Goal: Transaction & Acquisition: Purchase product/service

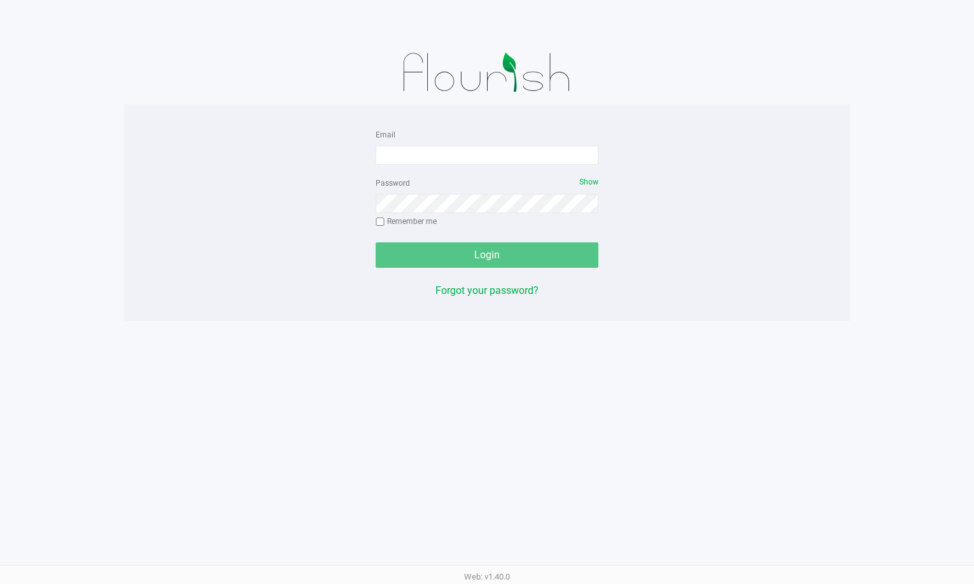
click at [463, 165] on form "Email Password Show Remember me Login" at bounding box center [486, 197] width 223 height 141
click at [463, 158] on input "Email" at bounding box center [486, 155] width 223 height 19
type input "[EMAIL_ADDRESS][DOMAIN_NAME]"
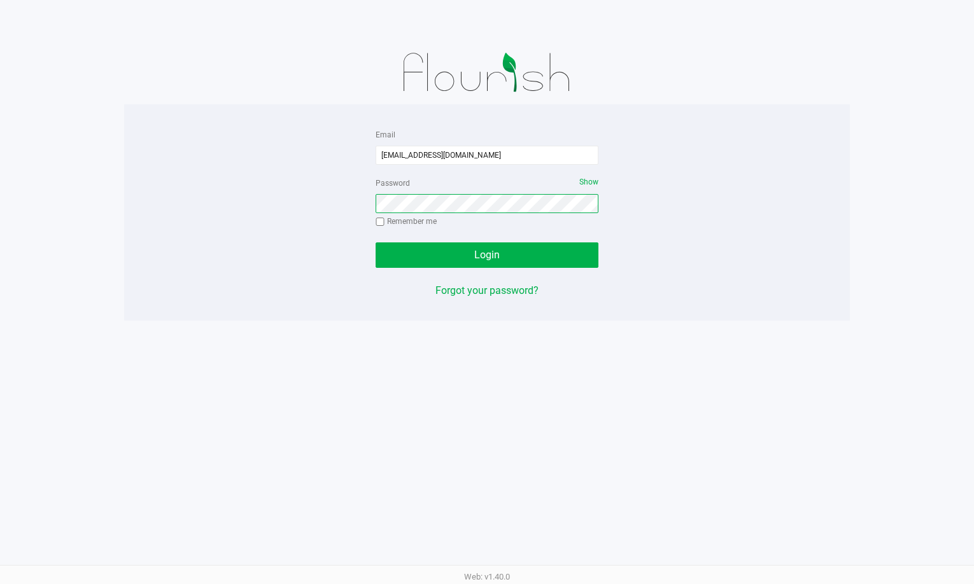
click at [375, 242] on button "Login" at bounding box center [486, 254] width 223 height 25
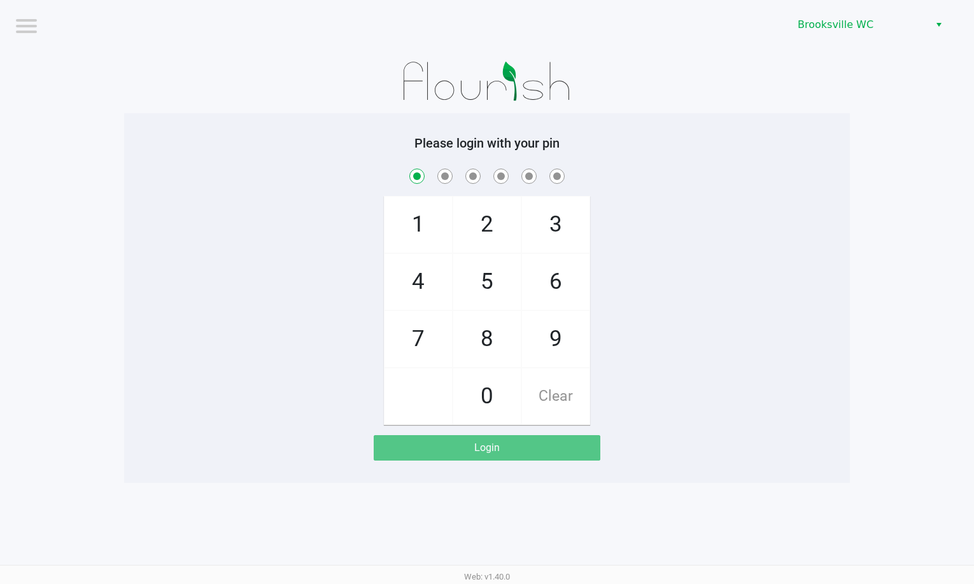
checkbox input "true"
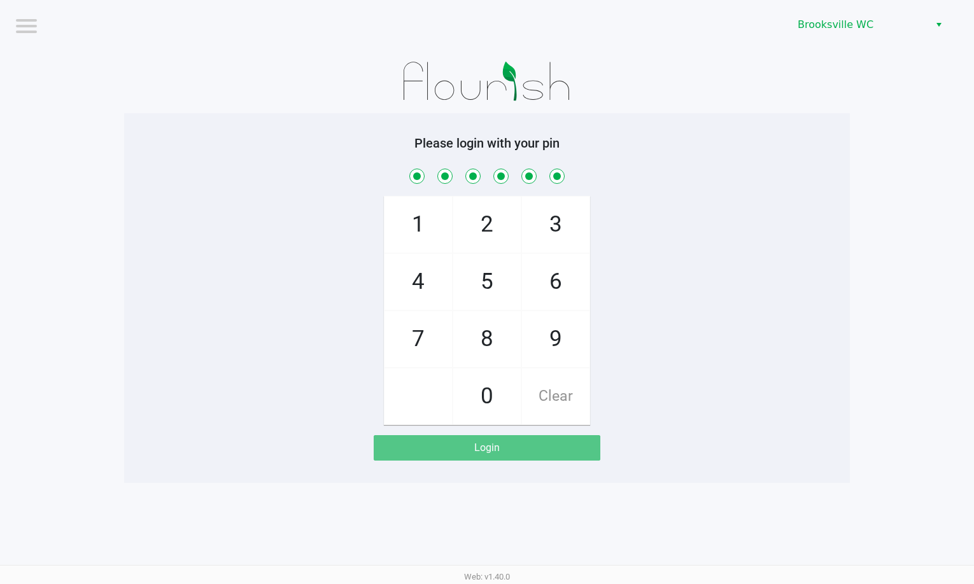
checkbox input "true"
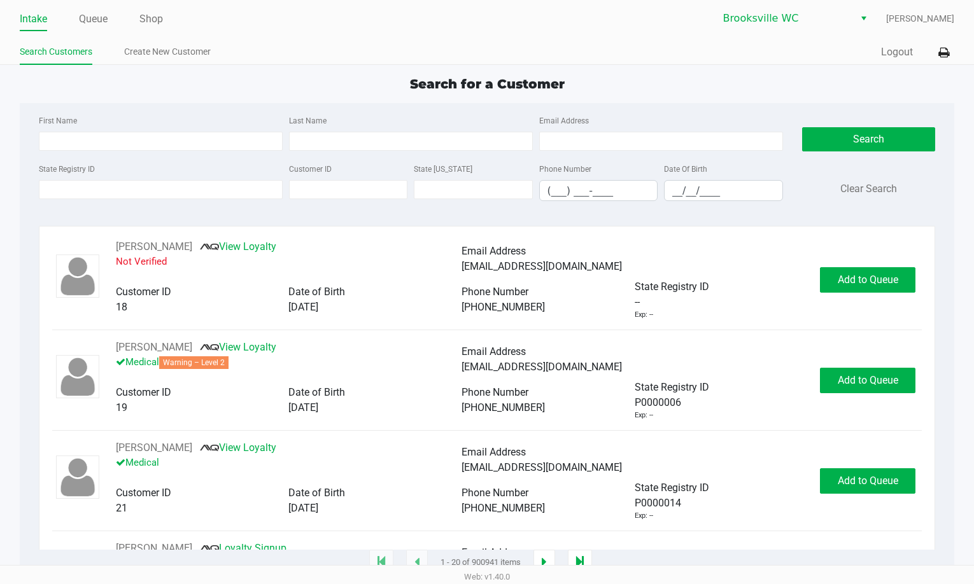
click at [766, 99] on div "Search for a Customer First Name Last Name Email Address State Registry ID Cust…" at bounding box center [487, 318] width 935 height 489
click at [829, 100] on div "Search for a Customer First Name Last Name Email Address State Registry ID Cust…" at bounding box center [487, 318] width 935 height 489
click at [816, 99] on div "Search for a Customer First Name Last Name Email Address State Registry ID Cust…" at bounding box center [487, 318] width 935 height 489
click at [811, 87] on div "Search for a Customer" at bounding box center [487, 83] width 954 height 19
click at [814, 84] on div "Search for a Customer" at bounding box center [487, 83] width 954 height 19
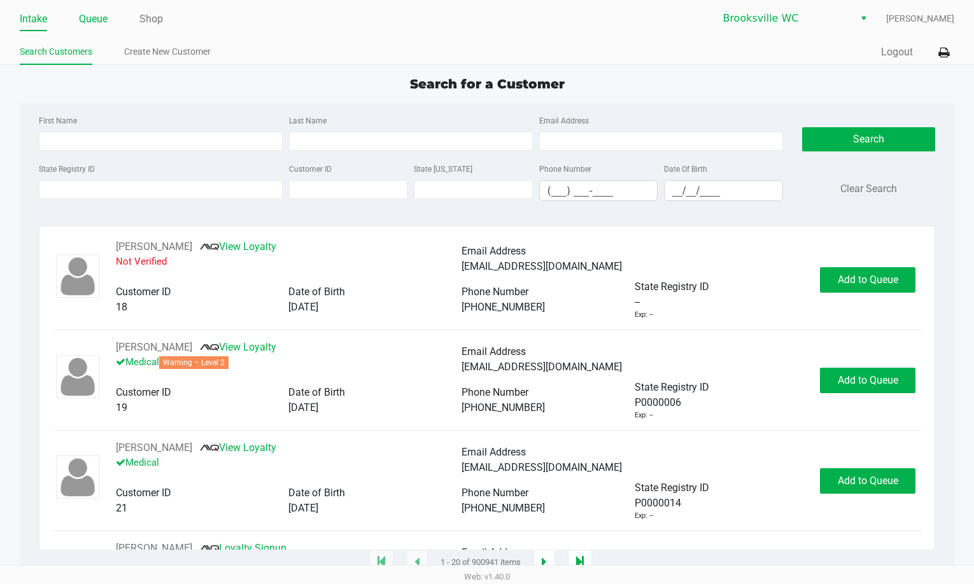
click at [85, 15] on link "Queue" at bounding box center [93, 19] width 29 height 18
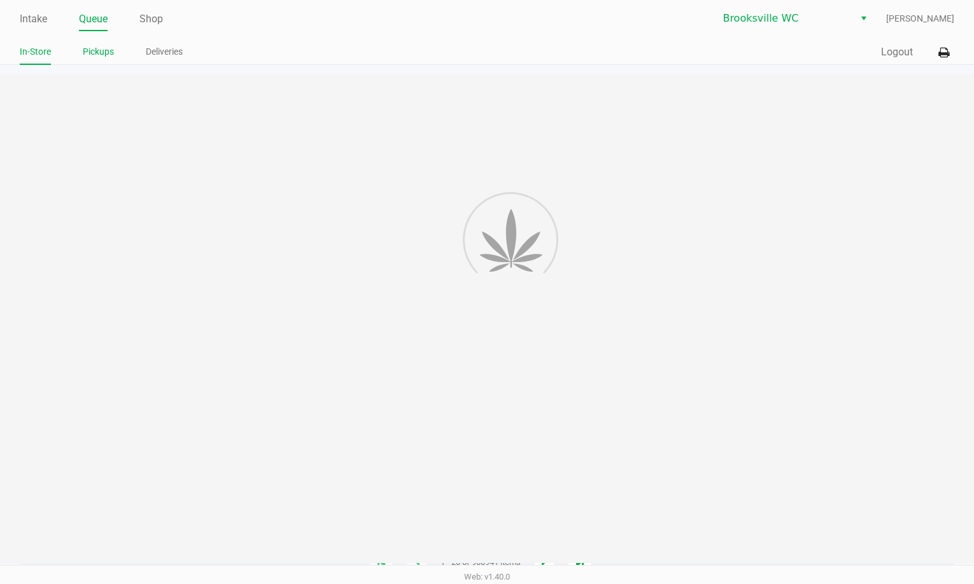
click at [95, 48] on link "Pickups" at bounding box center [98, 52] width 31 height 16
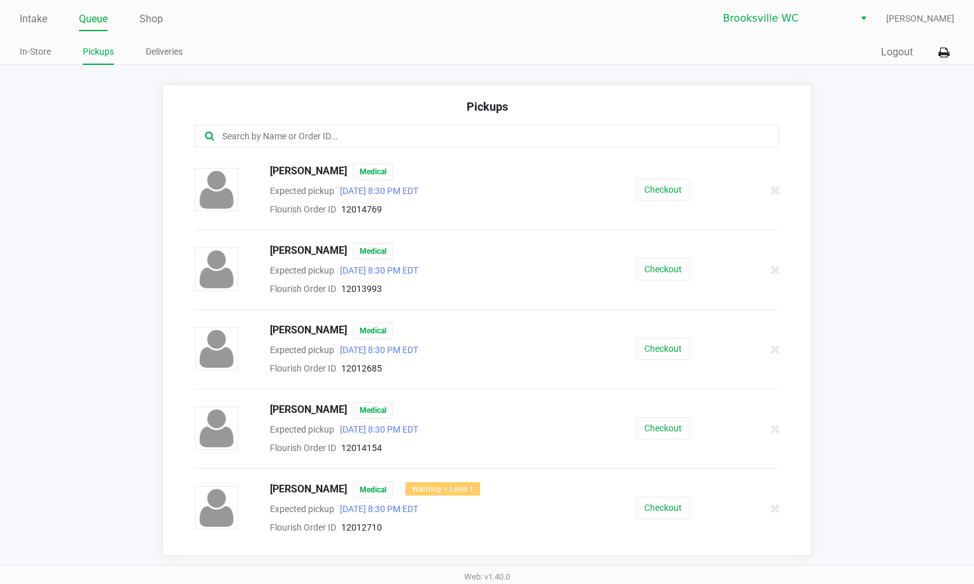
click at [287, 134] on input "text" at bounding box center [474, 136] width 507 height 15
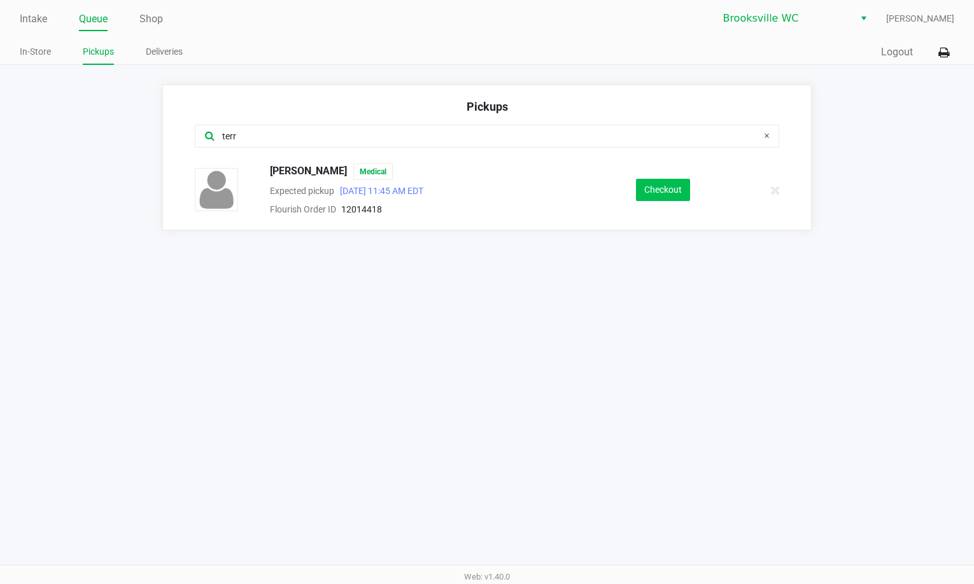
type input "terr"
click at [646, 191] on button "Checkout" at bounding box center [663, 190] width 54 height 22
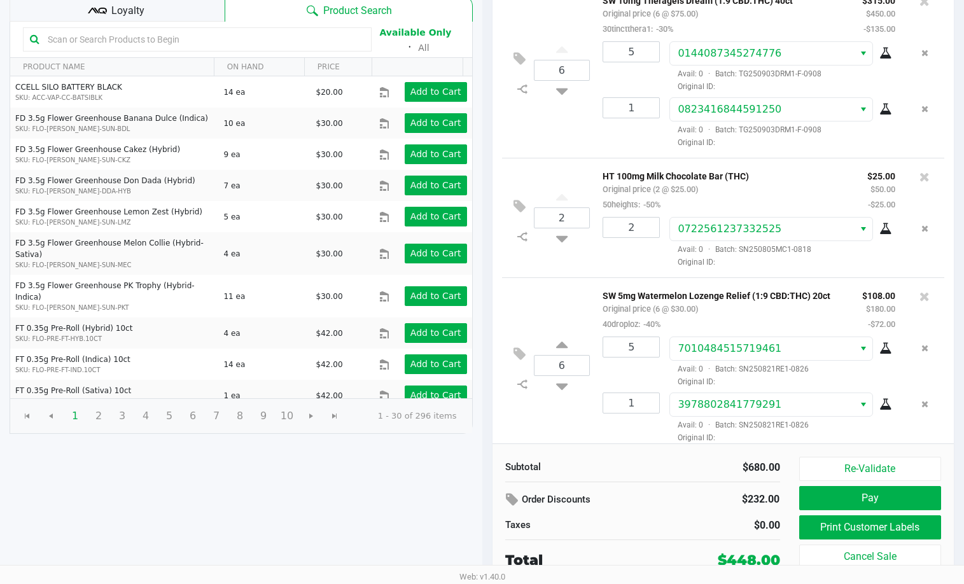
click at [165, 8] on div "Loyalty" at bounding box center [117, 8] width 215 height 25
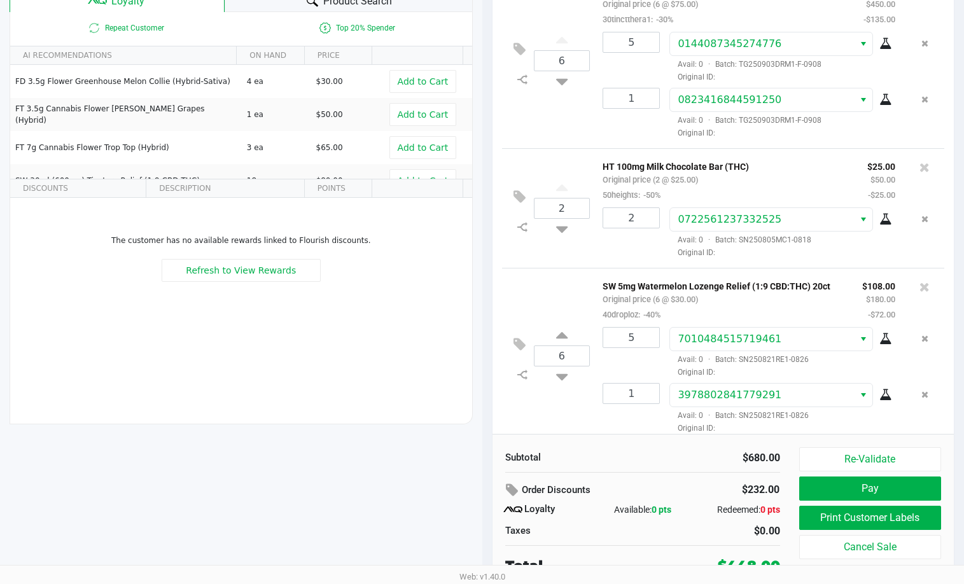
scroll to position [146, 0]
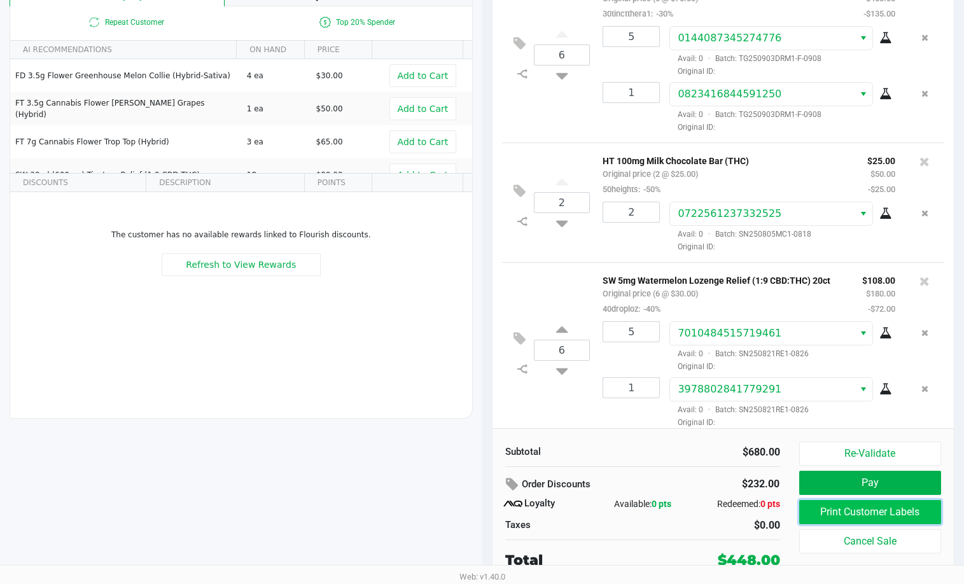
click at [835, 515] on button "Print Customer Labels" at bounding box center [870, 512] width 143 height 24
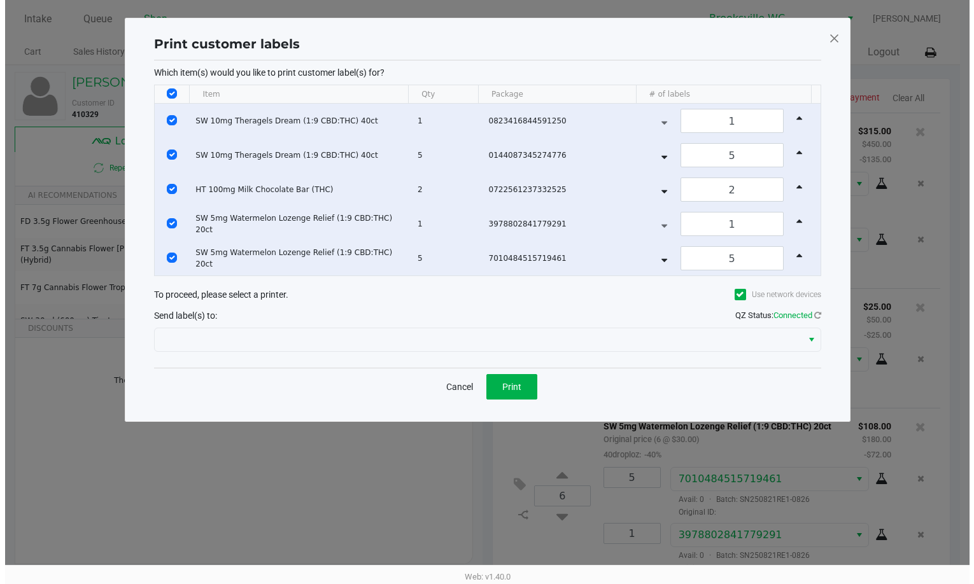
scroll to position [0, 0]
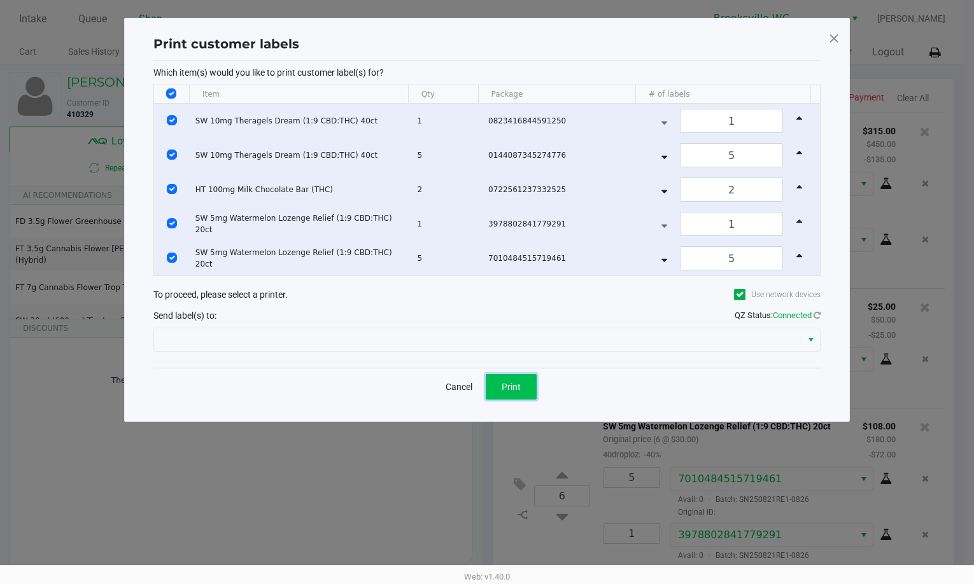
click at [513, 381] on button "Print" at bounding box center [511, 386] width 51 height 25
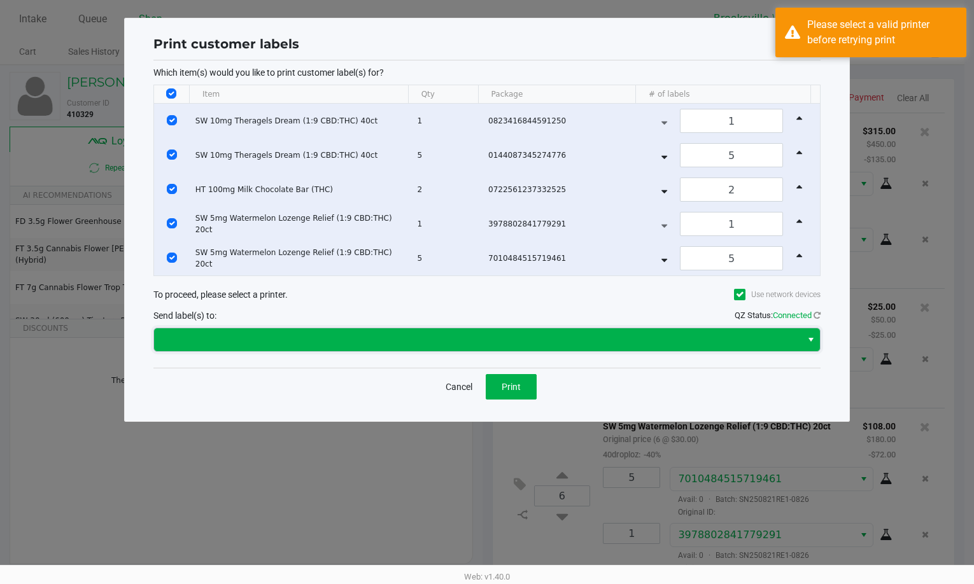
drag, startPoint x: 522, startPoint y: 344, endPoint x: 281, endPoint y: 343, distance: 240.5
click at [519, 343] on span at bounding box center [478, 339] width 632 height 15
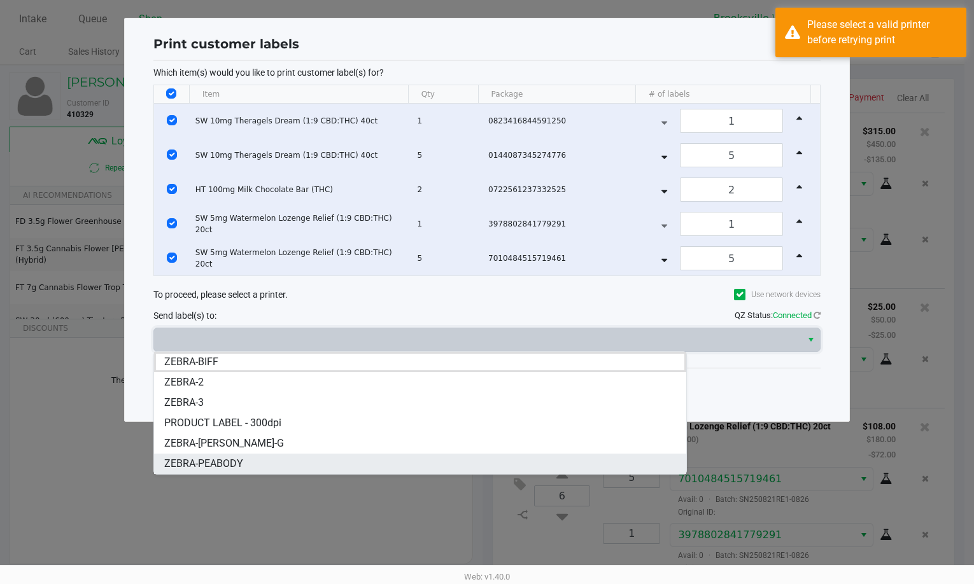
click at [228, 461] on span "ZEBRA-PEABODY" at bounding box center [203, 463] width 79 height 15
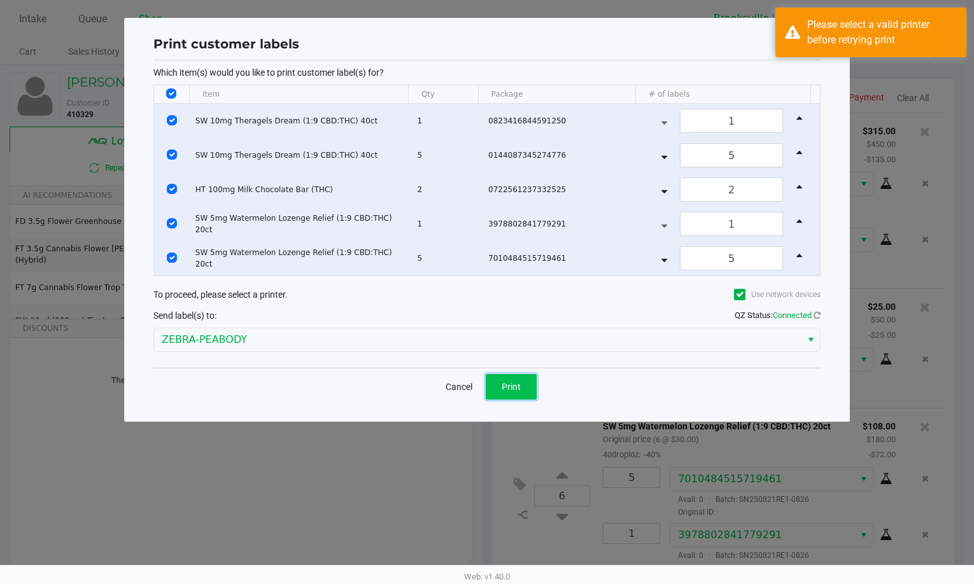
click at [507, 394] on button "Print" at bounding box center [511, 386] width 51 height 25
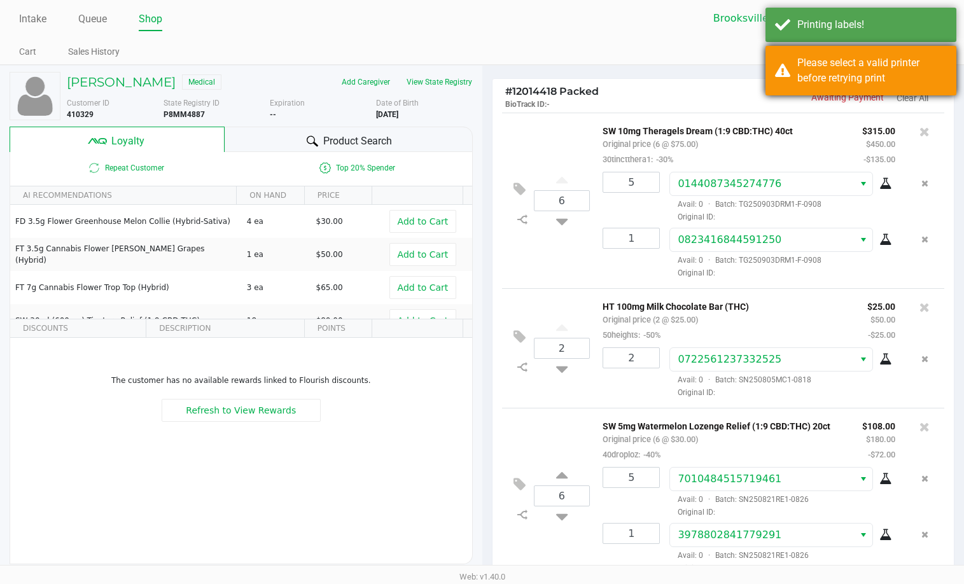
click at [909, 86] on div "Please select a valid printer before retrying print" at bounding box center [861, 71] width 191 height 50
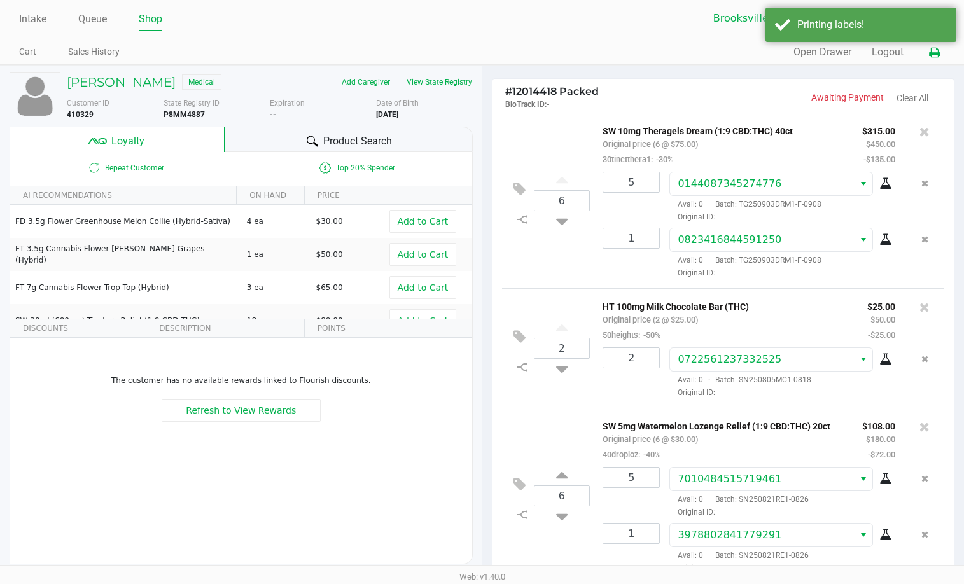
click at [930, 54] on icon at bounding box center [934, 52] width 11 height 9
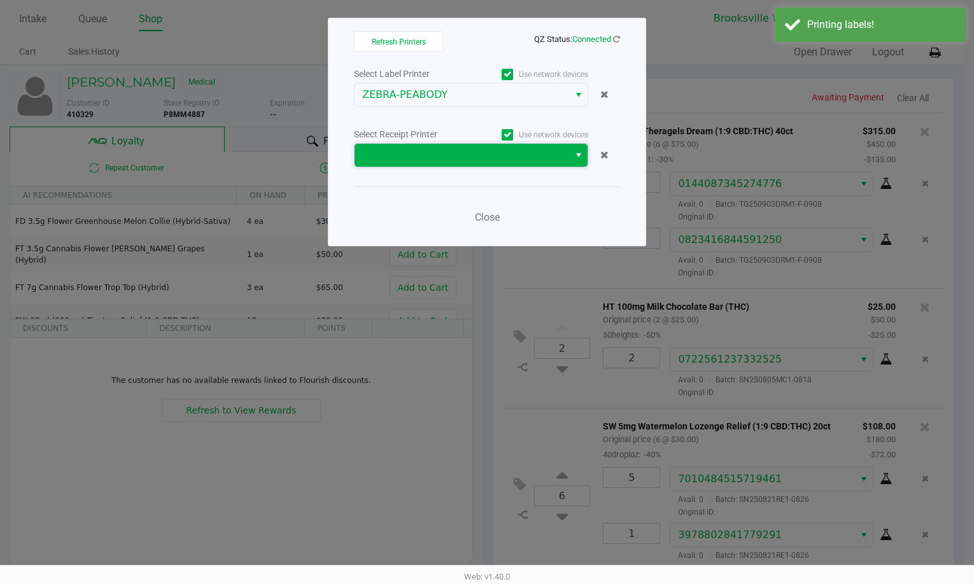
click at [458, 164] on span at bounding box center [461, 155] width 214 height 23
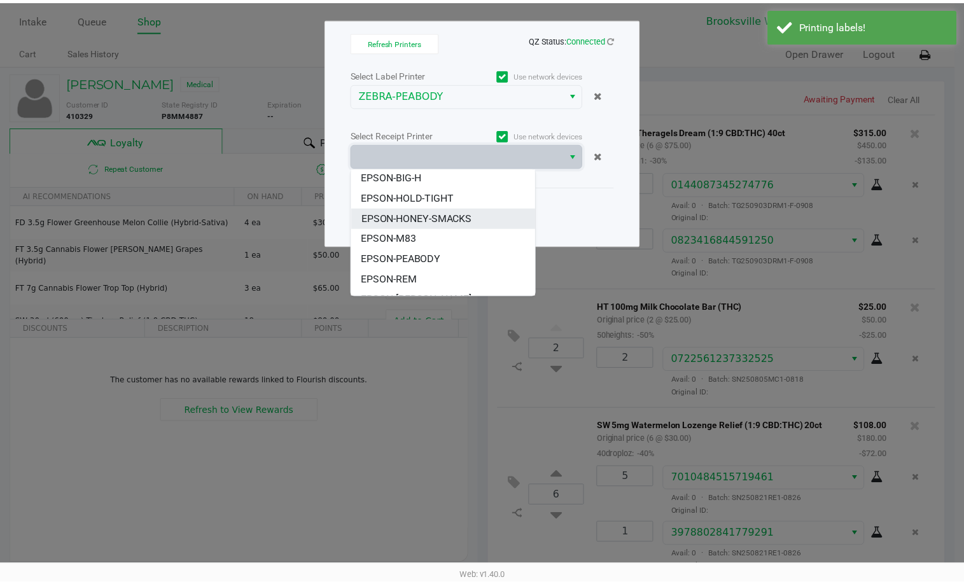
scroll to position [97, 0]
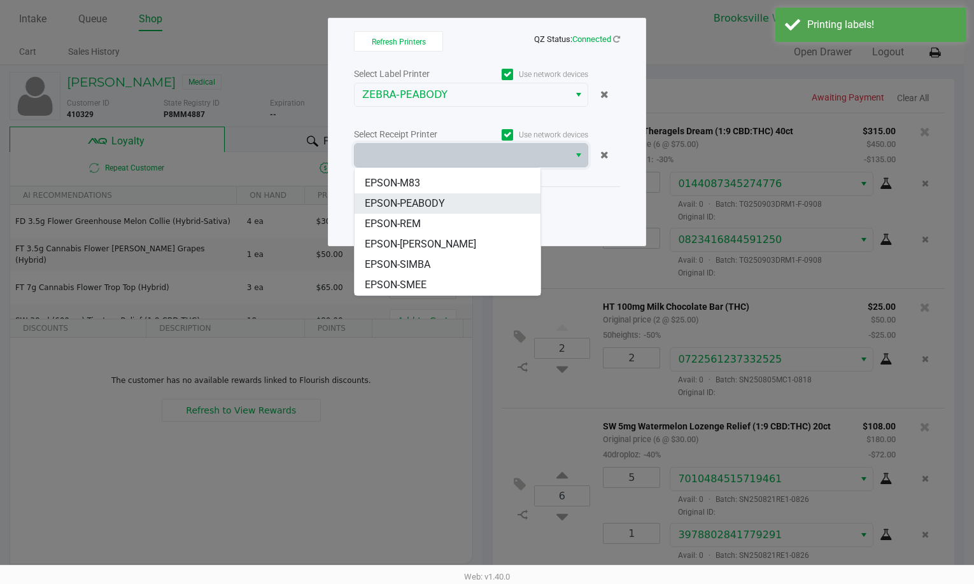
click at [428, 204] on span "EPSON-PEABODY" at bounding box center [405, 203] width 80 height 15
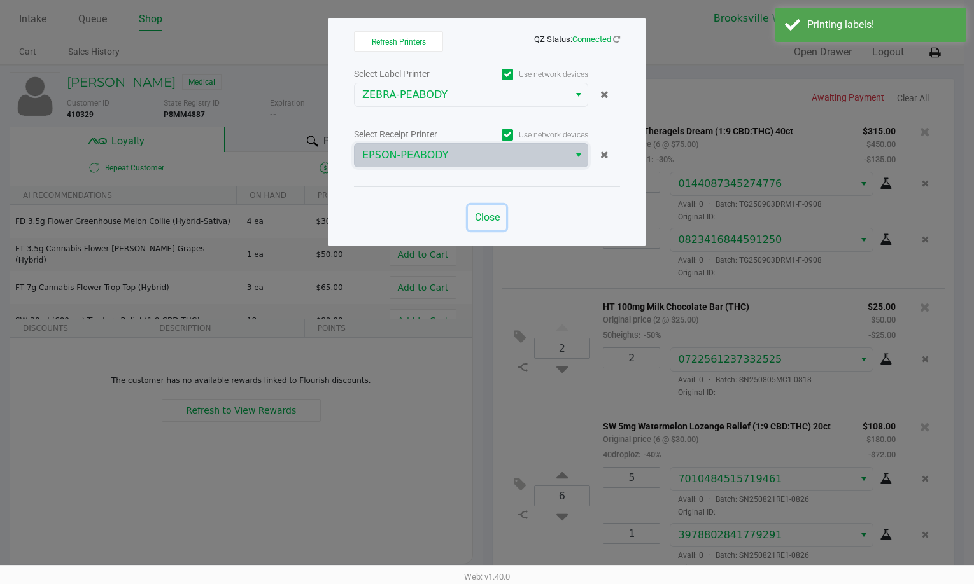
click at [496, 213] on span "Close" at bounding box center [487, 217] width 25 height 12
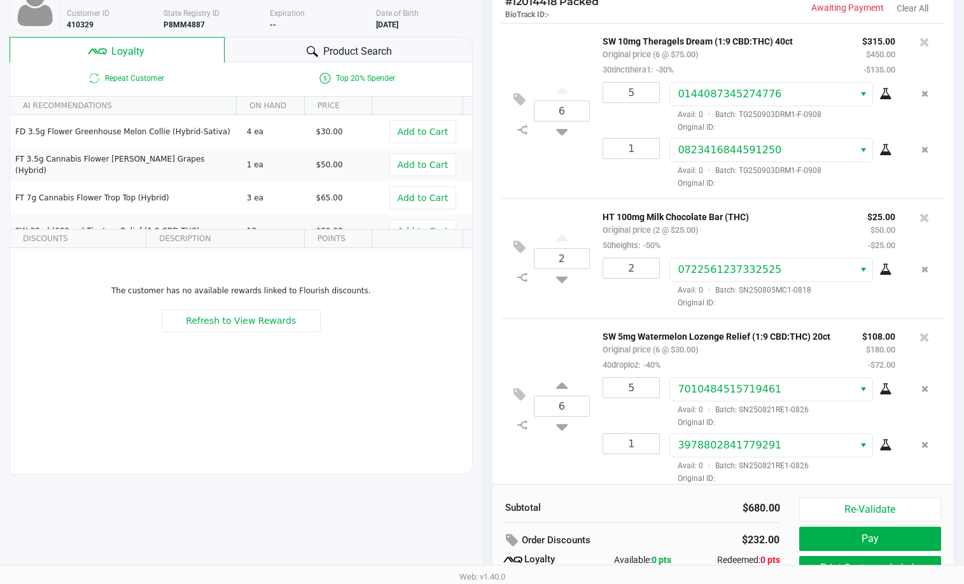
scroll to position [146, 0]
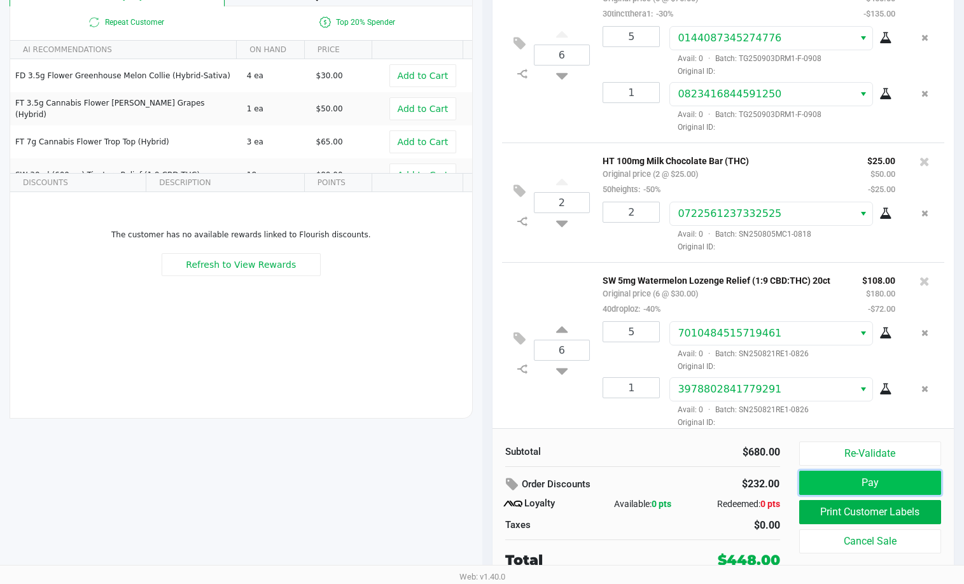
click at [835, 486] on button "Pay" at bounding box center [870, 483] width 143 height 24
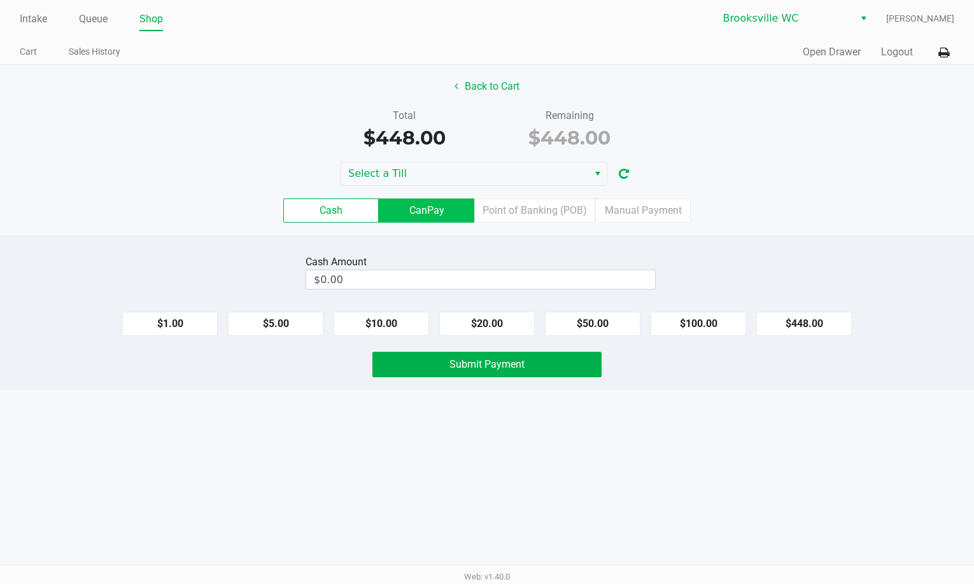
click at [442, 208] on label "CanPay" at bounding box center [426, 211] width 95 height 24
click at [0, 0] on 2 "CanPay" at bounding box center [0, 0] width 0 height 0
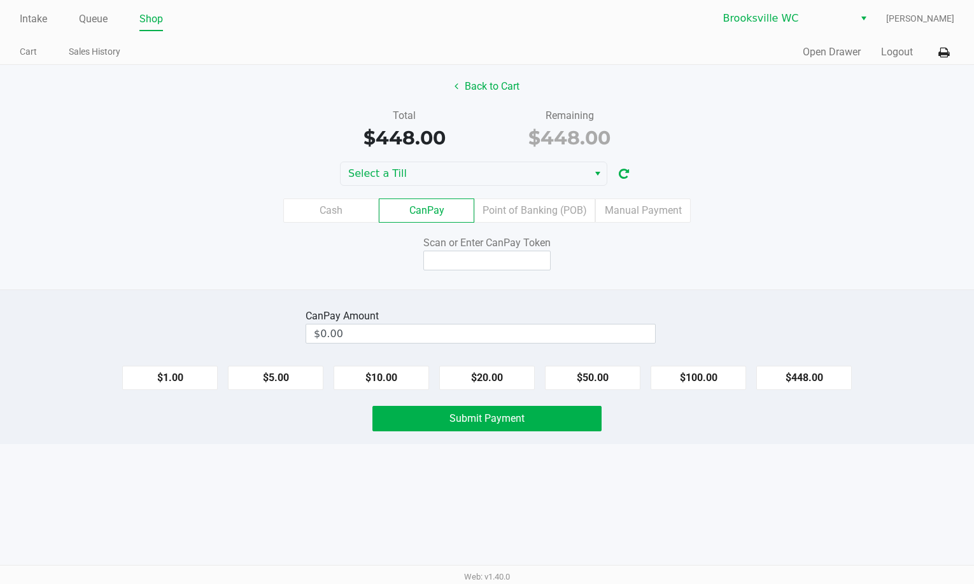
drag, startPoint x: 803, startPoint y: 376, endPoint x: 736, endPoint y: 351, distance: 72.1
click at [804, 379] on button "$448.00" at bounding box center [803, 378] width 95 height 24
type input "$448.00"
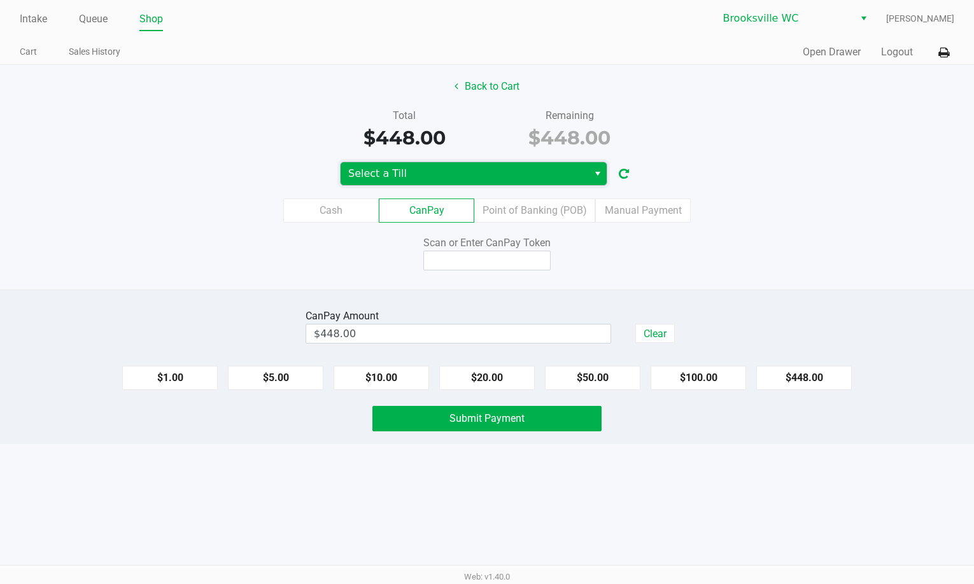
click at [559, 174] on span "Select a Till" at bounding box center [464, 173] width 232 height 15
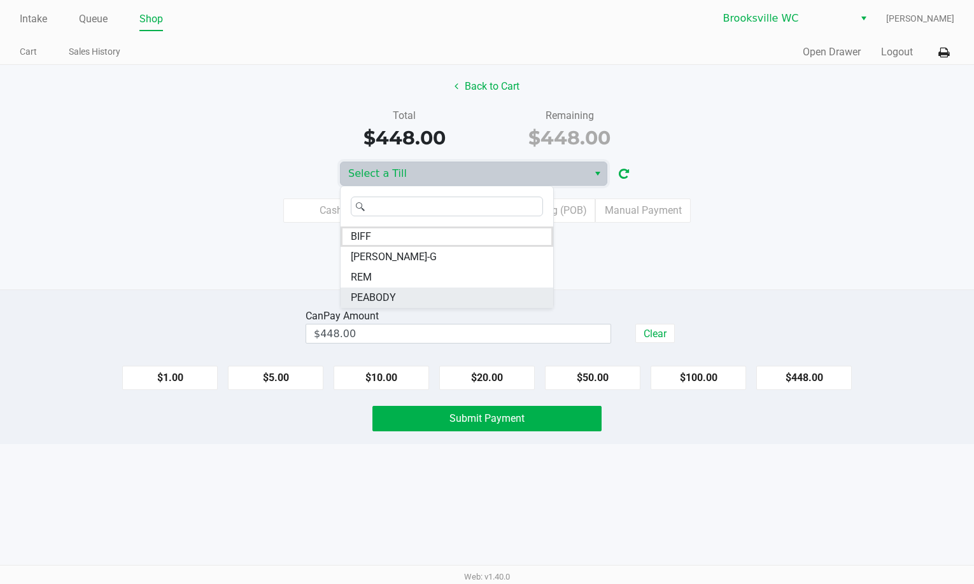
click at [383, 293] on span "PEABODY" at bounding box center [373, 297] width 45 height 15
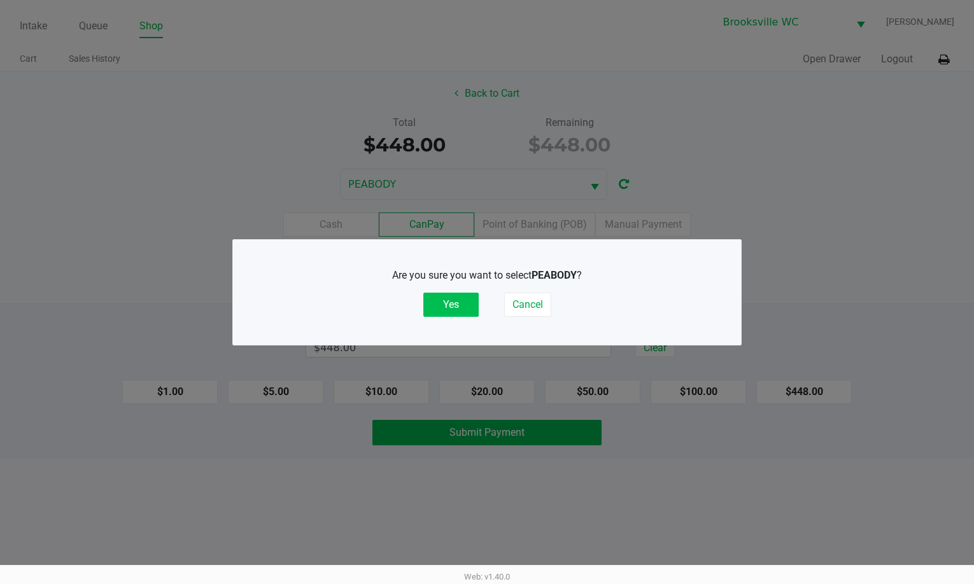
click at [451, 311] on button "Yes" at bounding box center [450, 305] width 55 height 24
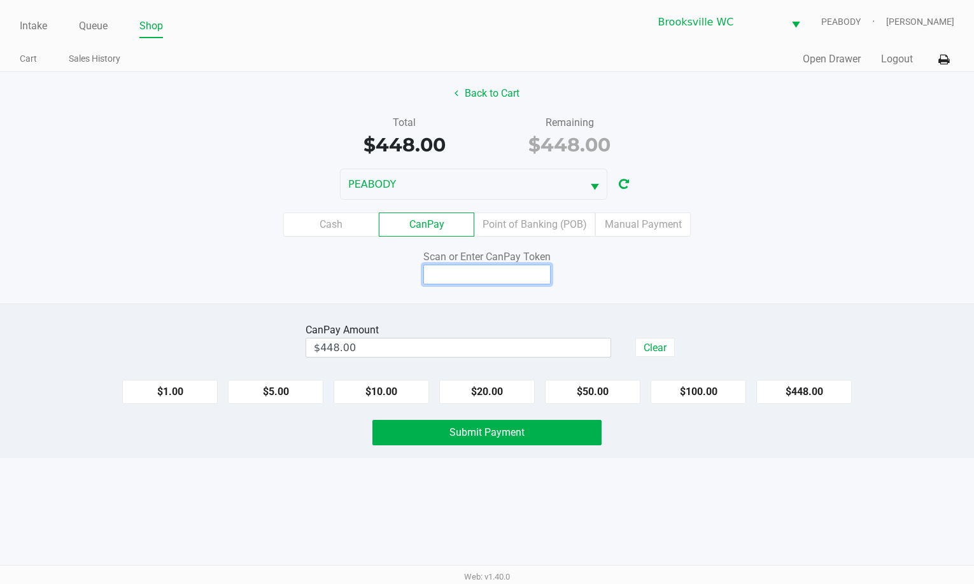
click at [456, 278] on input at bounding box center [486, 275] width 127 height 20
type input "X4784477Q"
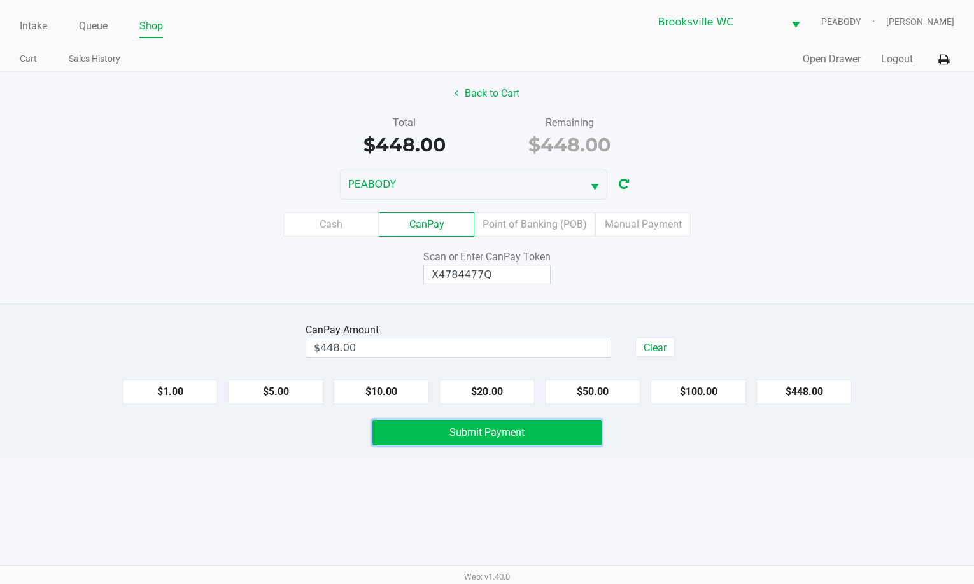
click at [465, 431] on span "Submit Payment" at bounding box center [486, 432] width 75 height 12
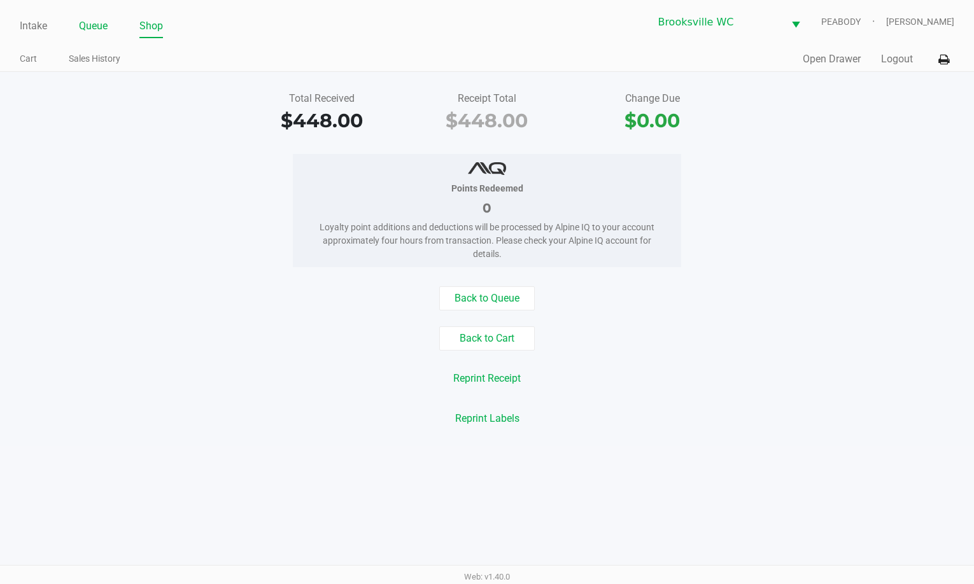
click at [101, 28] on link "Queue" at bounding box center [93, 26] width 29 height 18
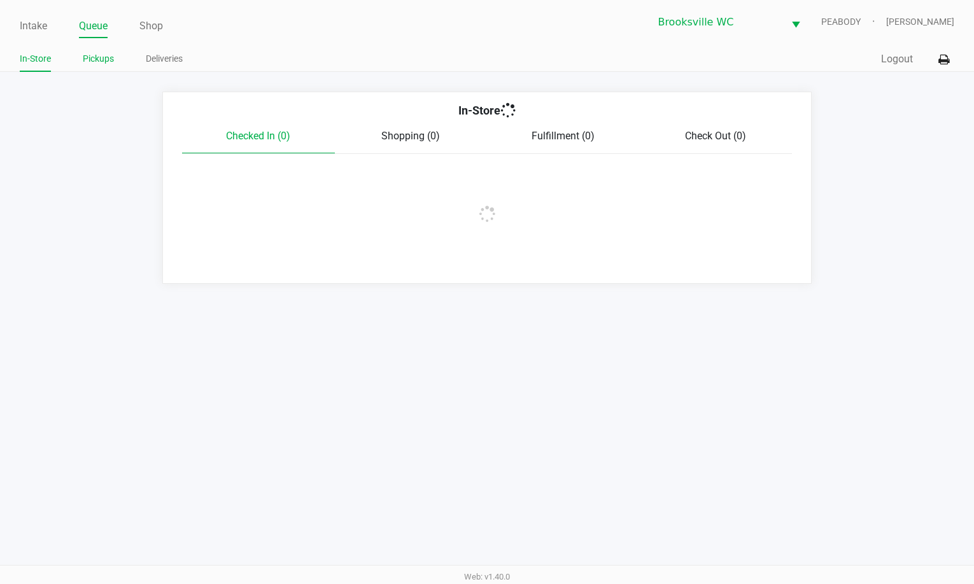
click at [92, 55] on link "Pickups" at bounding box center [98, 59] width 31 height 16
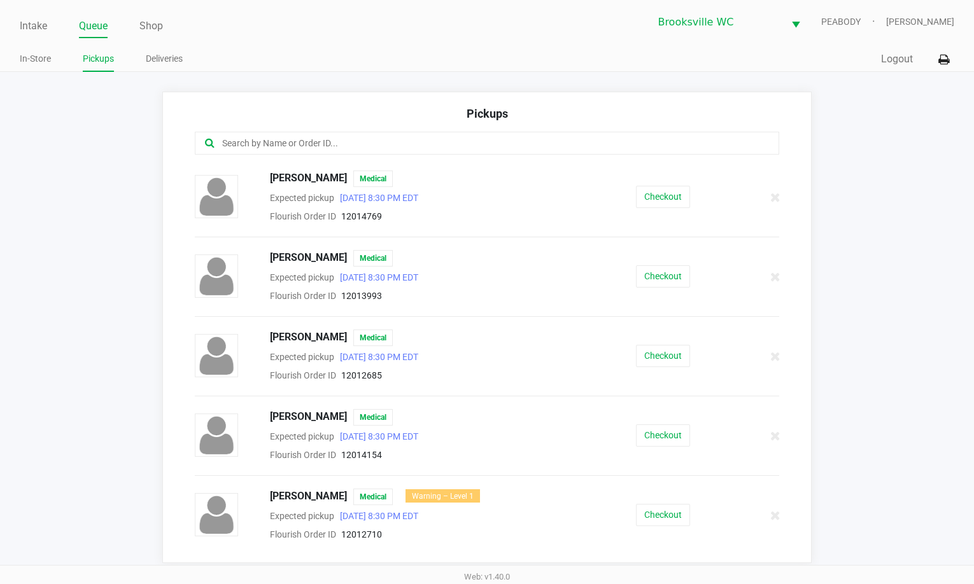
click at [300, 143] on input "text" at bounding box center [474, 143] width 507 height 15
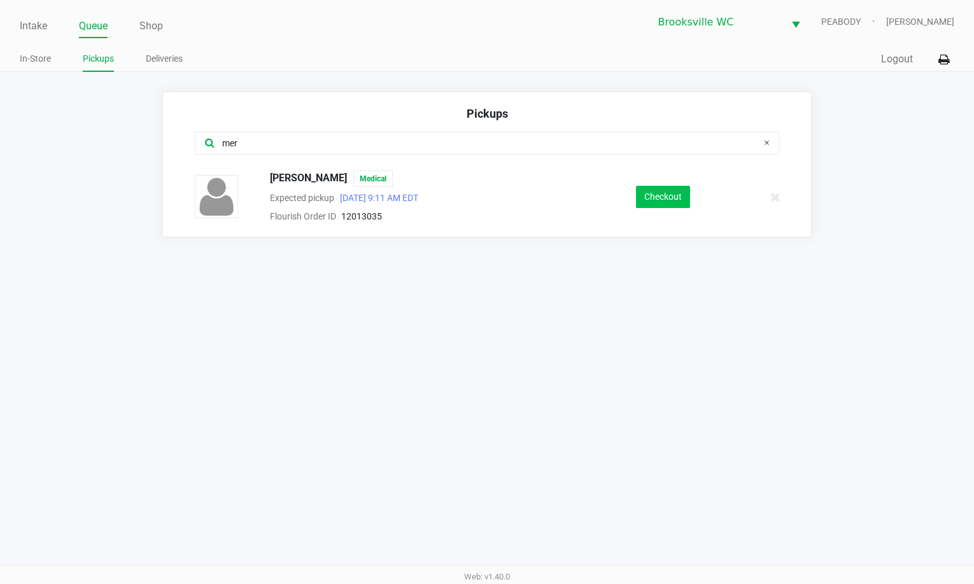
type input "mer"
click at [667, 201] on button "Checkout" at bounding box center [663, 197] width 54 height 22
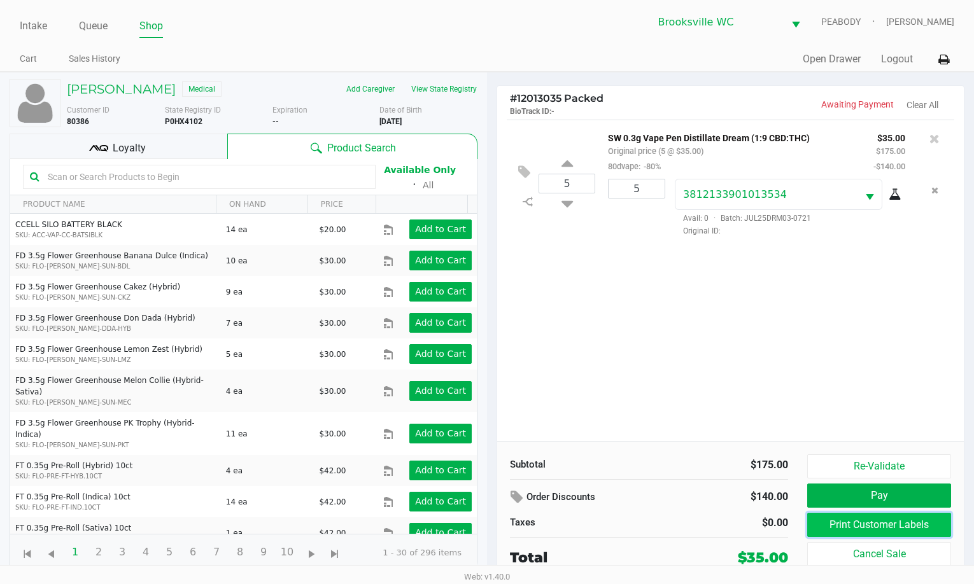
click at [836, 524] on button "Print Customer Labels" at bounding box center [879, 525] width 144 height 24
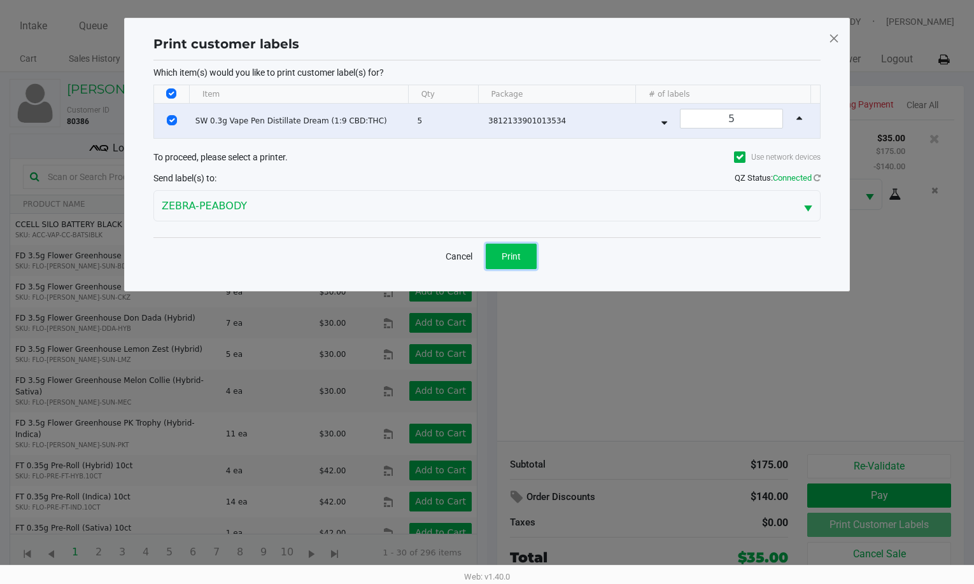
click at [512, 249] on button "Print" at bounding box center [511, 256] width 51 height 25
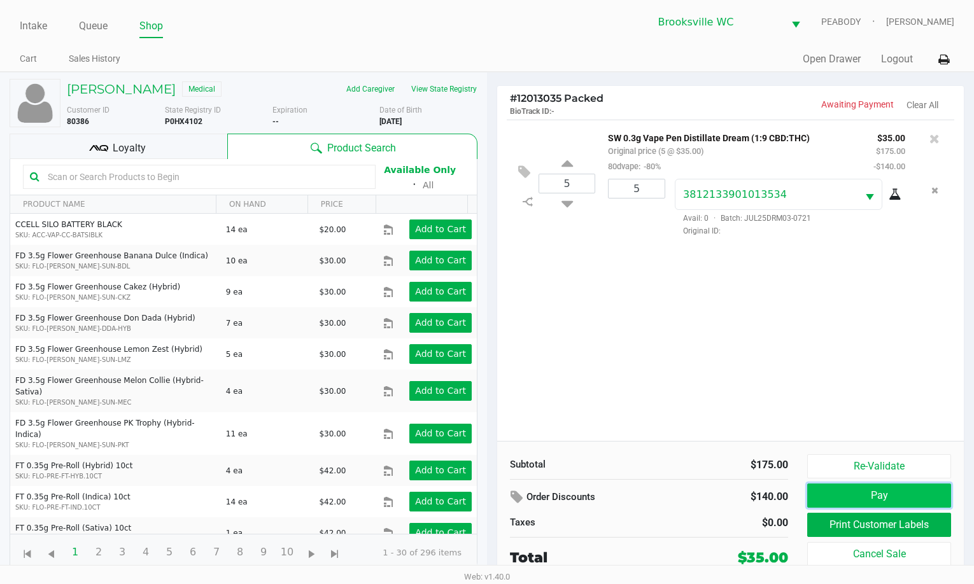
click at [865, 497] on button "Pay" at bounding box center [879, 496] width 144 height 24
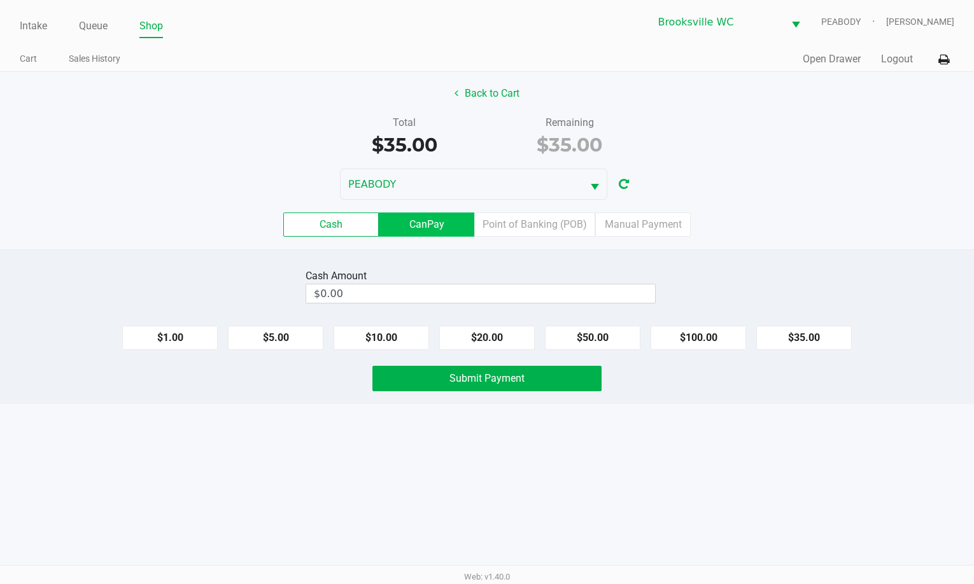
click at [437, 226] on label "CanPay" at bounding box center [426, 225] width 95 height 24
click at [0, 0] on 2 "CanPay" at bounding box center [0, 0] width 0 height 0
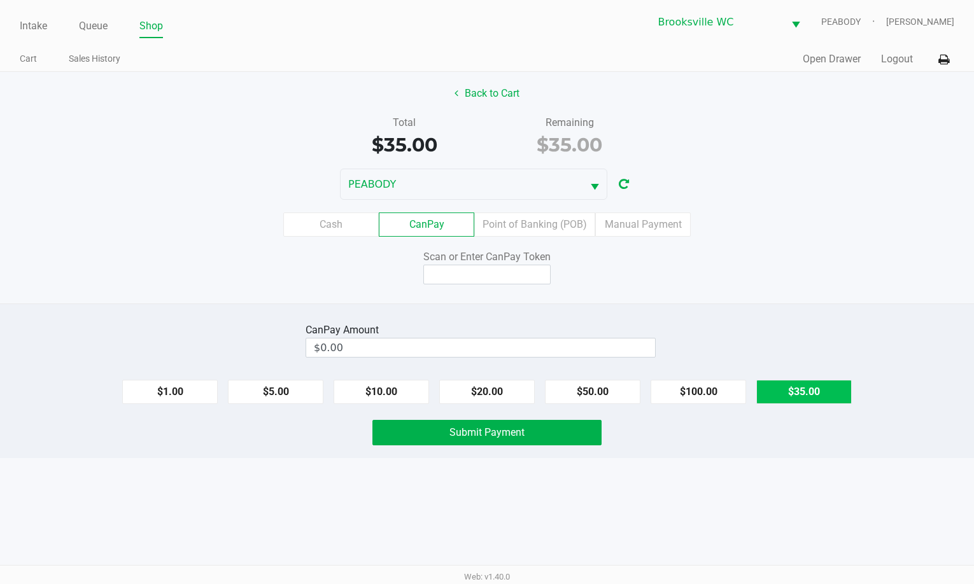
drag, startPoint x: 801, startPoint y: 392, endPoint x: 589, endPoint y: 284, distance: 237.9
click at [797, 392] on button "$35.00" at bounding box center [803, 392] width 95 height 24
type input "$35.00"
click at [526, 278] on input at bounding box center [486, 275] width 127 height 20
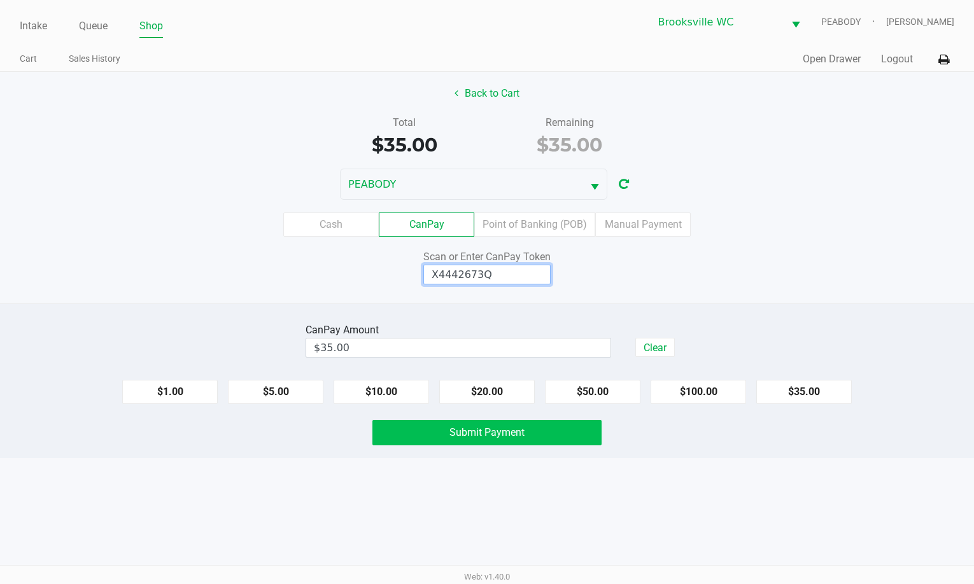
type input "X4442673Q"
click at [484, 430] on span "Submit Payment" at bounding box center [486, 432] width 75 height 12
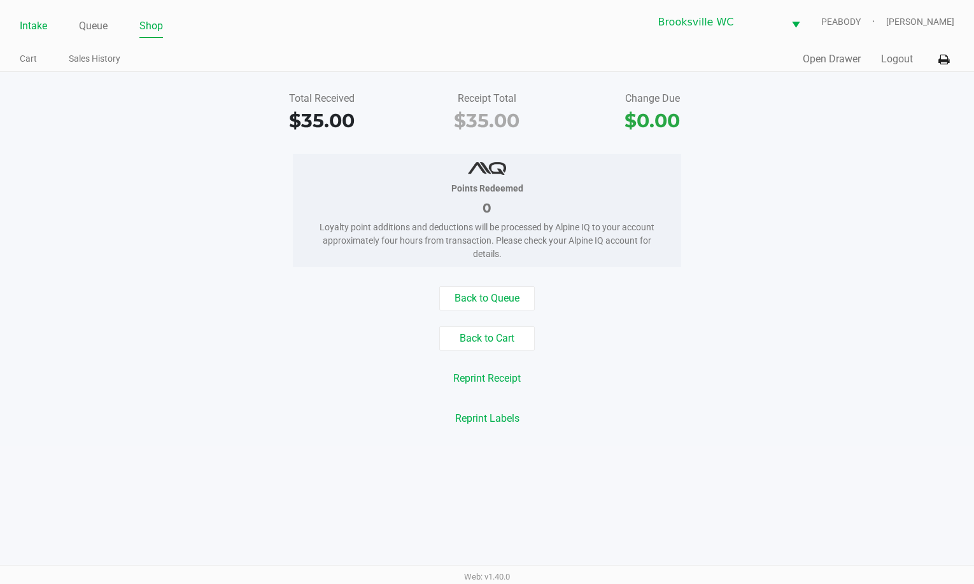
click at [41, 26] on link "Intake" at bounding box center [33, 26] width 27 height 18
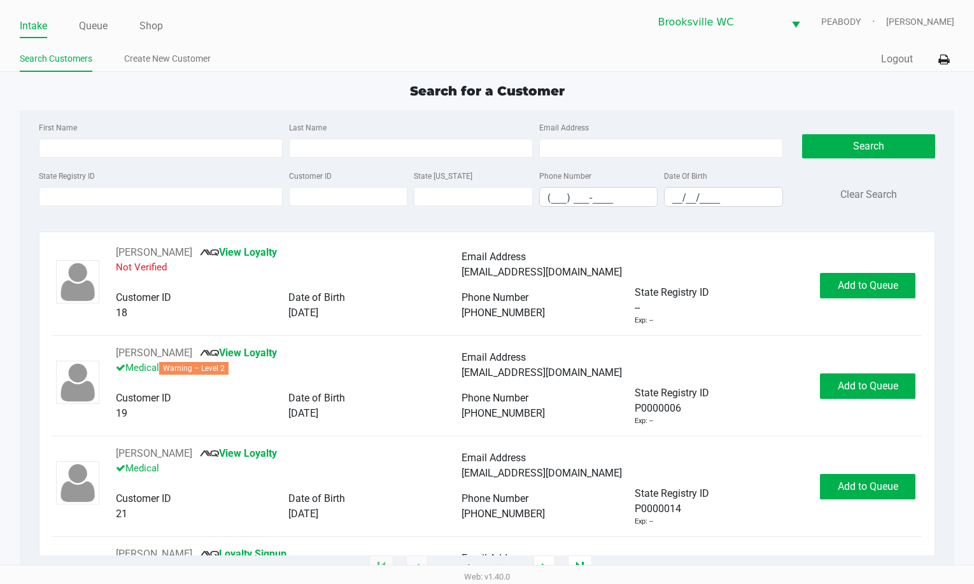
drag, startPoint x: 120, startPoint y: 101, endPoint x: 112, endPoint y: 75, distance: 27.4
click at [118, 97] on div "Search for a Customer First Name Last Name Email Address State Registry ID Cust…" at bounding box center [487, 324] width 935 height 487
click at [137, 105] on div "Search for a Customer First Name Last Name Email Address State Registry ID Cust…" at bounding box center [487, 324] width 935 height 487
click at [781, 109] on div "Search for a Customer First Name Last Name Email Address State Registry ID Cust…" at bounding box center [487, 324] width 935 height 487
click at [174, 199] on input "State Registry ID" at bounding box center [161, 196] width 244 height 19
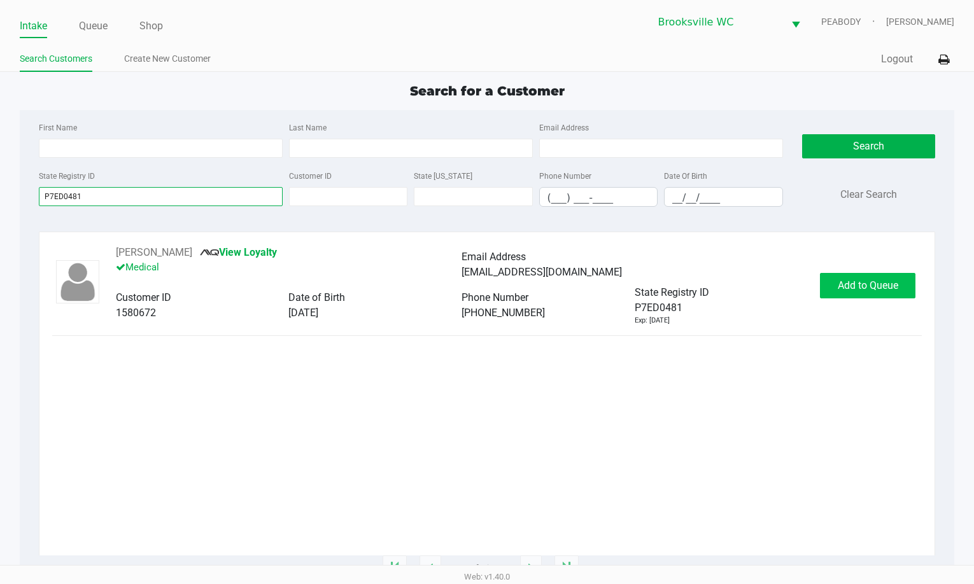
type input "P7ED0481"
click at [882, 283] on span "Add to Queue" at bounding box center [867, 285] width 60 height 12
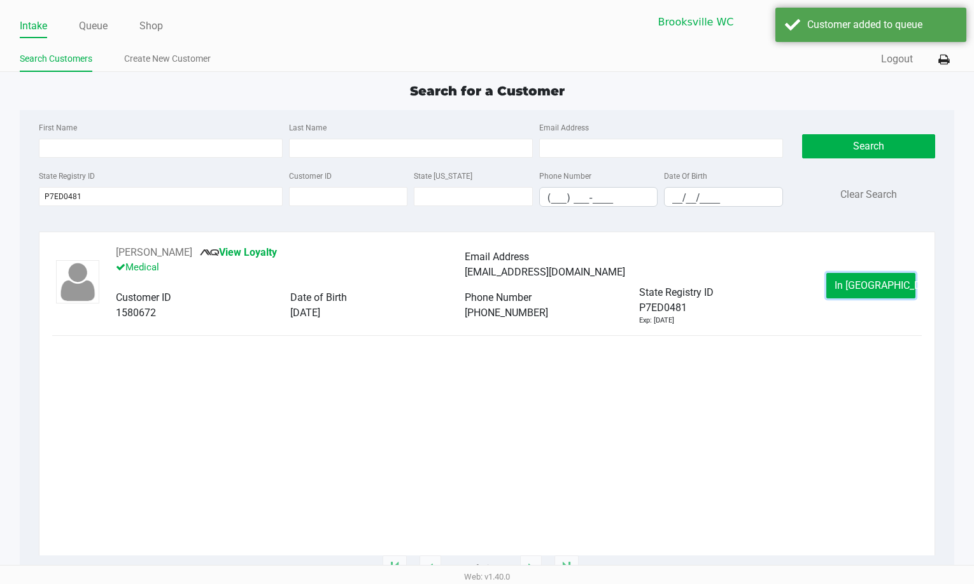
click at [882, 283] on span "In Queue" at bounding box center [887, 285] width 107 height 12
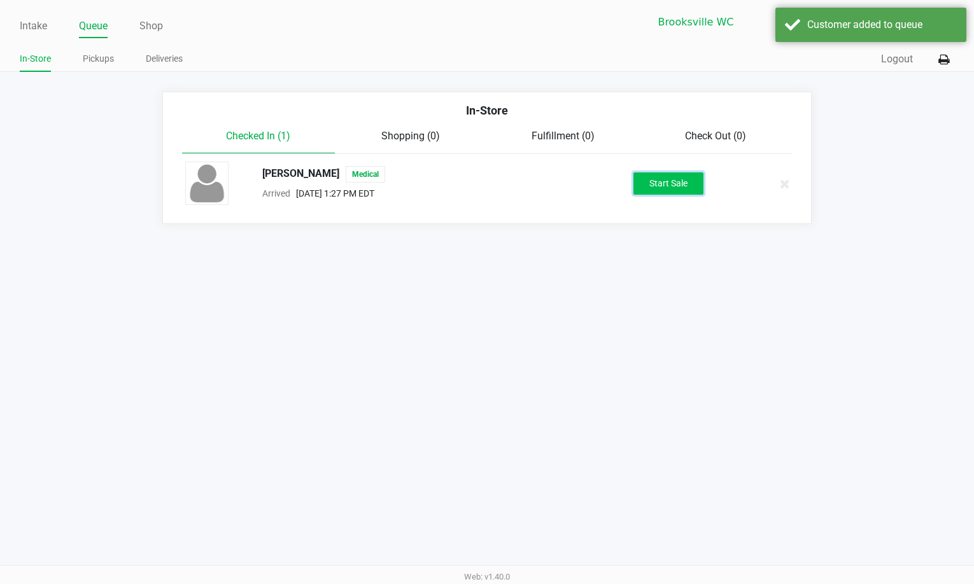
click at [664, 186] on button "Start Sale" at bounding box center [668, 183] width 70 height 22
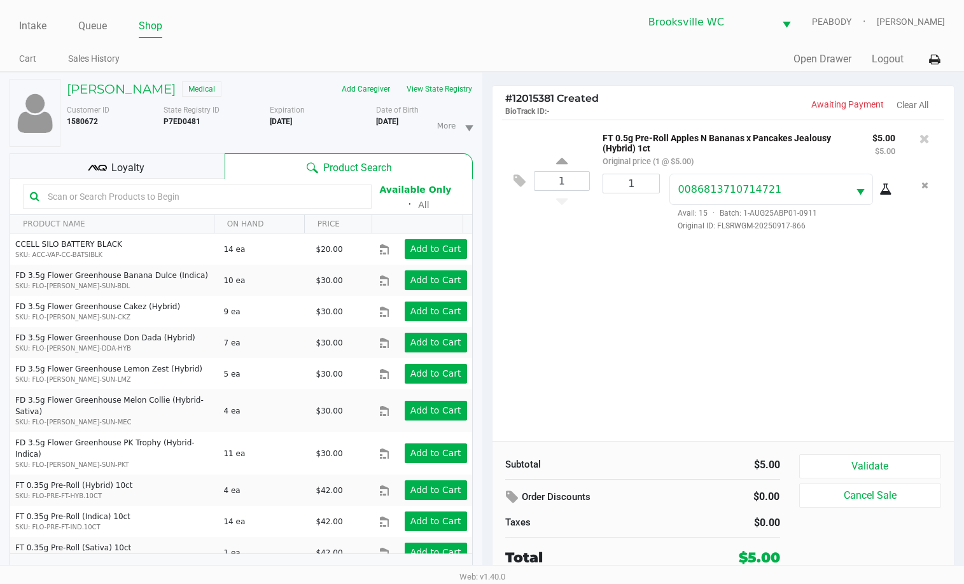
click at [160, 174] on div "Loyalty" at bounding box center [117, 165] width 215 height 25
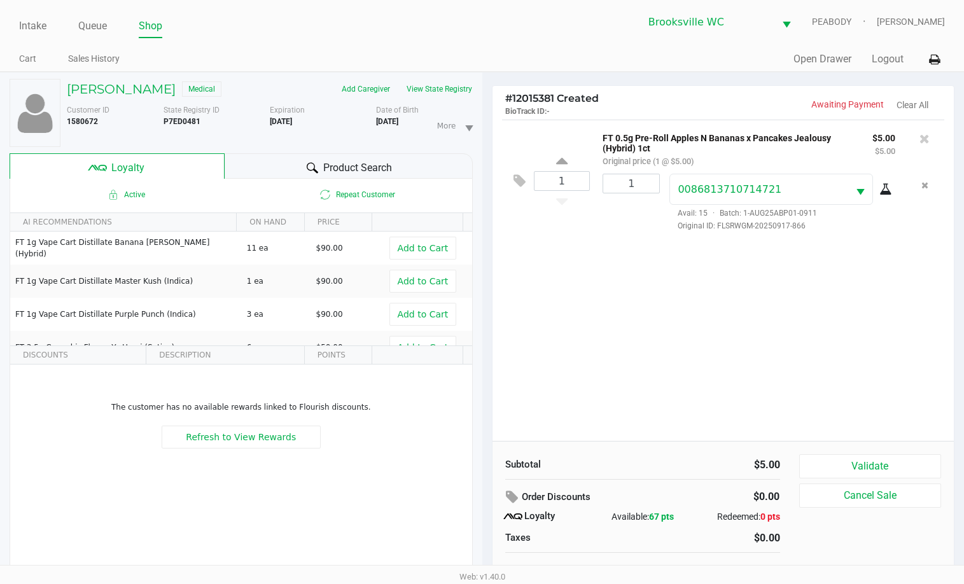
scroll to position [13, 0]
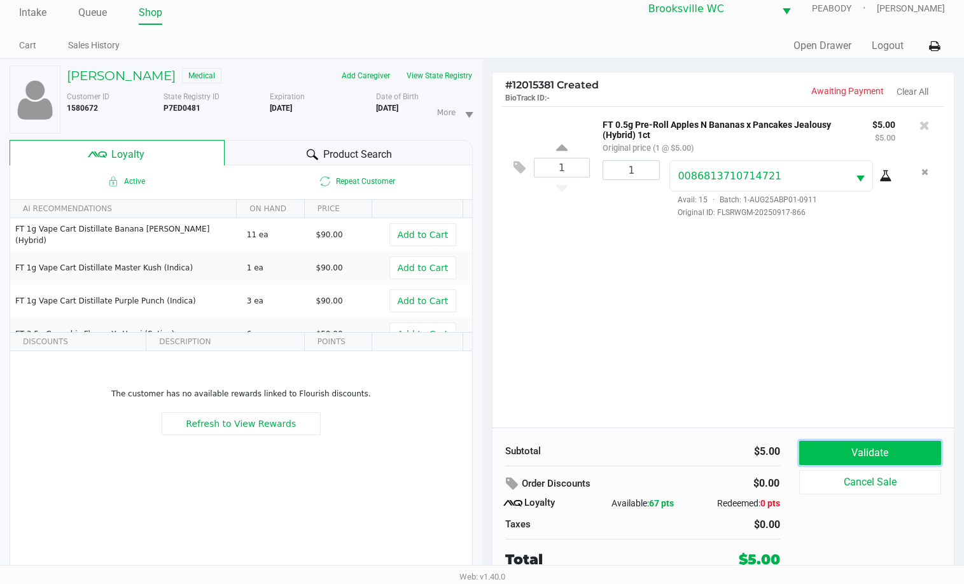
click at [918, 451] on button "Validate" at bounding box center [870, 453] width 143 height 24
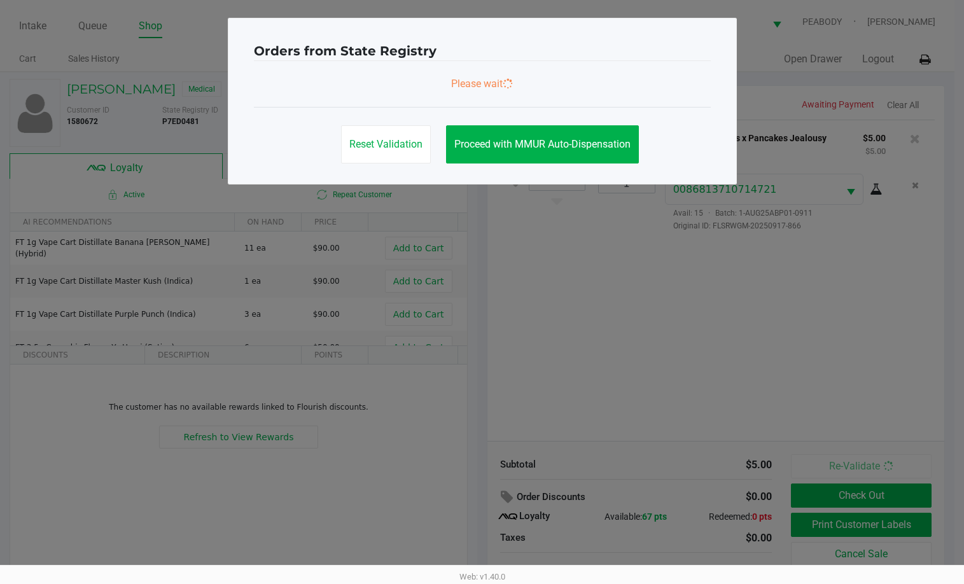
scroll to position [0, 0]
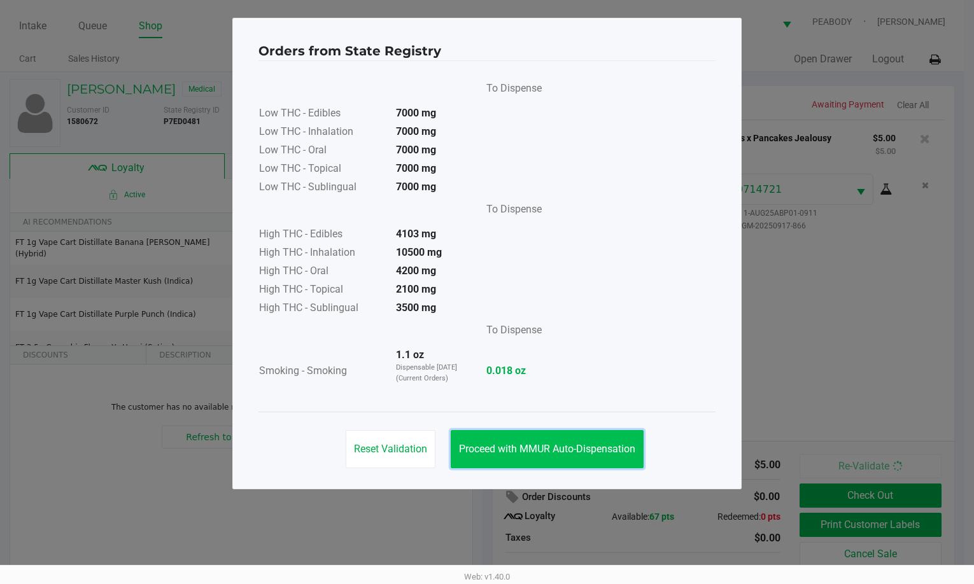
drag, startPoint x: 518, startPoint y: 464, endPoint x: 860, endPoint y: 508, distance: 345.1
click at [519, 460] on button "Proceed with MMUR Auto-Dispensation" at bounding box center [547, 449] width 193 height 38
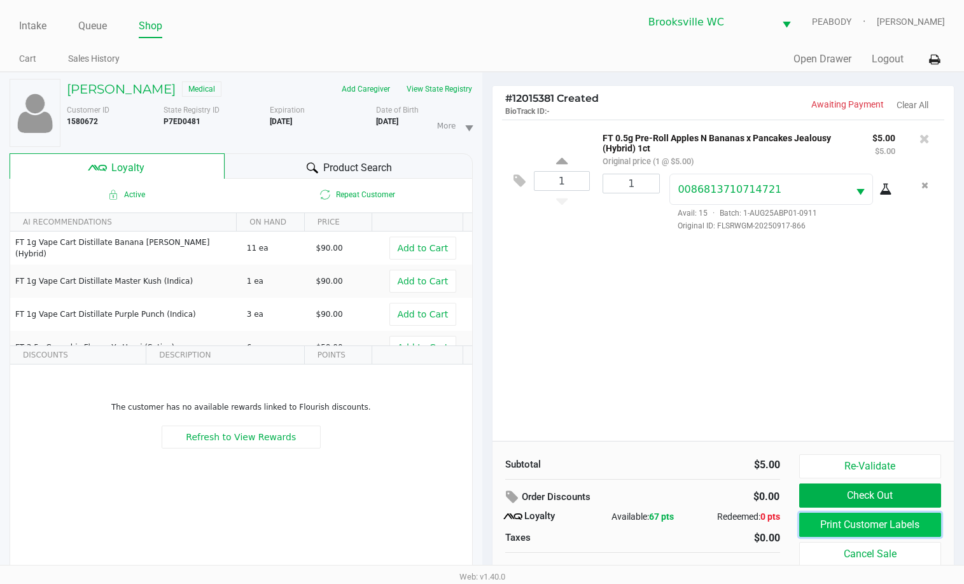
click at [846, 521] on button "Print Customer Labels" at bounding box center [870, 525] width 143 height 24
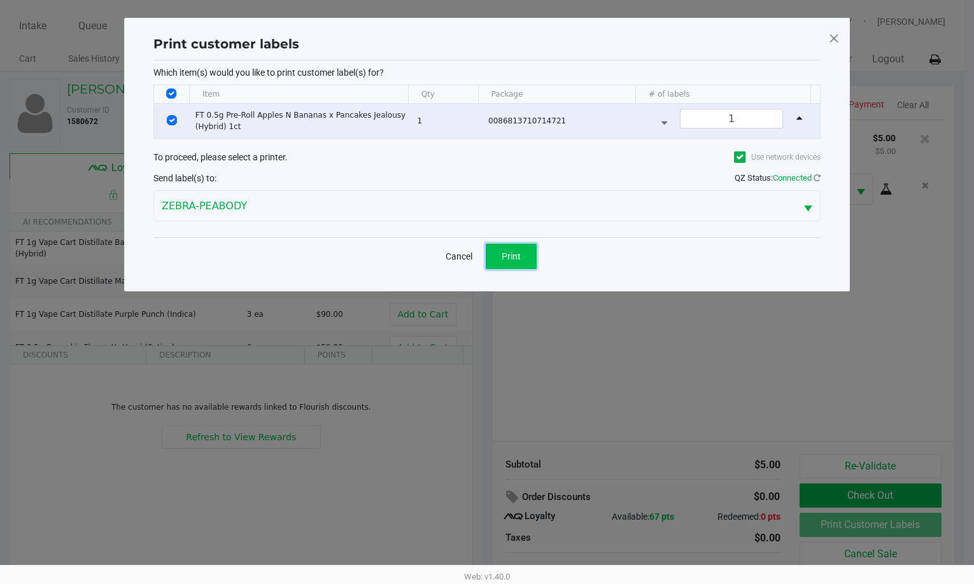
click at [514, 265] on button "Print" at bounding box center [511, 256] width 51 height 25
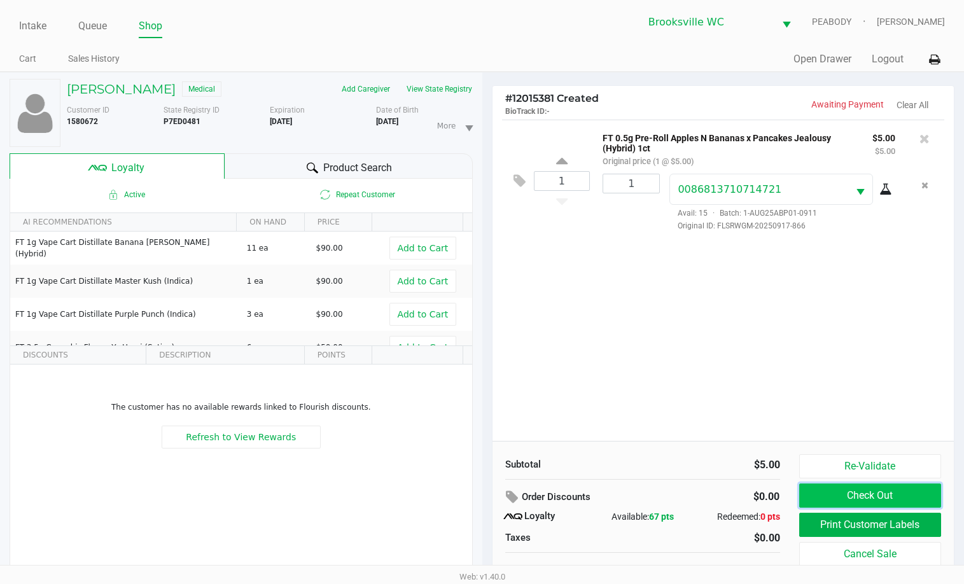
click at [853, 489] on button "Check Out" at bounding box center [870, 496] width 143 height 24
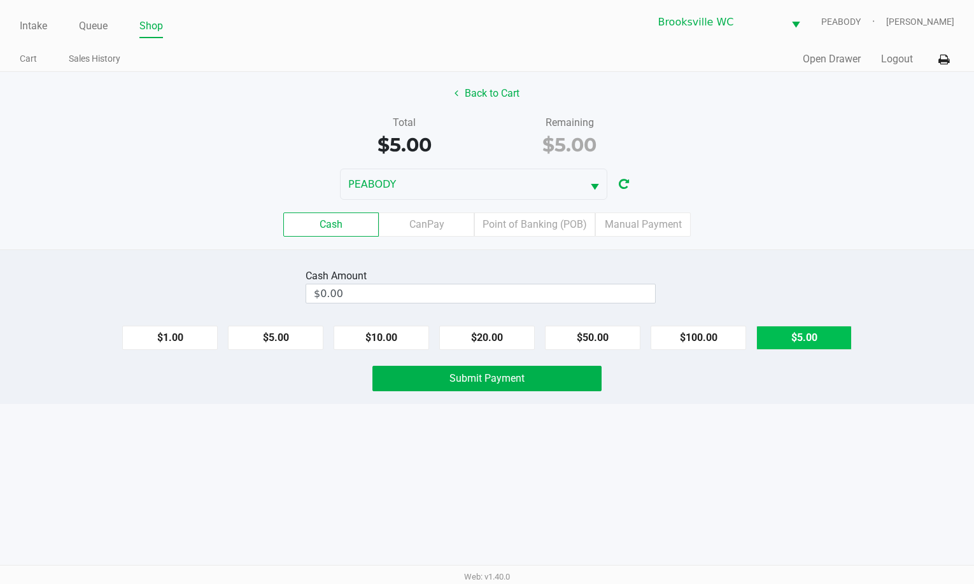
click at [785, 336] on button "$5.00" at bounding box center [803, 338] width 95 height 24
type input "$5.00"
click at [559, 379] on button "Submit Payment" at bounding box center [486, 378] width 229 height 25
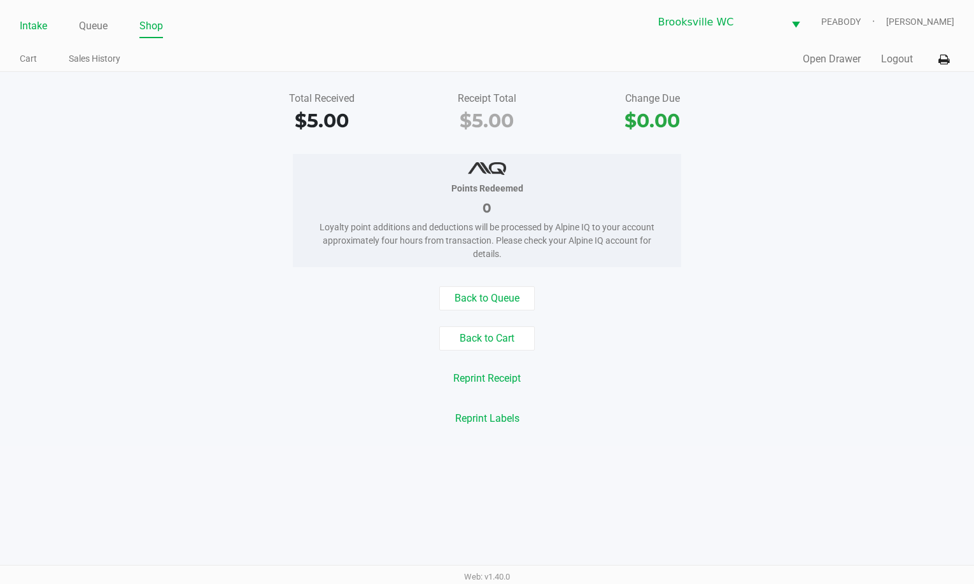
click at [42, 24] on link "Intake" at bounding box center [33, 26] width 27 height 18
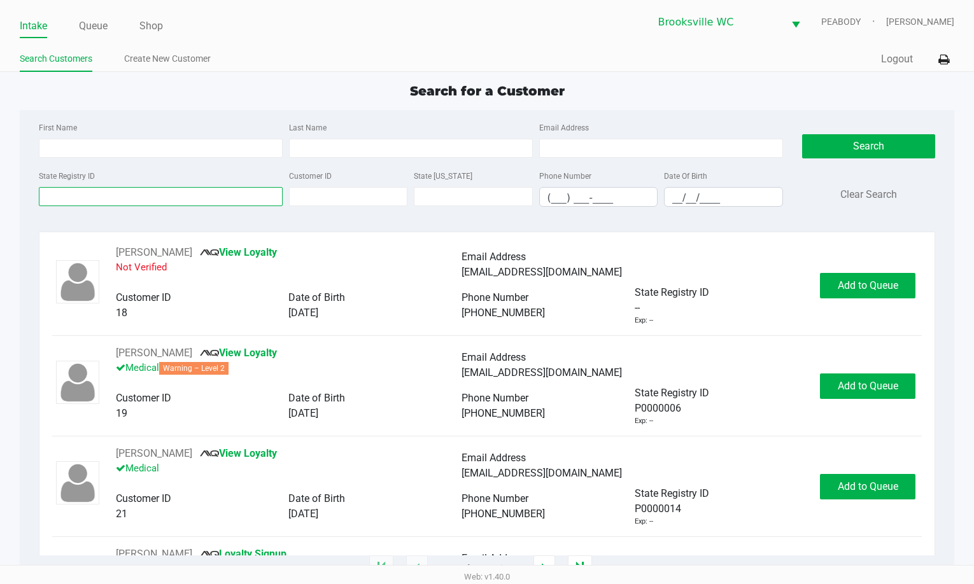
click at [97, 199] on input "State Registry ID" at bounding box center [161, 196] width 244 height 19
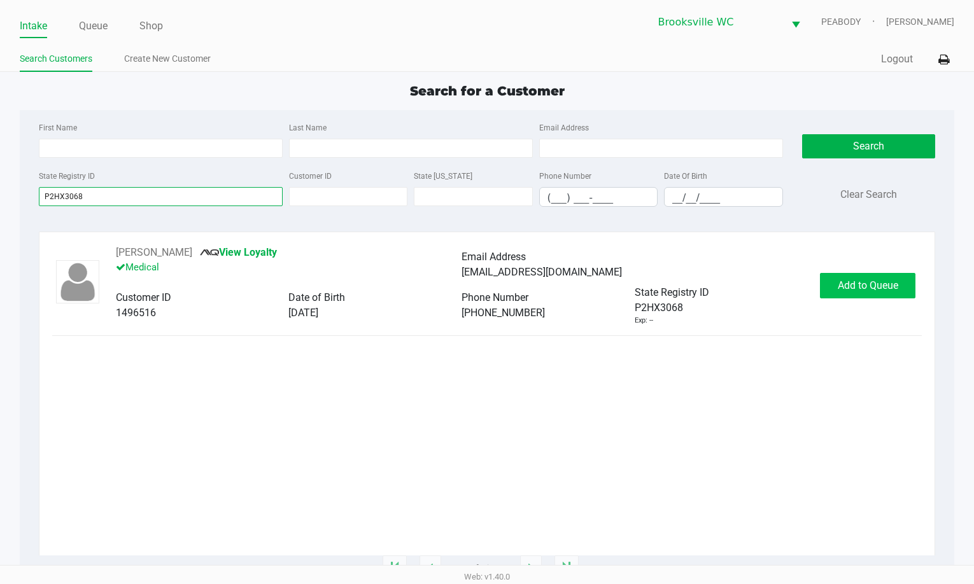
type input "P2HX3068"
drag, startPoint x: 865, startPoint y: 297, endPoint x: 864, endPoint y: 286, distance: 11.5
click at [865, 295] on button "Add to Queue" at bounding box center [867, 285] width 95 height 25
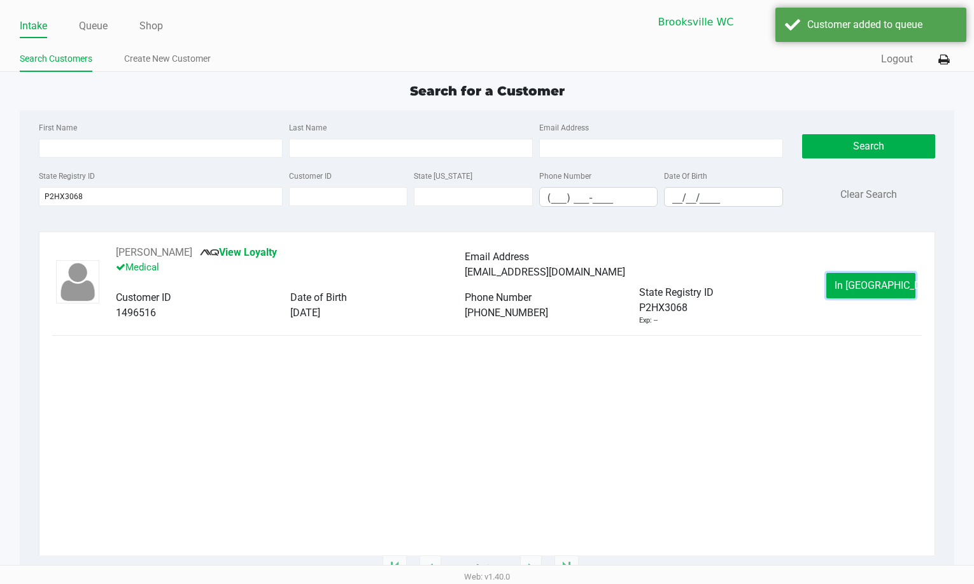
click at [863, 286] on span "In Queue" at bounding box center [887, 285] width 107 height 12
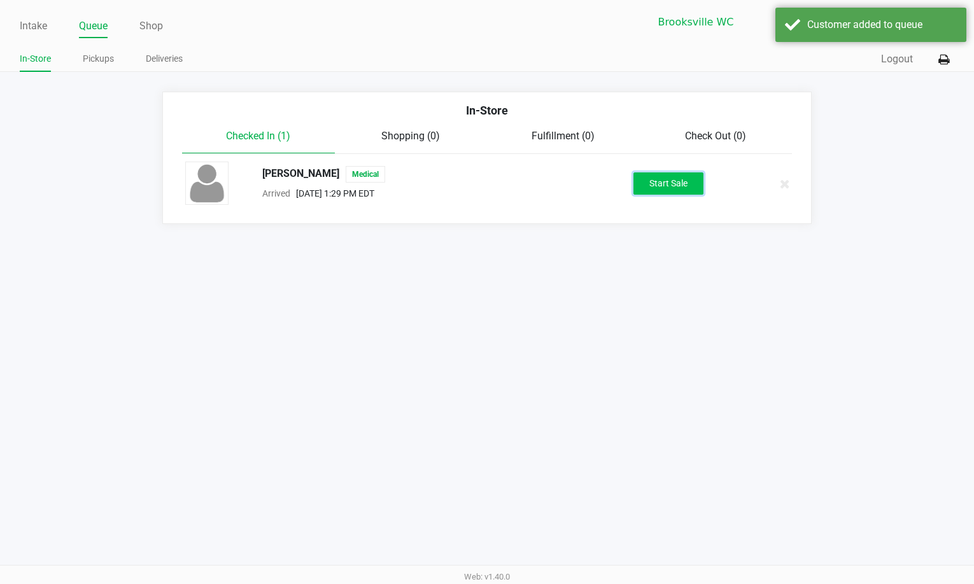
click at [662, 185] on button "Start Sale" at bounding box center [668, 183] width 70 height 22
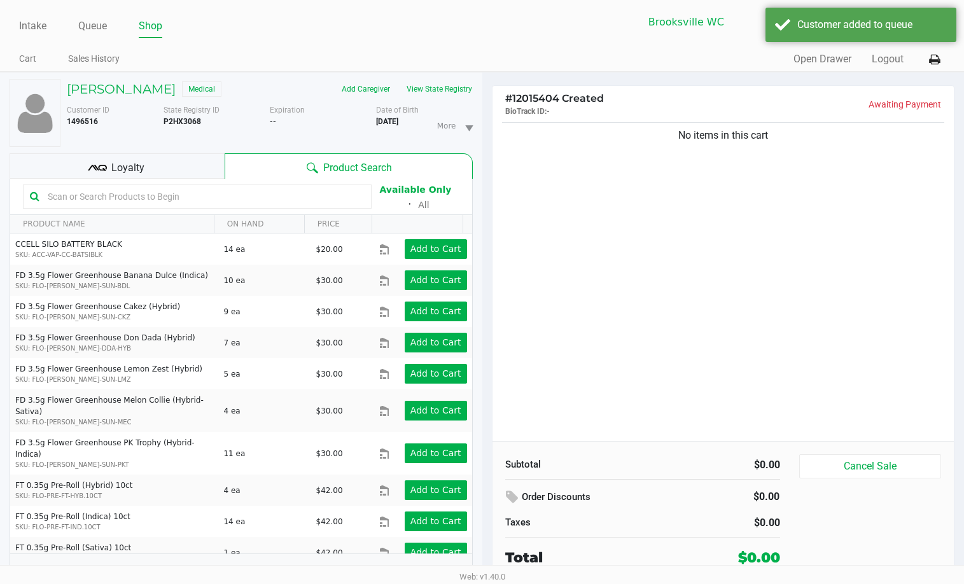
click at [662, 289] on div "No items in this cart" at bounding box center [724, 280] width 462 height 321
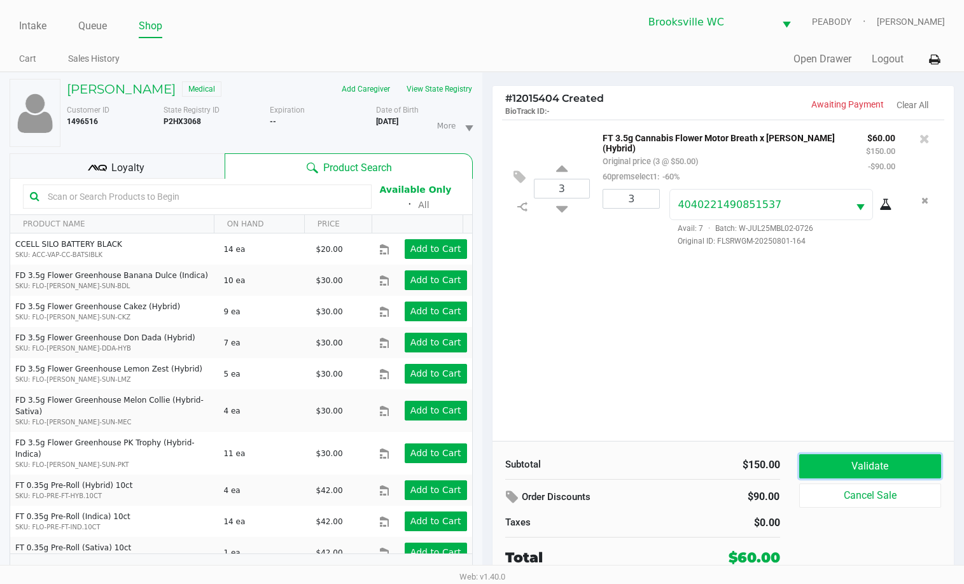
click at [851, 476] on button "Validate" at bounding box center [870, 466] width 143 height 24
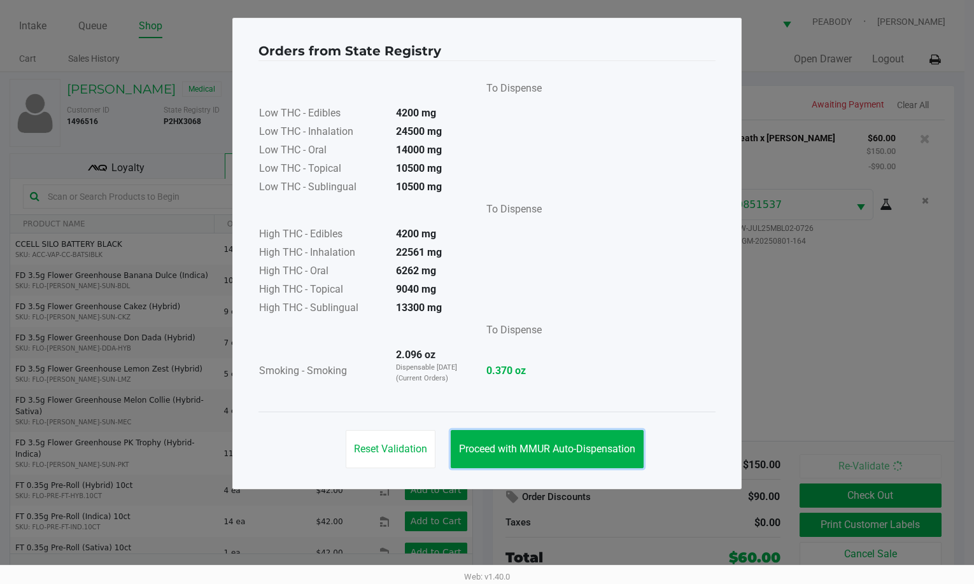
click at [589, 439] on button "Proceed with MMUR Auto-Dispensation" at bounding box center [547, 449] width 193 height 38
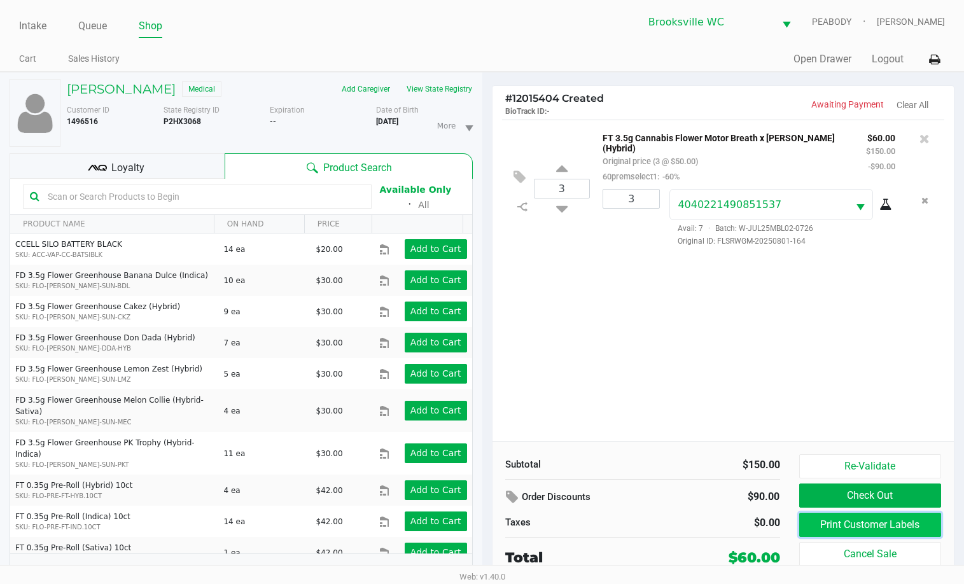
click at [826, 523] on button "Print Customer Labels" at bounding box center [870, 525] width 143 height 24
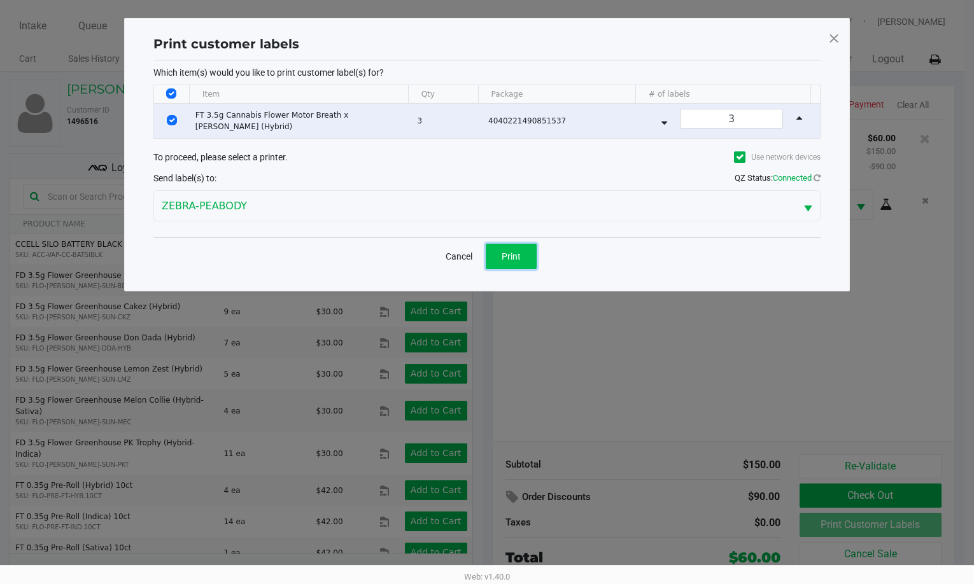
click at [520, 261] on span "Print" at bounding box center [510, 256] width 19 height 10
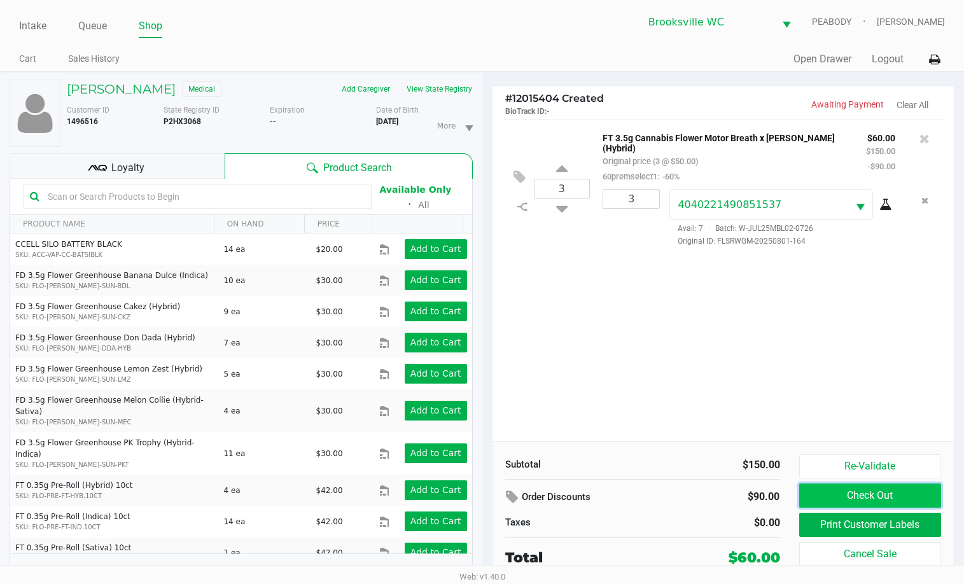
click at [840, 497] on button "Check Out" at bounding box center [870, 496] width 143 height 24
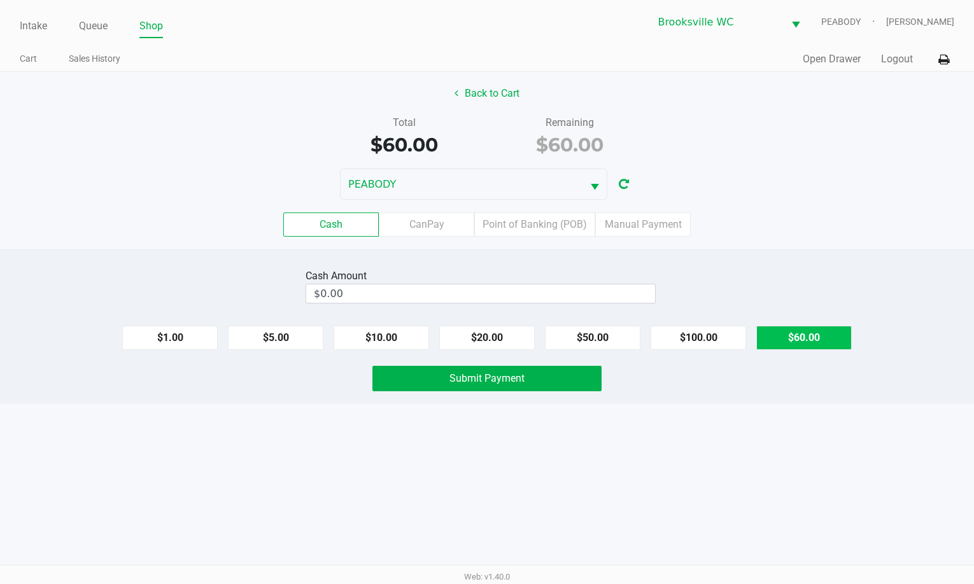
click at [774, 337] on button "$60.00" at bounding box center [803, 338] width 95 height 24
type input "$60.00"
click at [502, 372] on button "Submit Payment" at bounding box center [486, 378] width 229 height 25
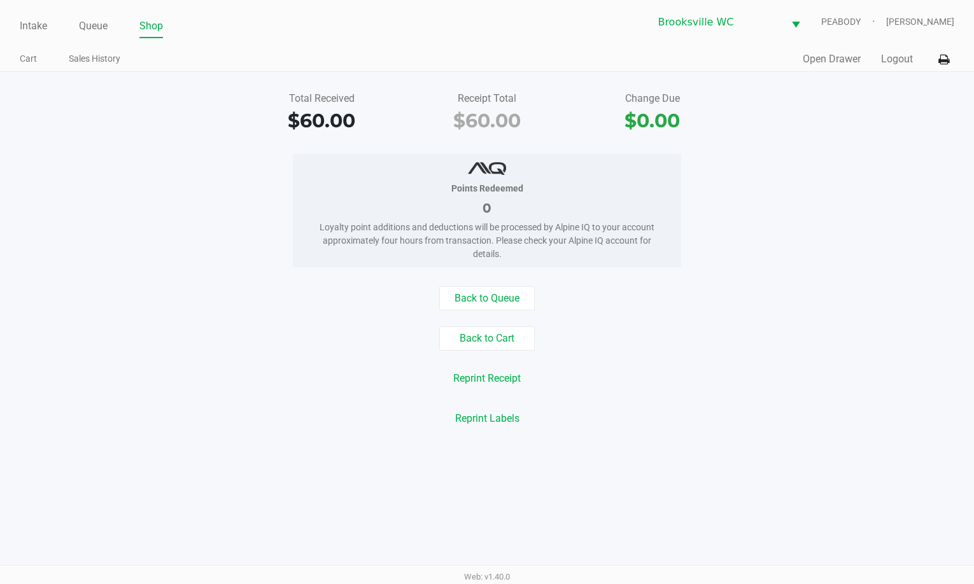
click at [950, 255] on div "Points Redeemed 0 Loyalty point additions and deductions will be processed by A…" at bounding box center [486, 210] width 993 height 113
click at [31, 26] on link "Intake" at bounding box center [33, 26] width 27 height 18
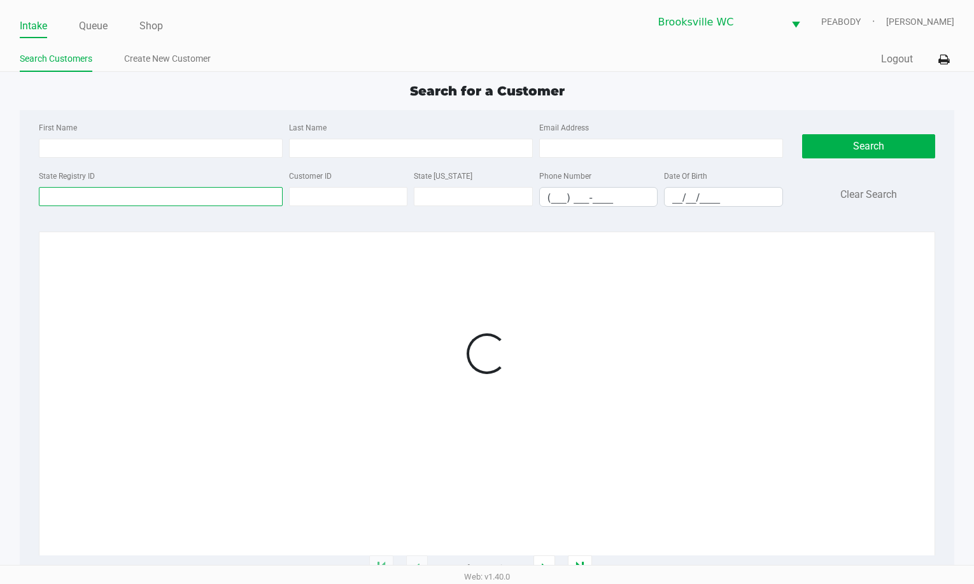
click at [73, 200] on input "State Registry ID" at bounding box center [161, 196] width 244 height 19
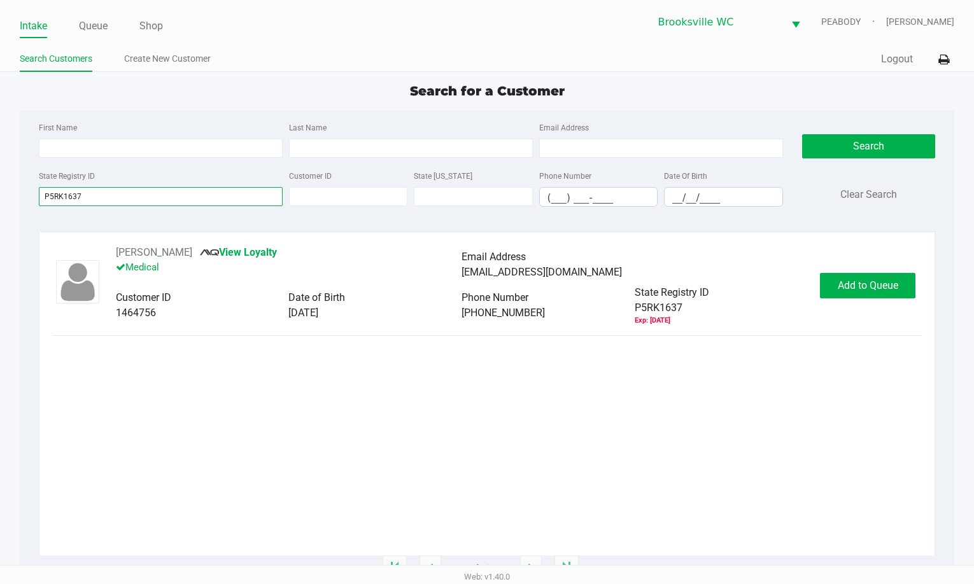
type input "P5RK1637"
click at [855, 297] on button "Add to Queue" at bounding box center [867, 285] width 95 height 25
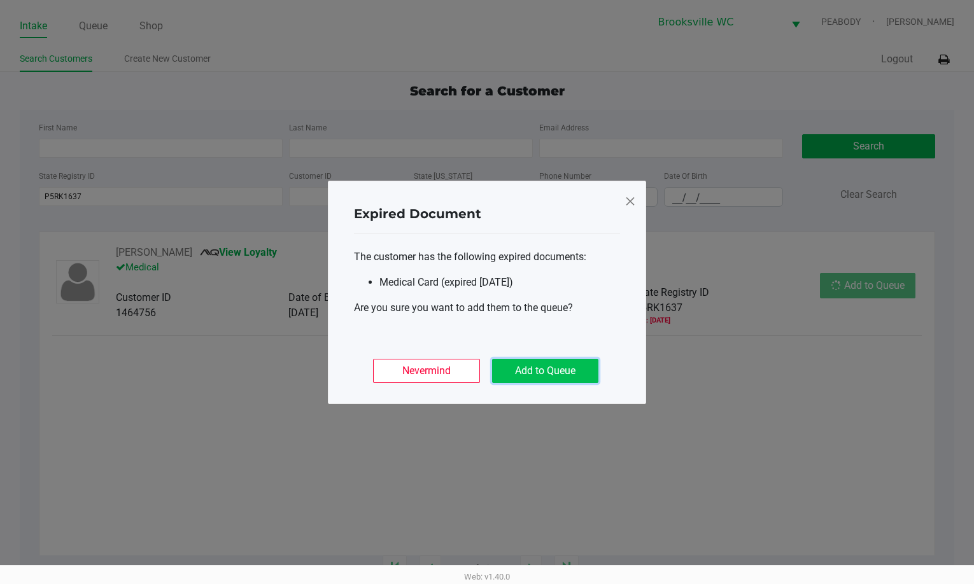
click at [564, 369] on button "Add to Queue" at bounding box center [545, 371] width 106 height 24
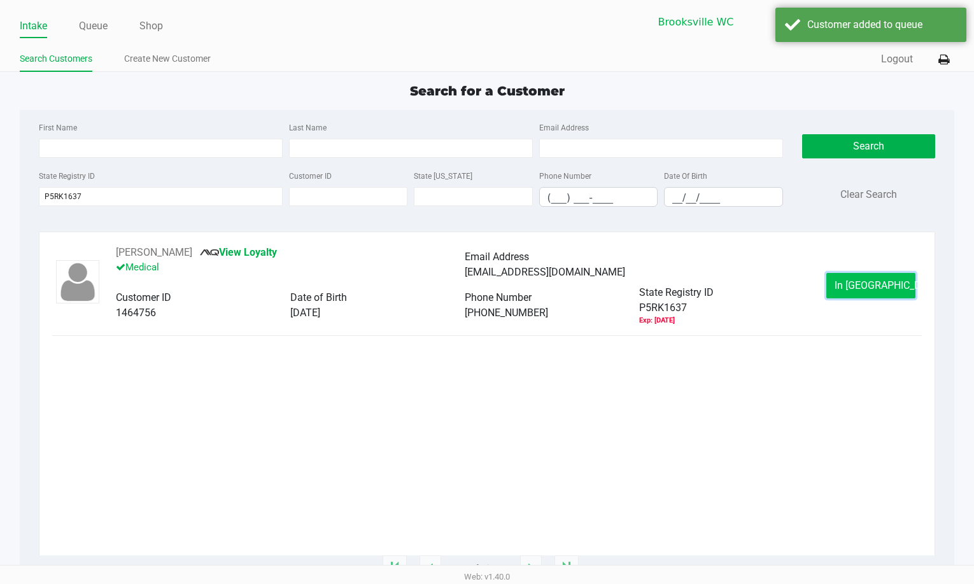
click at [872, 277] on button "In Queue" at bounding box center [870, 285] width 89 height 25
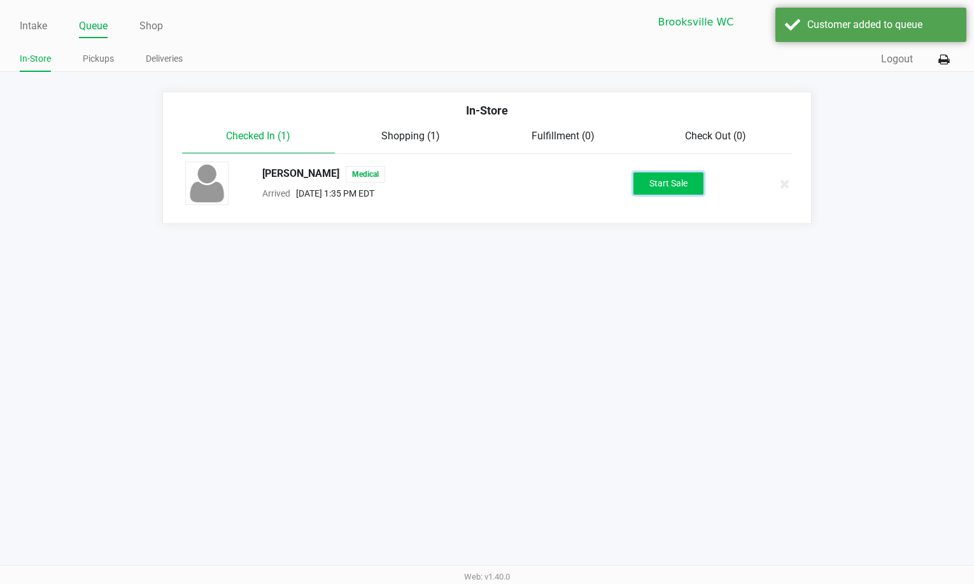
click at [640, 177] on button "Start Sale" at bounding box center [668, 183] width 70 height 22
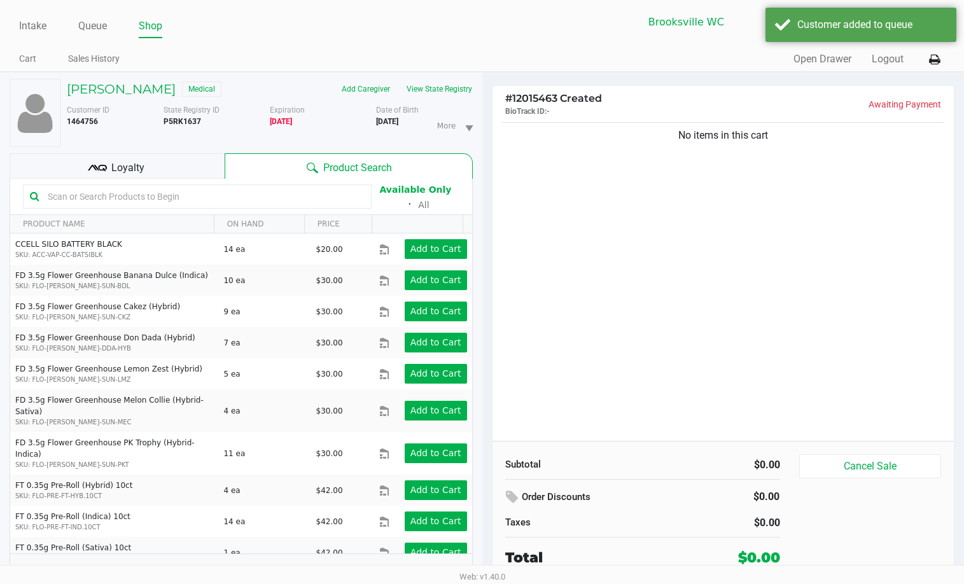
click at [616, 263] on div "No items in this cart" at bounding box center [724, 280] width 462 height 321
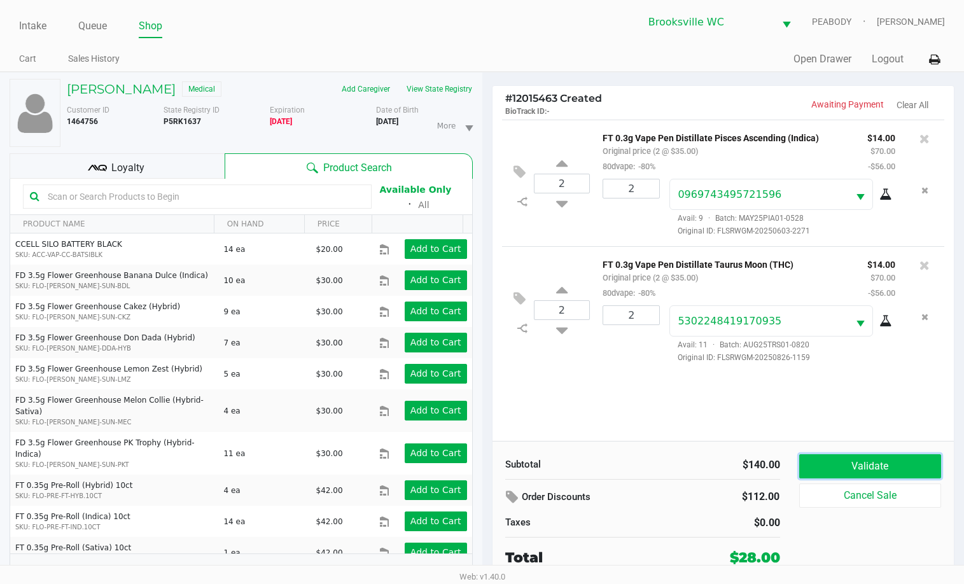
click at [831, 467] on button "Validate" at bounding box center [870, 466] width 143 height 24
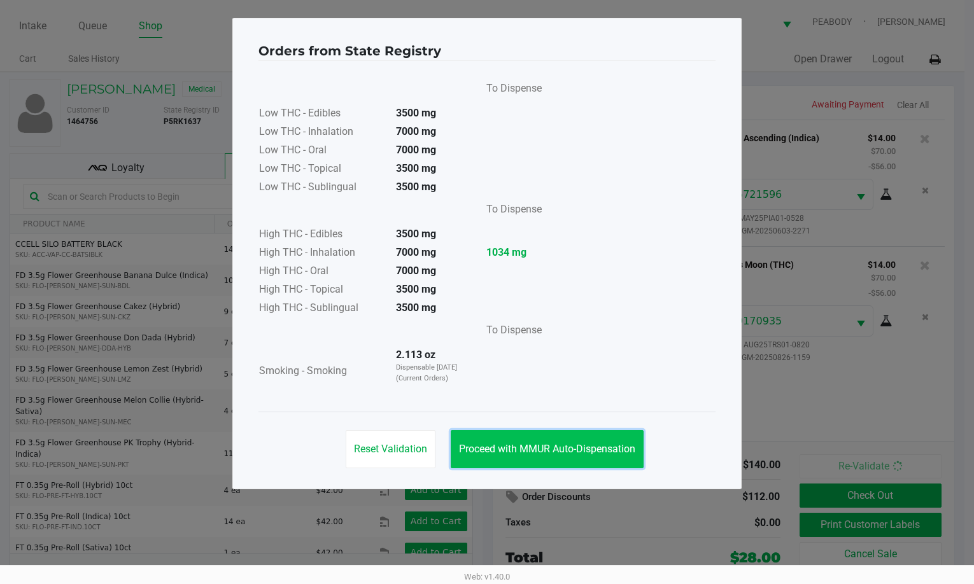
drag, startPoint x: 575, startPoint y: 449, endPoint x: 584, endPoint y: 450, distance: 9.6
click at [577, 449] on span "Proceed with MMUR Auto-Dispensation" at bounding box center [547, 449] width 176 height 12
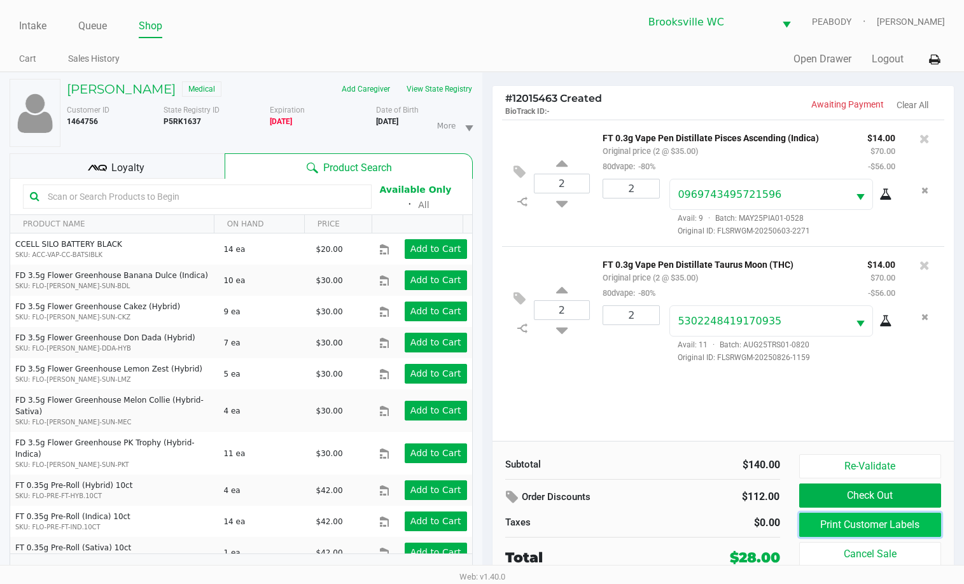
click at [836, 518] on button "Print Customer Labels" at bounding box center [870, 525] width 143 height 24
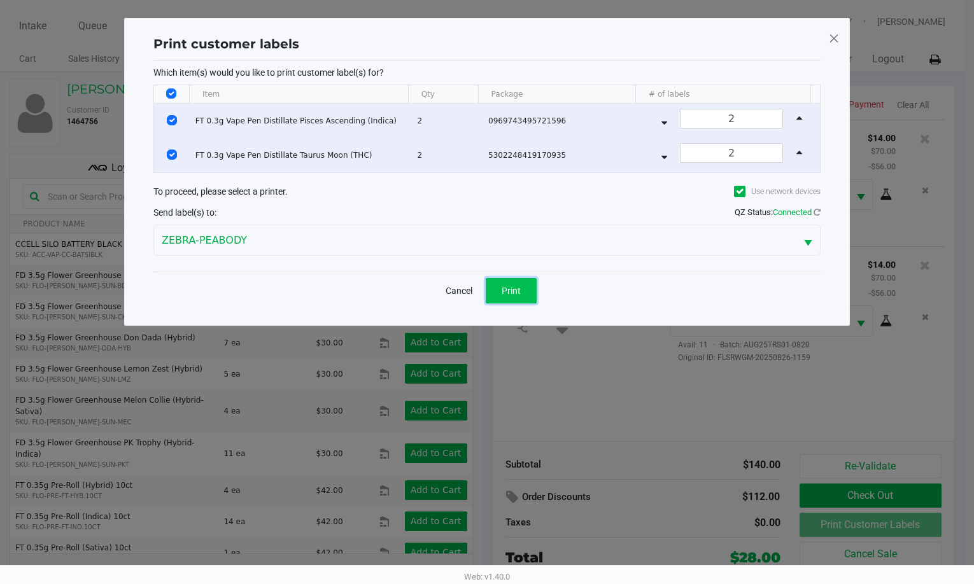
click at [496, 288] on button "Print" at bounding box center [511, 290] width 51 height 25
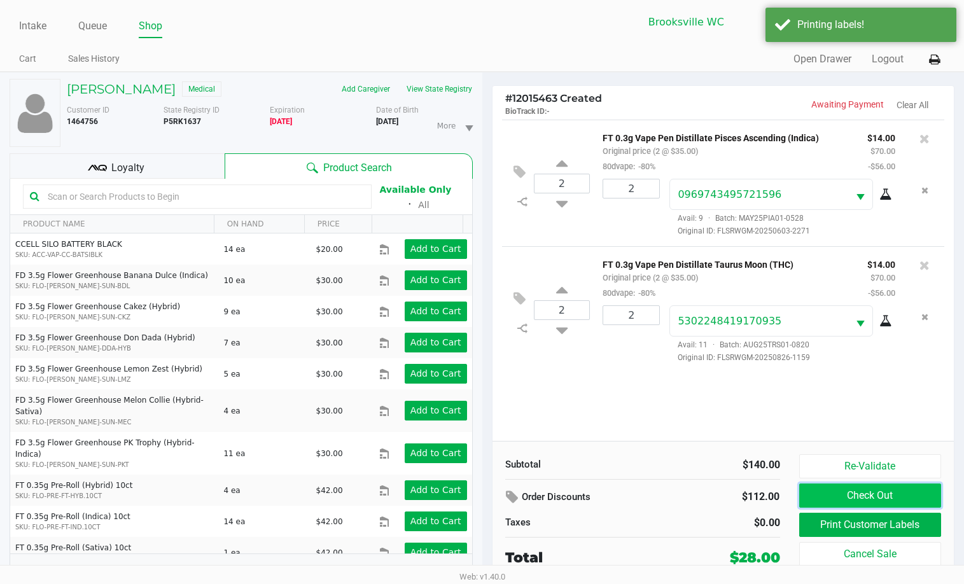
click at [858, 489] on button "Check Out" at bounding box center [870, 496] width 143 height 24
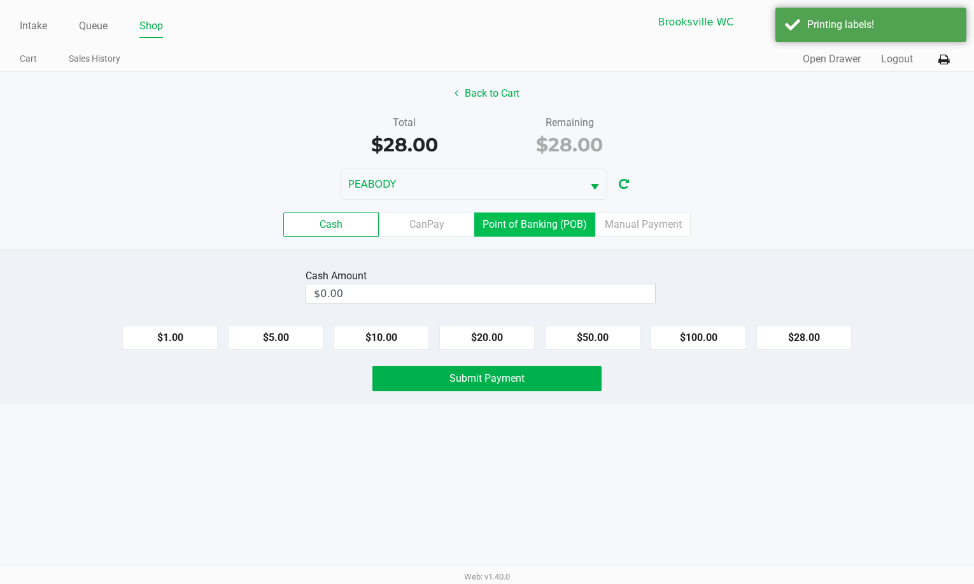
click at [521, 225] on label "Point of Banking (POB)" at bounding box center [534, 225] width 121 height 24
click at [0, 0] on 7 "Point of Banking (POB)" at bounding box center [0, 0] width 0 height 0
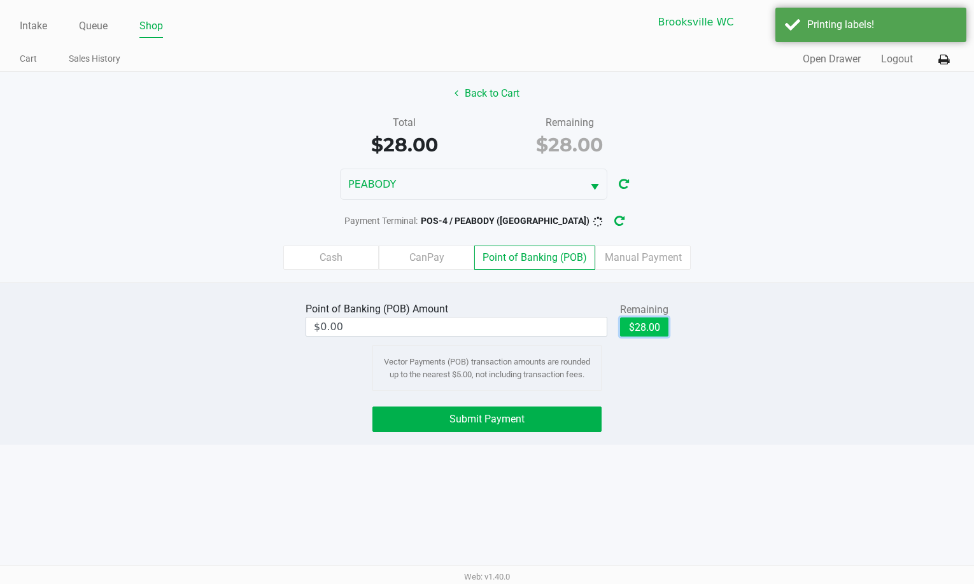
click at [641, 323] on button "$28.00" at bounding box center [644, 327] width 48 height 19
type input "$28.00"
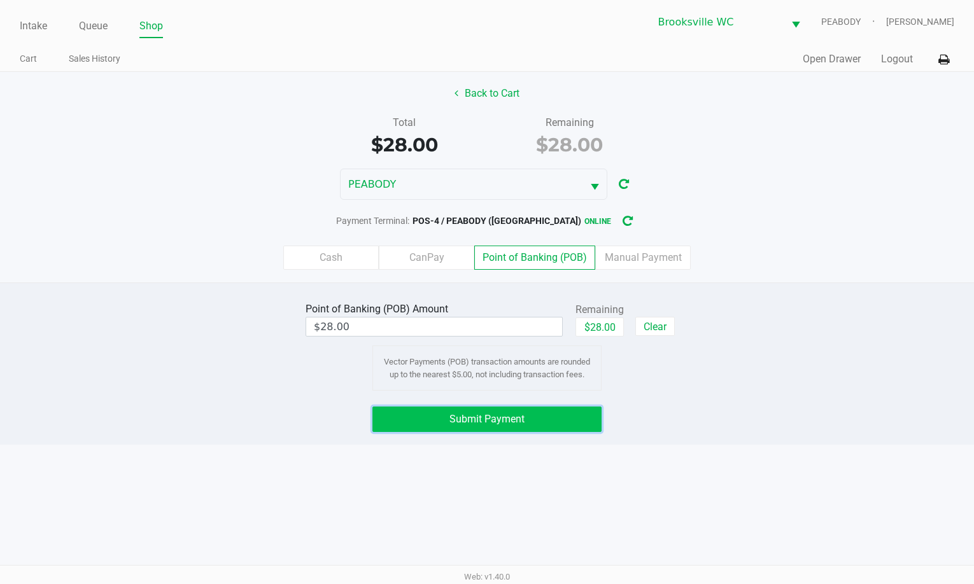
click at [584, 426] on button "Submit Payment" at bounding box center [486, 419] width 229 height 25
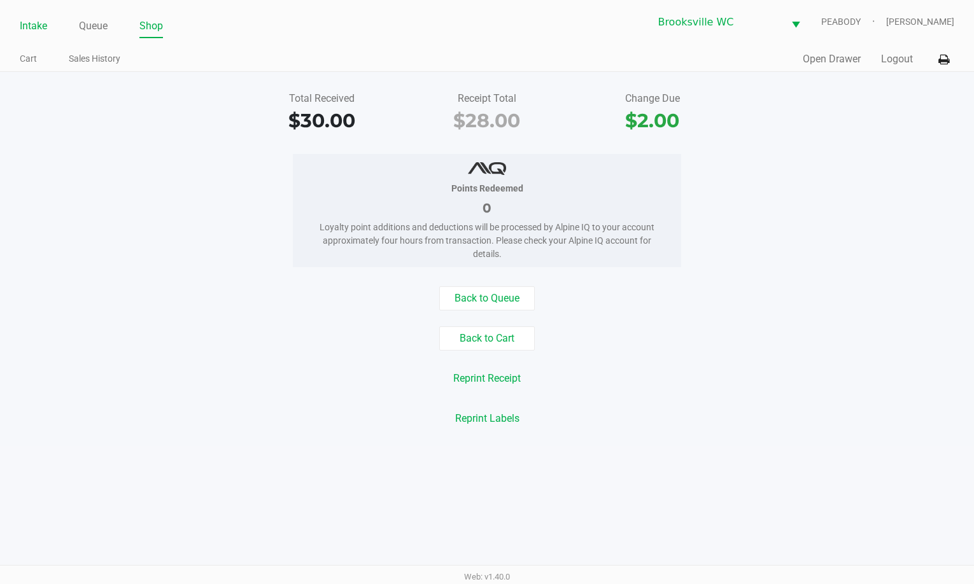
click at [35, 27] on link "Intake" at bounding box center [33, 26] width 27 height 18
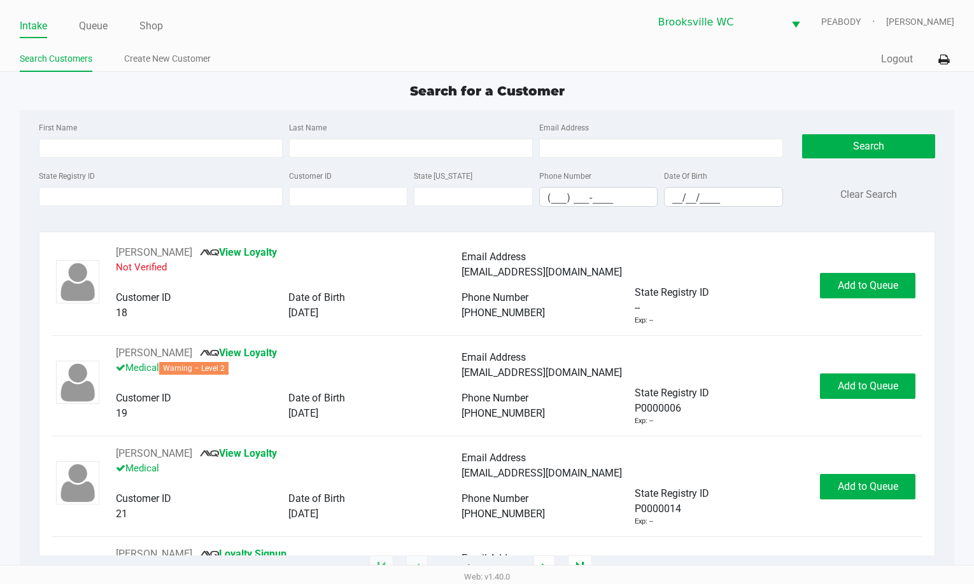
click at [823, 92] on div "Search for a Customer" at bounding box center [487, 90] width 954 height 19
click at [223, 199] on input "State Registry ID" at bounding box center [161, 196] width 244 height 19
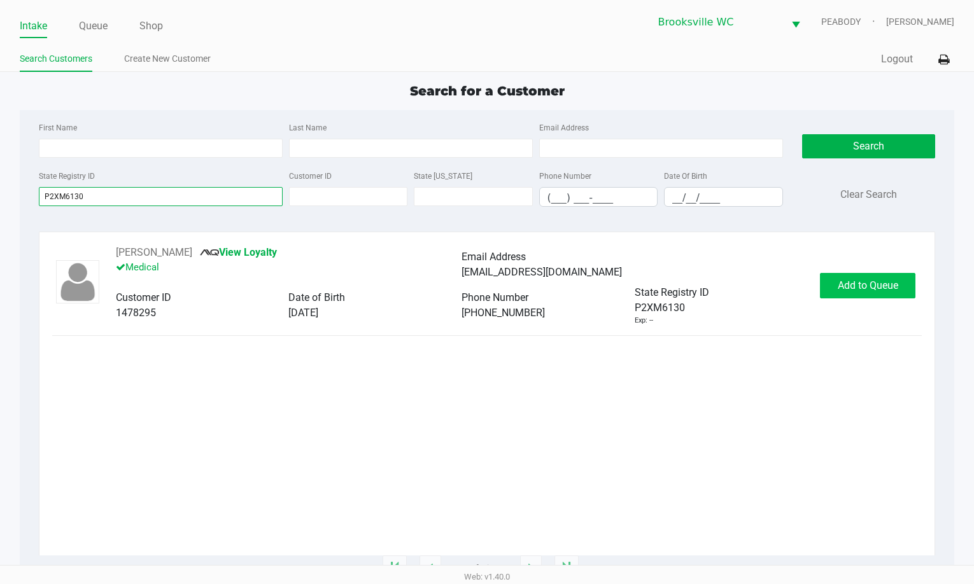
type input "P2XM6130"
click at [883, 284] on span "Add to Queue" at bounding box center [867, 285] width 60 height 12
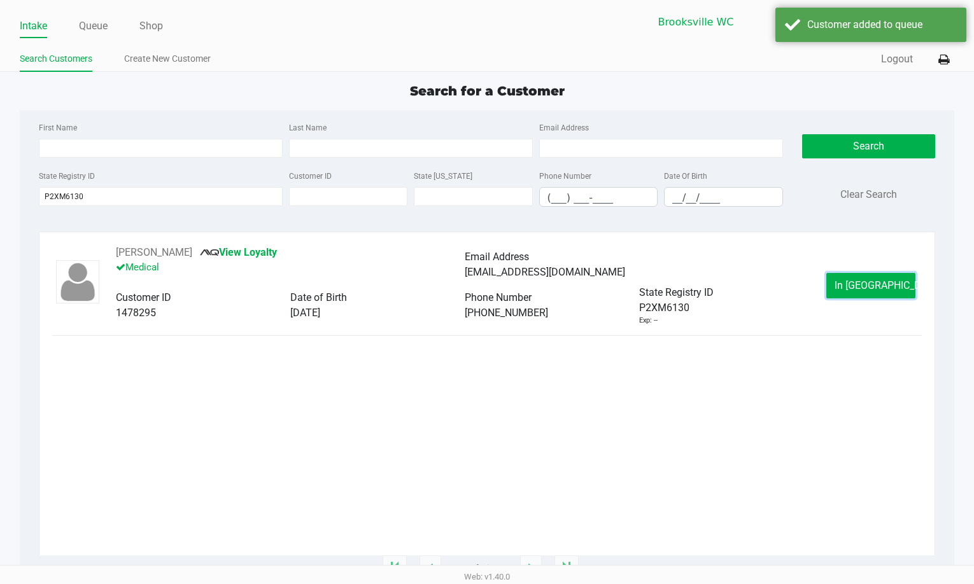
click at [864, 284] on span "In Queue" at bounding box center [887, 285] width 107 height 12
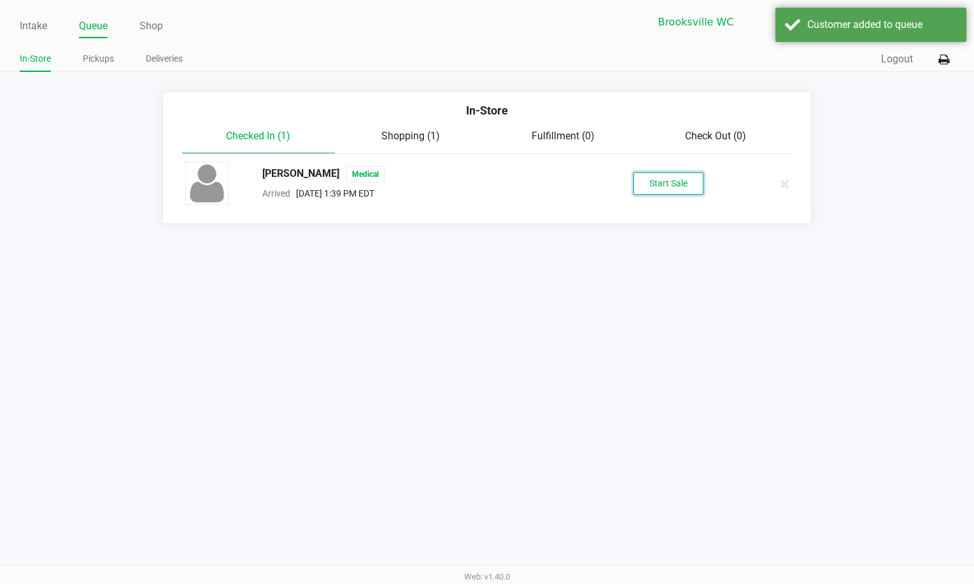
click at [678, 183] on button "Start Sale" at bounding box center [668, 183] width 70 height 22
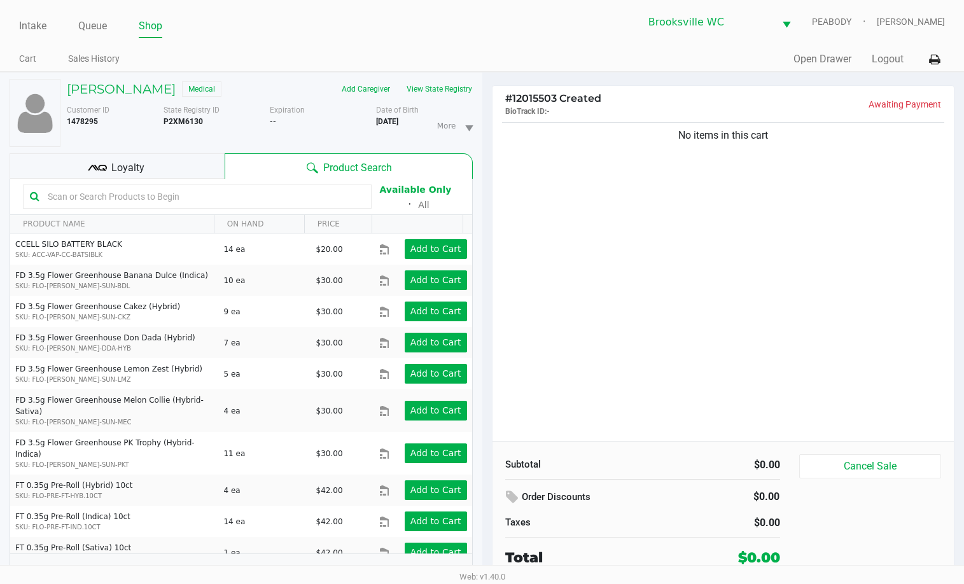
click at [208, 200] on input "text" at bounding box center [204, 196] width 322 height 19
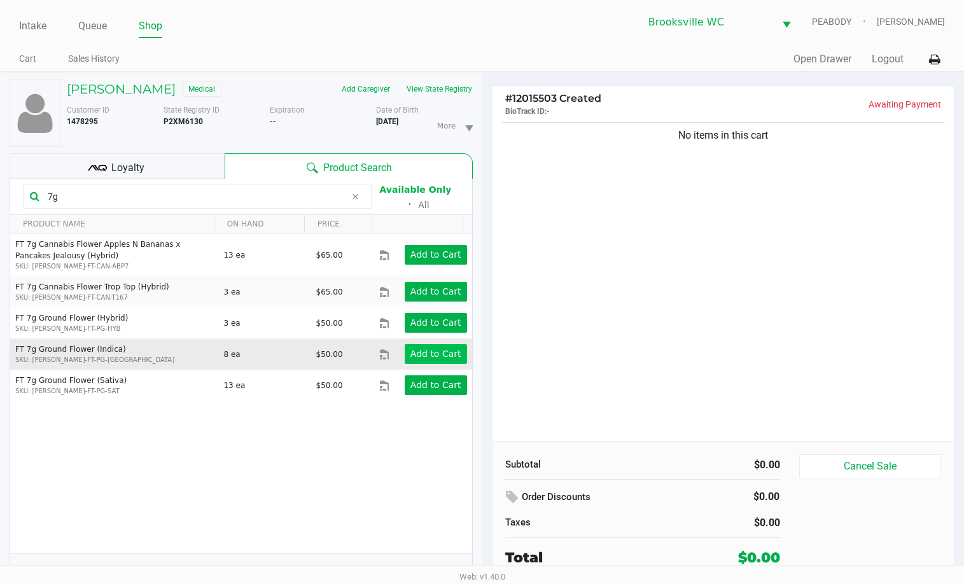
type input "7g"
click at [438, 349] on app-button-loader "Add to Cart" at bounding box center [435, 354] width 51 height 10
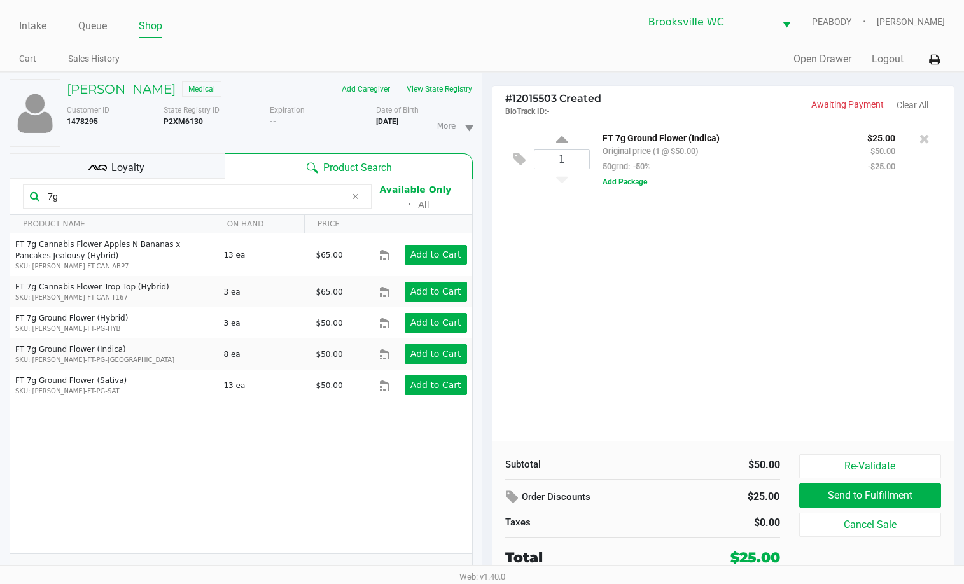
click at [351, 194] on icon at bounding box center [355, 197] width 8 height 10
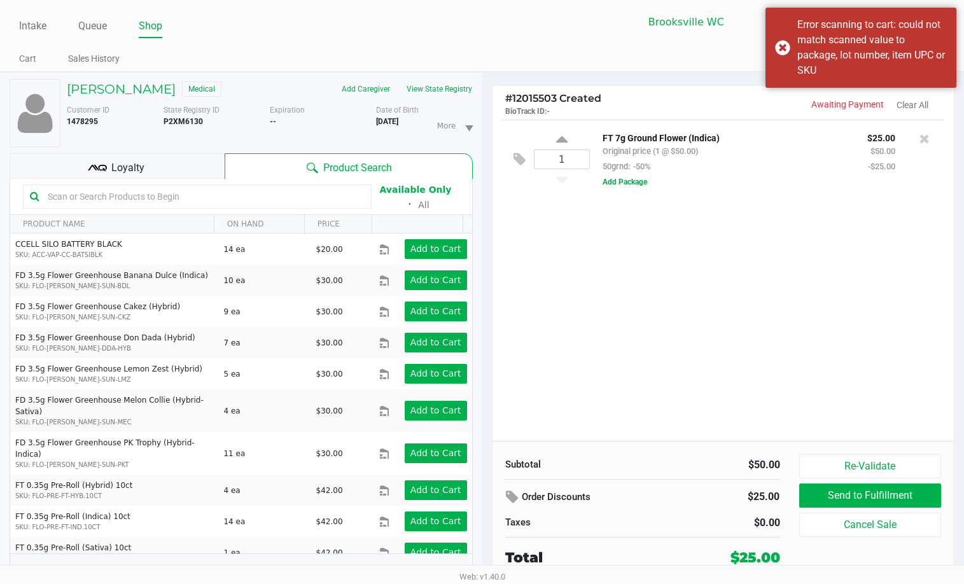
click at [338, 201] on input "text" at bounding box center [204, 196] width 322 height 19
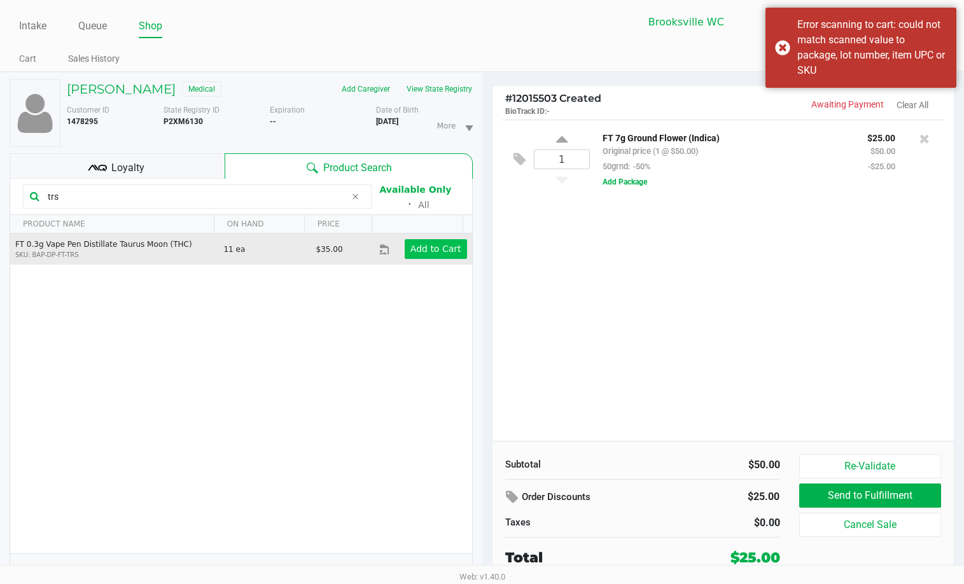
type input "trs"
click at [429, 244] on app-button-loader "Add to Cart" at bounding box center [435, 249] width 51 height 10
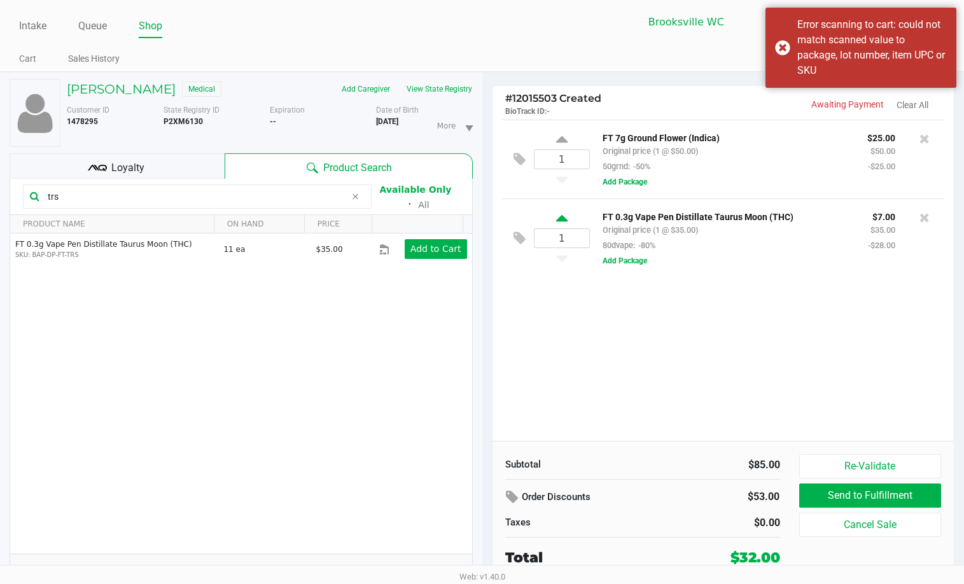
click at [563, 223] on icon at bounding box center [561, 221] width 11 height 16
type input "2"
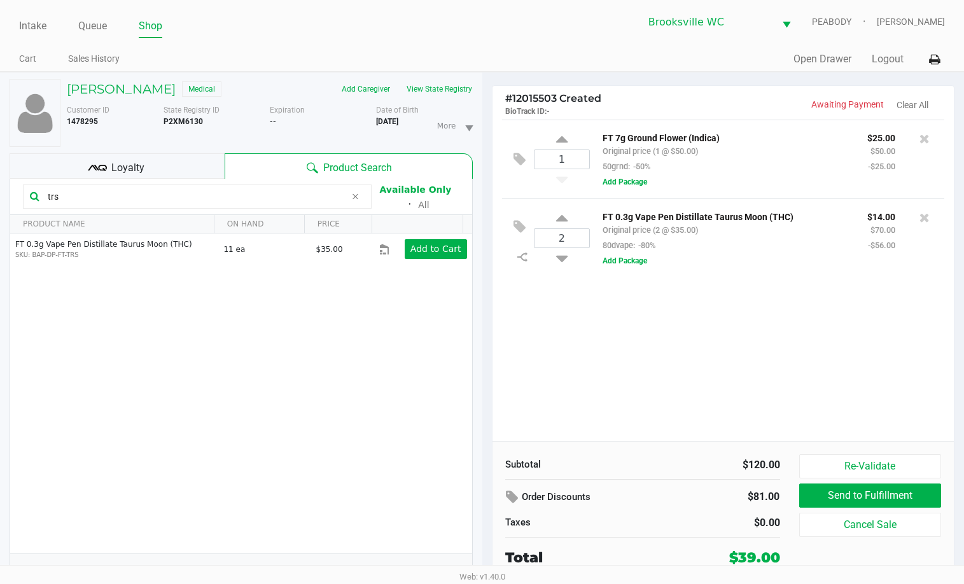
click at [210, 197] on input "trs" at bounding box center [194, 196] width 303 height 19
type input "jle"
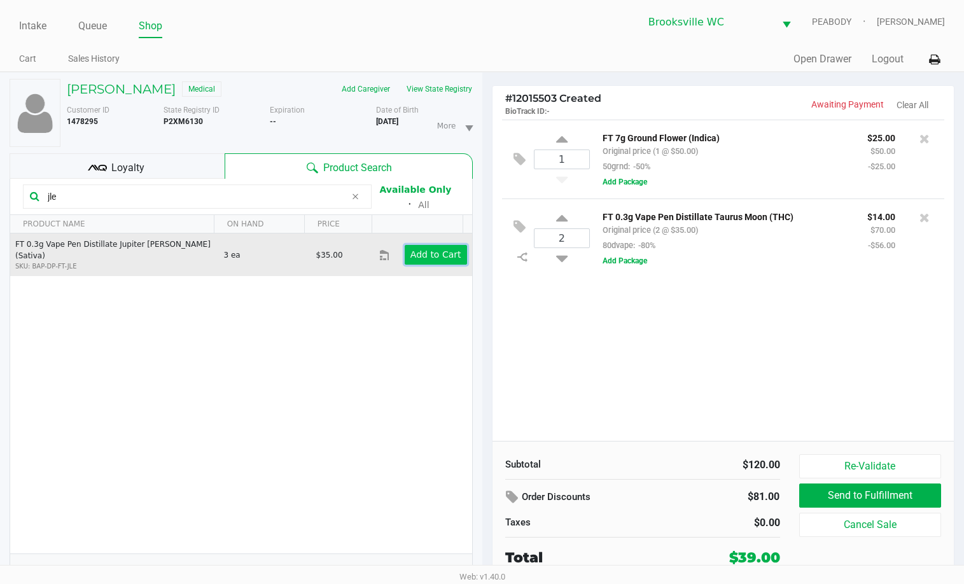
click at [410, 249] on app-button-loader "Add to Cart" at bounding box center [435, 254] width 51 height 10
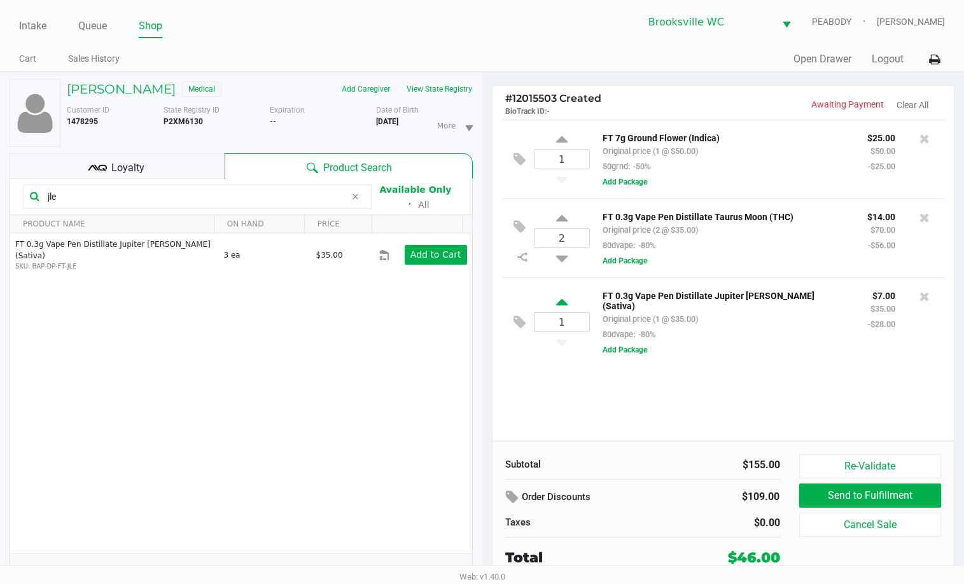
click at [562, 301] on icon at bounding box center [561, 305] width 11 height 16
type input "2"
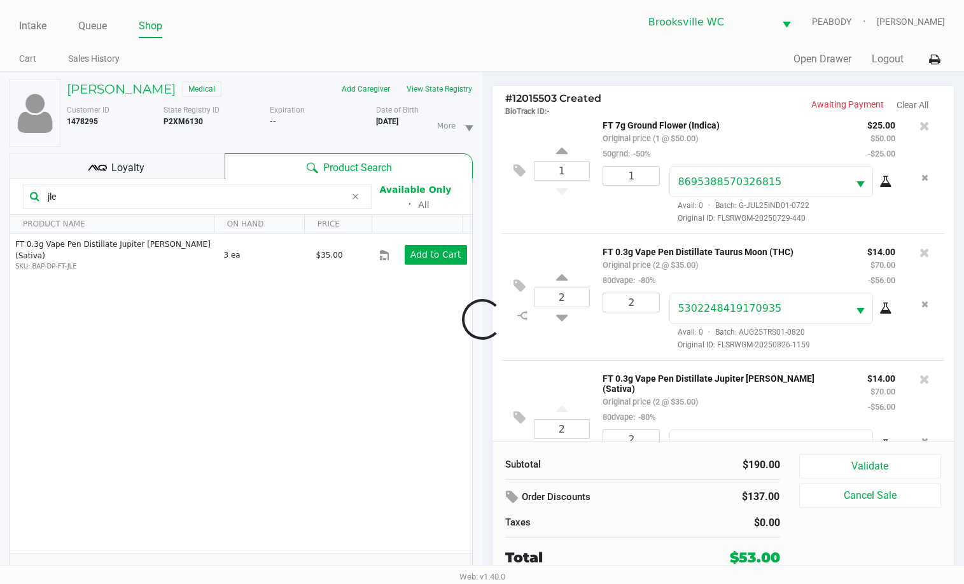
scroll to position [60, 0]
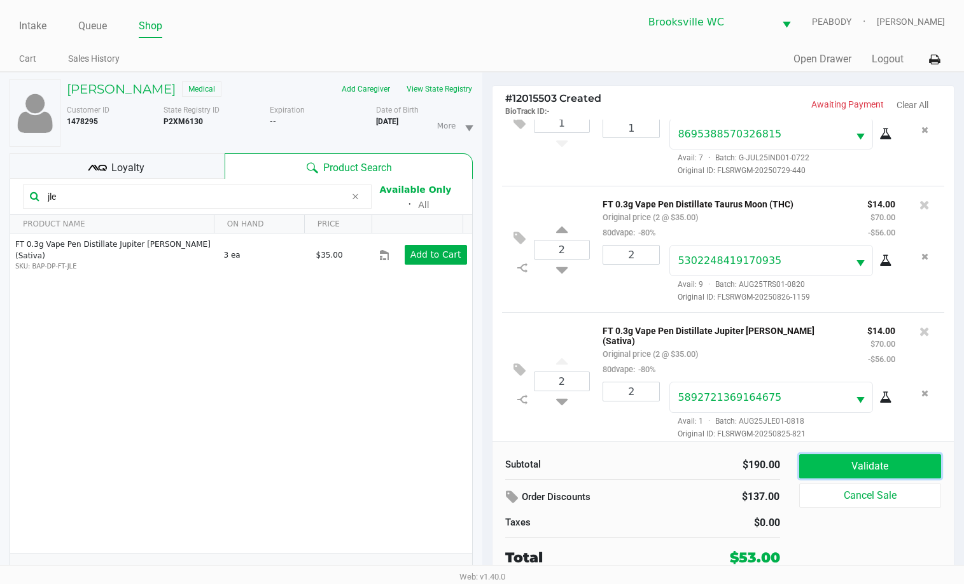
click at [858, 470] on button "Validate" at bounding box center [870, 466] width 143 height 24
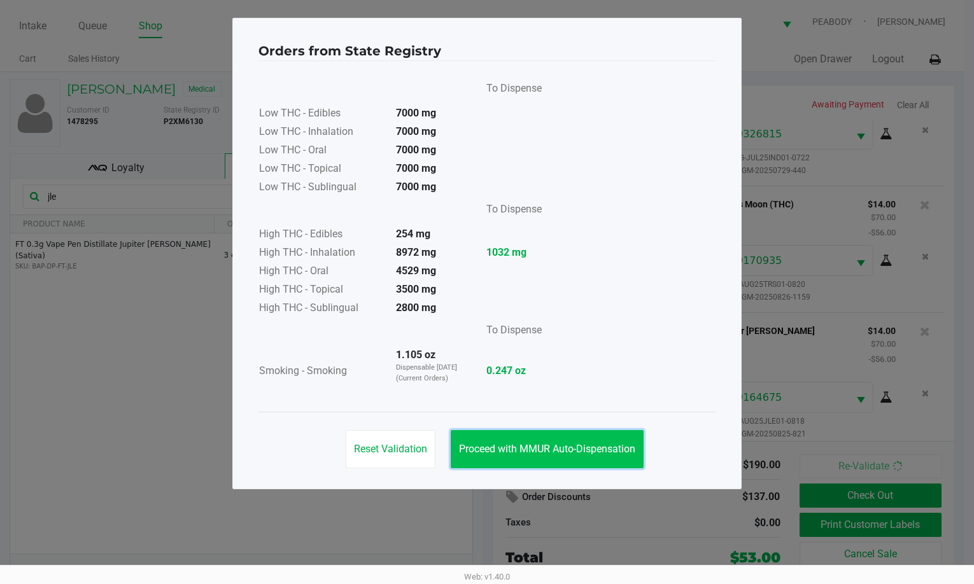
click at [553, 447] on span "Proceed with MMUR Auto-Dispensation" at bounding box center [547, 449] width 176 height 12
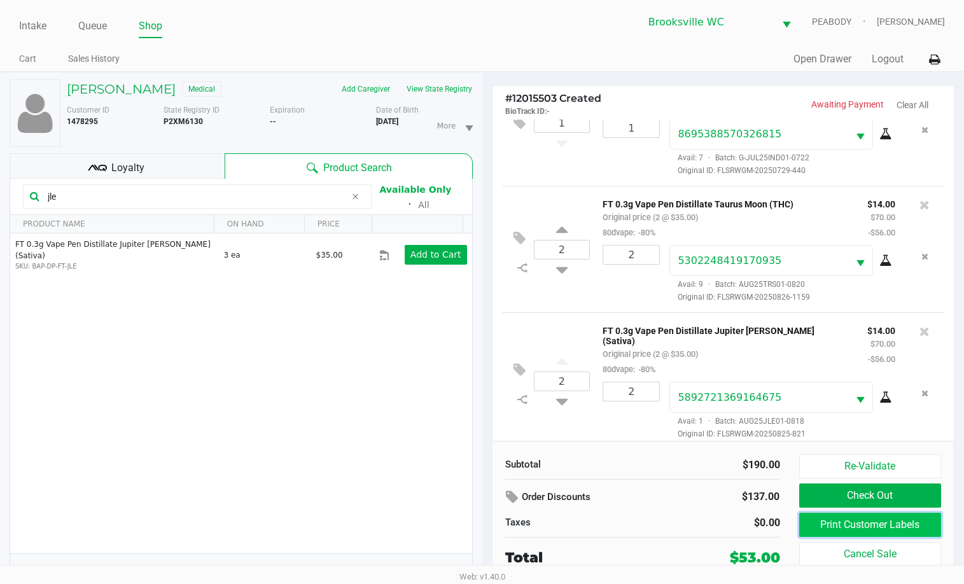
click at [832, 521] on button "Print Customer Labels" at bounding box center [870, 525] width 143 height 24
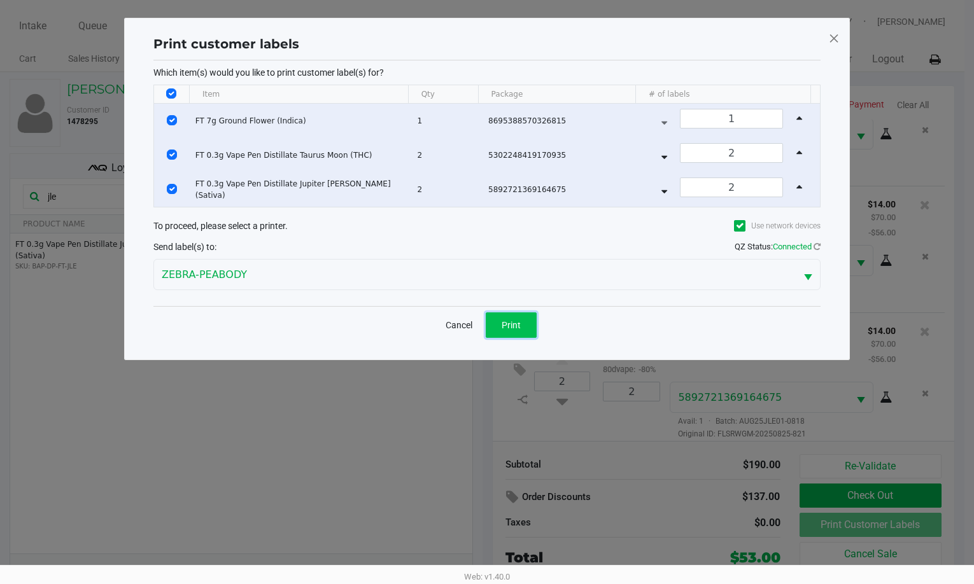
click at [517, 335] on button "Print" at bounding box center [511, 324] width 51 height 25
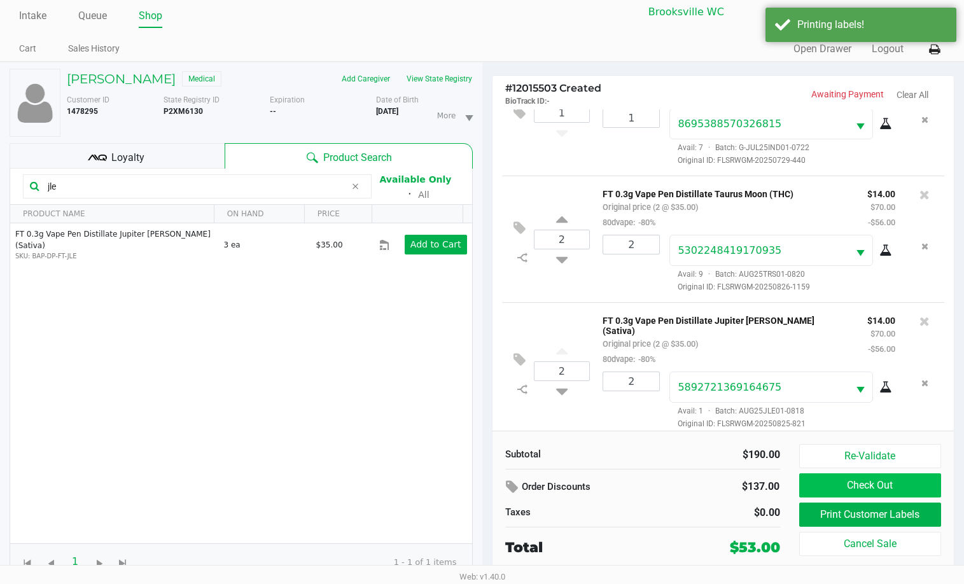
scroll to position [13, 0]
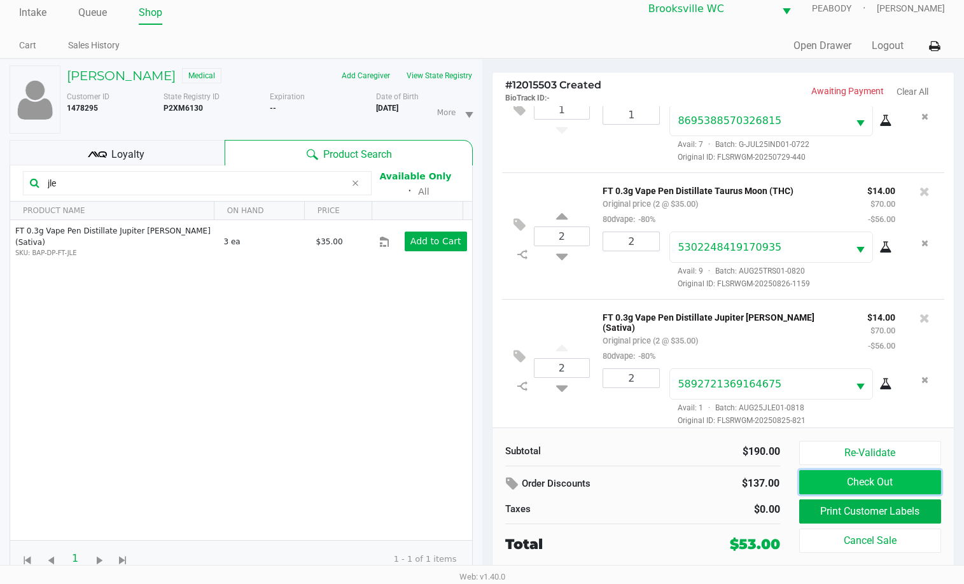
click at [887, 482] on button "Check Out" at bounding box center [870, 482] width 143 height 24
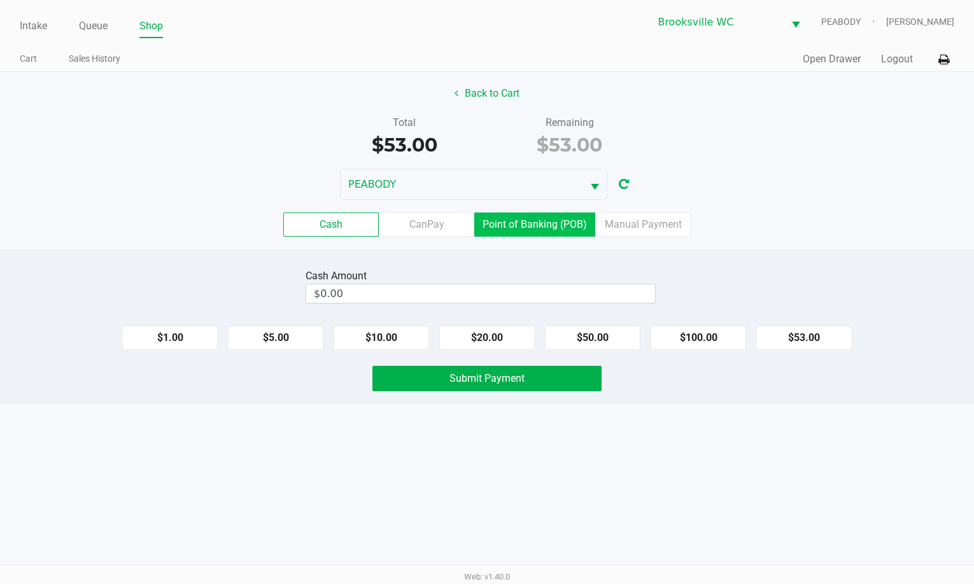
click at [508, 221] on label "Point of Banking (POB)" at bounding box center [534, 225] width 121 height 24
click at [0, 0] on 7 "Point of Banking (POB)" at bounding box center [0, 0] width 0 height 0
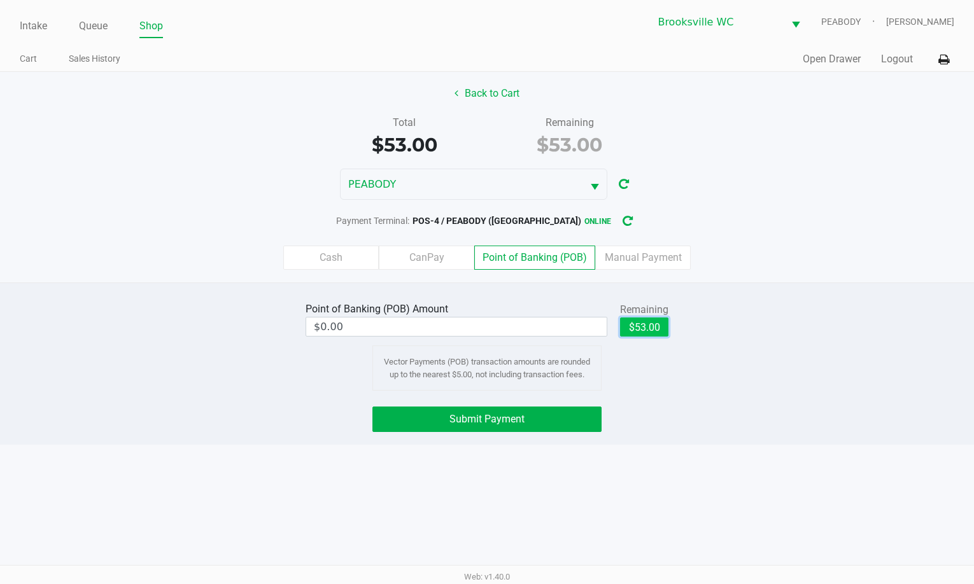
click at [635, 322] on button "$53.00" at bounding box center [644, 327] width 48 height 19
type input "$53.00"
click at [521, 416] on span "Submit Payment" at bounding box center [486, 419] width 75 height 12
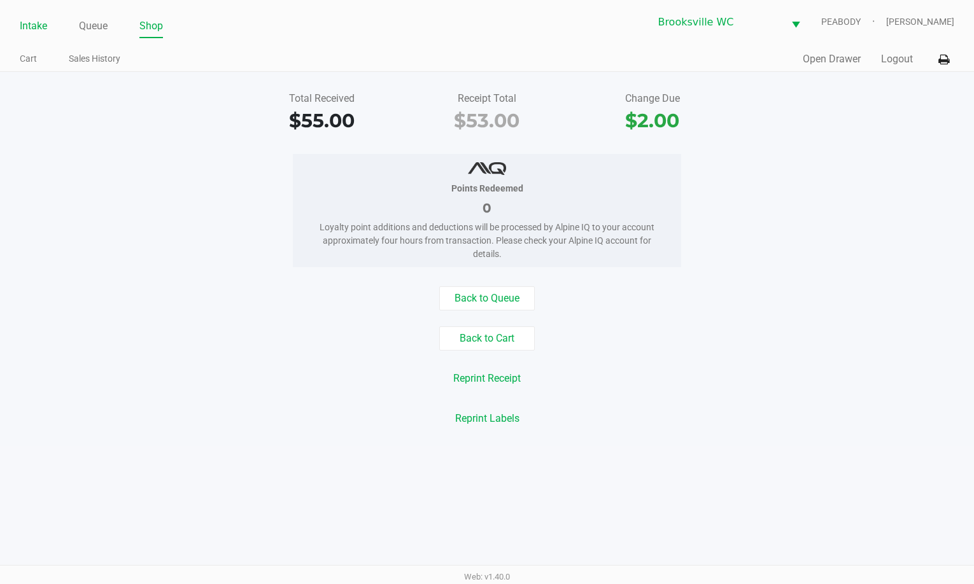
click at [43, 20] on link "Intake" at bounding box center [33, 26] width 27 height 18
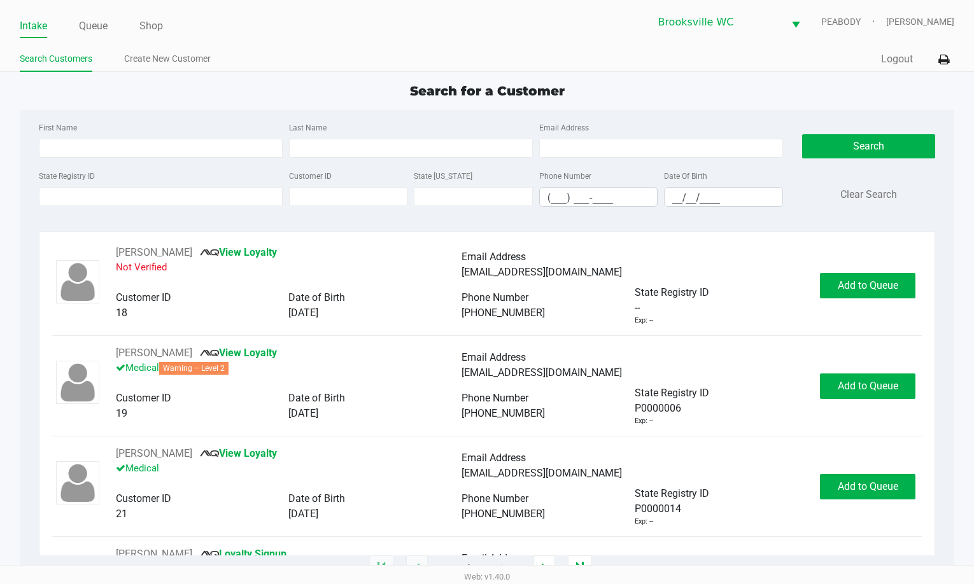
click at [776, 97] on div "Search for a Customer" at bounding box center [487, 90] width 954 height 19
drag, startPoint x: 45, startPoint y: 212, endPoint x: 51, endPoint y: 199, distance: 14.5
click at [48, 207] on div "State Registry ID Customer ID State ID Phone Number (___) ___-____ Date Of Birt…" at bounding box center [411, 192] width 750 height 49
click at [54, 196] on input "State Registry ID" at bounding box center [161, 196] width 244 height 19
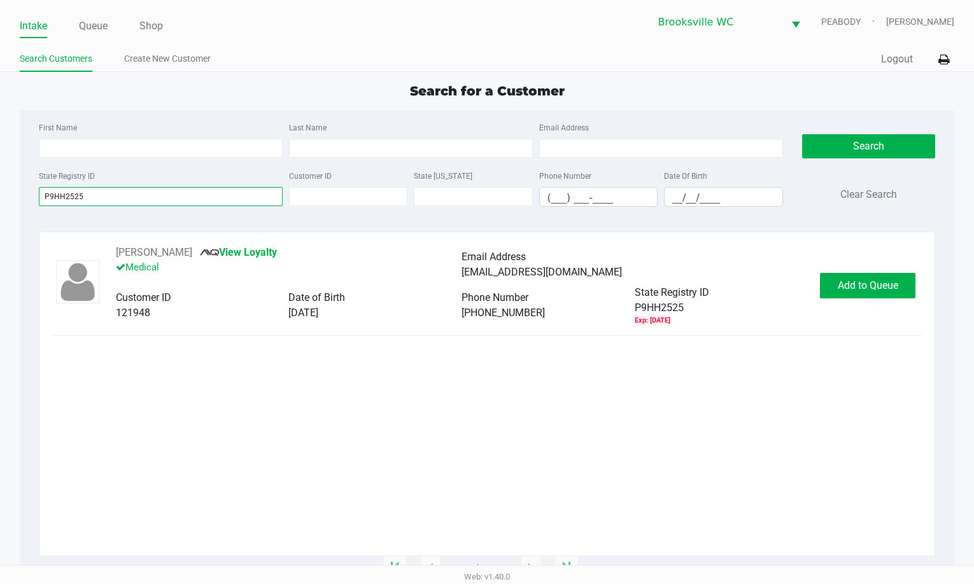
type input "P9HH2525"
click at [870, 286] on span "Add to Queue" at bounding box center [867, 285] width 60 height 12
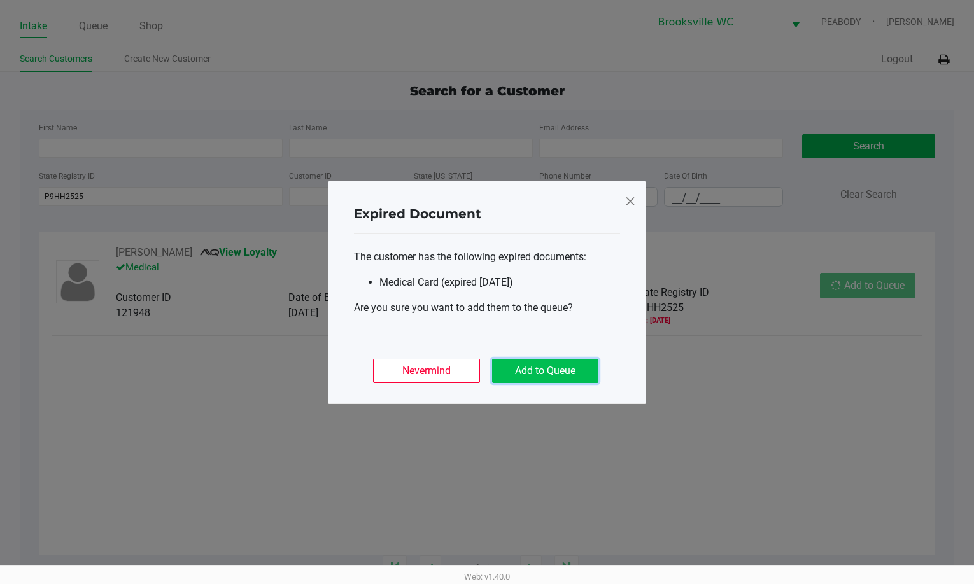
click at [552, 365] on button "Add to Queue" at bounding box center [545, 371] width 106 height 24
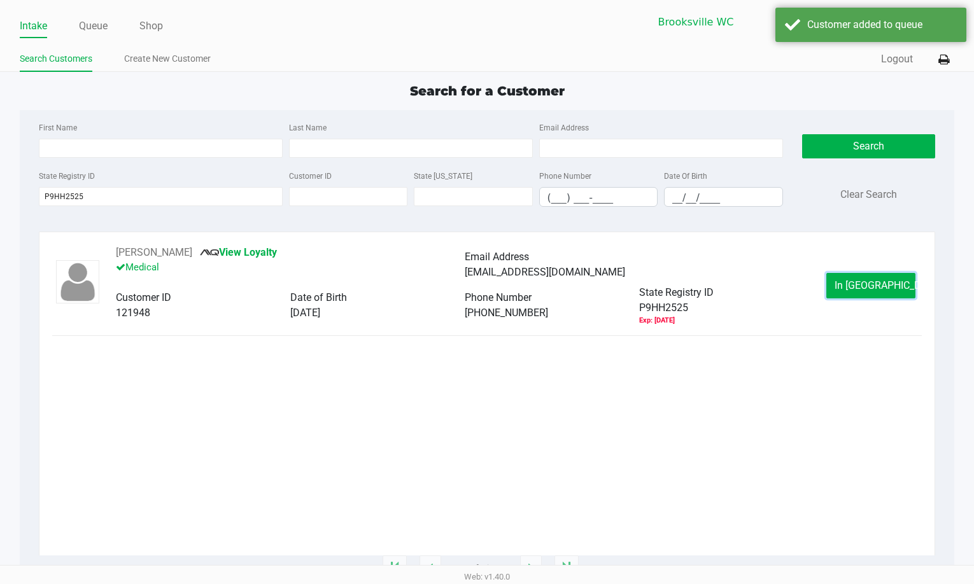
click at [851, 283] on span "In Queue" at bounding box center [887, 285] width 107 height 12
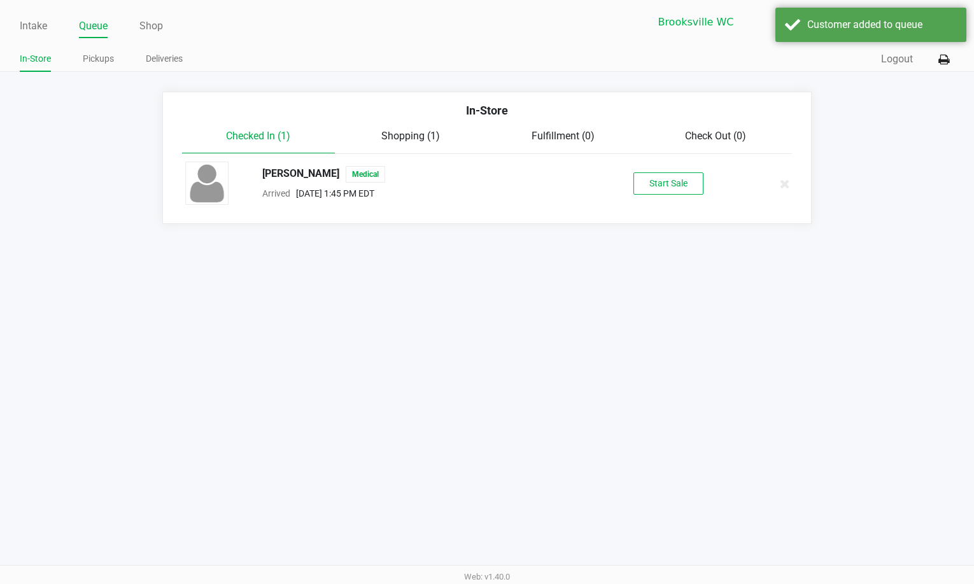
click at [666, 185] on button "Start Sale" at bounding box center [668, 183] width 70 height 22
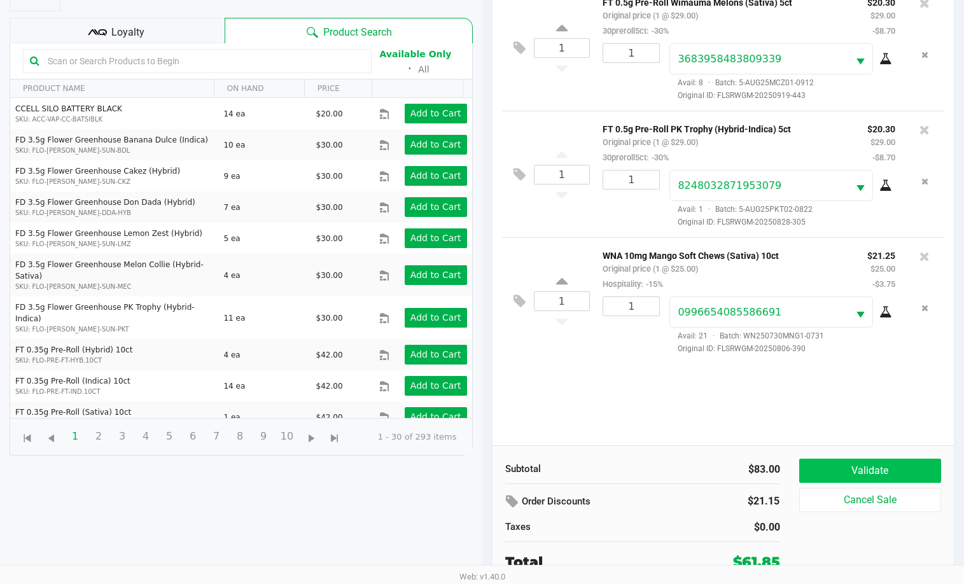
scroll to position [137, 0]
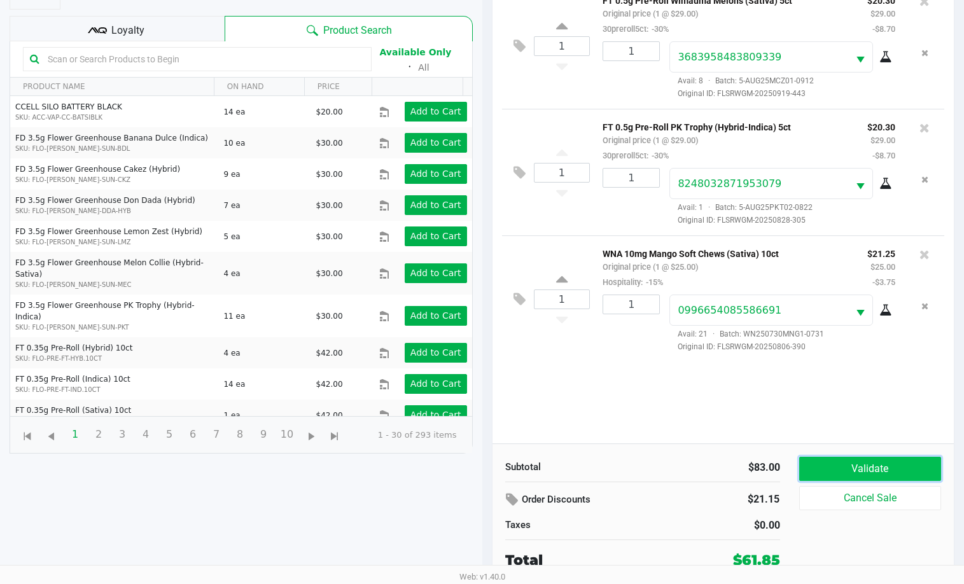
click at [883, 473] on button "Validate" at bounding box center [870, 469] width 143 height 24
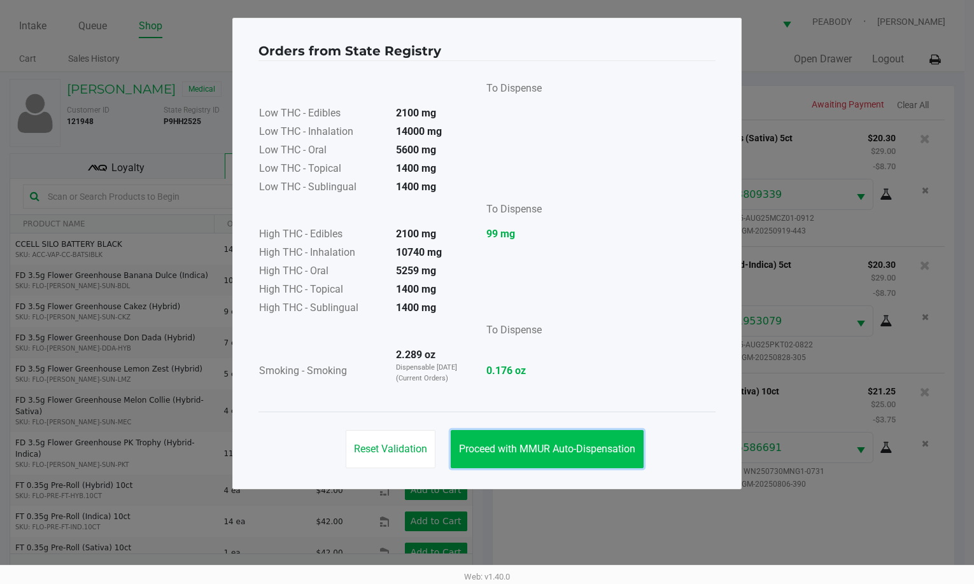
drag, startPoint x: 585, startPoint y: 458, endPoint x: 611, endPoint y: 445, distance: 29.0
click at [585, 455] on button "Proceed with MMUR Auto-Dispensation" at bounding box center [547, 449] width 193 height 38
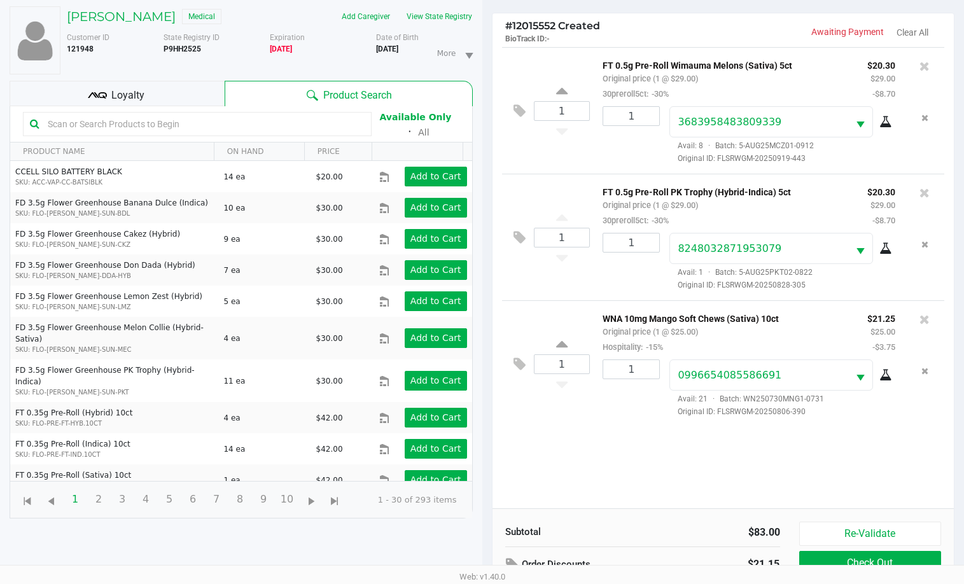
scroll to position [137, 0]
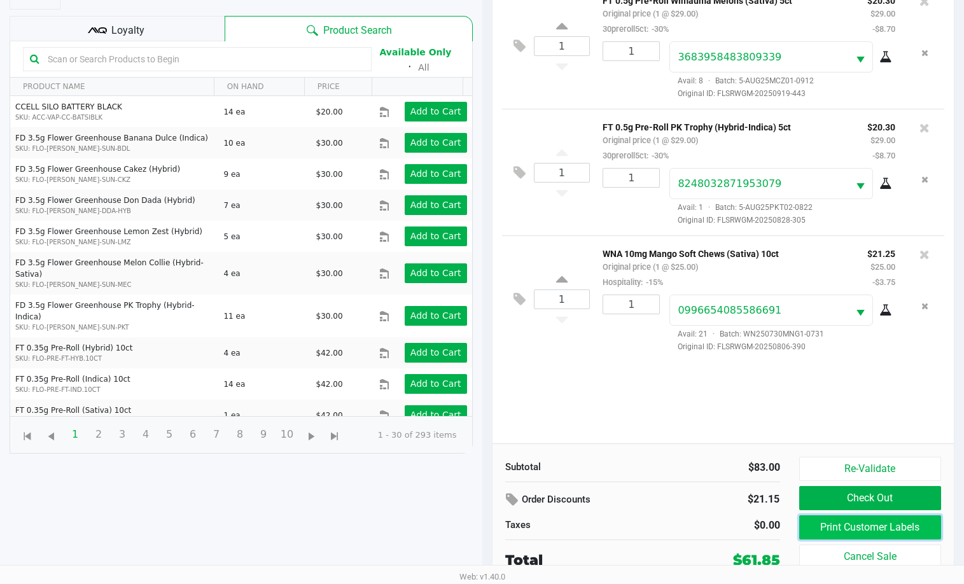
click at [843, 526] on button "Print Customer Labels" at bounding box center [870, 527] width 143 height 24
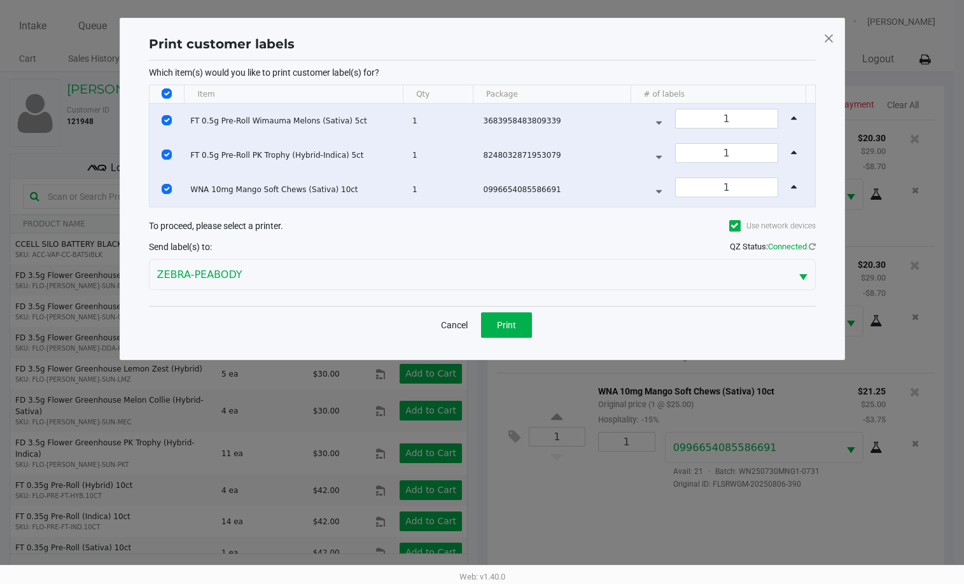
scroll to position [0, 0]
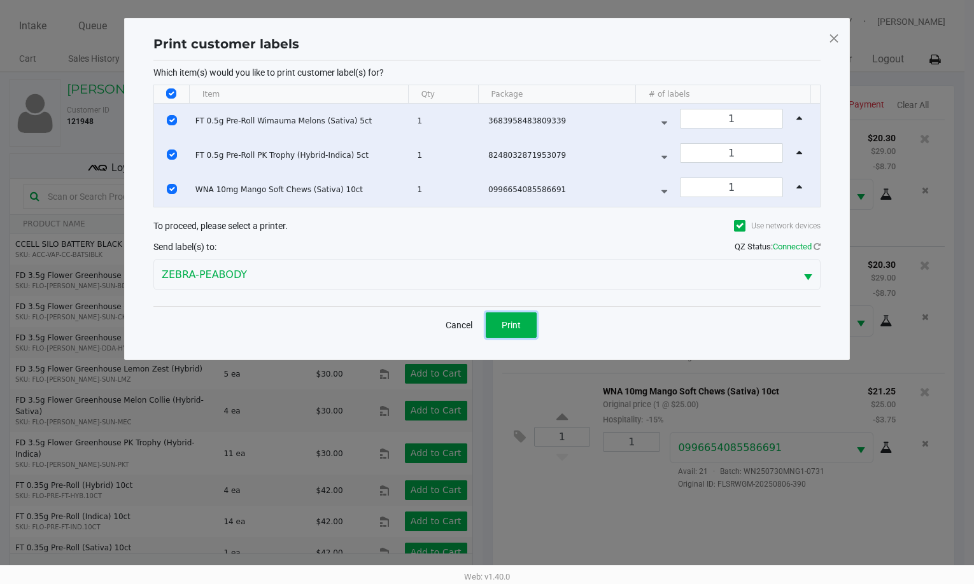
click at [505, 325] on span "Print" at bounding box center [510, 325] width 19 height 10
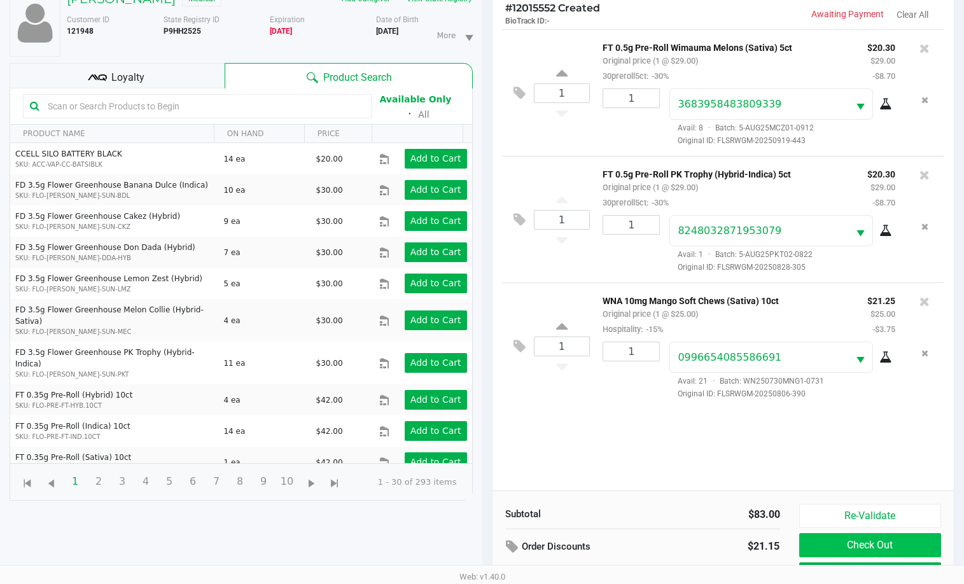
scroll to position [137, 0]
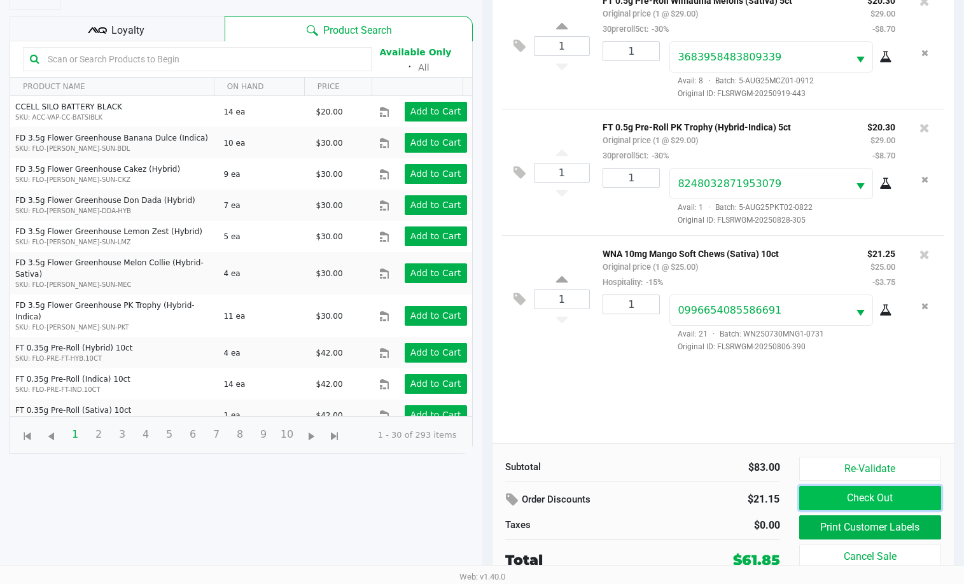
click at [874, 503] on button "Check Out" at bounding box center [870, 498] width 143 height 24
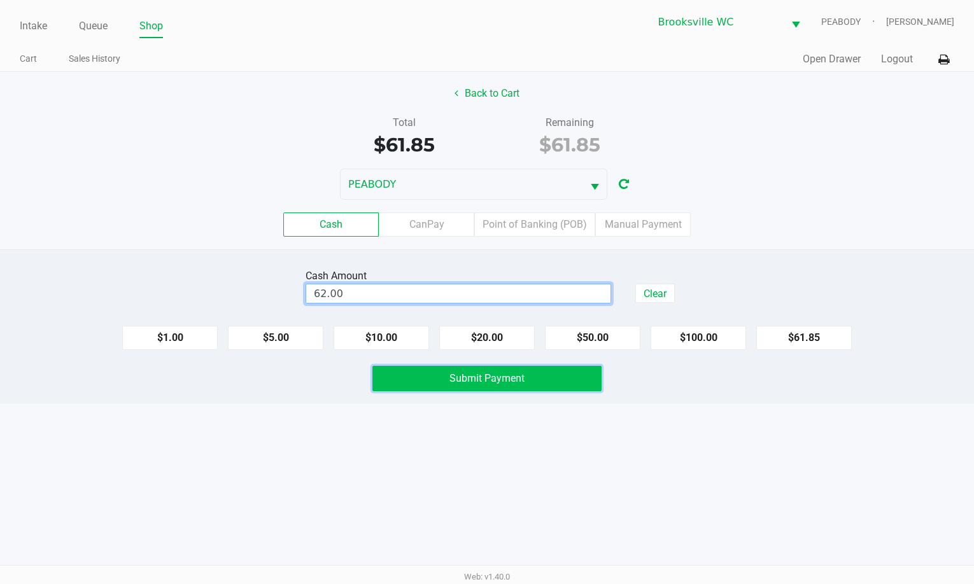
type input "$62.00"
click at [507, 382] on span "Submit Payment" at bounding box center [486, 378] width 75 height 12
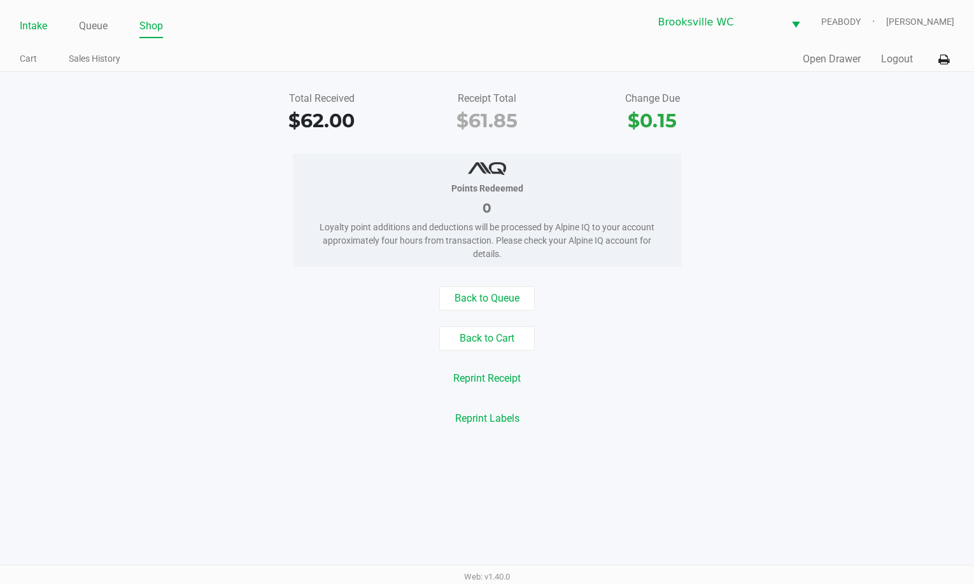
click at [22, 32] on link "Intake" at bounding box center [33, 26] width 27 height 18
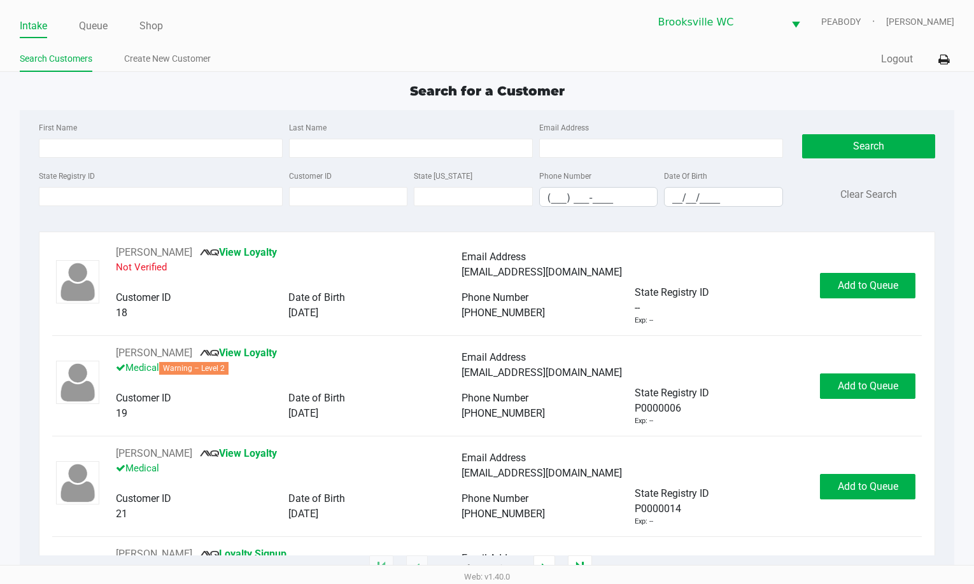
click at [780, 116] on div "First Name Last Name Email Address State Registry ID Customer ID State ID Phone…" at bounding box center [487, 168] width 916 height 116
click at [859, 102] on div "Search for a Customer First Name Last Name Email Address State Registry ID Cust…" at bounding box center [487, 324] width 935 height 487
click at [846, 88] on div "Search for a Customer" at bounding box center [487, 90] width 954 height 19
click at [99, 23] on link "Queue" at bounding box center [93, 26] width 29 height 18
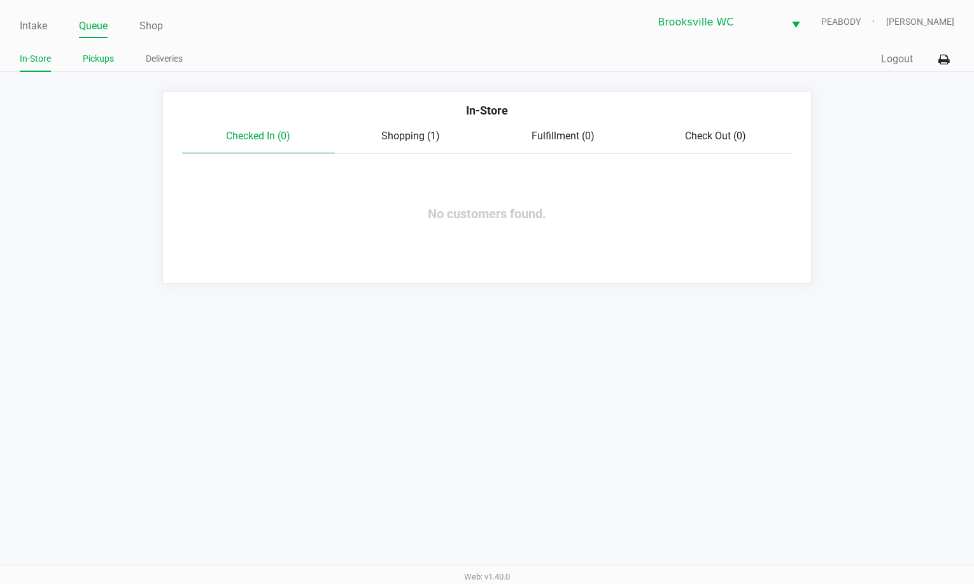
click at [89, 66] on link "Pickups" at bounding box center [98, 59] width 31 height 16
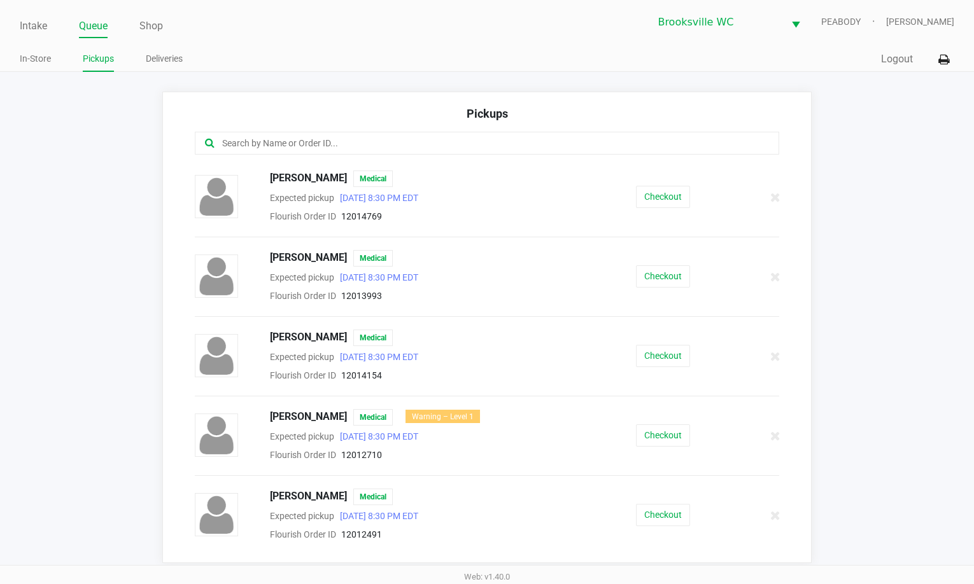
click at [281, 142] on input "text" at bounding box center [474, 143] width 507 height 15
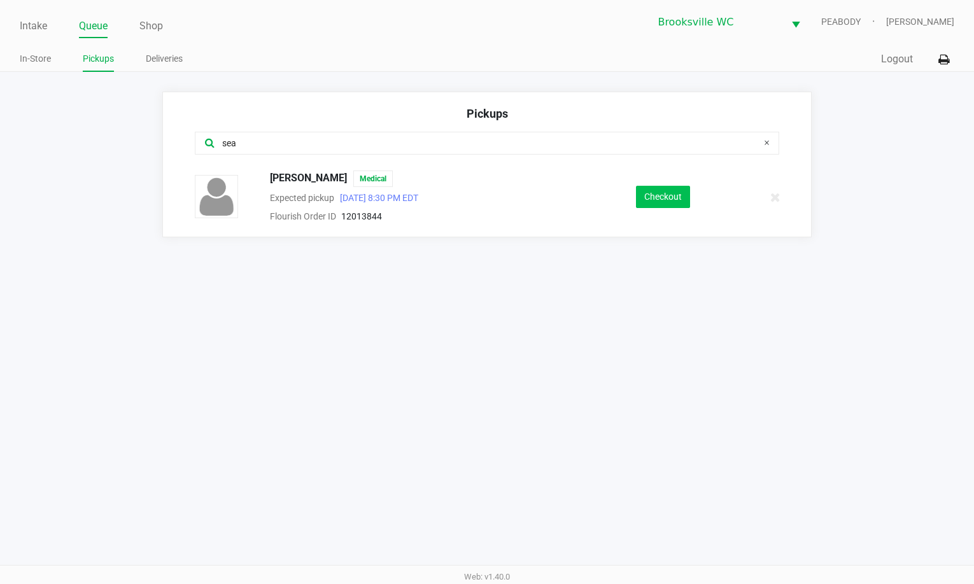
type input "sea"
click at [658, 205] on button "Checkout" at bounding box center [663, 197] width 54 height 22
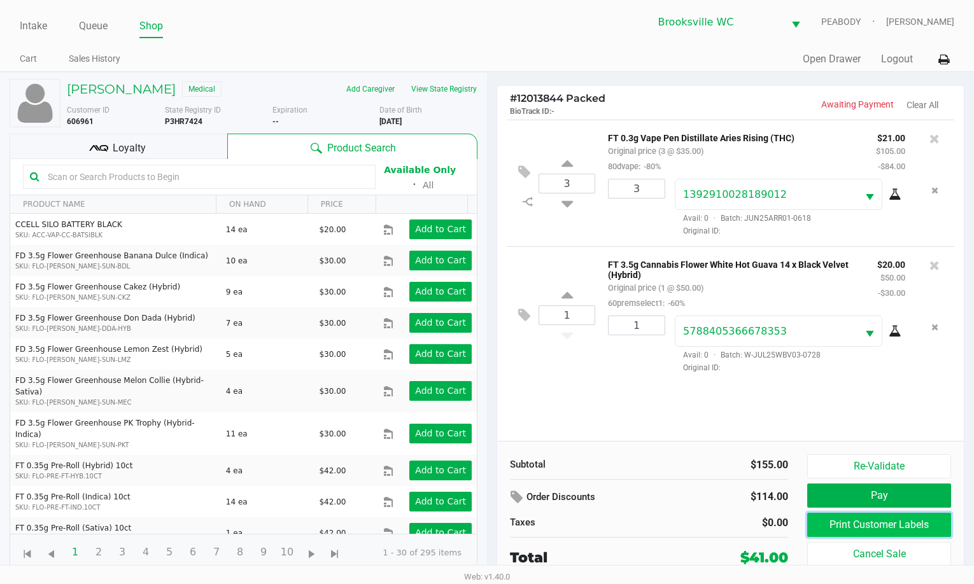
click at [845, 516] on button "Print Customer Labels" at bounding box center [879, 525] width 144 height 24
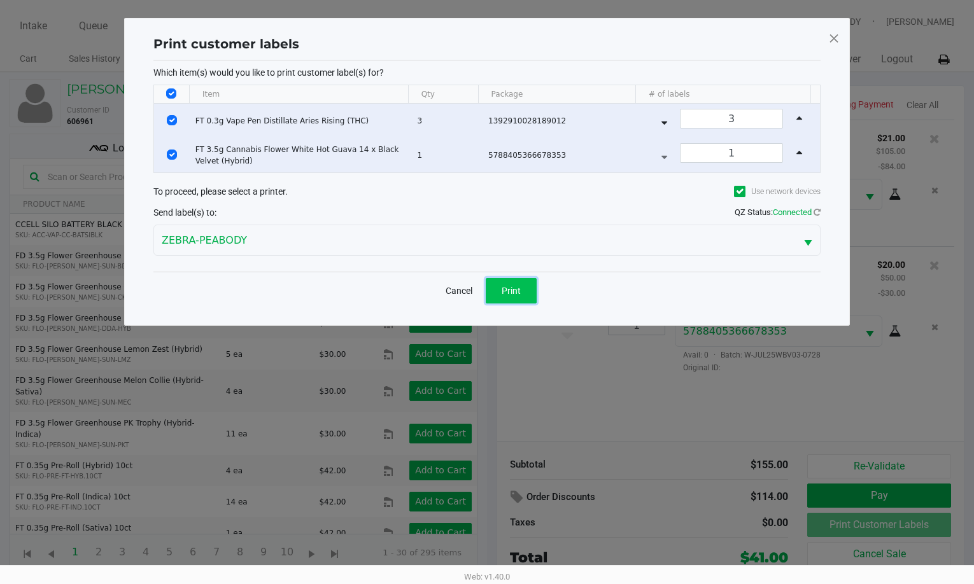
click at [526, 295] on button "Print" at bounding box center [511, 290] width 51 height 25
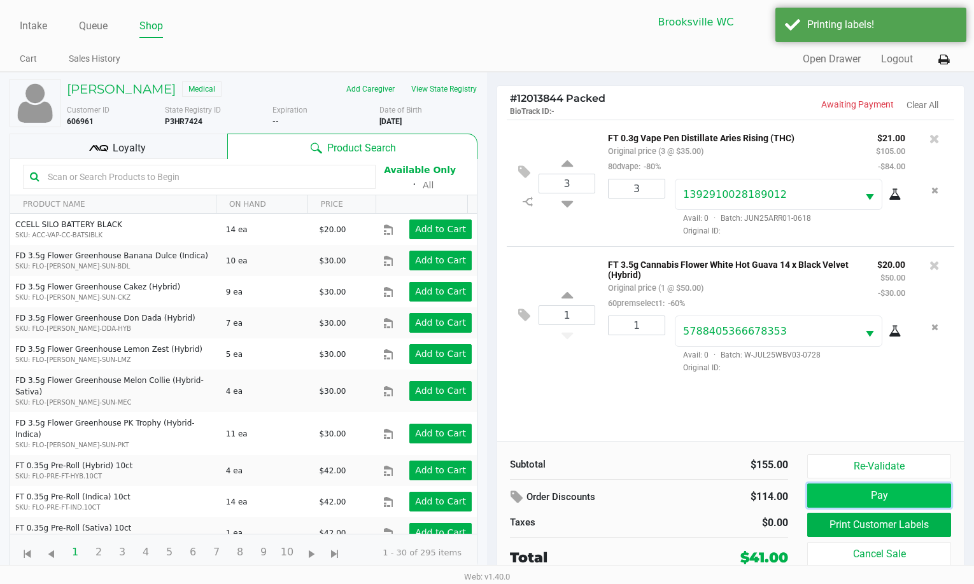
click at [843, 497] on button "Pay" at bounding box center [879, 496] width 144 height 24
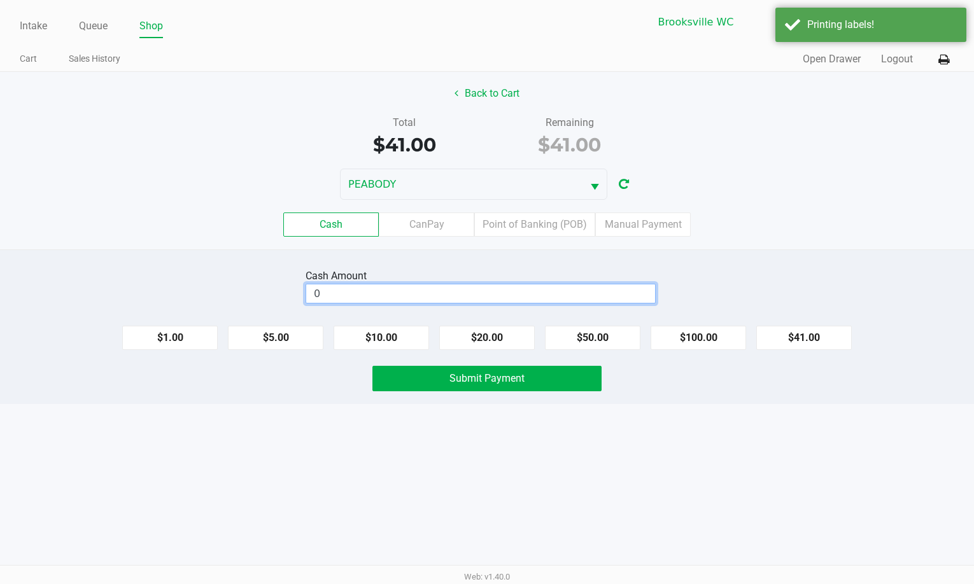
click at [512, 290] on input "0" at bounding box center [480, 293] width 349 height 18
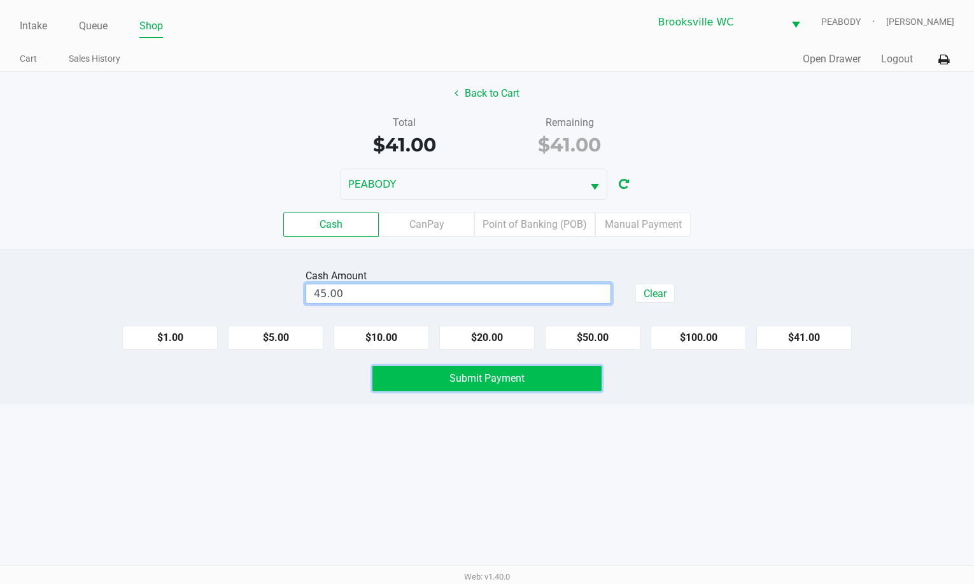
type input "$45.00"
click at [441, 386] on button "Submit Payment" at bounding box center [486, 378] width 229 height 25
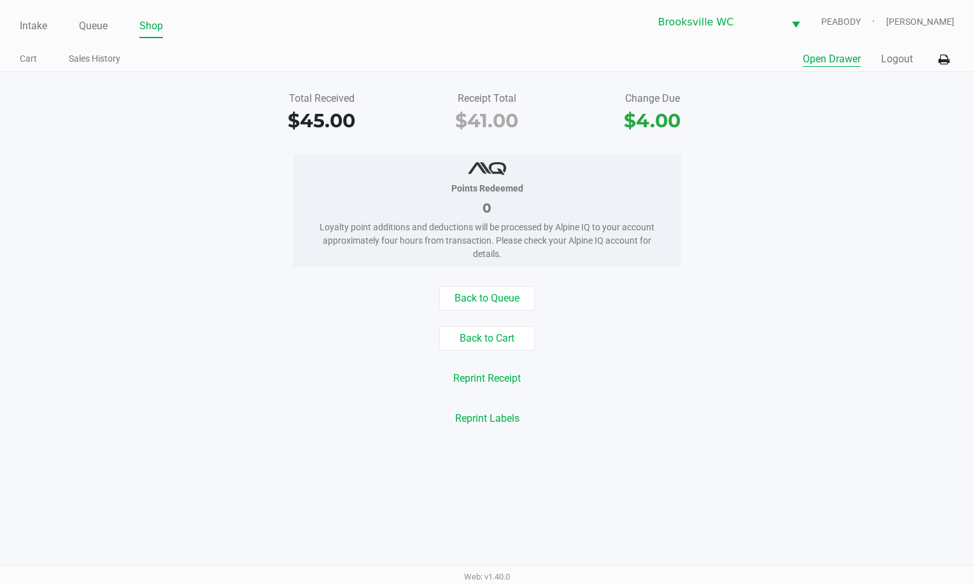
click at [826, 57] on button "Open Drawer" at bounding box center [831, 59] width 58 height 15
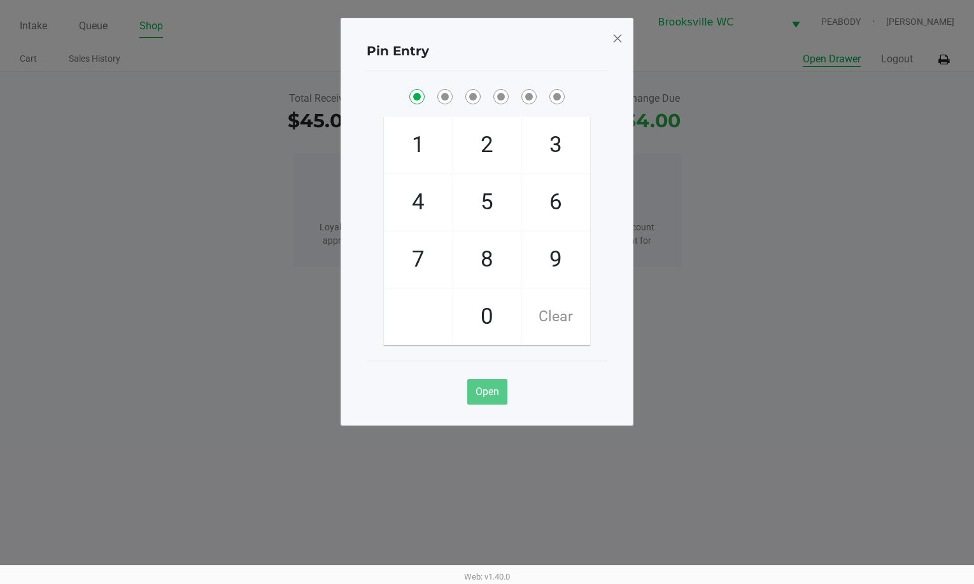
checkbox input "true"
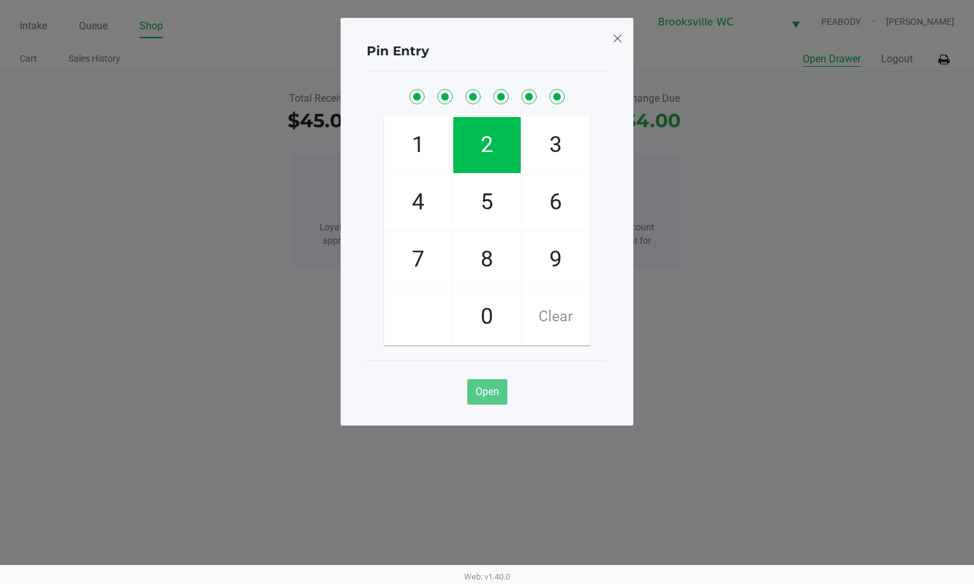
checkbox input "true"
click at [614, 44] on span at bounding box center [617, 38] width 11 height 20
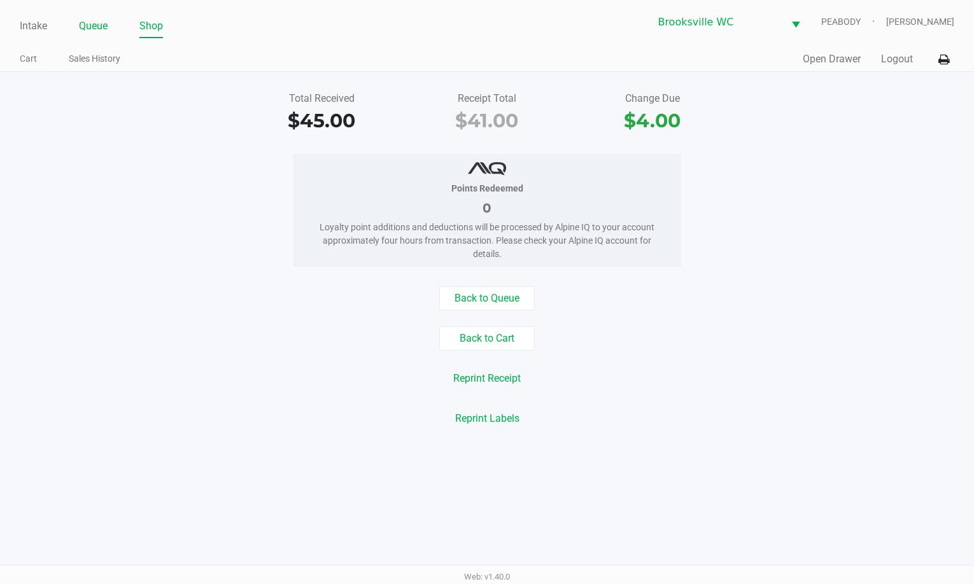
click at [95, 27] on link "Queue" at bounding box center [93, 26] width 29 height 18
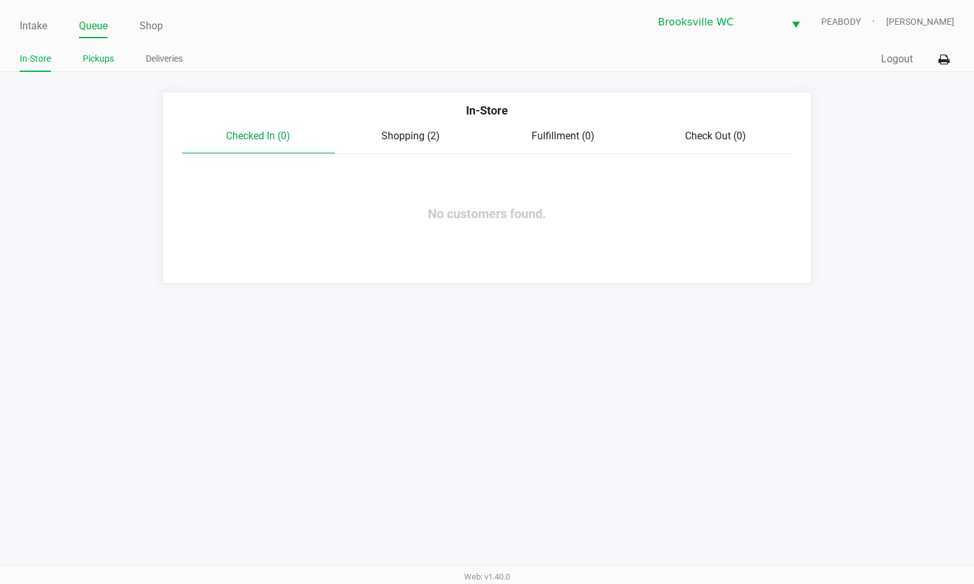
click at [101, 55] on link "Pickups" at bounding box center [98, 59] width 31 height 16
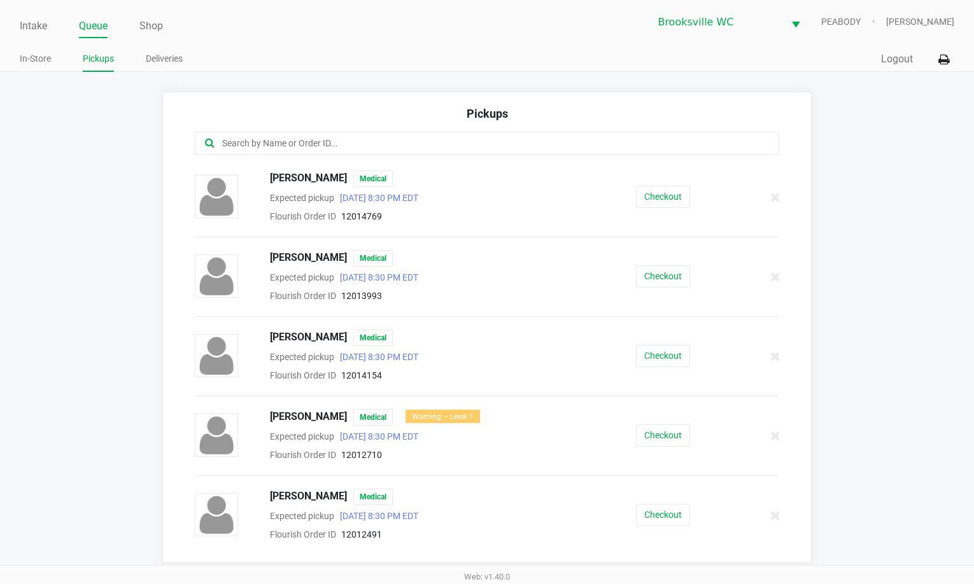
click at [300, 144] on input "text" at bounding box center [474, 143] width 507 height 15
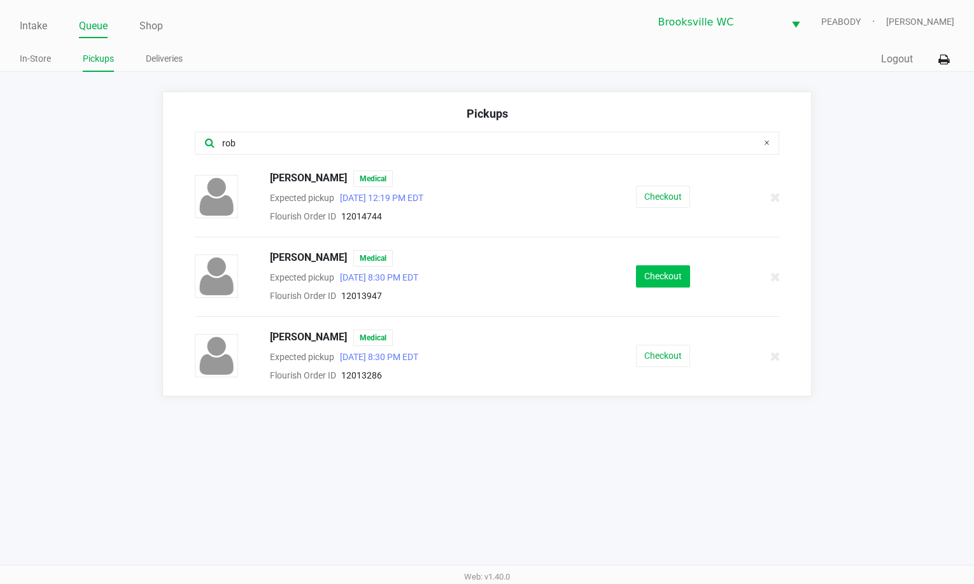
type input "rob"
click at [655, 279] on button "Checkout" at bounding box center [663, 276] width 54 height 22
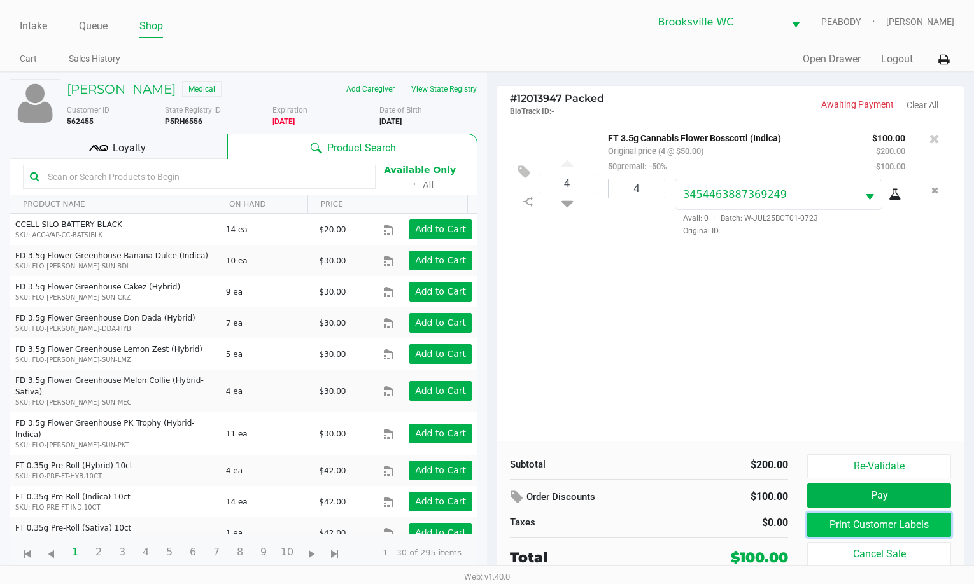
click at [885, 521] on button "Print Customer Labels" at bounding box center [879, 525] width 144 height 24
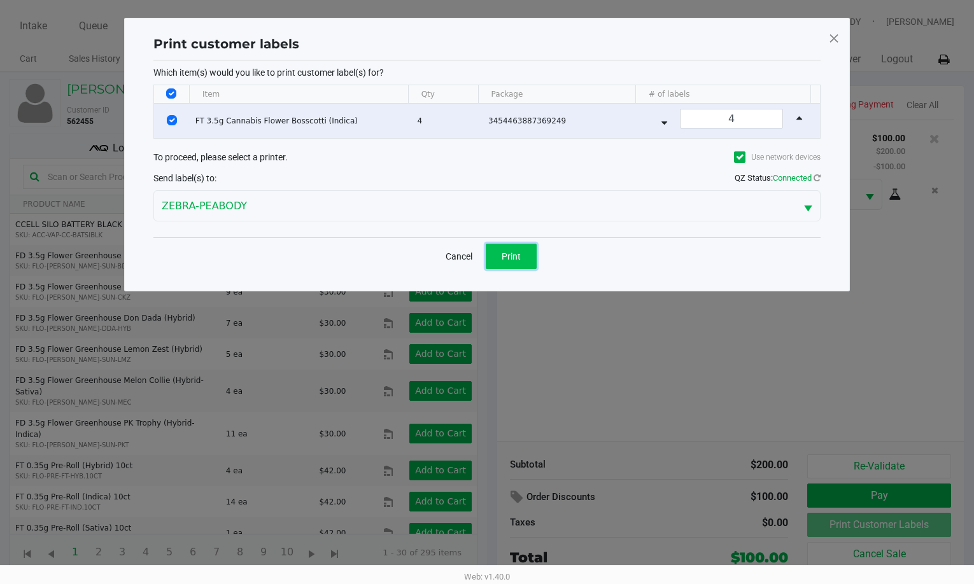
click at [514, 260] on span "Print" at bounding box center [510, 256] width 19 height 10
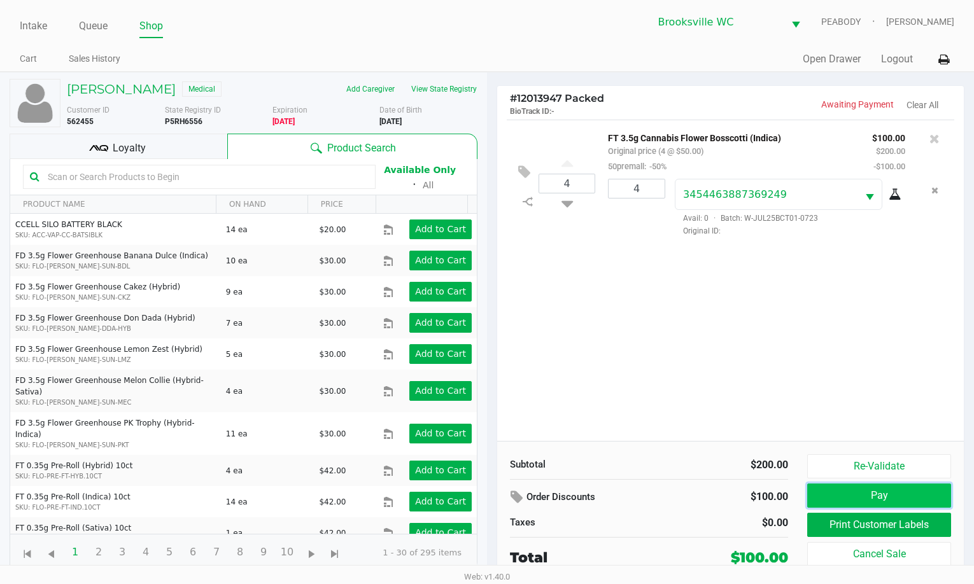
click at [920, 496] on button "Pay" at bounding box center [879, 496] width 144 height 24
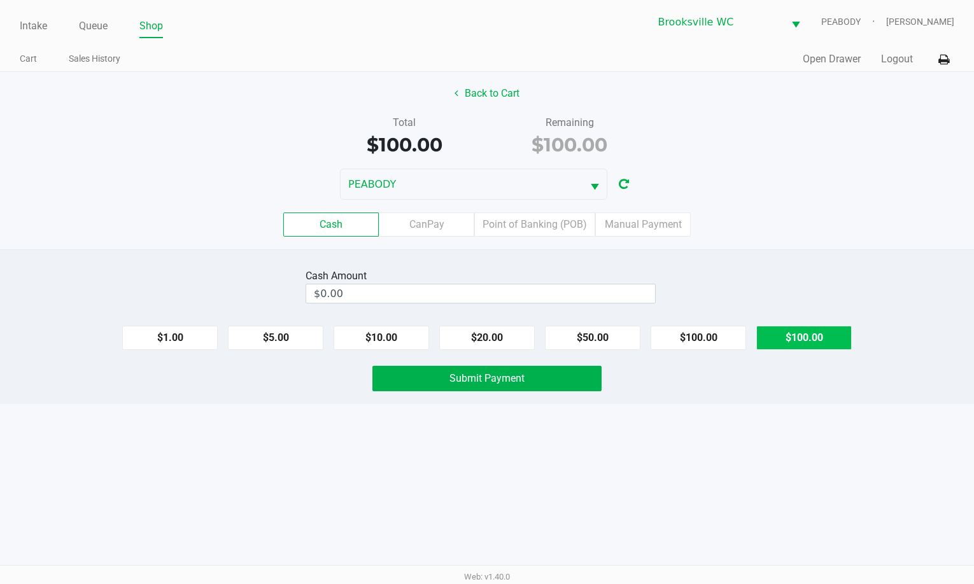
click at [787, 337] on button "$100.00" at bounding box center [803, 338] width 95 height 24
type input "$100.00"
click at [586, 381] on button "Submit Payment" at bounding box center [486, 378] width 229 height 25
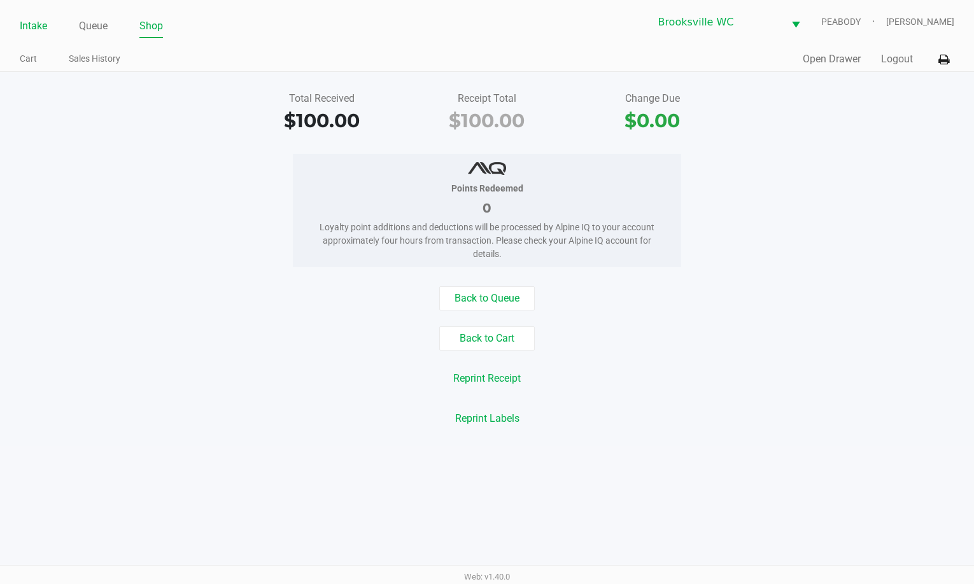
click at [36, 24] on link "Intake" at bounding box center [33, 26] width 27 height 18
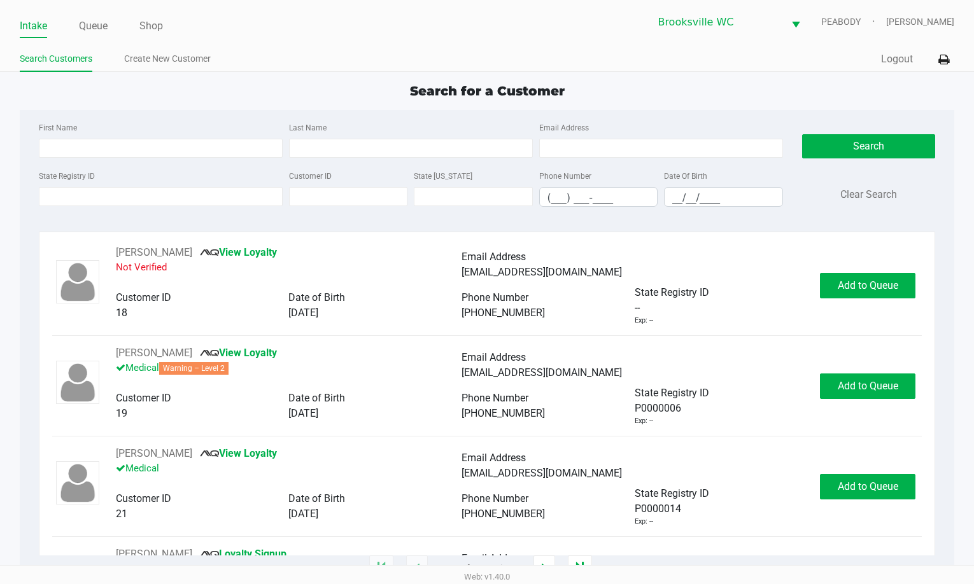
click at [129, 101] on div "Search for a Customer First Name Last Name Email Address State Registry ID Cust…" at bounding box center [487, 324] width 935 height 487
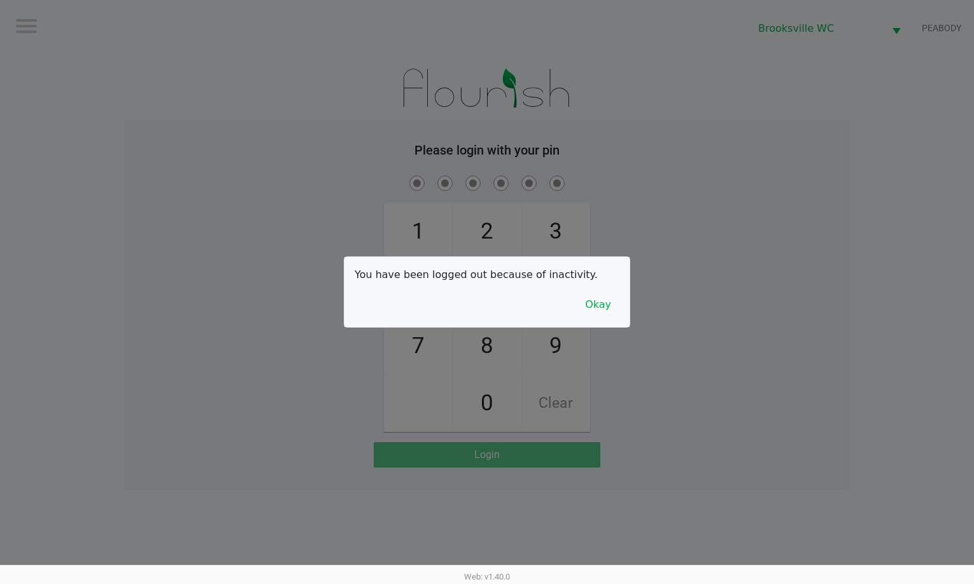
click at [129, 101] on div at bounding box center [487, 292] width 974 height 584
checkbox input "true"
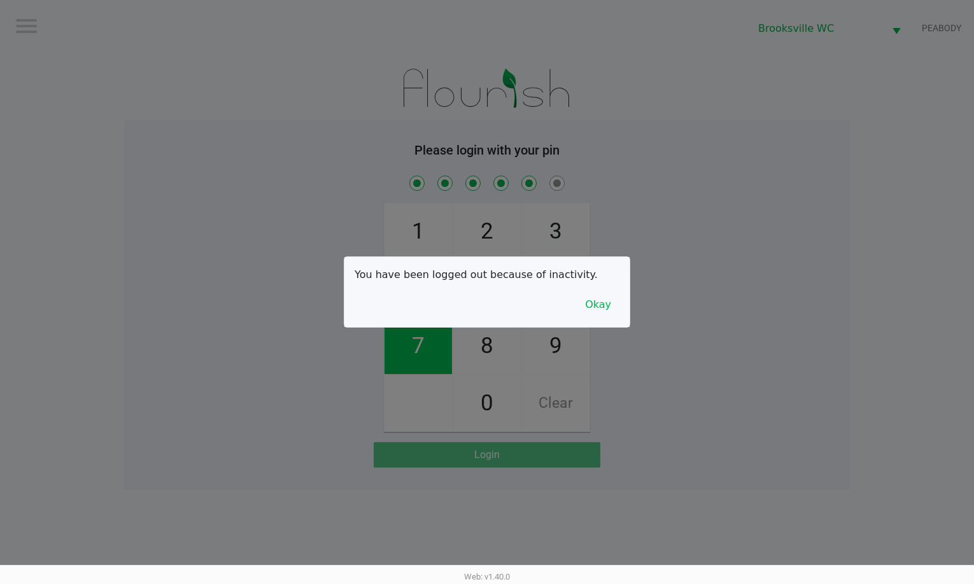
checkbox input "true"
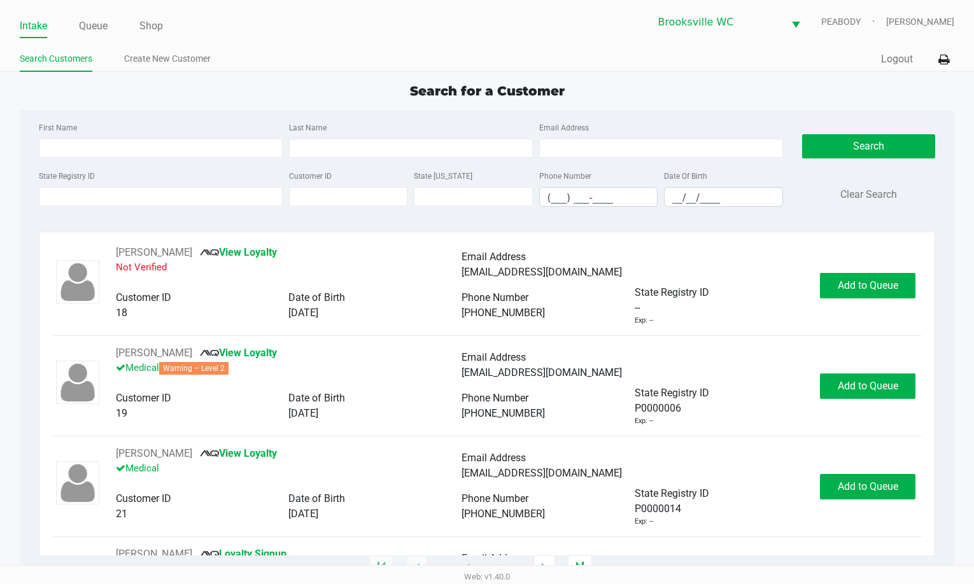
click at [828, 90] on div "Search for a Customer" at bounding box center [487, 90] width 954 height 19
click at [228, 85] on div "Search for a Customer" at bounding box center [487, 90] width 954 height 19
click at [276, 83] on div "Search for a Customer" at bounding box center [487, 90] width 954 height 19
drag, startPoint x: 818, startPoint y: 108, endPoint x: 445, endPoint y: 106, distance: 373.5
click at [803, 108] on div "Search for a Customer First Name Last Name Email Address State Registry ID Cust…" at bounding box center [487, 324] width 935 height 487
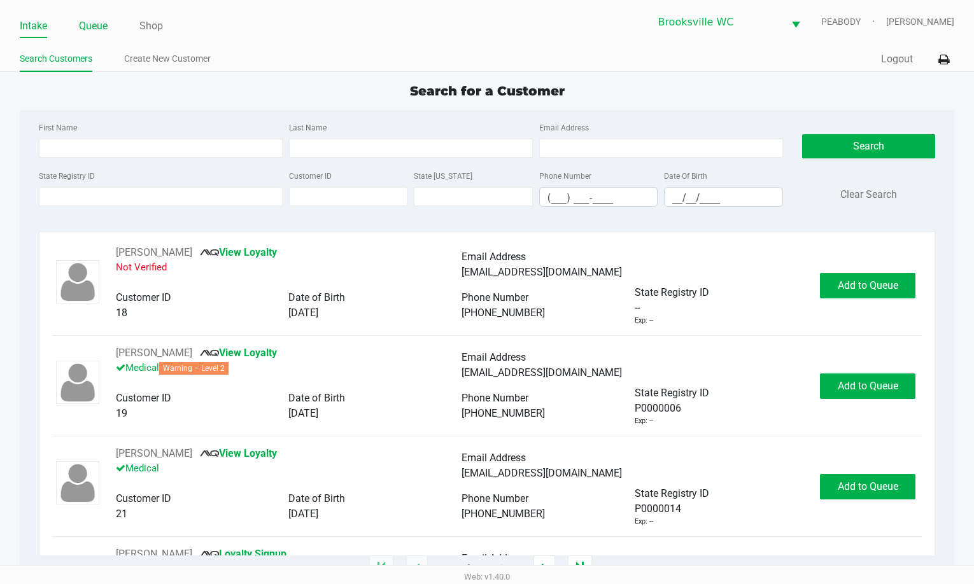
click at [91, 20] on link "Queue" at bounding box center [93, 26] width 29 height 18
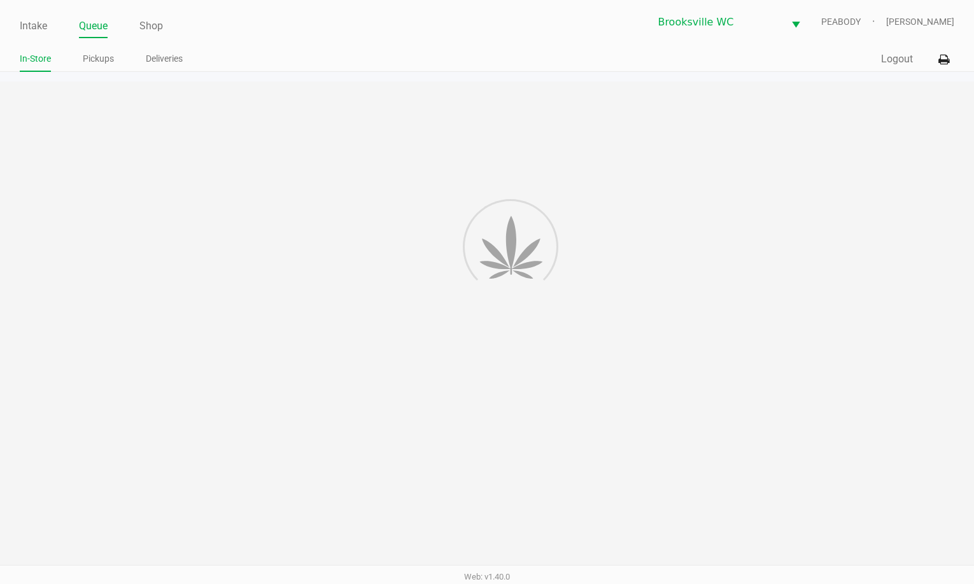
click at [103, 57] on link "Pickups" at bounding box center [98, 59] width 31 height 16
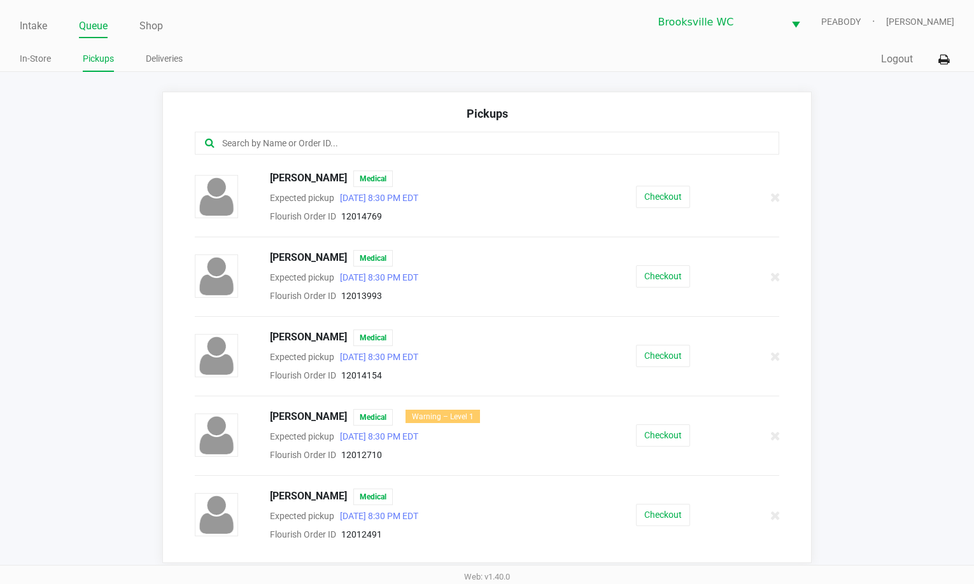
click at [343, 140] on input "text" at bounding box center [474, 143] width 507 height 15
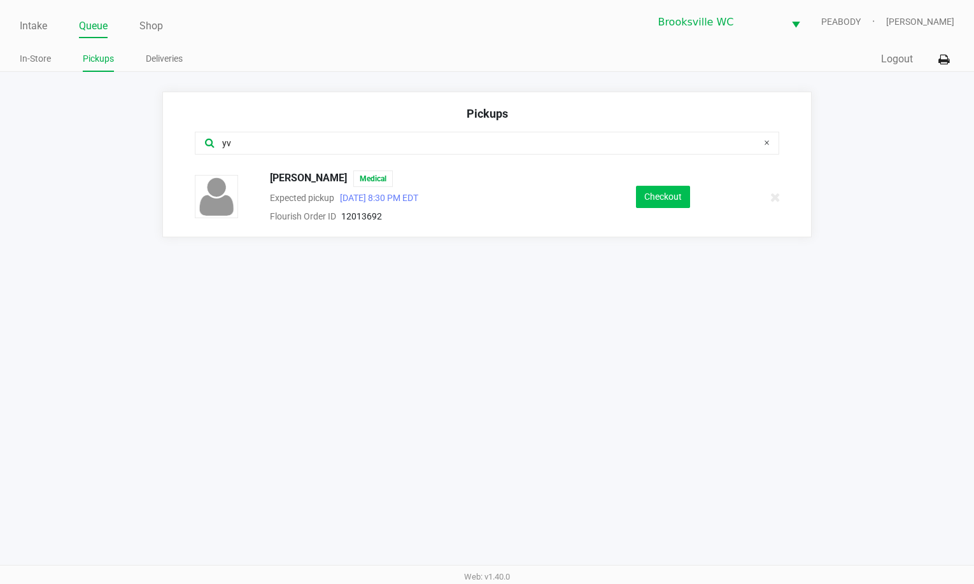
type input "yv"
click at [673, 191] on button "Checkout" at bounding box center [663, 197] width 54 height 22
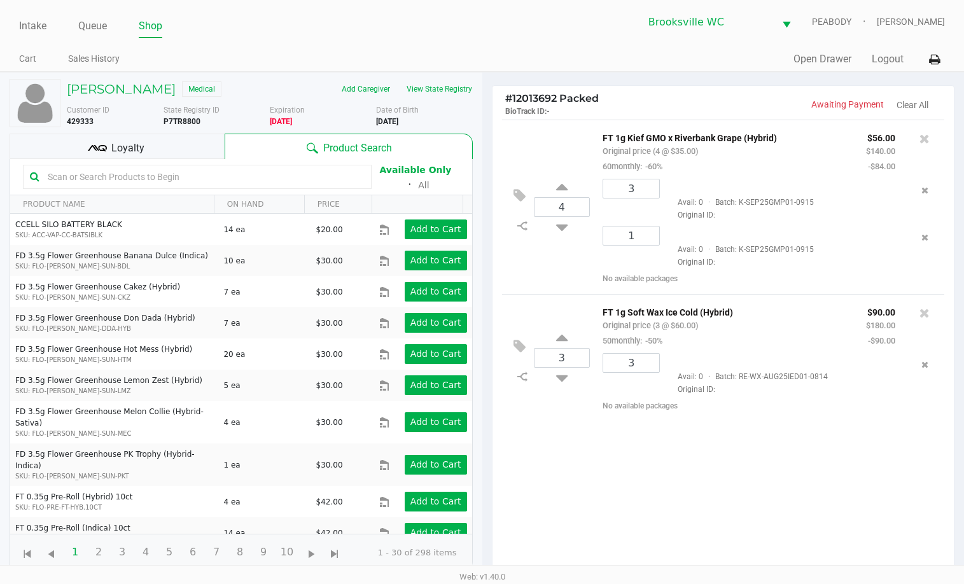
click at [158, 157] on div "Loyalty" at bounding box center [117, 146] width 215 height 25
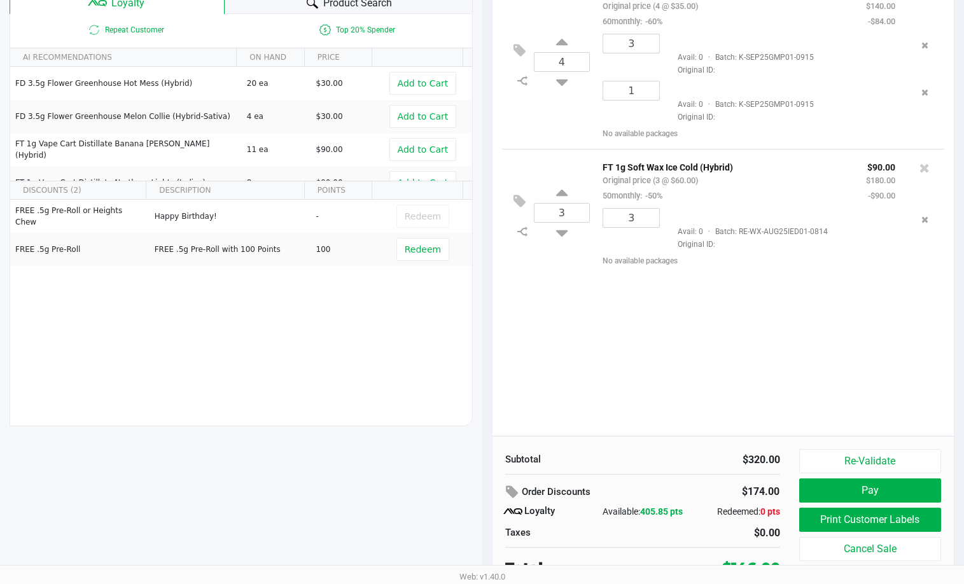
scroll to position [153, 0]
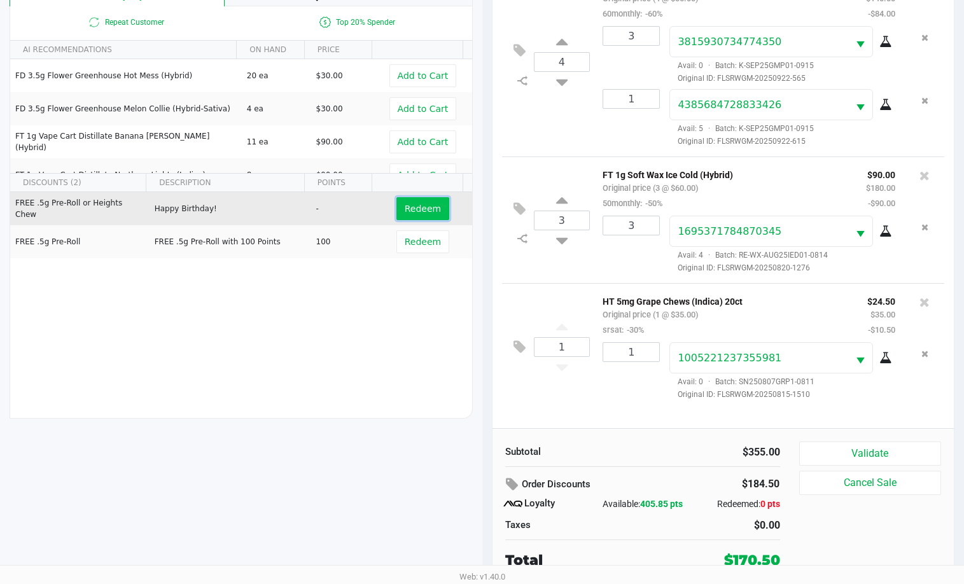
click at [421, 201] on button "Redeem" at bounding box center [422, 208] width 53 height 23
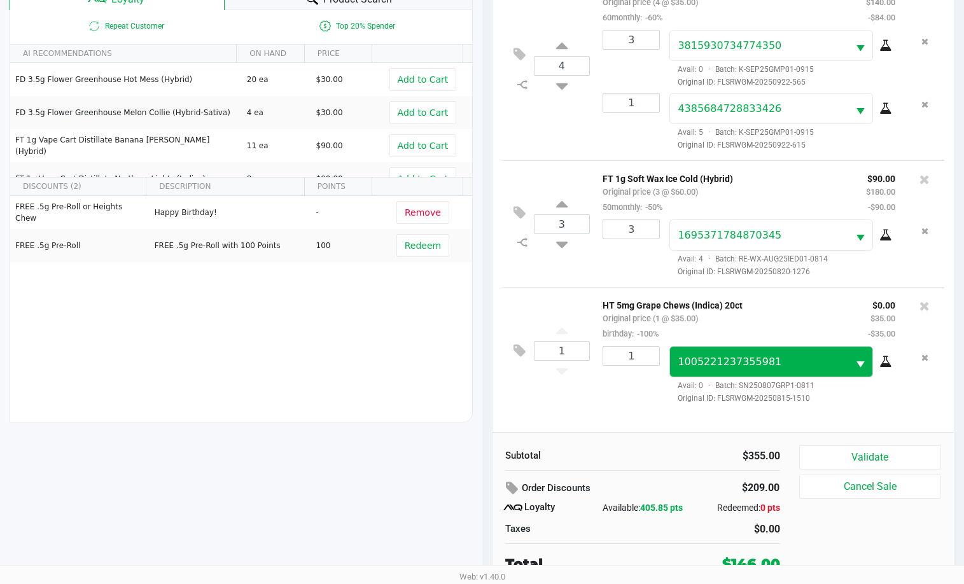
scroll to position [89, 0]
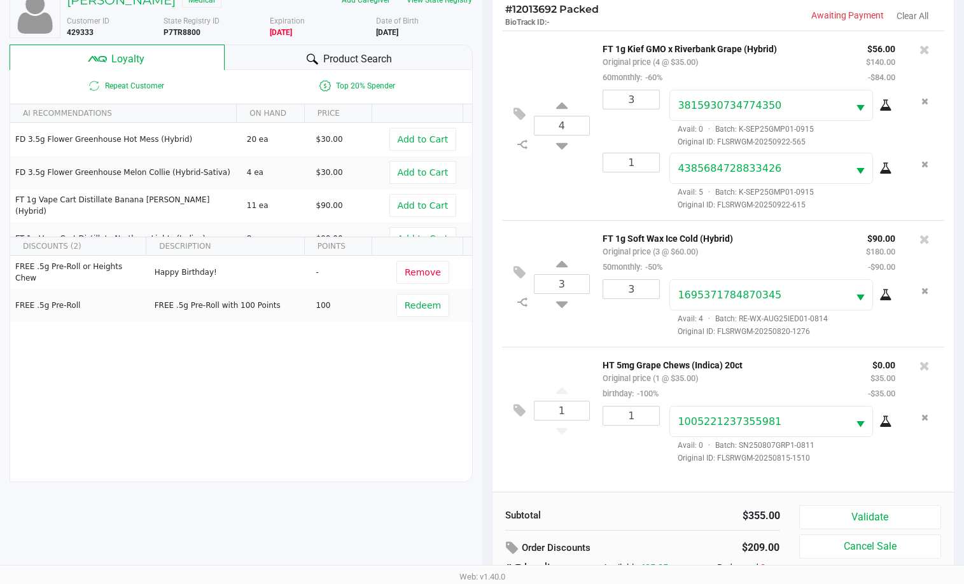
drag, startPoint x: 678, startPoint y: 370, endPoint x: 478, endPoint y: 427, distance: 207.7
click at [478, 427] on div "YVETTE GARDNER Medical Add Caregiver View State Registry Customer ID 429333 Sta…" at bounding box center [241, 315] width 482 height 664
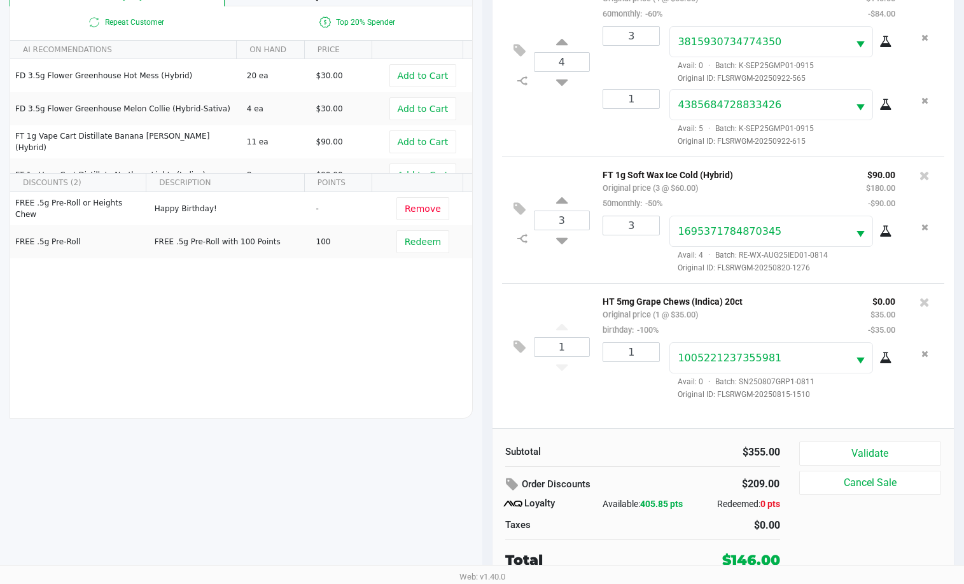
drag, startPoint x: 503, startPoint y: 431, endPoint x: 574, endPoint y: 454, distance: 74.3
click at [574, 454] on div "Subtotal" at bounding box center [569, 452] width 128 height 15
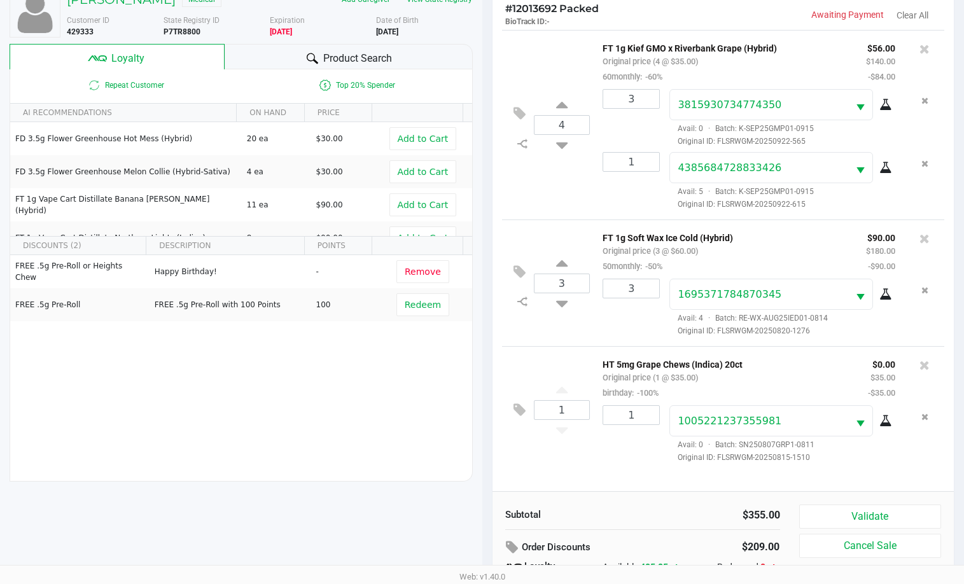
scroll to position [89, 0]
drag, startPoint x: 572, startPoint y: 452, endPoint x: 382, endPoint y: 512, distance: 198.8
click at [382, 512] on div "YVETTE GARDNER Medical Add Caregiver View State Registry Customer ID 429333 Sta…" at bounding box center [241, 315] width 482 height 664
click at [926, 160] on icon "Remove the package from the orderLine" at bounding box center [924, 164] width 7 height 9
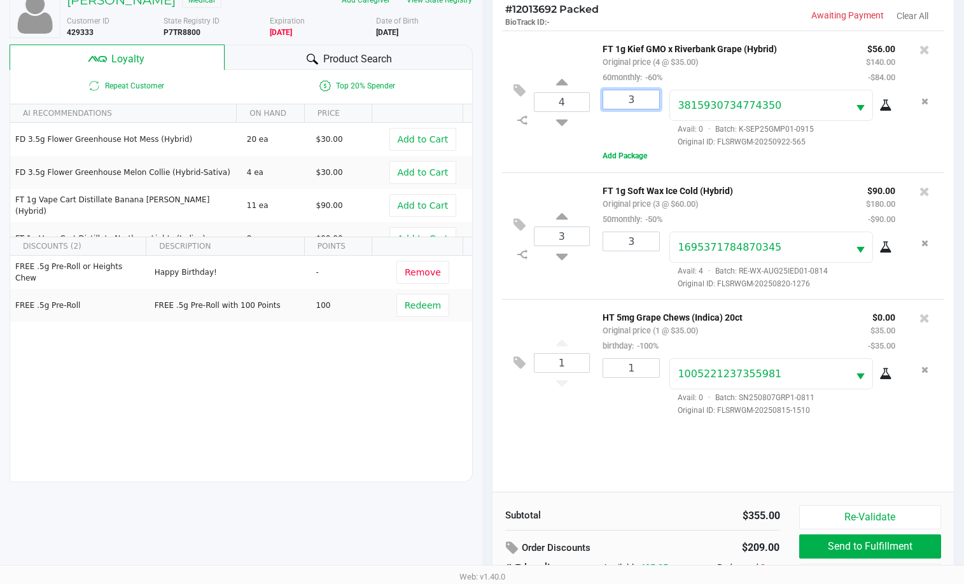
click at [645, 102] on input "3" at bounding box center [631, 99] width 56 height 18
type input "1"
drag, startPoint x: 396, startPoint y: 465, endPoint x: 505, endPoint y: 323, distance: 178.9
click at [396, 466] on div "Loading YVETTE GARDNER Medical Add Caregiver View State Registry Customer ID 42…" at bounding box center [482, 315] width 964 height 665
click at [577, 100] on input "4" at bounding box center [562, 102] width 55 height 18
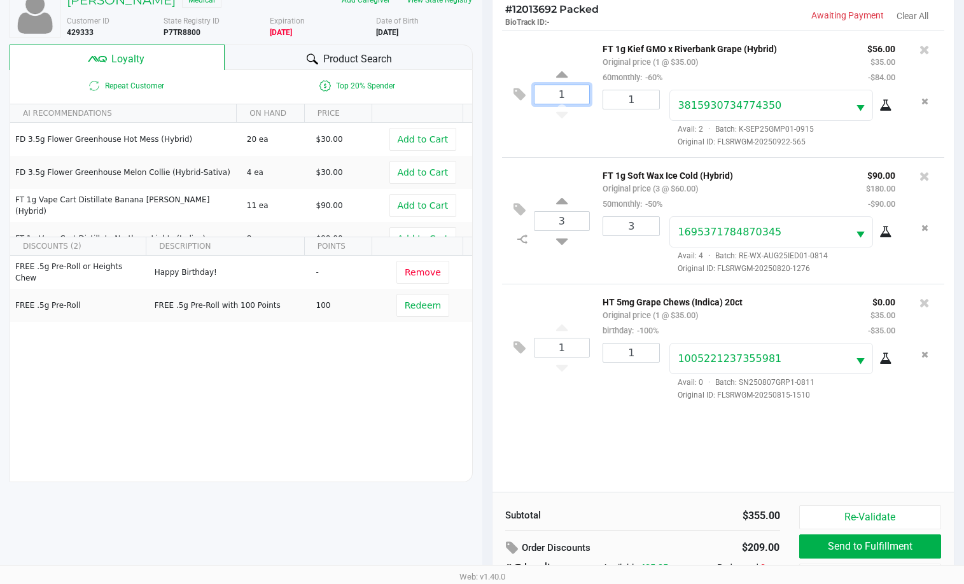
type input "1"
click at [394, 457] on div "YVETTE GARDNER Medical Add Caregiver View State Registry Customer ID 429333 Sta…" at bounding box center [482, 315] width 964 height 665
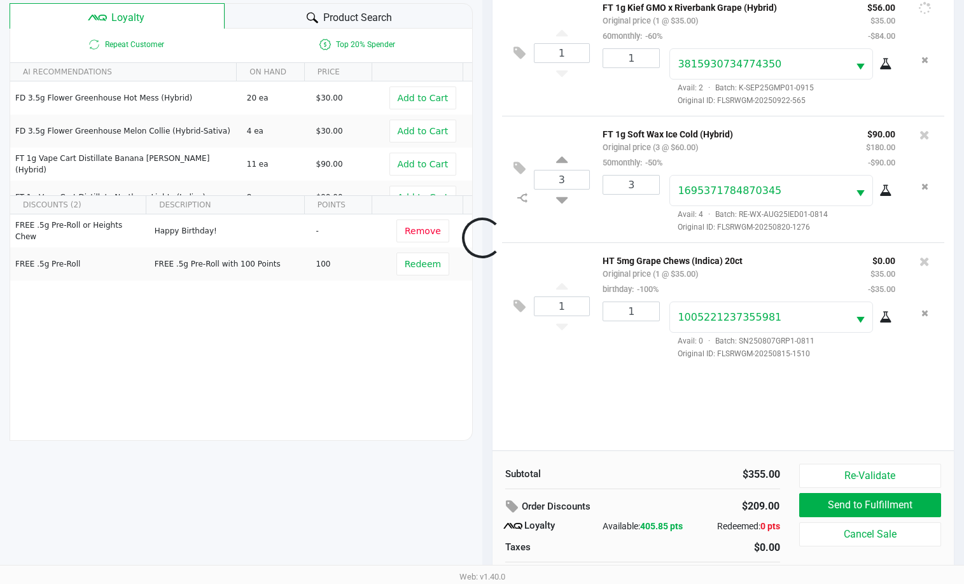
scroll to position [153, 0]
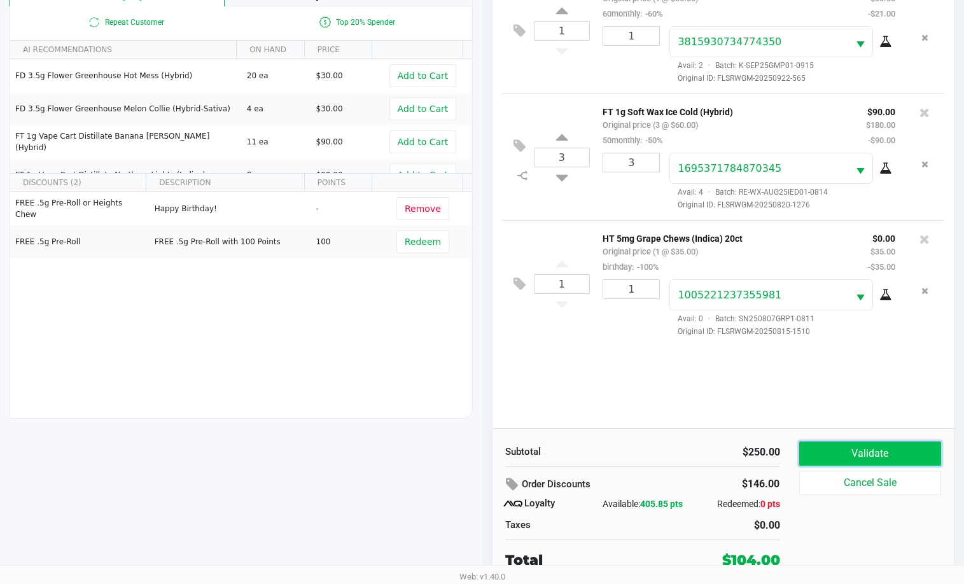
click at [835, 445] on button "Validate" at bounding box center [870, 454] width 143 height 24
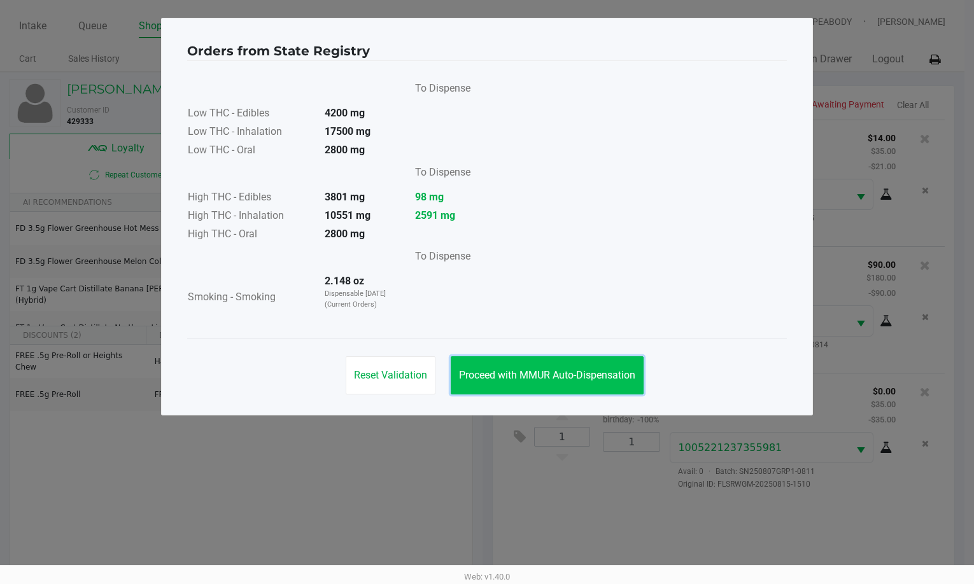
click at [523, 356] on button "Proceed with MMUR Auto-Dispensation" at bounding box center [547, 375] width 193 height 38
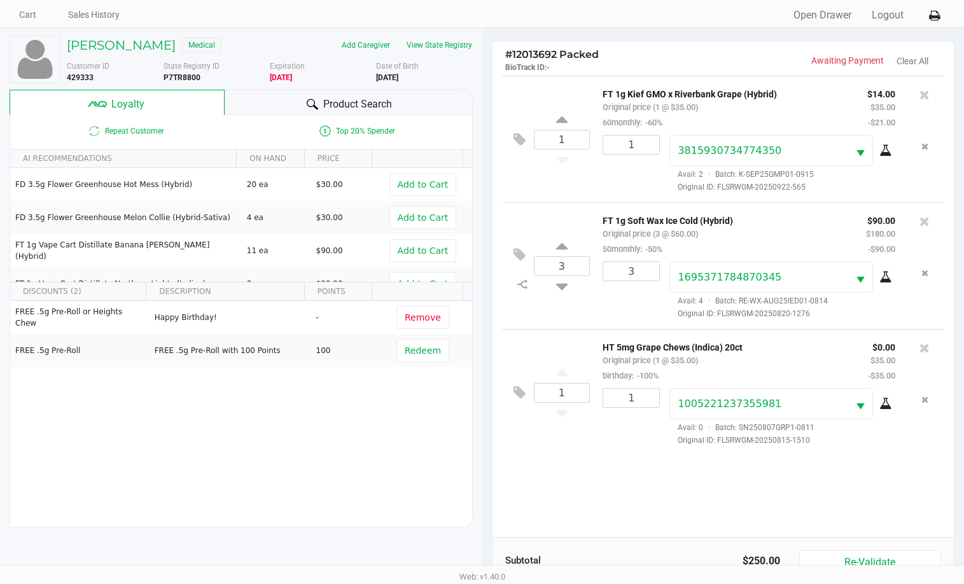
scroll to position [153, 0]
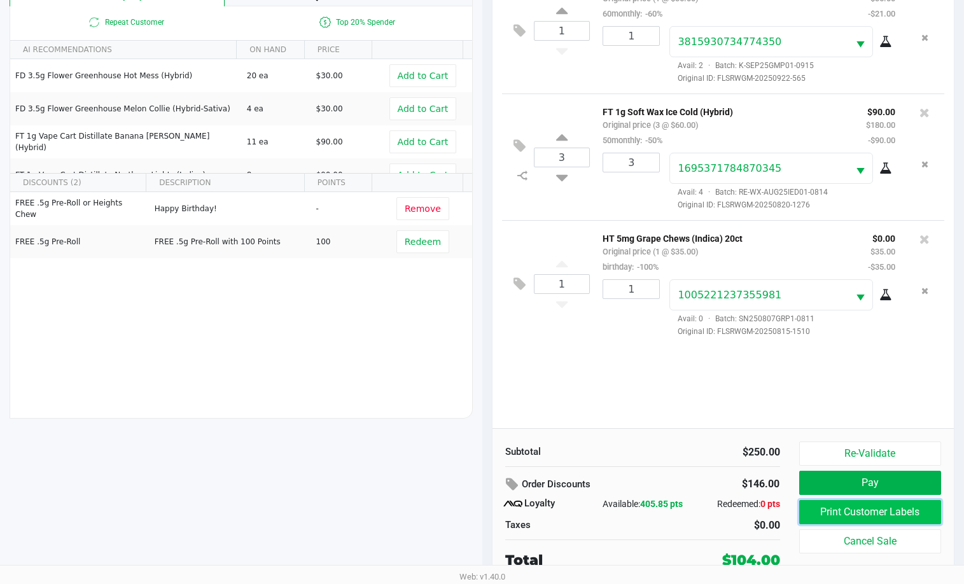
click at [830, 512] on button "Print Customer Labels" at bounding box center [870, 512] width 143 height 24
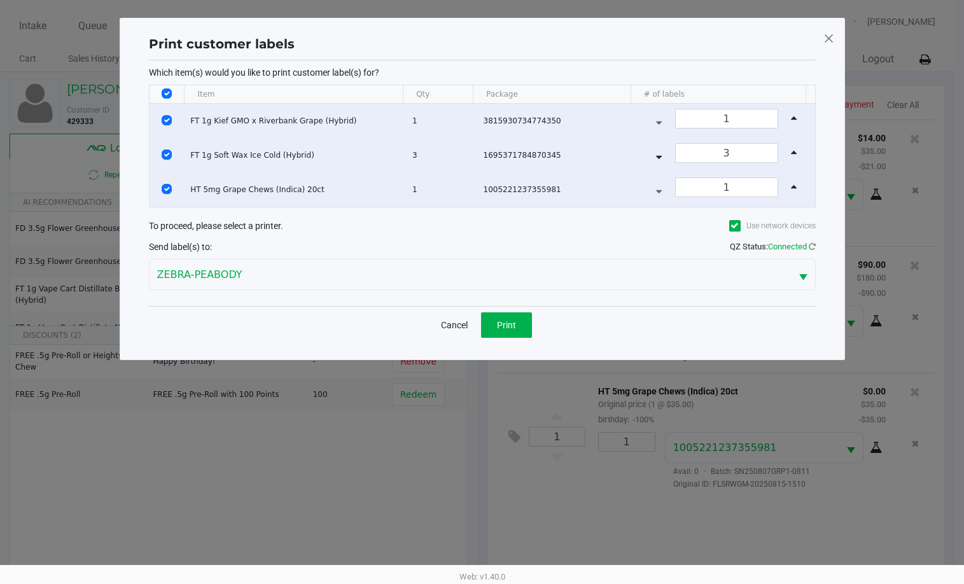
scroll to position [0, 0]
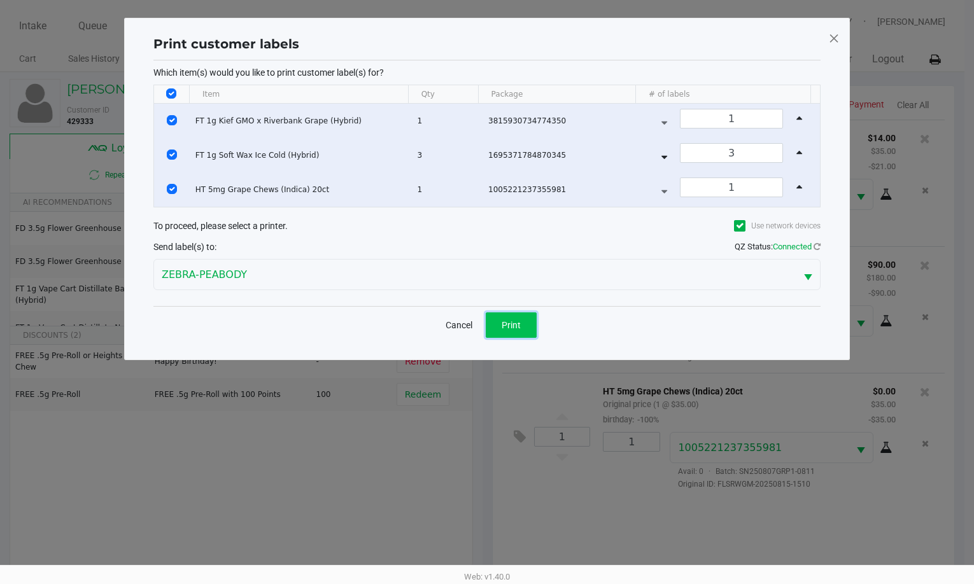
click at [498, 325] on button "Print" at bounding box center [511, 324] width 51 height 25
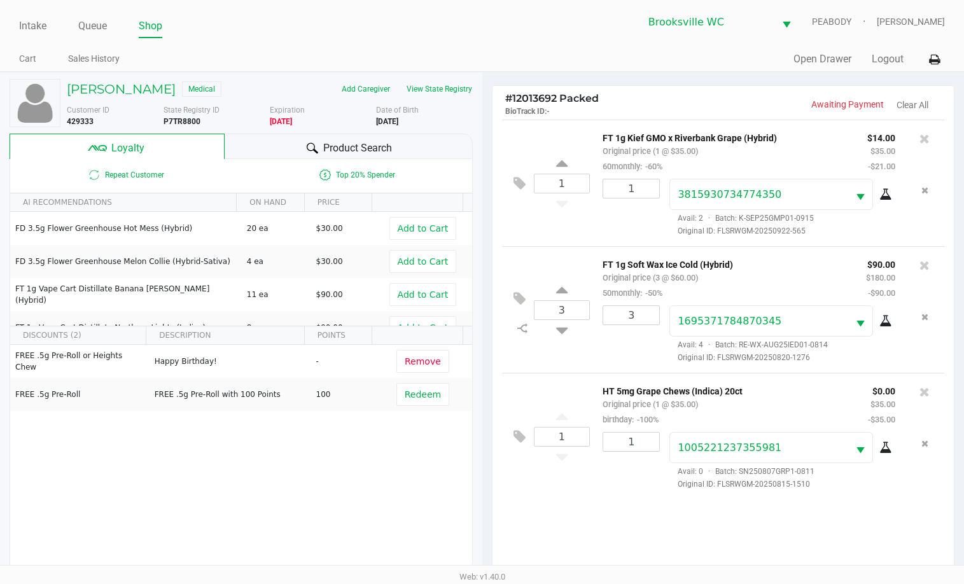
scroll to position [153, 0]
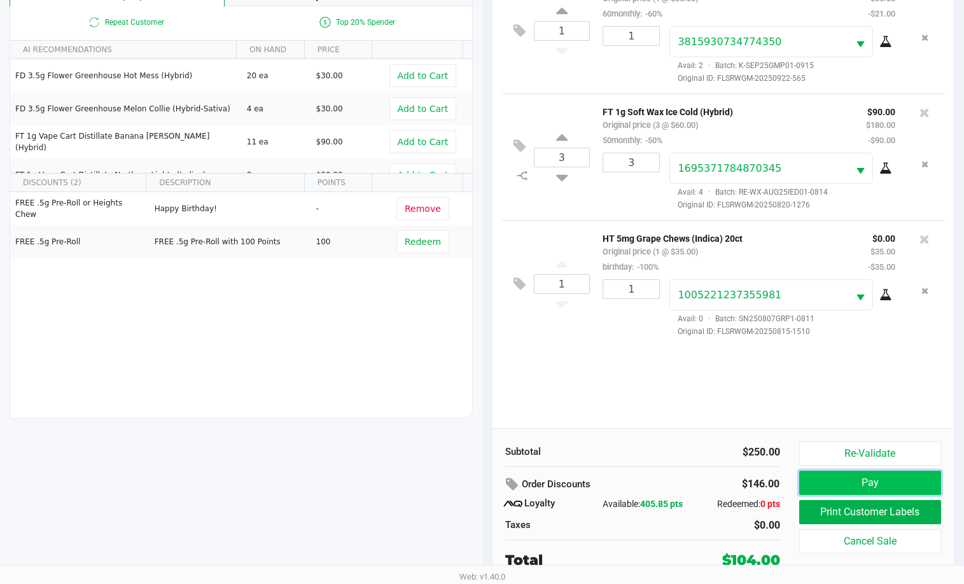
click at [880, 479] on button "Pay" at bounding box center [870, 483] width 143 height 24
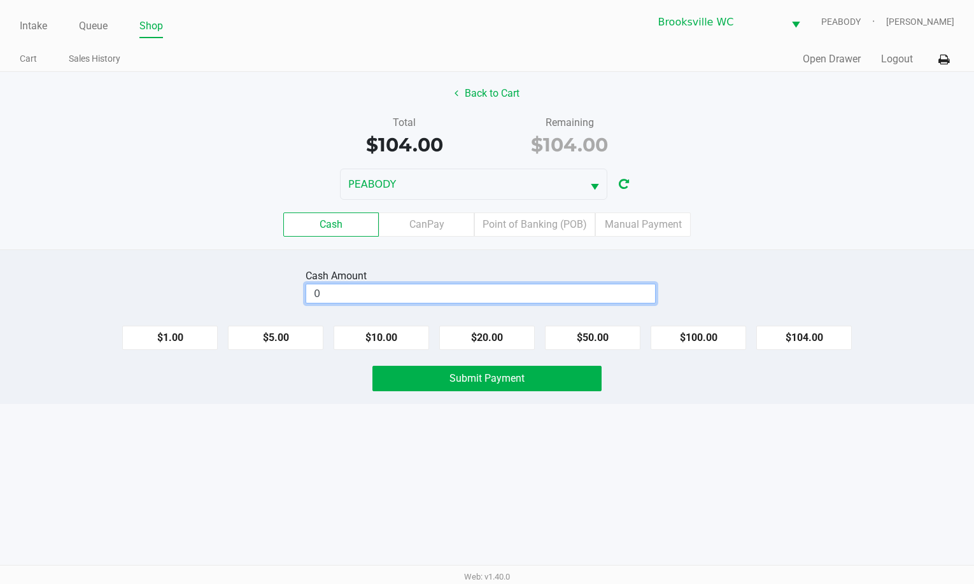
click at [484, 295] on input "0" at bounding box center [480, 293] width 349 height 18
type input "$105.00"
click at [465, 386] on button "Submit Payment" at bounding box center [486, 378] width 229 height 25
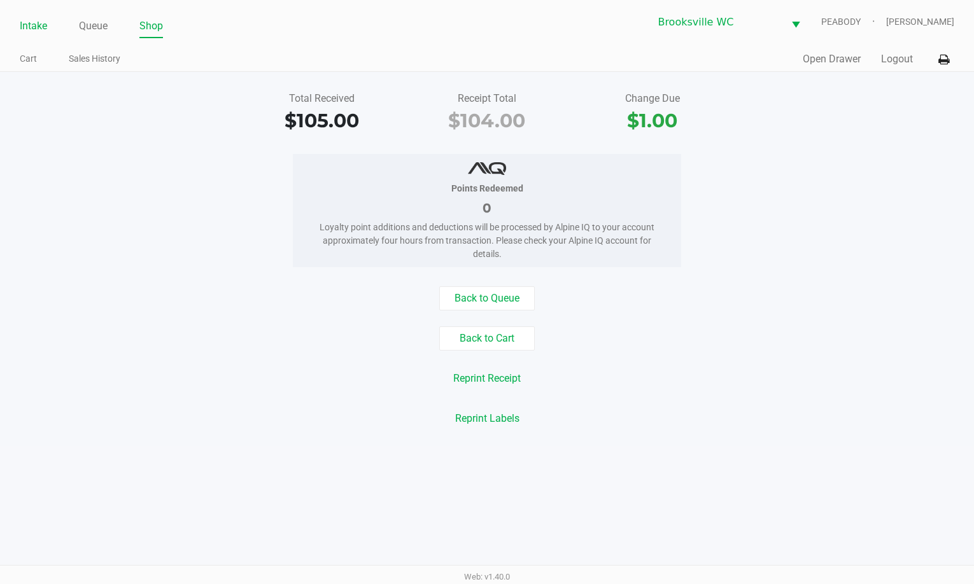
drag, startPoint x: 25, startPoint y: 22, endPoint x: 31, endPoint y: 25, distance: 7.1
click at [25, 23] on link "Intake" at bounding box center [33, 26] width 27 height 18
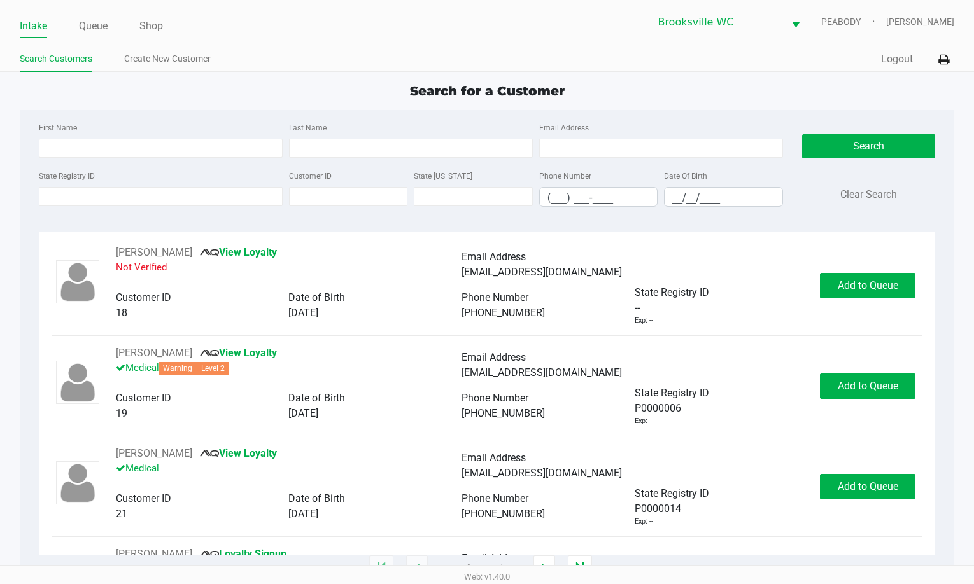
click at [249, 102] on div "Search for a Customer First Name Last Name Email Address State Registry ID Cust…" at bounding box center [487, 324] width 935 height 487
type input "LUIS"
type input "GONZALEZ"
type input "12/08/1994"
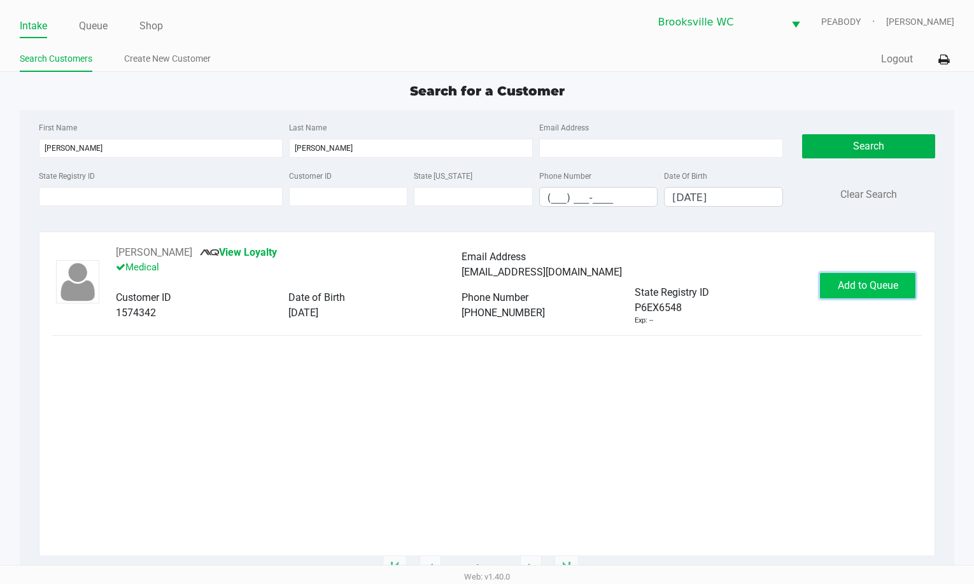
click at [870, 288] on span "Add to Queue" at bounding box center [867, 285] width 60 height 12
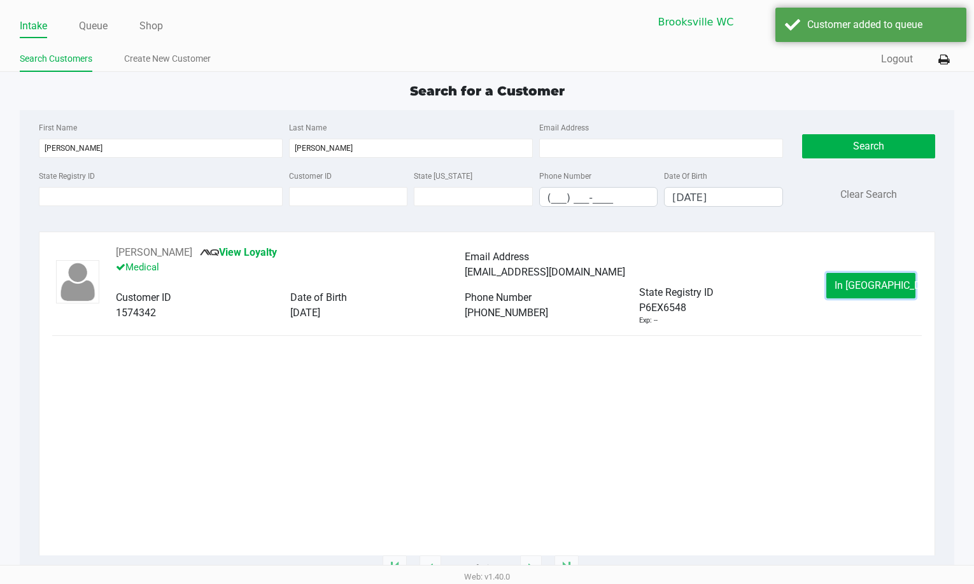
click at [870, 288] on span "In Queue" at bounding box center [887, 285] width 107 height 12
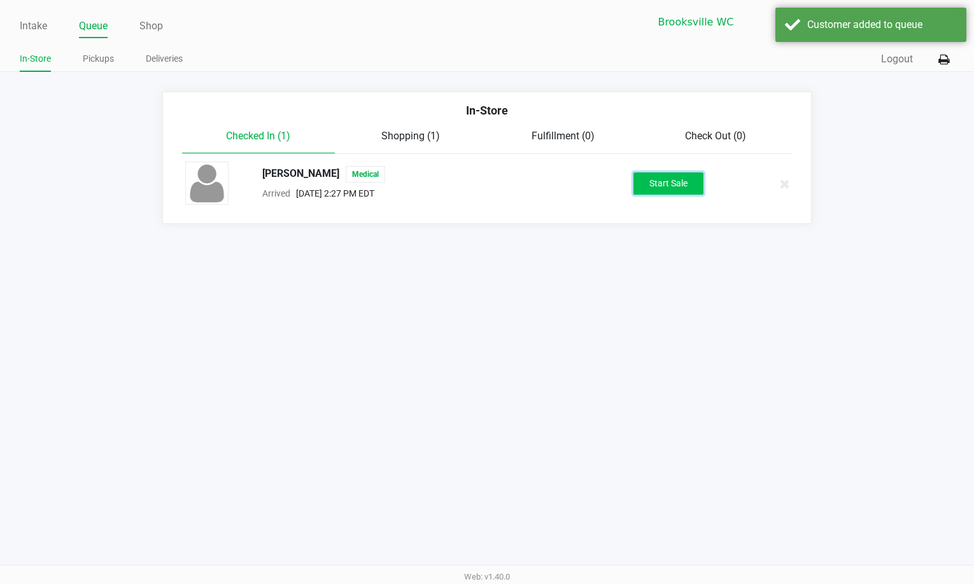
click at [673, 186] on button "Start Sale" at bounding box center [668, 183] width 70 height 22
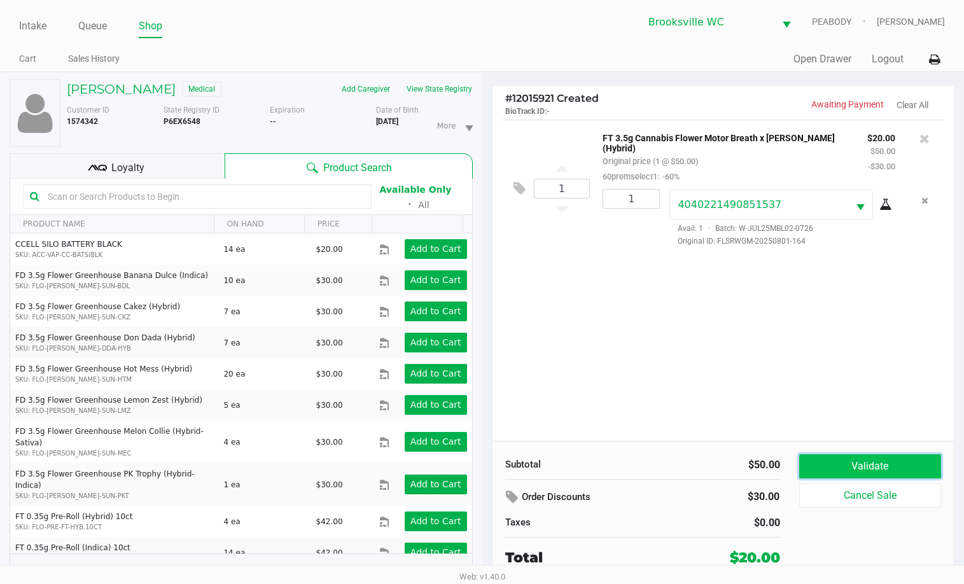
click at [860, 465] on button "Validate" at bounding box center [870, 466] width 143 height 24
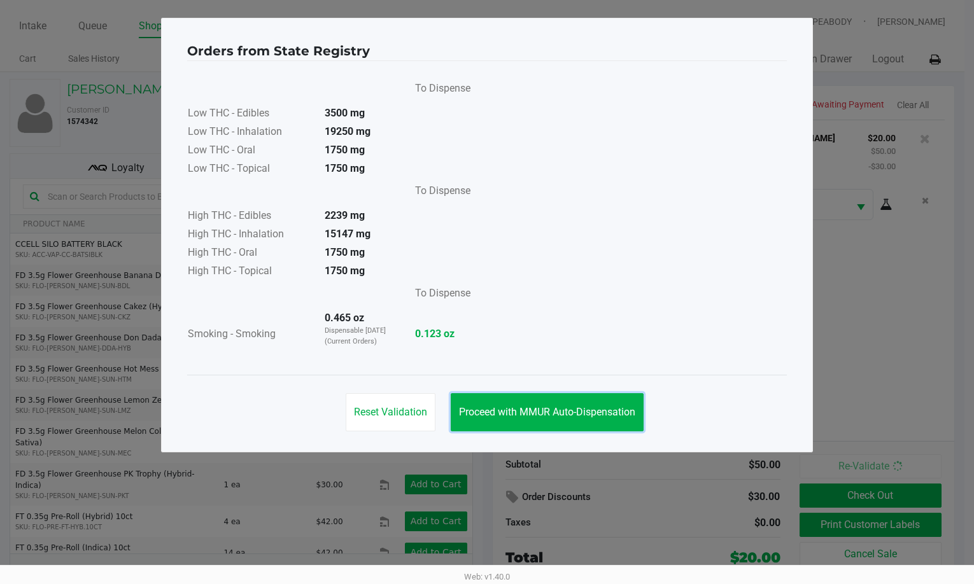
drag, startPoint x: 525, startPoint y: 417, endPoint x: 842, endPoint y: 489, distance: 325.4
click at [549, 419] on button "Proceed with MMUR Auto-Dispensation" at bounding box center [547, 412] width 193 height 38
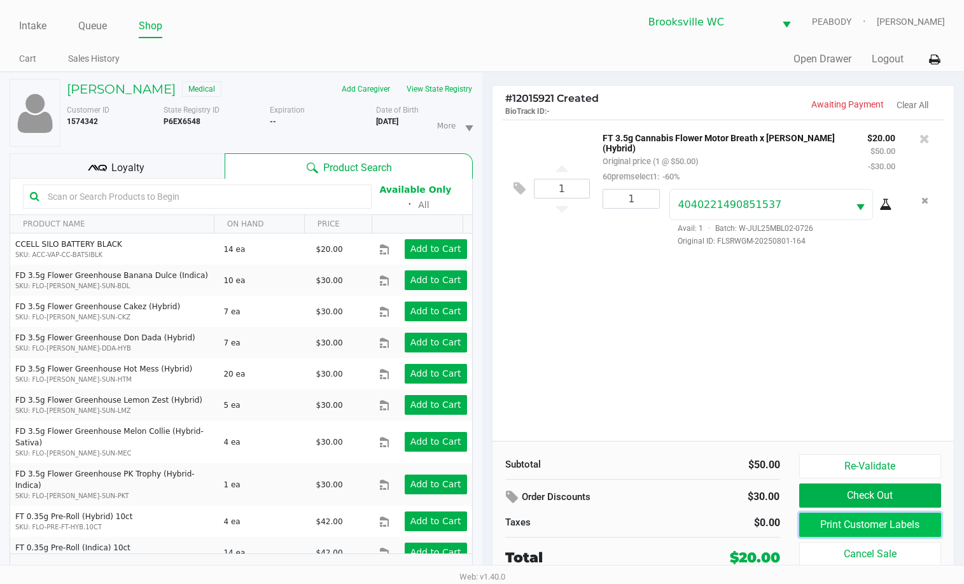
drag, startPoint x: 848, startPoint y: 522, endPoint x: 841, endPoint y: 521, distance: 7.3
click at [841, 521] on button "Print Customer Labels" at bounding box center [870, 525] width 143 height 24
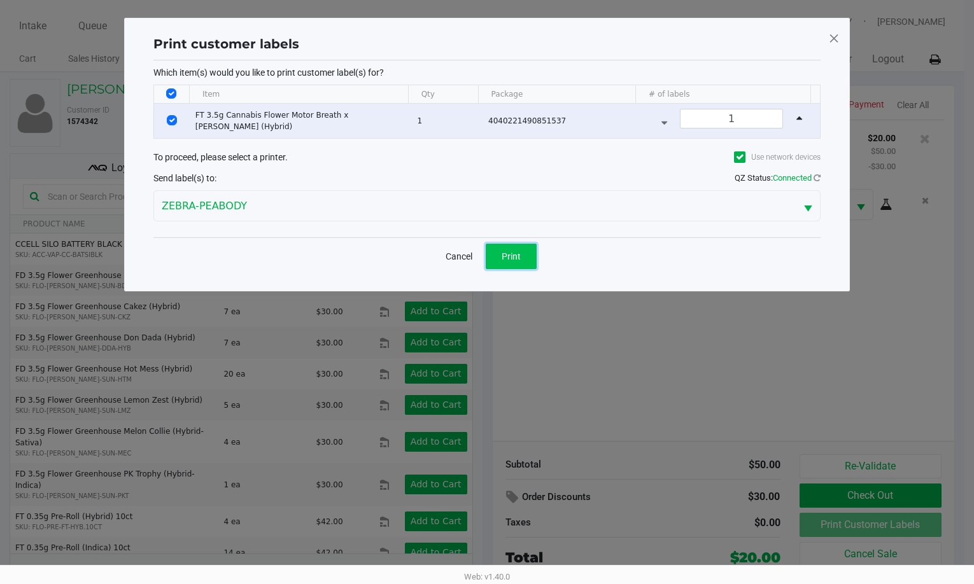
click at [519, 257] on span "Print" at bounding box center [510, 256] width 19 height 10
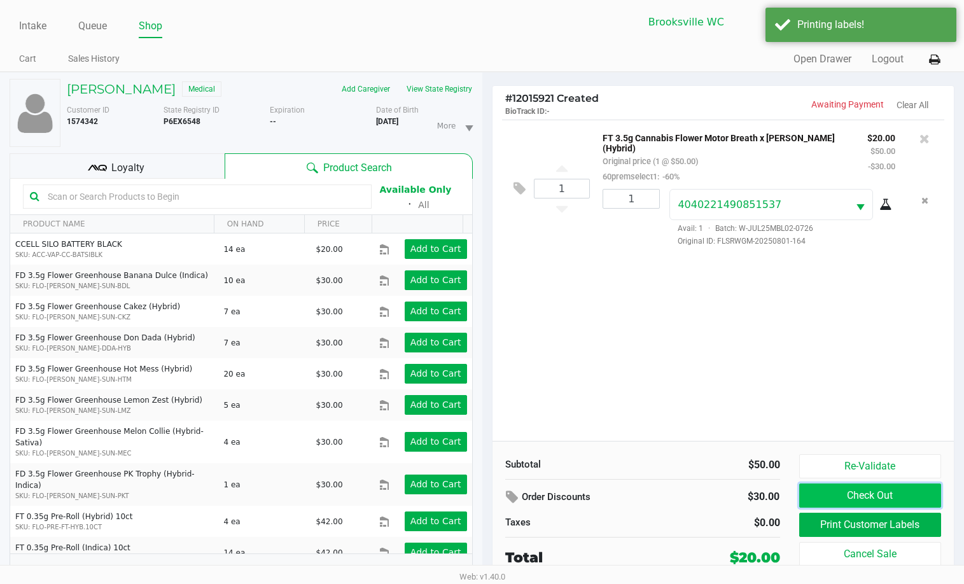
click at [848, 492] on button "Check Out" at bounding box center [870, 496] width 143 height 24
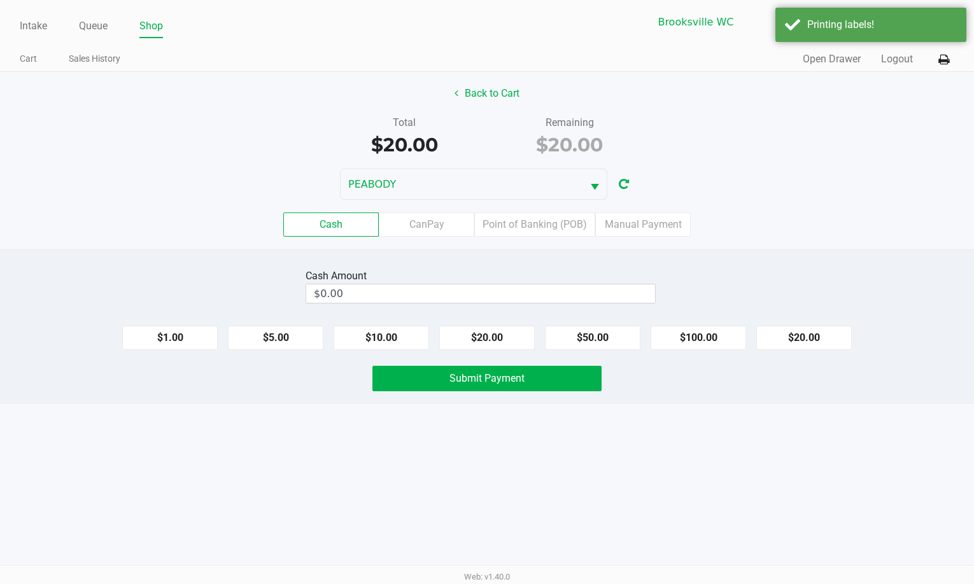
click at [535, 240] on div "Cash CanPay Point of Banking (POB) Manual Payment" at bounding box center [486, 225] width 993 height 50
click at [537, 231] on label "Point of Banking (POB)" at bounding box center [534, 225] width 121 height 24
click at [0, 0] on 7 "Point of Banking (POB)" at bounding box center [0, 0] width 0 height 0
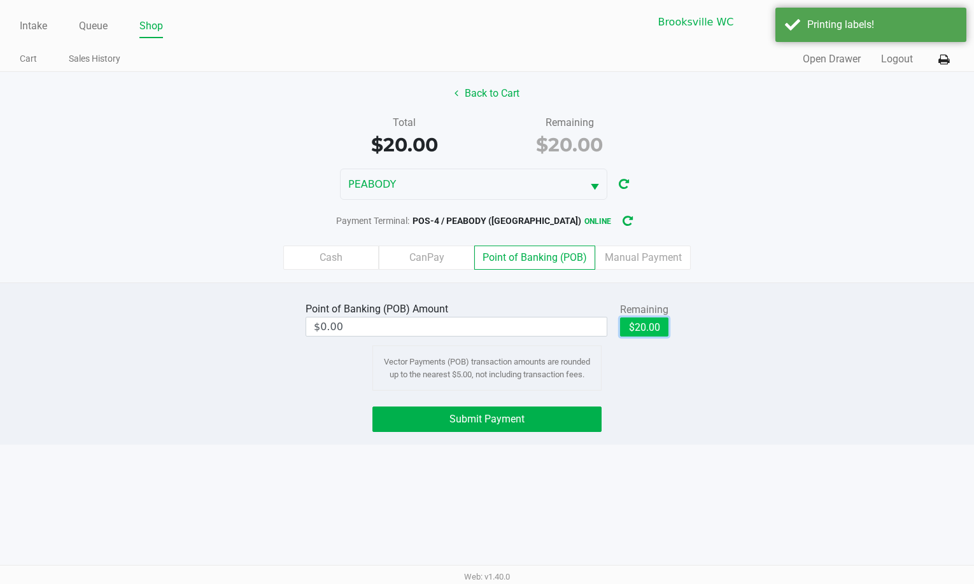
click at [656, 329] on button "$20.00" at bounding box center [644, 327] width 48 height 19
type input "$20.00"
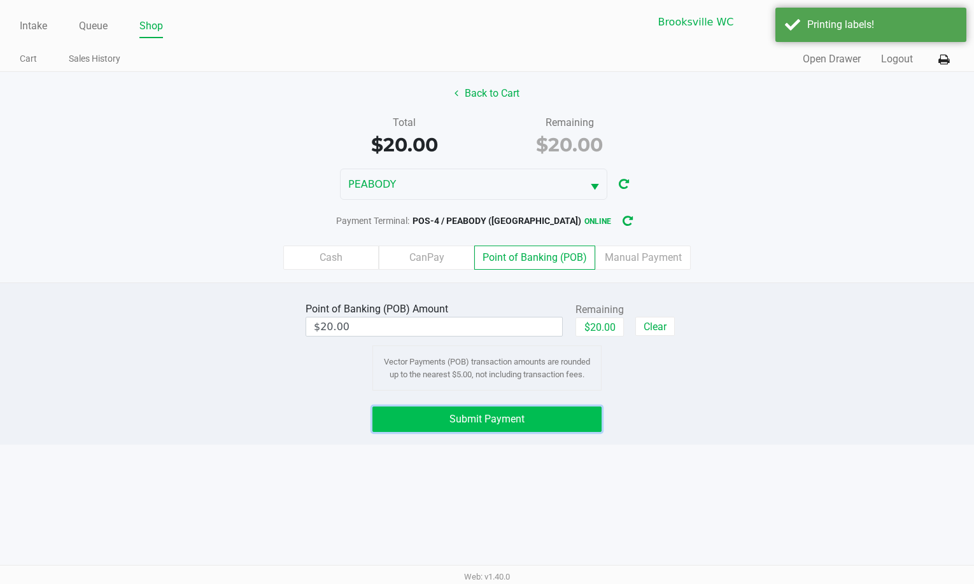
click at [543, 416] on button "Submit Payment" at bounding box center [486, 419] width 229 height 25
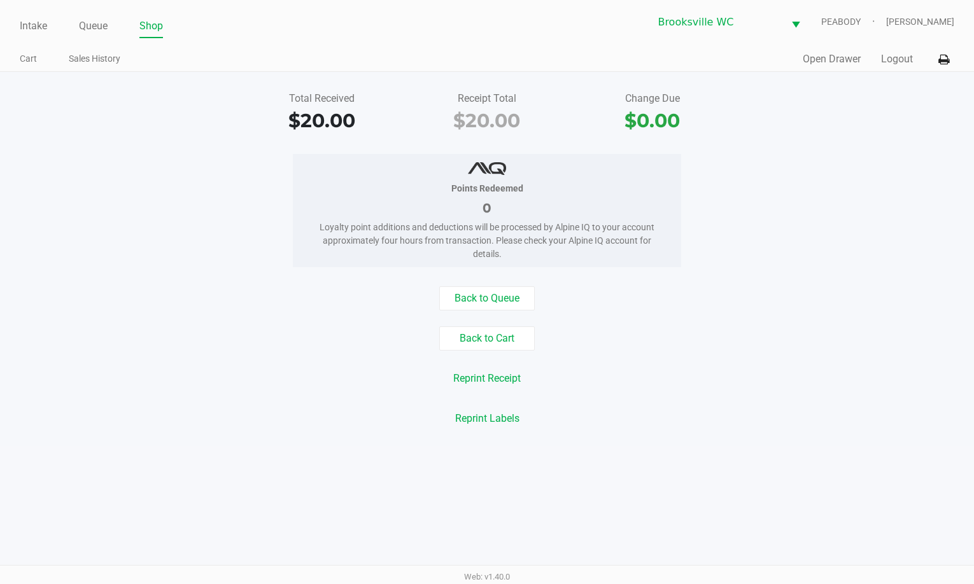
click at [894, 218] on div "Points Redeemed 0 Loyalty point additions and deductions will be processed by A…" at bounding box center [486, 210] width 993 height 113
click at [34, 24] on link "Intake" at bounding box center [33, 26] width 27 height 18
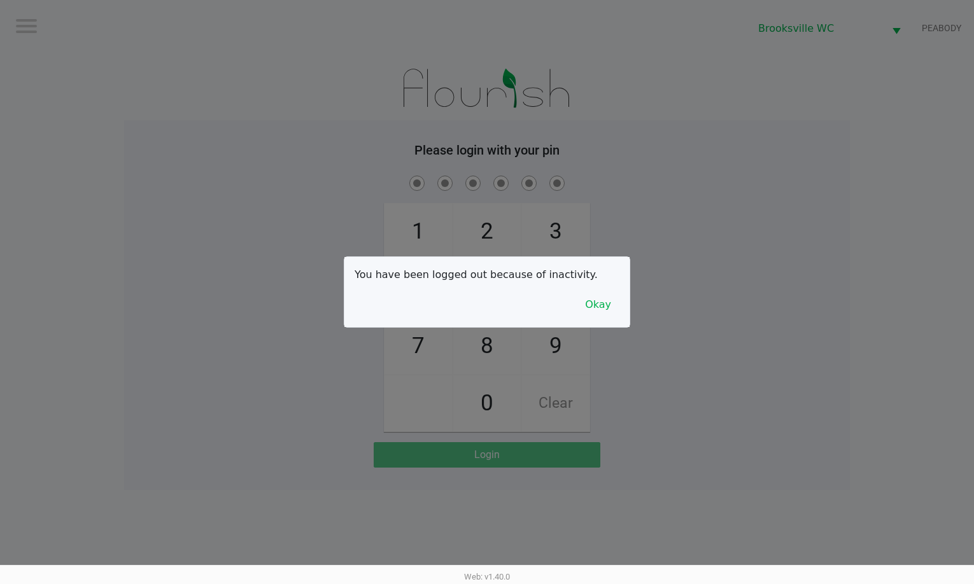
click at [956, 339] on div at bounding box center [487, 292] width 974 height 584
checkbox input "true"
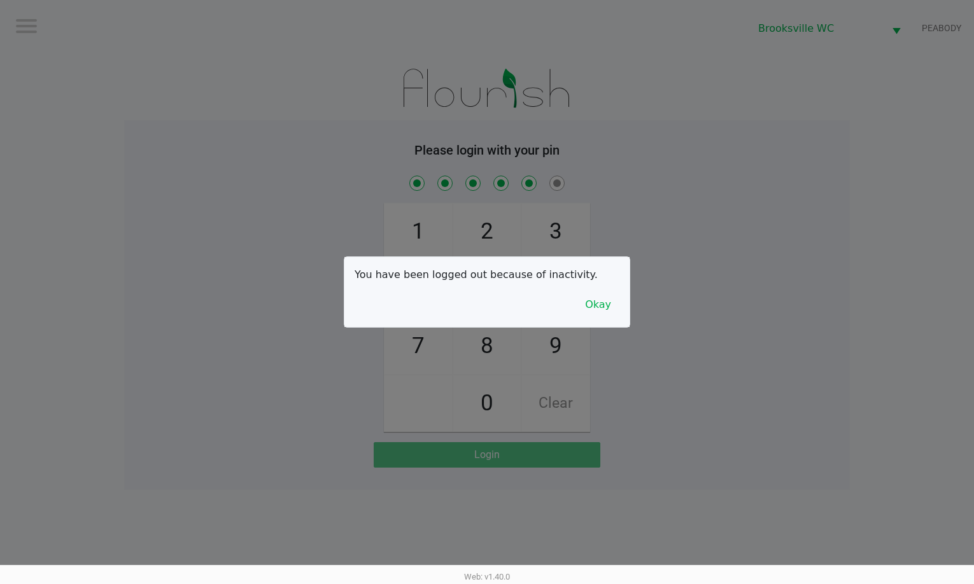
checkbox input "true"
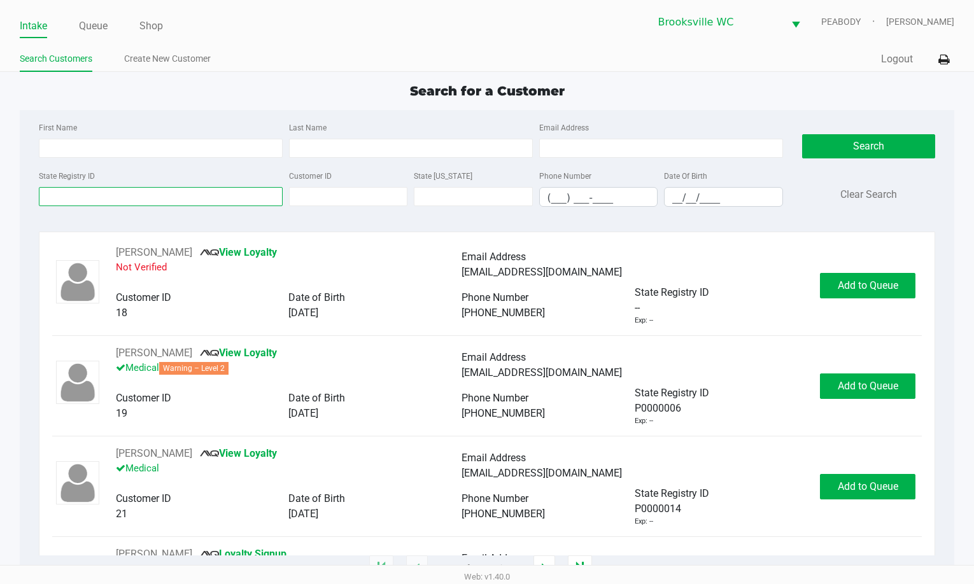
click at [135, 190] on input "State Registry ID" at bounding box center [161, 196] width 244 height 19
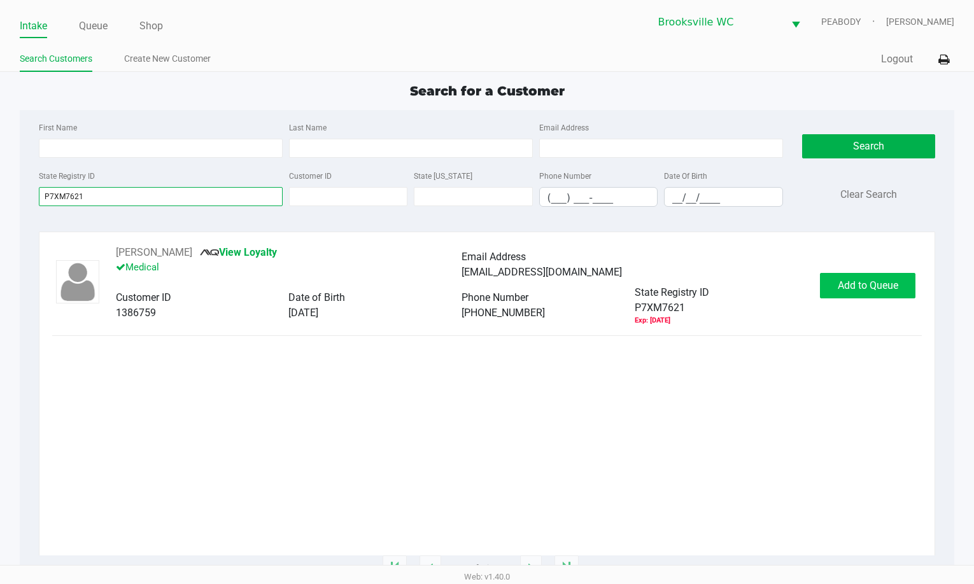
type input "P7XM7621"
click at [864, 291] on button "Add to Queue" at bounding box center [867, 285] width 95 height 25
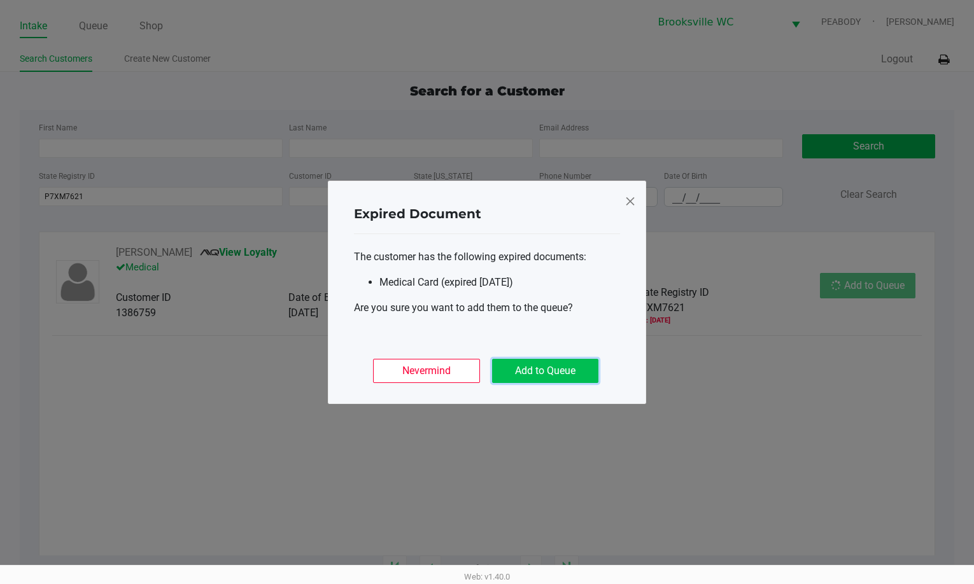
click at [572, 376] on button "Add to Queue" at bounding box center [545, 371] width 106 height 24
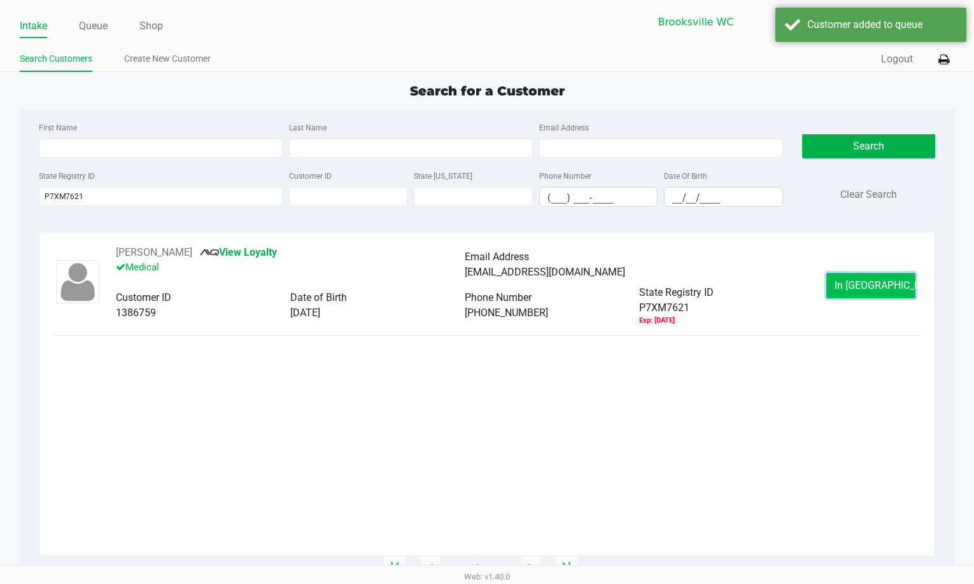
click at [844, 280] on button "In Queue" at bounding box center [870, 285] width 89 height 25
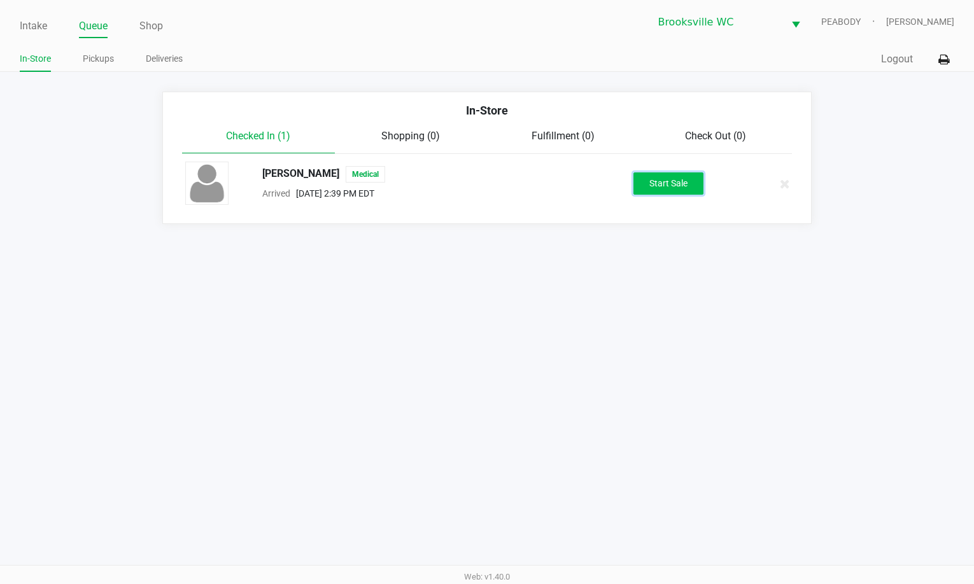
click at [645, 186] on button "Start Sale" at bounding box center [668, 183] width 70 height 22
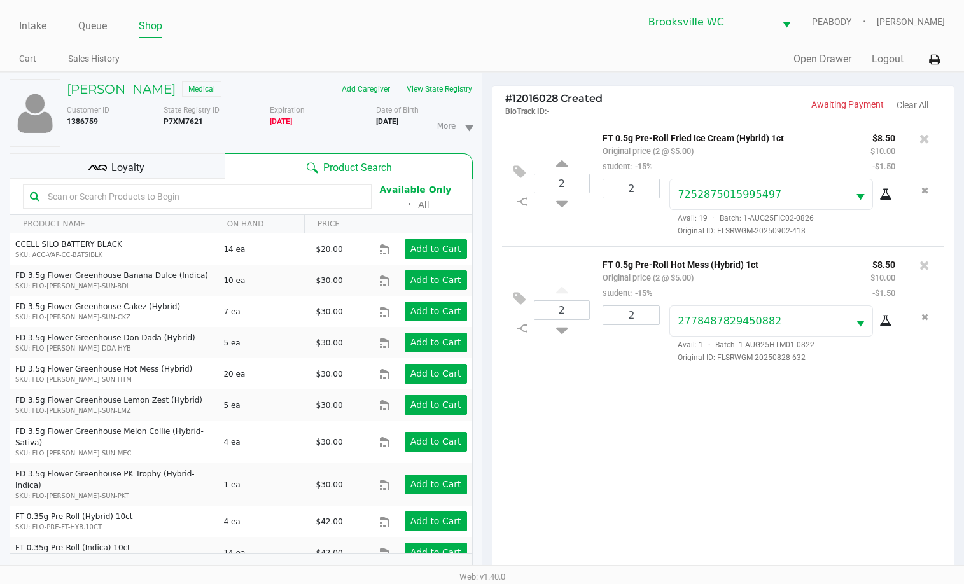
click at [649, 416] on div "2 FT 0.5g Pre-Roll Fried Ice Cream (Hybrid) 1ct Original price (2 @ $5.00) stud…" at bounding box center [724, 350] width 462 height 461
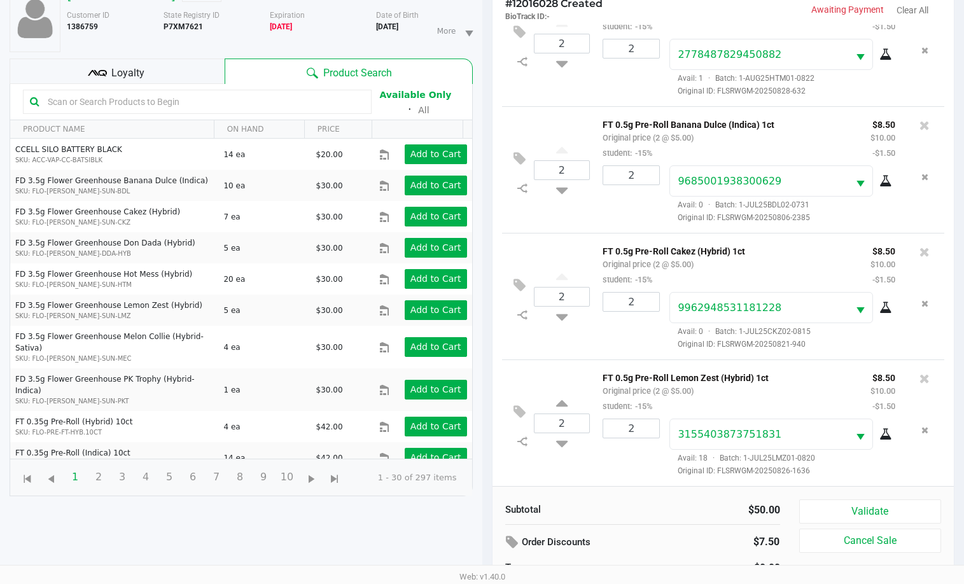
scroll to position [137, 0]
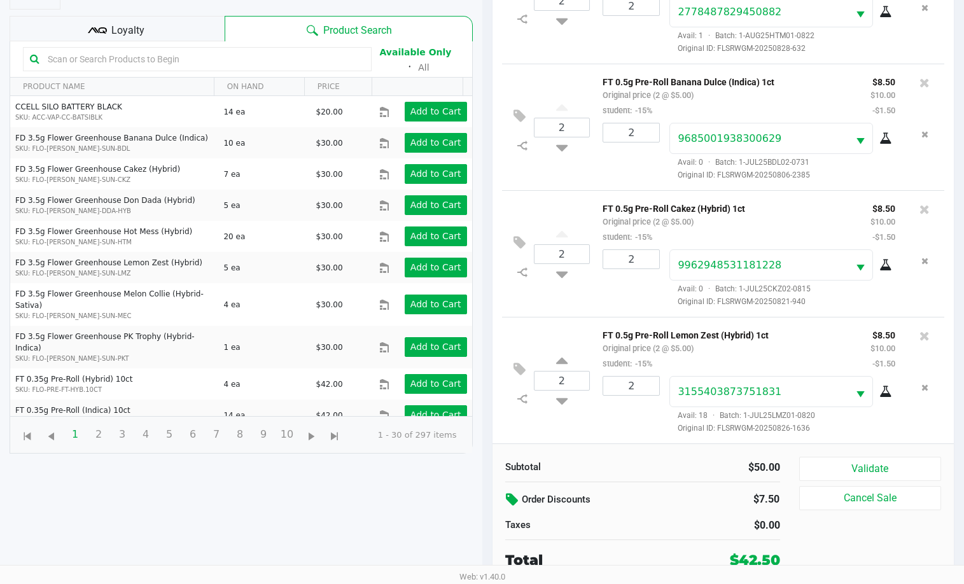
click at [516, 501] on icon at bounding box center [513, 500] width 15 height 15
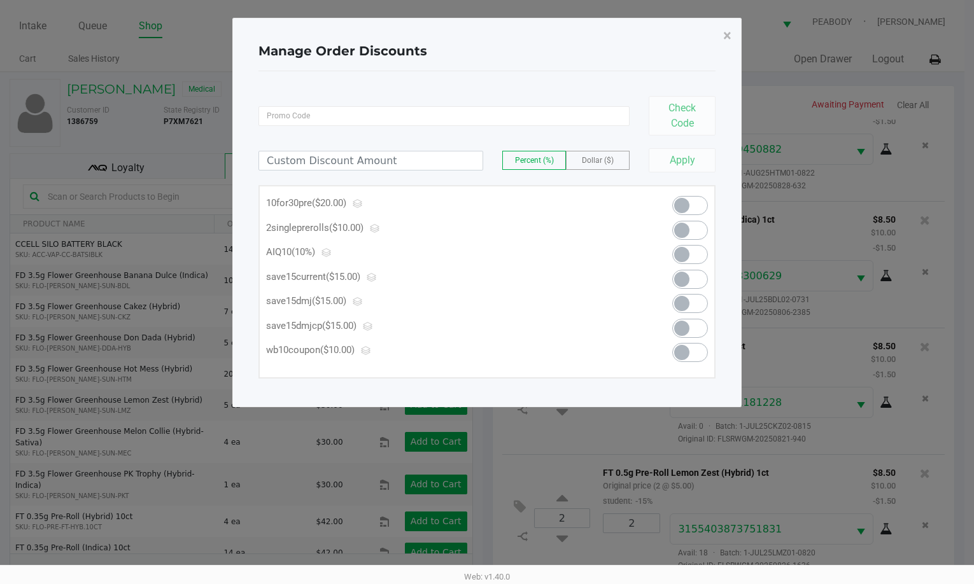
click at [687, 206] on span at bounding box center [681, 205] width 15 height 15
click at [728, 32] on span "×" at bounding box center [727, 36] width 8 height 18
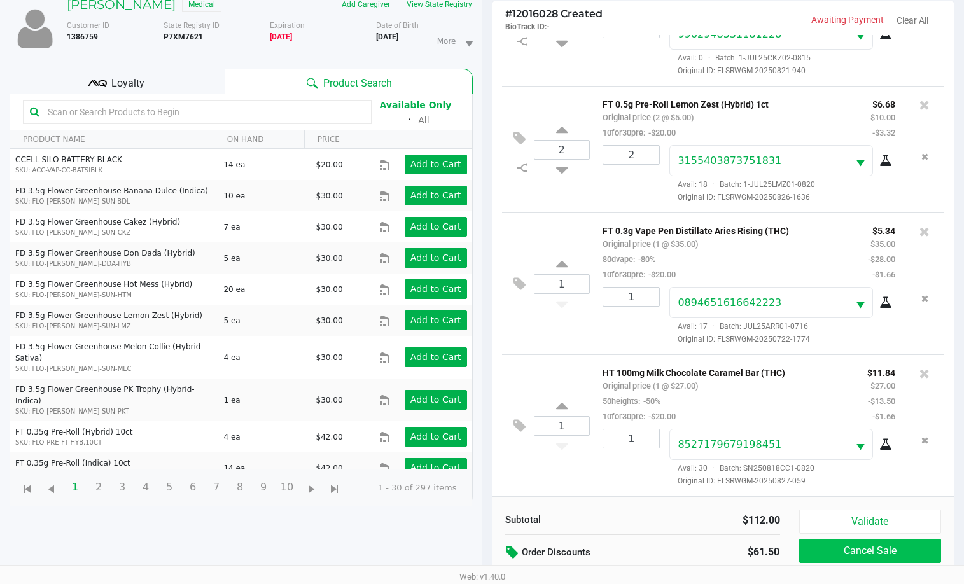
scroll to position [137, 0]
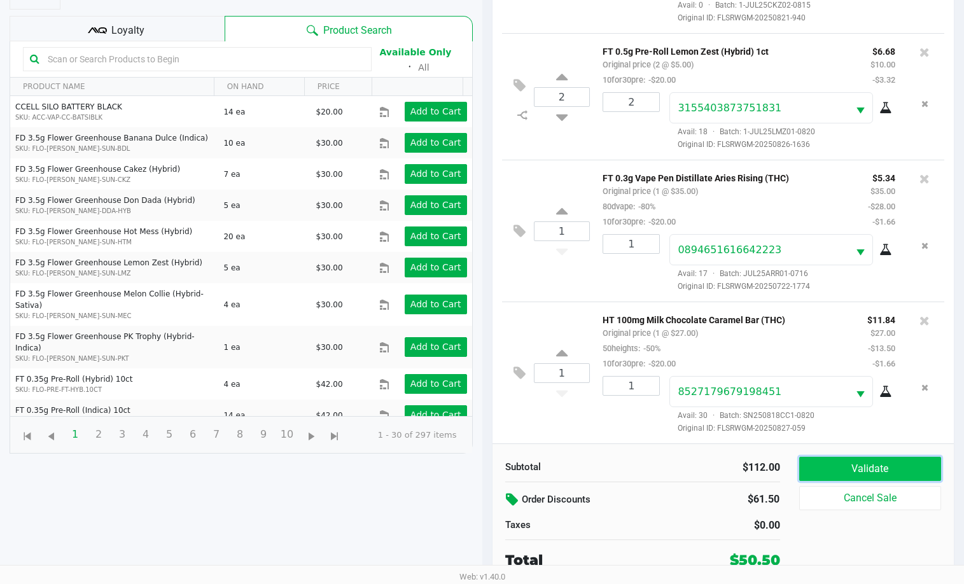
click at [855, 472] on button "Validate" at bounding box center [870, 469] width 143 height 24
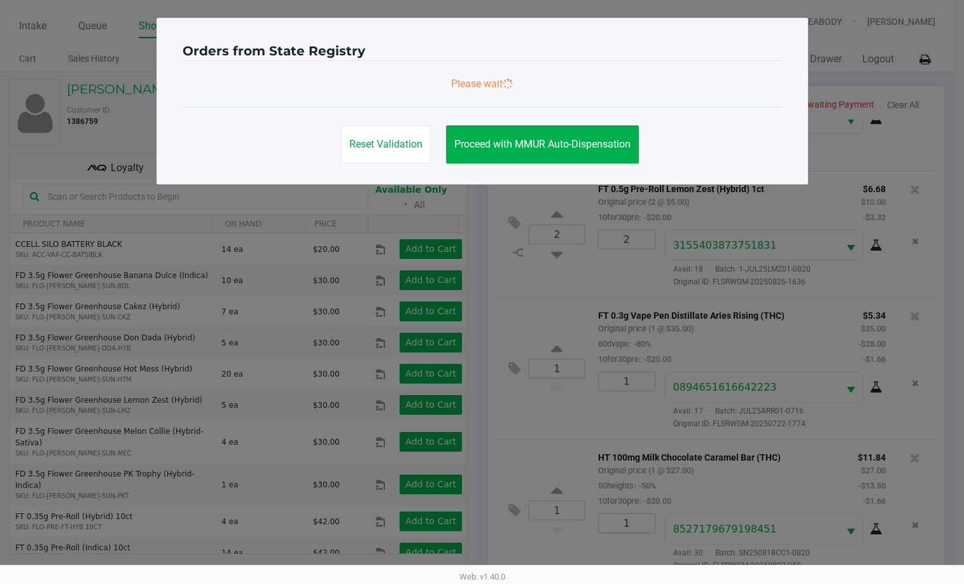
scroll to position [0, 0]
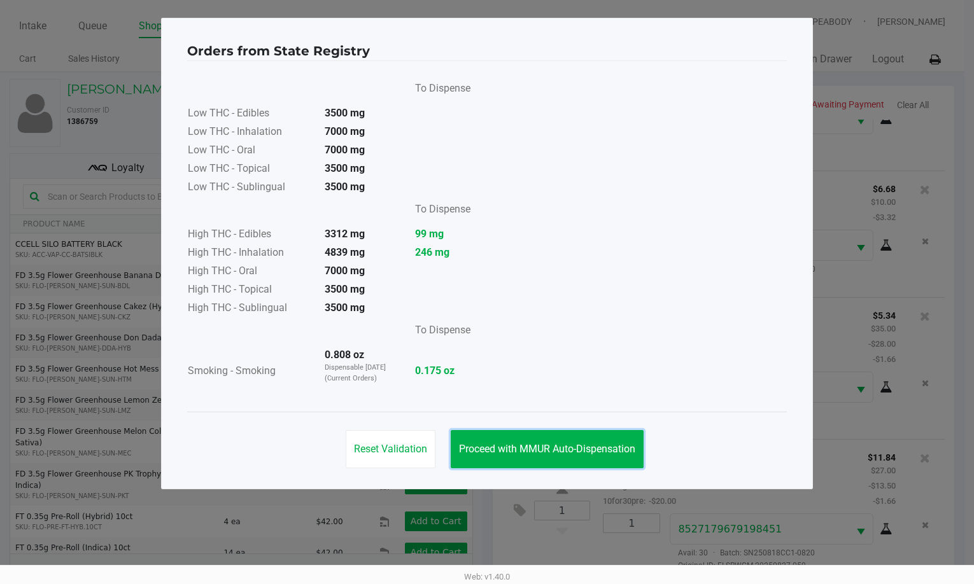
drag, startPoint x: 520, startPoint y: 453, endPoint x: 900, endPoint y: 538, distance: 389.8
click at [526, 453] on span "Proceed with MMUR Auto-Dispensation" at bounding box center [547, 449] width 176 height 12
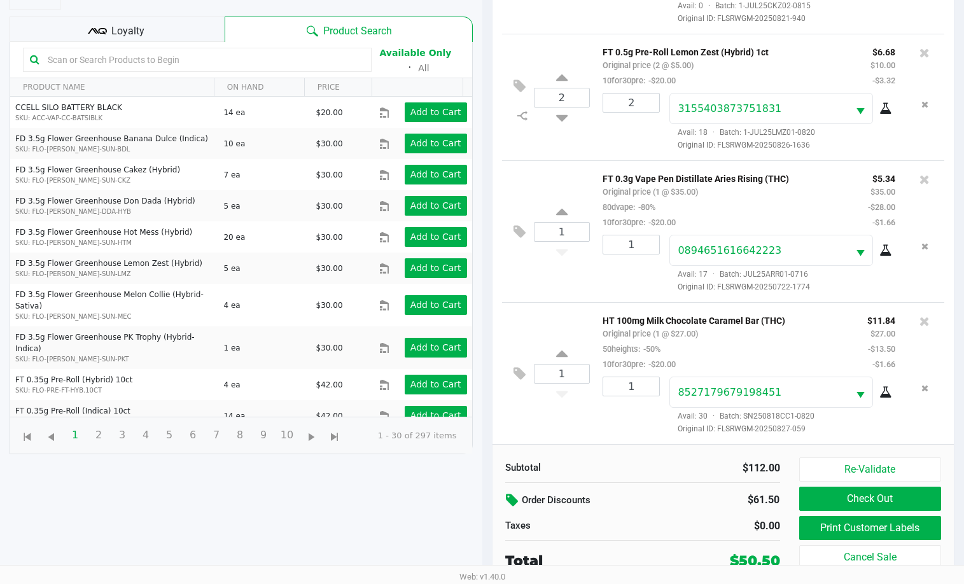
scroll to position [137, 0]
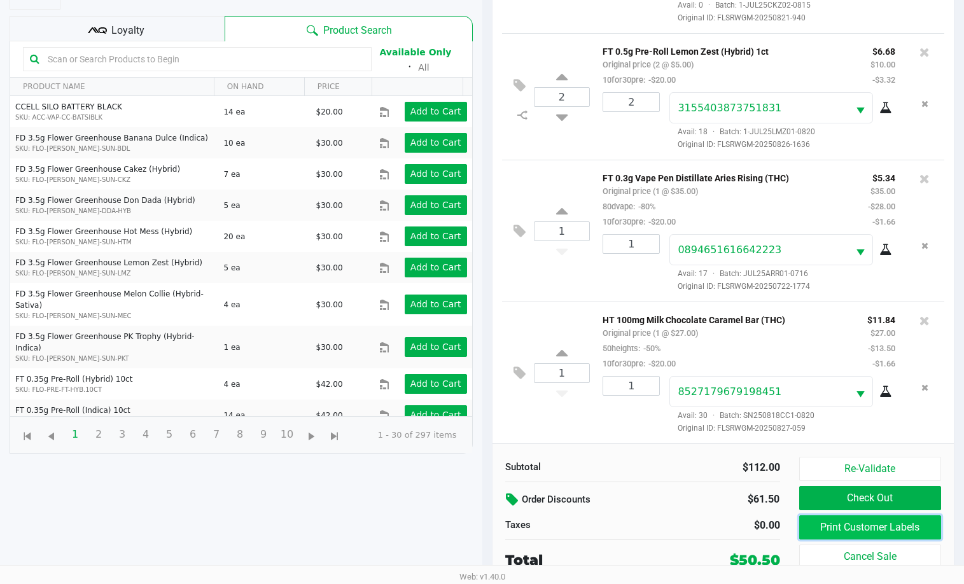
click at [850, 525] on button "Print Customer Labels" at bounding box center [870, 527] width 143 height 24
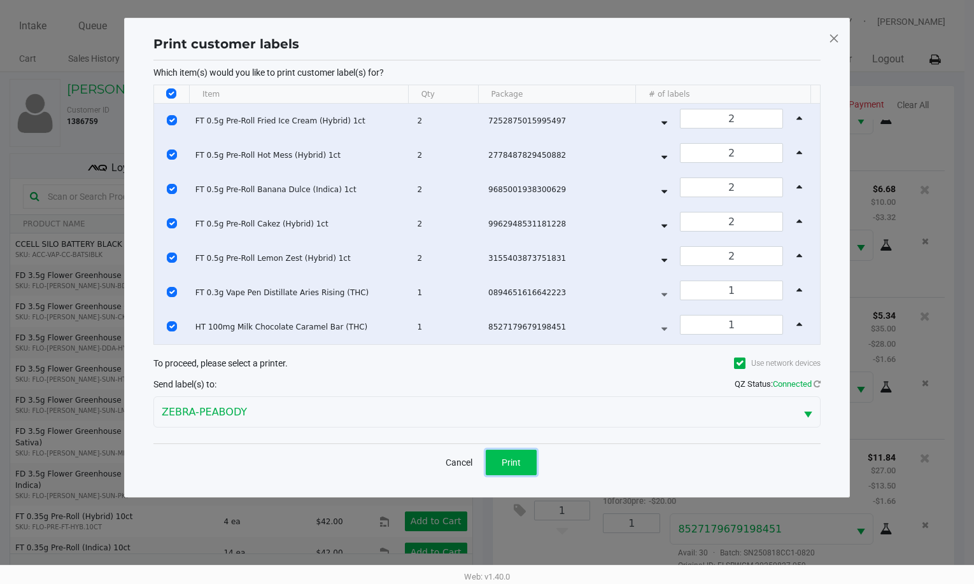
click at [516, 471] on button "Print" at bounding box center [511, 462] width 51 height 25
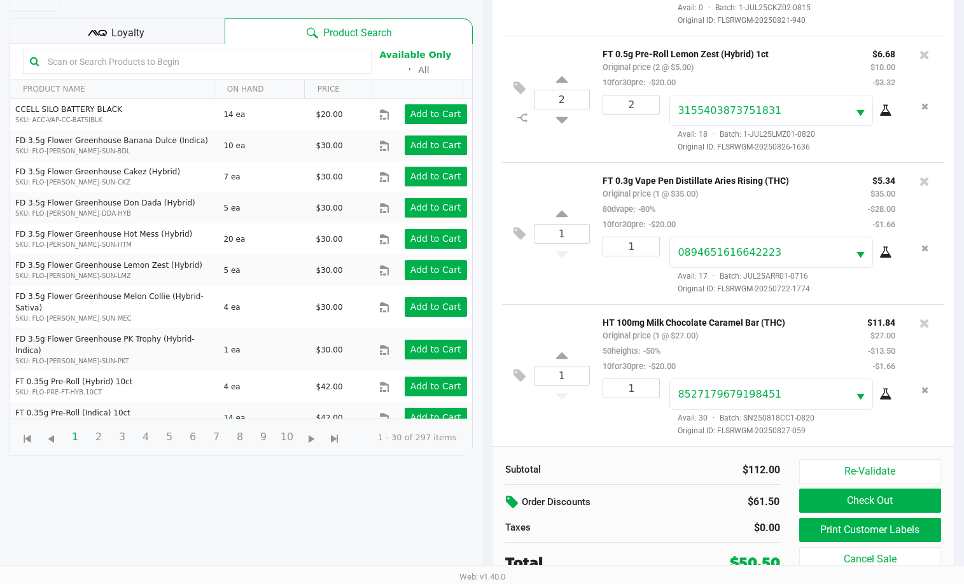
scroll to position [137, 0]
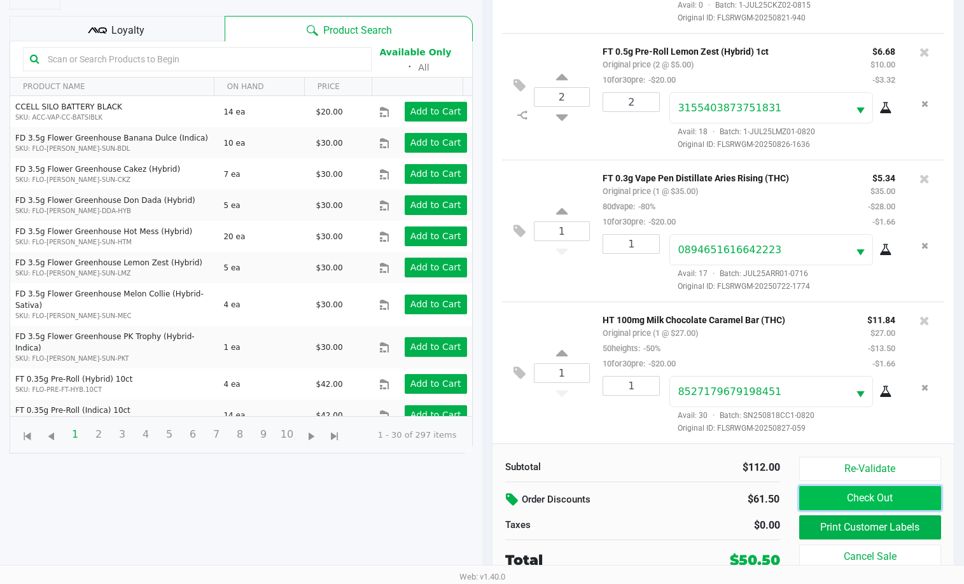
click at [874, 501] on button "Check Out" at bounding box center [870, 498] width 143 height 24
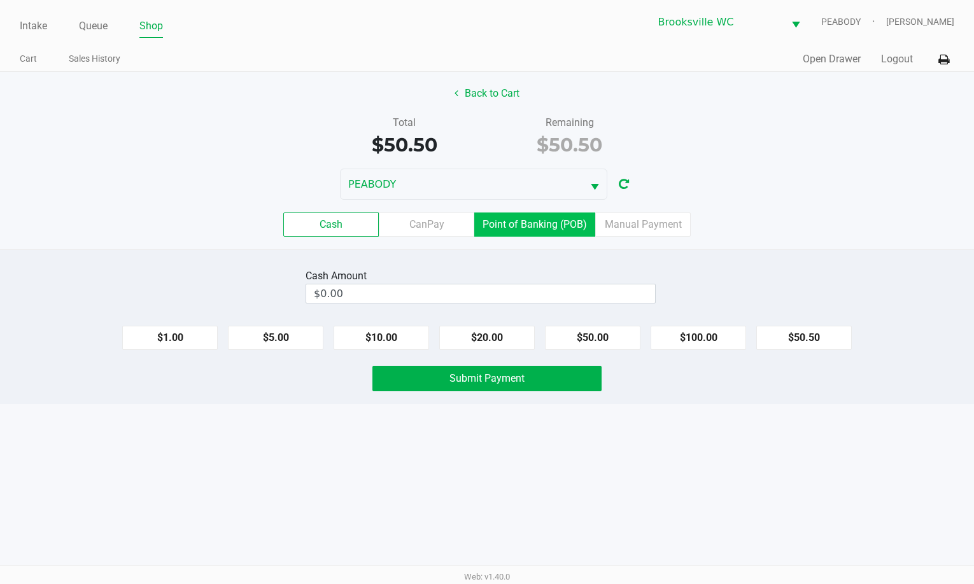
click at [534, 223] on label "Point of Banking (POB)" at bounding box center [534, 225] width 121 height 24
click at [0, 0] on 7 "Point of Banking (POB)" at bounding box center [0, 0] width 0 height 0
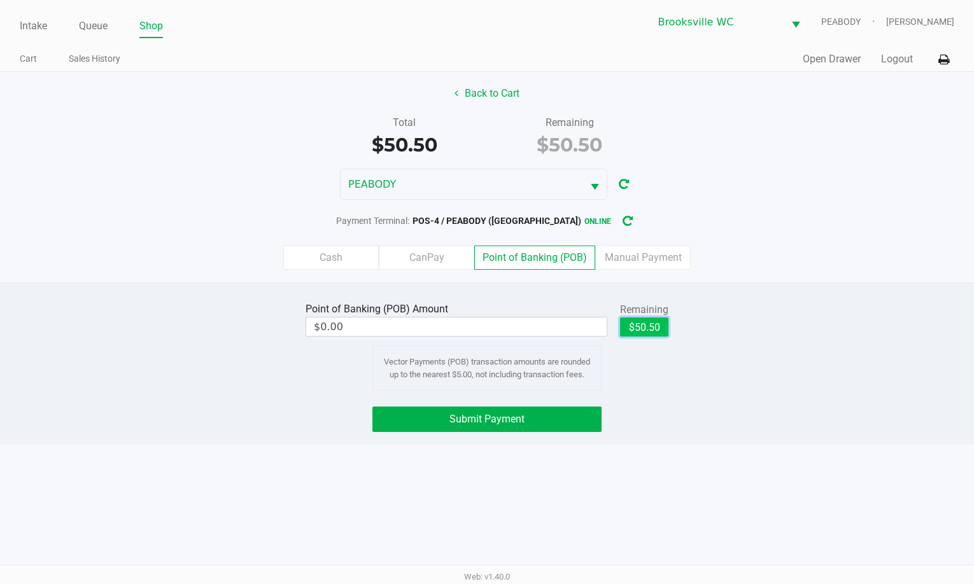
click at [653, 325] on button "$50.50" at bounding box center [644, 327] width 48 height 19
type input "$50.50"
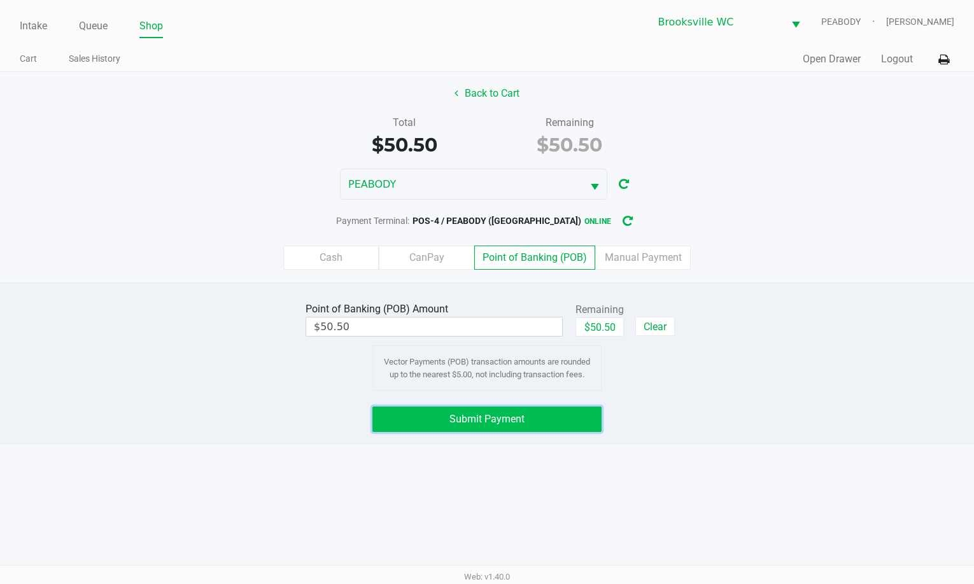
click at [550, 424] on button "Submit Payment" at bounding box center [486, 419] width 229 height 25
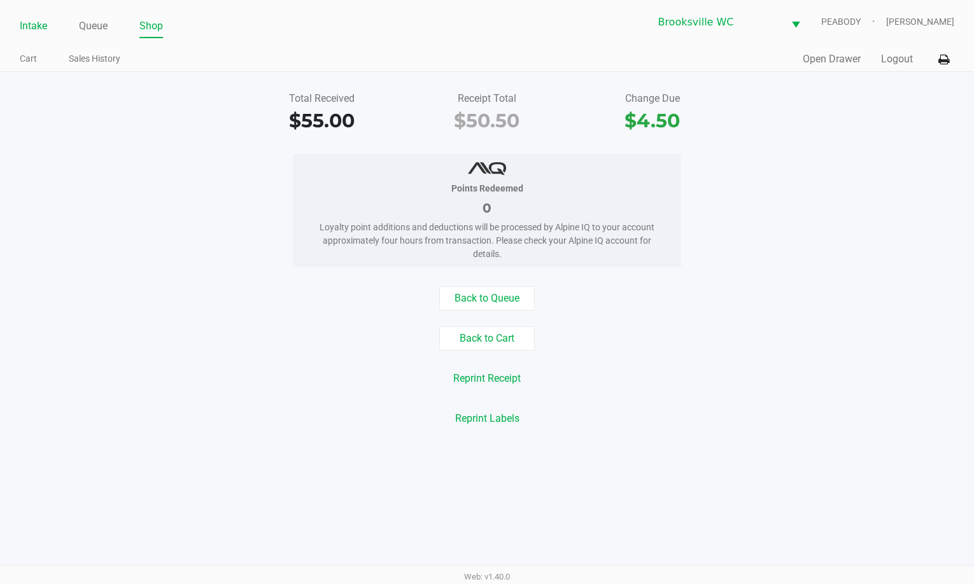
click at [45, 21] on link "Intake" at bounding box center [33, 26] width 27 height 18
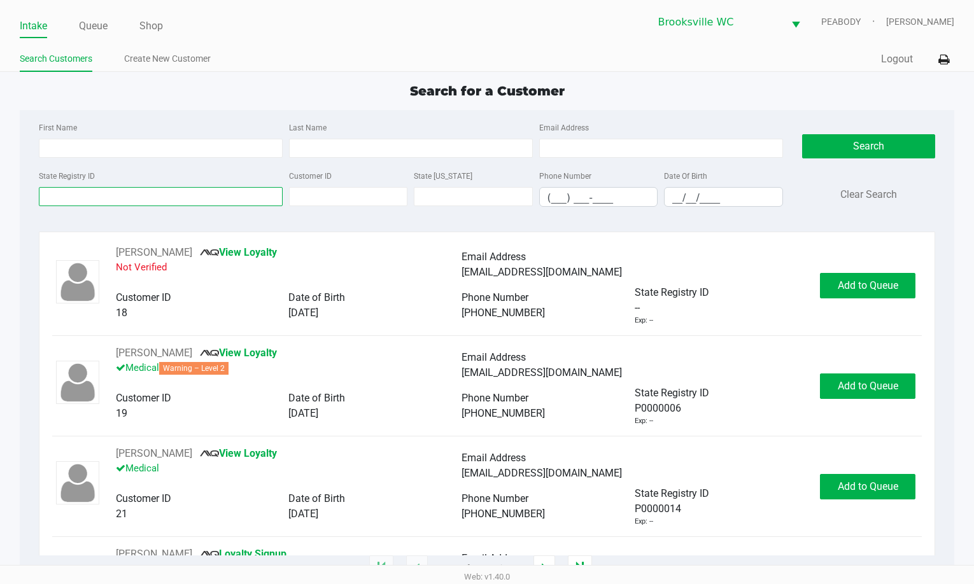
click at [85, 202] on input "State Registry ID" at bounding box center [161, 196] width 244 height 19
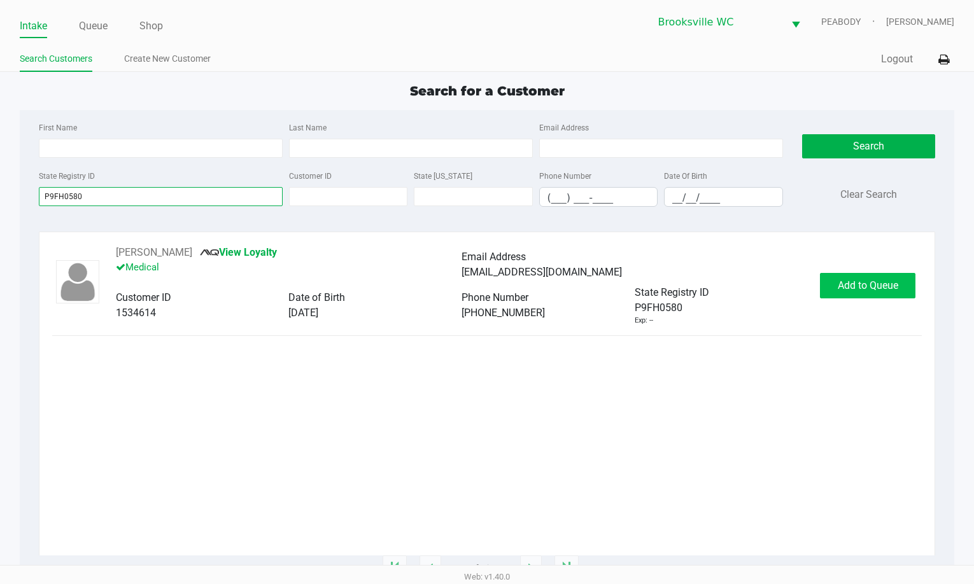
type input "P9FH0580"
click at [850, 284] on span "Add to Queue" at bounding box center [867, 285] width 60 height 12
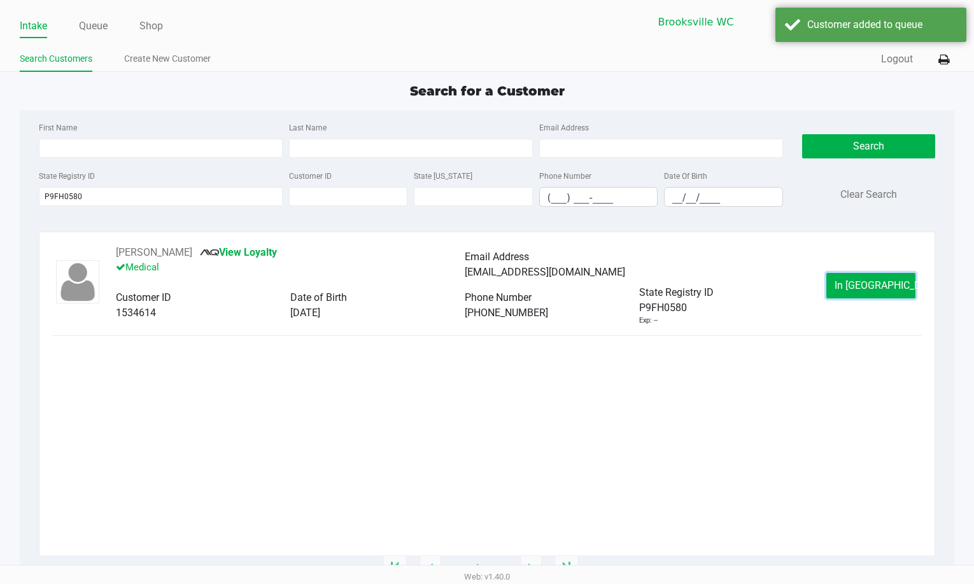
click at [840, 284] on button "In Queue" at bounding box center [870, 285] width 89 height 25
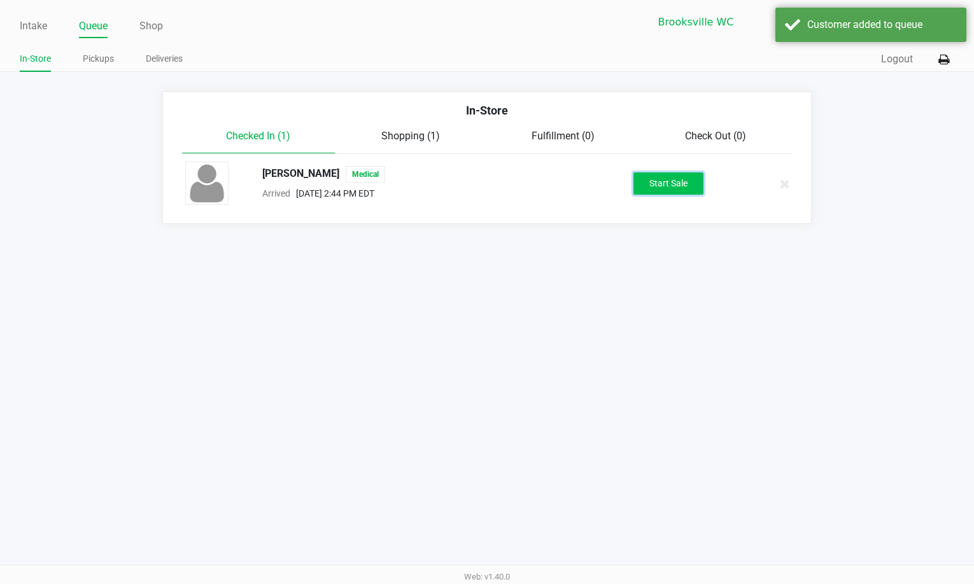
click at [677, 190] on button "Start Sale" at bounding box center [668, 183] width 70 height 22
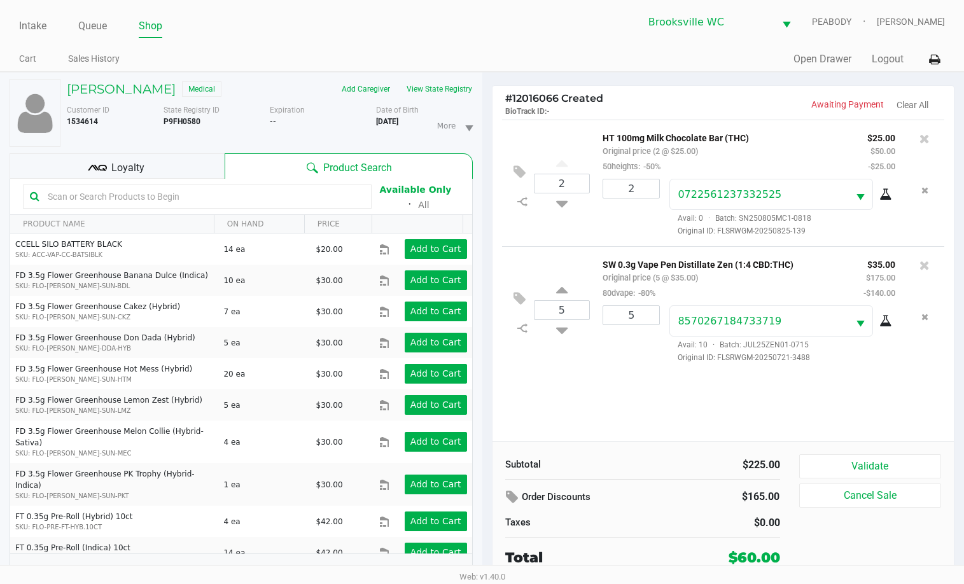
click at [148, 194] on kendo-grid-toolbar "Available Only ᛫ All" at bounding box center [241, 197] width 462 height 36
click at [152, 179] on div "Loyalty" at bounding box center [117, 165] width 215 height 25
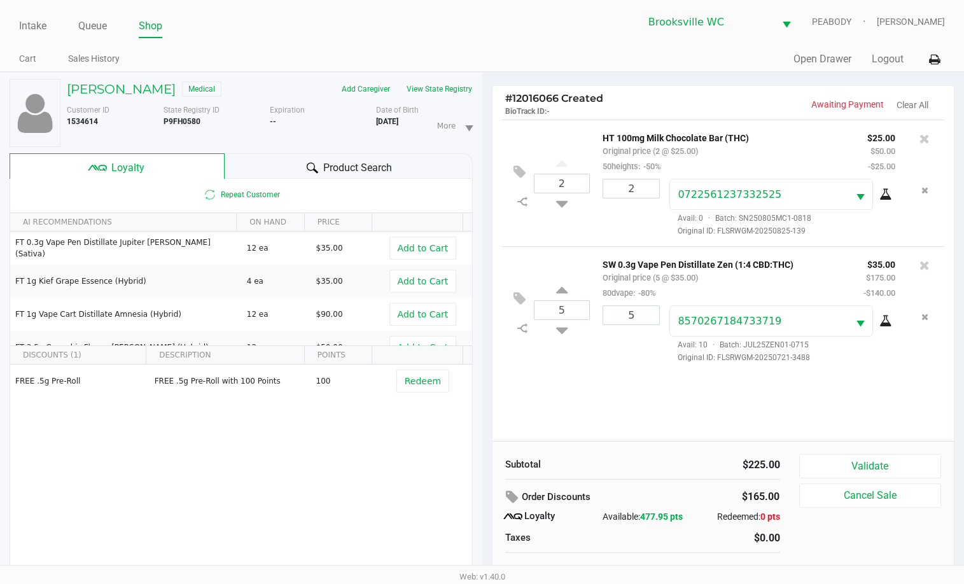
click at [788, 417] on div "2 HT 100mg Milk Chocolate Bar (THC) Original price (2 @ $25.00) 50heights: -50%…" at bounding box center [724, 280] width 462 height 321
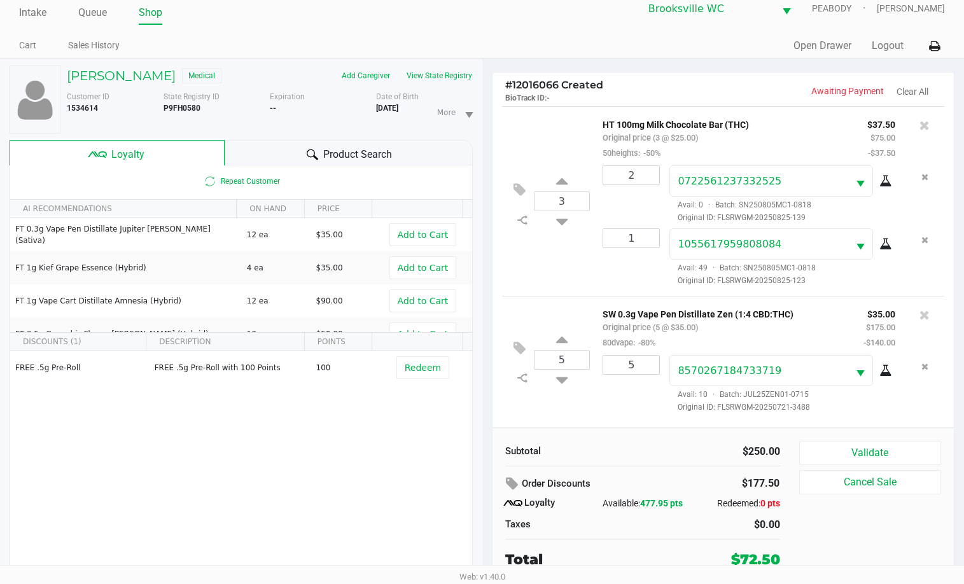
scroll to position [29, 0]
click at [830, 428] on div "Subtotal $250.00 Order Discounts $177.50 Loyalty Available: 477.95 pts Redeemed…" at bounding box center [724, 505] width 462 height 155
click at [836, 441] on button "Validate" at bounding box center [870, 453] width 143 height 24
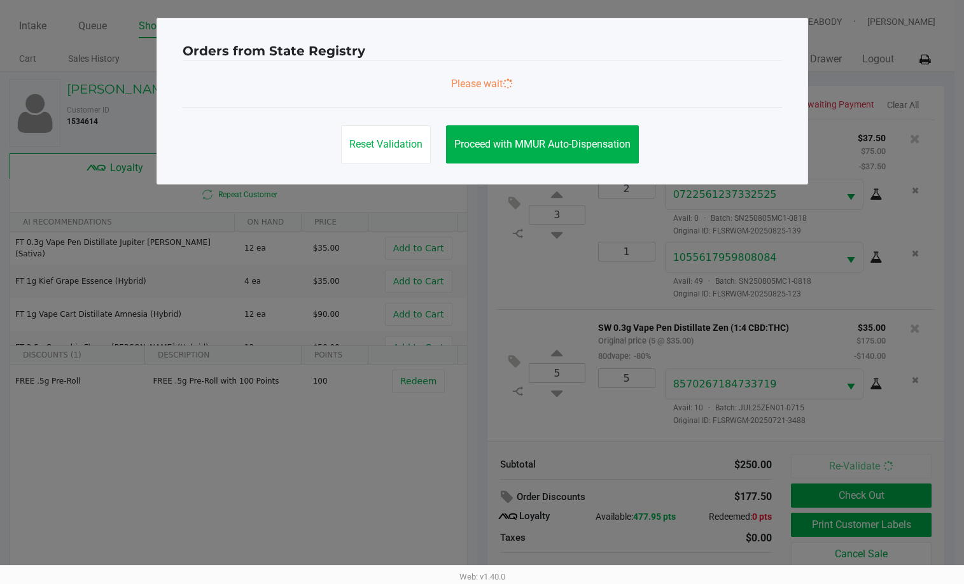
scroll to position [0, 0]
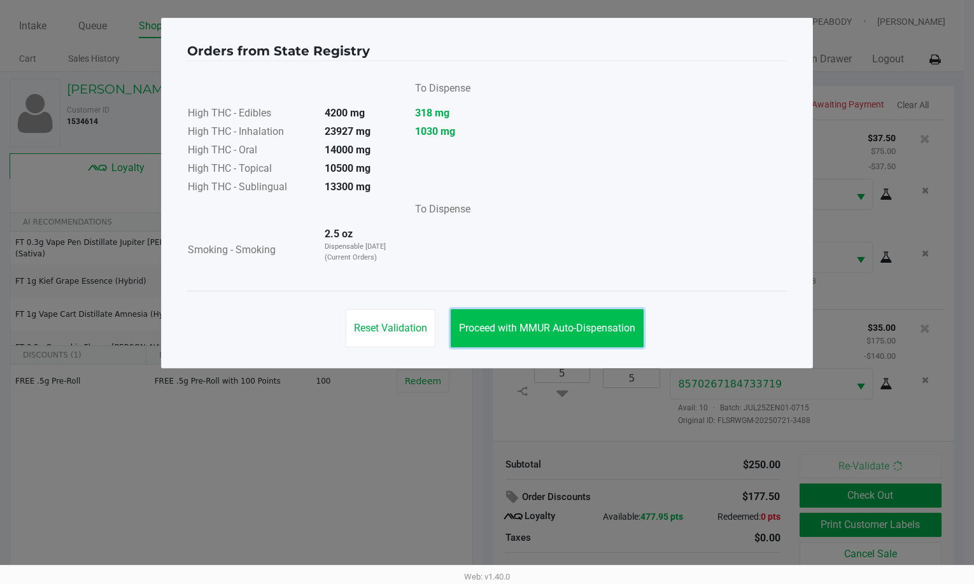
click at [545, 315] on button "Proceed with MMUR Auto-Dispensation" at bounding box center [547, 328] width 193 height 38
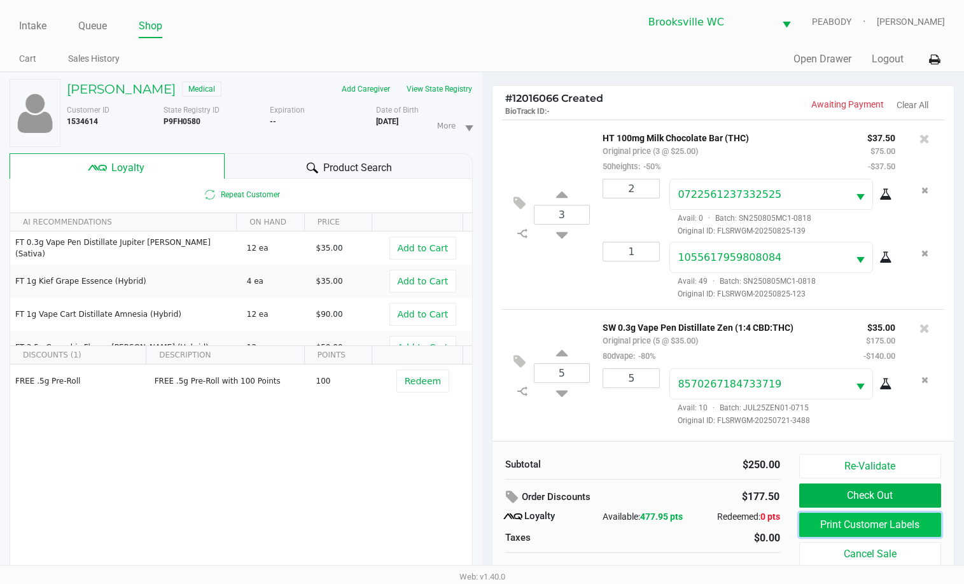
click at [820, 522] on button "Print Customer Labels" at bounding box center [870, 525] width 143 height 24
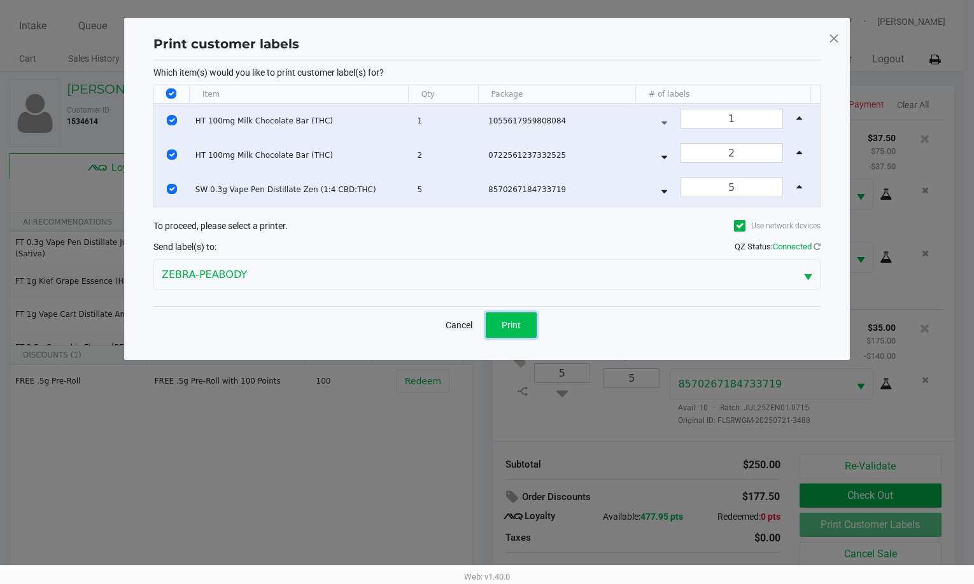
click at [519, 316] on button "Print" at bounding box center [511, 324] width 51 height 25
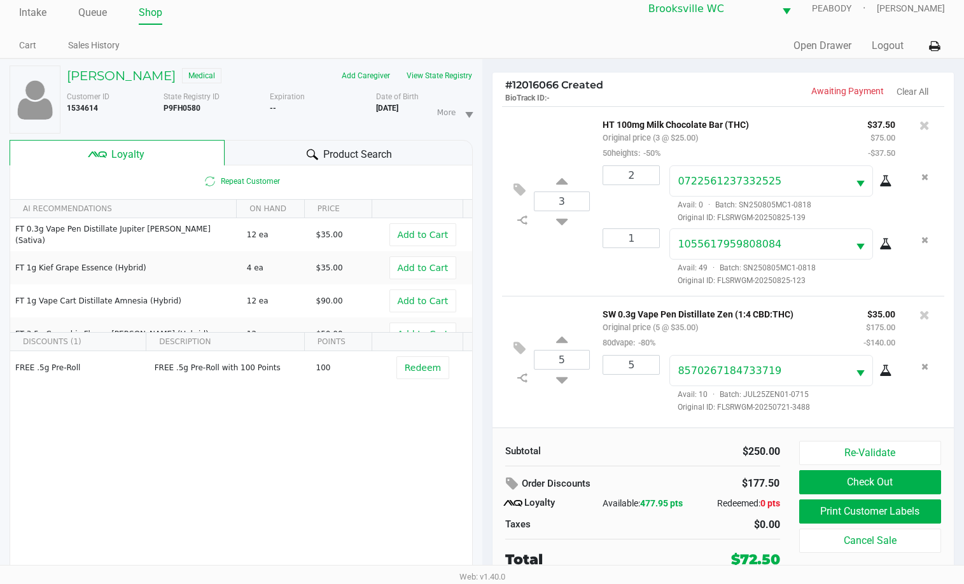
scroll to position [29, 0]
click at [858, 470] on button "Check Out" at bounding box center [870, 482] width 143 height 24
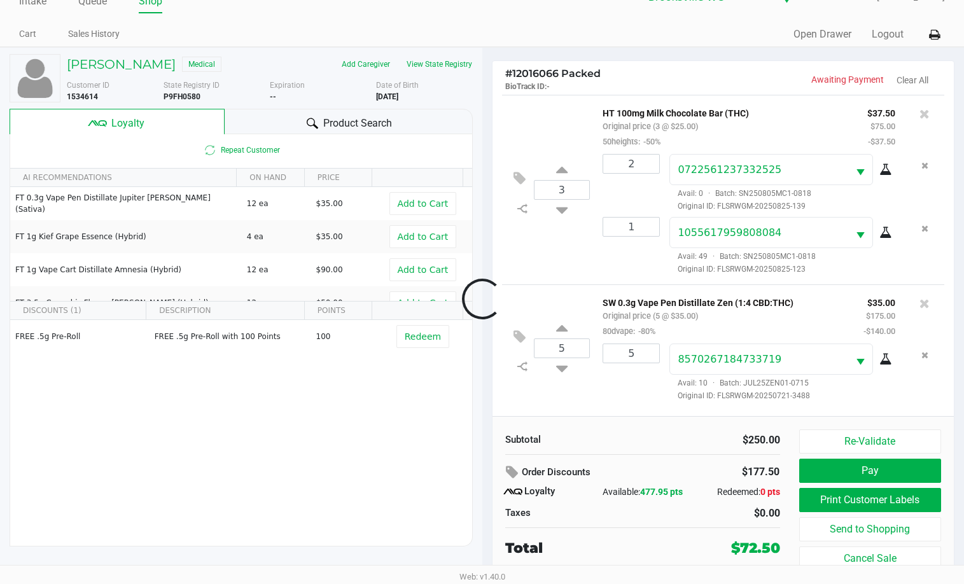
scroll to position [25, 0]
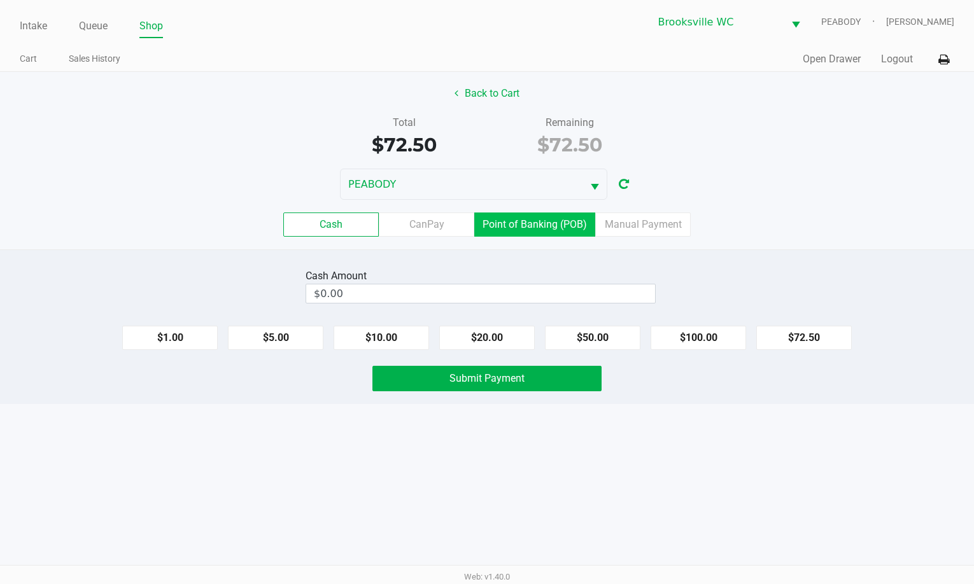
click at [523, 226] on label "Point of Banking (POB)" at bounding box center [534, 225] width 121 height 24
click at [0, 0] on 7 "Point of Banking (POB)" at bounding box center [0, 0] width 0 height 0
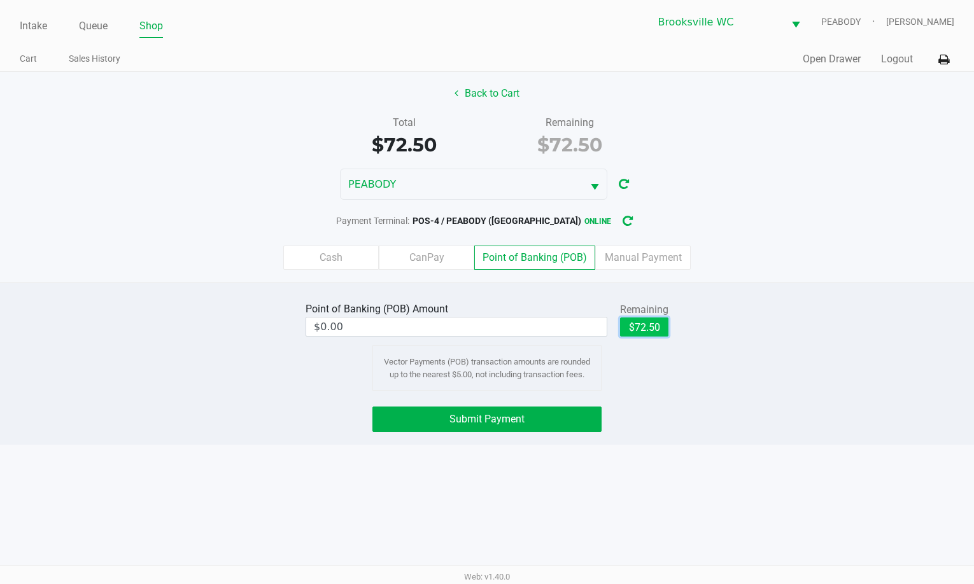
click at [659, 329] on button "$72.50" at bounding box center [644, 327] width 48 height 19
type input "$72.50"
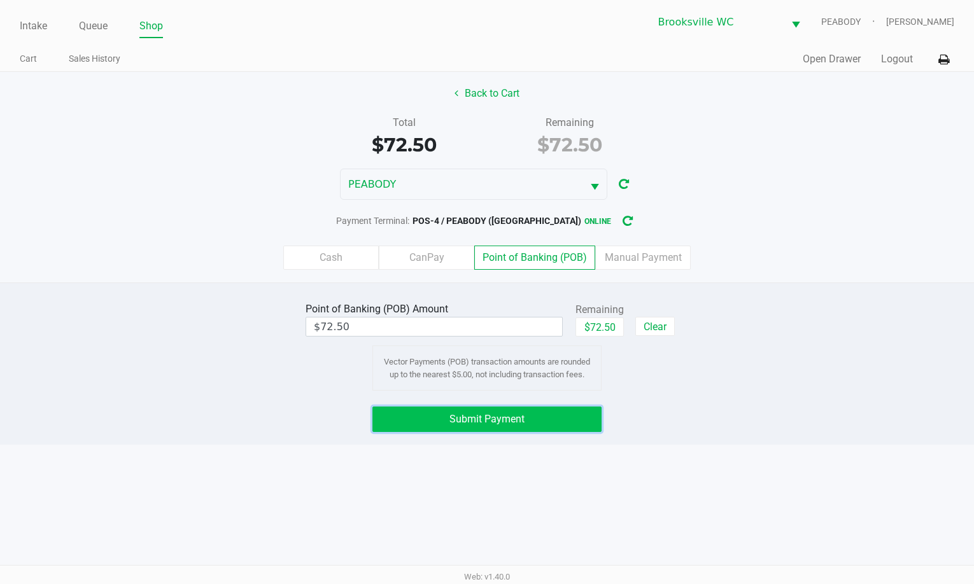
click at [582, 421] on button "Submit Payment" at bounding box center [486, 419] width 229 height 25
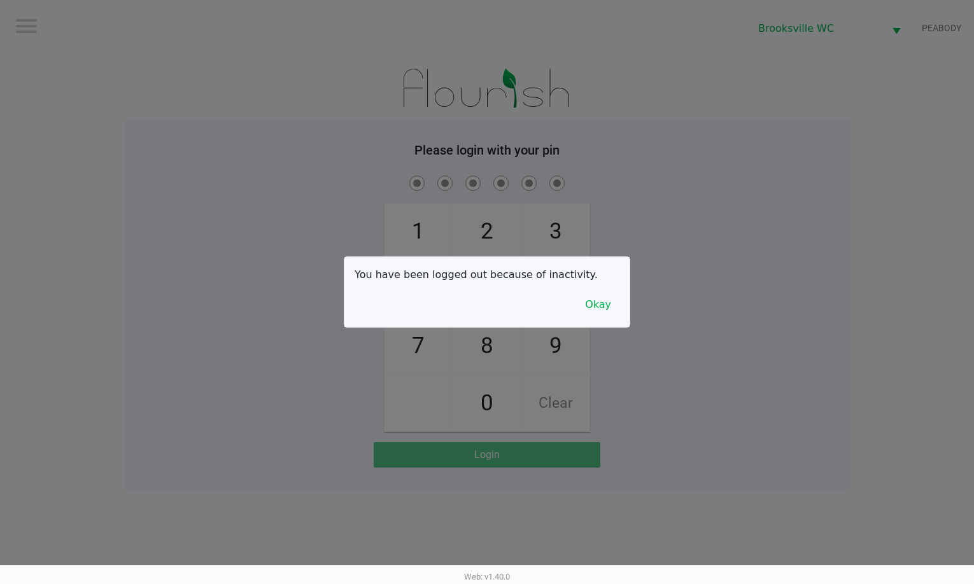
click at [825, 176] on div at bounding box center [487, 292] width 974 height 584
checkbox input "true"
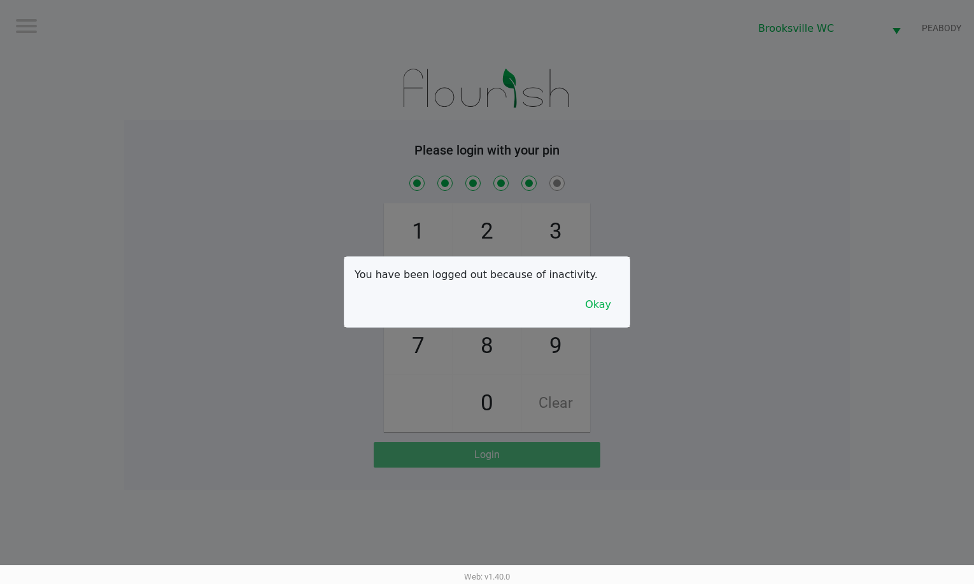
checkbox input "true"
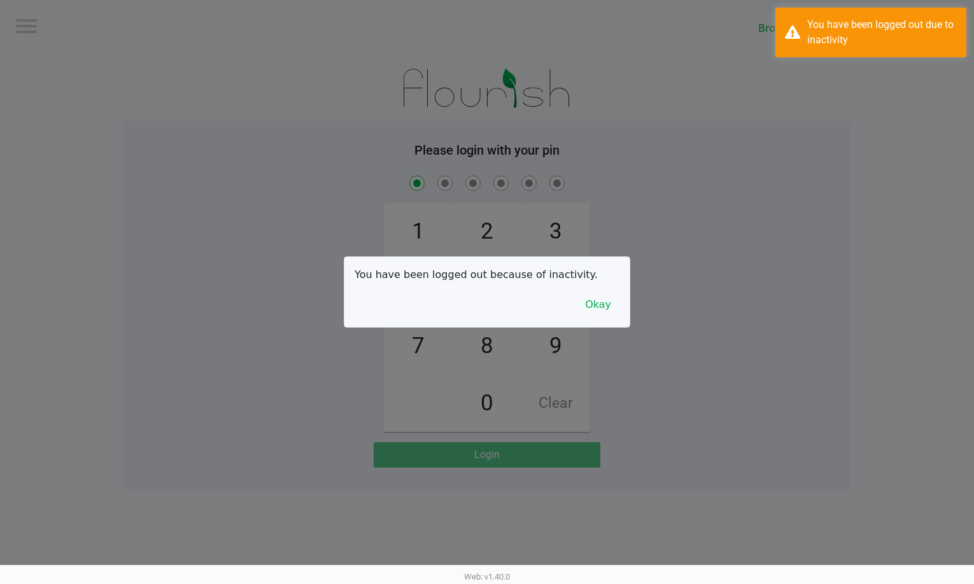
checkbox input "true"
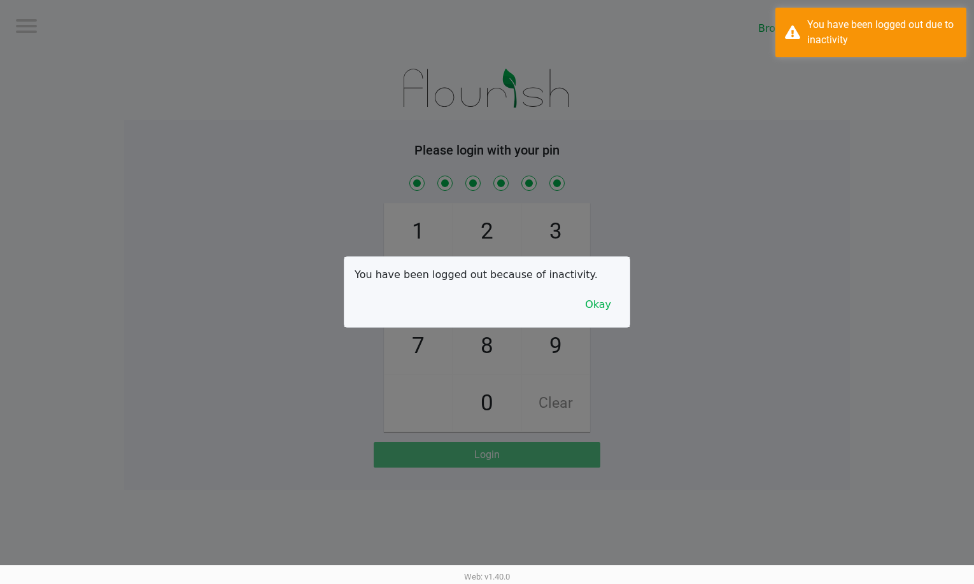
checkbox input "true"
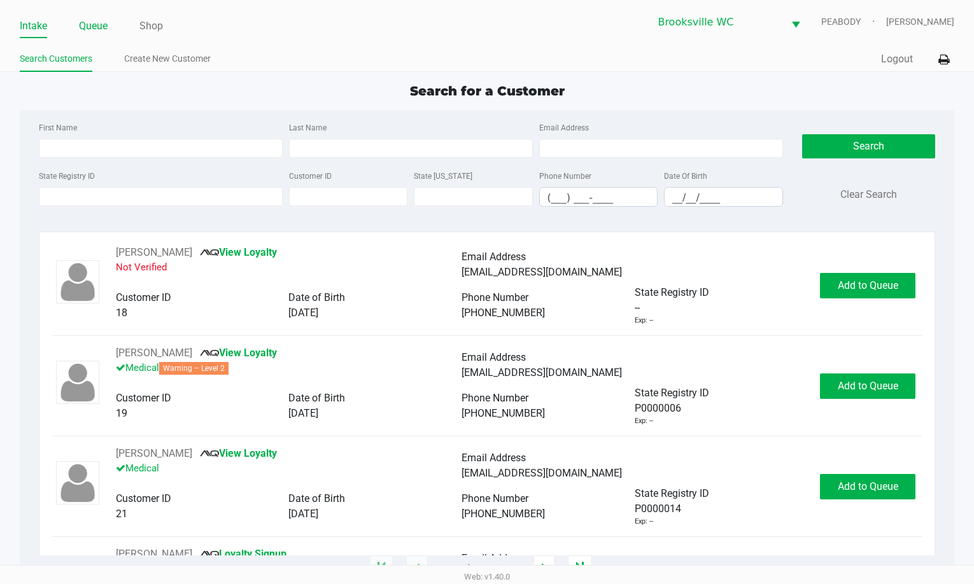
click at [98, 30] on link "Queue" at bounding box center [93, 26] width 29 height 18
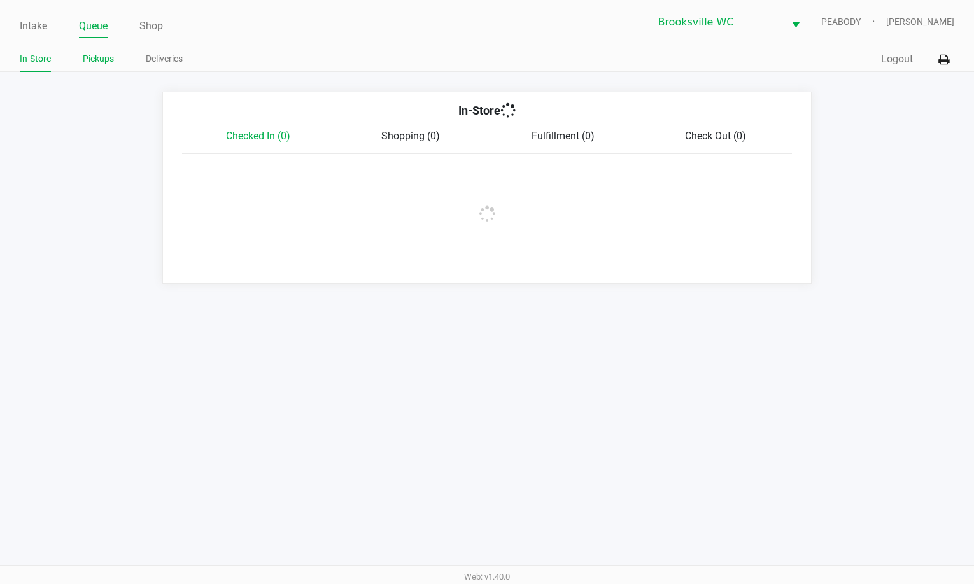
click at [102, 66] on link "Pickups" at bounding box center [98, 59] width 31 height 16
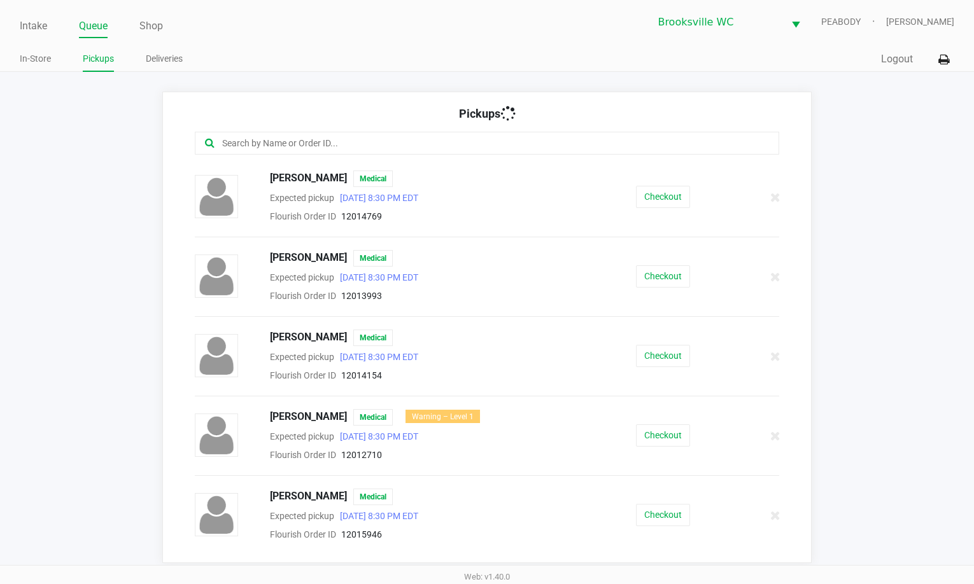
click at [336, 137] on input "text" at bounding box center [474, 143] width 507 height 15
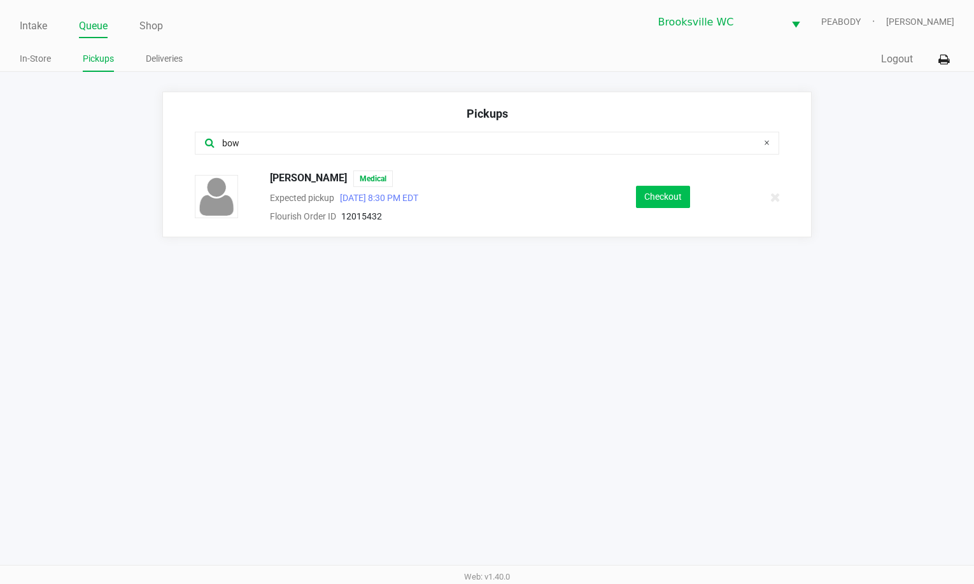
type input "bow"
click at [668, 186] on button "Checkout" at bounding box center [663, 197] width 54 height 22
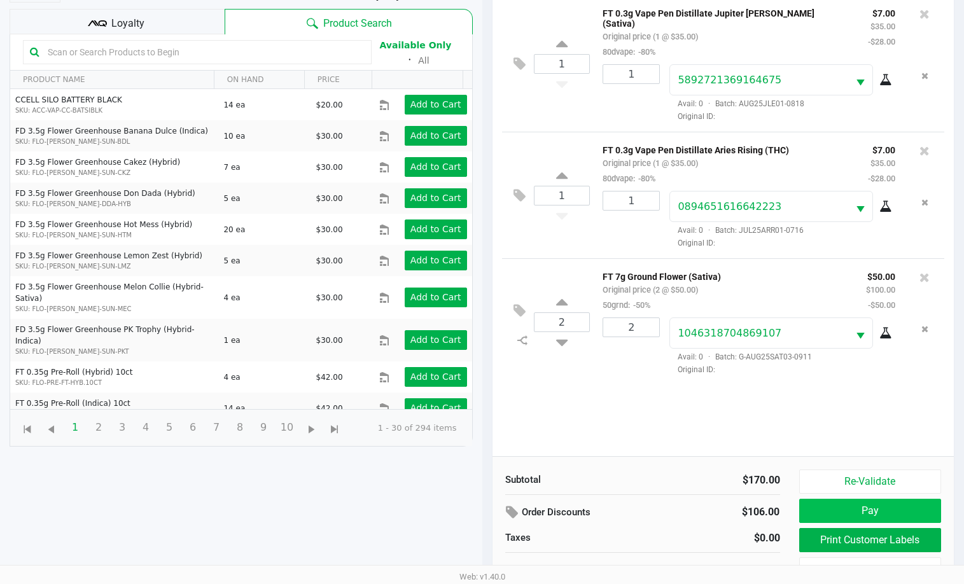
scroll to position [137, 0]
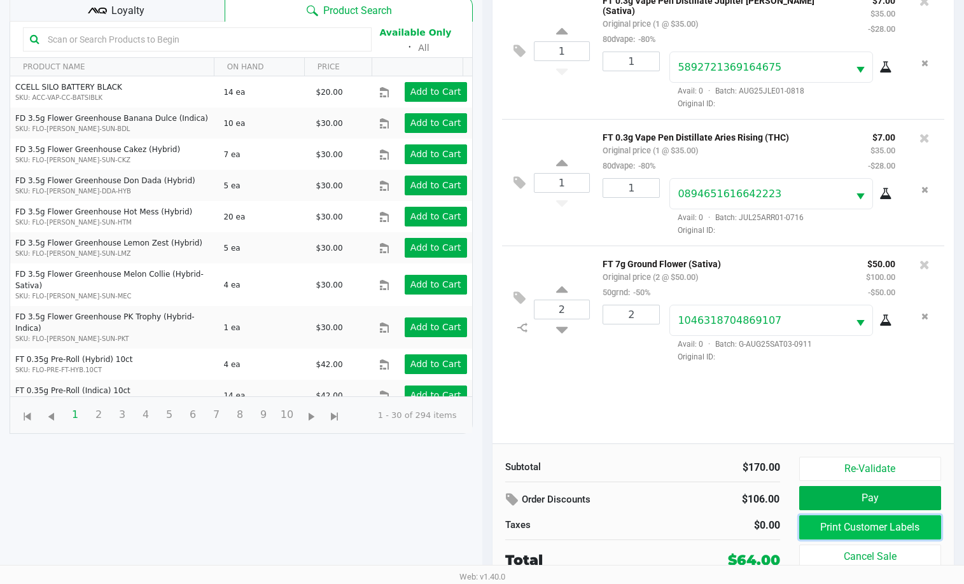
click at [856, 528] on button "Print Customer Labels" at bounding box center [870, 527] width 143 height 24
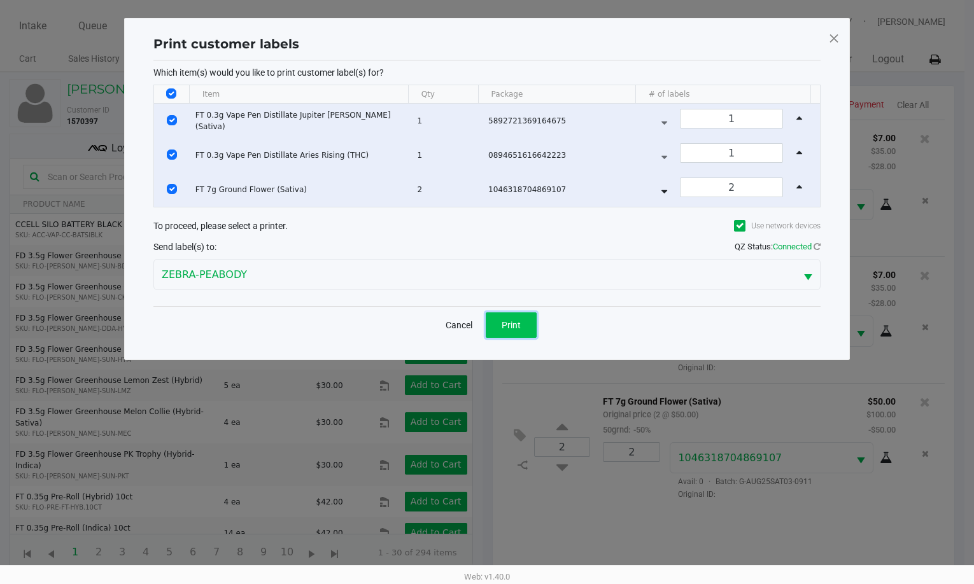
click at [513, 322] on span "Print" at bounding box center [510, 325] width 19 height 10
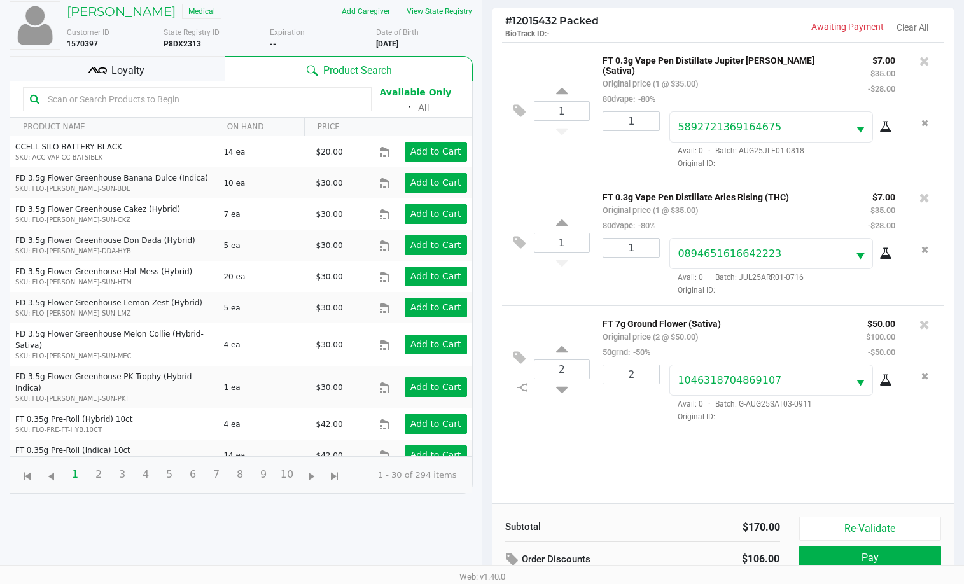
scroll to position [137, 0]
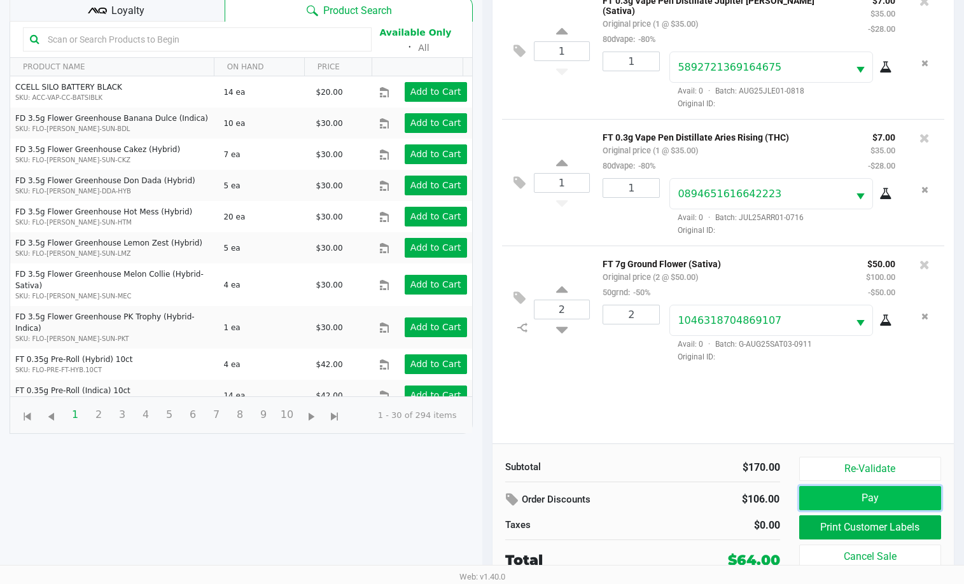
click at [834, 493] on button "Pay" at bounding box center [870, 498] width 143 height 24
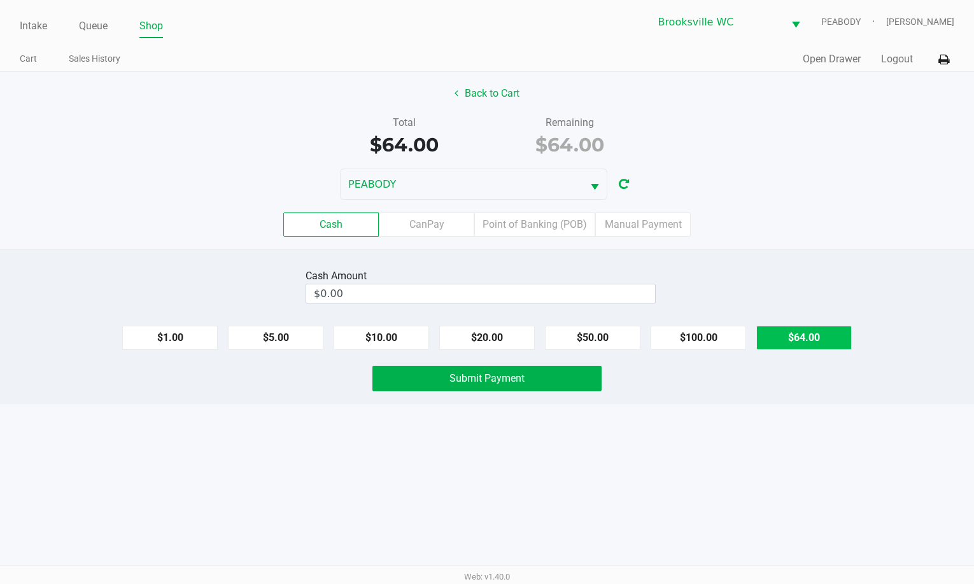
click at [817, 335] on button "$64.00" at bounding box center [803, 338] width 95 height 24
type input "$64.00"
click at [544, 377] on button "Submit Payment" at bounding box center [486, 378] width 229 height 25
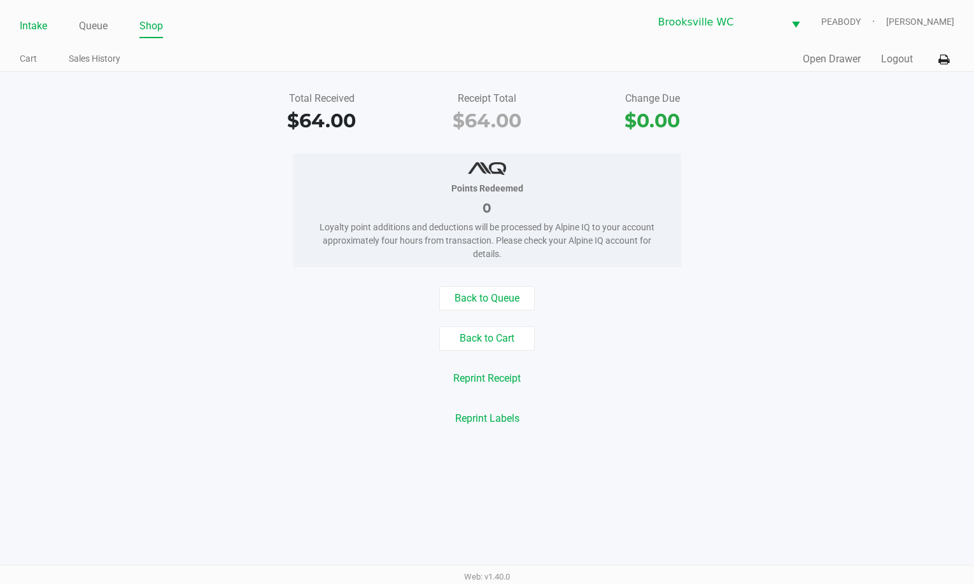
click at [40, 32] on link "Intake" at bounding box center [33, 26] width 27 height 18
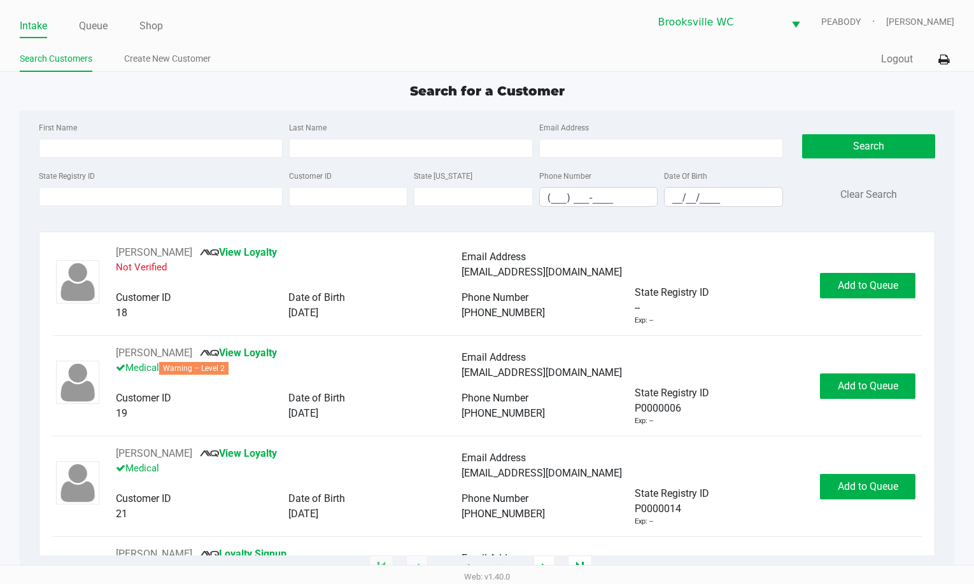
click at [85, 87] on div "Search for a Customer" at bounding box center [487, 90] width 954 height 19
drag, startPoint x: 82, startPoint y: 197, endPoint x: 87, endPoint y: 191, distance: 8.1
click at [84, 197] on input "State Registry ID" at bounding box center [161, 196] width 244 height 19
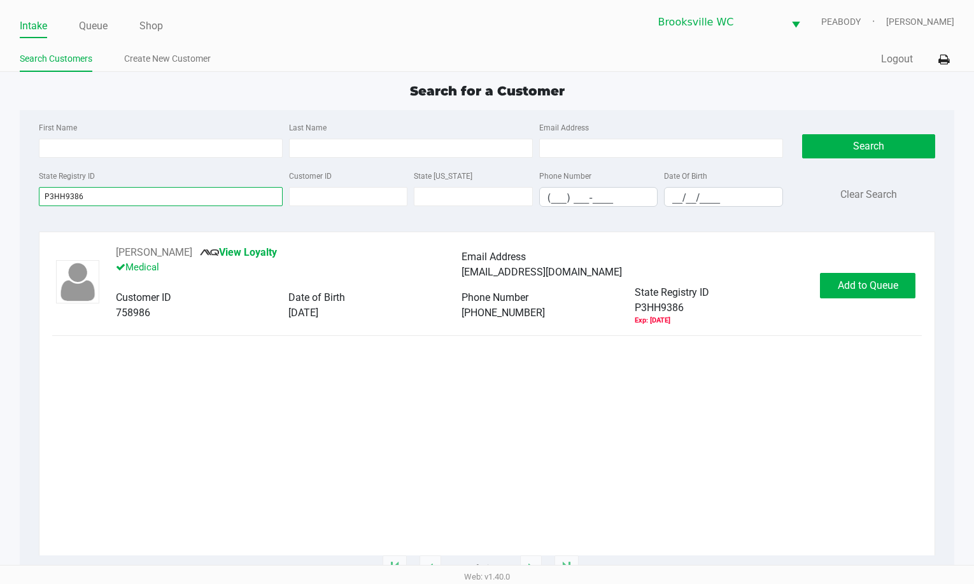
type input "P3HH9386"
click at [875, 288] on span "Add to Queue" at bounding box center [867, 285] width 60 height 12
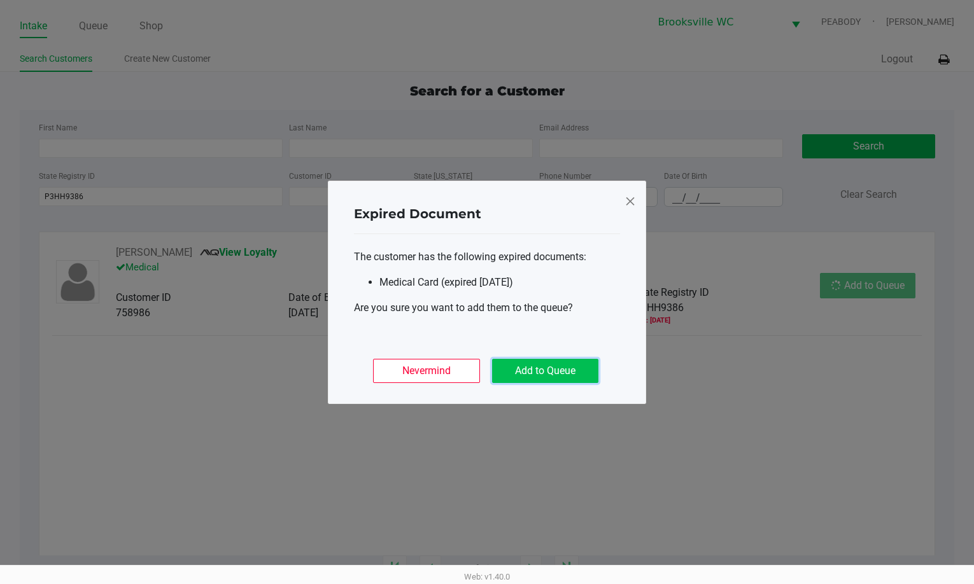
click at [551, 362] on button "Add to Queue" at bounding box center [545, 371] width 106 height 24
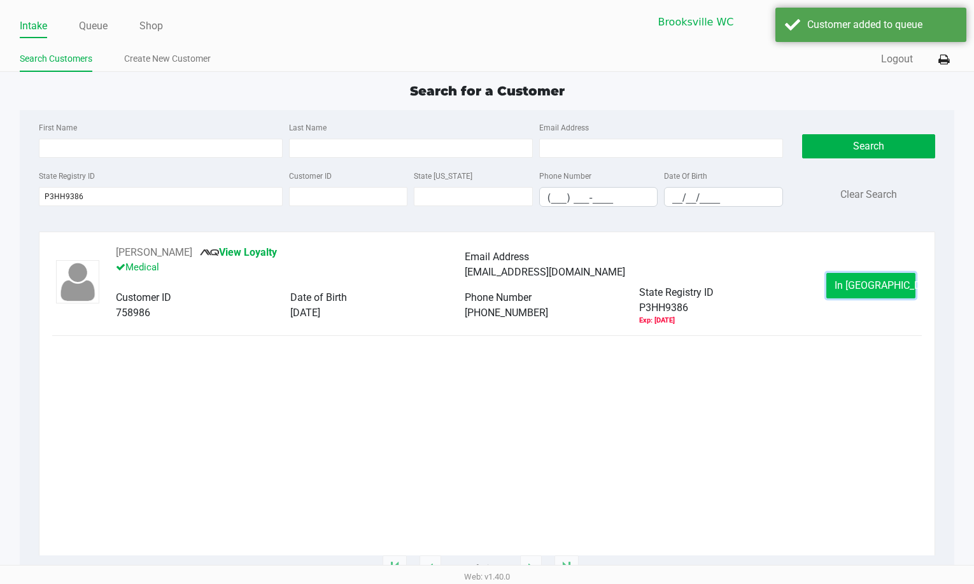
click at [863, 281] on span "In Queue" at bounding box center [887, 285] width 107 height 12
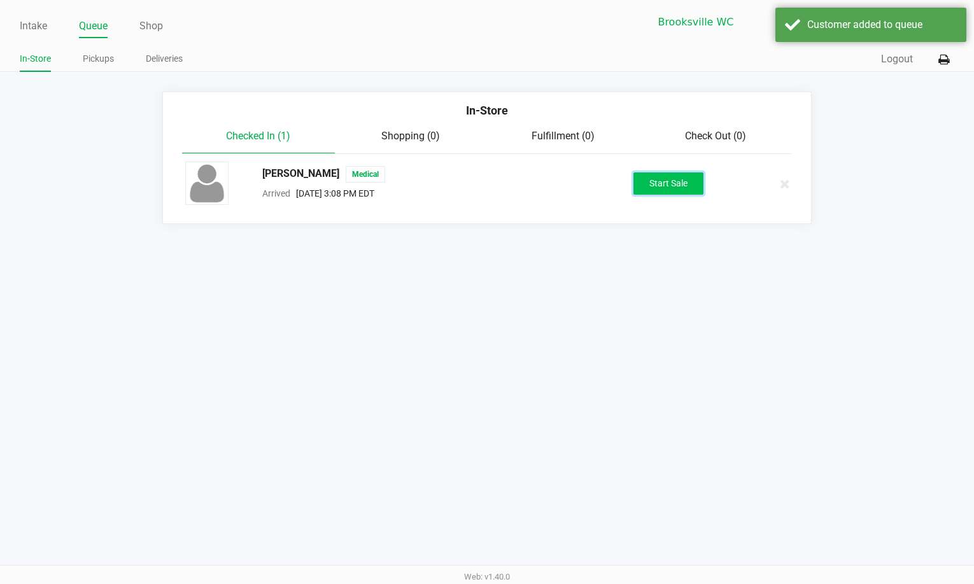
click at [677, 188] on button "Start Sale" at bounding box center [668, 183] width 70 height 22
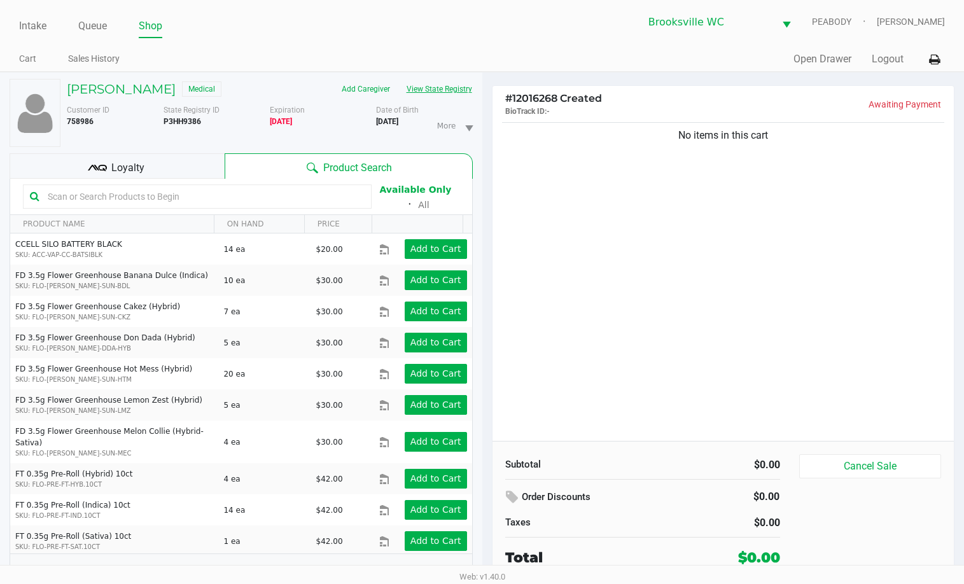
click at [454, 85] on button "View State Registry" at bounding box center [435, 89] width 74 height 20
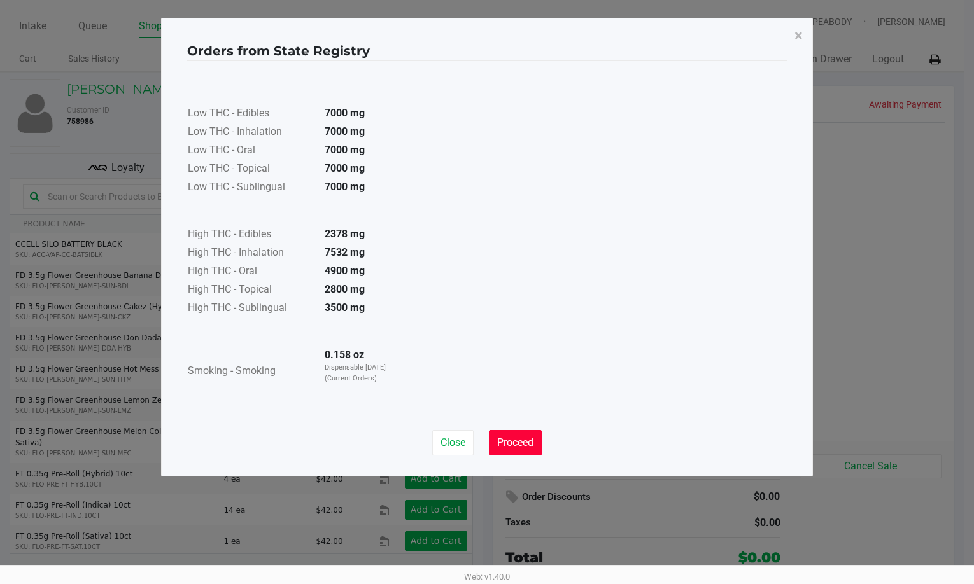
click at [525, 451] on button "Proceed" at bounding box center [515, 442] width 53 height 25
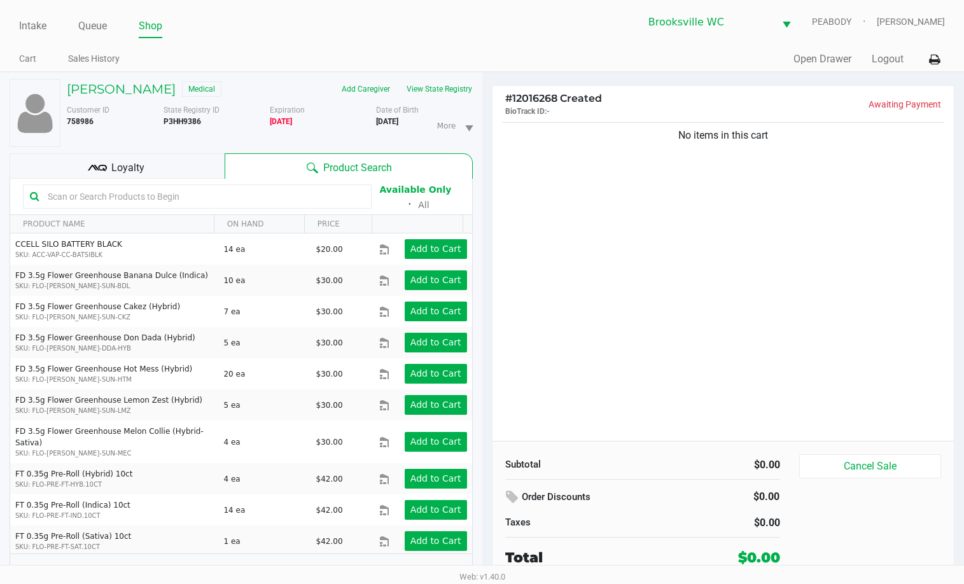
click at [623, 375] on div "No items in this cart" at bounding box center [724, 280] width 462 height 321
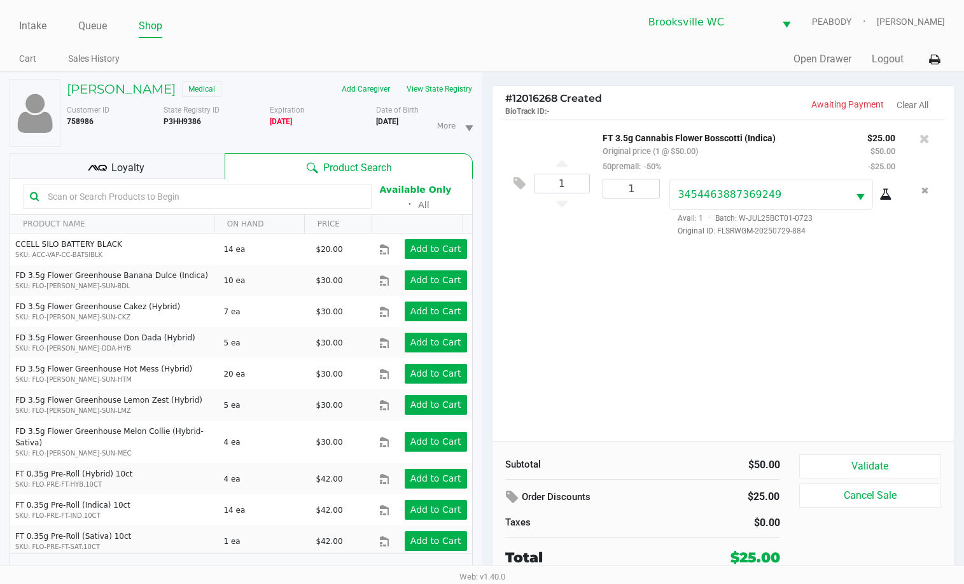
click at [795, 340] on div "1 FT 3.5g Cannabis Flower Bosscotti (Indica) Original price (1 @ $50.00) 50prem…" at bounding box center [724, 280] width 462 height 321
drag, startPoint x: 869, startPoint y: 379, endPoint x: 298, endPoint y: 196, distance: 599.9
click at [858, 377] on div "1 FT 3.5g Cannabis Flower Bosscotti (Indica) Original price (1 @ $50.00) 50prem…" at bounding box center [724, 280] width 462 height 321
click at [184, 120] on b "P3HH9386" at bounding box center [183, 121] width 38 height 9
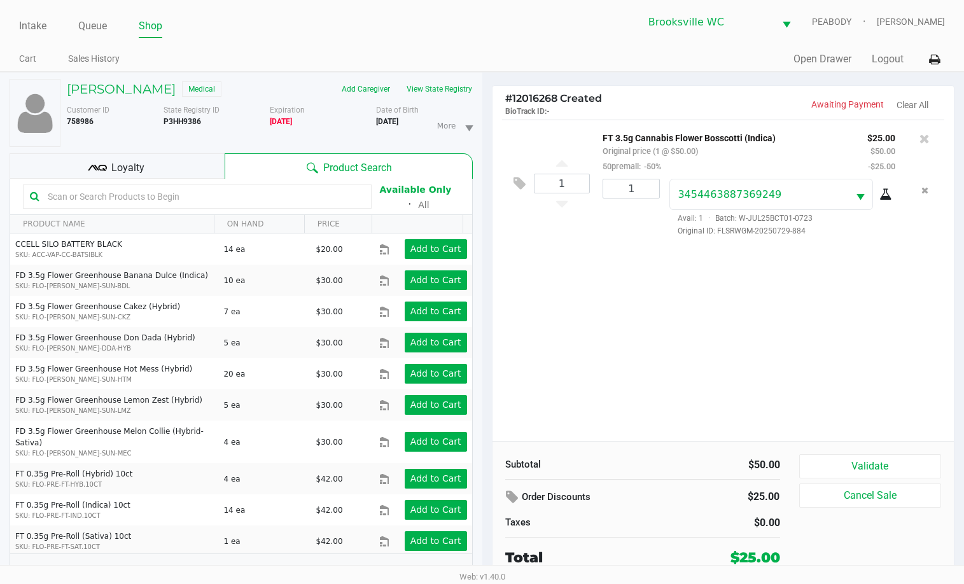
copy b "P3HH9386"
click at [888, 404] on div "1 FT 3.5g Cannabis Flower Bosscotti (Indica) Original price (1 @ $50.00) 50prem…" at bounding box center [724, 280] width 462 height 321
click at [395, 122] on b "3/10/1968" at bounding box center [387, 121] width 22 height 9
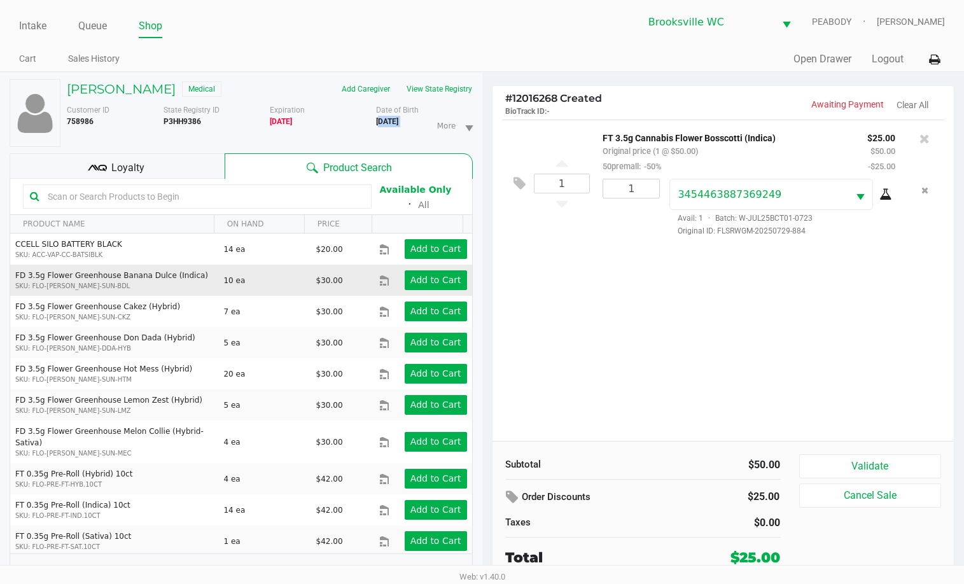
copy div "3/10/1968"
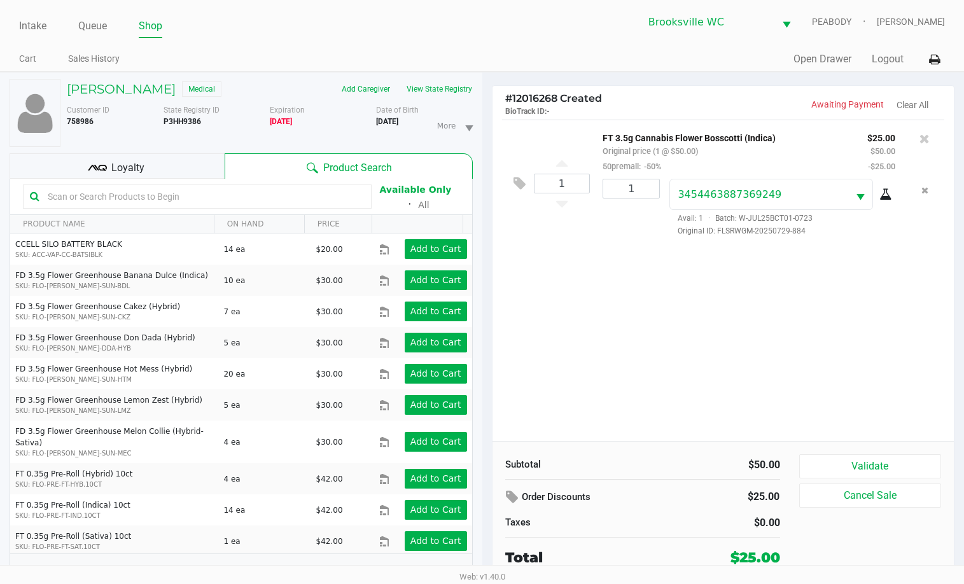
click at [816, 361] on div "1 FT 3.5g Cannabis Flower Bosscotti (Indica) Original price (1 @ $50.00) 50prem…" at bounding box center [724, 280] width 462 height 321
click at [444, 88] on button "View State Registry" at bounding box center [435, 89] width 74 height 20
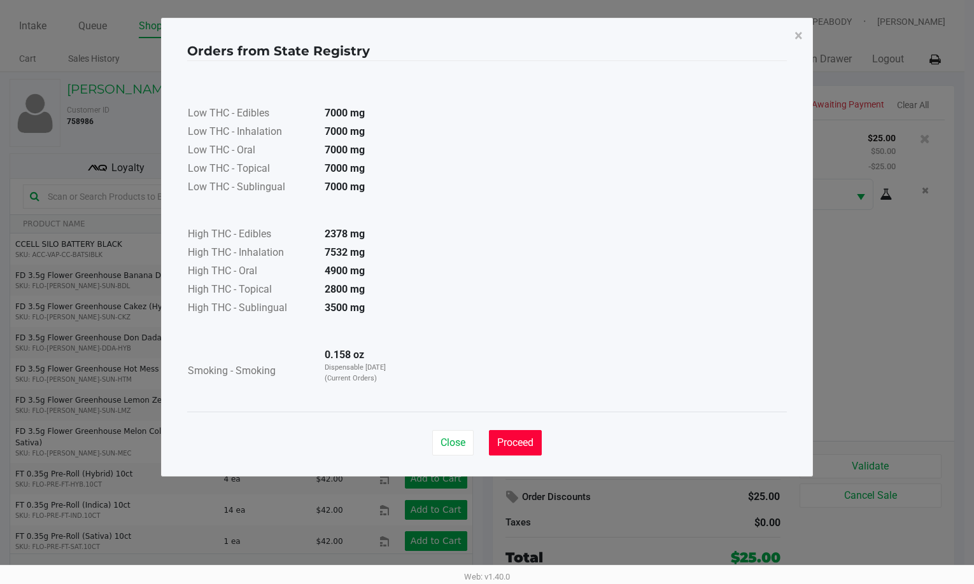
click at [517, 440] on span "Proceed" at bounding box center [515, 443] width 36 height 12
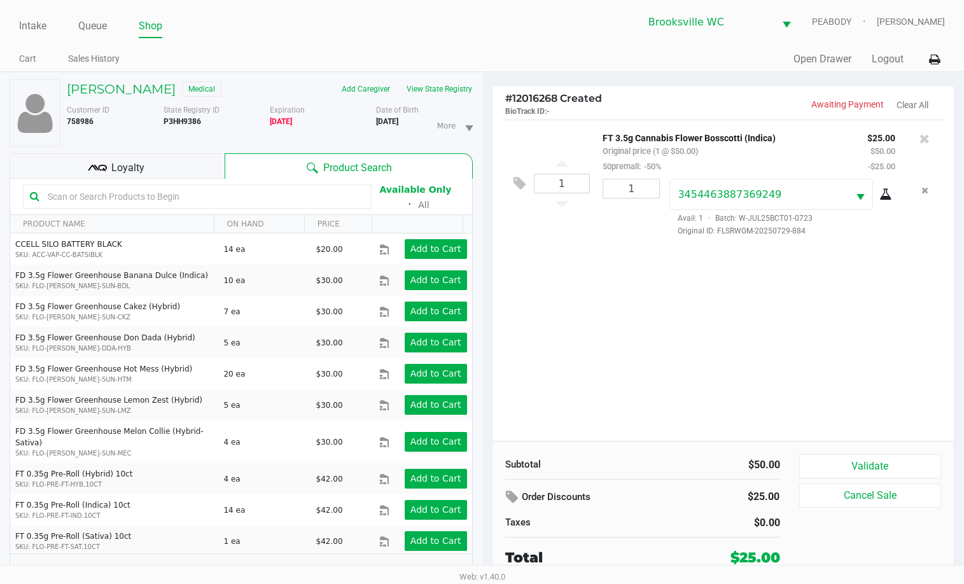
click at [860, 377] on div "1 FT 3.5g Cannabis Flower Bosscotti (Indica) Original price (1 @ $50.00) 50prem…" at bounding box center [724, 280] width 462 height 321
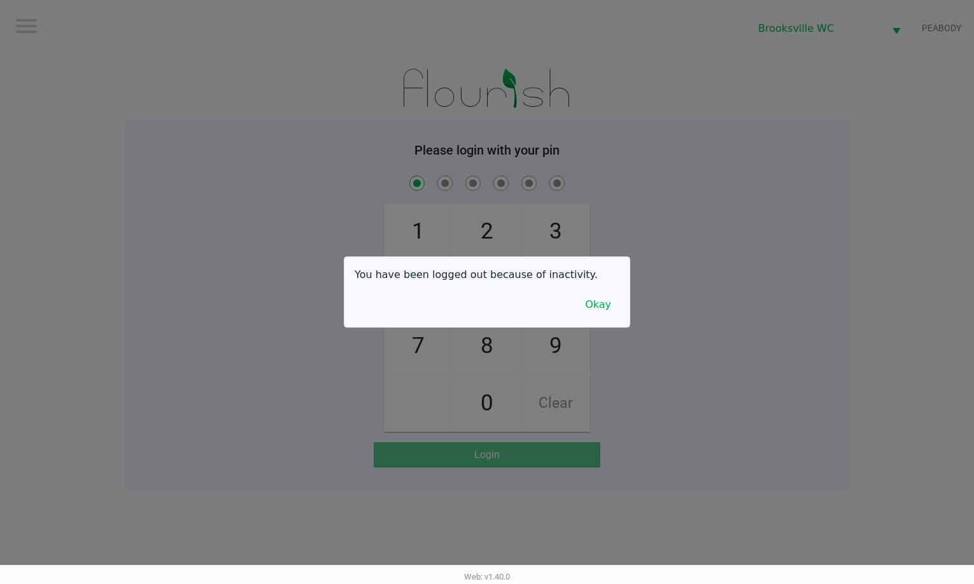
checkbox input "true"
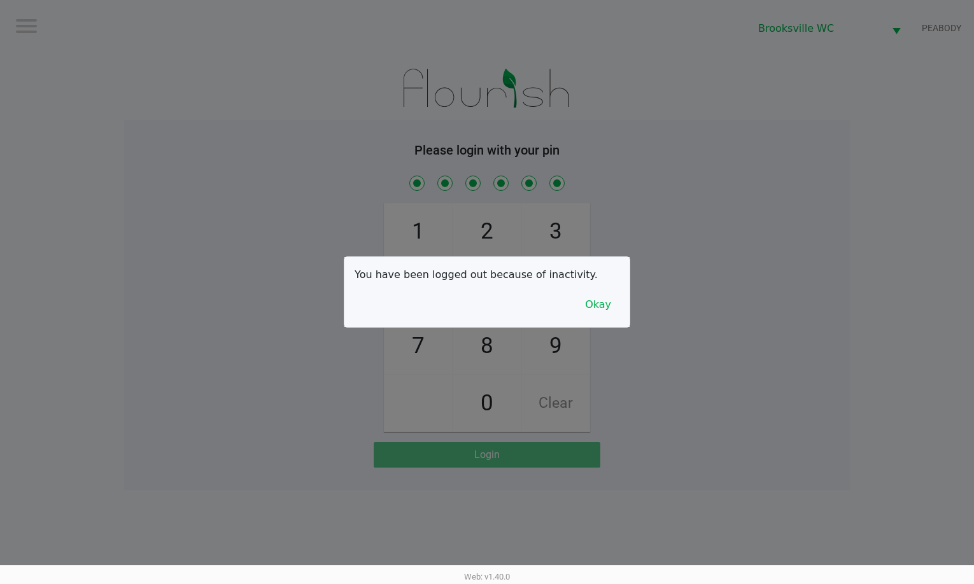
checkbox input "true"
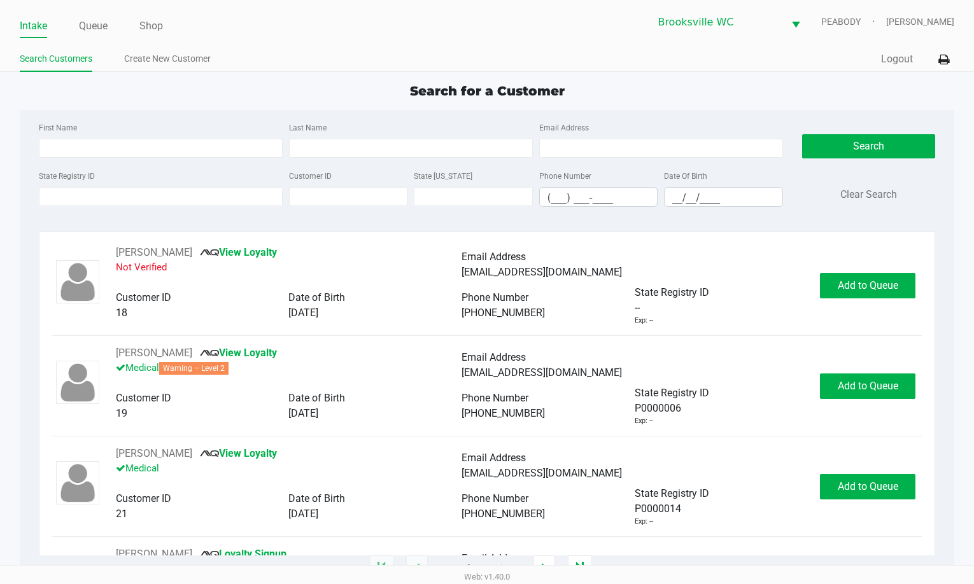
drag, startPoint x: 84, startPoint y: 25, endPoint x: 115, endPoint y: 46, distance: 38.0
click at [85, 25] on link "Queue" at bounding box center [93, 26] width 29 height 18
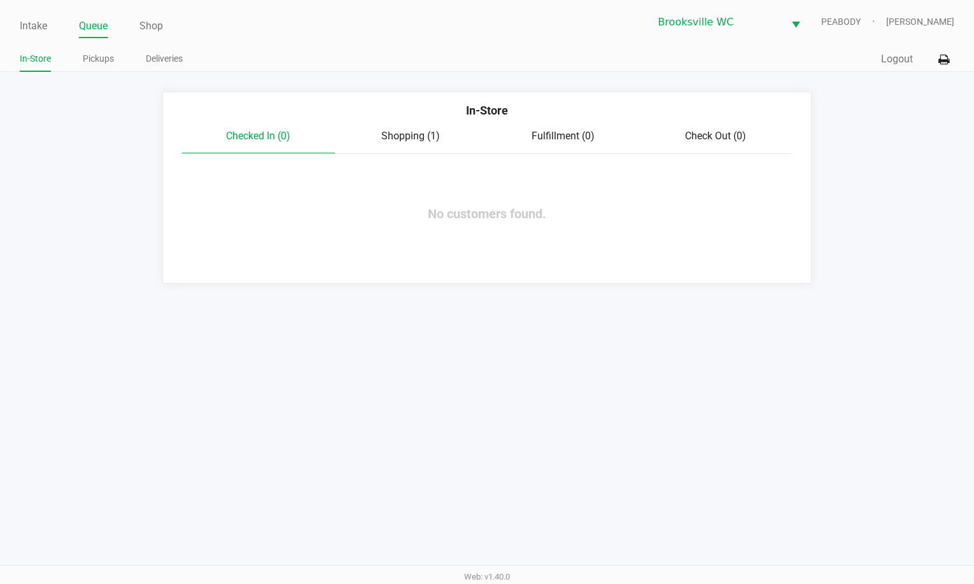
click at [398, 137] on span "Shopping (1)" at bounding box center [410, 136] width 59 height 12
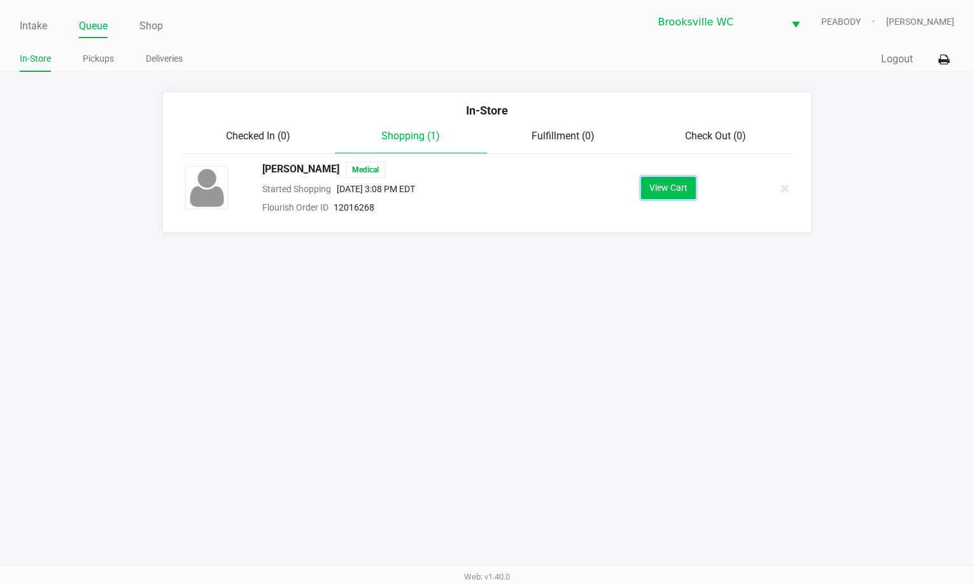
click at [671, 197] on button "View Cart" at bounding box center [668, 188] width 55 height 22
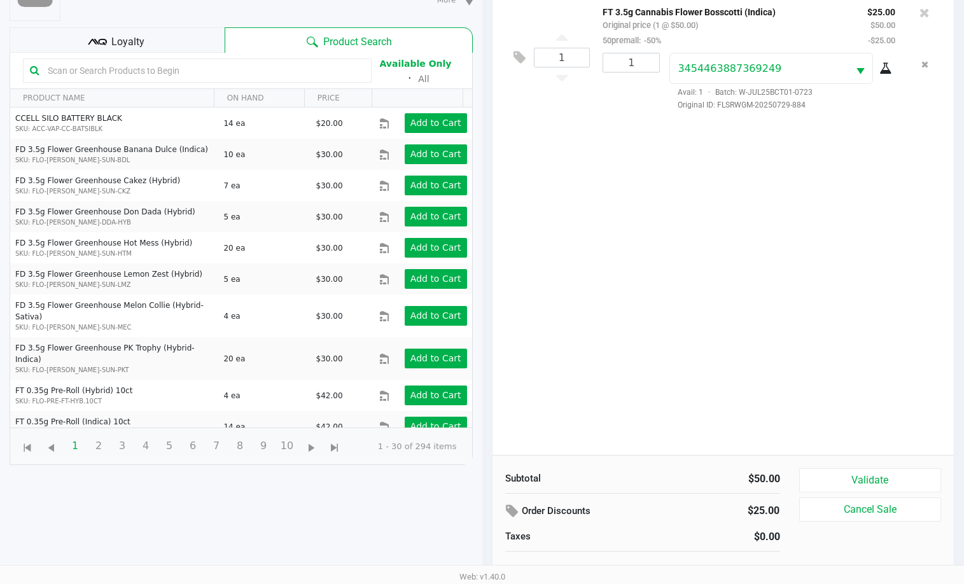
scroll to position [137, 0]
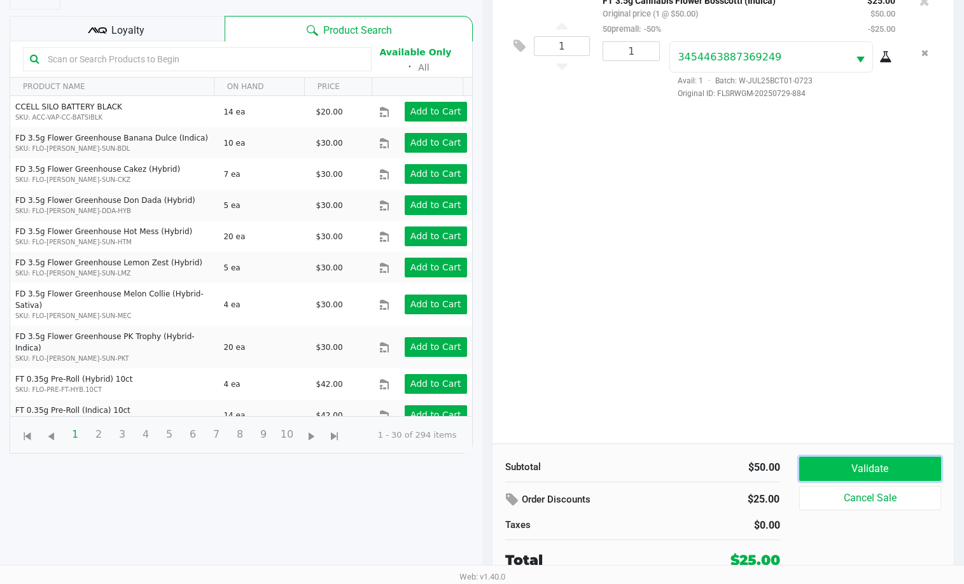
click at [858, 465] on button "Validate" at bounding box center [870, 469] width 143 height 24
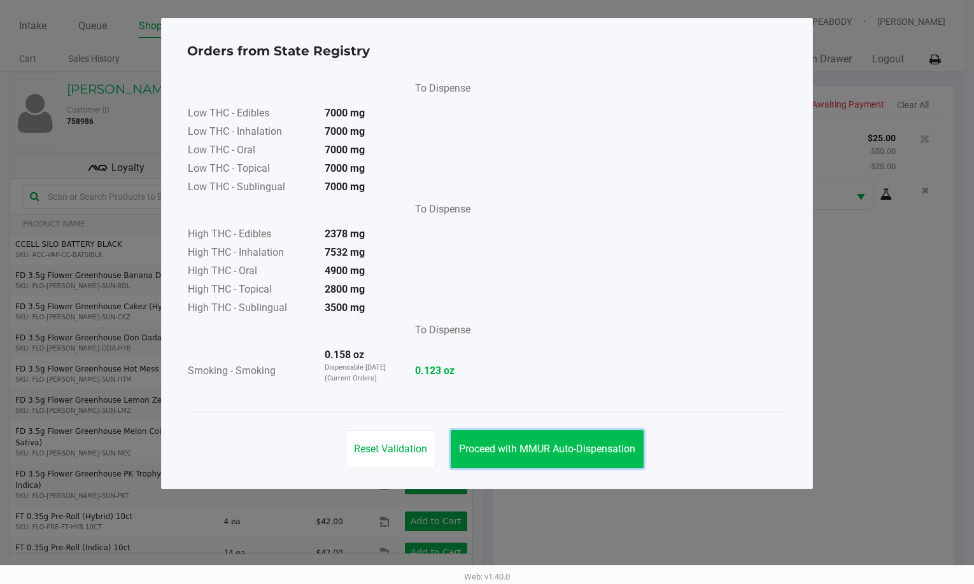
click at [627, 455] on button "Proceed with MMUR Auto-Dispensation" at bounding box center [547, 449] width 193 height 38
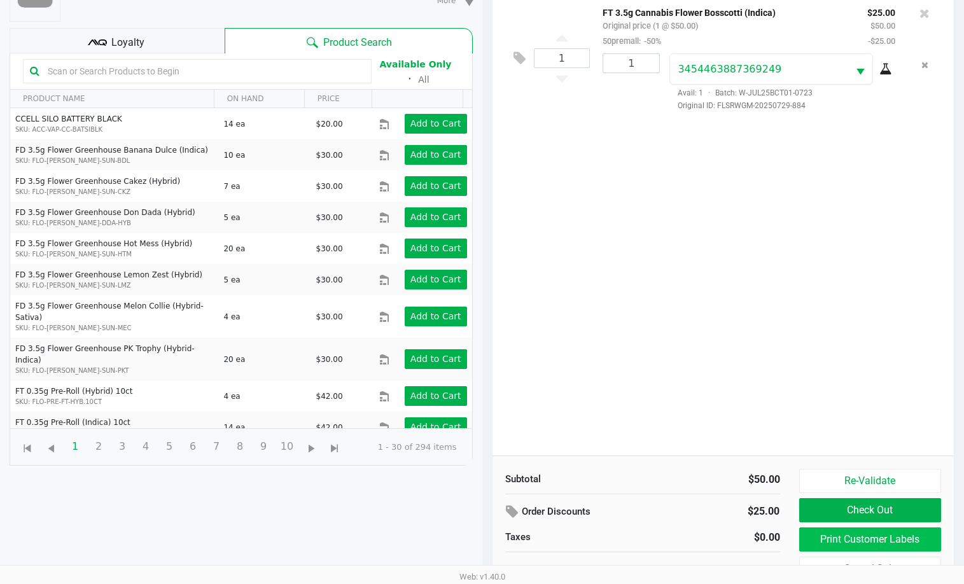
scroll to position [137, 0]
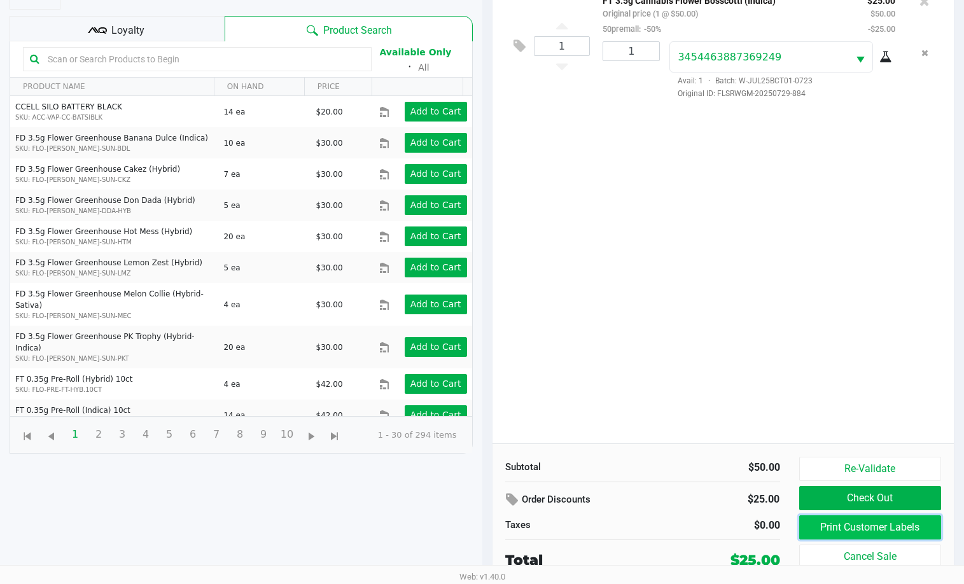
click at [839, 528] on button "Print Customer Labels" at bounding box center [870, 527] width 143 height 24
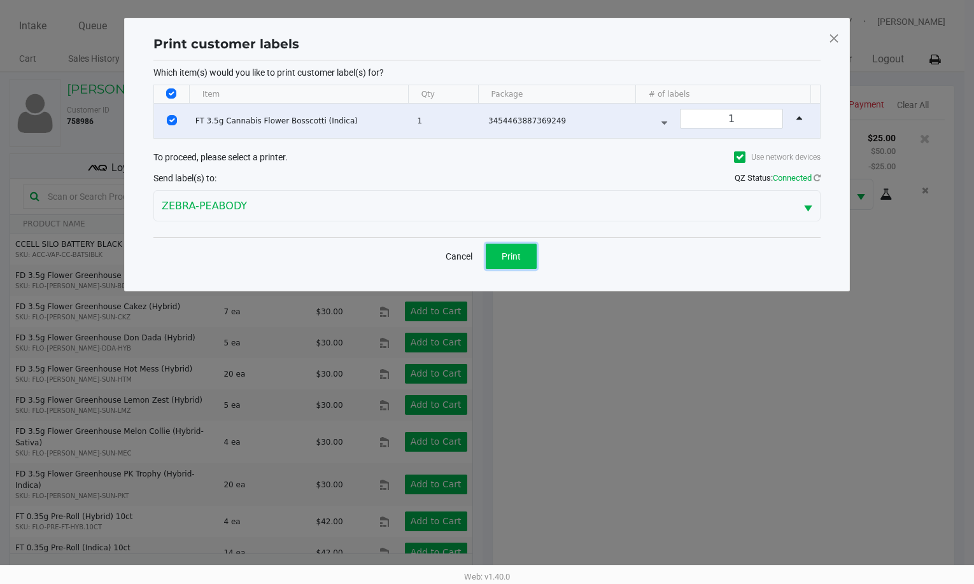
click at [506, 247] on button "Print" at bounding box center [511, 256] width 51 height 25
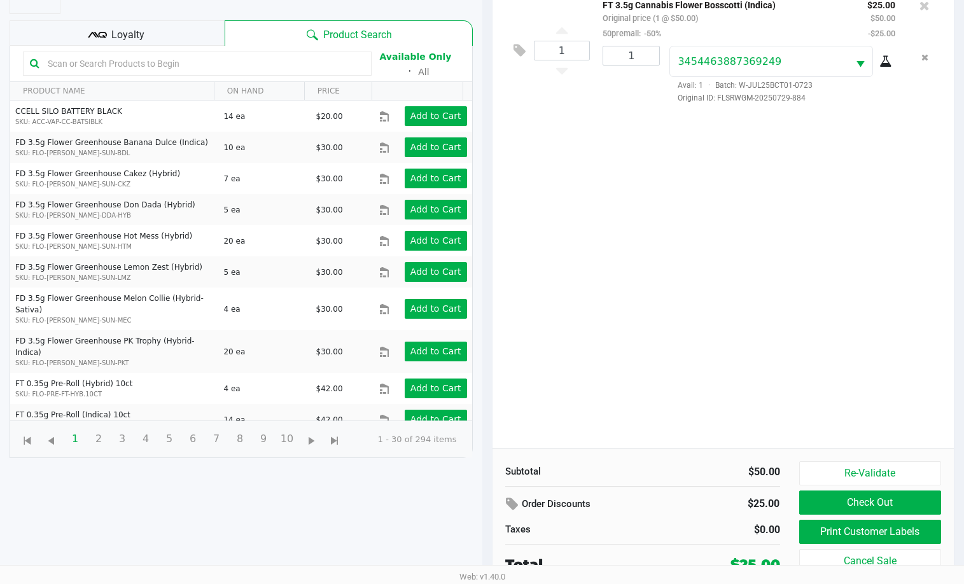
scroll to position [137, 0]
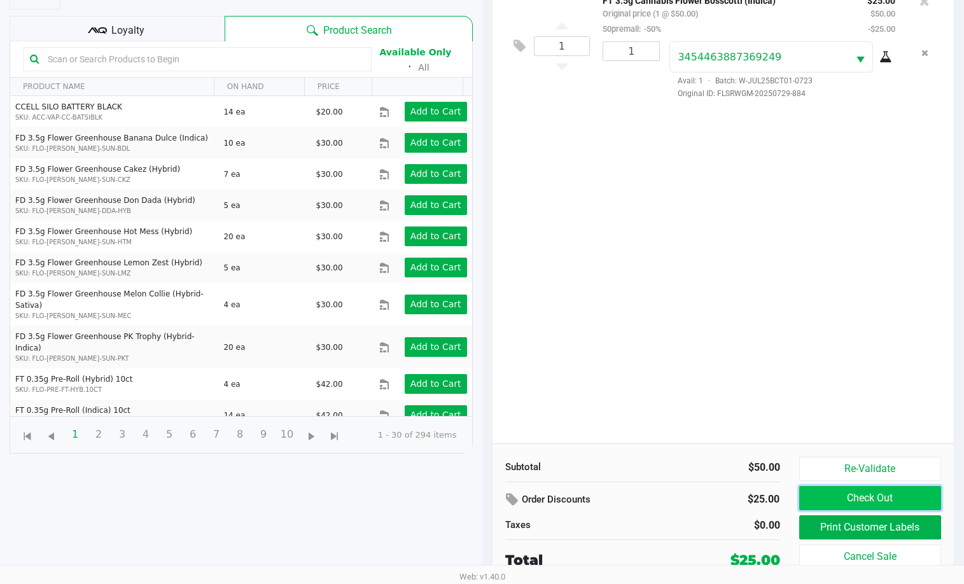
click at [836, 506] on button "Check Out" at bounding box center [870, 498] width 143 height 24
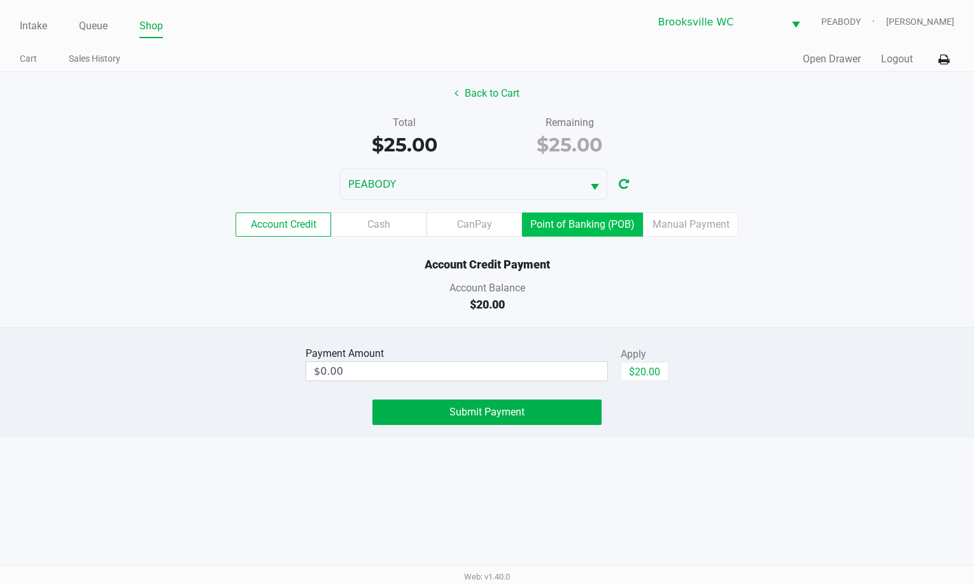
click at [574, 220] on label "Point of Banking (POB)" at bounding box center [582, 225] width 121 height 24
click at [0, 0] on 8 "Point of Banking (POB)" at bounding box center [0, 0] width 0 height 0
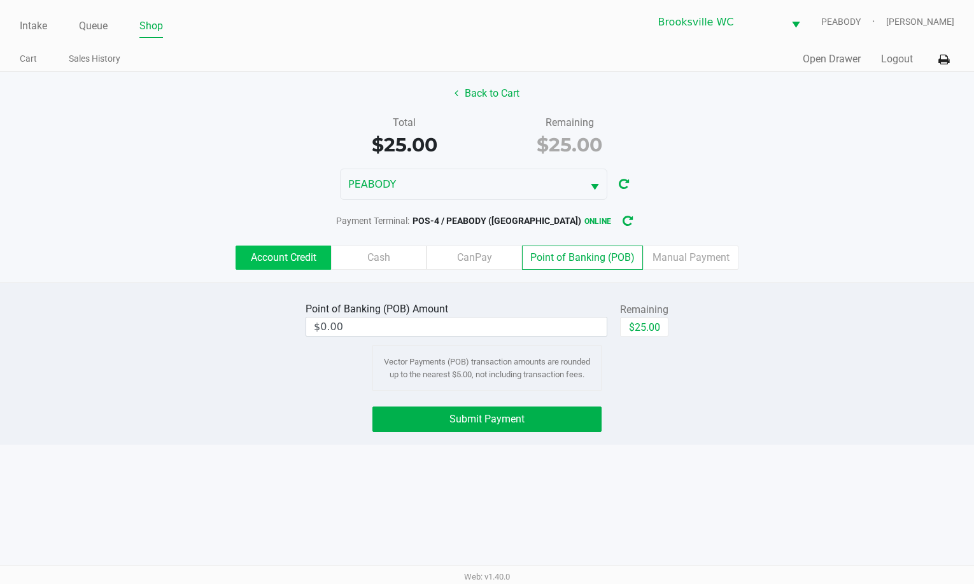
click at [274, 266] on label "Account Credit" at bounding box center [282, 258] width 95 height 24
click at [0, 0] on 0 "Account Credit" at bounding box center [0, 0] width 0 height 0
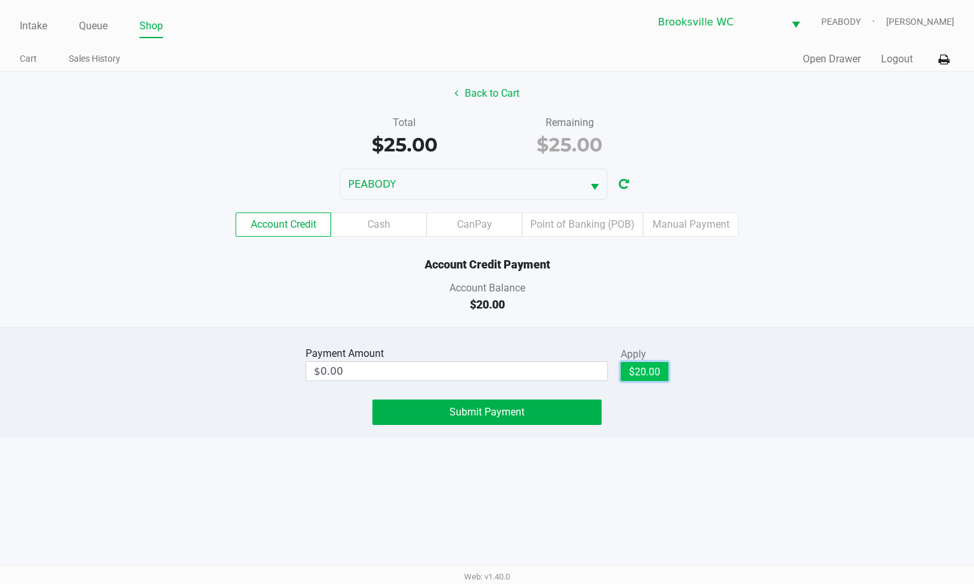
click at [640, 374] on button "$20.00" at bounding box center [644, 371] width 48 height 19
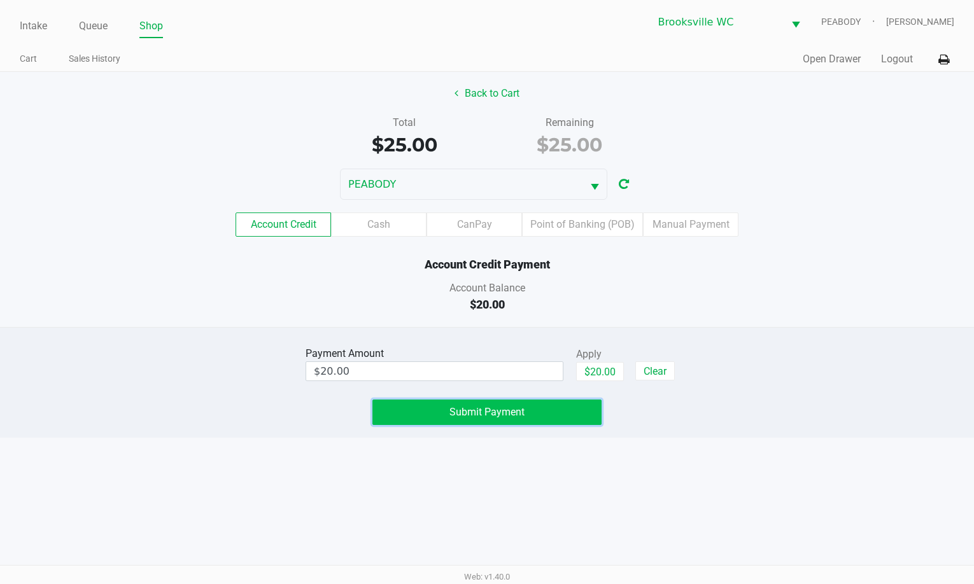
click at [559, 417] on button "Submit Payment" at bounding box center [486, 412] width 229 height 25
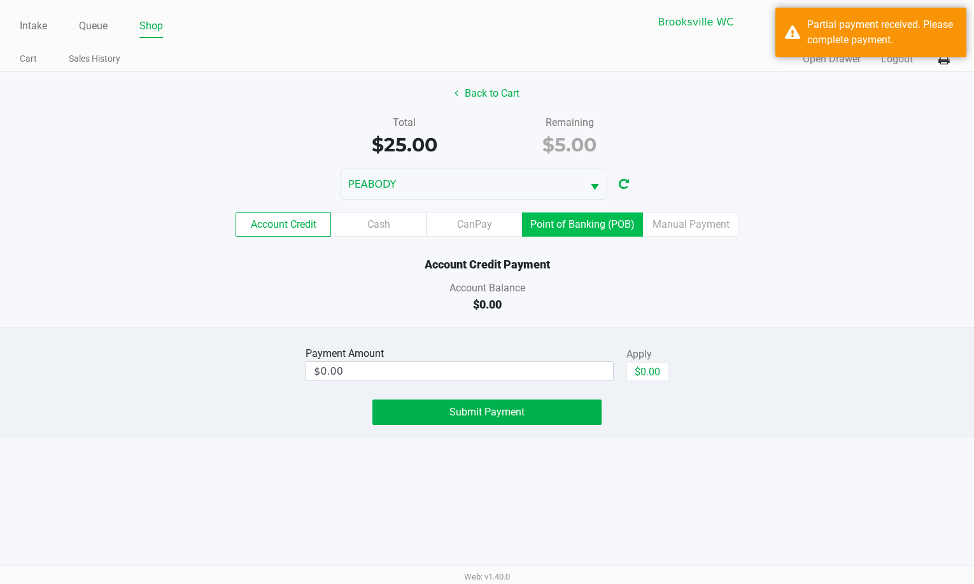
click at [570, 226] on label "Point of Banking (POB)" at bounding box center [582, 225] width 121 height 24
click at [0, 0] on 8 "Point of Banking (POB)" at bounding box center [0, 0] width 0 height 0
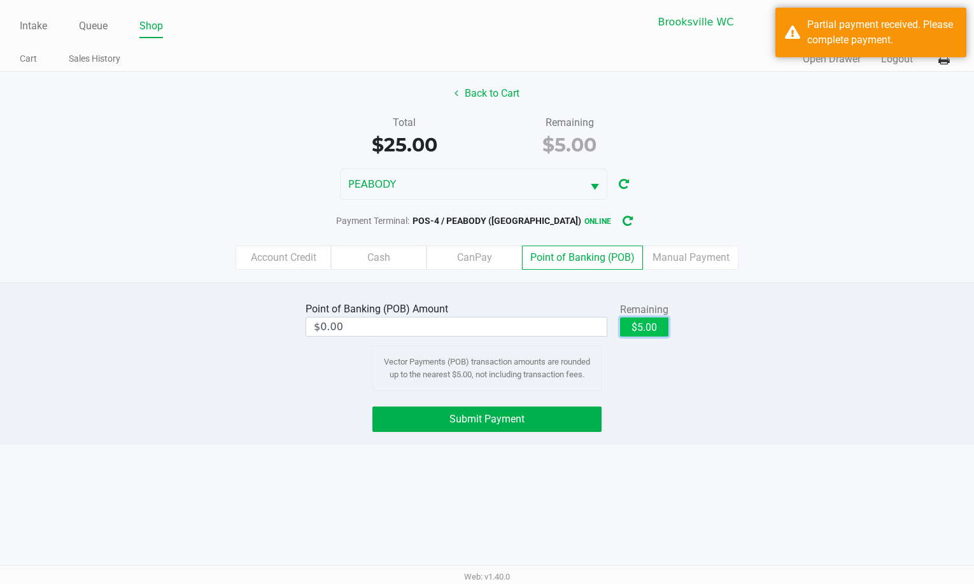
click at [659, 336] on button "$5.00" at bounding box center [644, 327] width 48 height 19
type input "$5.00"
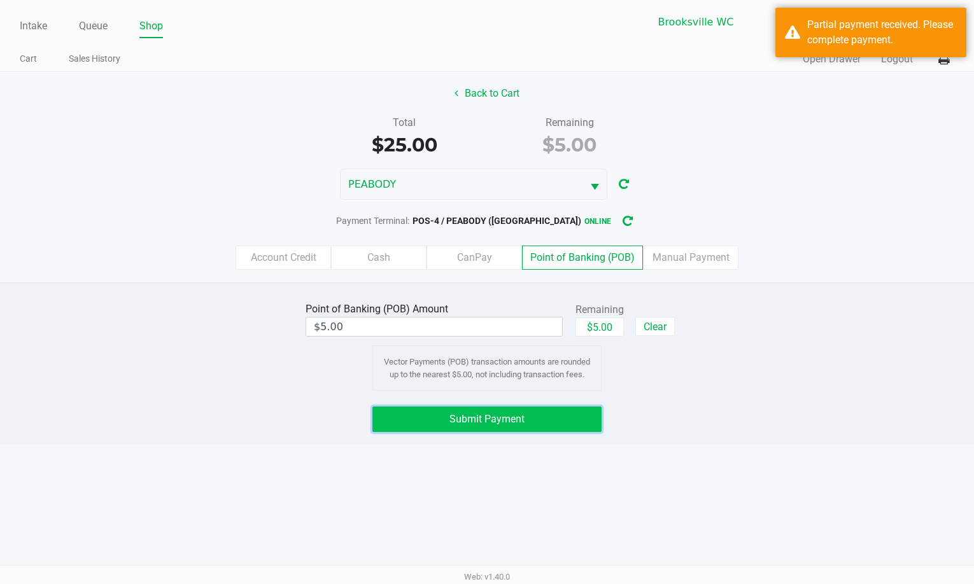
click at [539, 417] on button "Submit Payment" at bounding box center [486, 419] width 229 height 25
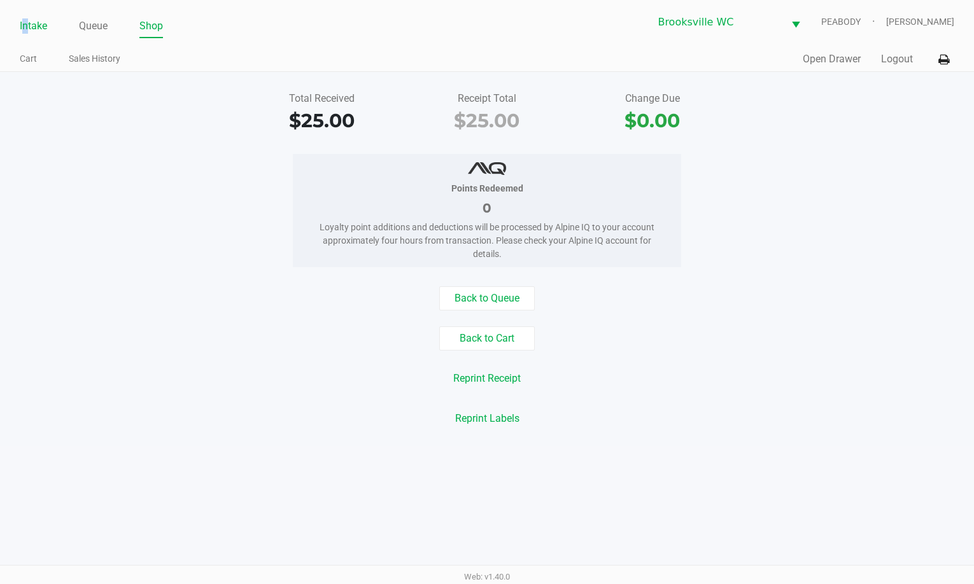
click at [25, 25] on link "Intake" at bounding box center [33, 26] width 27 height 18
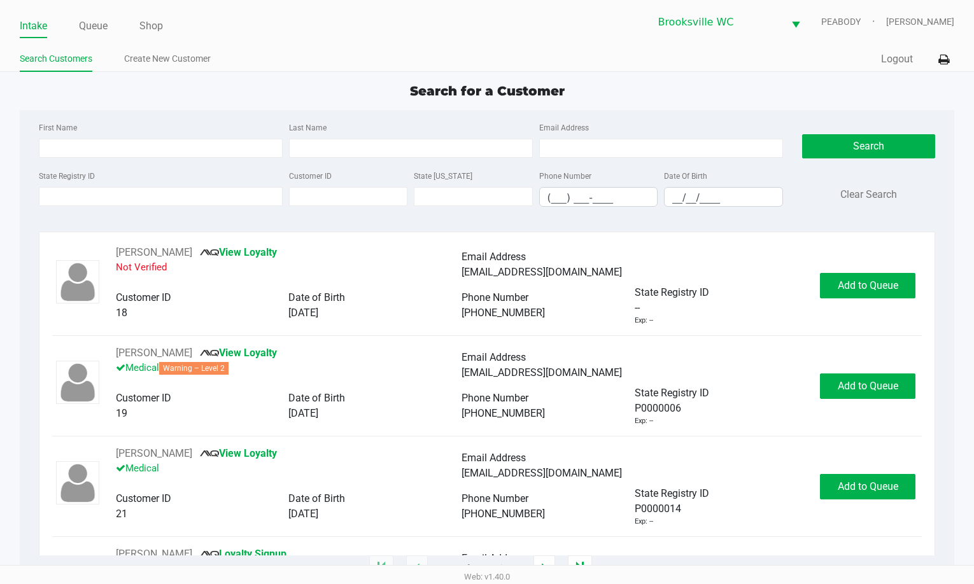
click at [786, 87] on div "Search for a Customer" at bounding box center [487, 90] width 954 height 19
drag, startPoint x: 91, startPoint y: 25, endPoint x: 94, endPoint y: 34, distance: 9.3
click at [92, 22] on link "Queue" at bounding box center [93, 26] width 29 height 18
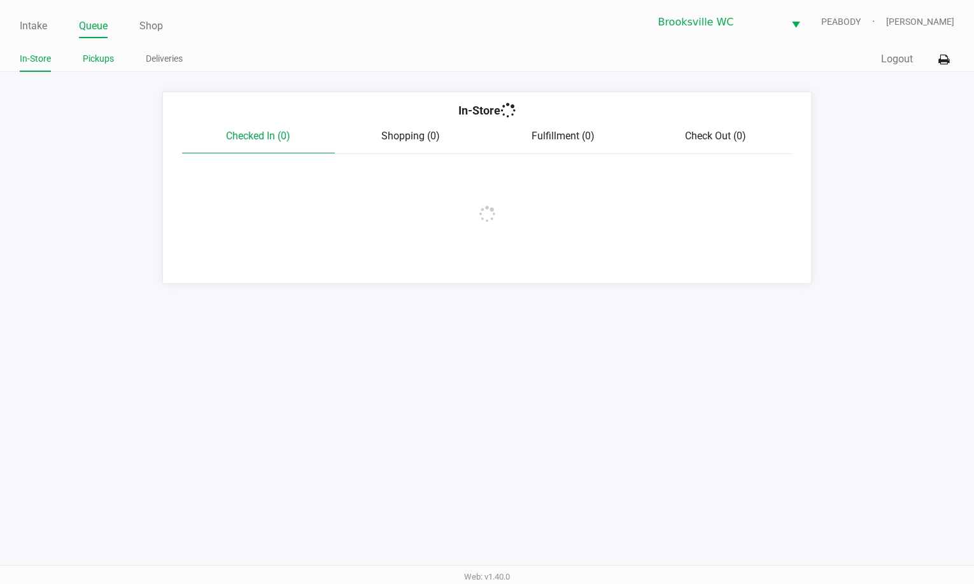
click at [104, 62] on link "Pickups" at bounding box center [98, 59] width 31 height 16
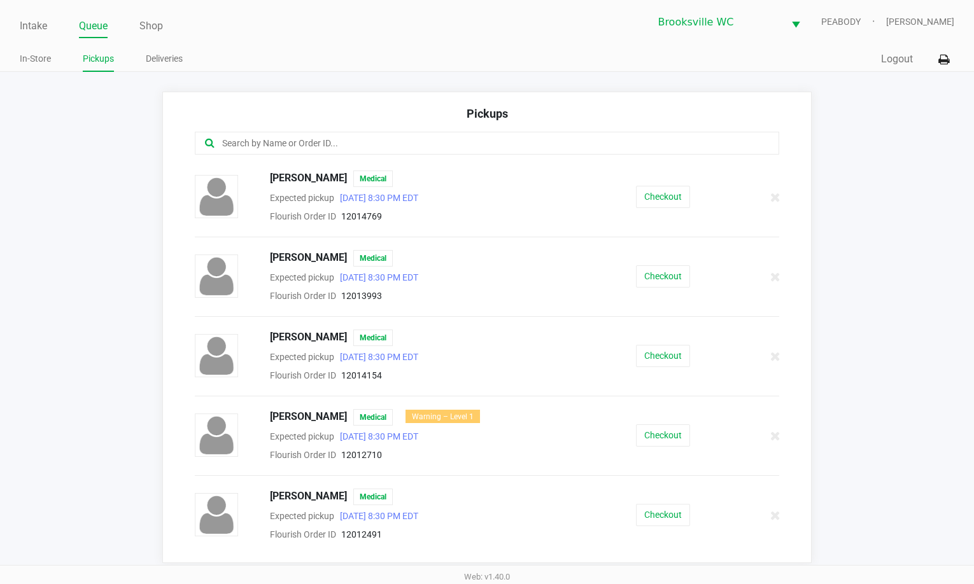
click at [287, 147] on input "text" at bounding box center [474, 143] width 507 height 15
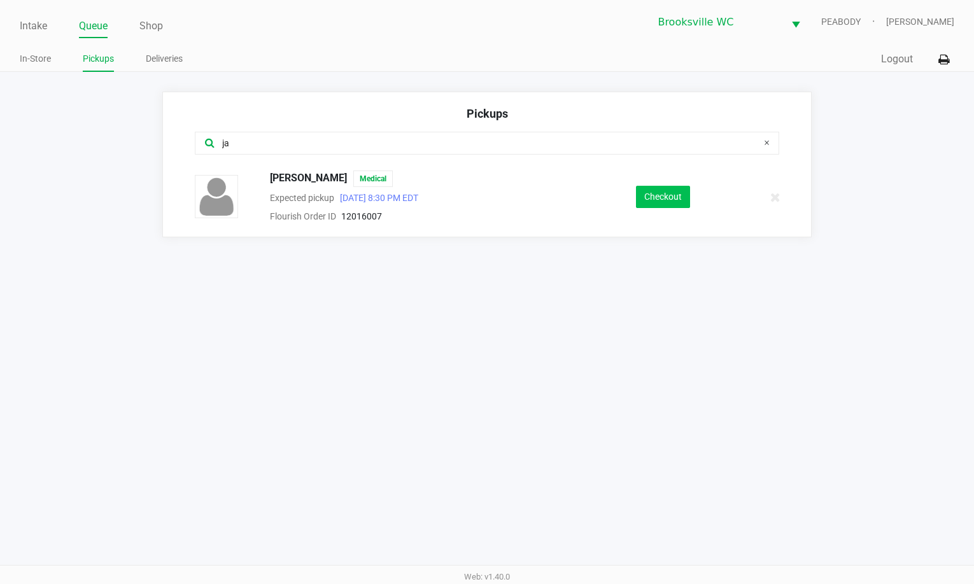
type input "ja"
click at [675, 201] on button "Checkout" at bounding box center [663, 197] width 54 height 22
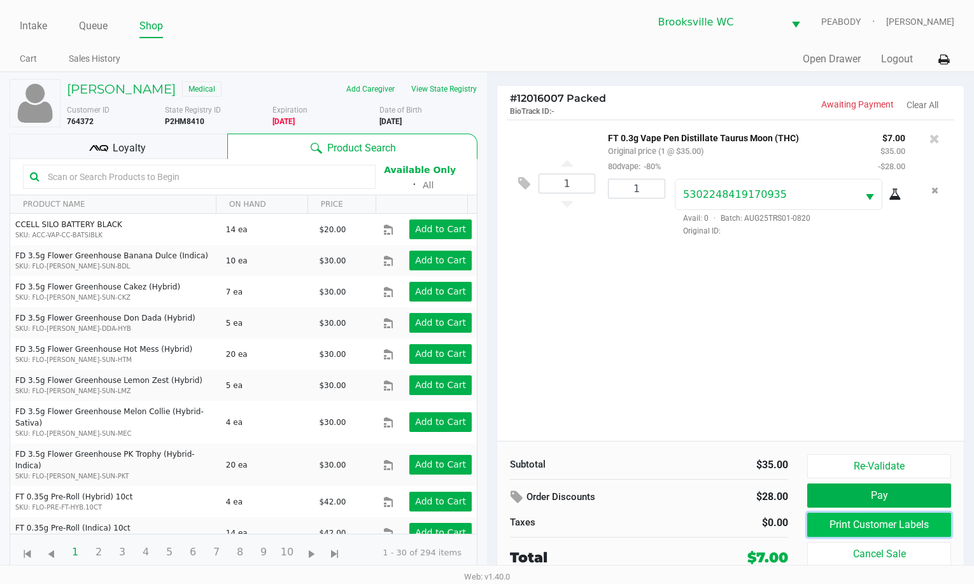
click at [862, 530] on button "Print Customer Labels" at bounding box center [879, 525] width 144 height 24
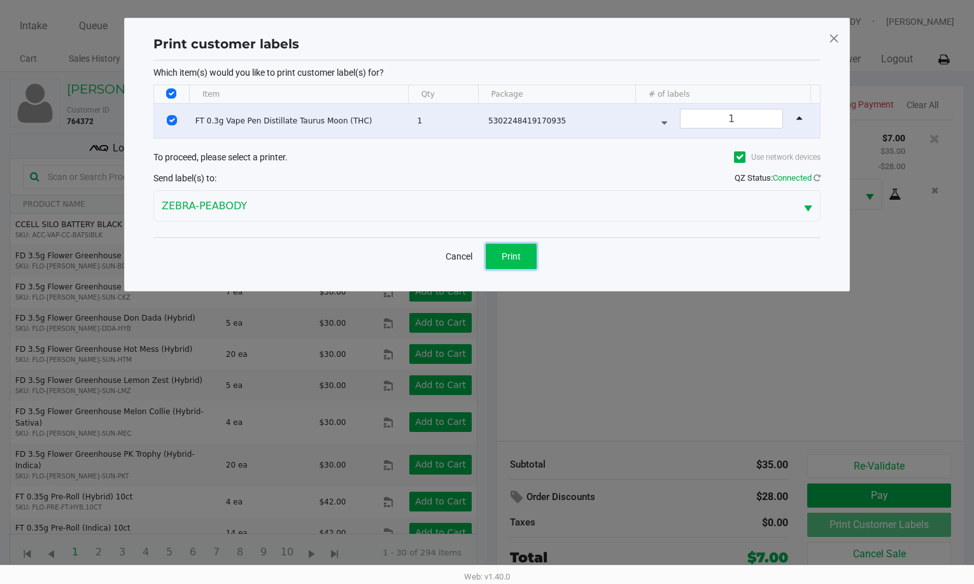
click at [526, 259] on button "Print" at bounding box center [511, 256] width 51 height 25
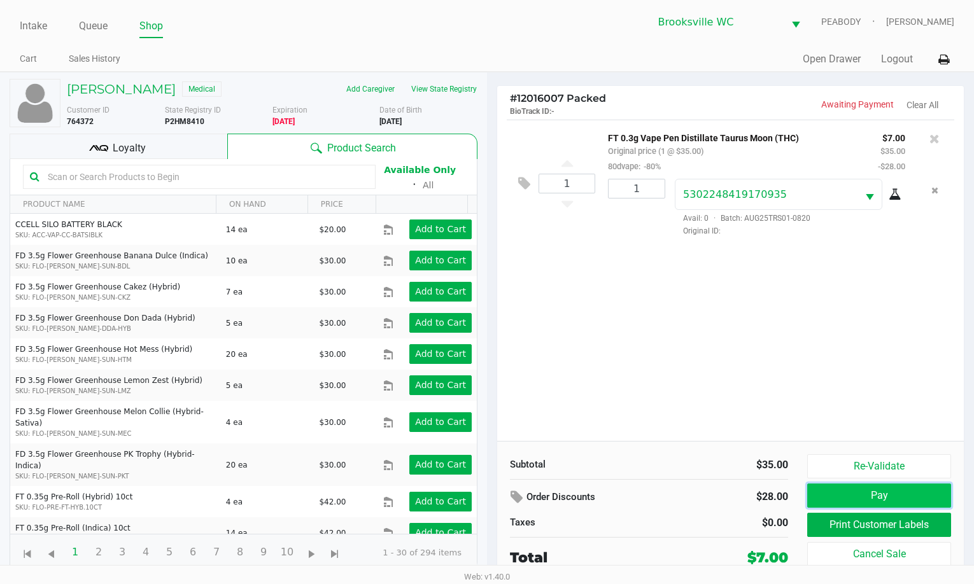
click at [837, 489] on button "Pay" at bounding box center [879, 496] width 144 height 24
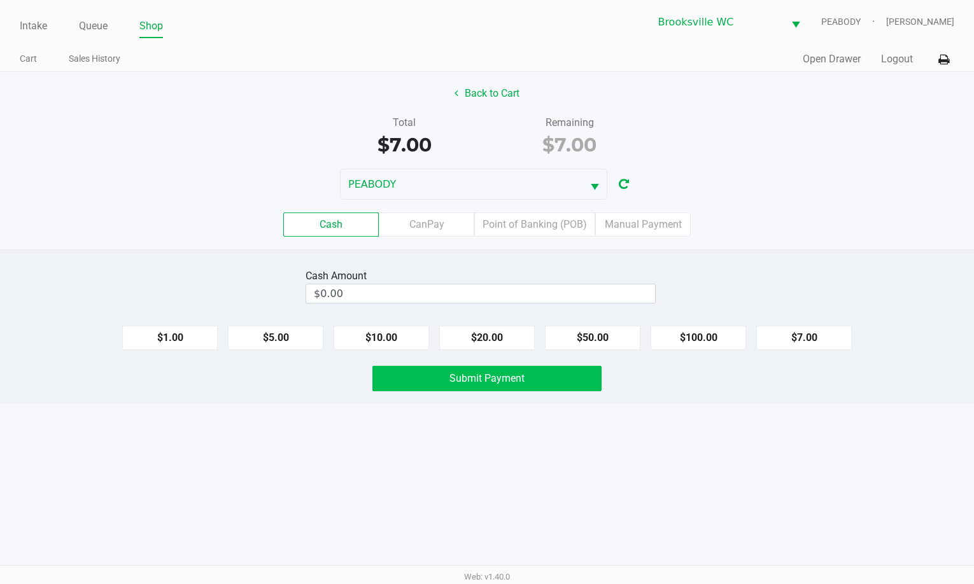
drag, startPoint x: 807, startPoint y: 337, endPoint x: 557, endPoint y: 375, distance: 253.0
click at [806, 337] on button "$7.00" at bounding box center [803, 338] width 95 height 24
type input "$7.00"
click at [505, 376] on span "Submit Payment" at bounding box center [486, 378] width 75 height 12
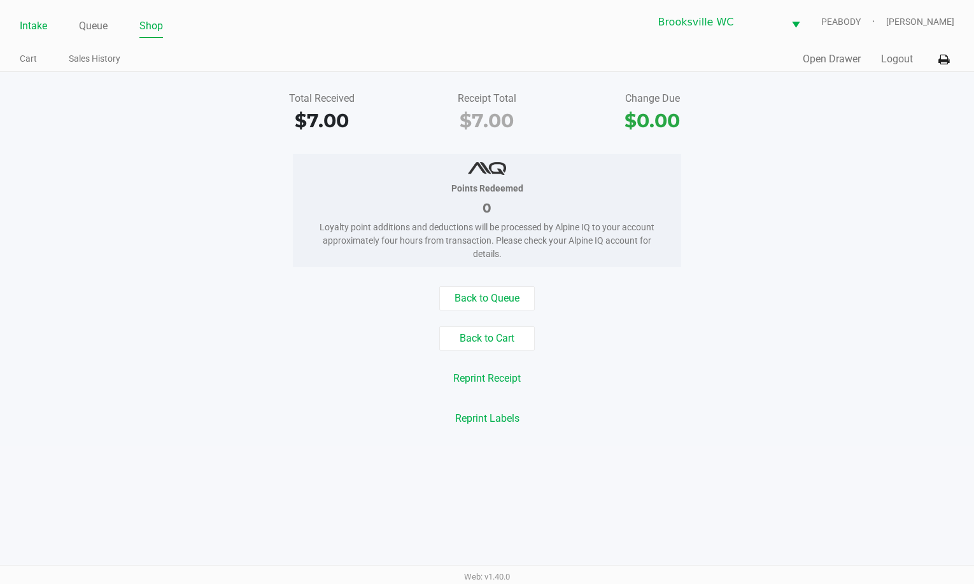
click at [29, 33] on link "Intake" at bounding box center [33, 26] width 27 height 18
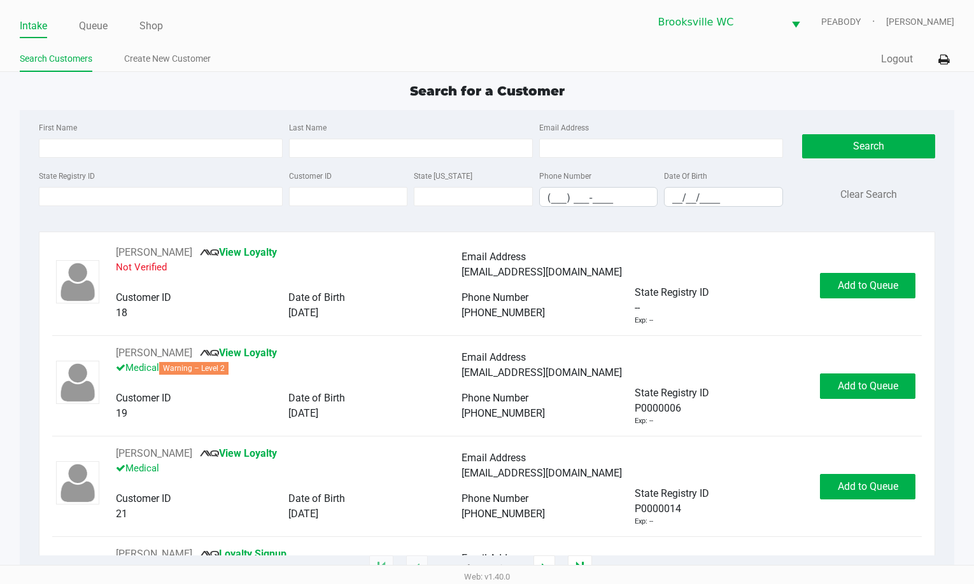
click at [123, 88] on div "Search for a Customer" at bounding box center [487, 90] width 954 height 19
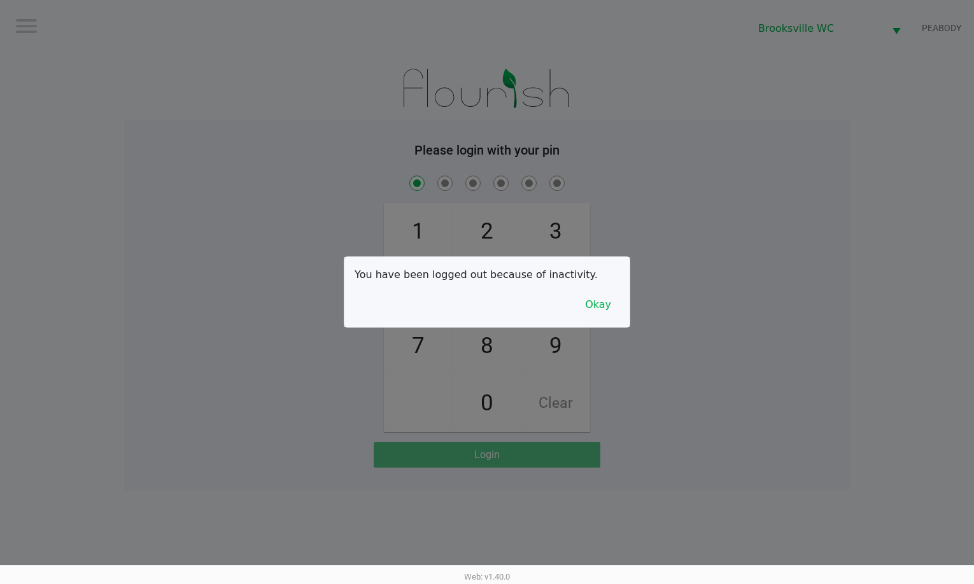
checkbox input "true"
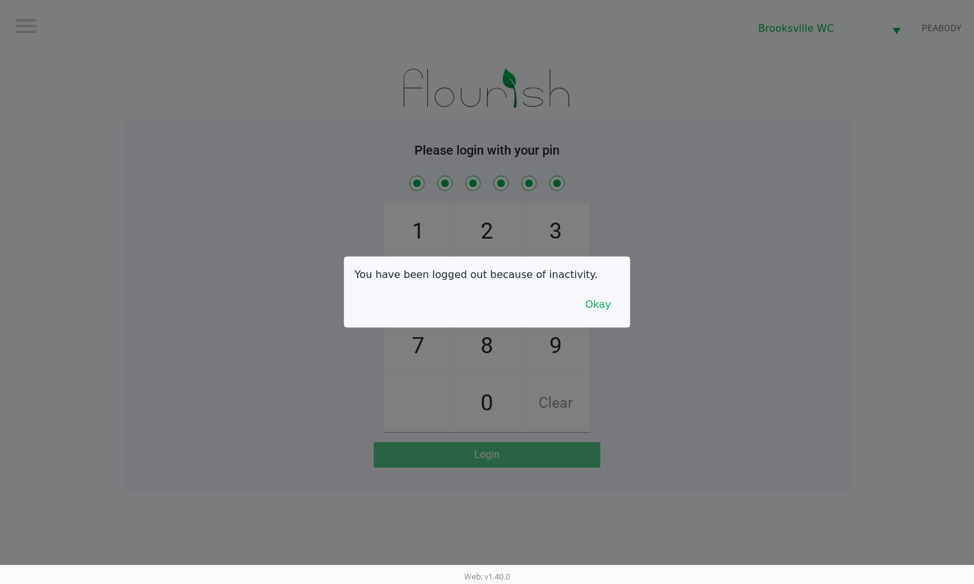
checkbox input "true"
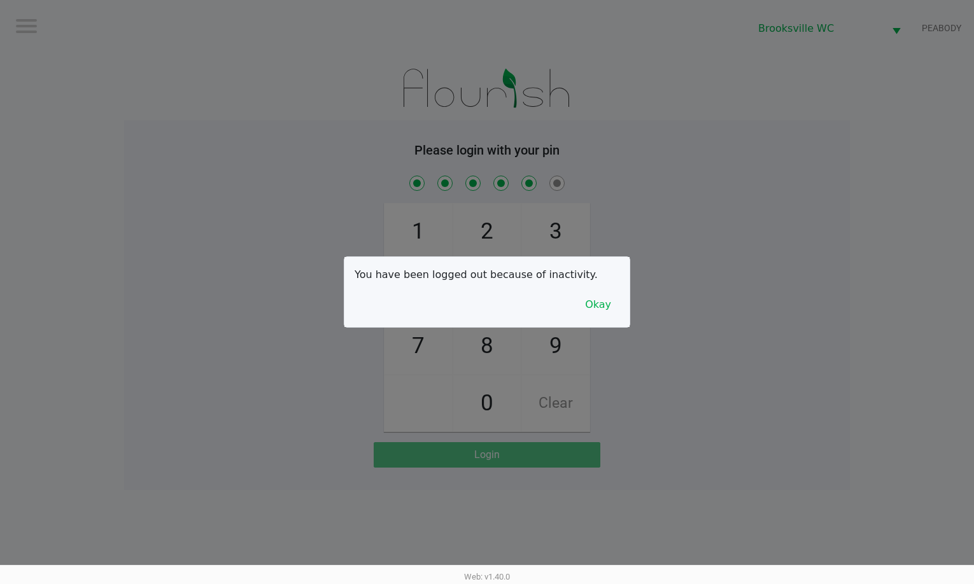
checkbox input "true"
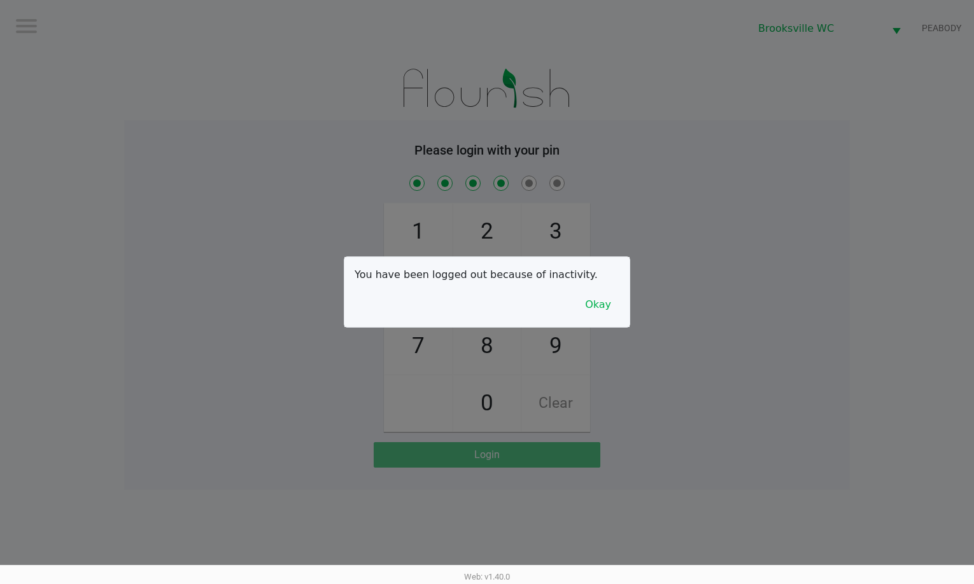
checkbox input "true"
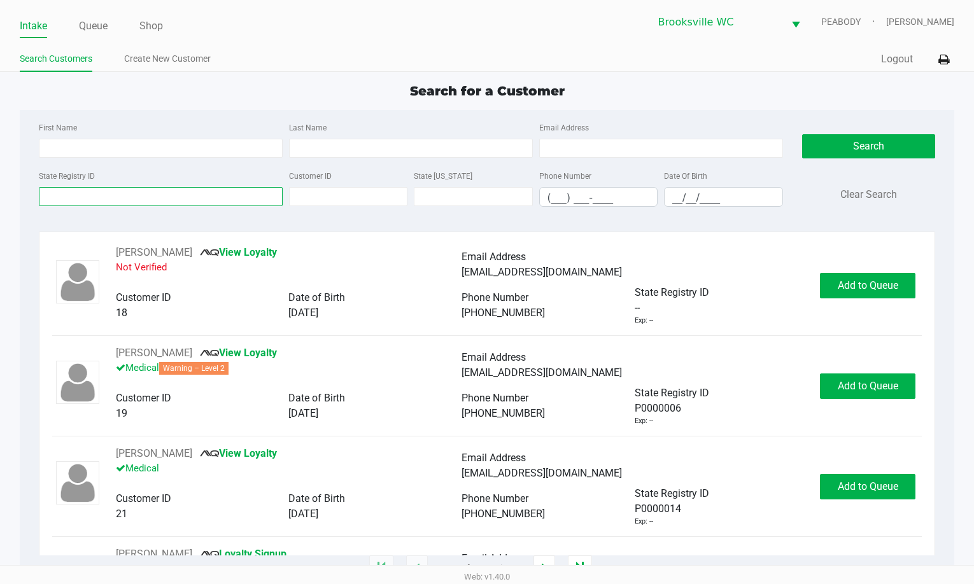
click at [109, 195] on input "State Registry ID" at bounding box center [161, 196] width 244 height 19
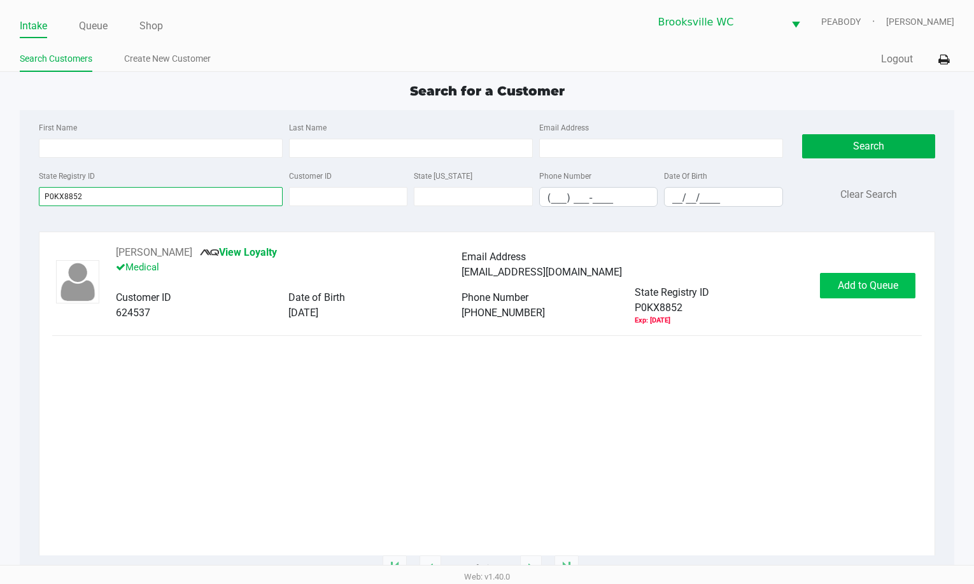
type input "P0KX8852"
click at [846, 288] on span "Add to Queue" at bounding box center [867, 285] width 60 height 12
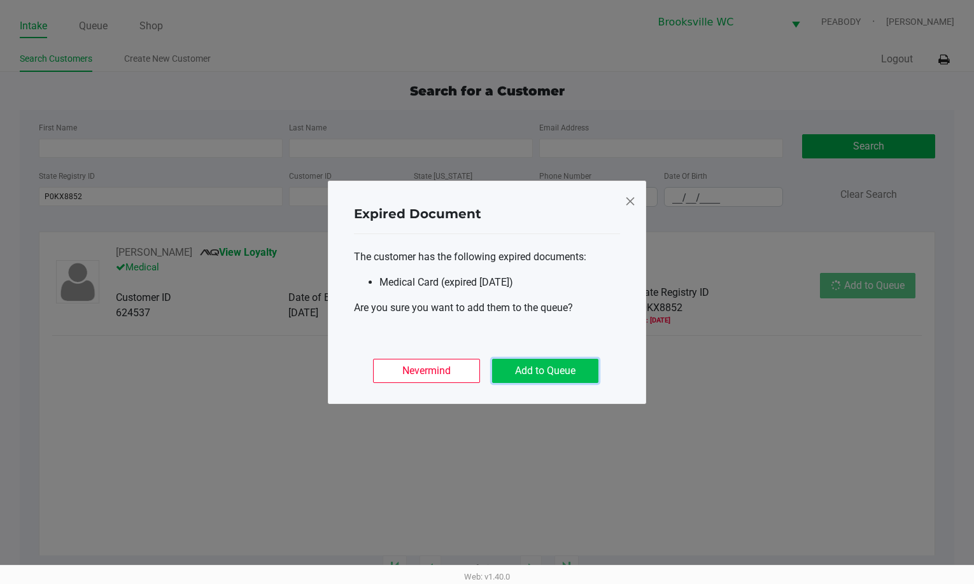
drag, startPoint x: 532, startPoint y: 368, endPoint x: 633, endPoint y: 335, distance: 106.4
click at [533, 368] on button "Add to Queue" at bounding box center [545, 371] width 106 height 24
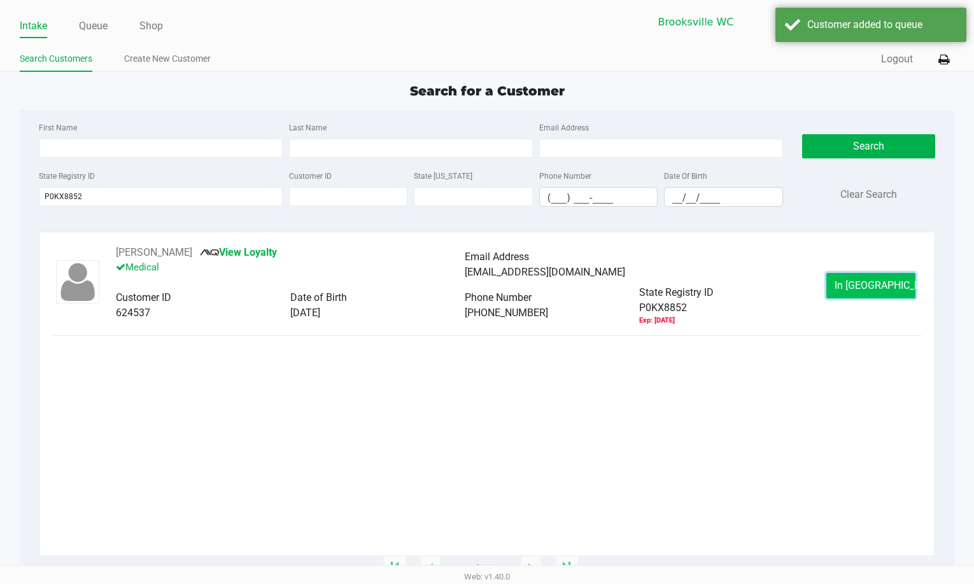
click at [863, 285] on span "In Queue" at bounding box center [887, 285] width 107 height 12
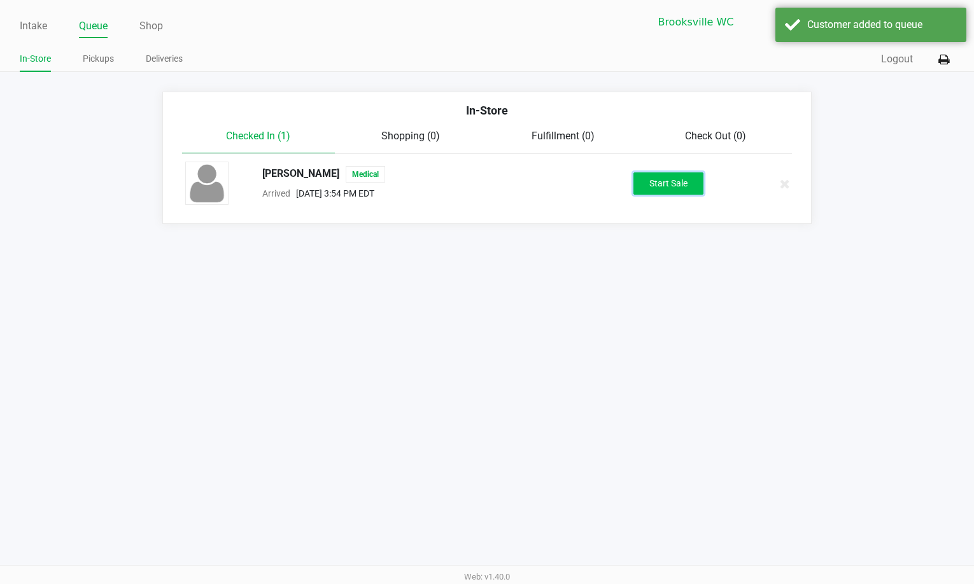
click at [683, 183] on button "Start Sale" at bounding box center [668, 183] width 70 height 22
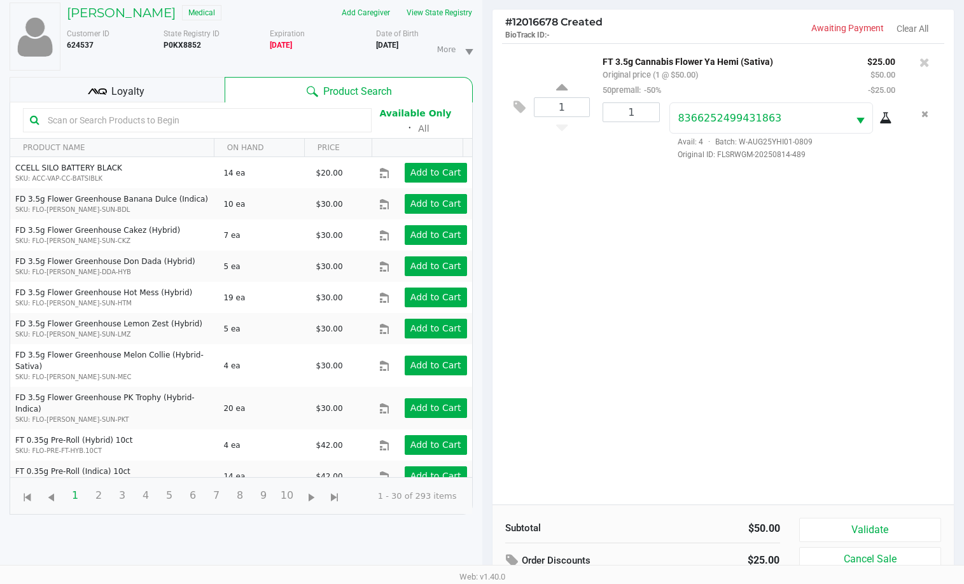
scroll to position [137, 0]
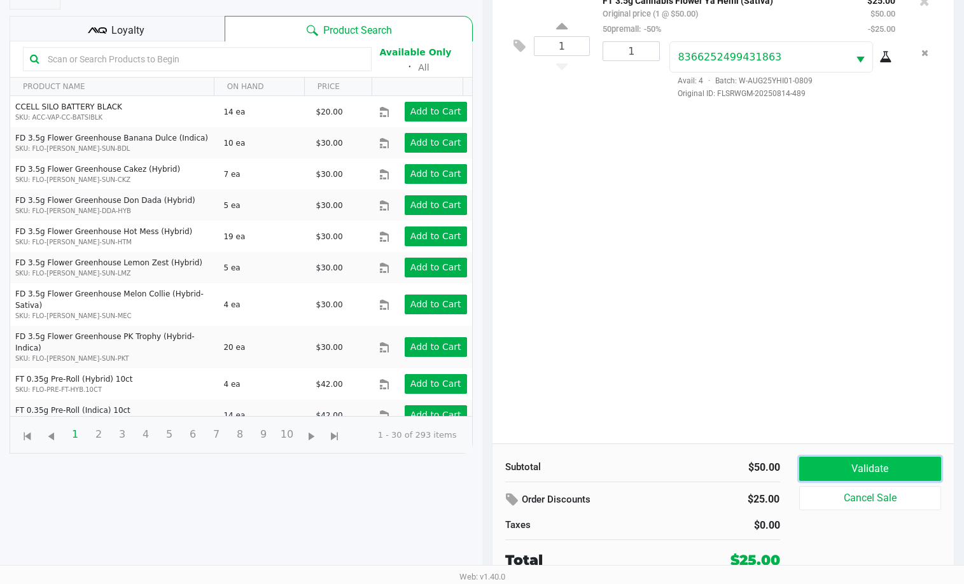
click at [853, 468] on button "Validate" at bounding box center [870, 469] width 143 height 24
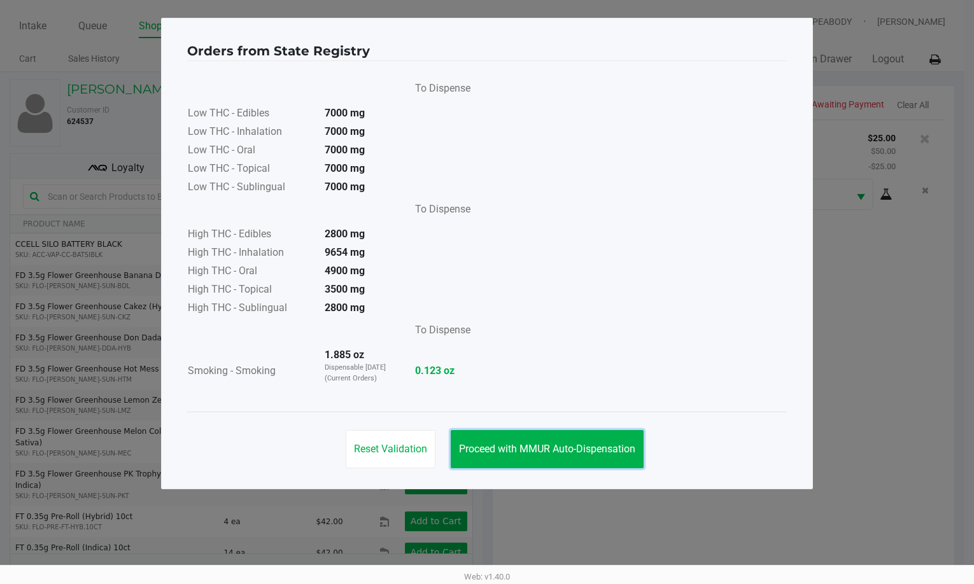
drag, startPoint x: 570, startPoint y: 460, endPoint x: 709, endPoint y: 461, distance: 139.4
click at [569, 459] on button "Proceed with MMUR Auto-Dispensation" at bounding box center [547, 449] width 193 height 38
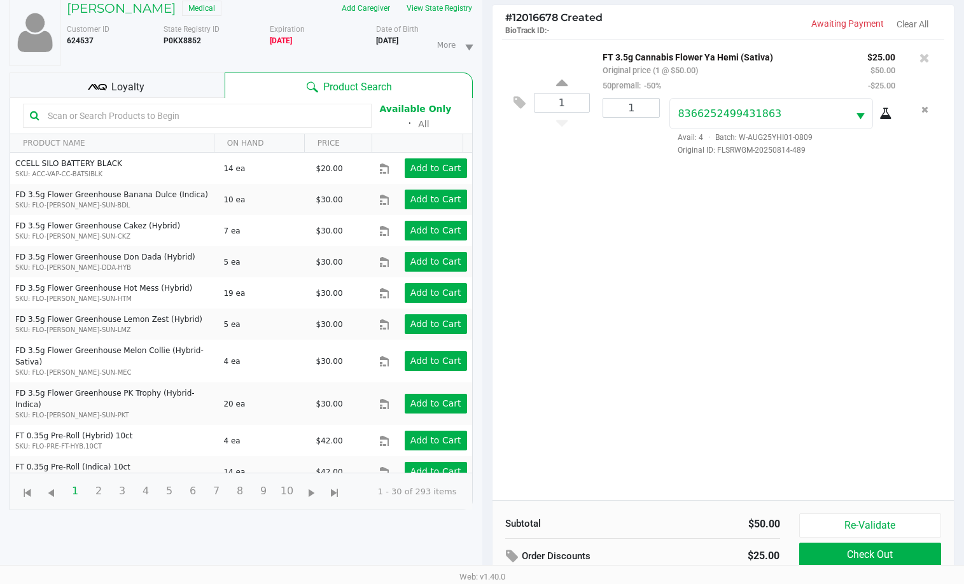
scroll to position [137, 0]
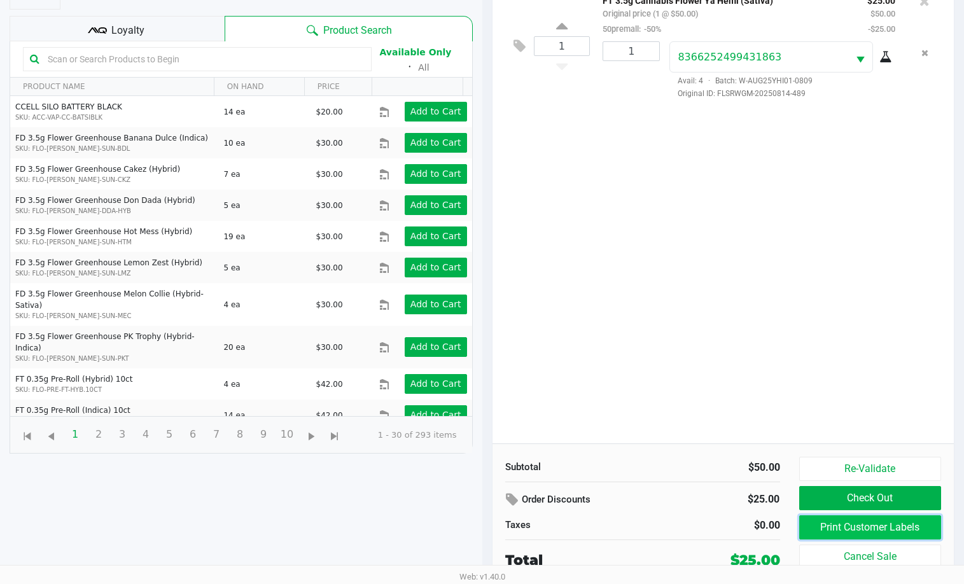
click at [848, 533] on button "Print Customer Labels" at bounding box center [870, 527] width 143 height 24
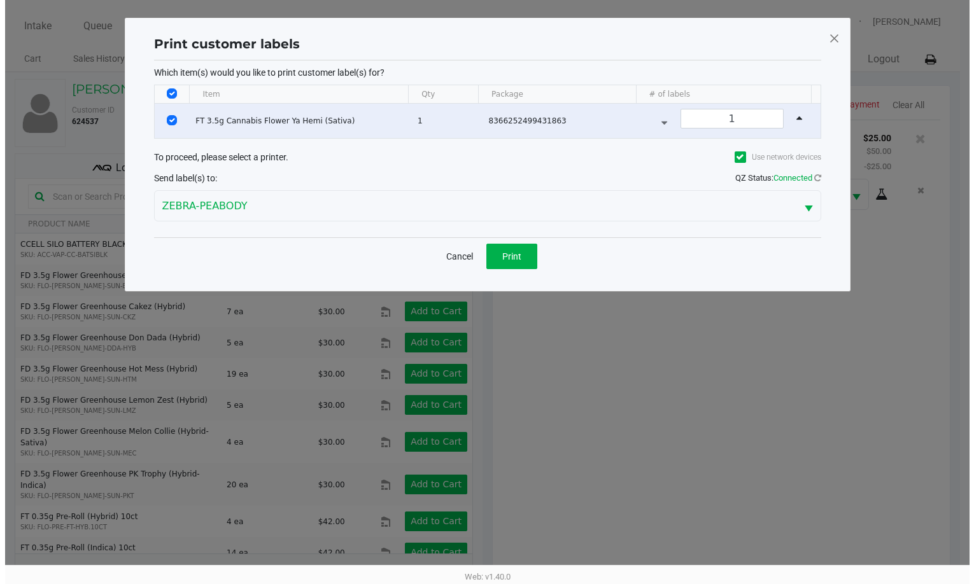
scroll to position [0, 0]
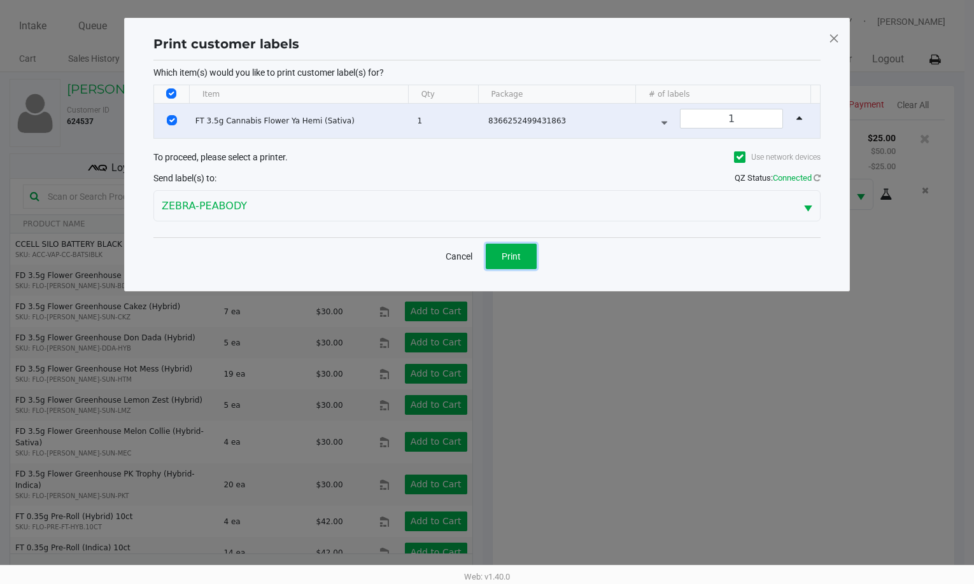
click at [515, 263] on button "Print" at bounding box center [511, 256] width 51 height 25
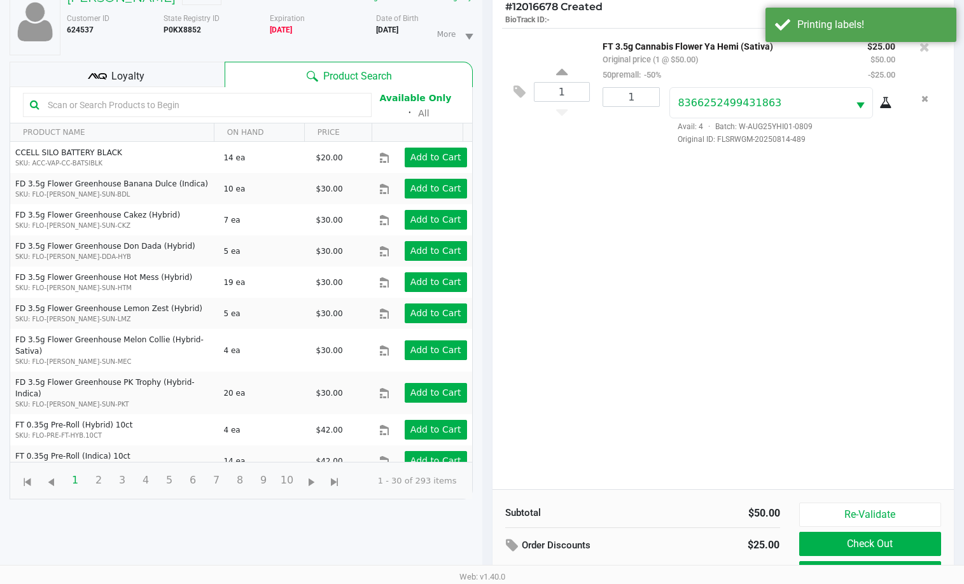
scroll to position [137, 0]
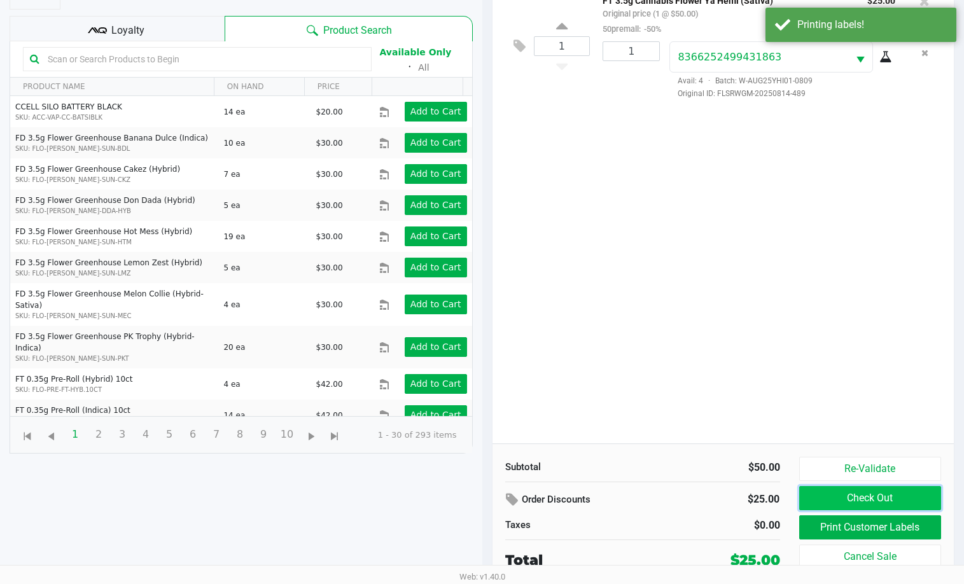
click at [879, 493] on button "Check Out" at bounding box center [870, 498] width 143 height 24
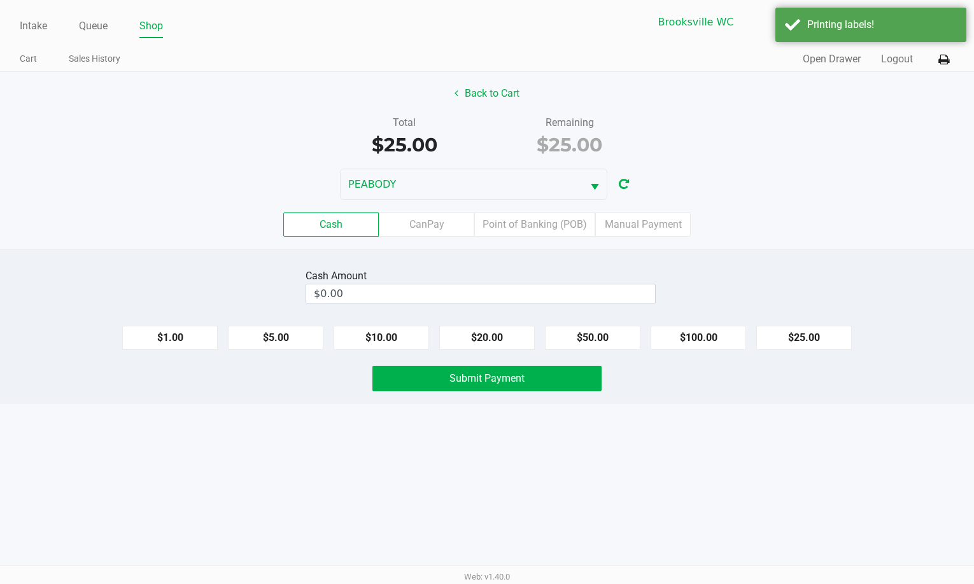
click at [514, 237] on div "Cash CanPay Point of Banking (POB) Manual Payment" at bounding box center [486, 225] width 993 height 50
click at [523, 234] on label "Point of Banking (POB)" at bounding box center [534, 225] width 121 height 24
click at [0, 0] on 7 "Point of Banking (POB)" at bounding box center [0, 0] width 0 height 0
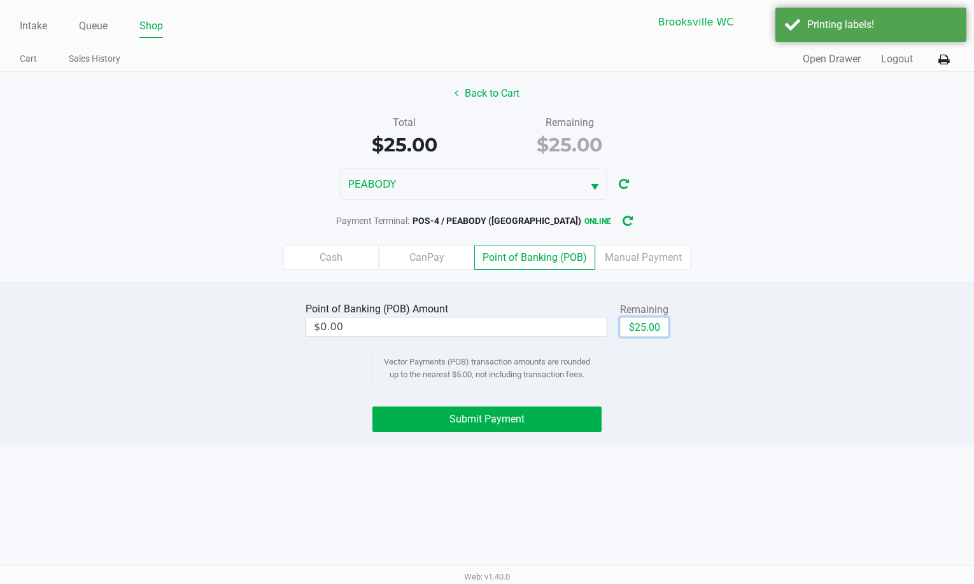
click at [652, 332] on button "$25.00" at bounding box center [644, 327] width 48 height 19
type input "$25.00"
click at [486, 406] on div "Point of Banking (POB) Amount $25.00 Remaining $25.00 Clear Vector Payments (PO…" at bounding box center [487, 364] width 974 height 162
drag, startPoint x: 486, startPoint y: 413, endPoint x: 491, endPoint y: 421, distance: 8.8
click at [487, 420] on span "Submit Payment" at bounding box center [486, 419] width 75 height 12
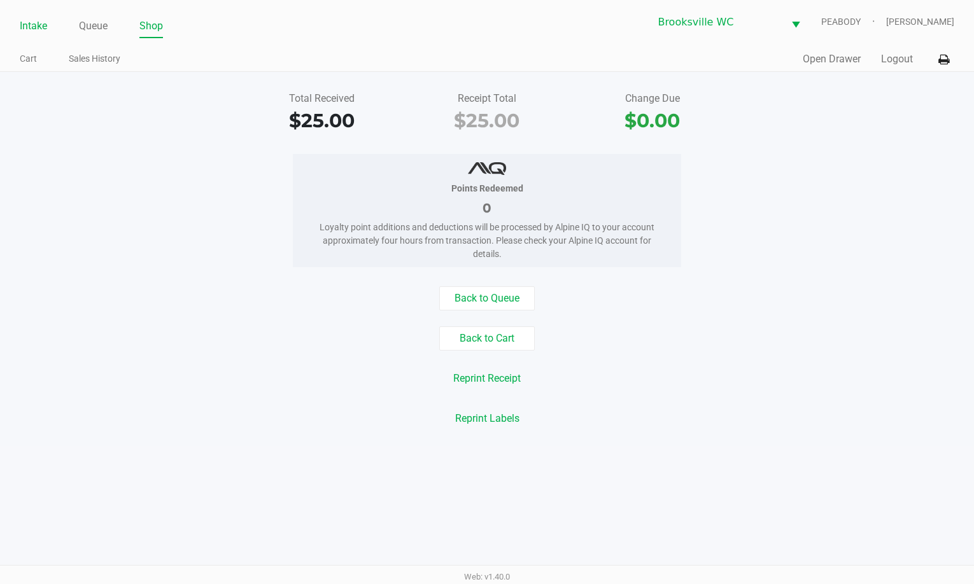
click at [31, 32] on link "Intake" at bounding box center [33, 26] width 27 height 18
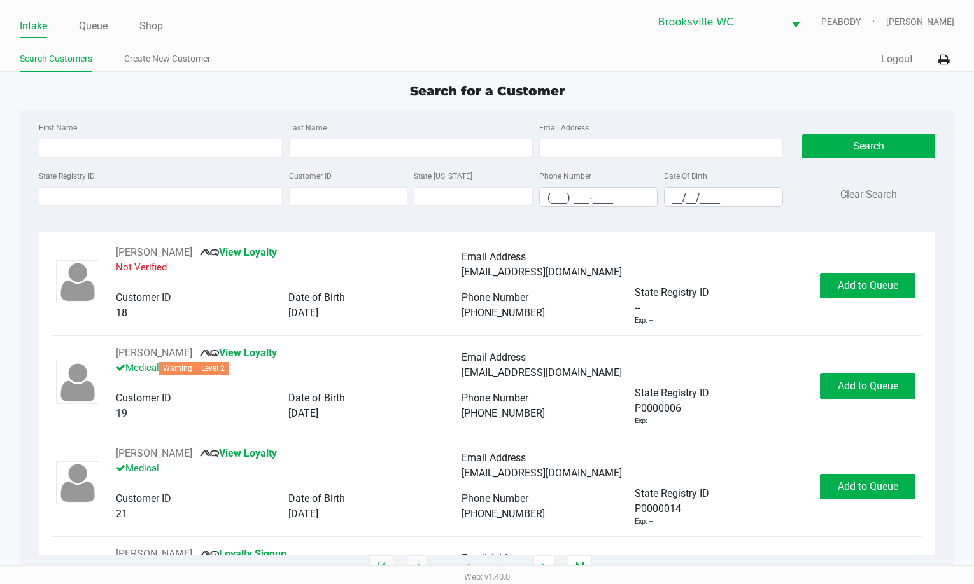
click at [799, 107] on div "Search for a Customer First Name Last Name Email Address State Registry ID Cust…" at bounding box center [487, 324] width 935 height 487
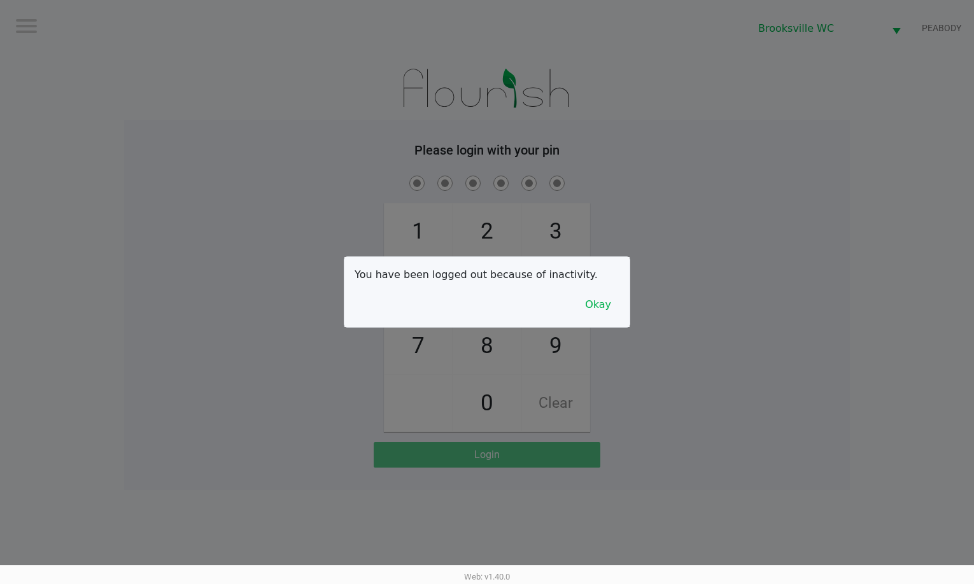
drag, startPoint x: 919, startPoint y: 274, endPoint x: 919, endPoint y: 257, distance: 16.5
click at [919, 273] on div at bounding box center [487, 292] width 974 height 584
checkbox input "true"
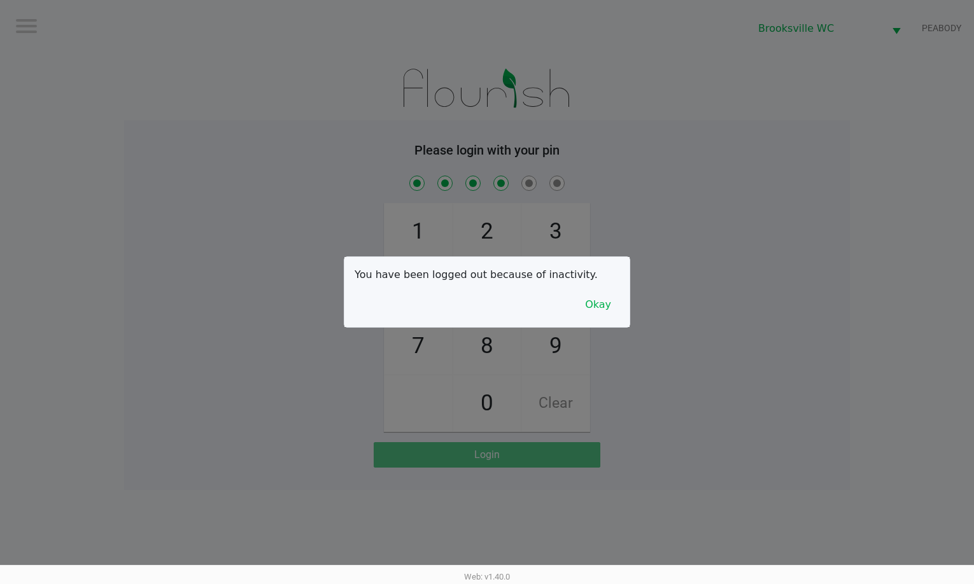
checkbox input "true"
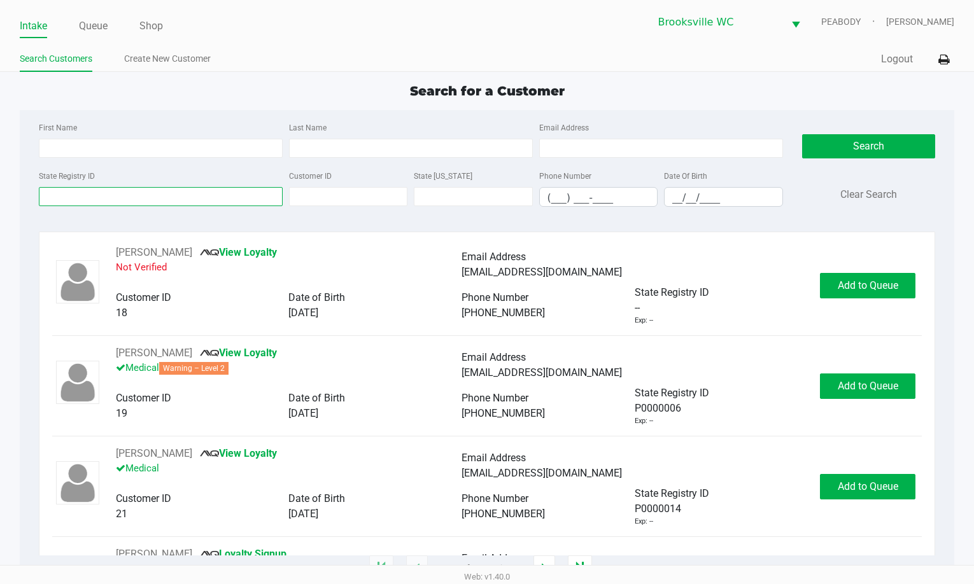
click at [147, 194] on input "State Registry ID" at bounding box center [161, 196] width 244 height 19
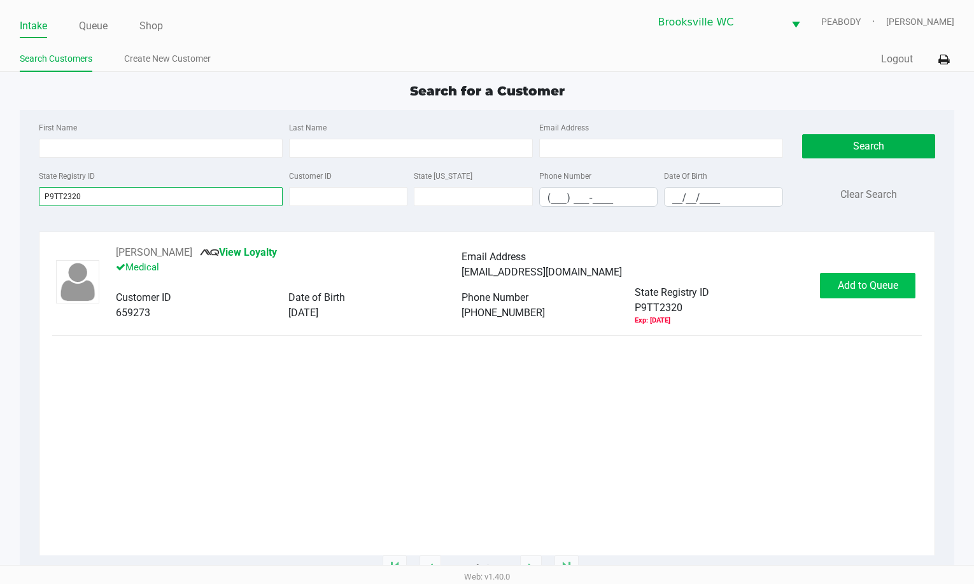
type input "P9TT2320"
click at [893, 292] on button "Add to Queue" at bounding box center [867, 285] width 95 height 25
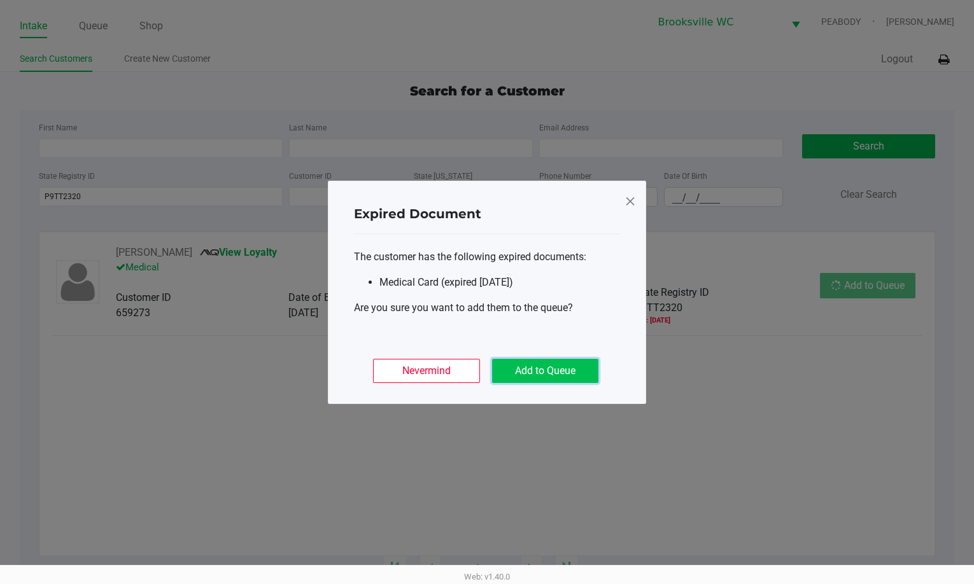
click at [587, 375] on button "Add to Queue" at bounding box center [545, 371] width 106 height 24
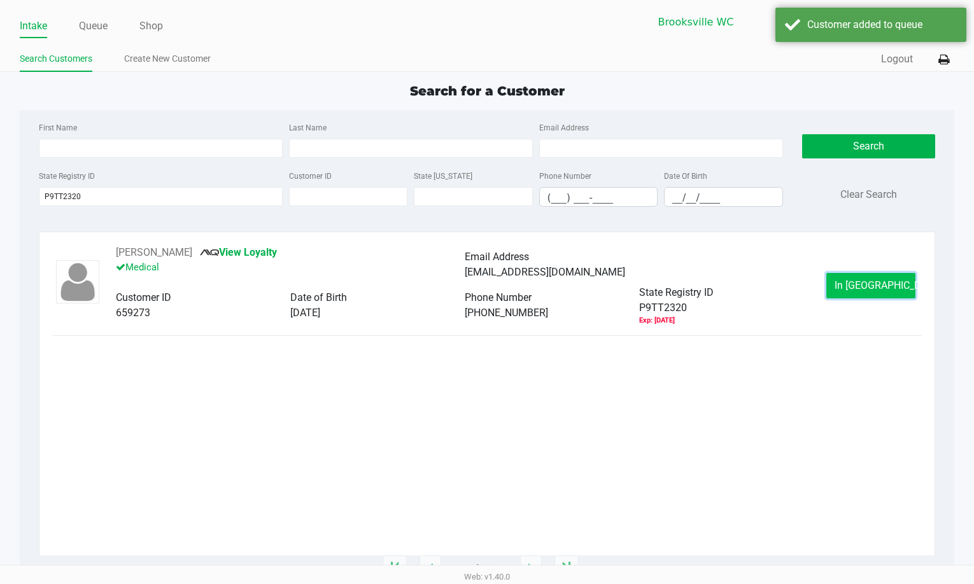
click at [870, 290] on span "In Queue" at bounding box center [887, 285] width 107 height 12
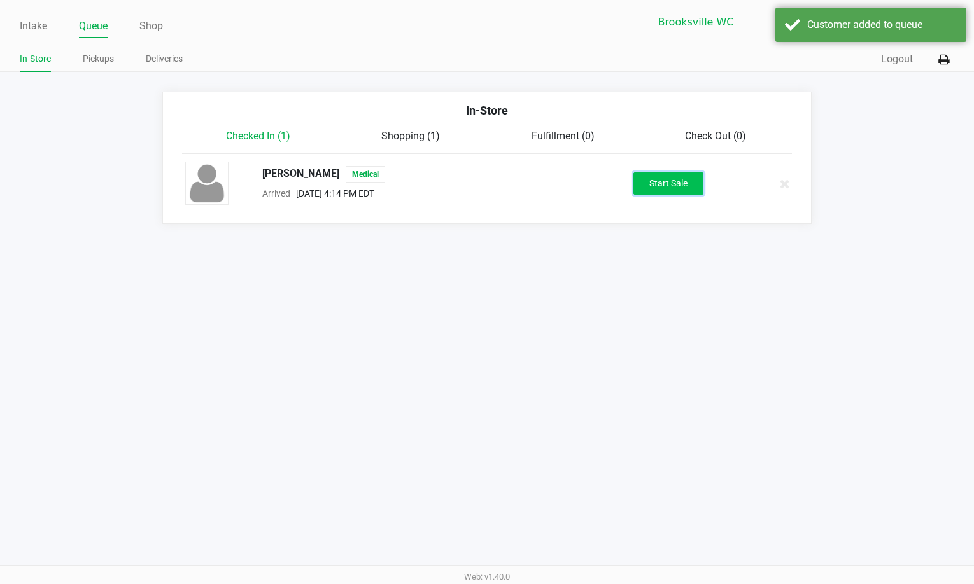
click at [655, 184] on button "Start Sale" at bounding box center [668, 183] width 70 height 22
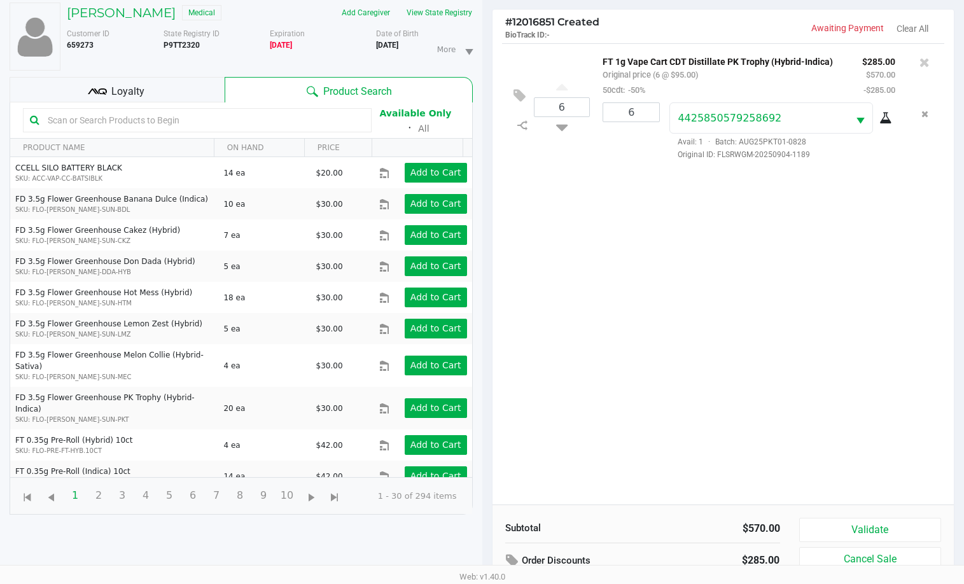
scroll to position [137, 0]
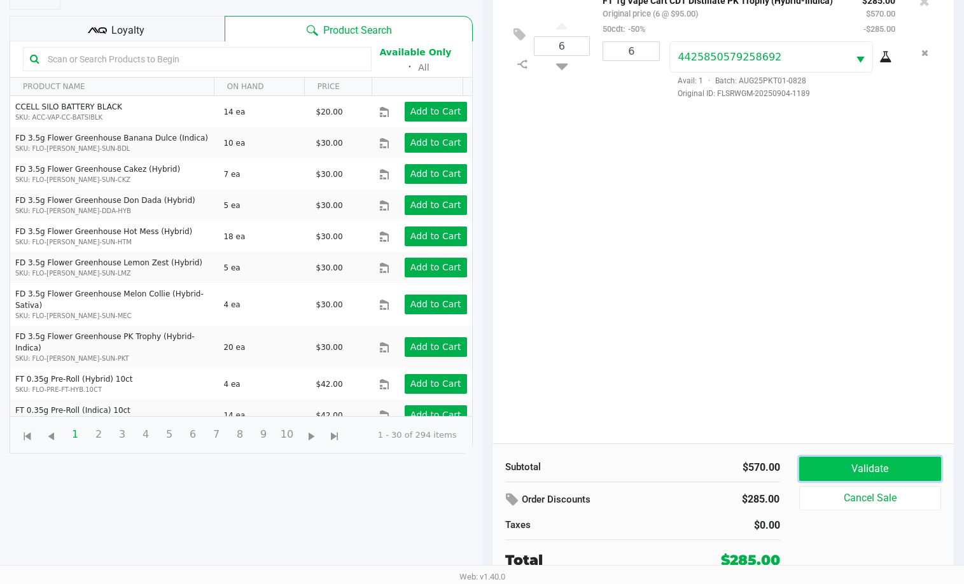
click at [871, 477] on button "Validate" at bounding box center [870, 469] width 143 height 24
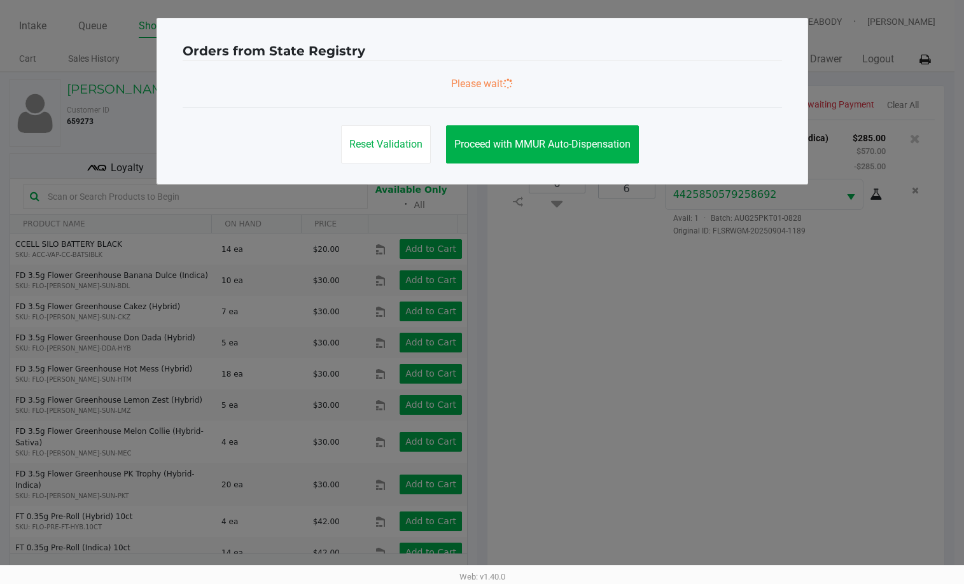
scroll to position [0, 0]
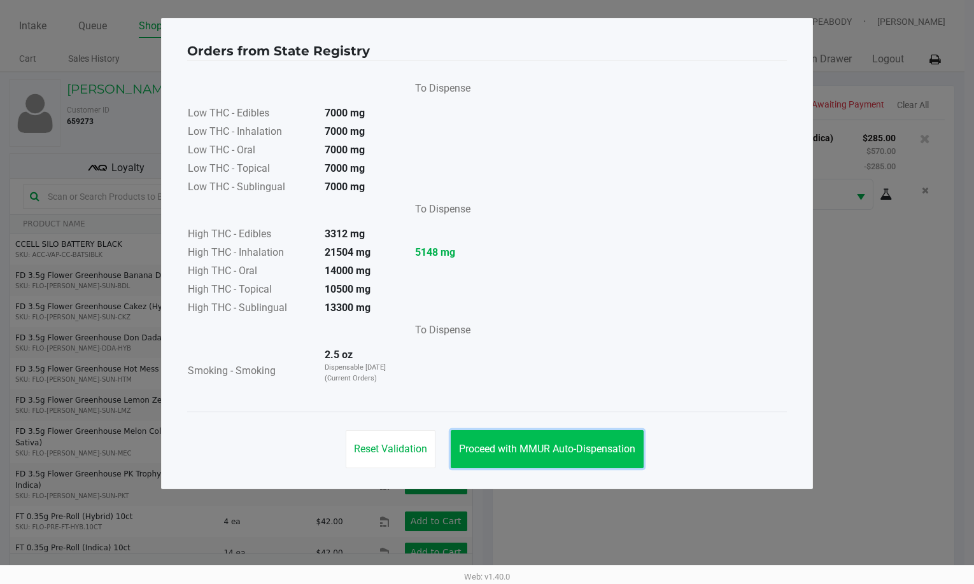
click at [582, 447] on span "Proceed with MMUR Auto-Dispensation" at bounding box center [547, 449] width 176 height 12
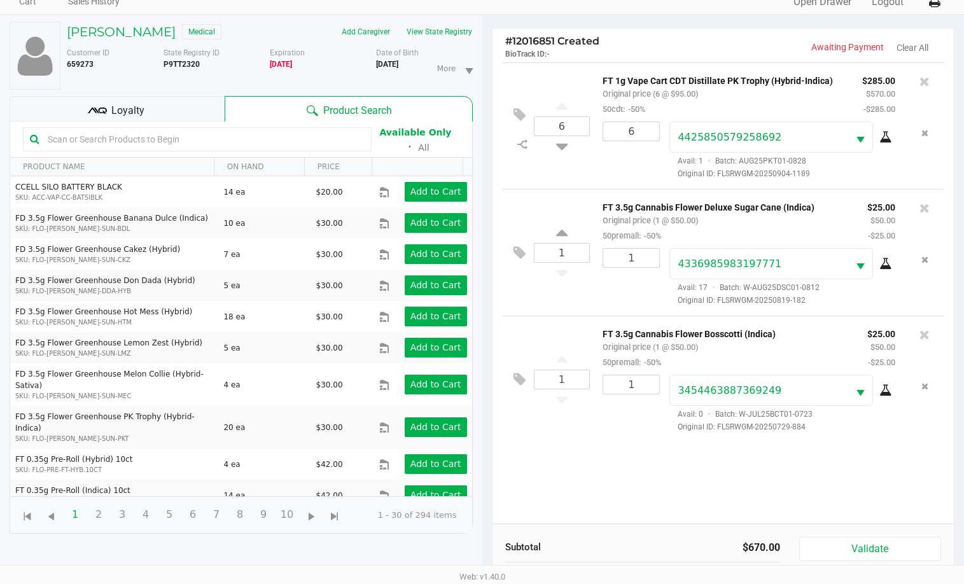
scroll to position [137, 0]
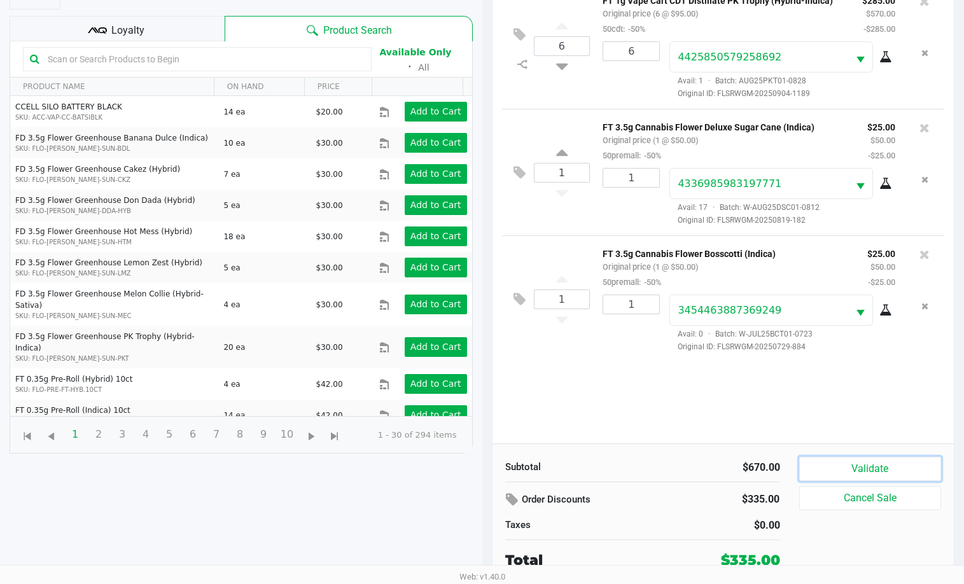
click at [884, 468] on button "Validate" at bounding box center [870, 469] width 143 height 24
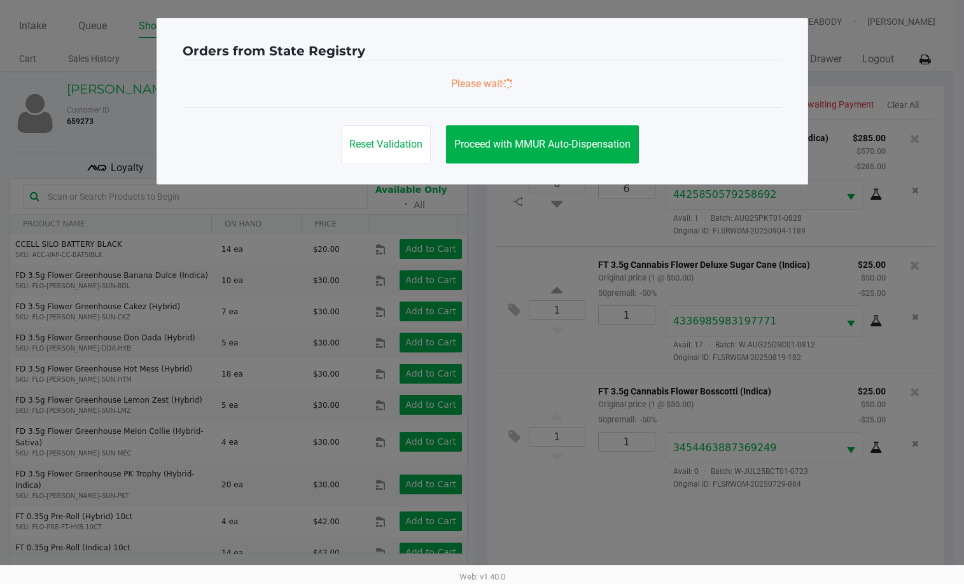
scroll to position [0, 0]
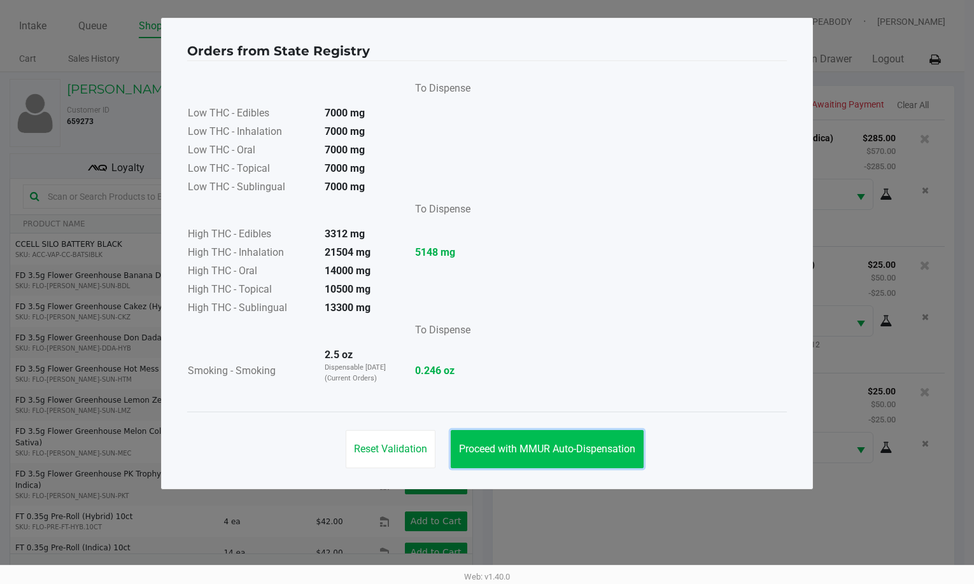
click at [515, 445] on span "Proceed with MMUR Auto-Dispensation" at bounding box center [547, 449] width 176 height 12
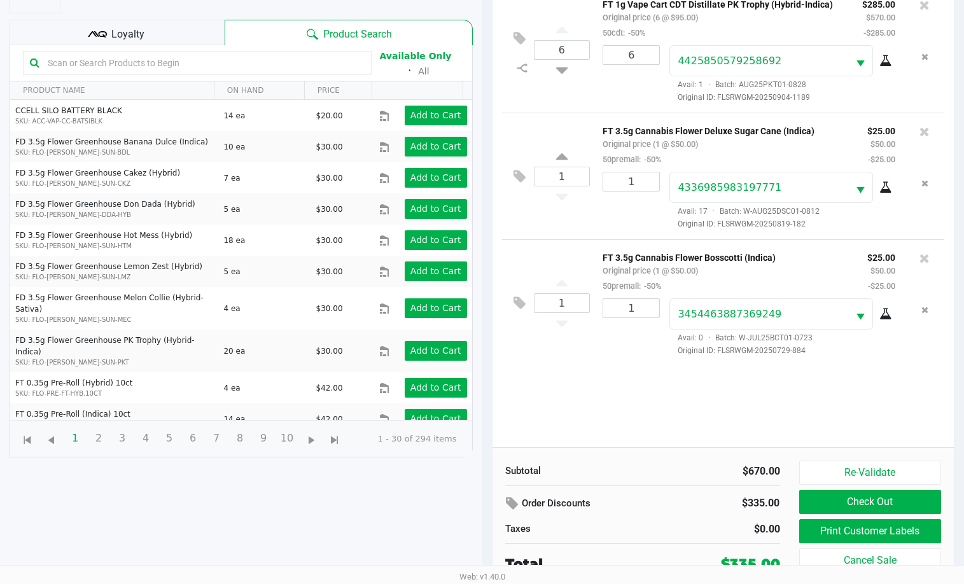
scroll to position [137, 0]
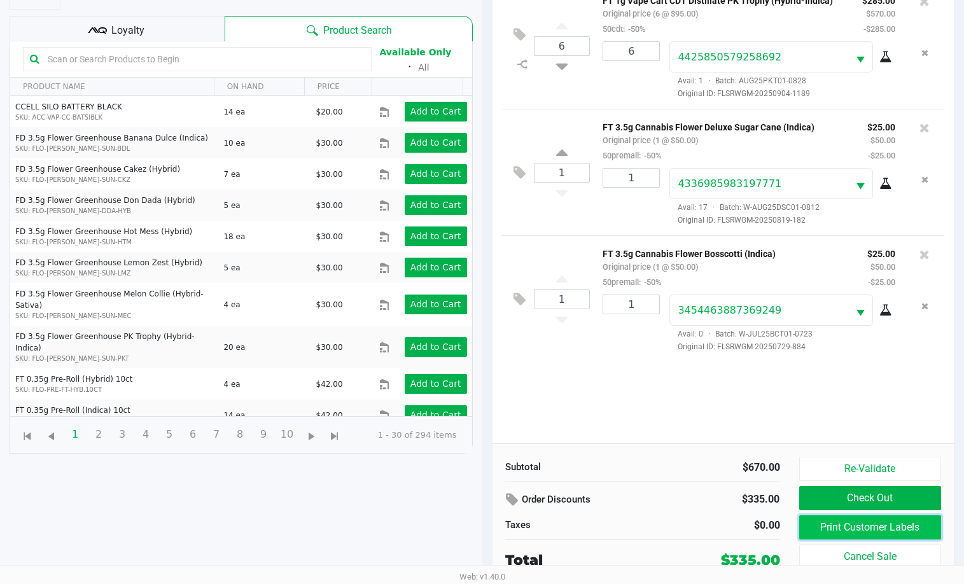
click at [806, 523] on button "Print Customer Labels" at bounding box center [870, 527] width 143 height 24
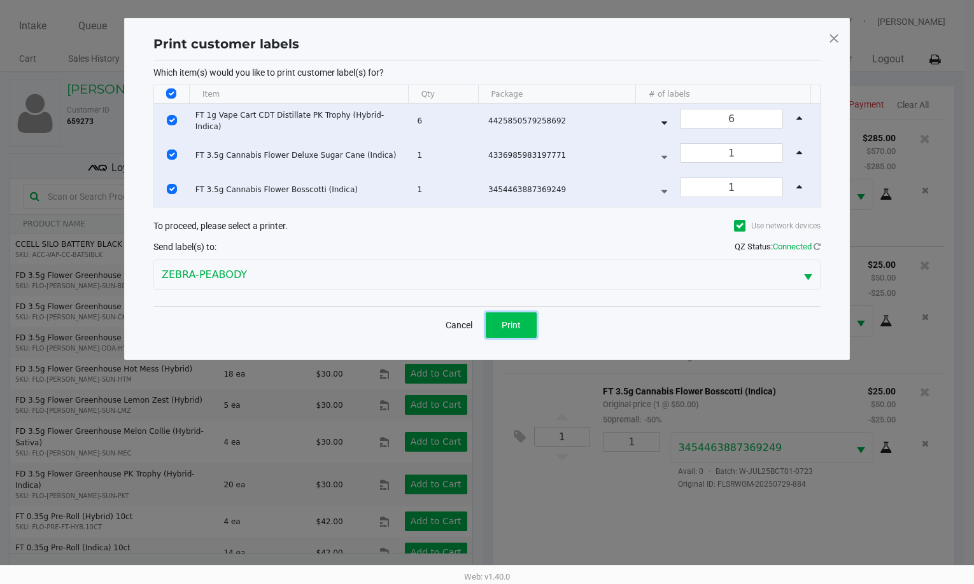
click at [508, 327] on span "Print" at bounding box center [510, 325] width 19 height 10
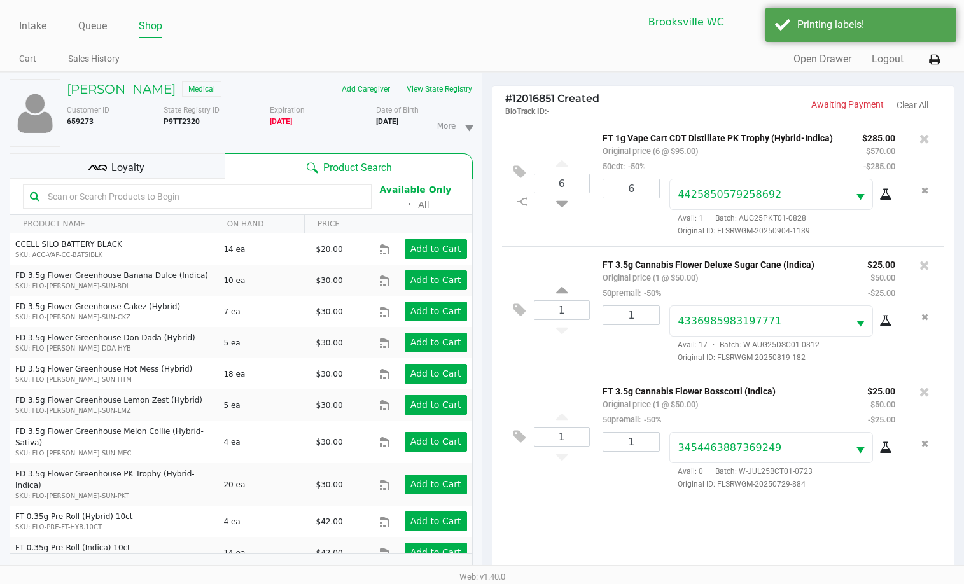
click at [88, 166] on icon at bounding box center [97, 167] width 19 height 19
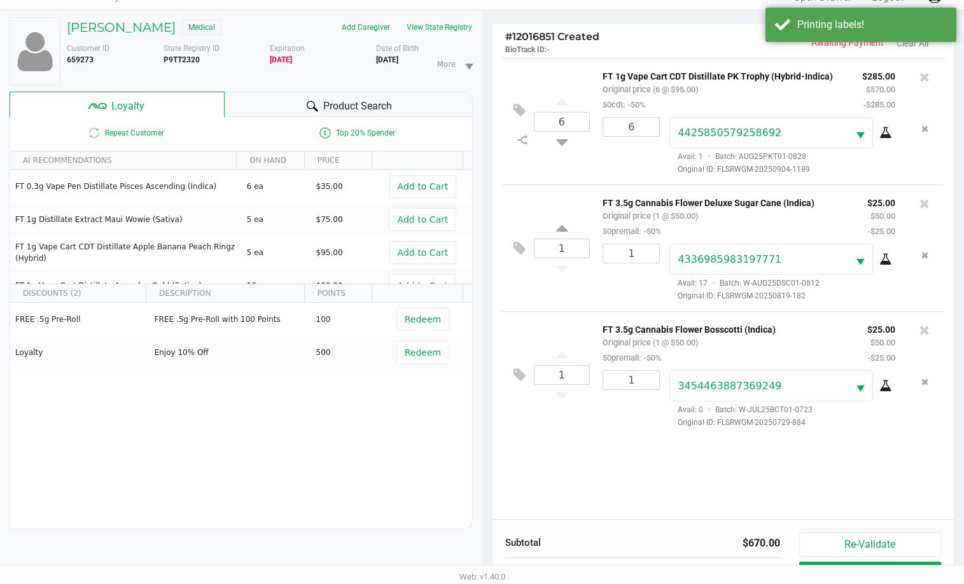
scroll to position [153, 0]
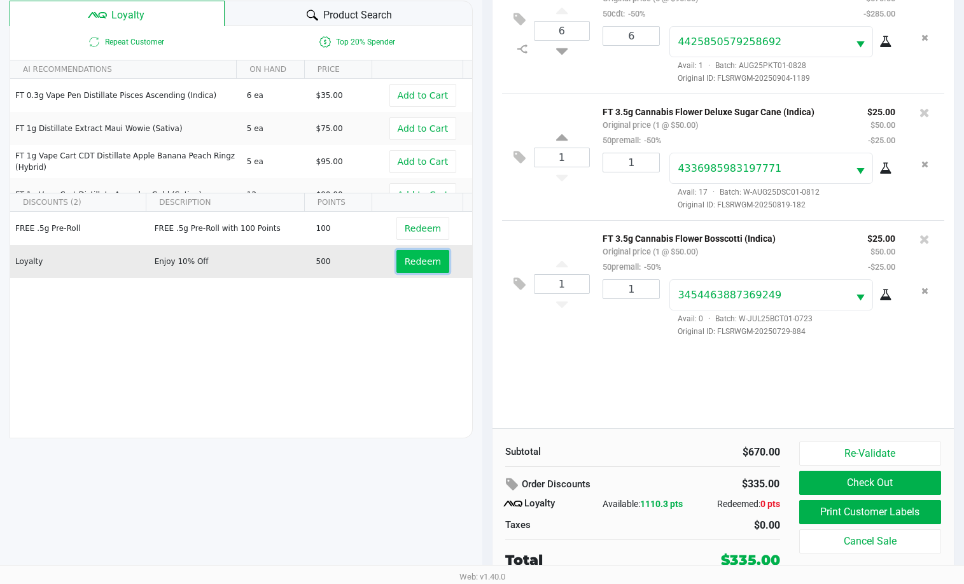
click at [405, 264] on span "Redeem" at bounding box center [423, 261] width 36 height 10
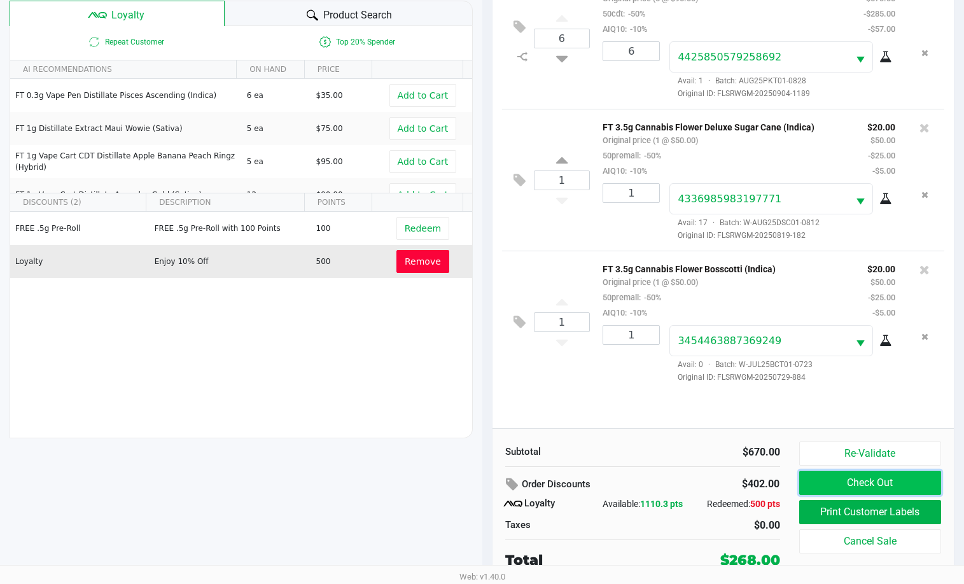
drag, startPoint x: 853, startPoint y: 480, endPoint x: 851, endPoint y: 474, distance: 6.5
click at [853, 479] on button "Check Out" at bounding box center [870, 483] width 143 height 24
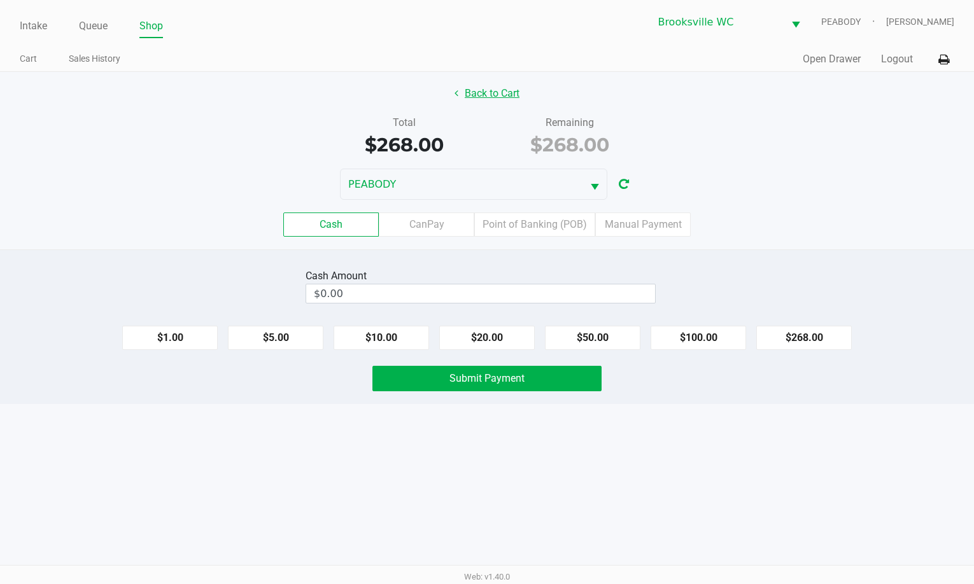
click at [497, 89] on button "Back to Cart" at bounding box center [486, 93] width 81 height 24
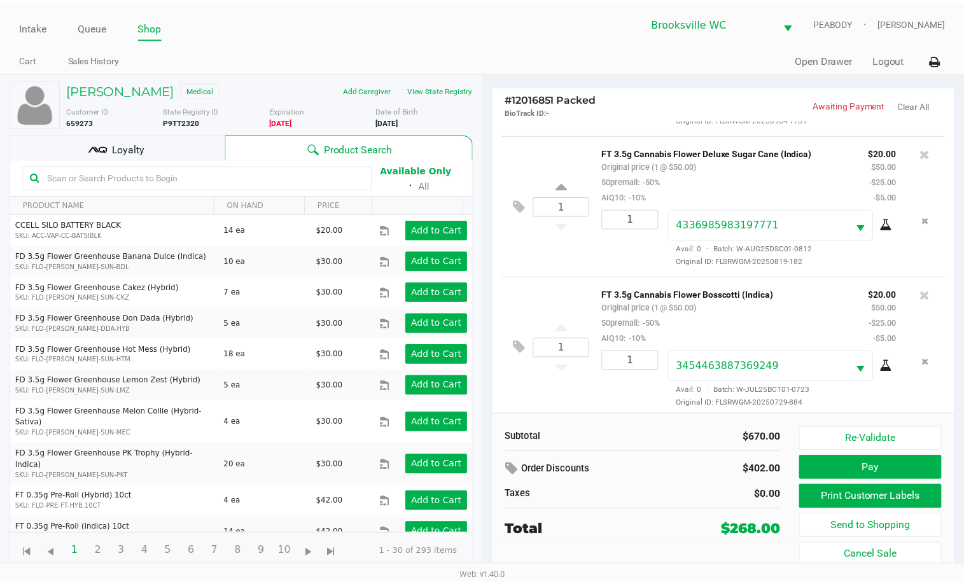
scroll to position [134, 0]
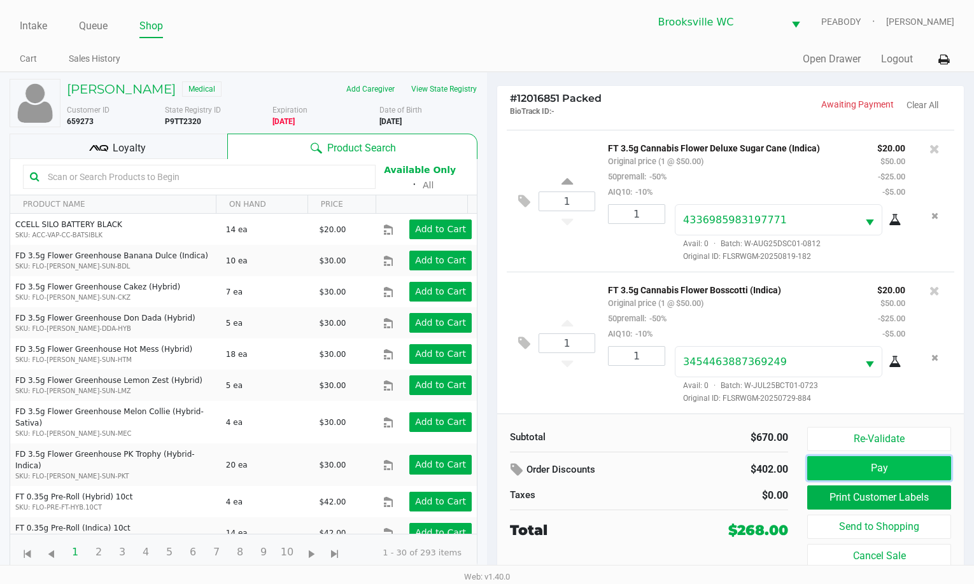
click at [873, 464] on button "Pay" at bounding box center [879, 468] width 144 height 24
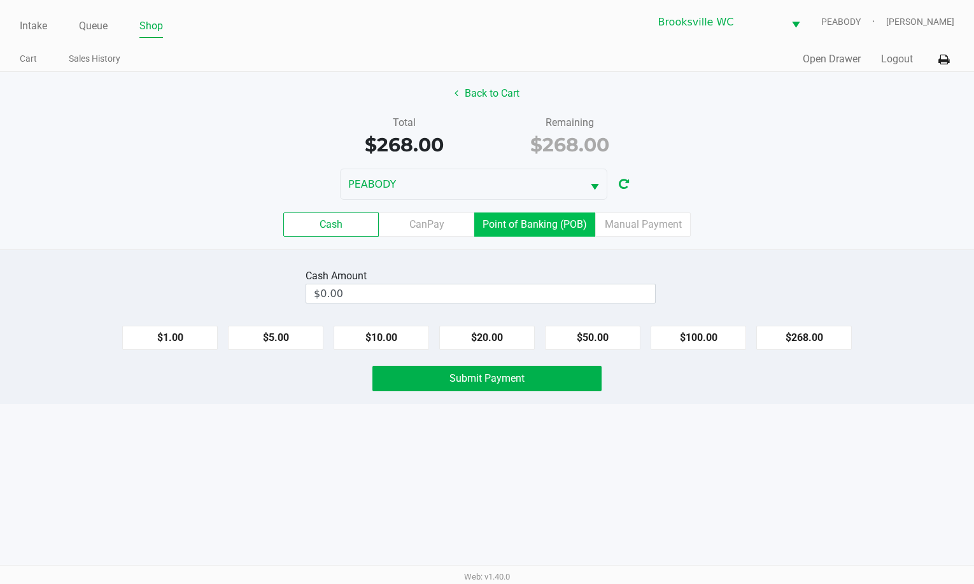
click at [552, 230] on label "Point of Banking (POB)" at bounding box center [534, 225] width 121 height 24
click at [0, 0] on 7 "Point of Banking (POB)" at bounding box center [0, 0] width 0 height 0
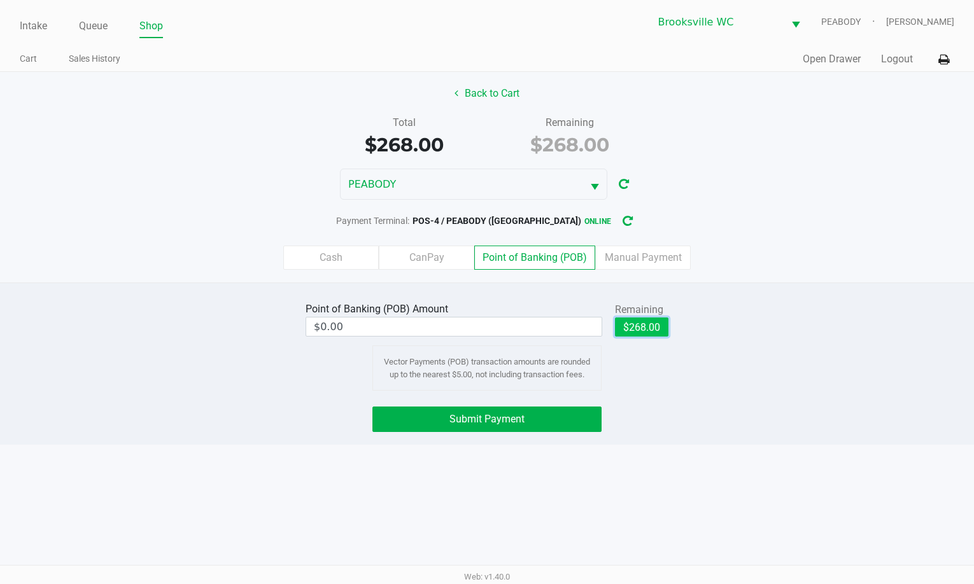
click at [653, 329] on button "$268.00" at bounding box center [641, 327] width 53 height 19
type input "$268.00"
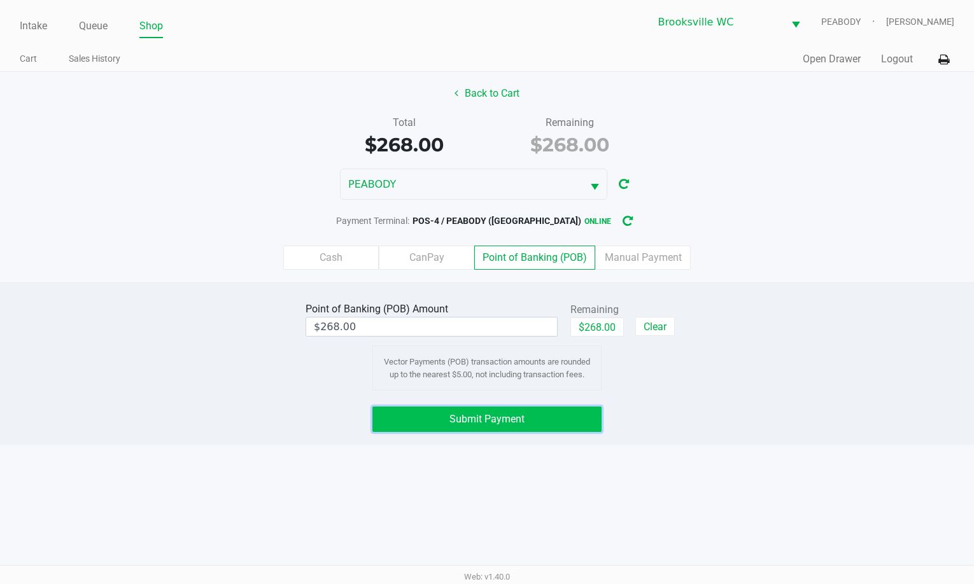
click at [548, 417] on button "Submit Payment" at bounding box center [486, 419] width 229 height 25
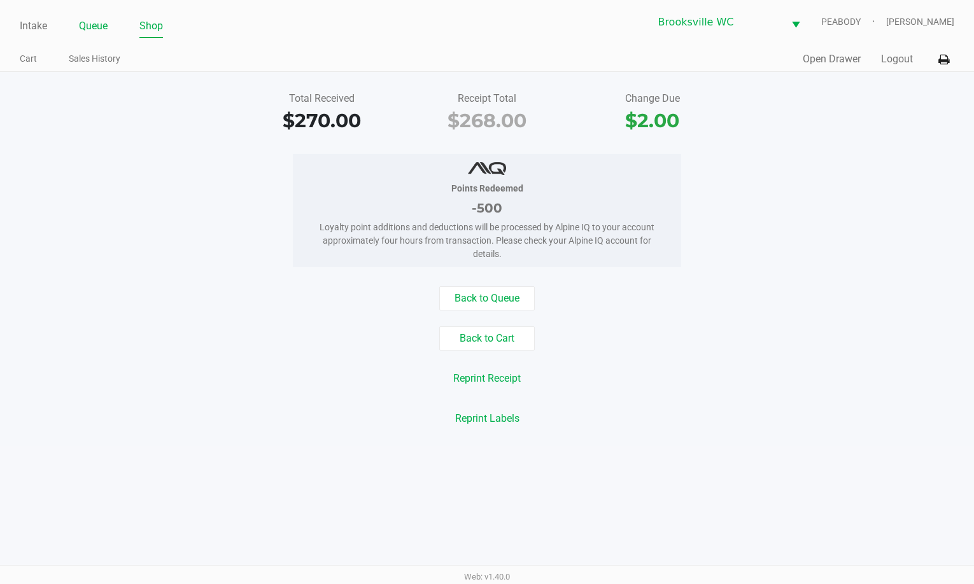
click at [86, 8] on div "Intake Queue Shop Brooksville WC PEABODY Gabriel Guillen Cart Sales History Qui…" at bounding box center [487, 36] width 974 height 72
click at [87, 16] on li "Queue" at bounding box center [93, 27] width 29 height 22
click at [92, 25] on link "Queue" at bounding box center [93, 26] width 29 height 18
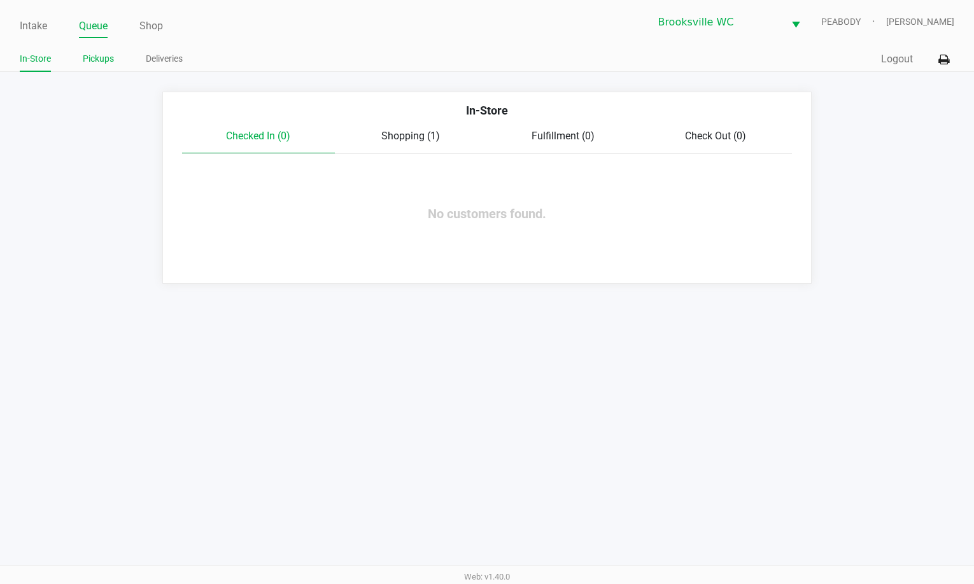
click at [104, 60] on link "Pickups" at bounding box center [98, 59] width 31 height 16
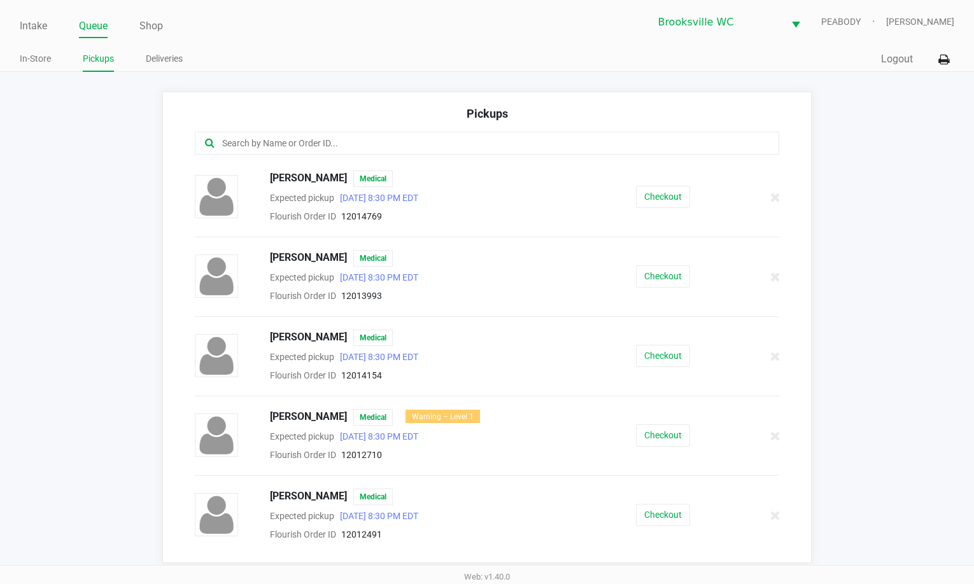
click at [263, 149] on input "text" at bounding box center [474, 143] width 507 height 15
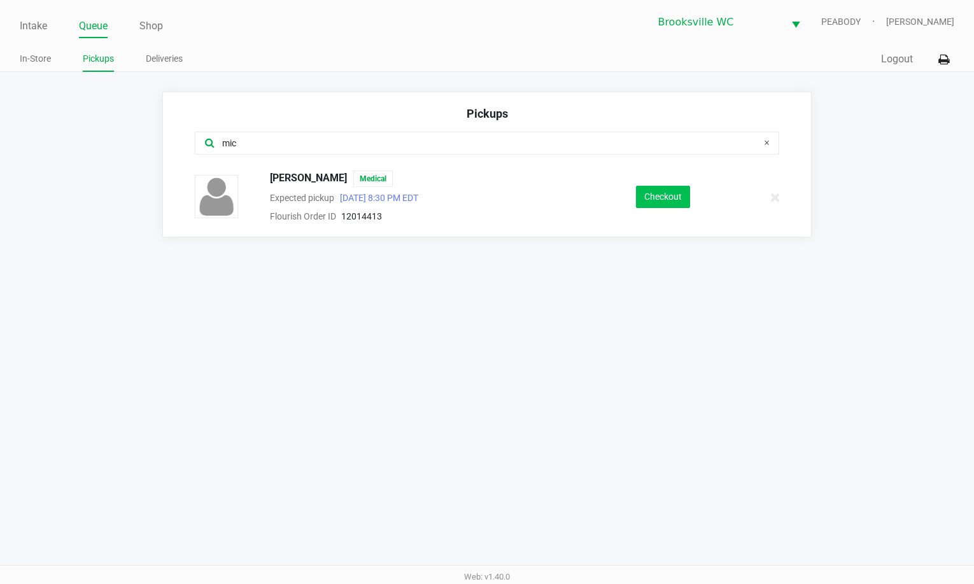
type input "mic"
click at [662, 189] on button "Checkout" at bounding box center [663, 197] width 54 height 22
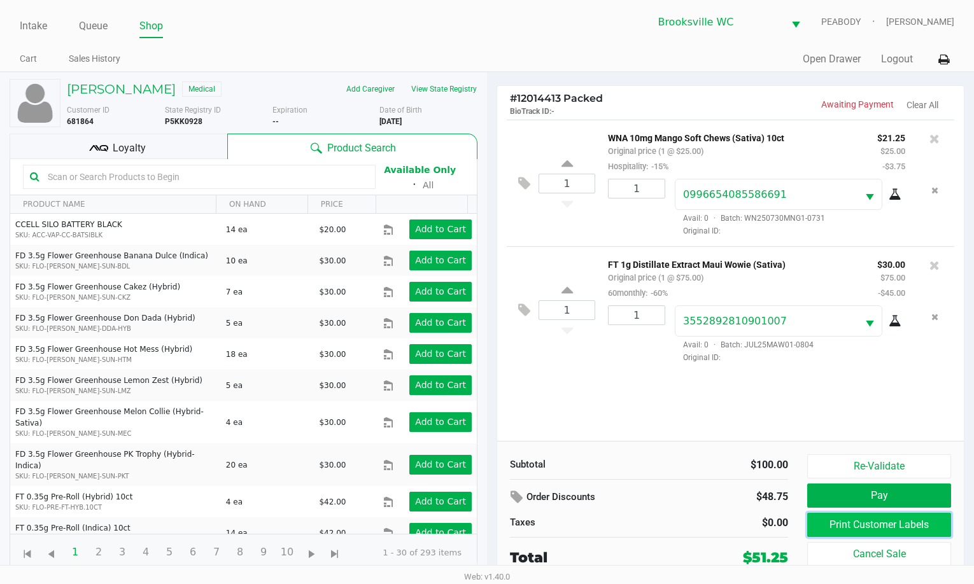
click at [830, 524] on button "Print Customer Labels" at bounding box center [879, 525] width 144 height 24
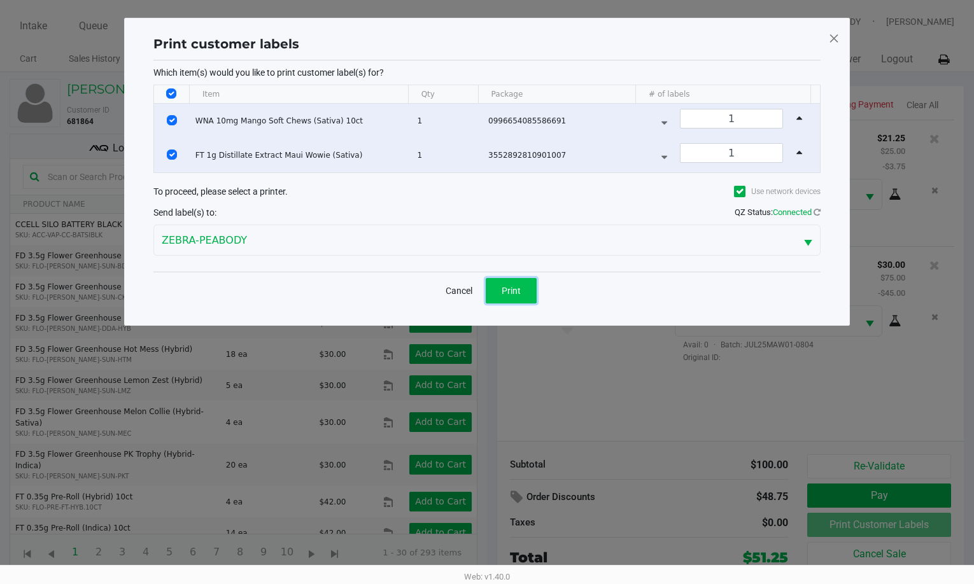
click at [498, 279] on button "Print" at bounding box center [511, 290] width 51 height 25
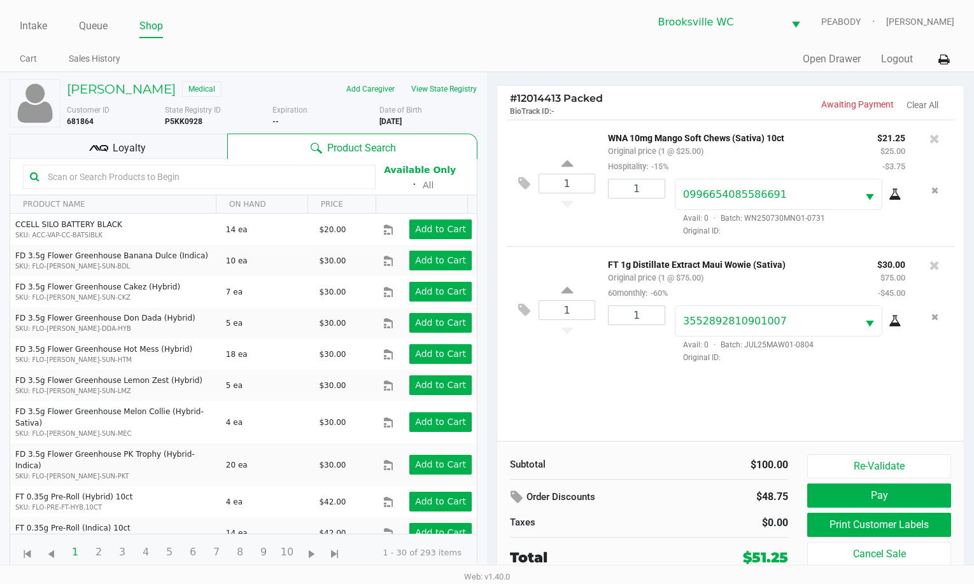
drag, startPoint x: 98, startPoint y: 152, endPoint x: 795, endPoint y: 453, distance: 759.6
click at [101, 152] on icon at bounding box center [98, 148] width 19 height 19
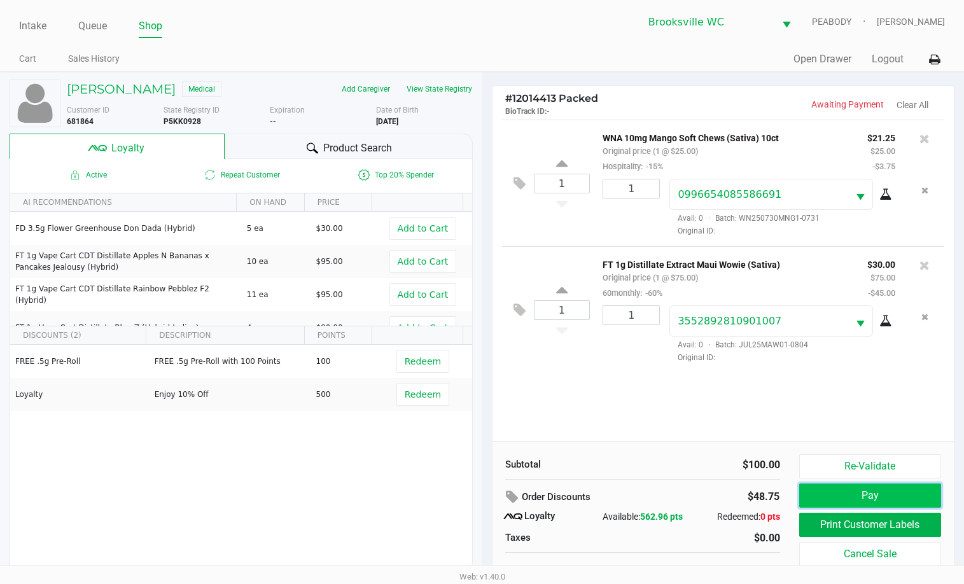
click at [849, 497] on button "Pay" at bounding box center [870, 496] width 143 height 24
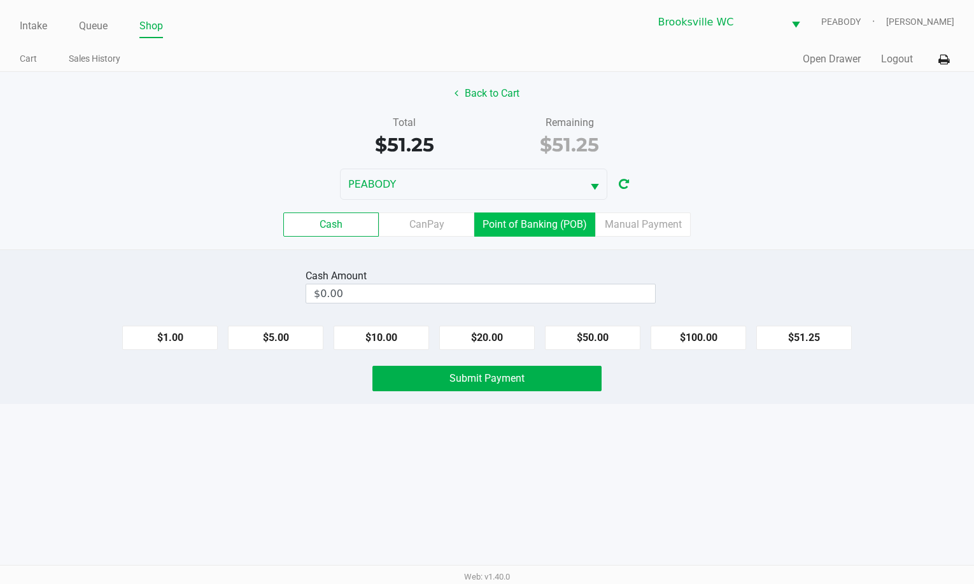
click at [511, 218] on label "Point of Banking (POB)" at bounding box center [534, 225] width 121 height 24
click at [0, 0] on 7 "Point of Banking (POB)" at bounding box center [0, 0] width 0 height 0
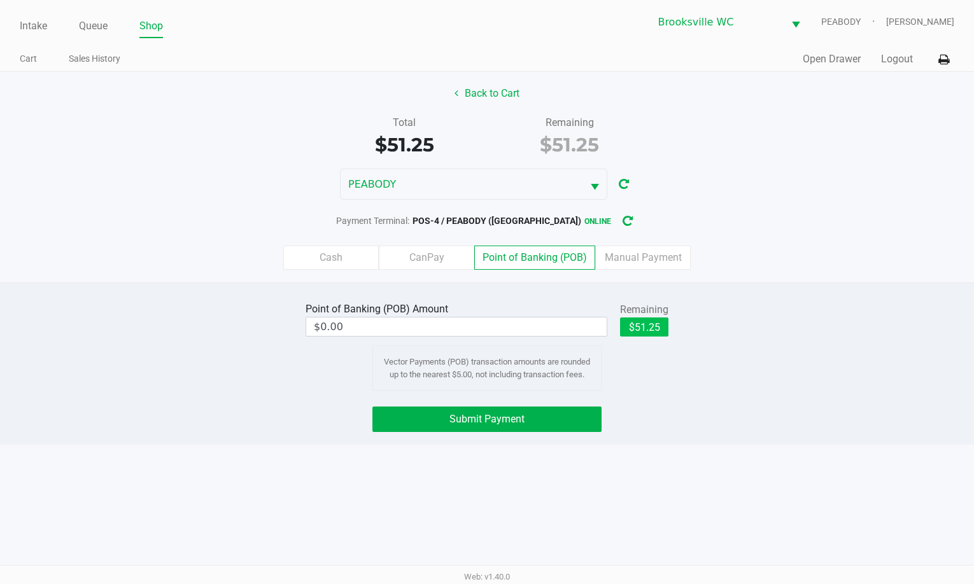
drag, startPoint x: 627, startPoint y: 315, endPoint x: 634, endPoint y: 325, distance: 11.8
click at [628, 314] on div "Remaining" at bounding box center [644, 309] width 48 height 15
click at [641, 330] on button "$51.25" at bounding box center [644, 327] width 48 height 19
type input "$51.25"
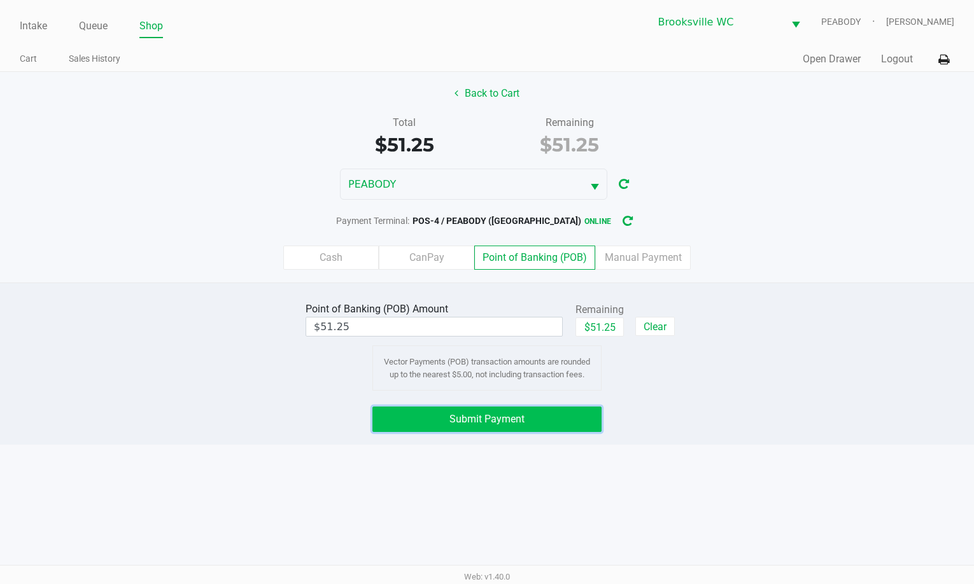
click at [545, 411] on button "Submit Payment" at bounding box center [486, 419] width 229 height 25
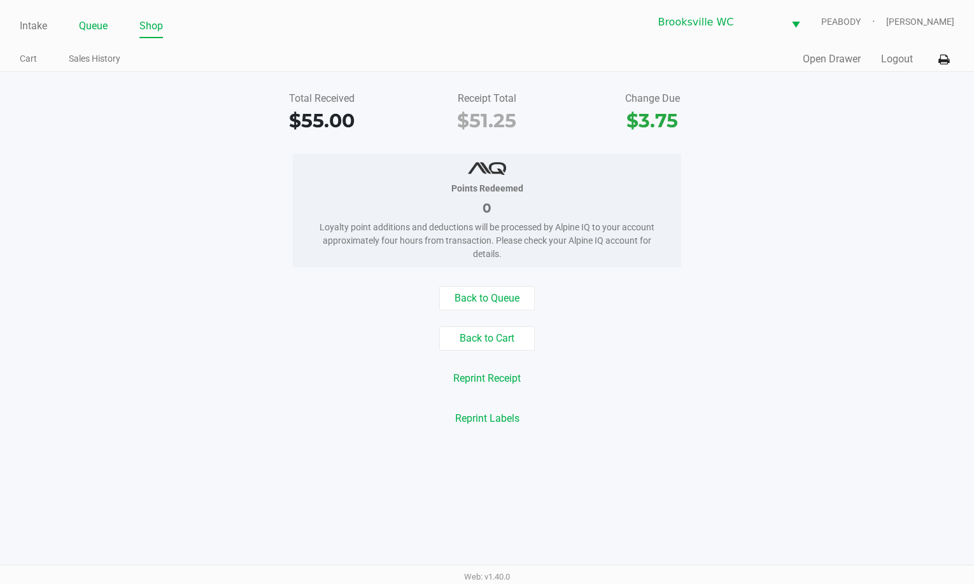
click at [93, 26] on link "Queue" at bounding box center [93, 26] width 29 height 18
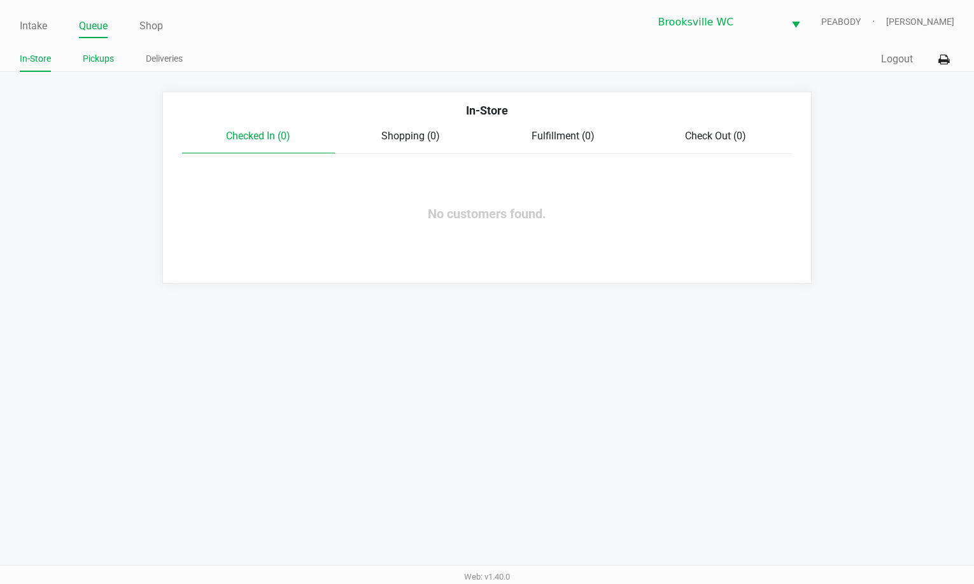
click at [102, 63] on link "Pickups" at bounding box center [98, 59] width 31 height 16
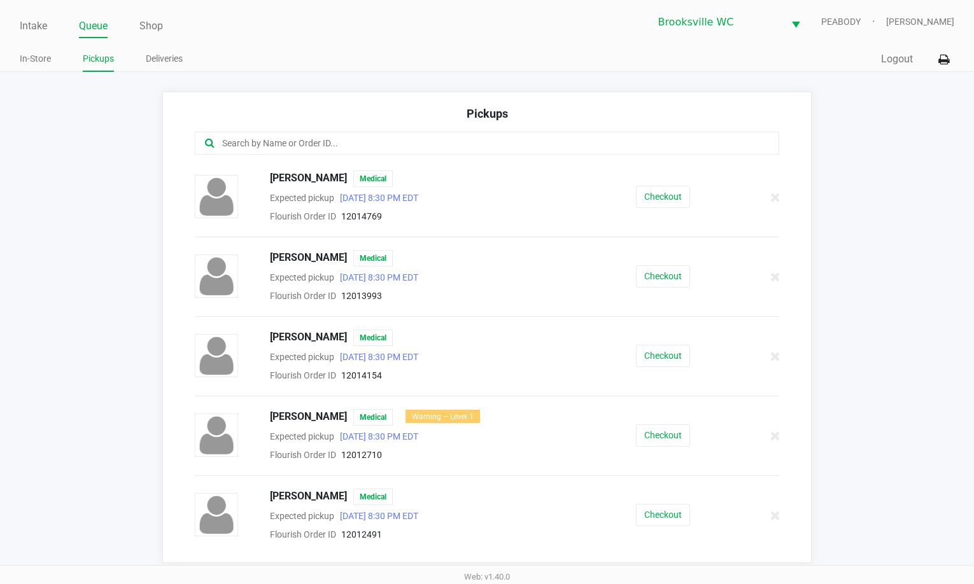
click at [310, 143] on input "text" at bounding box center [474, 143] width 507 height 15
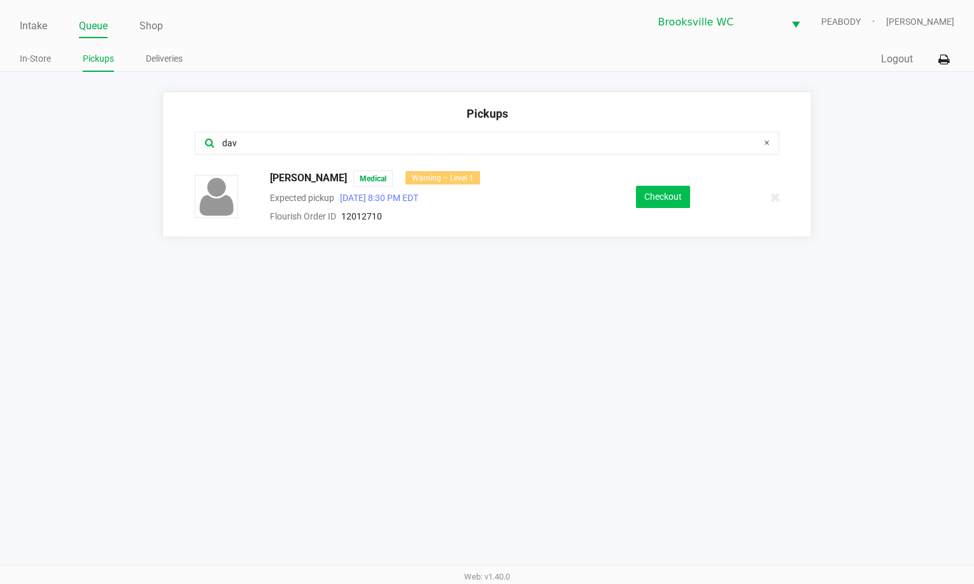
type input "dav"
click at [661, 186] on button "Checkout" at bounding box center [663, 197] width 54 height 22
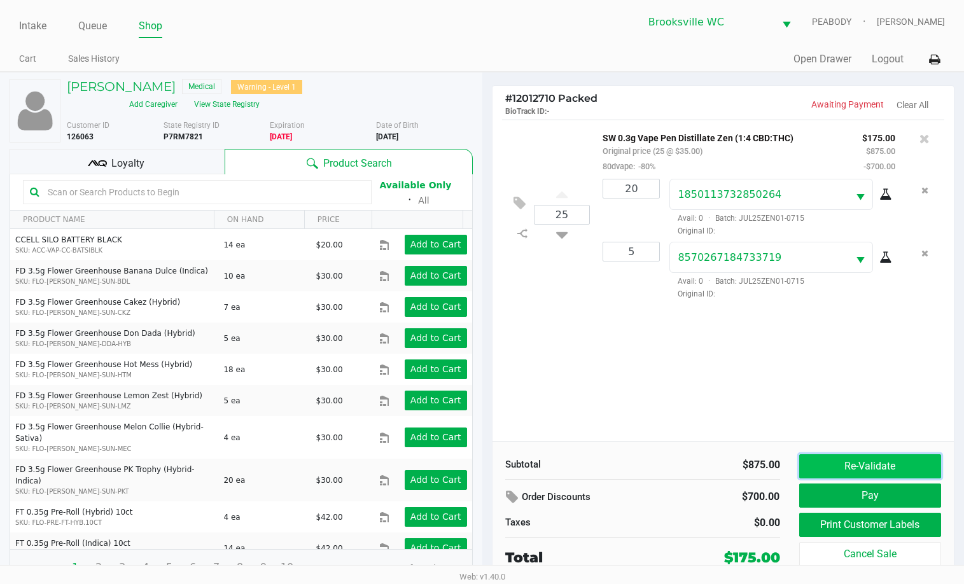
click at [849, 459] on button "Re-Validate" at bounding box center [870, 466] width 143 height 24
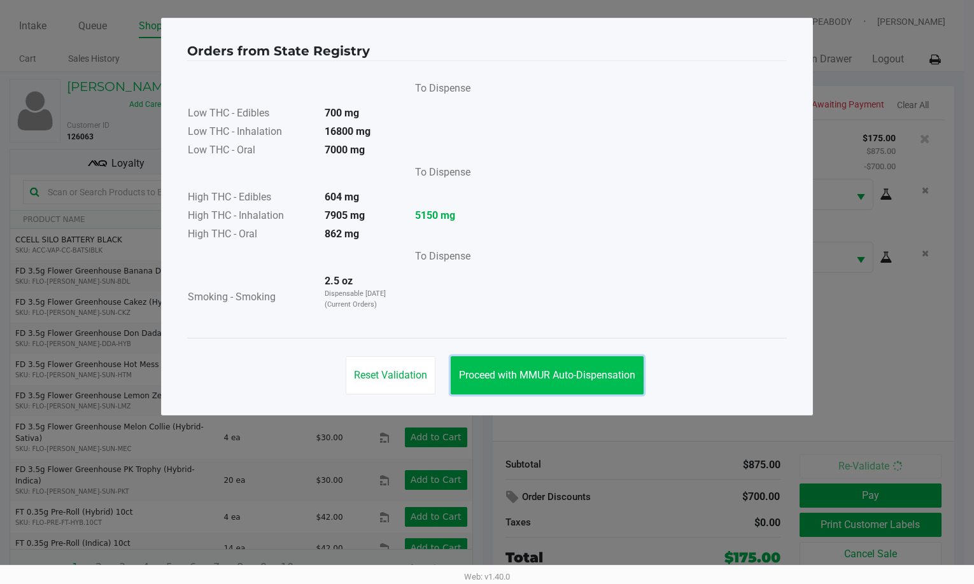
click at [530, 373] on span "Proceed with MMUR Auto-Dispensation" at bounding box center [547, 375] width 176 height 12
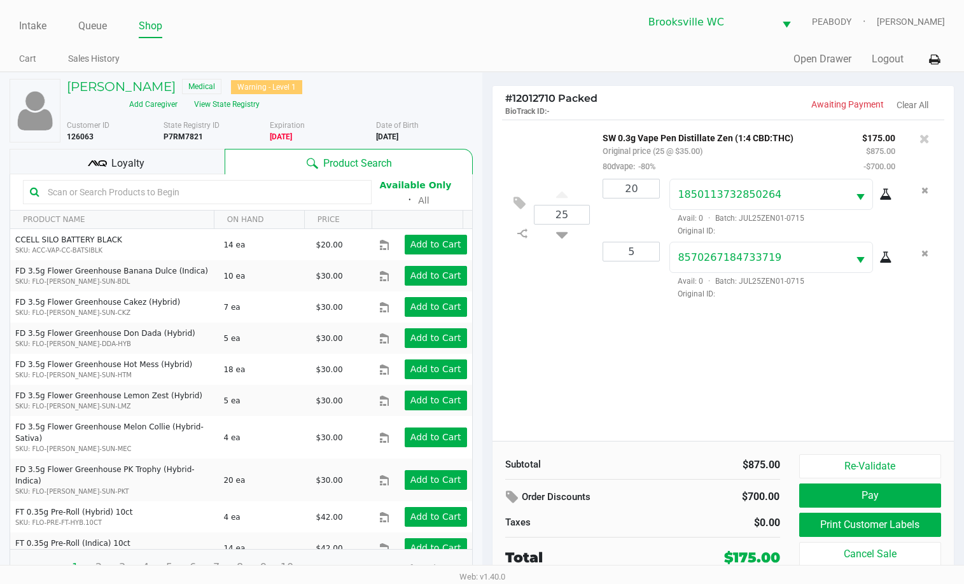
click at [608, 380] on div "25 SW 0.3g Vape Pen Distillate Zen (1:4 CBD:THC) Original price (25 @ $35.00) 8…" at bounding box center [724, 280] width 462 height 321
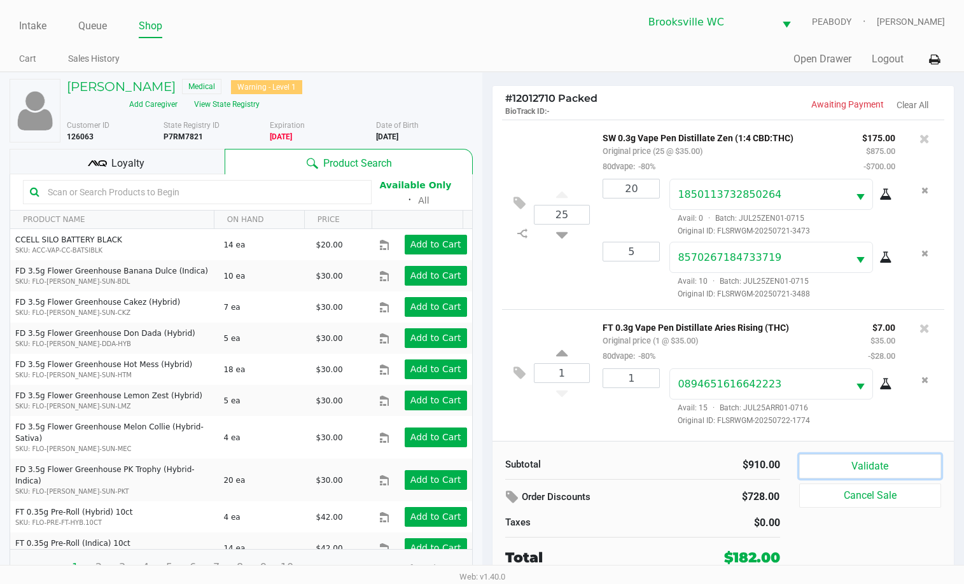
click at [855, 465] on button "Validate" at bounding box center [870, 466] width 143 height 24
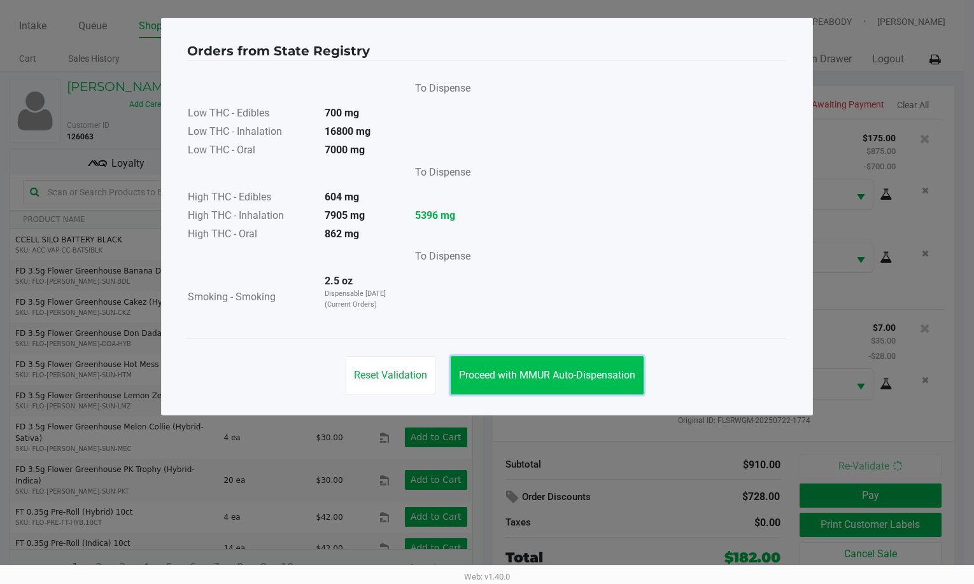
click at [542, 377] on span "Proceed with MMUR Auto-Dispensation" at bounding box center [547, 375] width 176 height 12
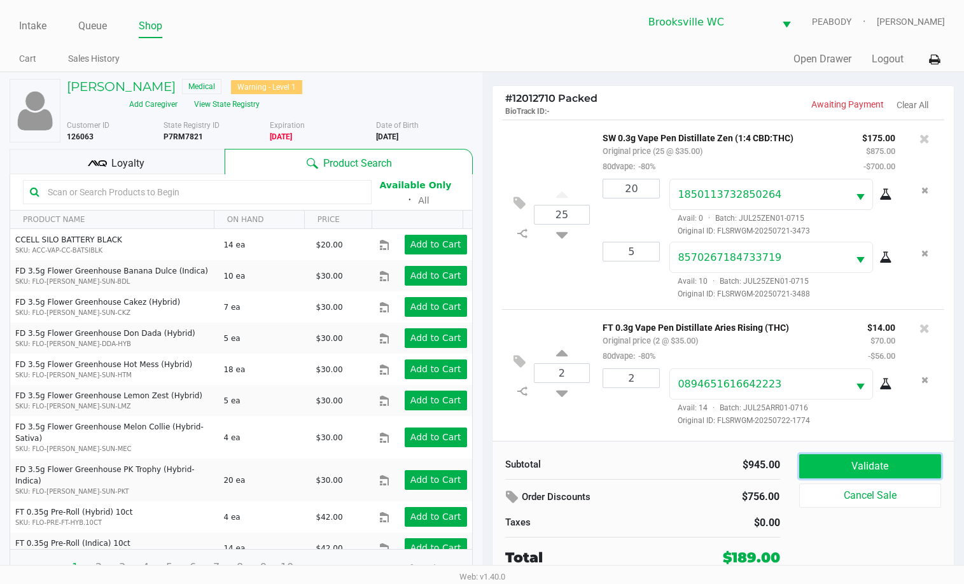
click at [832, 455] on button "Validate" at bounding box center [870, 466] width 143 height 24
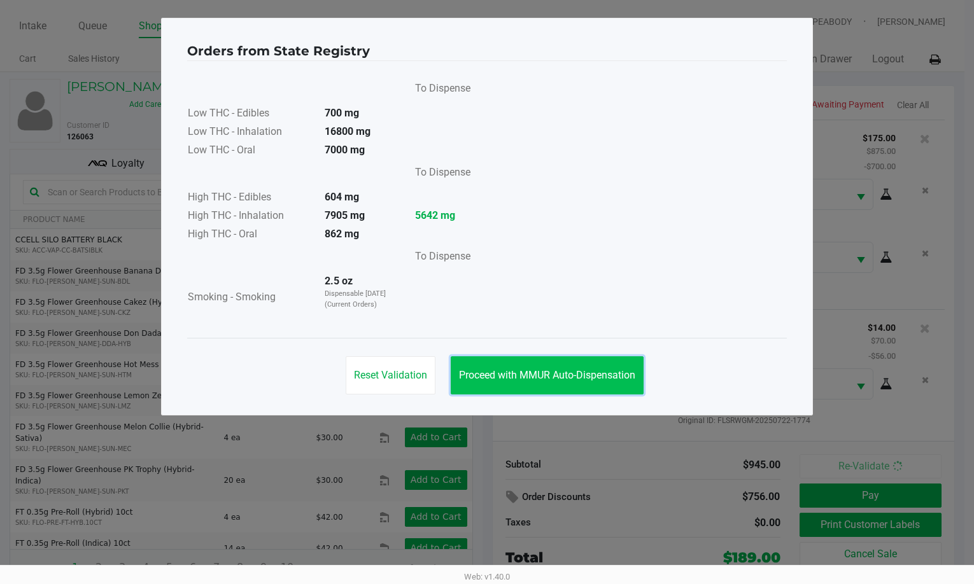
click at [511, 386] on button "Proceed with MMUR Auto-Dispensation" at bounding box center [547, 375] width 193 height 38
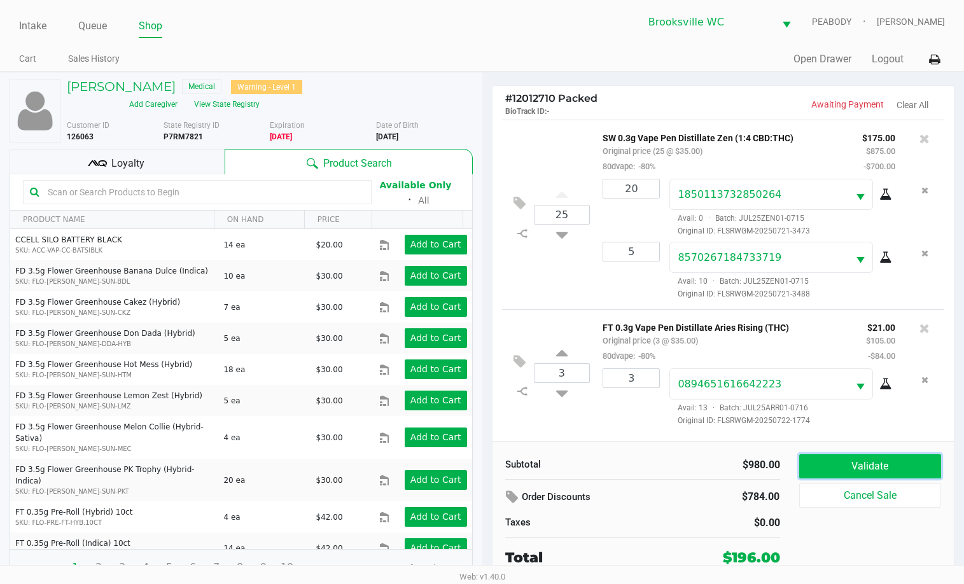
click at [855, 465] on button "Validate" at bounding box center [870, 466] width 143 height 24
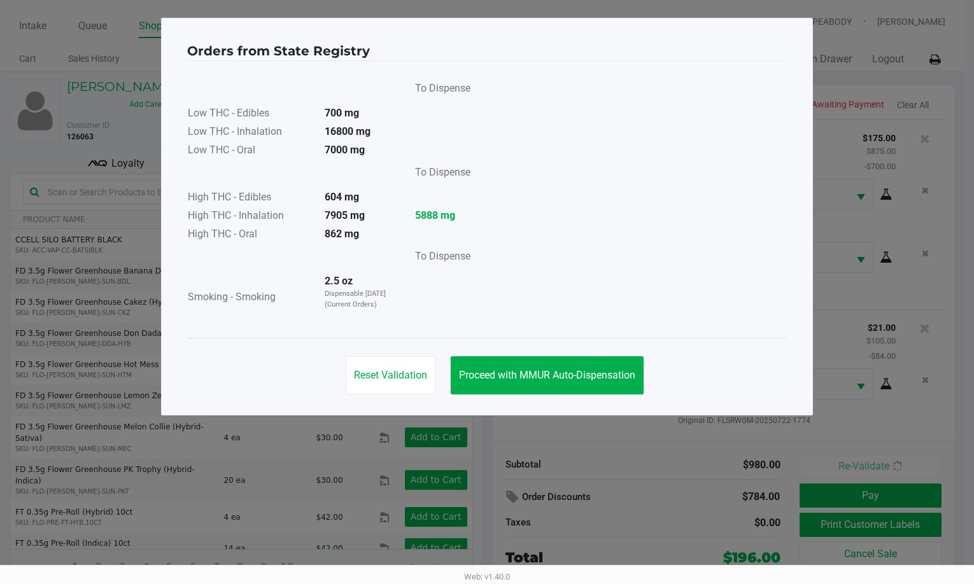
click at [578, 354] on div "Reset Validation Proceed with MMUR Auto-Dispensation" at bounding box center [486, 370] width 599 height 64
click at [583, 365] on button "Proceed with MMUR Auto-Dispensation" at bounding box center [547, 375] width 193 height 38
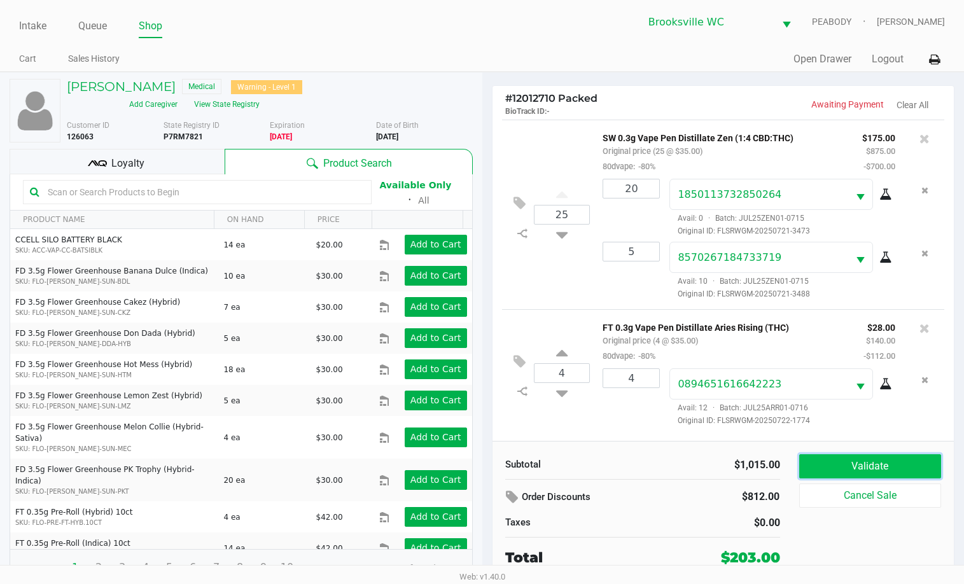
click at [838, 470] on button "Validate" at bounding box center [870, 466] width 143 height 24
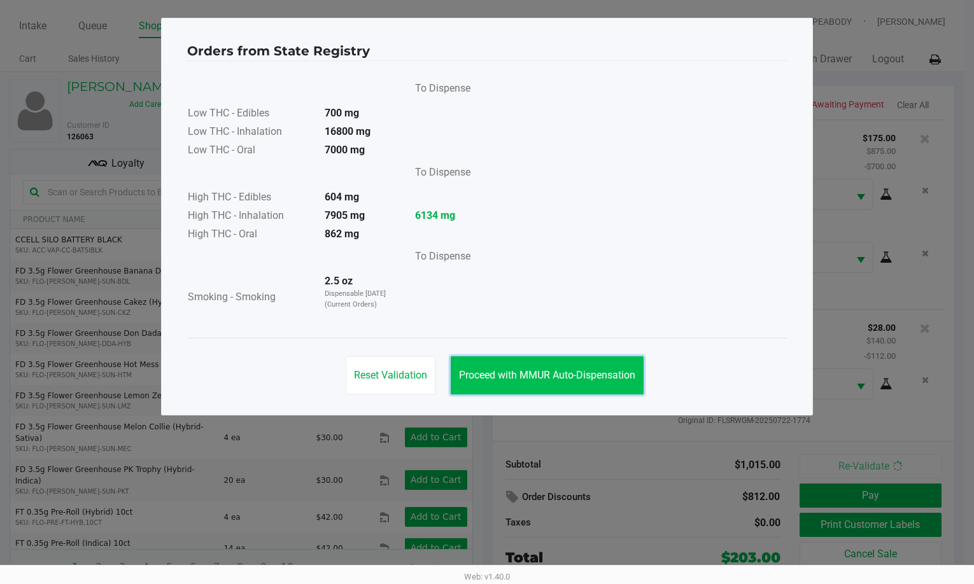
click at [592, 375] on span "Proceed with MMUR Auto-Dispensation" at bounding box center [547, 375] width 176 height 12
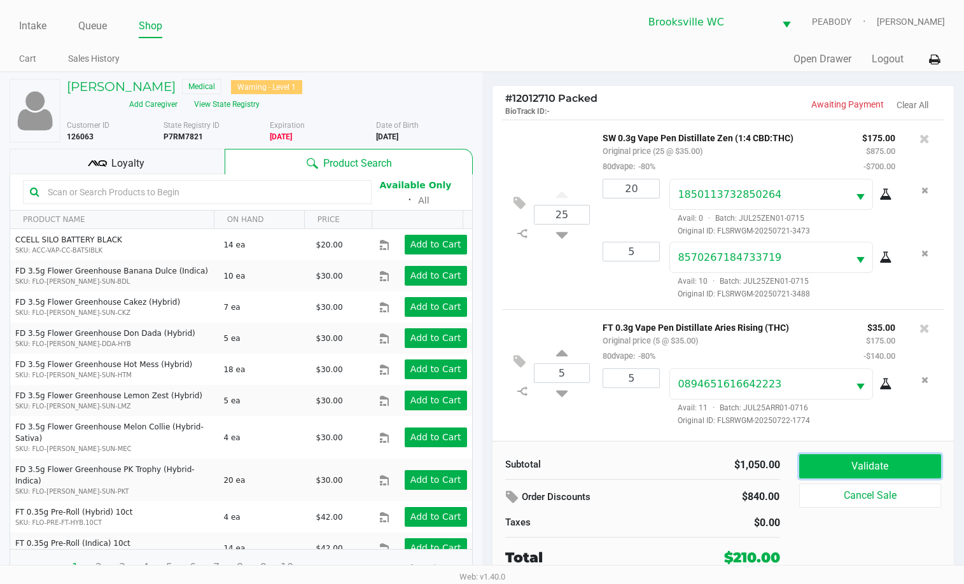
click at [843, 464] on button "Validate" at bounding box center [870, 466] width 143 height 24
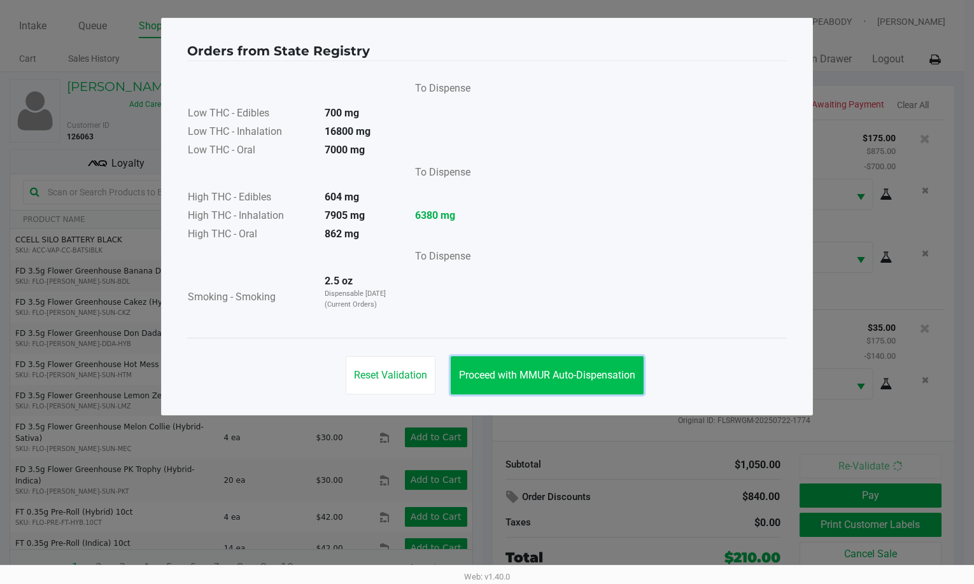
click at [526, 381] on span "Proceed with MMUR Auto-Dispensation" at bounding box center [547, 375] width 176 height 12
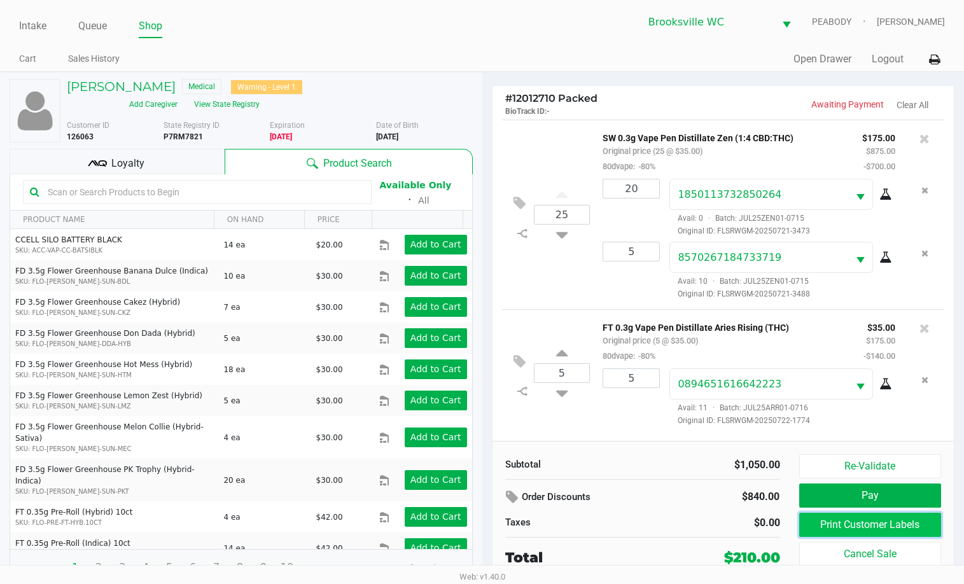
click at [826, 521] on button "Print Customer Labels" at bounding box center [870, 525] width 143 height 24
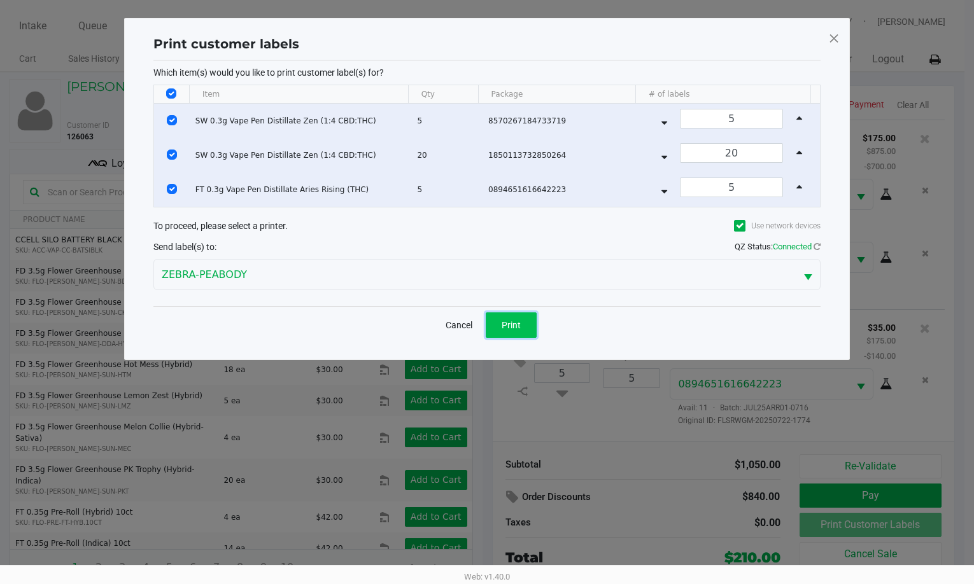
click at [502, 318] on button "Print" at bounding box center [511, 324] width 51 height 25
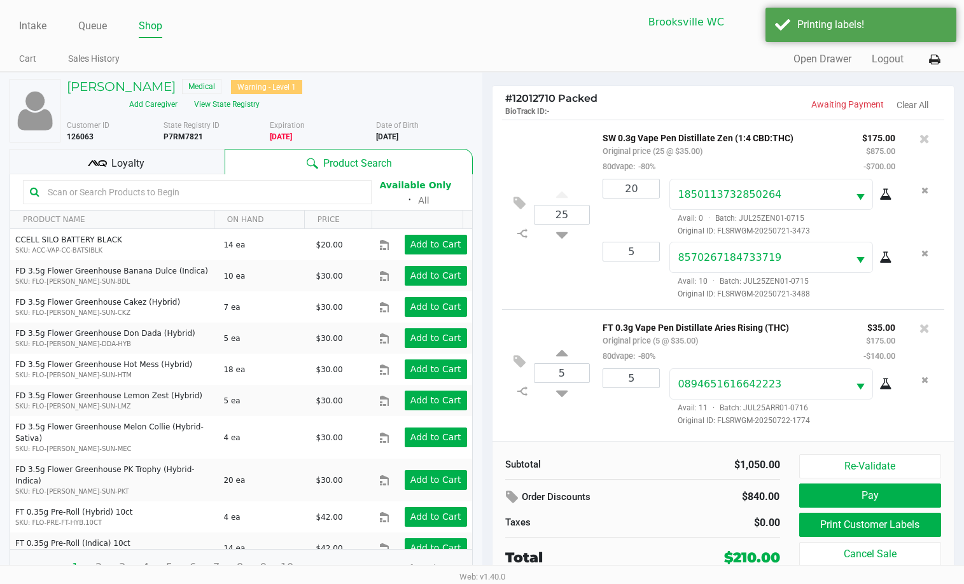
click at [109, 160] on div "Loyalty" at bounding box center [117, 161] width 215 height 25
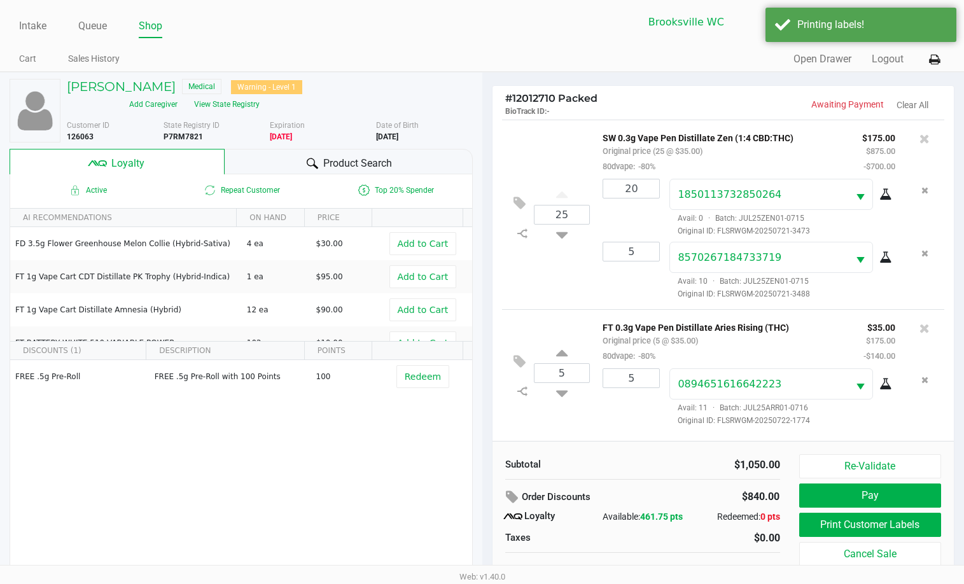
scroll to position [13, 0]
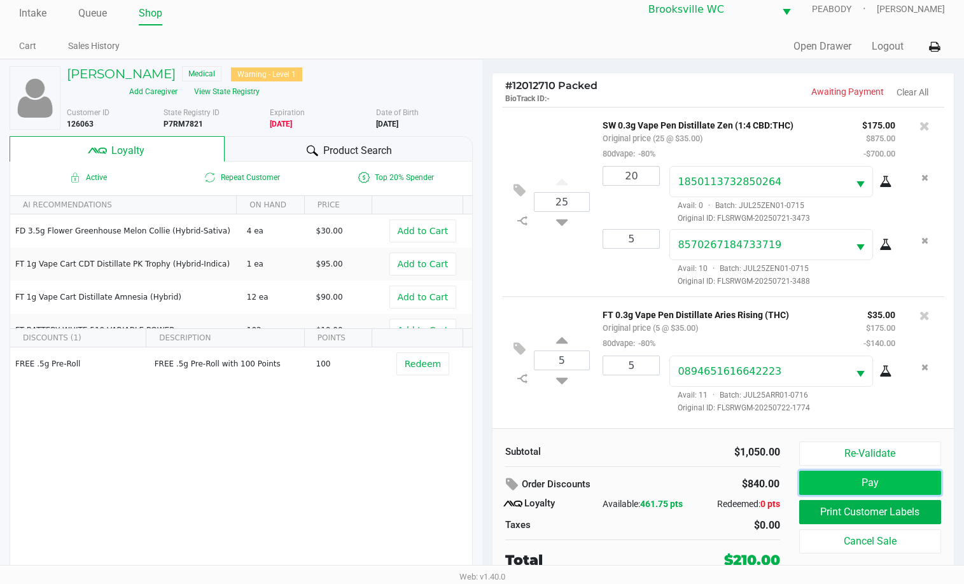
click at [833, 477] on button "Pay" at bounding box center [870, 483] width 143 height 24
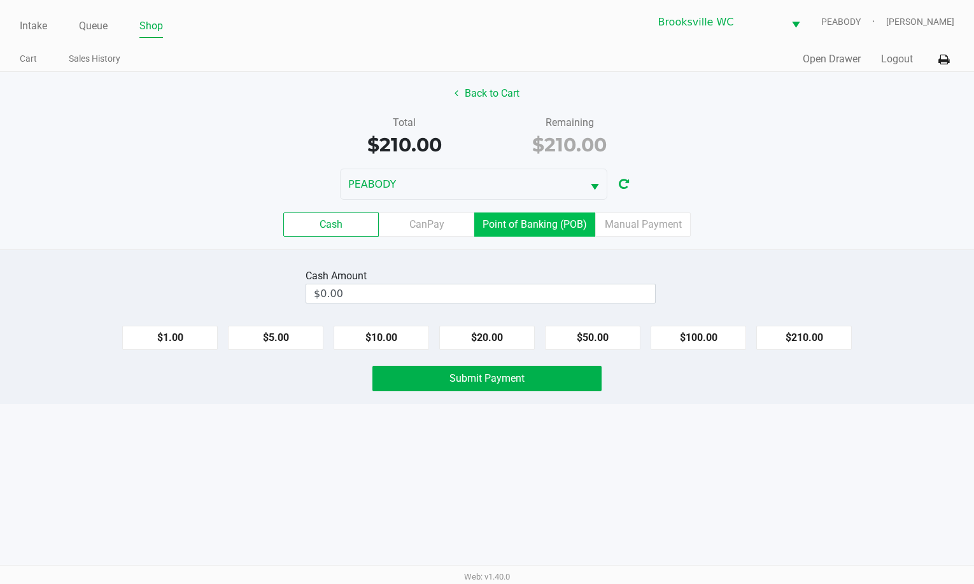
click at [533, 225] on label "Point of Banking (POB)" at bounding box center [534, 225] width 121 height 24
click at [0, 0] on 7 "Point of Banking (POB)" at bounding box center [0, 0] width 0 height 0
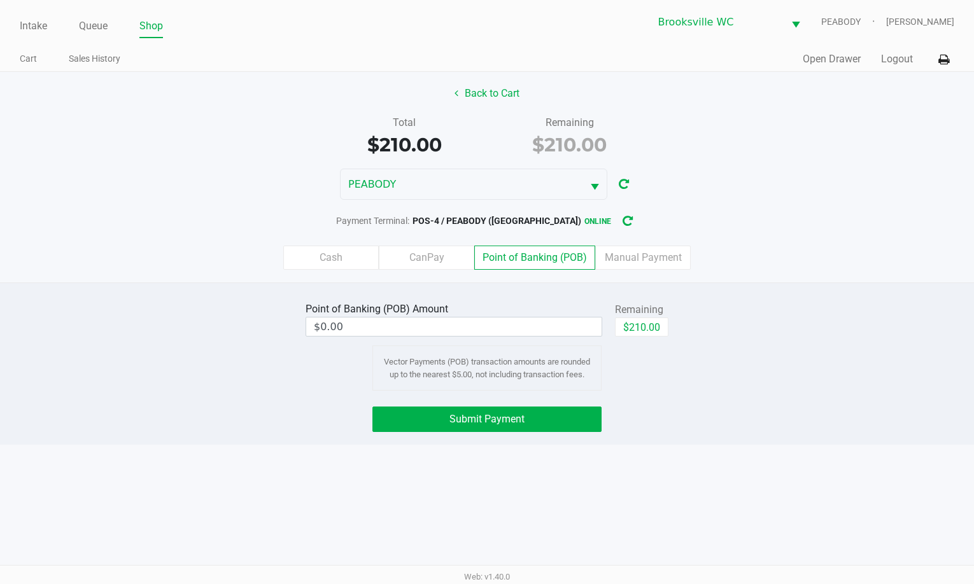
click at [746, 252] on div "Cash CanPay Point of Banking (POB) Manual Payment" at bounding box center [487, 258] width 974 height 24
click at [641, 332] on button "$210.00" at bounding box center [641, 327] width 53 height 19
type input "$210.00"
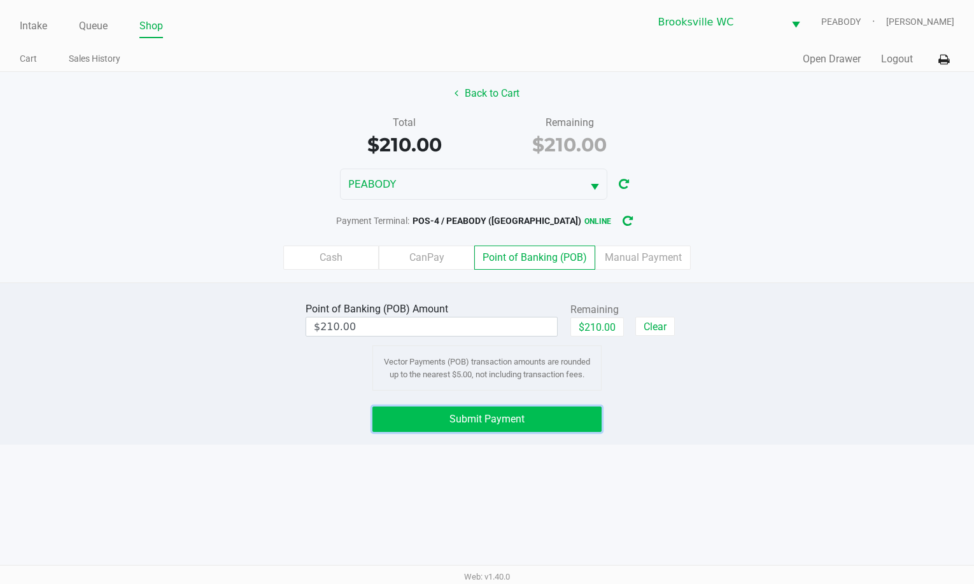
click at [469, 410] on button "Submit Payment" at bounding box center [486, 419] width 229 height 25
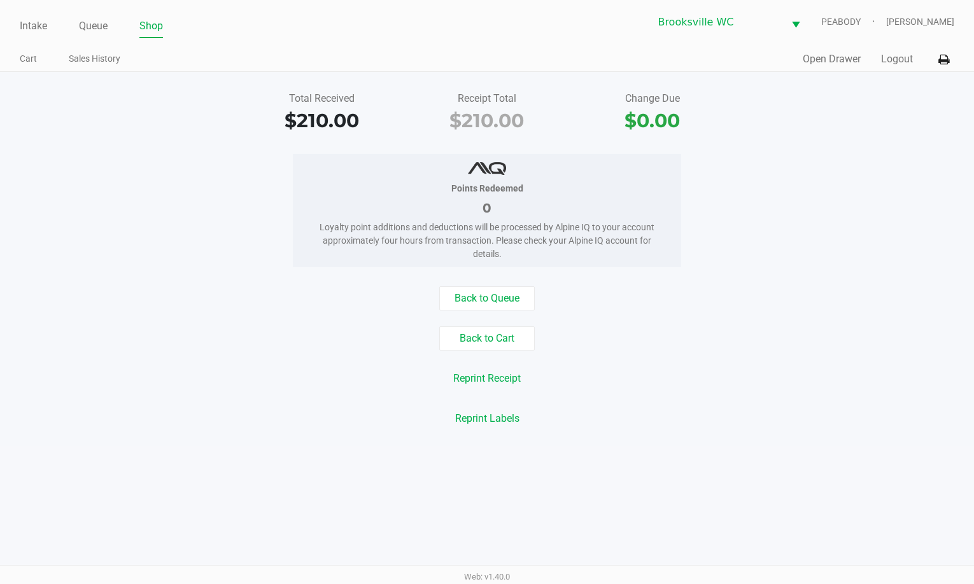
drag, startPoint x: 897, startPoint y: 353, endPoint x: 601, endPoint y: 116, distance: 379.8
click at [895, 351] on div "Back to Queue Back to Cart Reprint Receipt Reprint Labels" at bounding box center [486, 358] width 993 height 144
click at [39, 24] on link "Intake" at bounding box center [33, 26] width 27 height 18
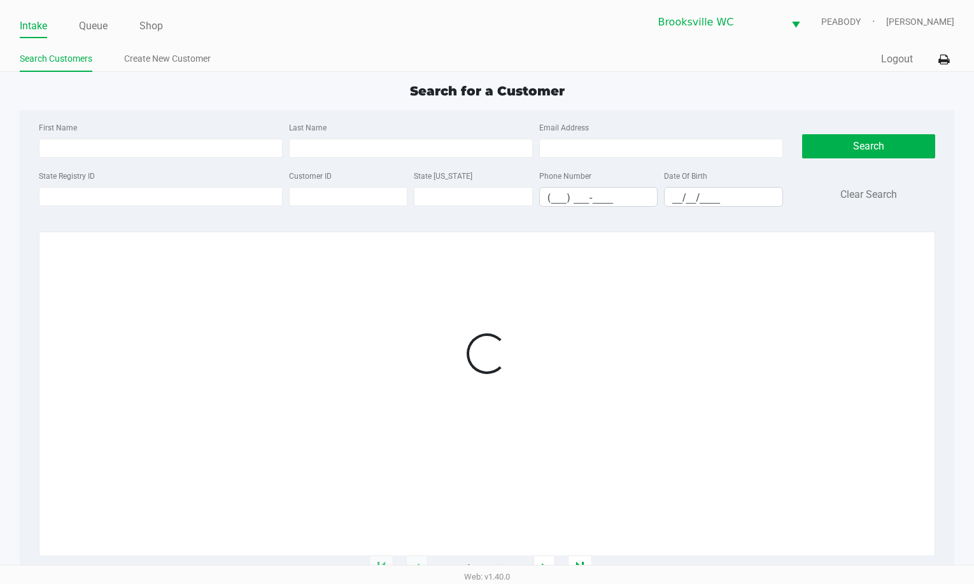
click at [235, 86] on div "Search for a Customer" at bounding box center [487, 90] width 954 height 19
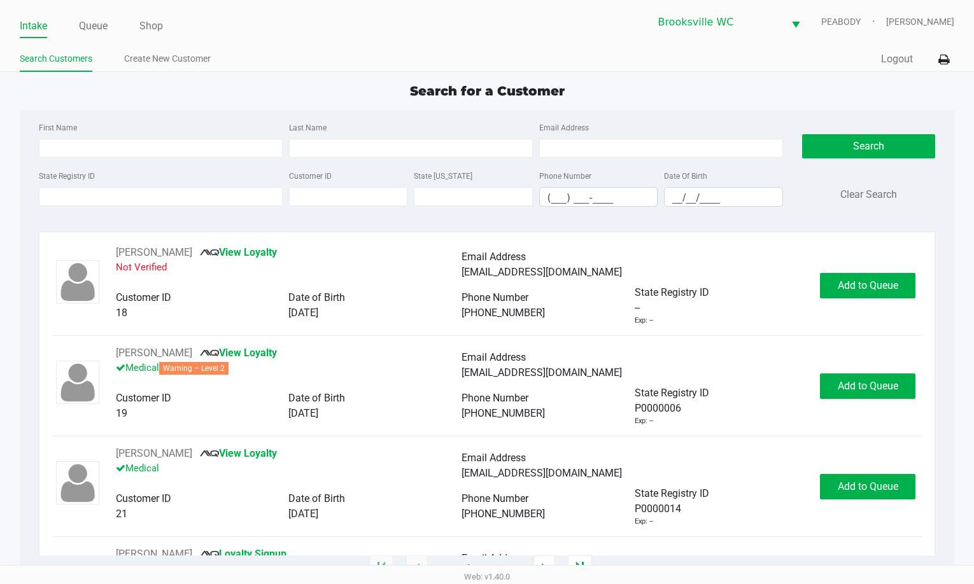
click at [239, 85] on div "Search for a Customer" at bounding box center [487, 90] width 954 height 19
type input "LINDSEY"
type input "GRANDON"
type input "02/17/1990"
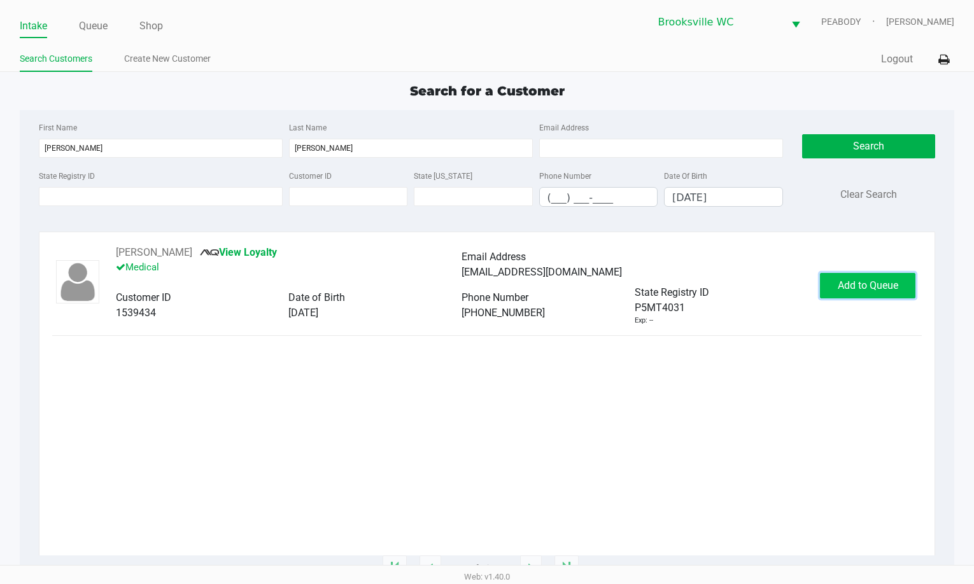
click at [849, 284] on span "Add to Queue" at bounding box center [867, 285] width 60 height 12
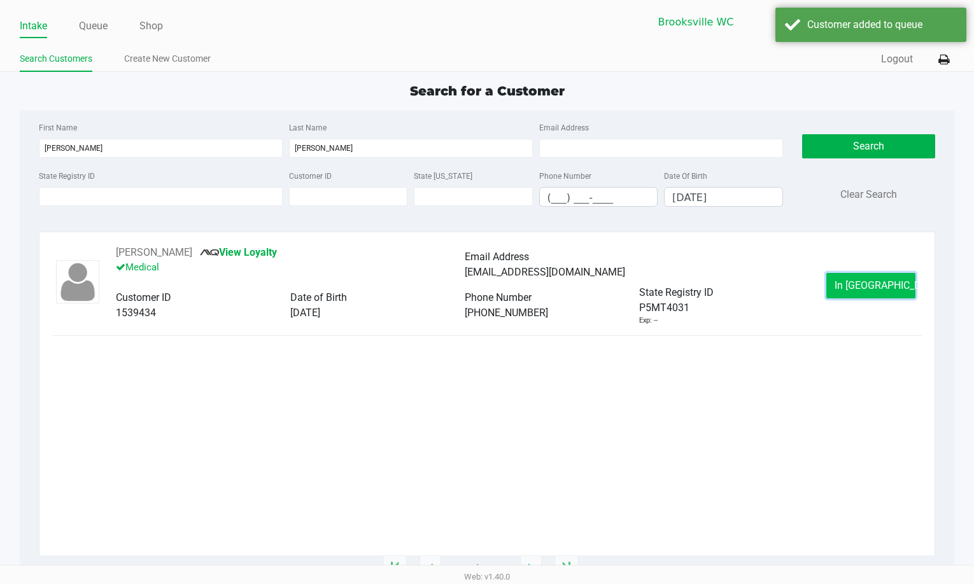
click at [853, 285] on span "In Queue" at bounding box center [887, 285] width 107 height 12
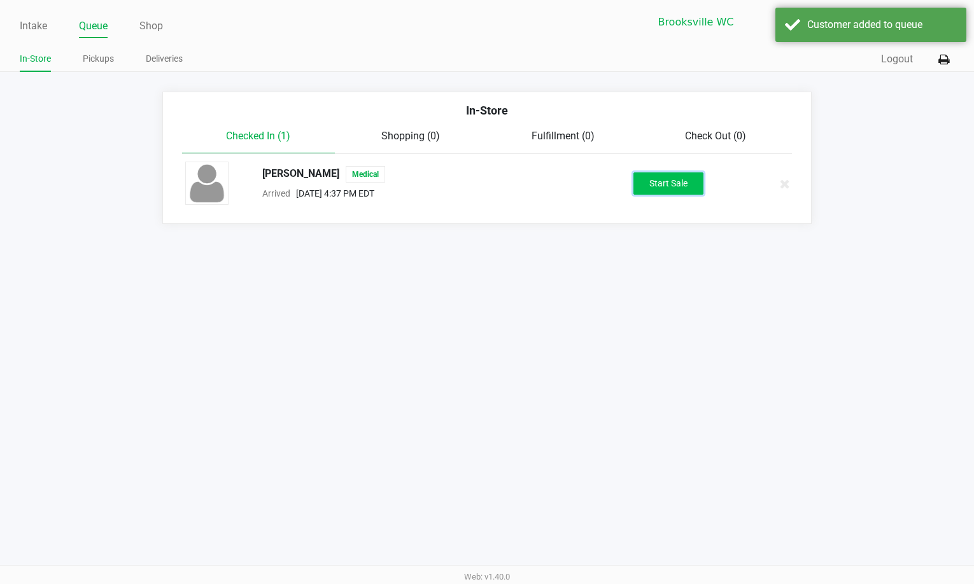
click at [657, 184] on button "Start Sale" at bounding box center [668, 183] width 70 height 22
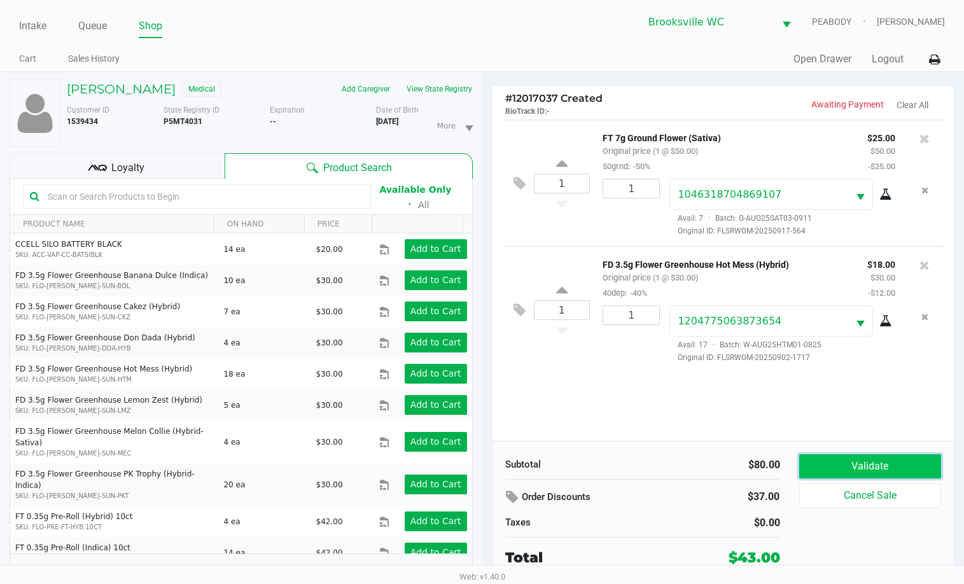
click at [849, 463] on button "Validate" at bounding box center [870, 466] width 143 height 24
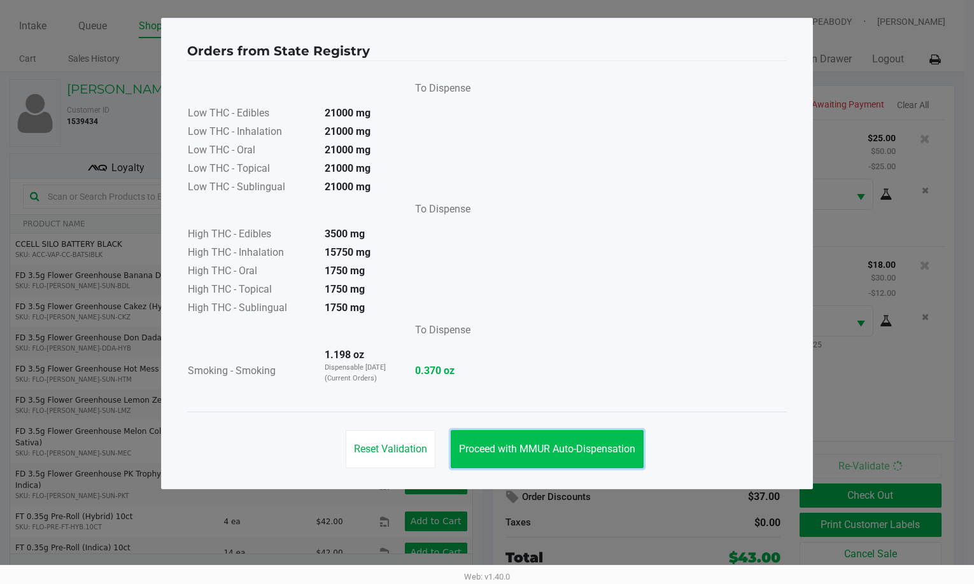
drag, startPoint x: 561, startPoint y: 446, endPoint x: 870, endPoint y: 525, distance: 318.5
click at [561, 447] on span "Proceed with MMUR Auto-Dispensation" at bounding box center [547, 449] width 176 height 12
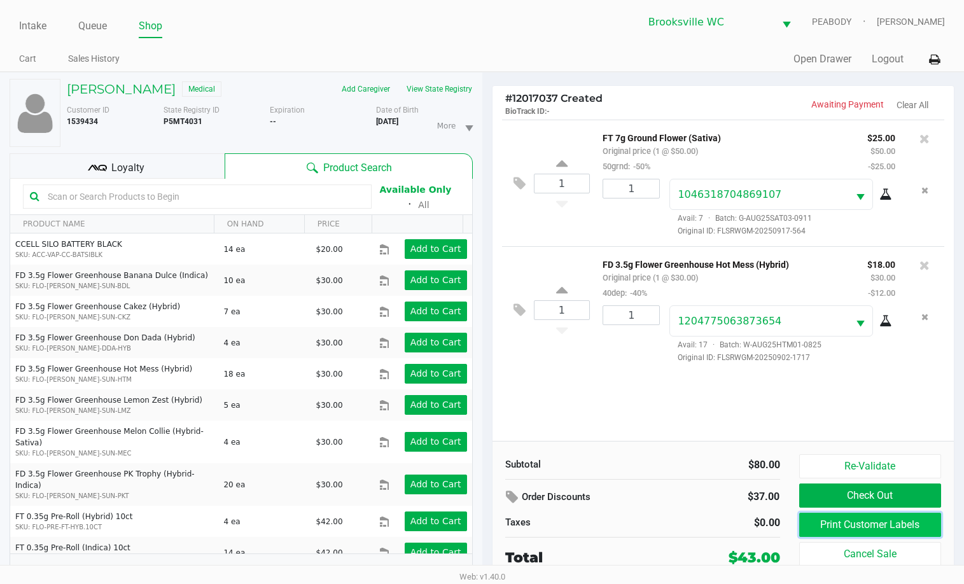
click at [845, 526] on button "Print Customer Labels" at bounding box center [870, 525] width 143 height 24
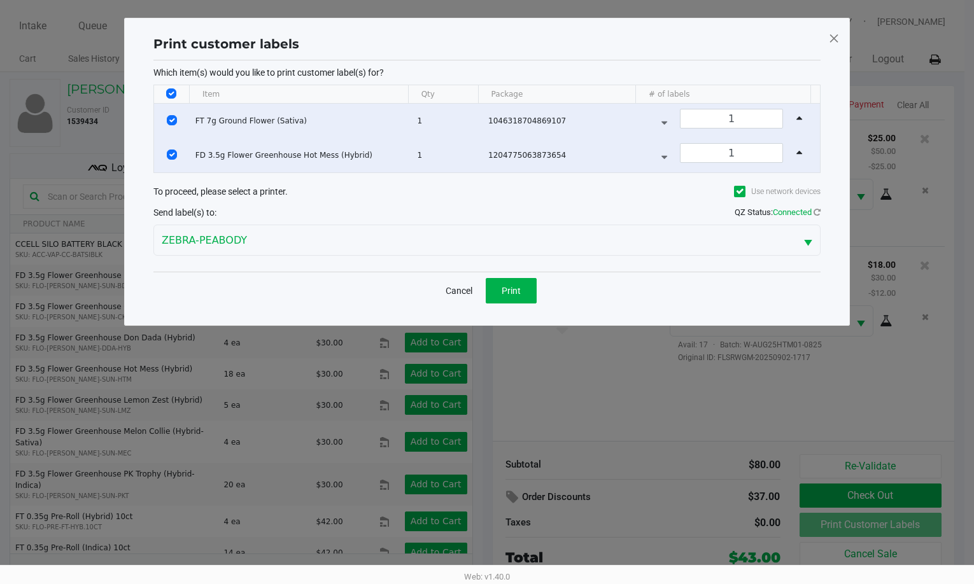
click at [512, 304] on div "Cancel Print" at bounding box center [486, 291] width 667 height 38
click at [511, 294] on span "Print" at bounding box center [510, 291] width 19 height 10
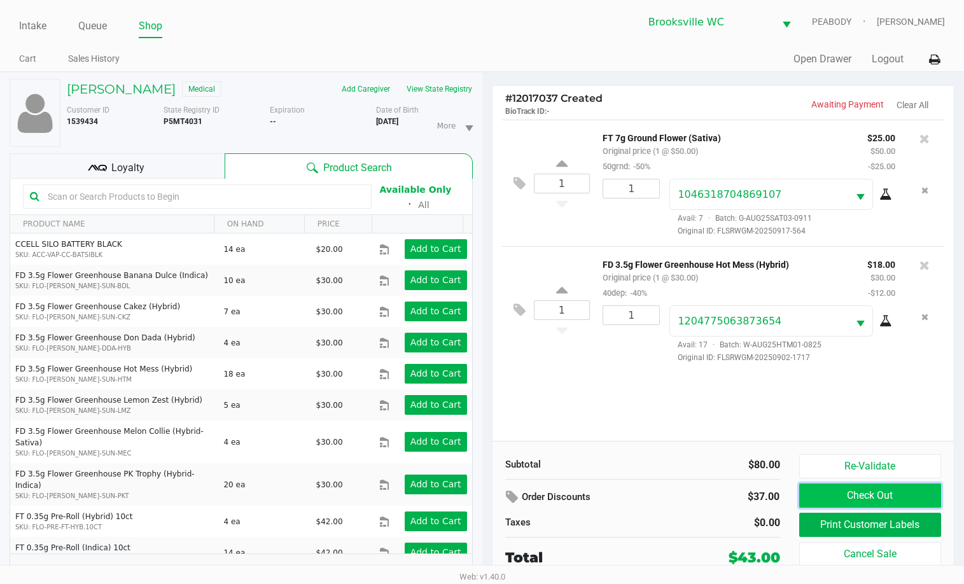
click at [830, 492] on button "Check Out" at bounding box center [870, 496] width 143 height 24
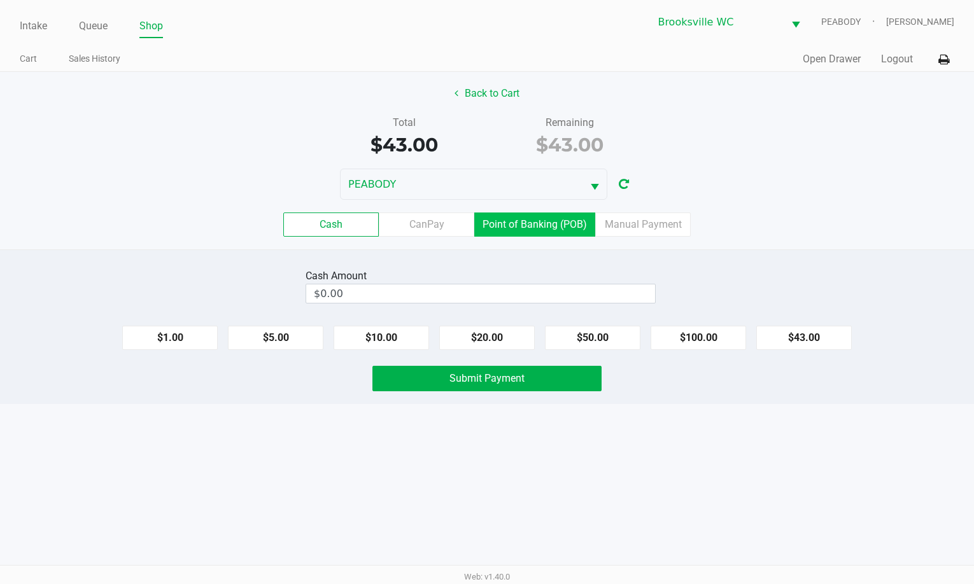
click at [530, 226] on label "Point of Banking (POB)" at bounding box center [534, 225] width 121 height 24
click at [0, 0] on 7 "Point of Banking (POB)" at bounding box center [0, 0] width 0 height 0
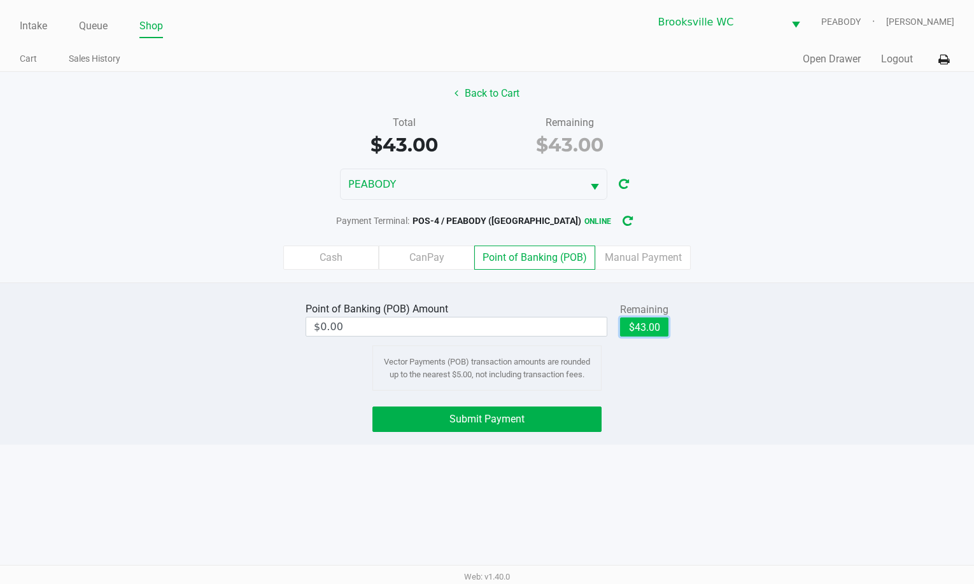
click at [650, 333] on button "$43.00" at bounding box center [644, 327] width 48 height 19
type input "$43.00"
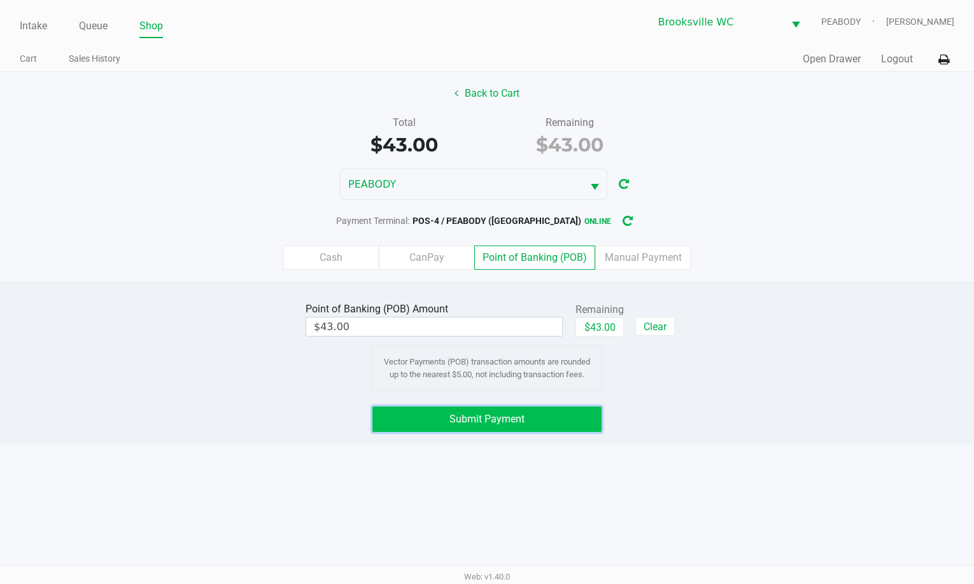
click at [538, 426] on button "Submit Payment" at bounding box center [486, 419] width 229 height 25
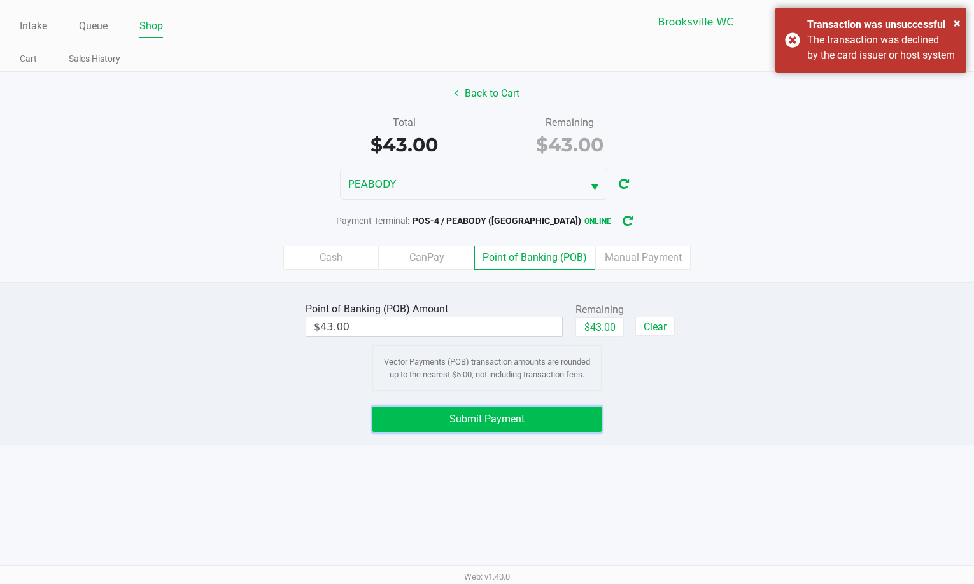
click at [515, 419] on span "Submit Payment" at bounding box center [486, 419] width 75 height 12
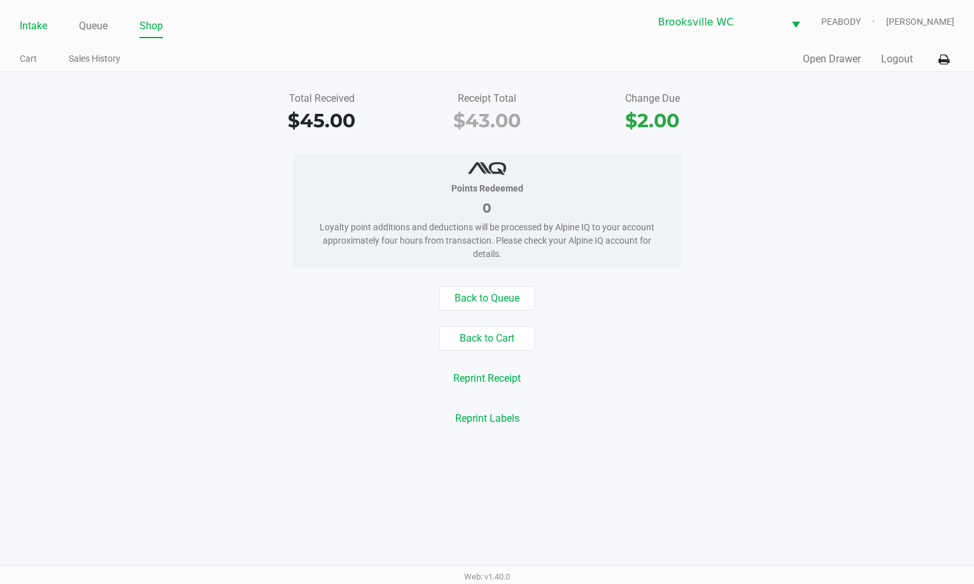
click at [44, 27] on link "Intake" at bounding box center [33, 26] width 27 height 18
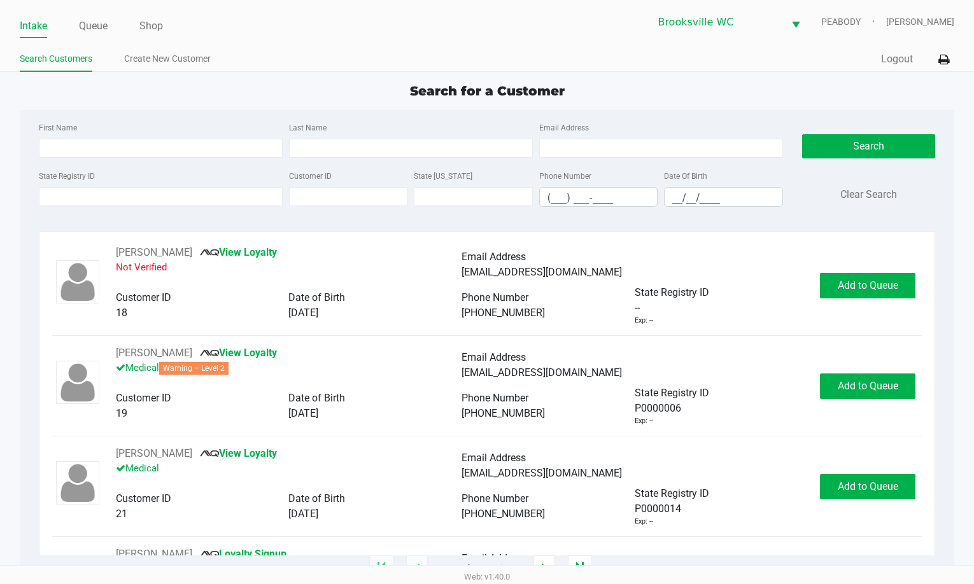
click at [277, 101] on div "Search for a Customer First Name Last Name Email Address State Registry ID Cust…" at bounding box center [487, 324] width 935 height 487
type input "TONY"
type input "PAOLELLA"
type input "09/24/1983"
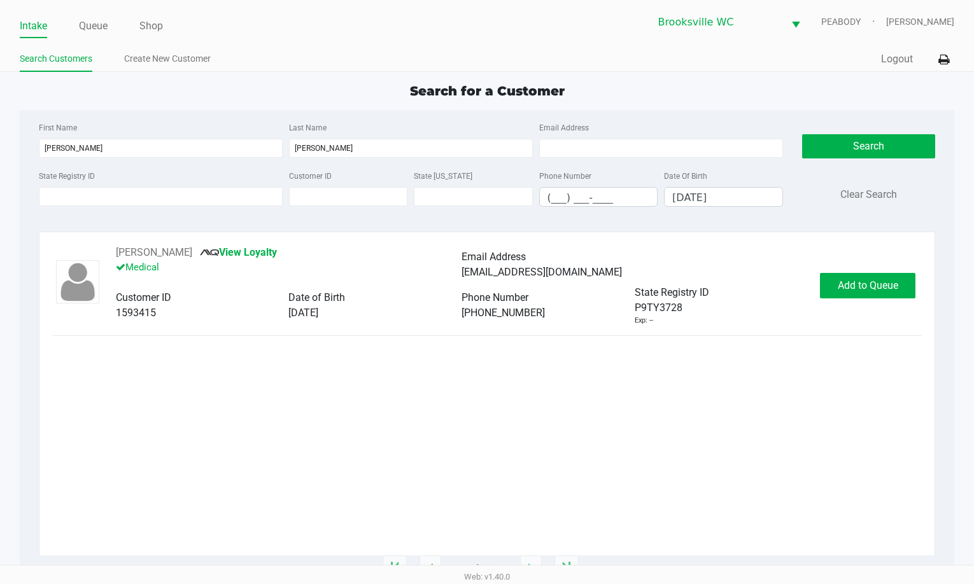
click at [861, 267] on div "TONY PAOLELLA View Loyalty Medical Email Address tonypaolella058@gmail.com Cust…" at bounding box center [487, 285] width 870 height 81
click at [854, 281] on span "Add to Queue" at bounding box center [867, 285] width 60 height 12
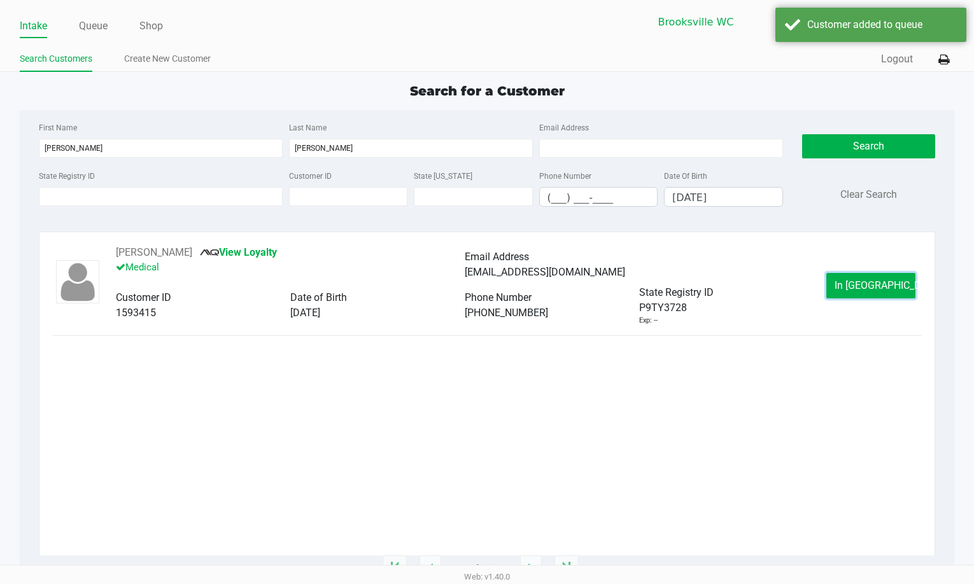
click at [848, 284] on button "In Queue" at bounding box center [870, 285] width 89 height 25
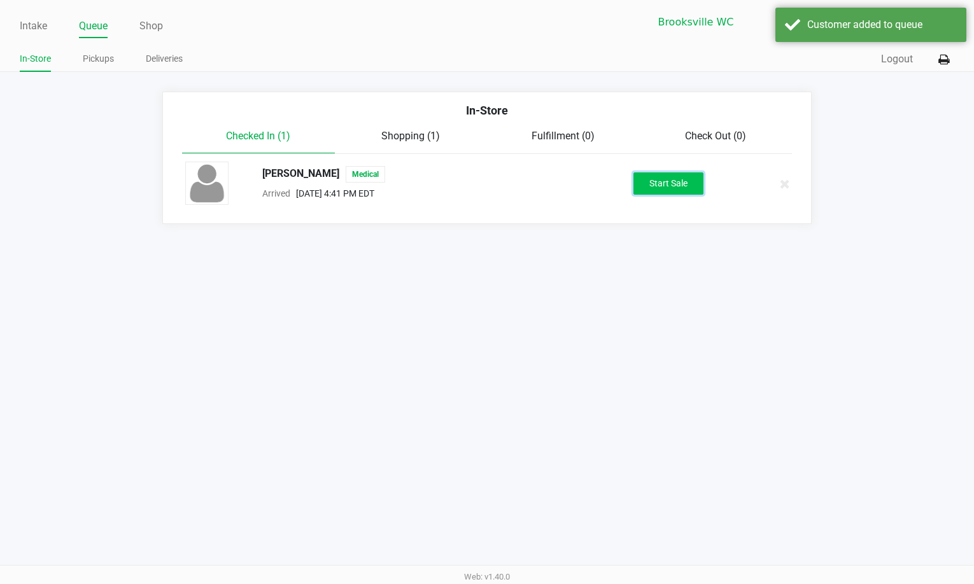
click at [659, 184] on button "Start Sale" at bounding box center [668, 183] width 70 height 22
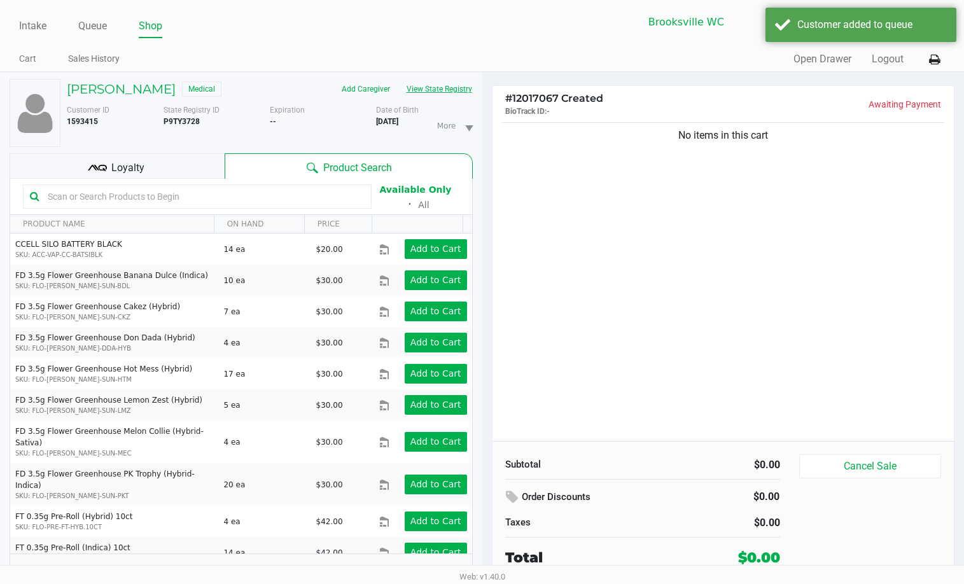
click at [447, 87] on button "View State Registry" at bounding box center [435, 89] width 74 height 20
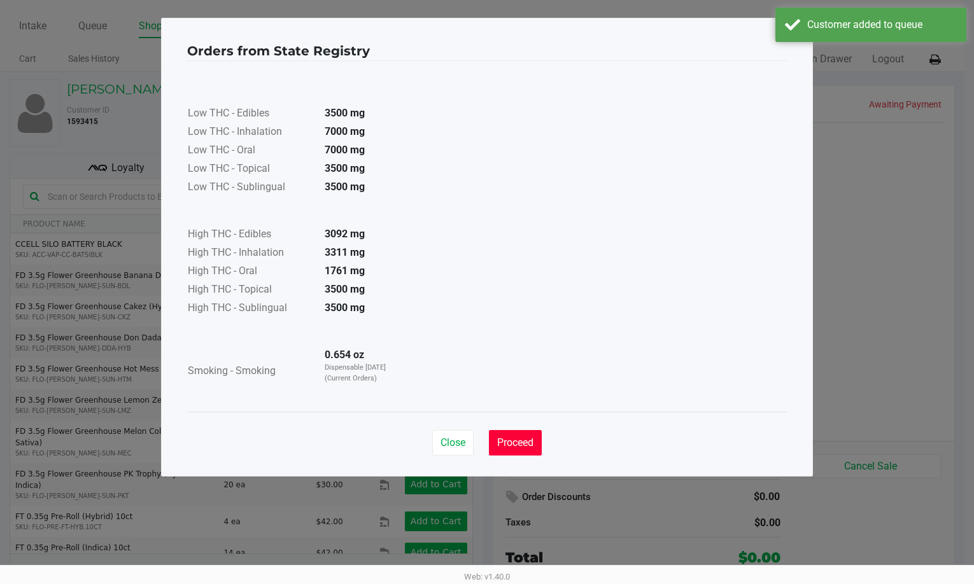
click at [529, 437] on span "Proceed" at bounding box center [515, 443] width 36 height 12
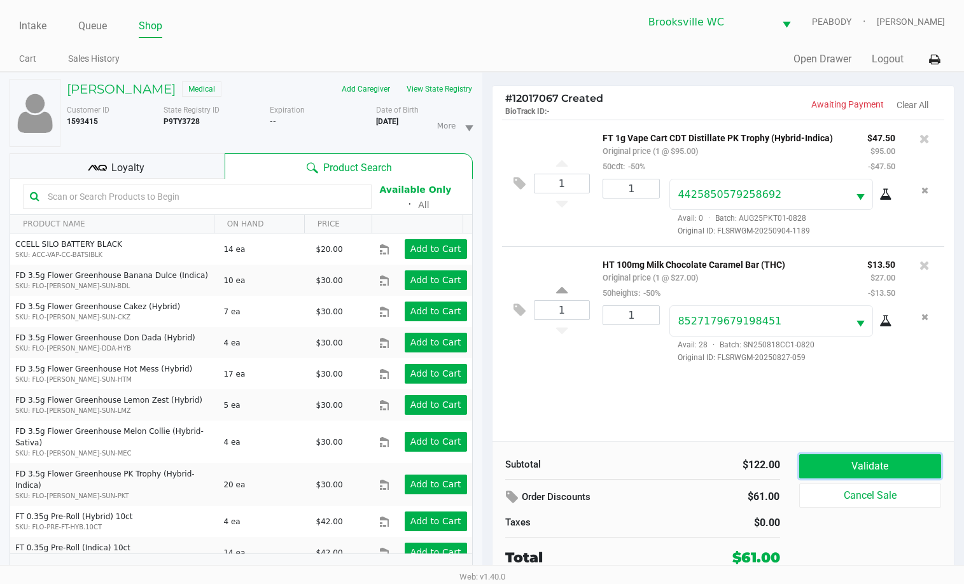
click at [848, 464] on button "Validate" at bounding box center [870, 466] width 143 height 24
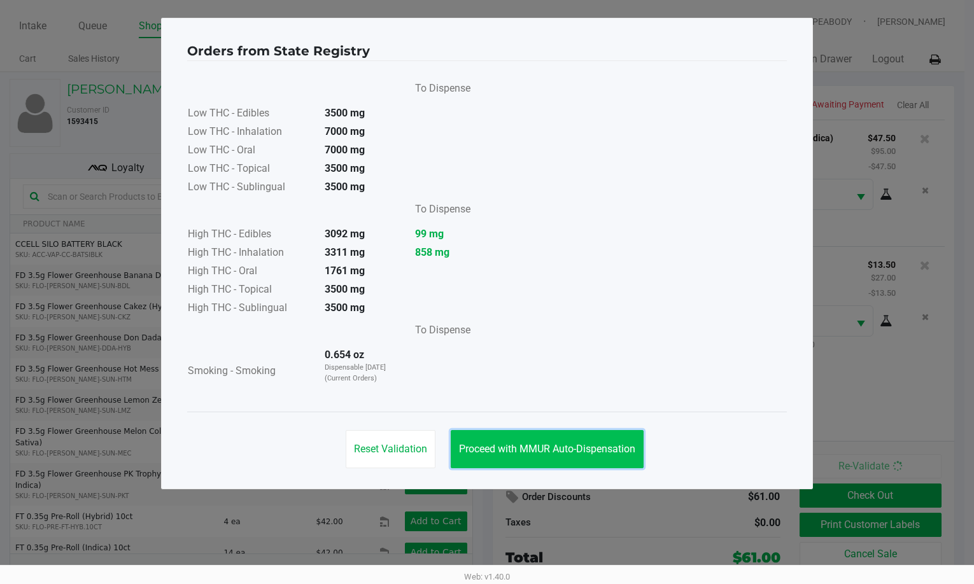
drag, startPoint x: 558, startPoint y: 442, endPoint x: 791, endPoint y: 476, distance: 235.3
click at [568, 443] on button "Proceed with MMUR Auto-Dispensation" at bounding box center [547, 449] width 193 height 38
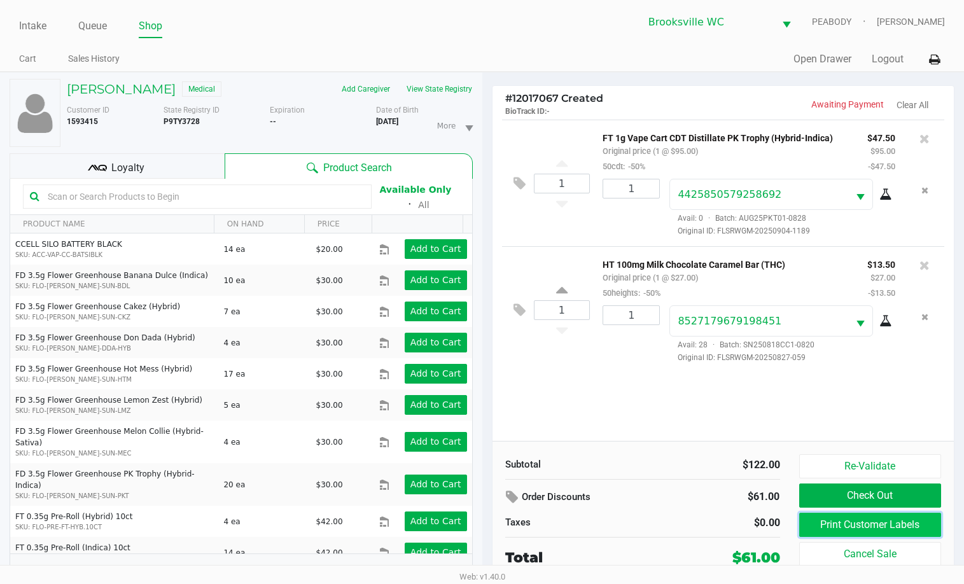
click at [836, 517] on button "Print Customer Labels" at bounding box center [870, 525] width 143 height 24
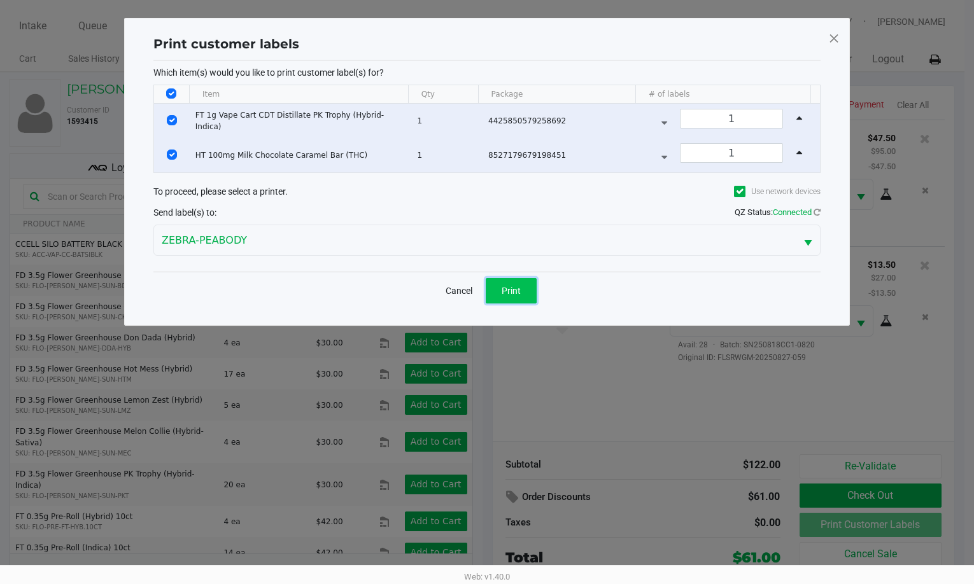
click at [514, 301] on button "Print" at bounding box center [511, 290] width 51 height 25
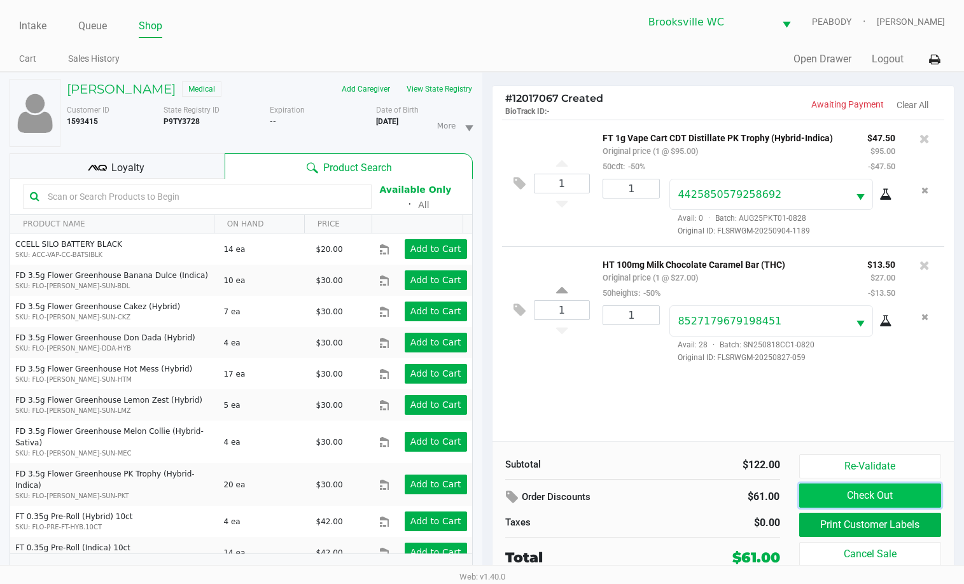
click at [820, 486] on button "Check Out" at bounding box center [870, 496] width 143 height 24
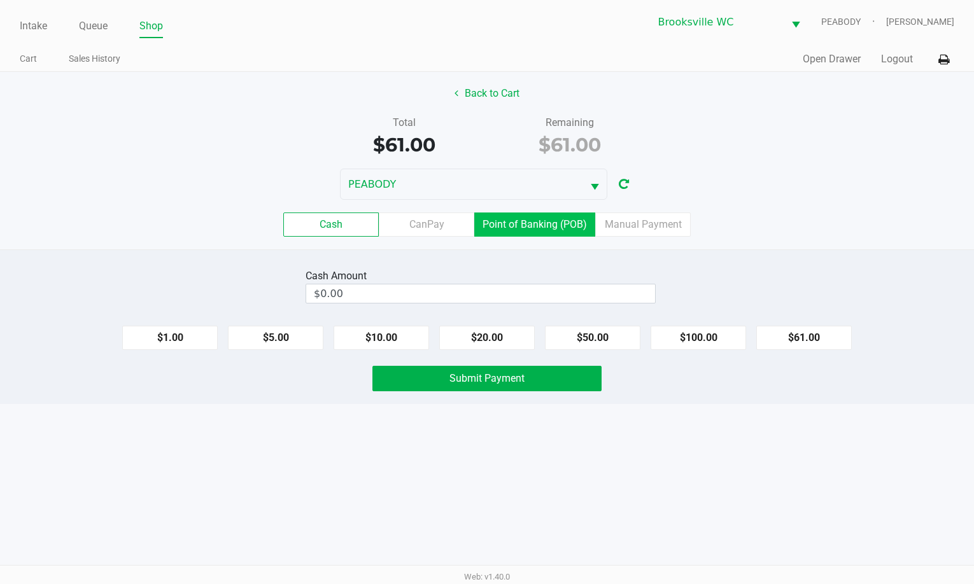
click at [515, 225] on label "Point of Banking (POB)" at bounding box center [534, 225] width 121 height 24
click at [0, 0] on 7 "Point of Banking (POB)" at bounding box center [0, 0] width 0 height 0
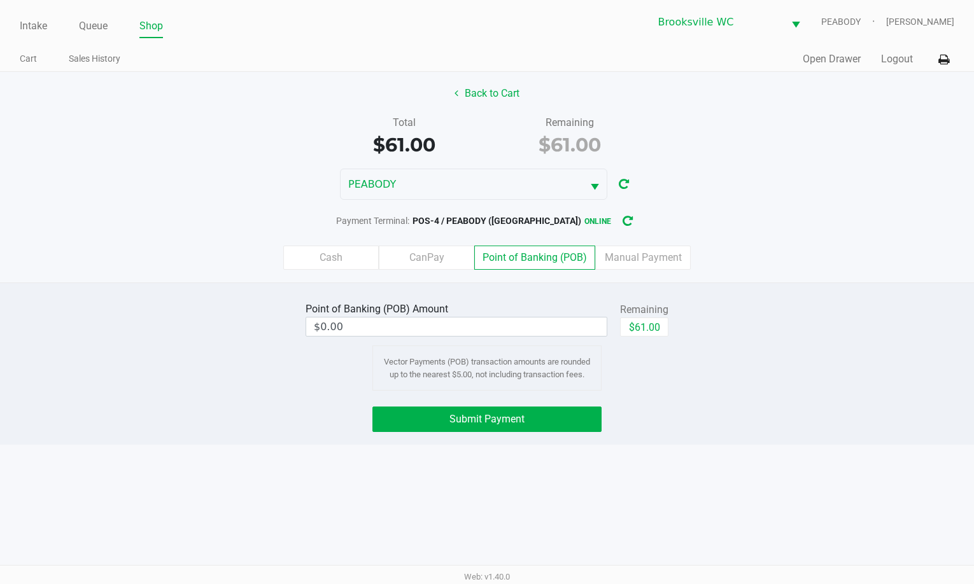
click at [654, 316] on div "Remaining" at bounding box center [644, 309] width 48 height 15
click at [652, 326] on button "$61.00" at bounding box center [644, 327] width 48 height 19
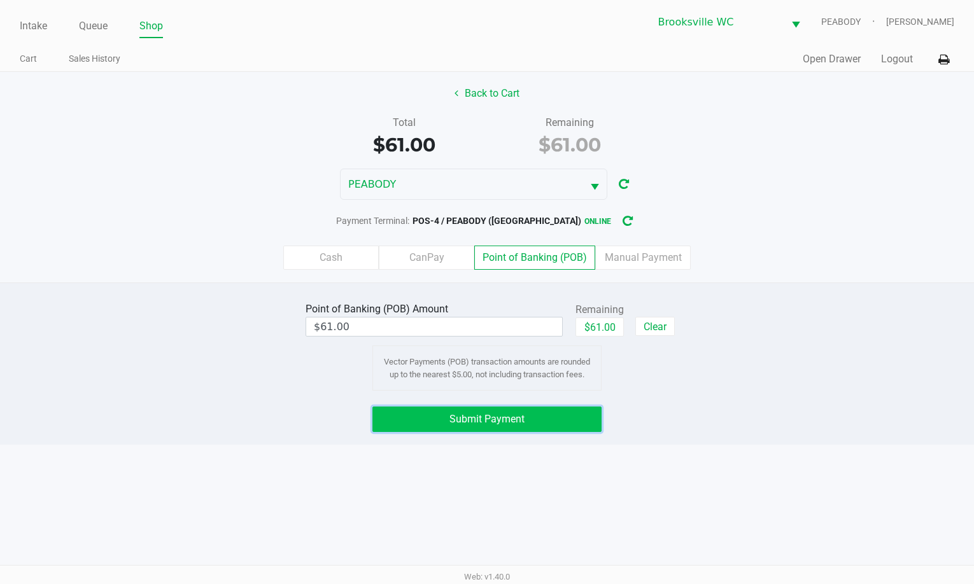
click at [538, 418] on button "Submit Payment" at bounding box center [486, 419] width 229 height 25
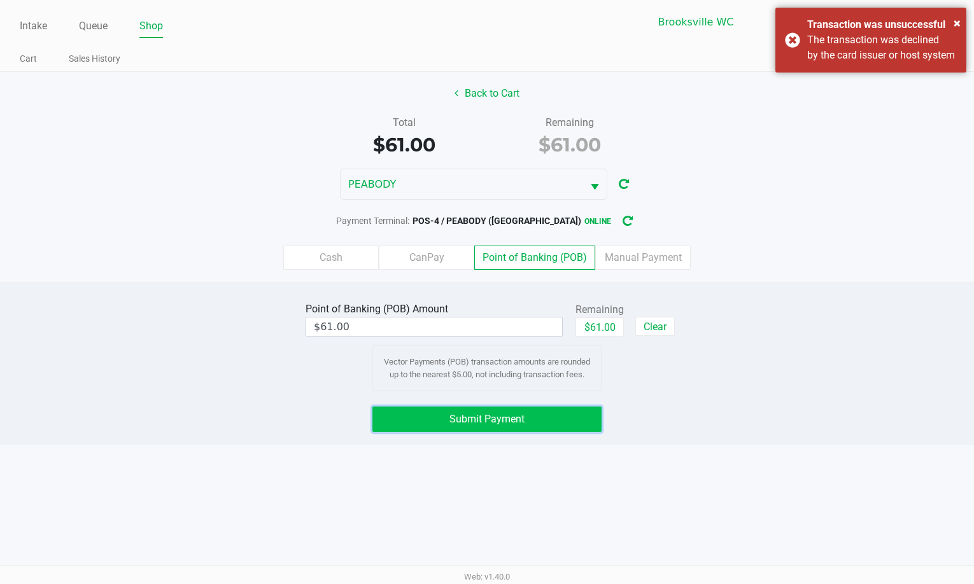
click at [538, 412] on button "Submit Payment" at bounding box center [486, 419] width 229 height 25
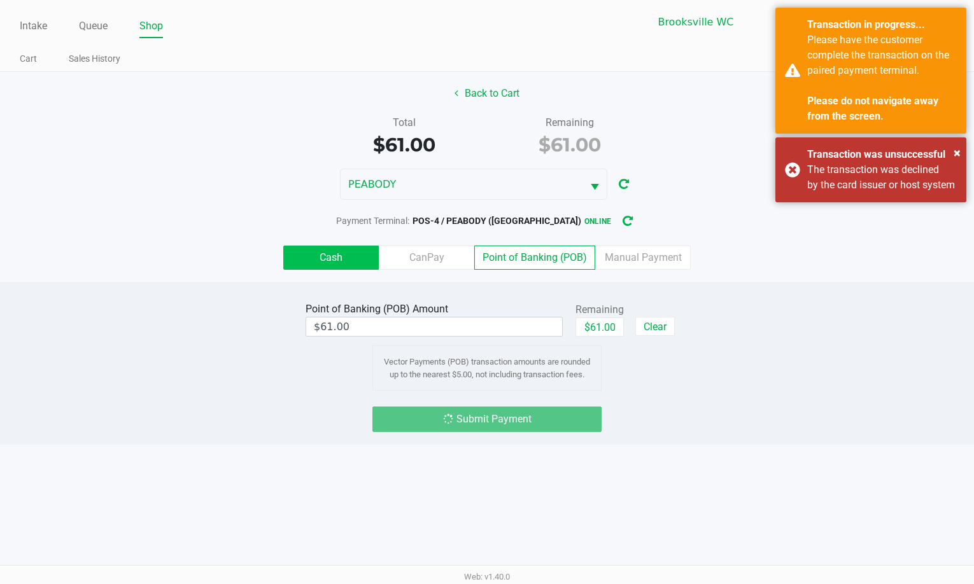
click at [346, 265] on label "Cash" at bounding box center [330, 258] width 95 height 24
click at [0, 0] on 0 "Cash" at bounding box center [0, 0] width 0 height 0
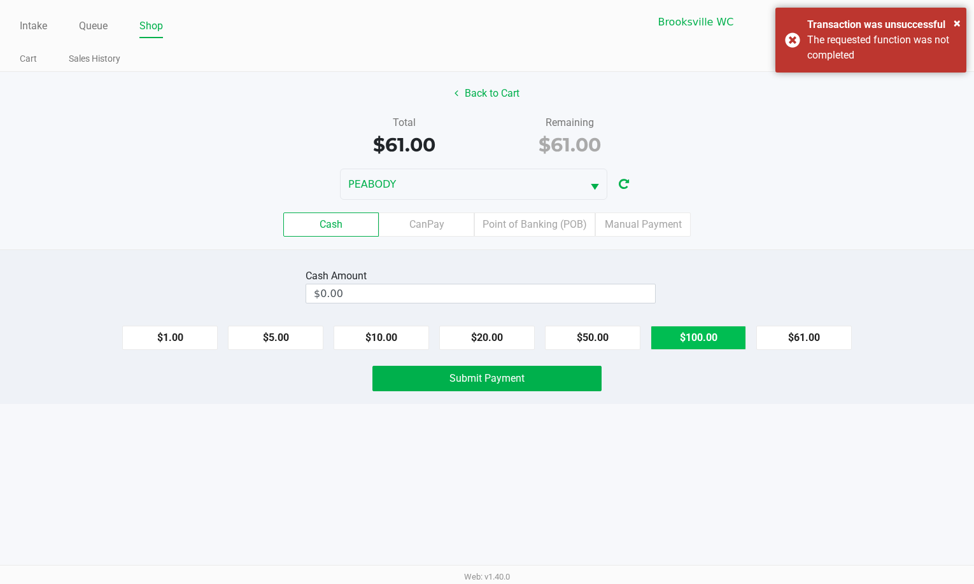
click at [685, 331] on button "$100.00" at bounding box center [697, 338] width 95 height 24
type input "$100.00"
click at [519, 378] on span "Submit Payment" at bounding box center [486, 378] width 75 height 12
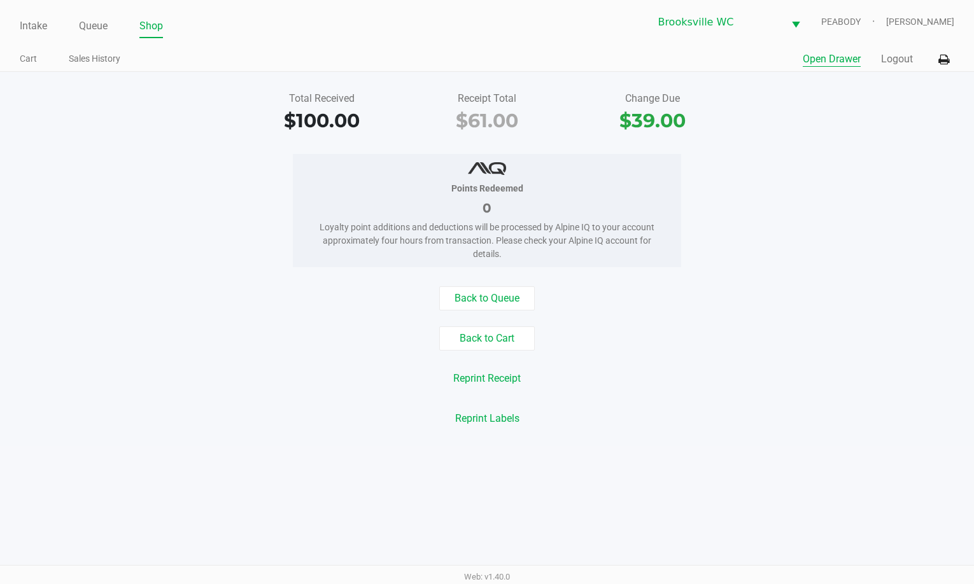
click at [825, 58] on button "Open Drawer" at bounding box center [831, 59] width 58 height 15
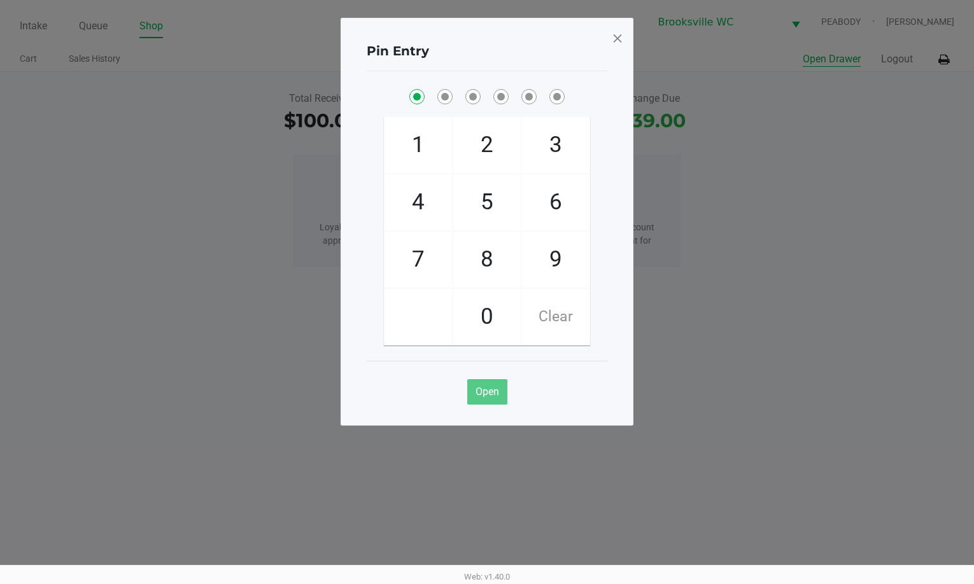
checkbox input "true"
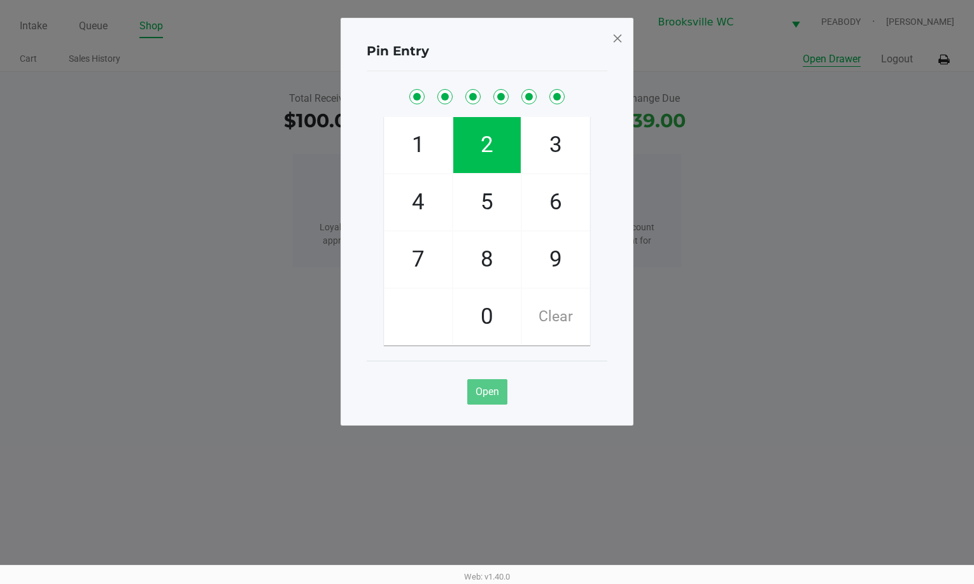
checkbox input "true"
click at [617, 36] on span at bounding box center [617, 38] width 11 height 20
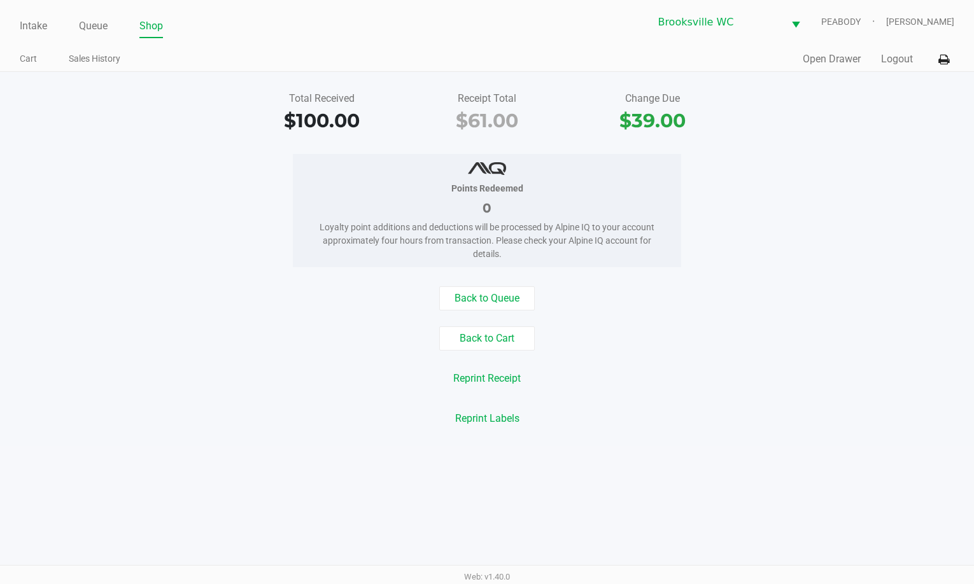
click at [48, 22] on ul "Intake Queue Shop" at bounding box center [253, 27] width 467 height 22
click at [32, 20] on link "Intake" at bounding box center [33, 26] width 27 height 18
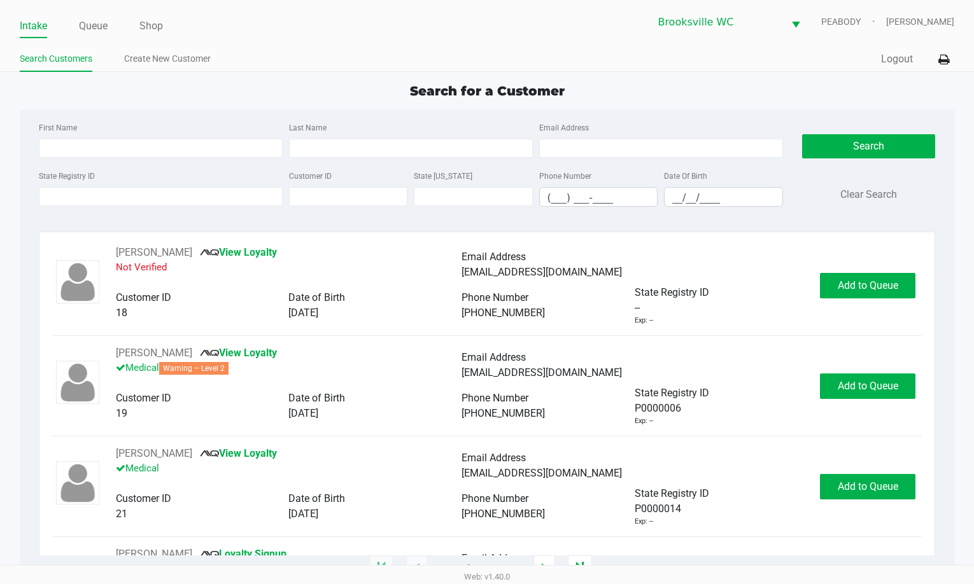
click at [151, 95] on div "Search for a Customer" at bounding box center [487, 90] width 954 height 19
drag, startPoint x: 92, startPoint y: 27, endPoint x: 103, endPoint y: 46, distance: 22.3
click at [92, 27] on link "Queue" at bounding box center [93, 26] width 29 height 18
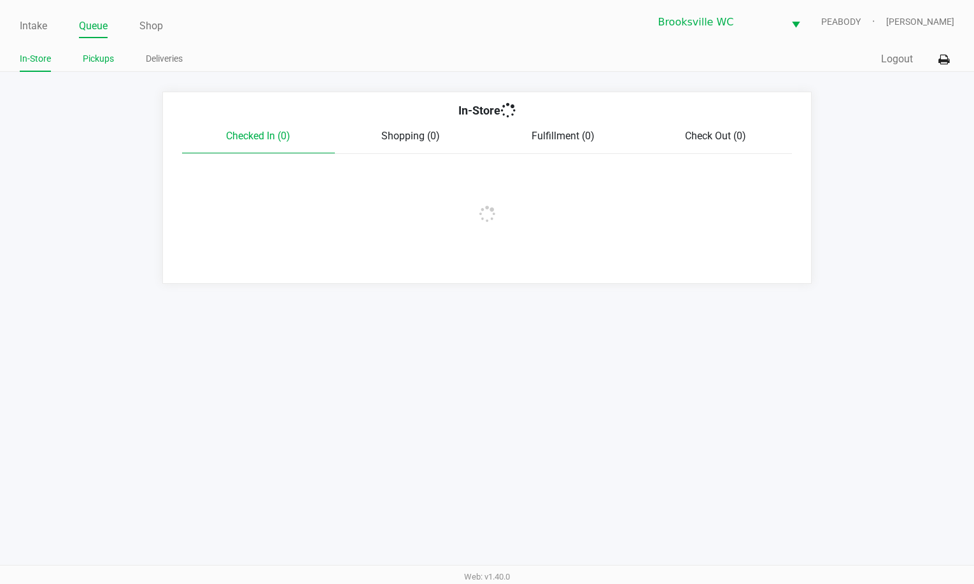
click at [104, 57] on link "Pickups" at bounding box center [98, 59] width 31 height 16
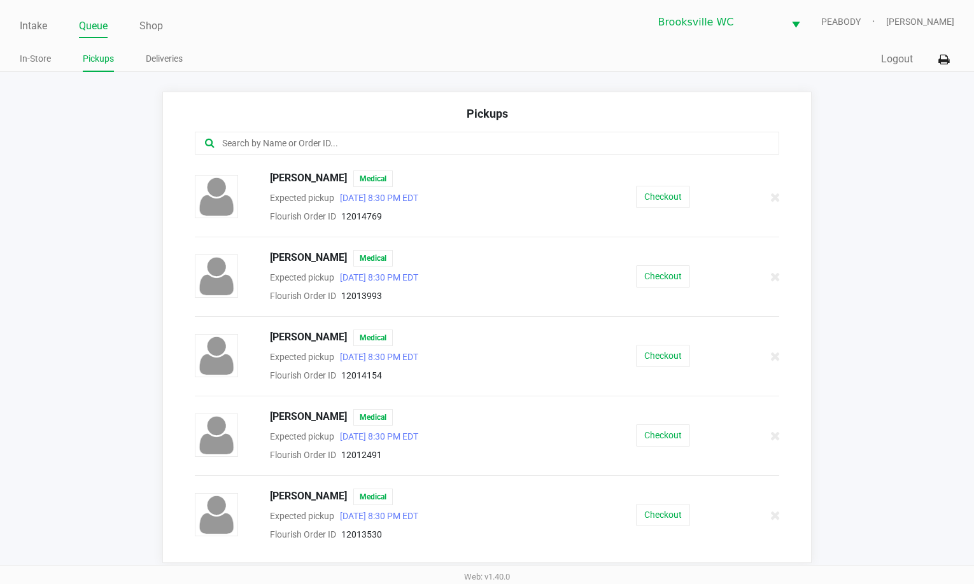
click at [280, 136] on input "text" at bounding box center [474, 143] width 507 height 15
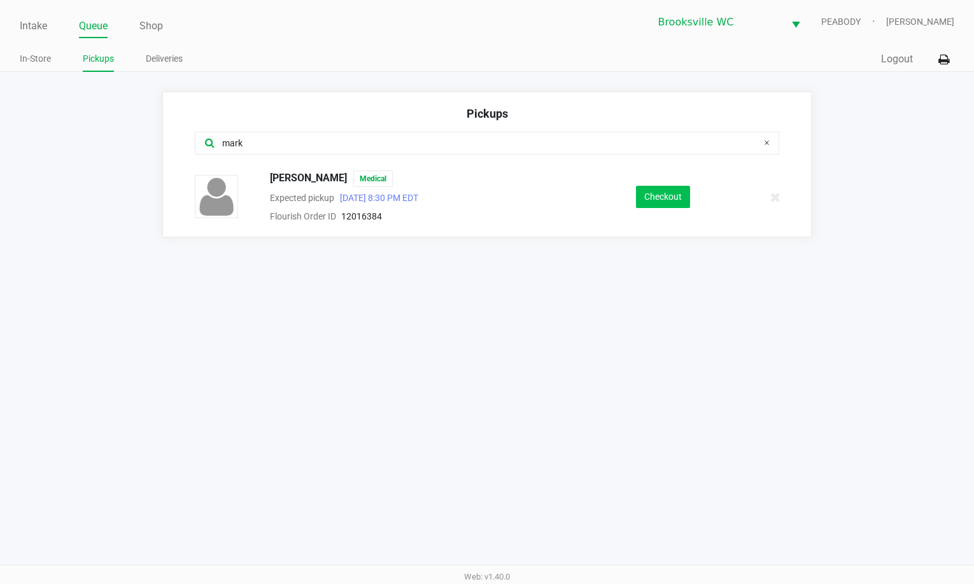
type input "mark"
click at [675, 195] on button "Checkout" at bounding box center [663, 197] width 54 height 22
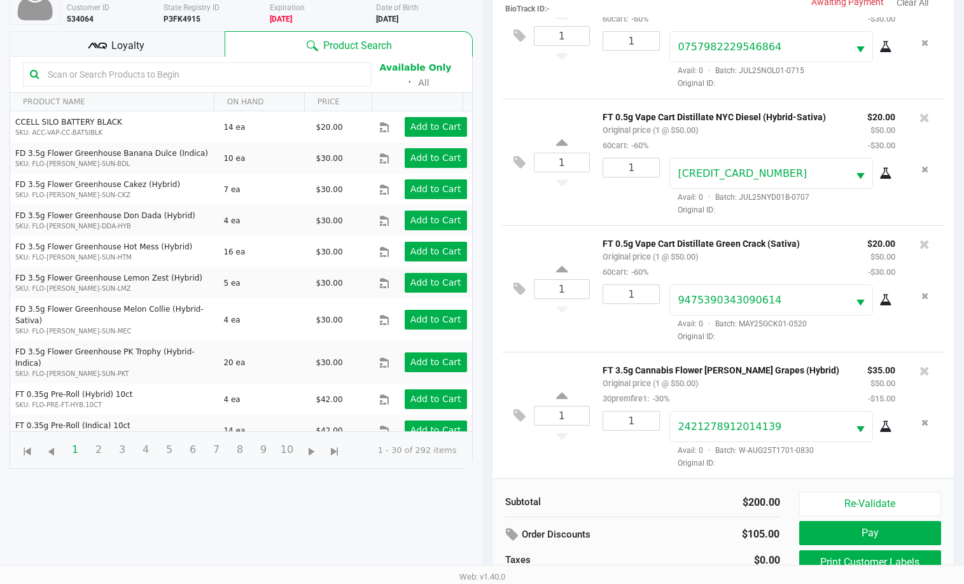
scroll to position [127, 0]
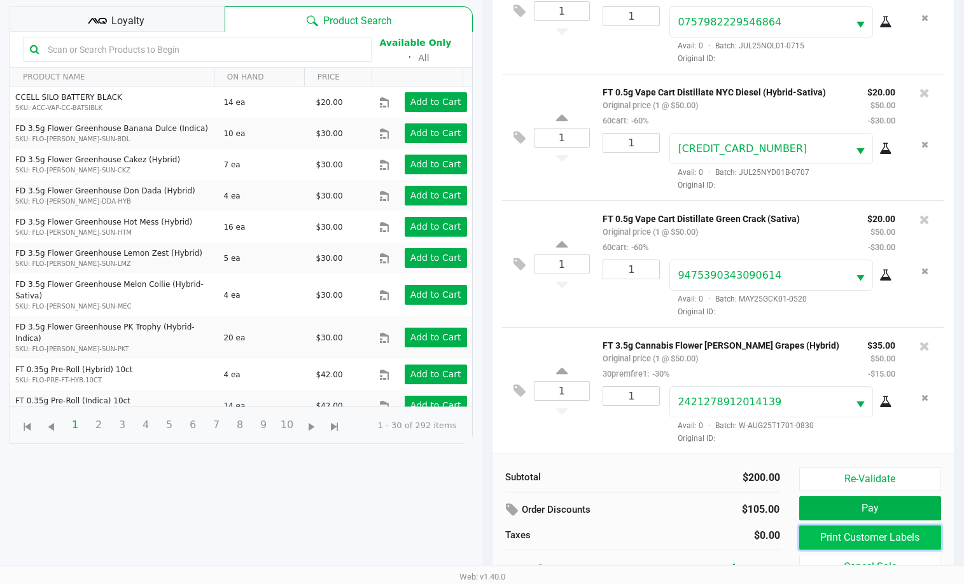
click at [833, 535] on button "Print Customer Labels" at bounding box center [870, 538] width 143 height 24
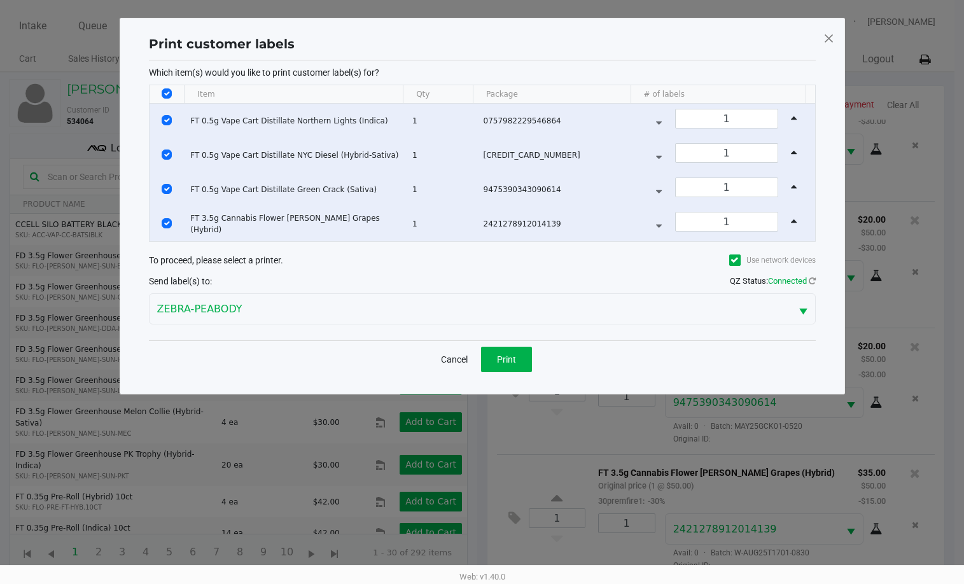
scroll to position [0, 0]
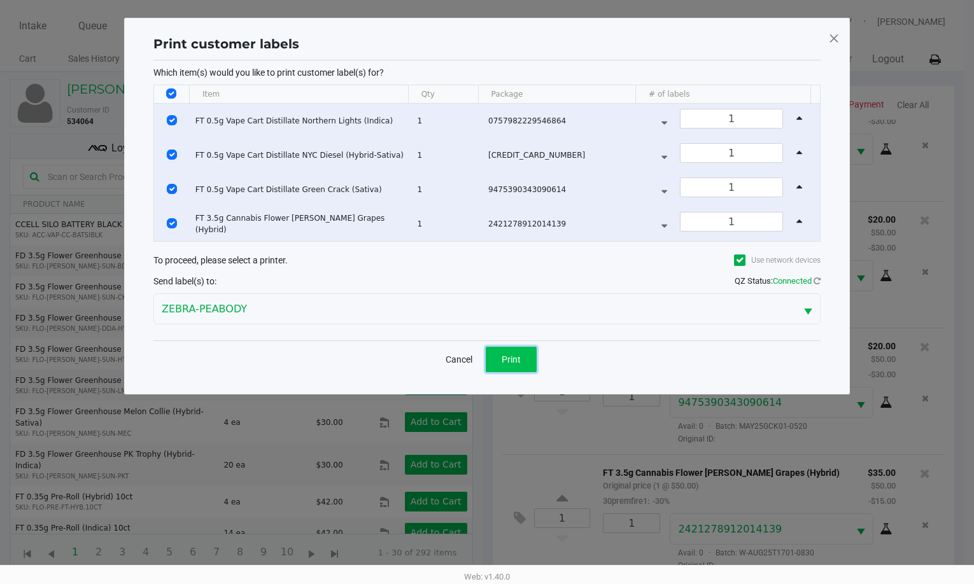
click at [519, 361] on span "Print" at bounding box center [510, 359] width 19 height 10
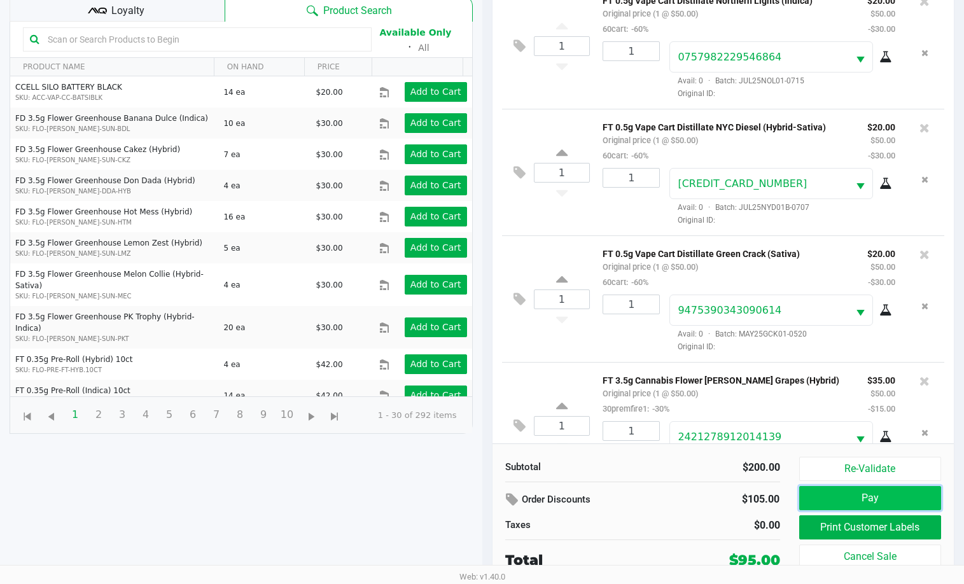
click at [867, 497] on button "Pay" at bounding box center [870, 498] width 143 height 24
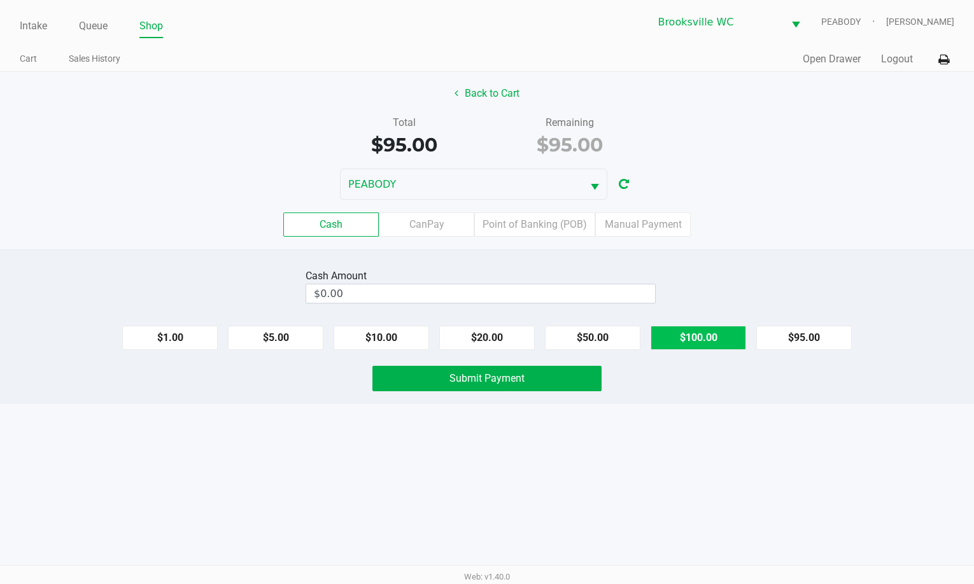
click at [682, 327] on button "$100.00" at bounding box center [697, 338] width 95 height 24
type input "$100.00"
click at [538, 377] on button "Submit Payment" at bounding box center [486, 378] width 229 height 25
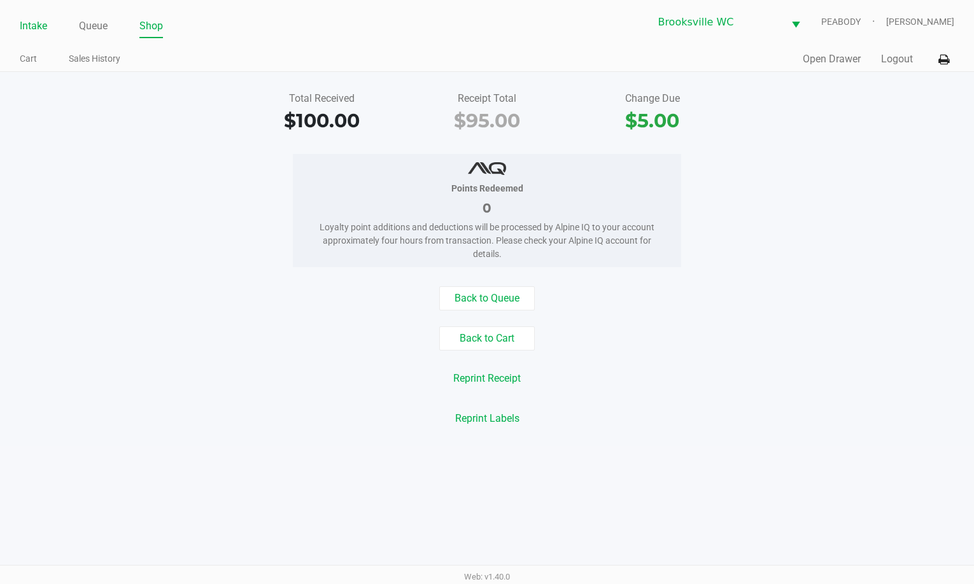
click at [40, 24] on link "Intake" at bounding box center [33, 26] width 27 height 18
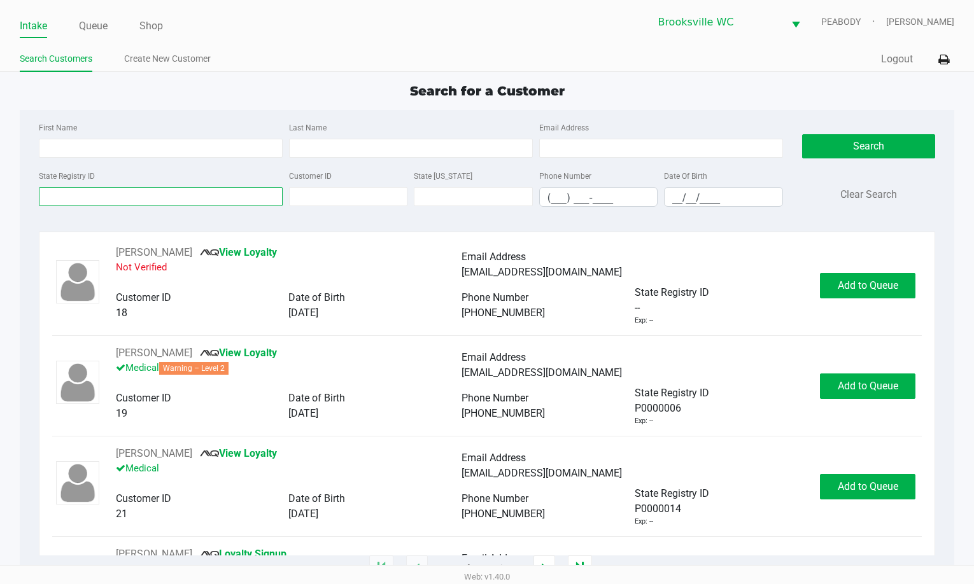
click at [92, 200] on input "State Registry ID" at bounding box center [161, 196] width 244 height 19
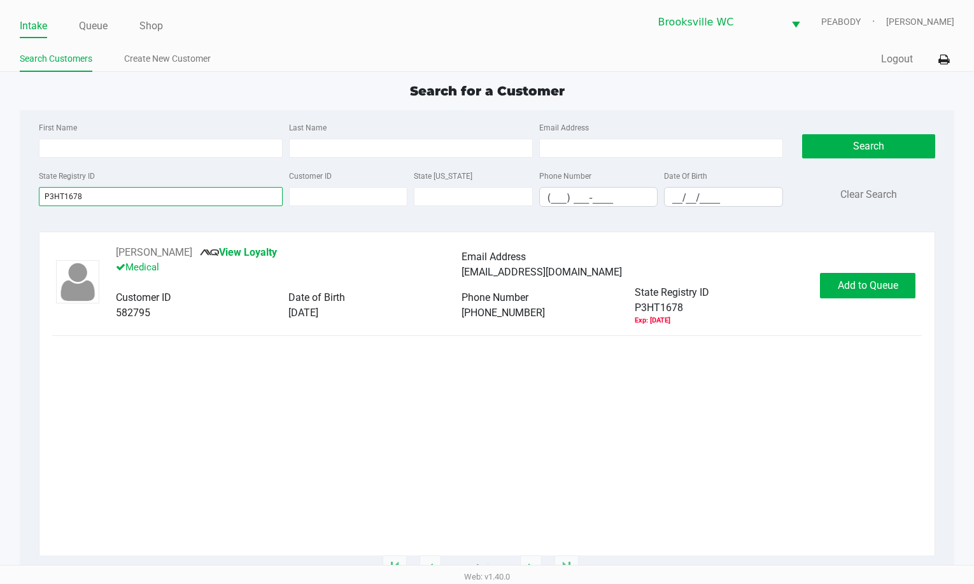
type input "P3HT1678"
click at [782, 275] on div "pcscrs8@gmail.com" at bounding box center [634, 272] width 346 height 15
click at [860, 275] on button "Add to Queue" at bounding box center [867, 285] width 95 height 25
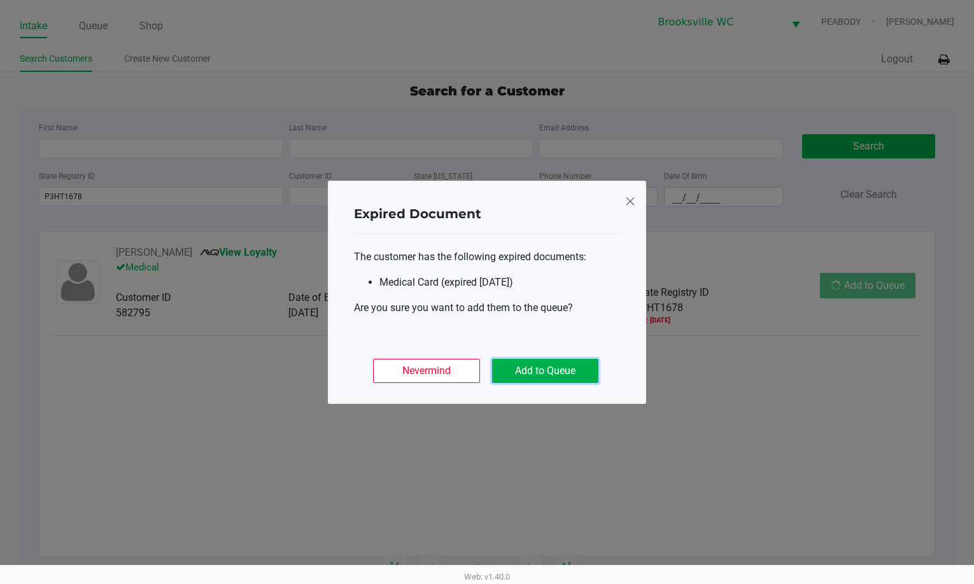
click at [519, 375] on button "Add to Queue" at bounding box center [545, 371] width 106 height 24
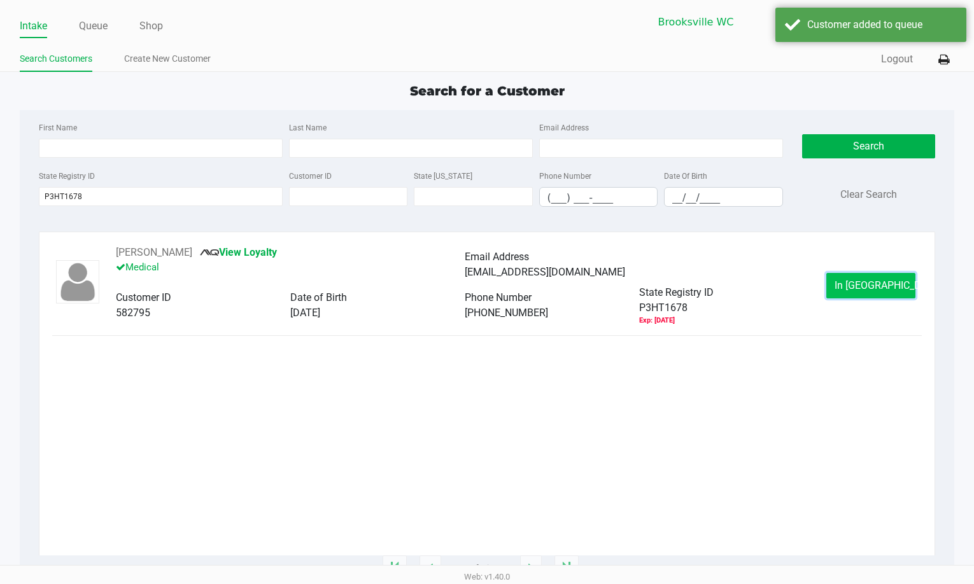
click at [879, 283] on span "In Queue" at bounding box center [887, 285] width 107 height 12
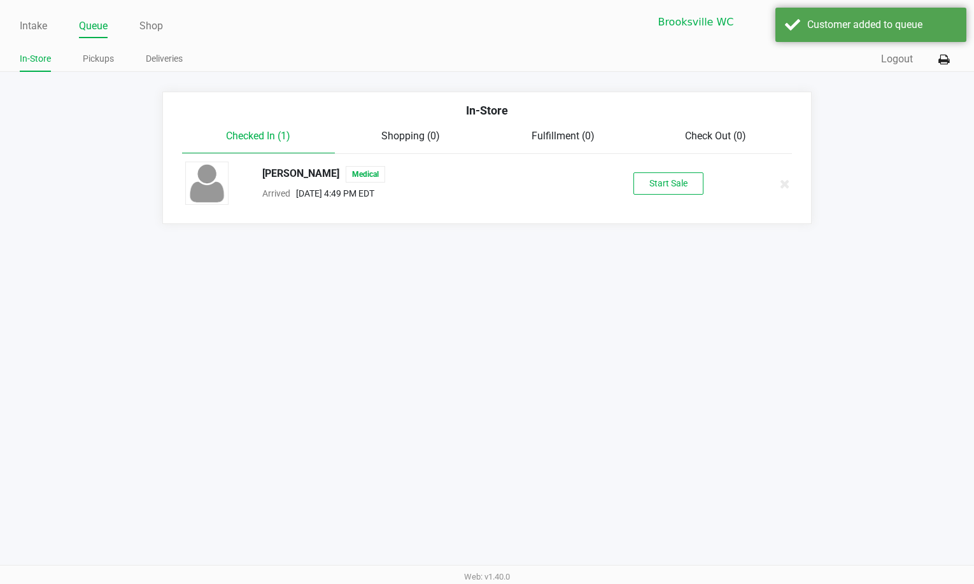
click at [662, 183] on button "Start Sale" at bounding box center [668, 183] width 70 height 22
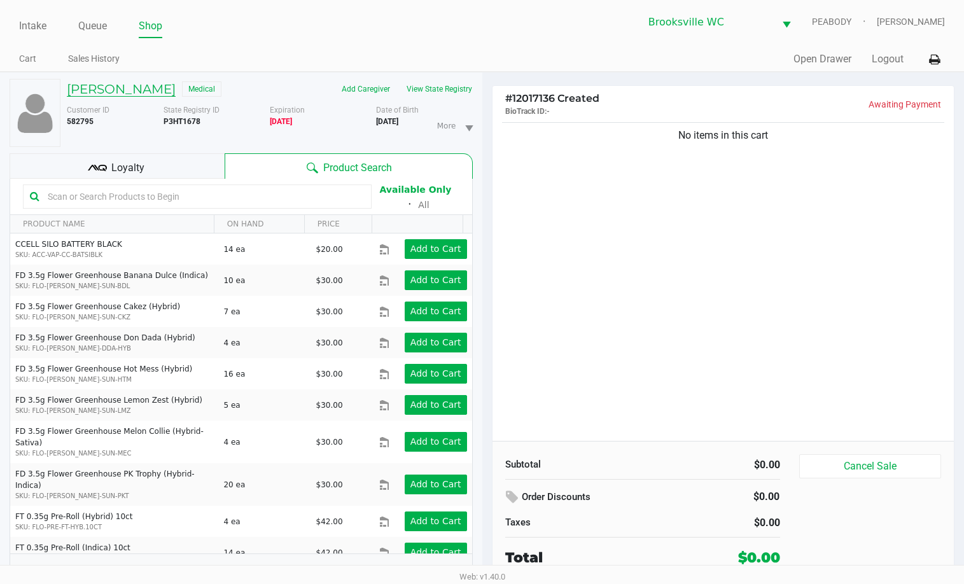
click at [136, 90] on h5 "PATRICIA SMITH" at bounding box center [121, 88] width 109 height 15
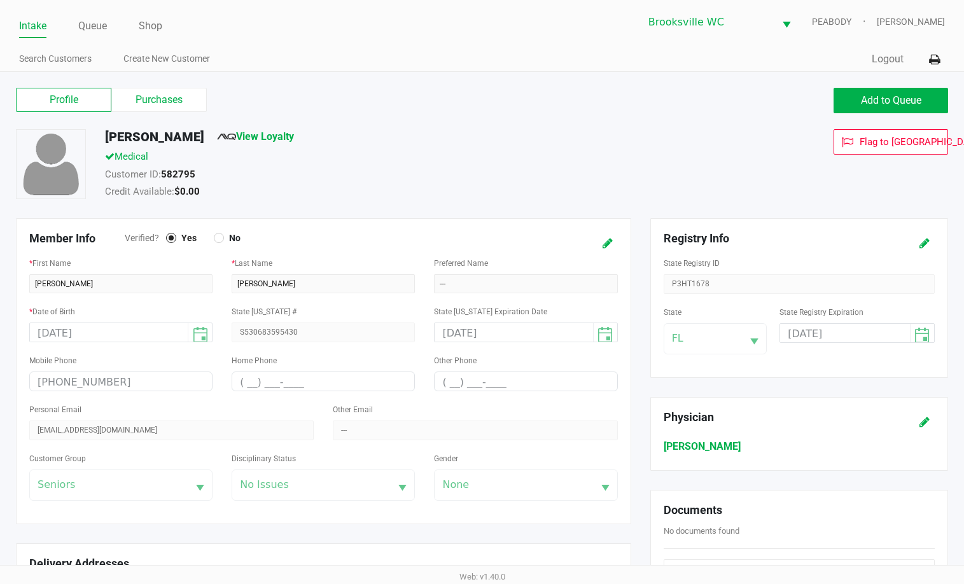
click at [151, 104] on label "Purchases" at bounding box center [158, 100] width 95 height 24
click at [0, 0] on 1 "Purchases" at bounding box center [0, 0] width 0 height 0
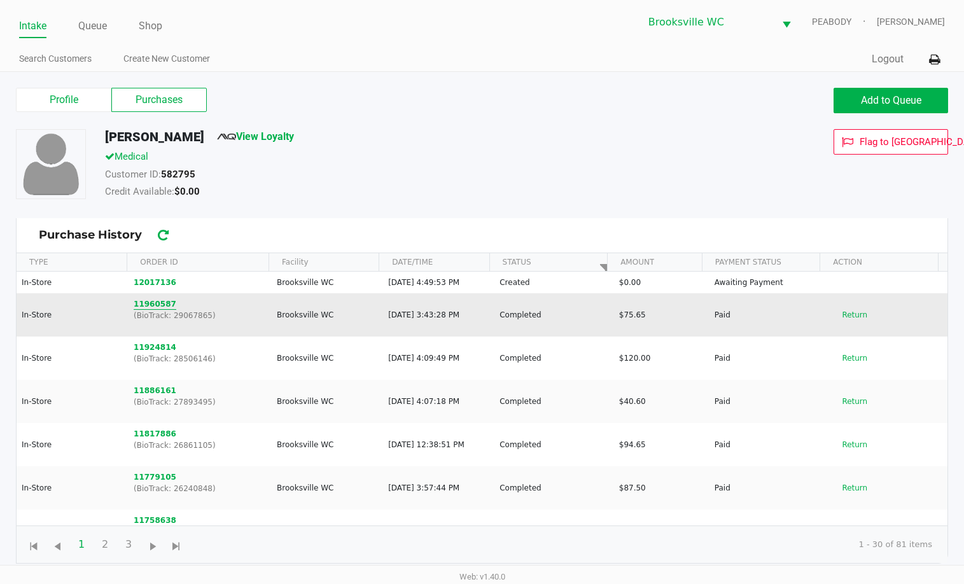
click at [144, 309] on button "11960587" at bounding box center [155, 303] width 43 height 11
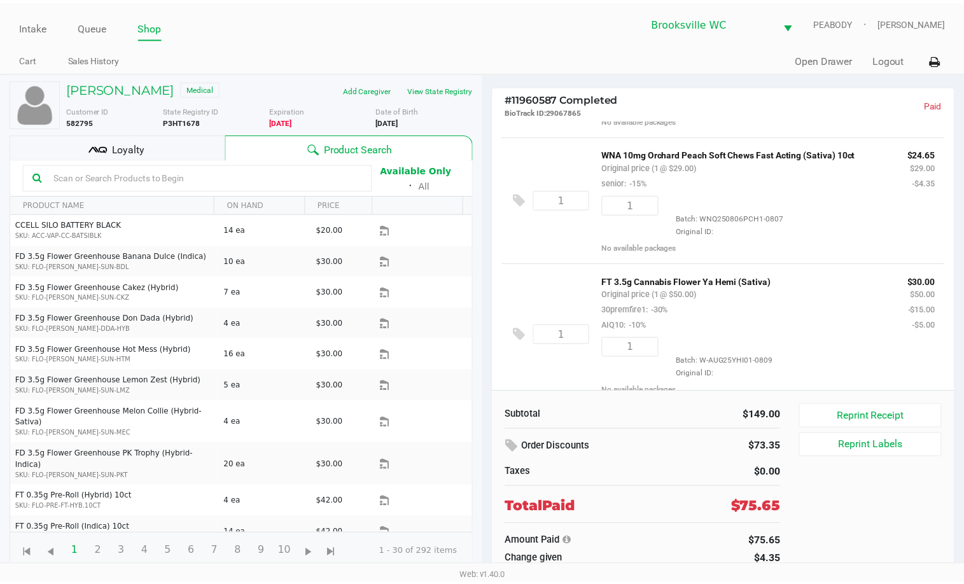
scroll to position [127, 0]
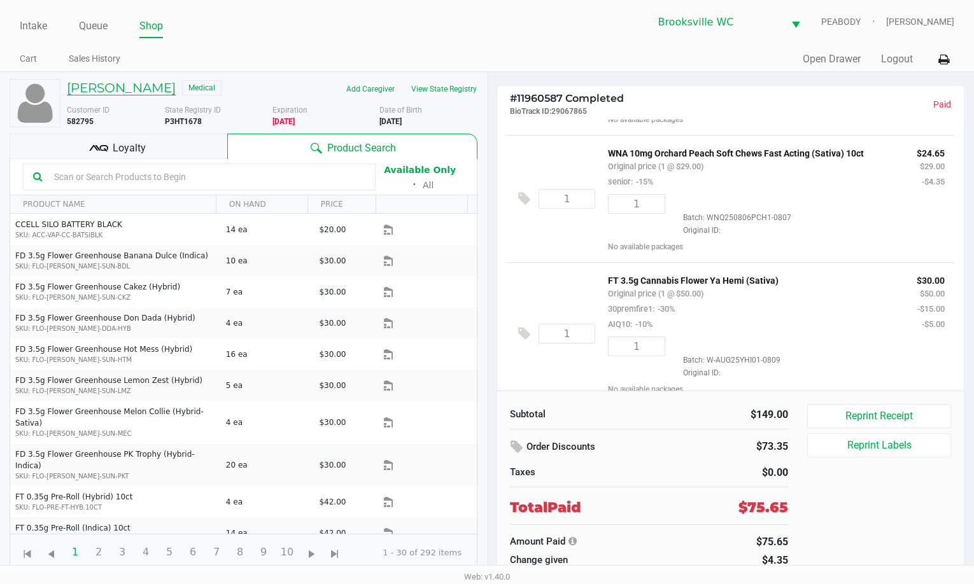
click at [101, 86] on h5 "PATRICIA SMITH" at bounding box center [121, 87] width 109 height 15
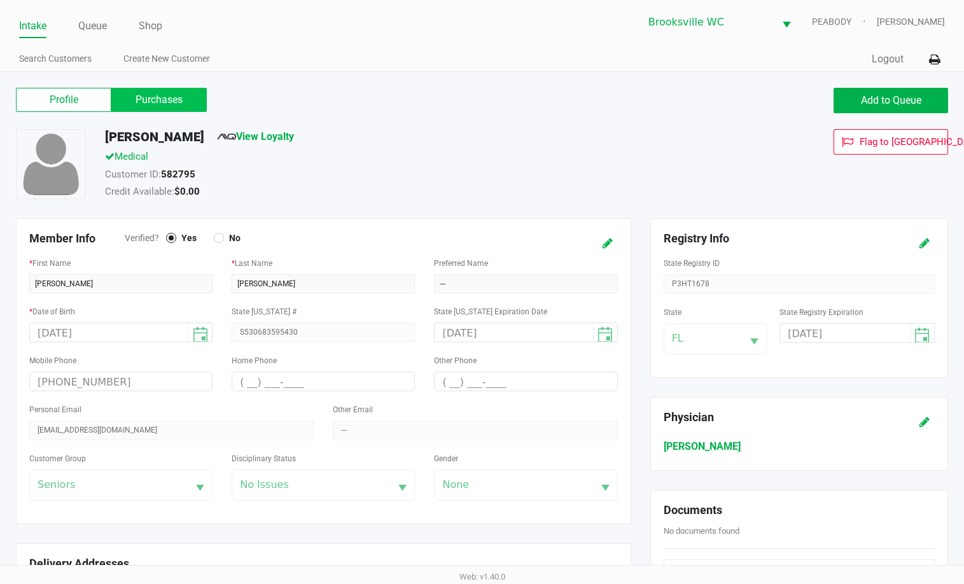
click at [141, 106] on label "Purchases" at bounding box center [158, 100] width 95 height 24
click at [0, 0] on 1 "Purchases" at bounding box center [0, 0] width 0 height 0
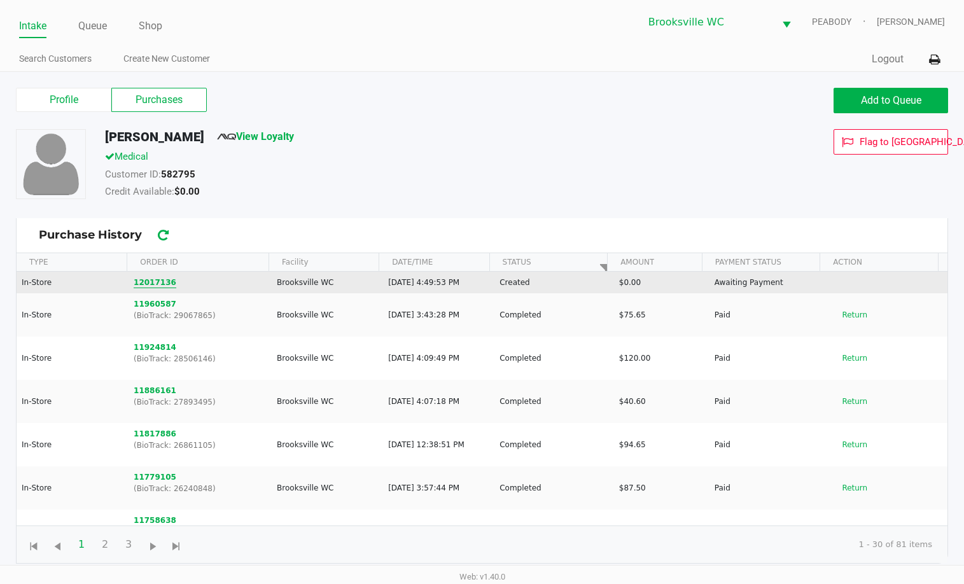
click at [158, 282] on button "12017136" at bounding box center [155, 282] width 43 height 11
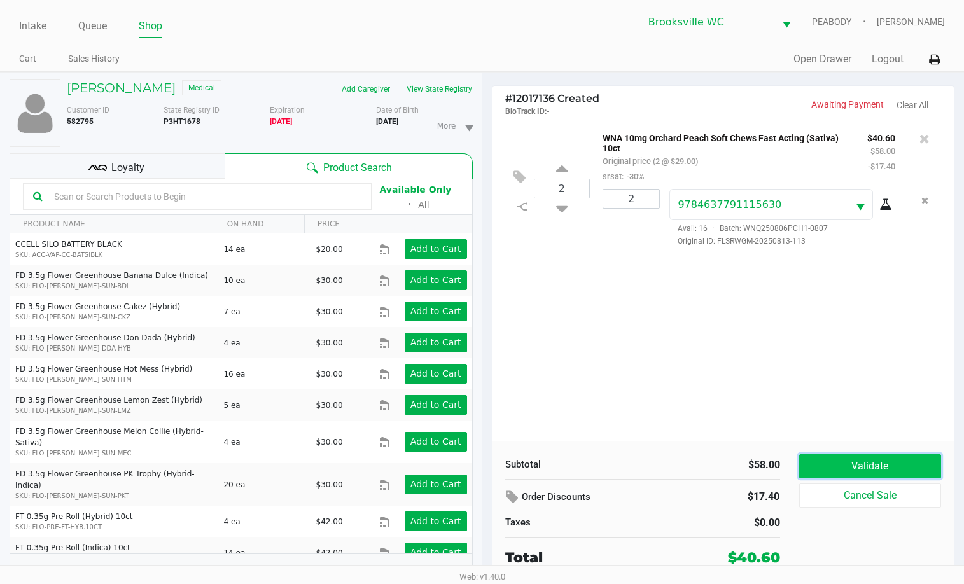
click at [842, 456] on button "Validate" at bounding box center [870, 466] width 143 height 24
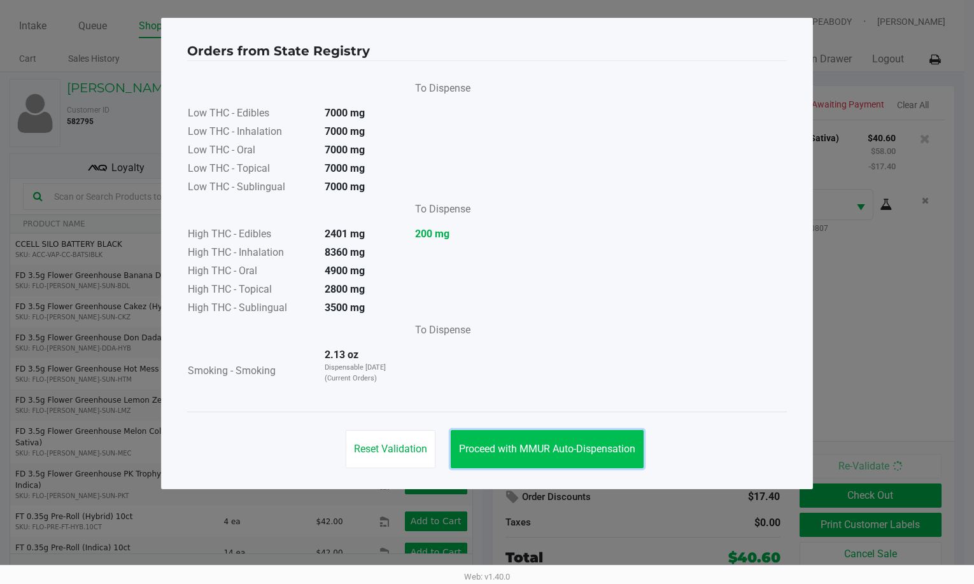
click at [592, 452] on span "Proceed with MMUR Auto-Dispensation" at bounding box center [547, 449] width 176 height 12
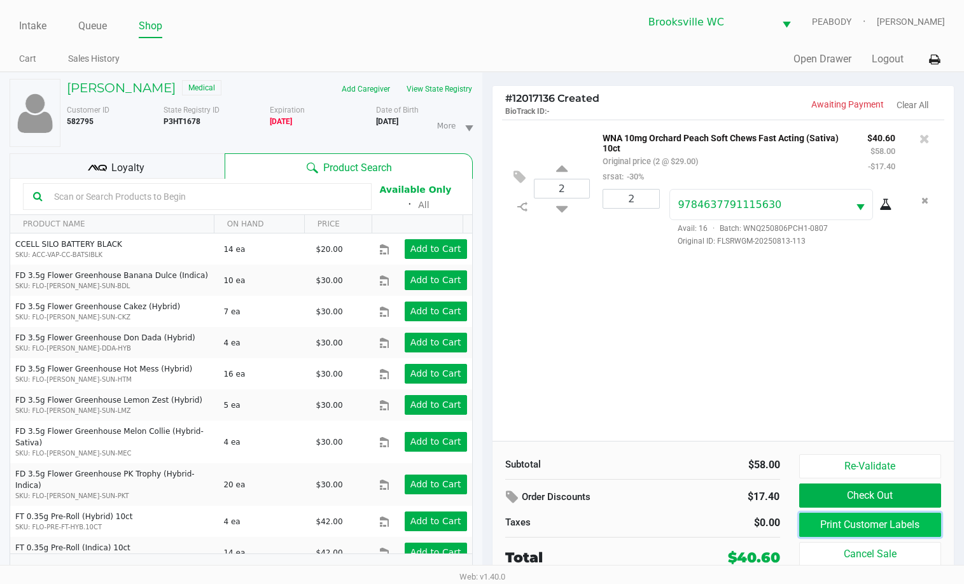
click at [886, 521] on button "Print Customer Labels" at bounding box center [870, 525] width 143 height 24
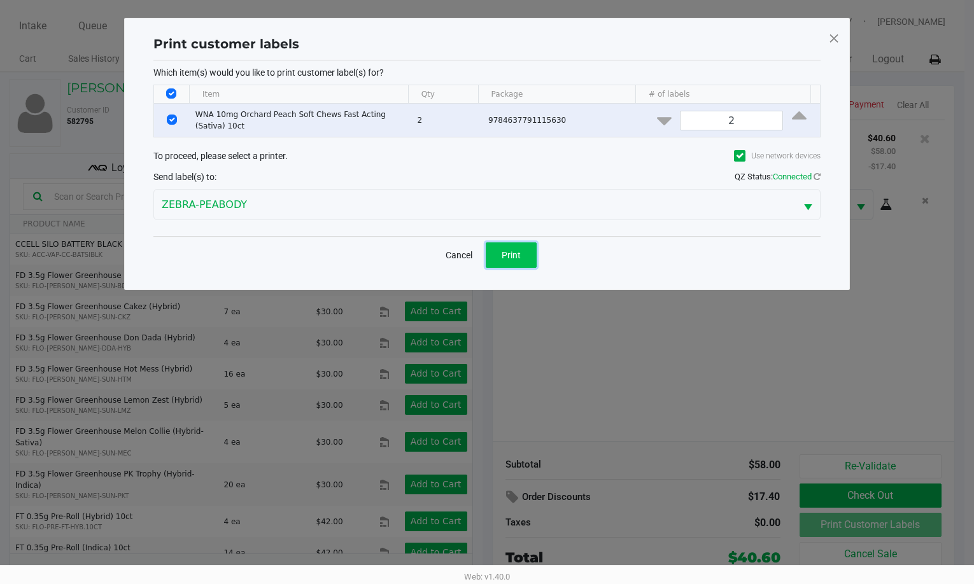
click at [515, 260] on button "Print" at bounding box center [511, 254] width 51 height 25
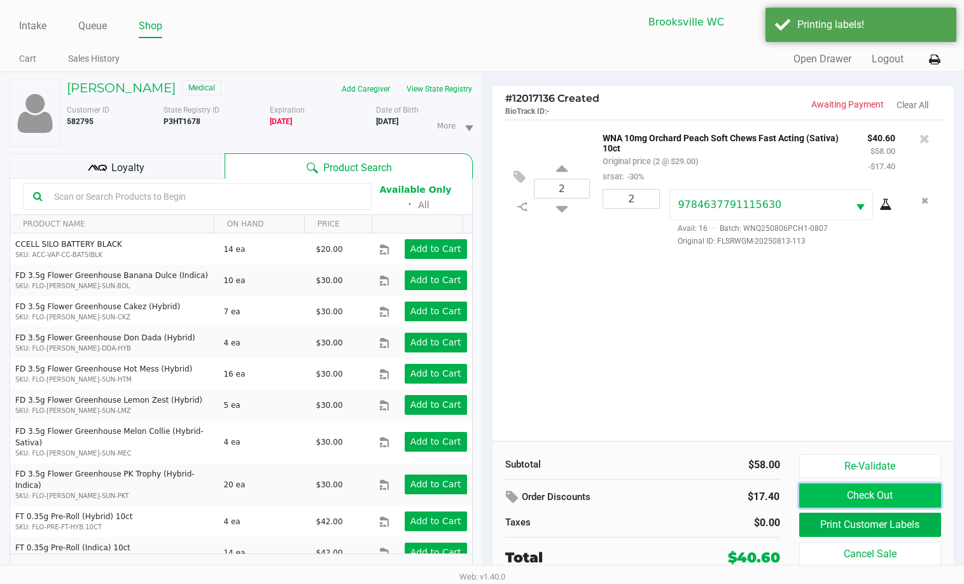
click at [861, 500] on button "Check Out" at bounding box center [870, 496] width 143 height 24
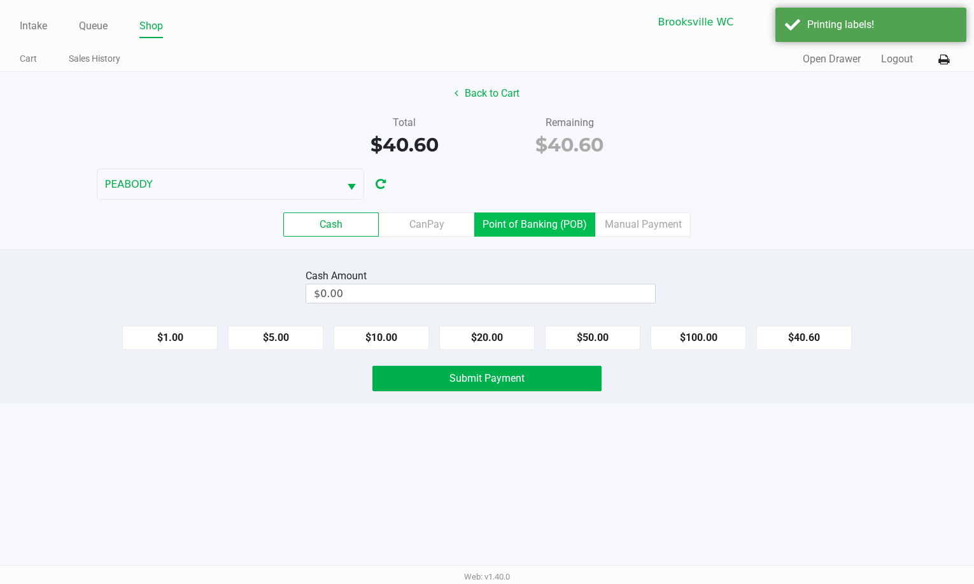
click at [517, 227] on label "Point of Banking (POB)" at bounding box center [534, 225] width 121 height 24
click at [0, 0] on 7 "Point of Banking (POB)" at bounding box center [0, 0] width 0 height 0
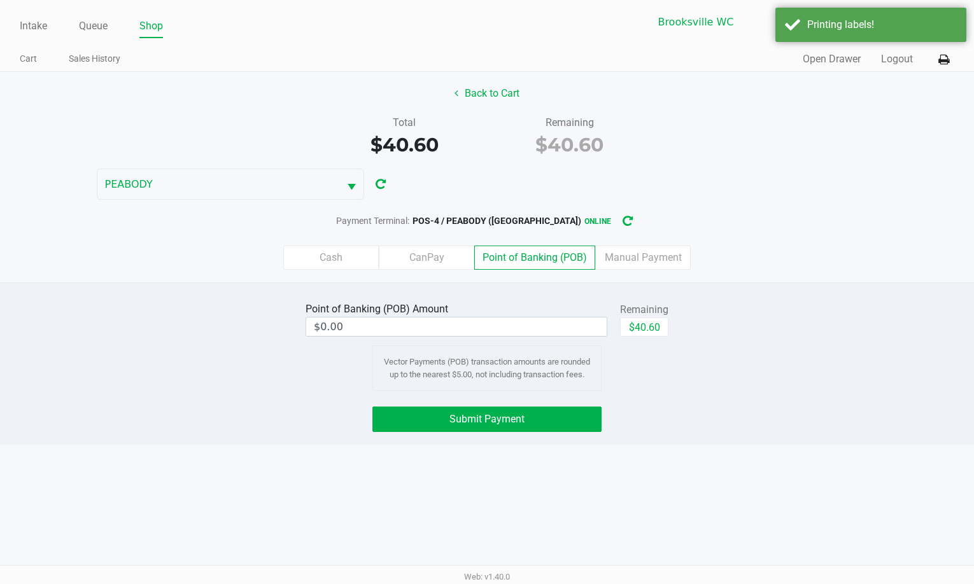
click at [655, 337] on div "$40.60" at bounding box center [644, 332] width 48 height 29
click at [652, 334] on button "$40.60" at bounding box center [644, 327] width 48 height 19
type input "$40.60"
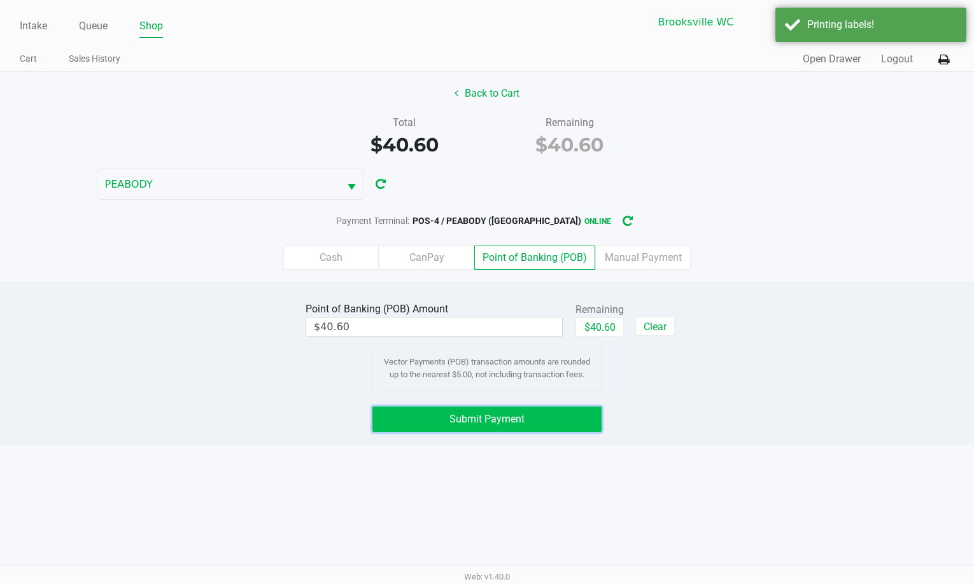
click at [575, 430] on button "Submit Payment" at bounding box center [486, 419] width 229 height 25
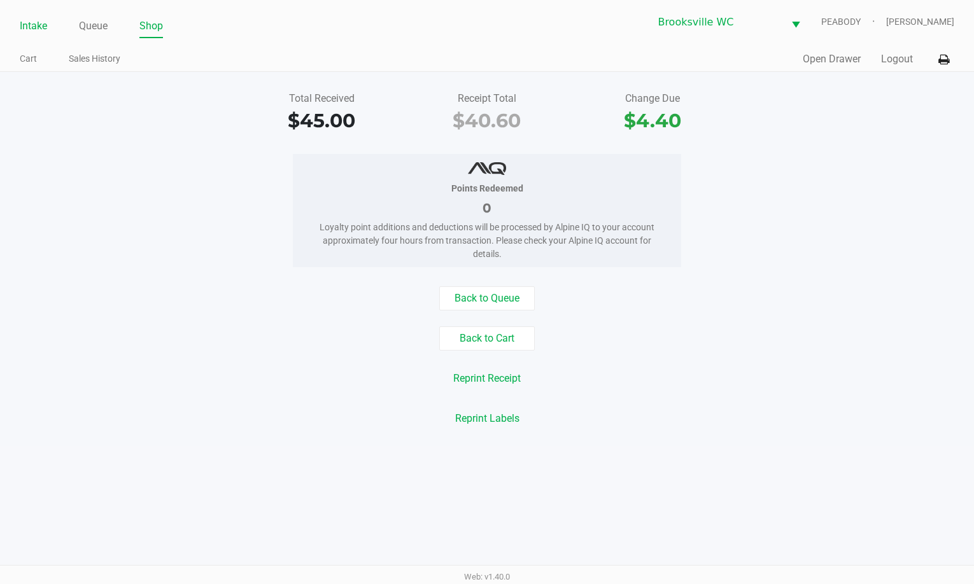
click at [29, 22] on link "Intake" at bounding box center [33, 26] width 27 height 18
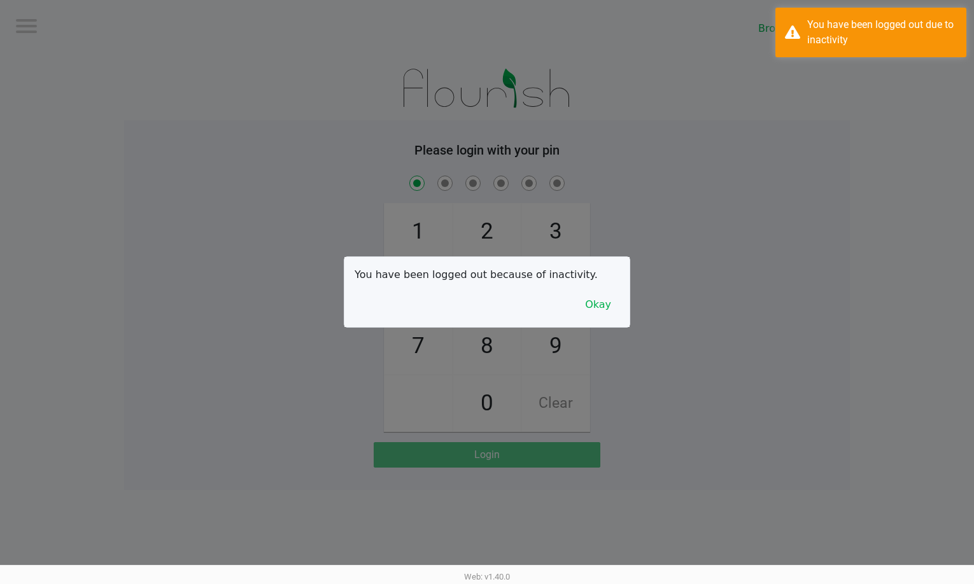
checkbox input "true"
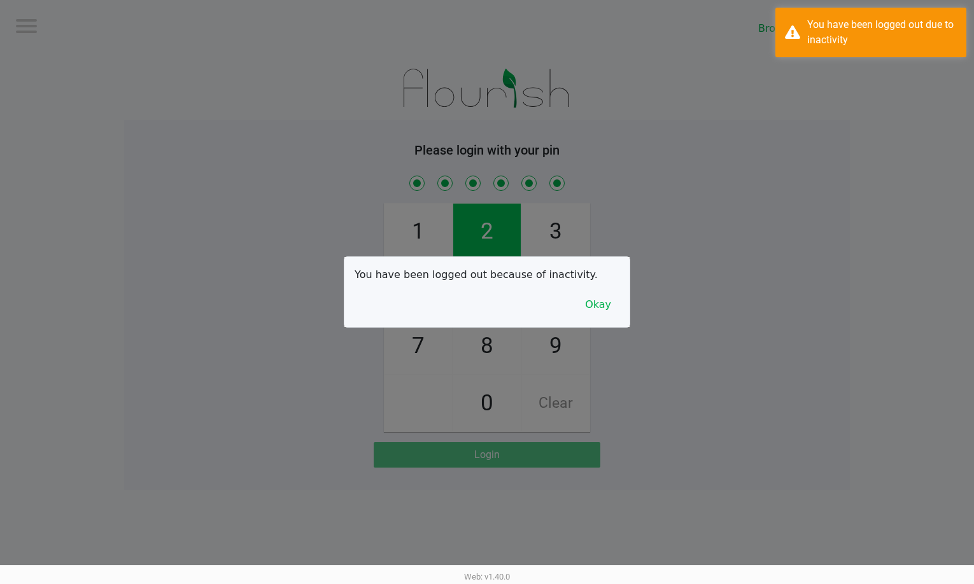
checkbox input "true"
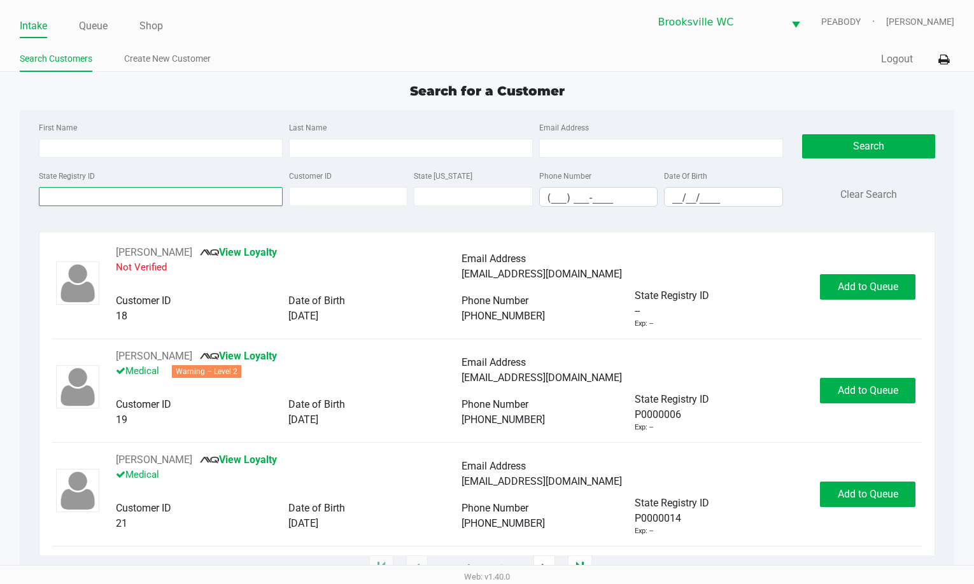
click at [146, 190] on input "State Registry ID" at bounding box center [161, 196] width 244 height 19
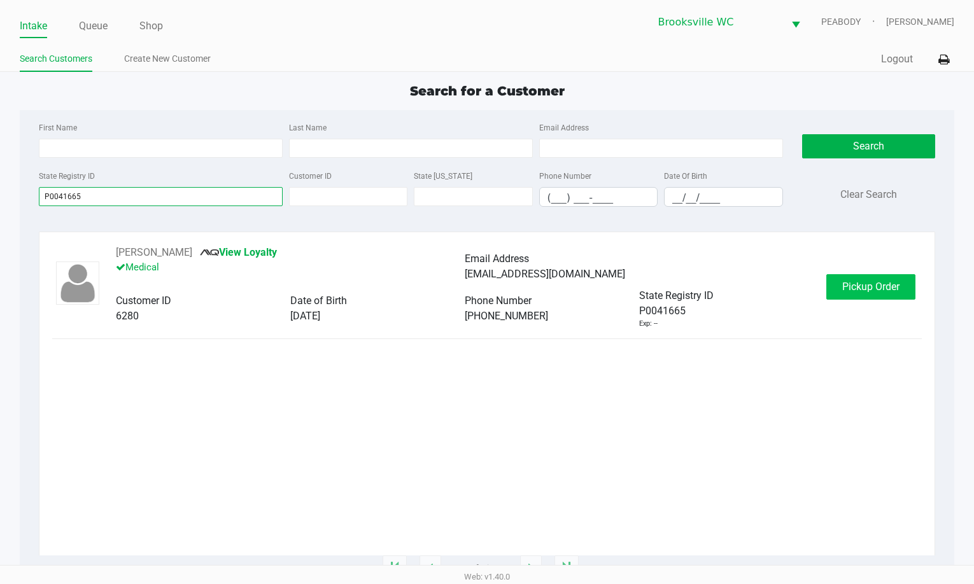
type input "P0041665"
click at [840, 286] on button "Pickup Order" at bounding box center [870, 286] width 89 height 25
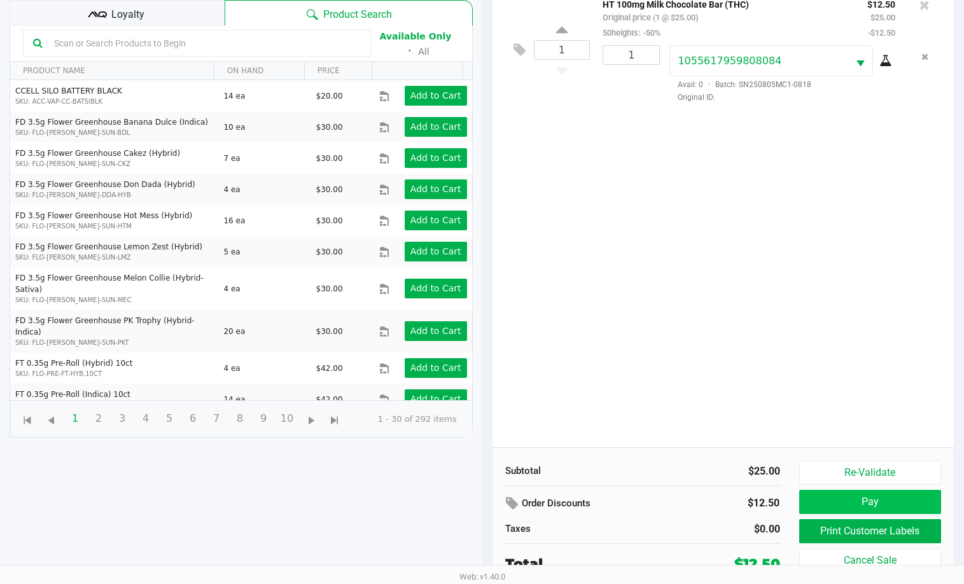
scroll to position [137, 0]
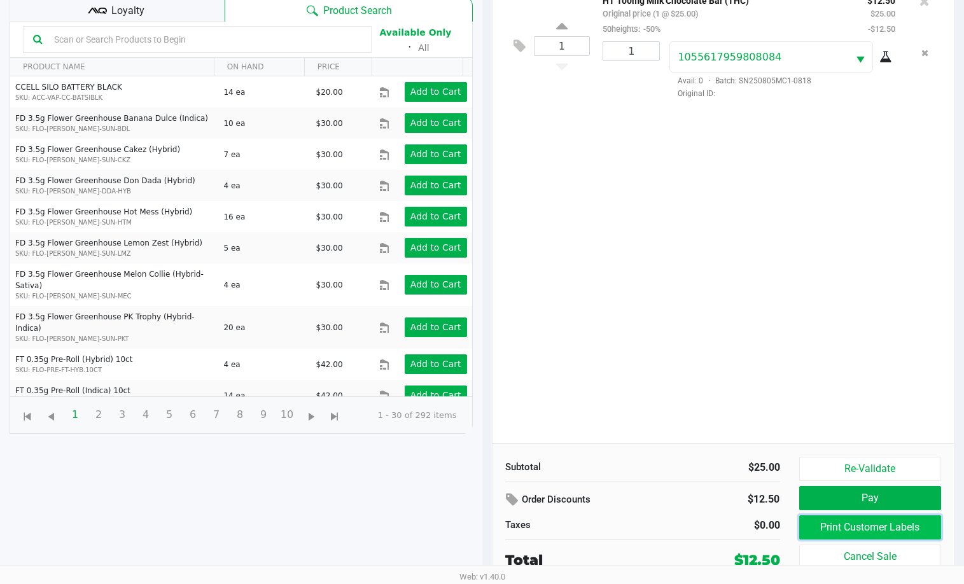
click at [835, 529] on button "Print Customer Labels" at bounding box center [870, 527] width 143 height 24
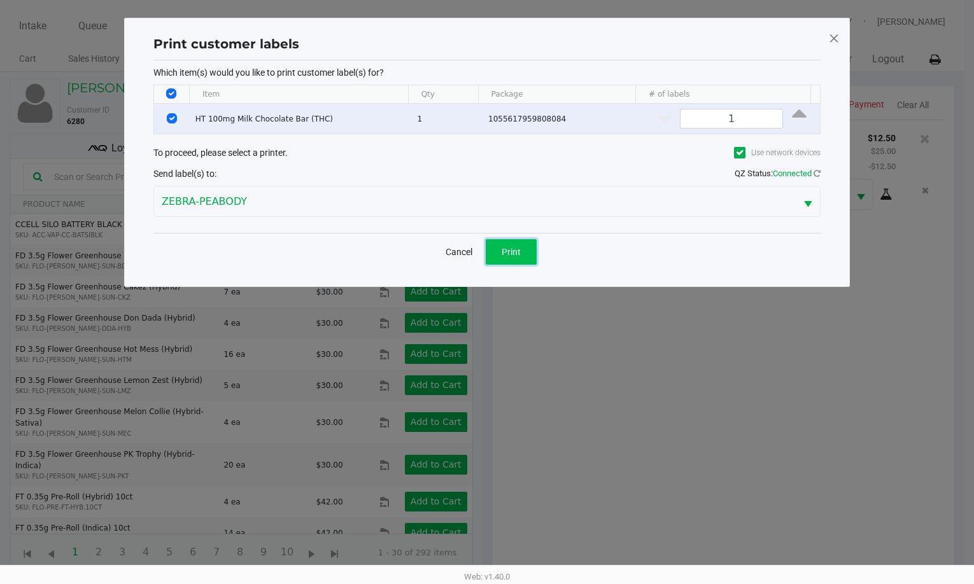
click at [526, 248] on button "Print" at bounding box center [511, 251] width 51 height 25
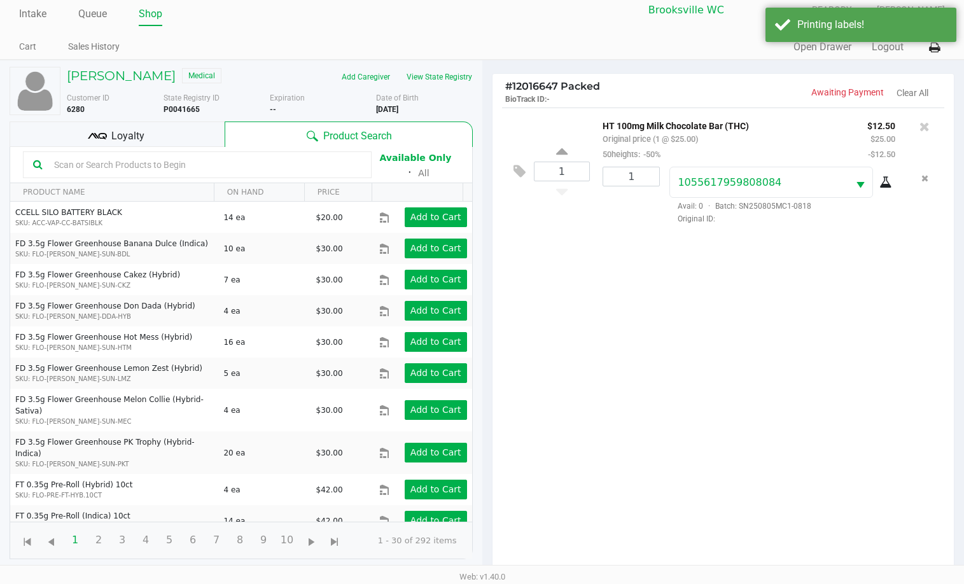
scroll to position [137, 0]
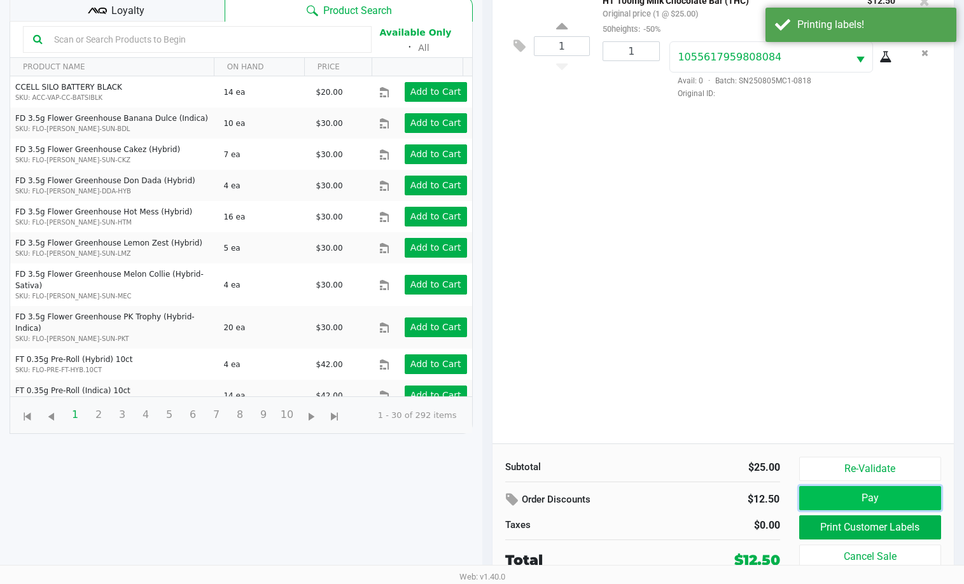
click at [858, 496] on button "Pay" at bounding box center [870, 498] width 143 height 24
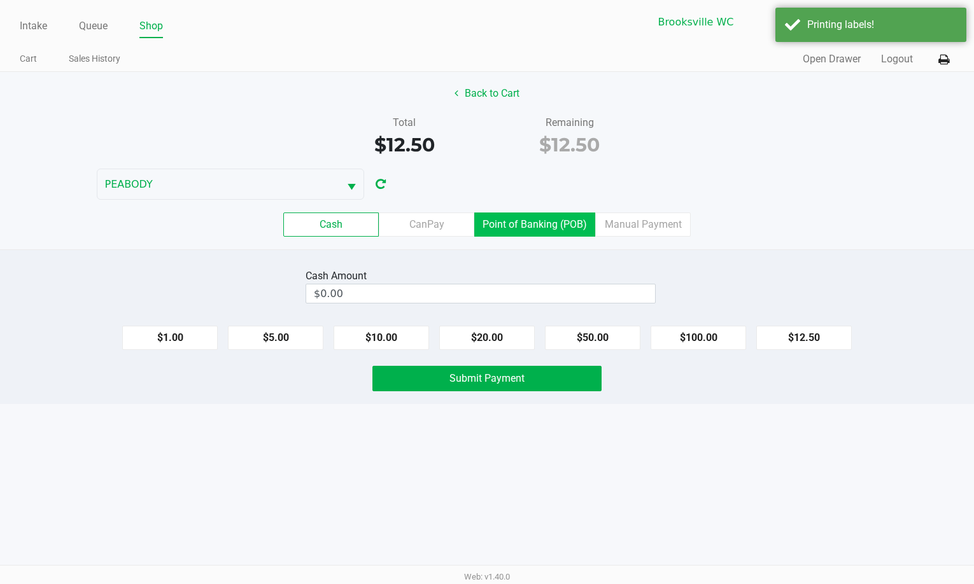
click at [524, 221] on label "Point of Banking (POB)" at bounding box center [534, 225] width 121 height 24
click at [0, 0] on 7 "Point of Banking (POB)" at bounding box center [0, 0] width 0 height 0
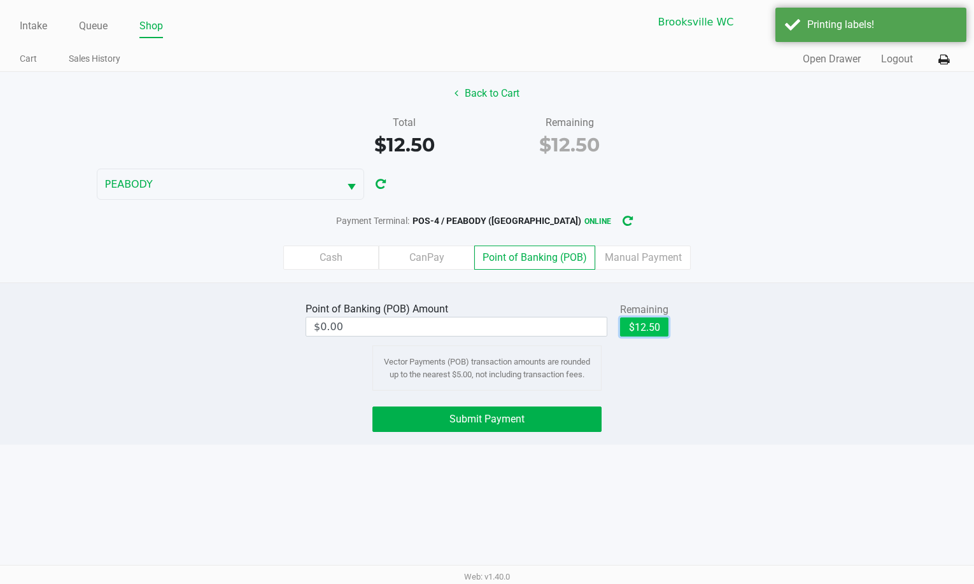
click at [657, 330] on button "$12.50" at bounding box center [644, 327] width 48 height 19
type input "$12.50"
click at [554, 433] on div "Point of Banking (POB) Amount $12.50 Remaining $12.50 Clear Vector Payments (PO…" at bounding box center [487, 364] width 974 height 162
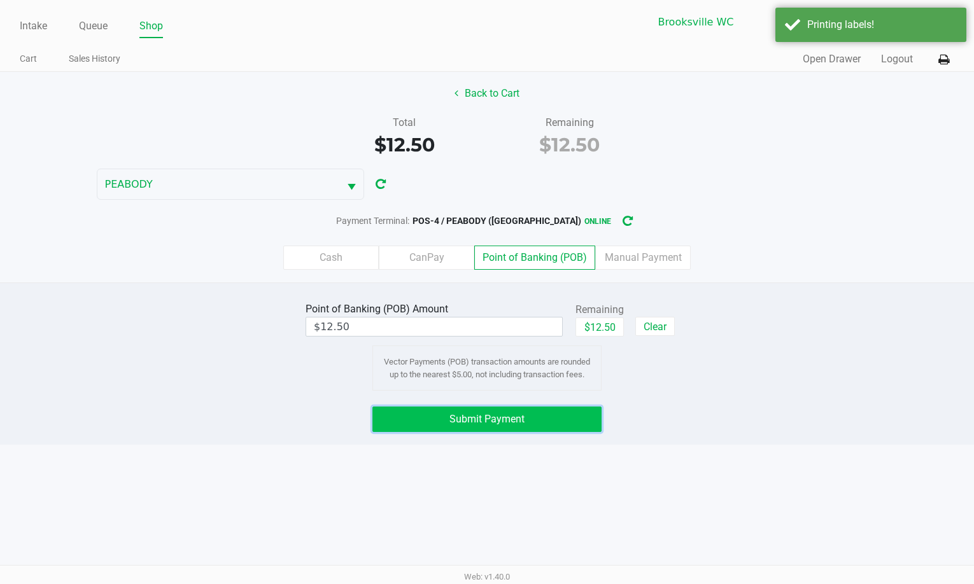
click at [557, 424] on button "Submit Payment" at bounding box center [486, 419] width 229 height 25
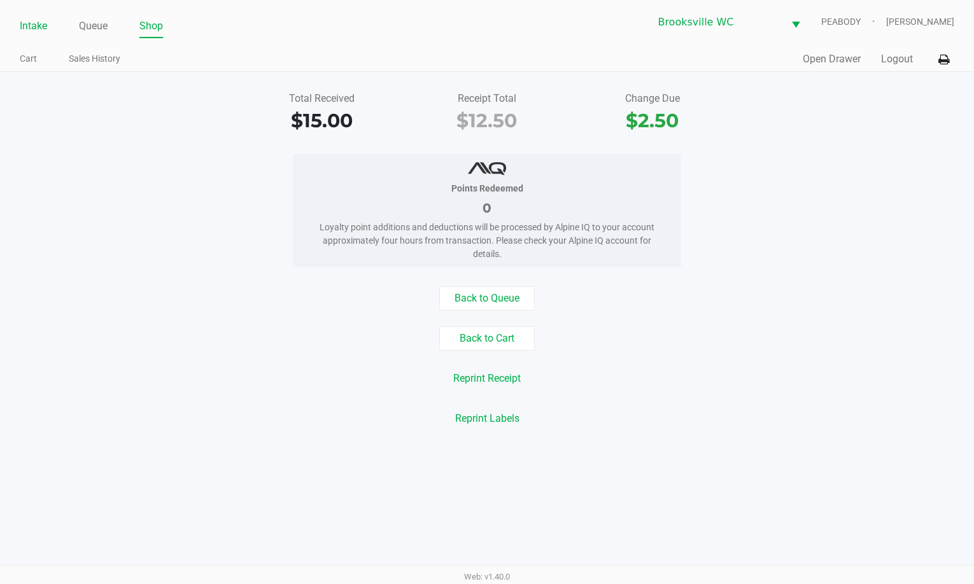
click at [27, 29] on link "Intake" at bounding box center [33, 26] width 27 height 18
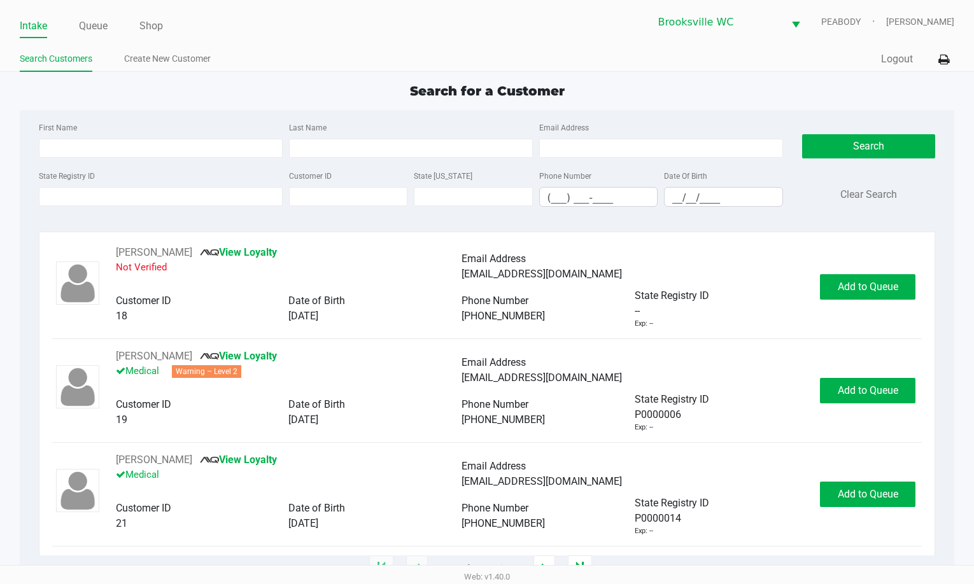
click at [122, 84] on div "Search for a Customer" at bounding box center [487, 90] width 954 height 19
drag, startPoint x: 91, startPoint y: 17, endPoint x: 125, endPoint y: 71, distance: 64.1
click at [94, 18] on link "Queue" at bounding box center [93, 26] width 29 height 18
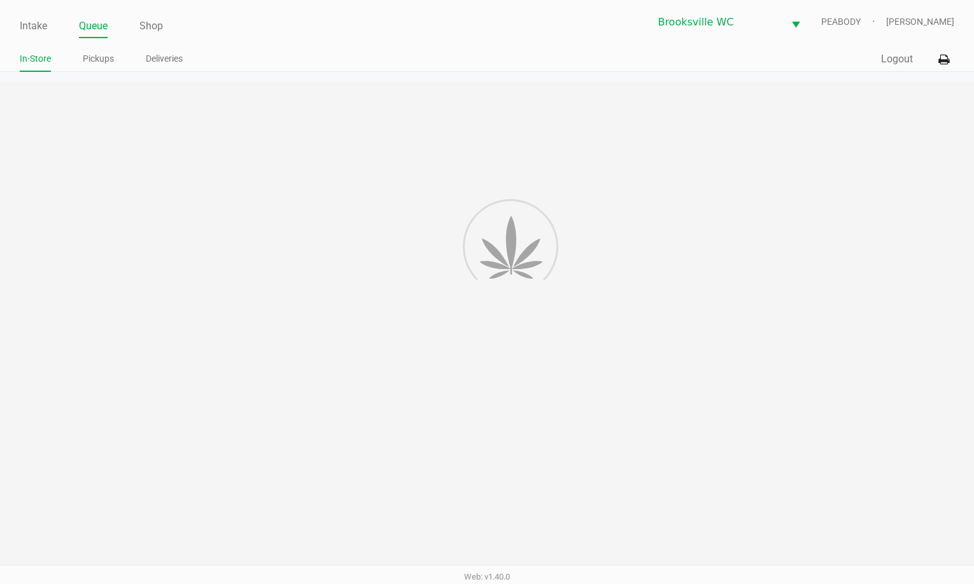
drag, startPoint x: 102, startPoint y: 60, endPoint x: 148, endPoint y: 76, distance: 49.1
click at [106, 60] on link "Pickups" at bounding box center [98, 59] width 31 height 16
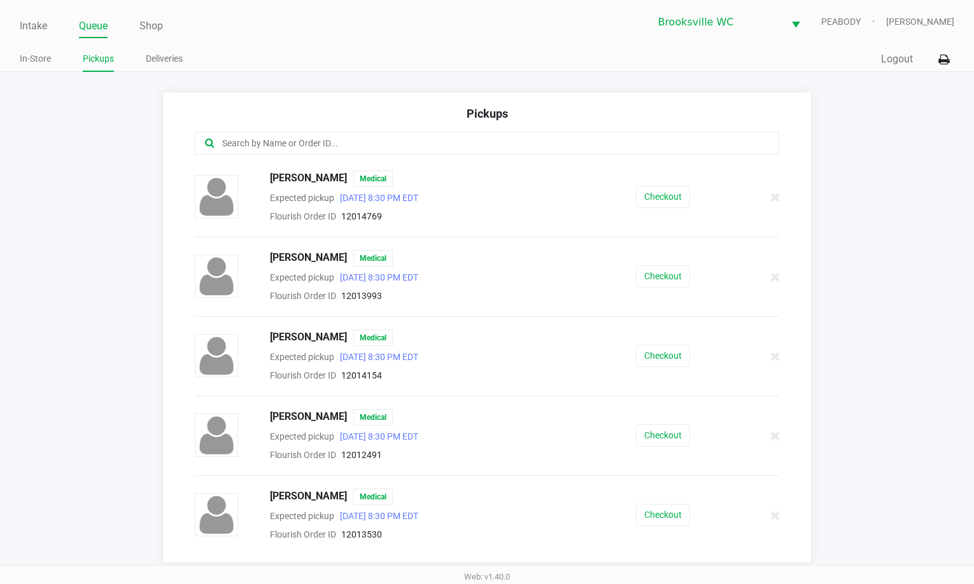
click at [321, 143] on input "text" at bounding box center [474, 143] width 507 height 15
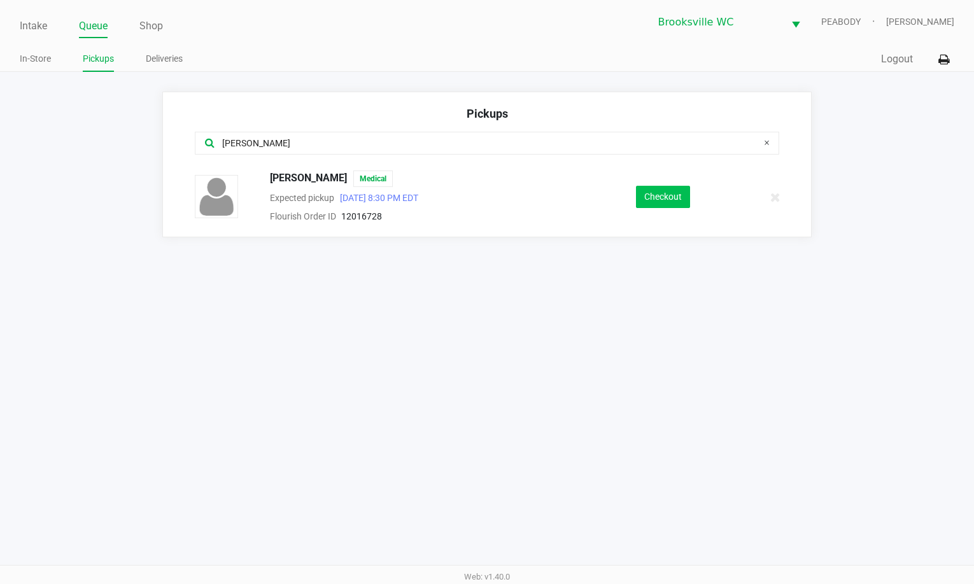
type input "lisa"
click at [664, 190] on button "Checkout" at bounding box center [663, 197] width 54 height 22
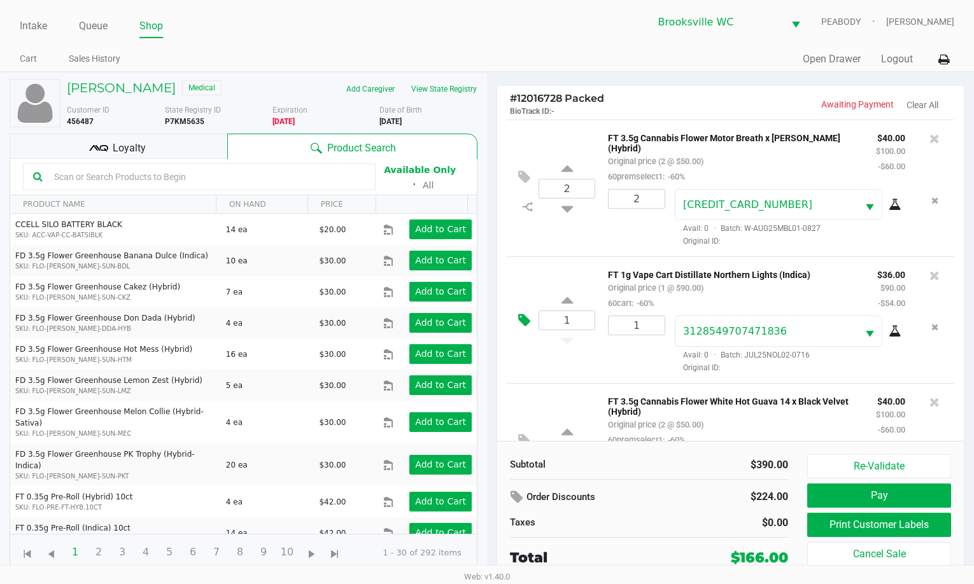
click at [516, 321] on button at bounding box center [527, 320] width 22 height 31
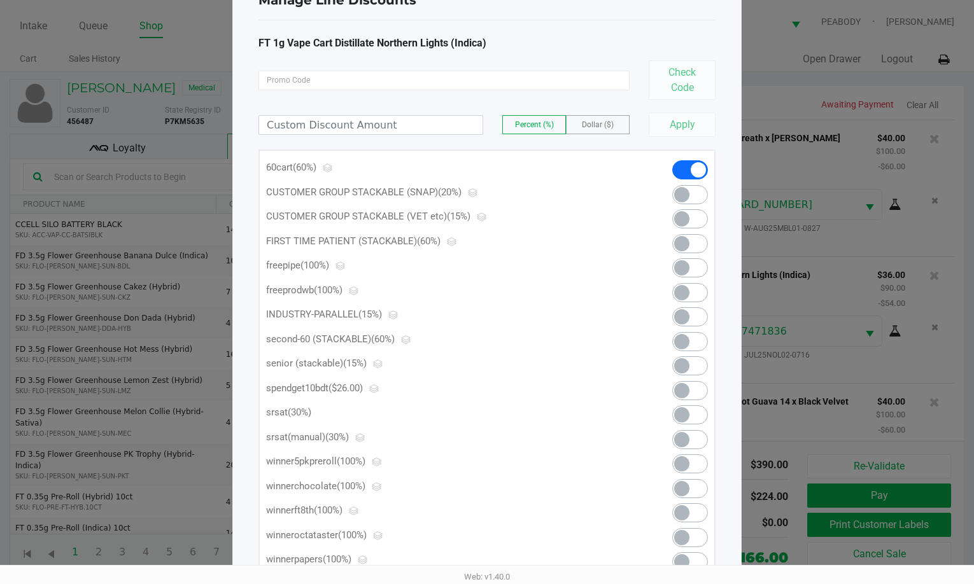
scroll to position [101, 0]
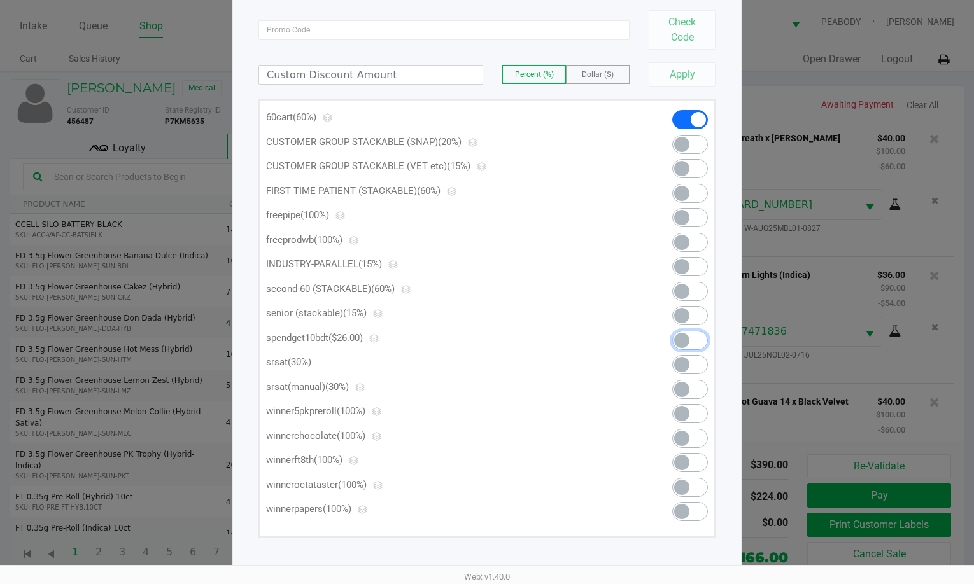
click at [696, 342] on span at bounding box center [690, 340] width 36 height 19
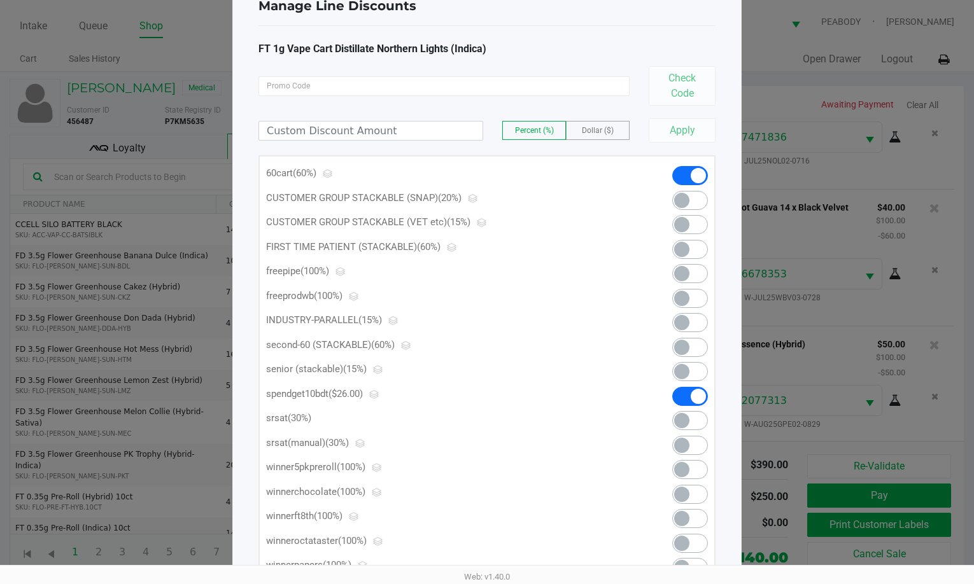
scroll to position [0, 0]
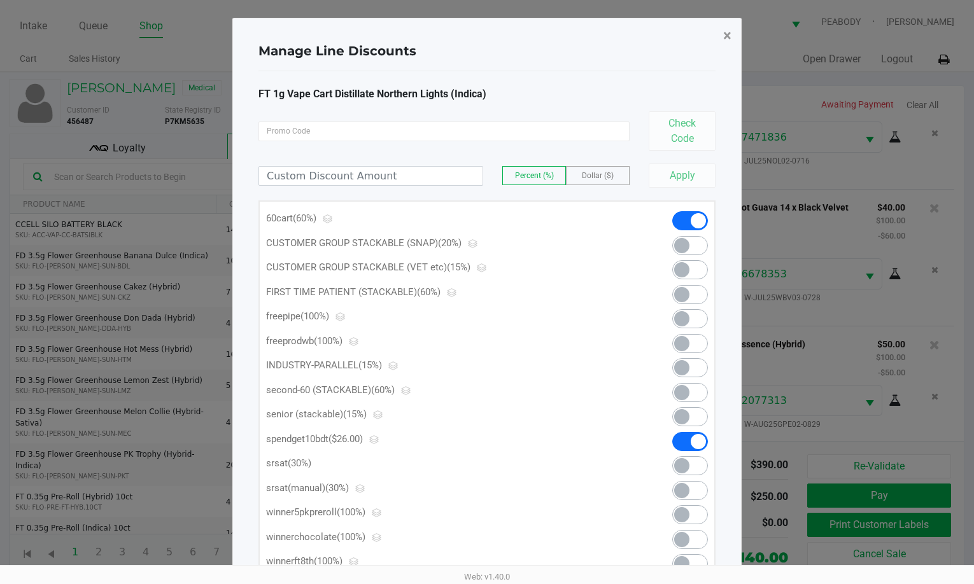
click at [732, 38] on button "×" at bounding box center [727, 36] width 29 height 36
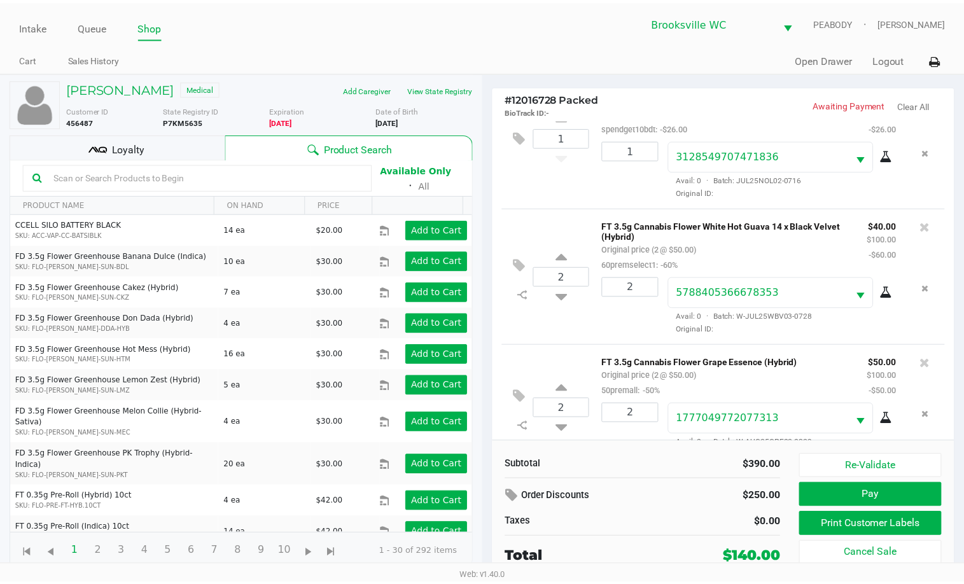
scroll to position [225, 0]
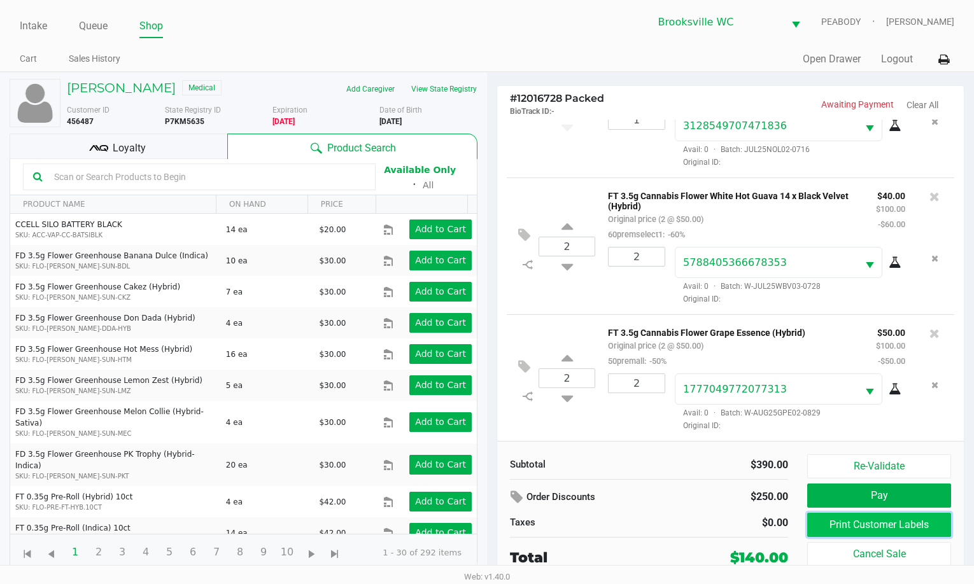
click at [855, 522] on button "Print Customer Labels" at bounding box center [879, 525] width 144 height 24
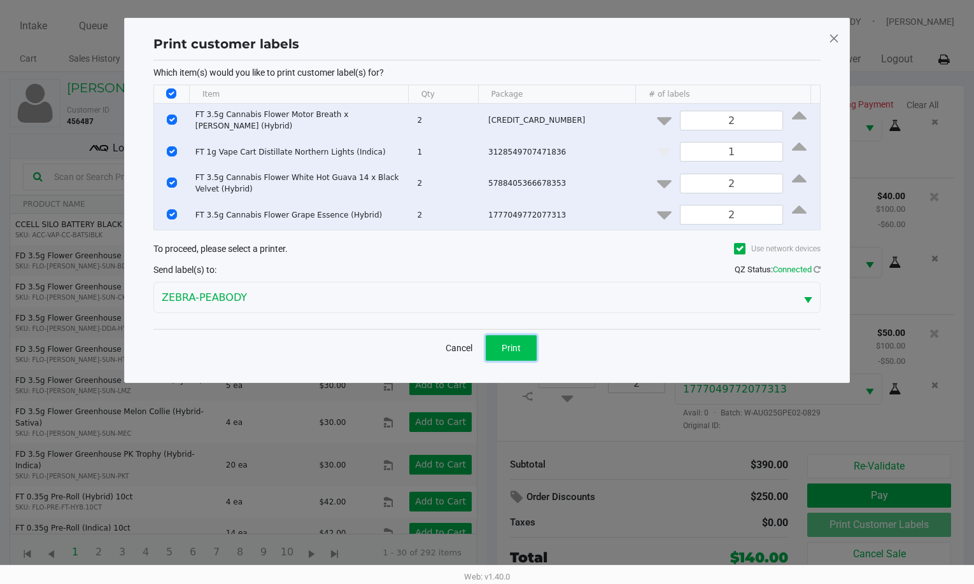
click at [523, 347] on button "Print" at bounding box center [511, 347] width 51 height 25
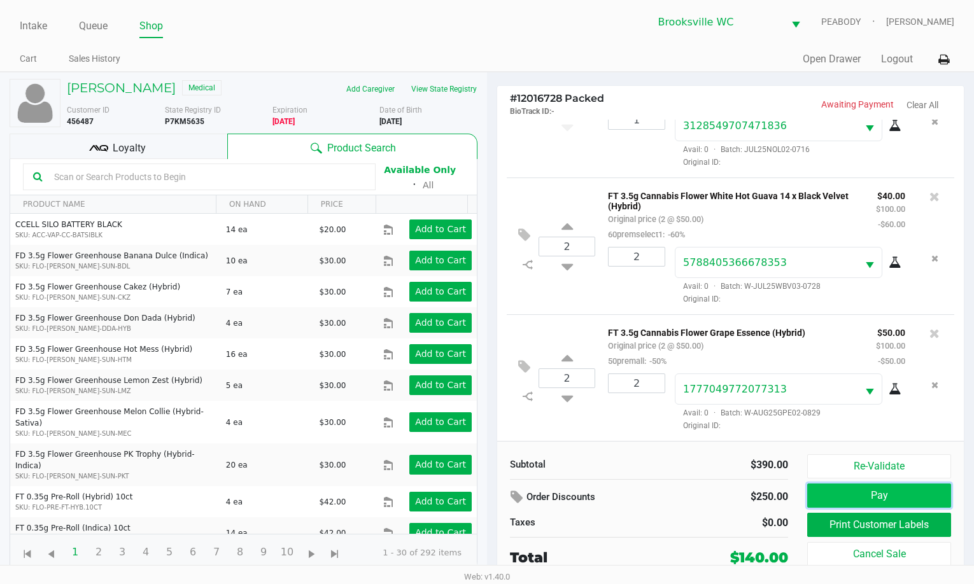
click at [848, 491] on button "Pay" at bounding box center [879, 496] width 144 height 24
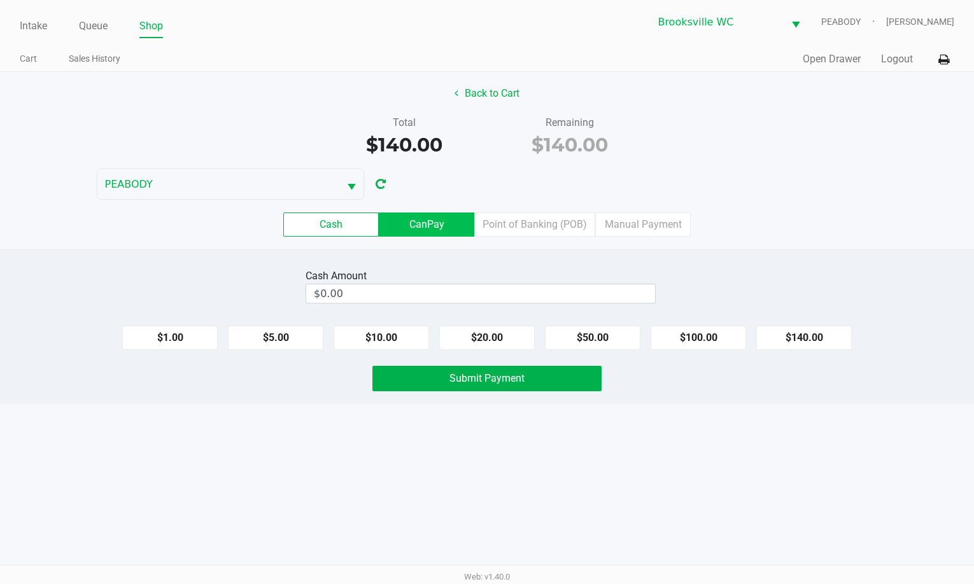
drag, startPoint x: 408, startPoint y: 222, endPoint x: 904, endPoint y: 424, distance: 535.2
click at [410, 222] on label "CanPay" at bounding box center [426, 225] width 95 height 24
click at [0, 0] on 2 "CanPay" at bounding box center [0, 0] width 0 height 0
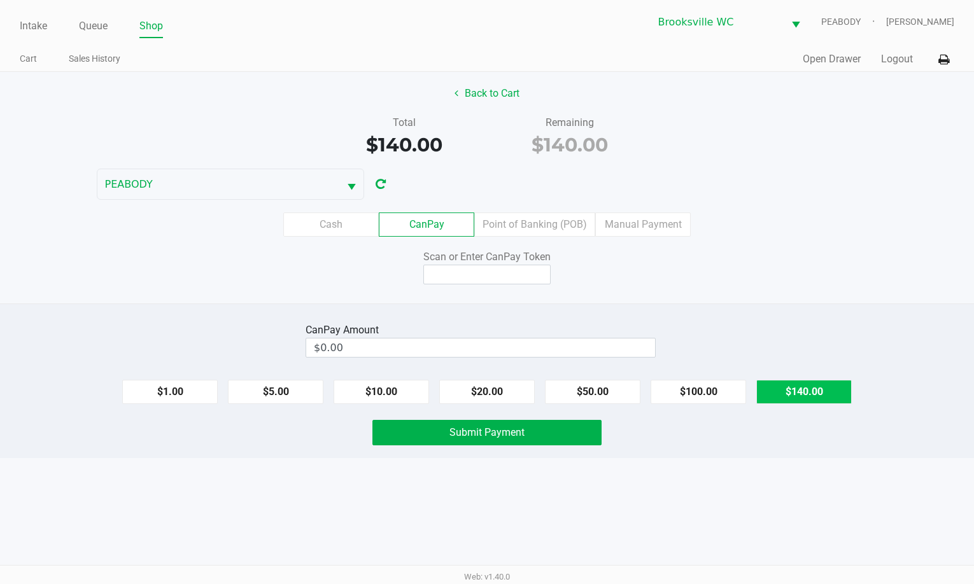
click at [816, 399] on button "$140.00" at bounding box center [803, 392] width 95 height 24
type input "$140.00"
click at [489, 277] on input at bounding box center [486, 275] width 127 height 20
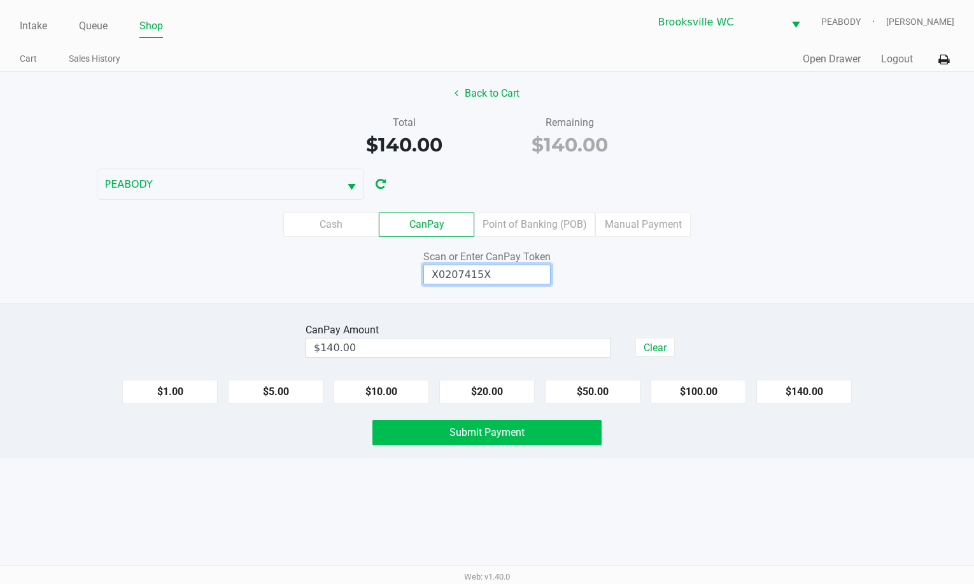
type input "X0207415X"
click at [489, 438] on button "Submit Payment" at bounding box center [486, 432] width 229 height 25
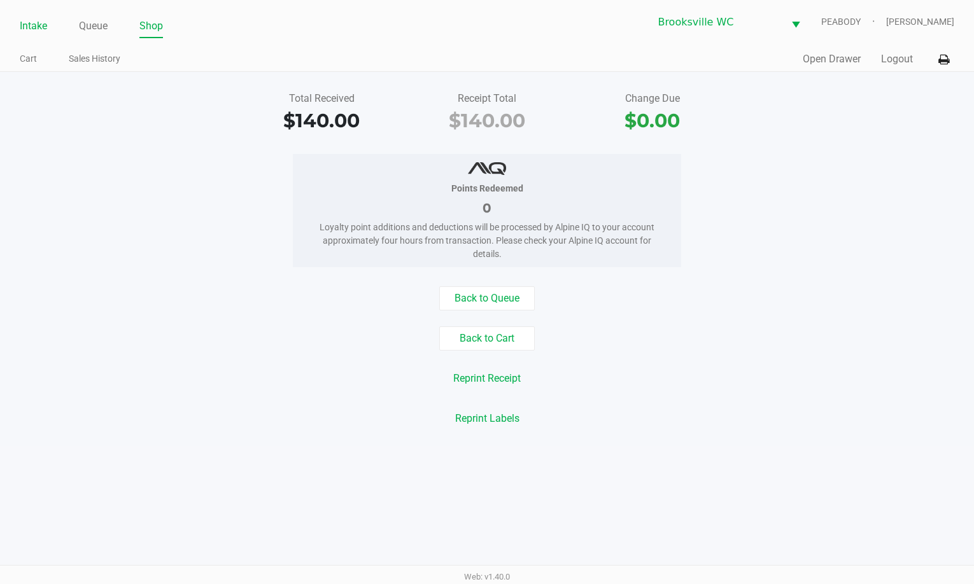
click at [23, 25] on link "Intake" at bounding box center [33, 26] width 27 height 18
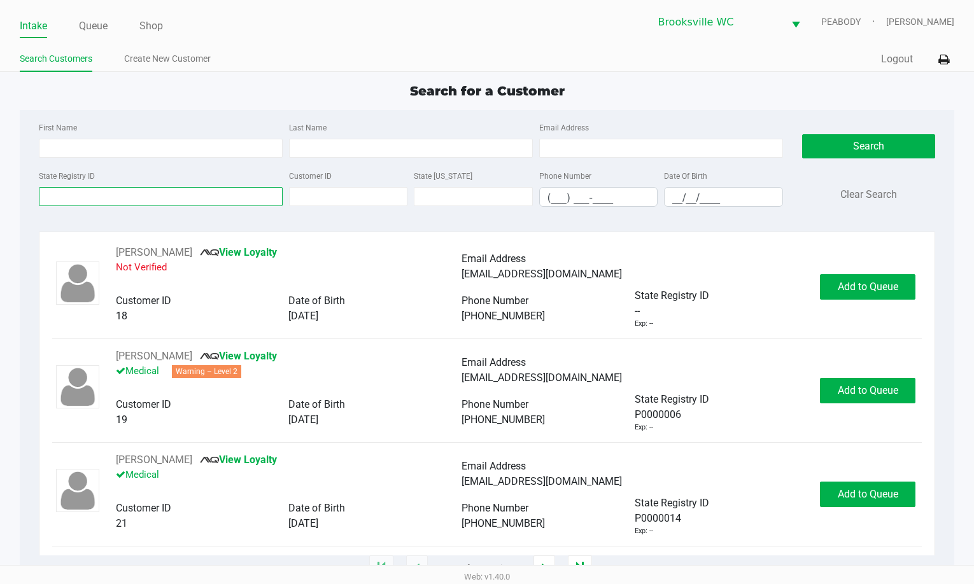
click at [116, 201] on input "State Registry ID" at bounding box center [161, 196] width 244 height 19
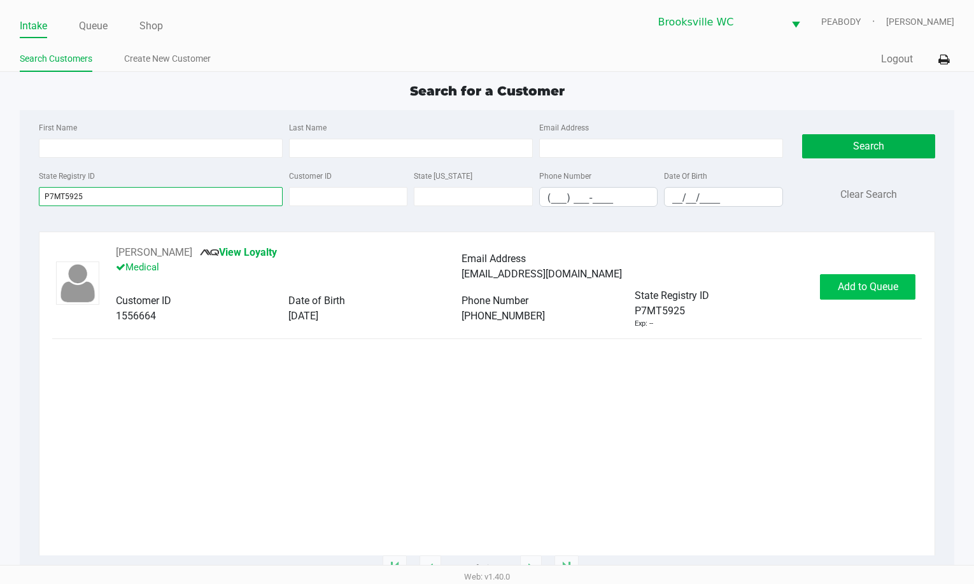
type input "P7MT5925"
click at [860, 292] on span "Add to Queue" at bounding box center [867, 287] width 60 height 12
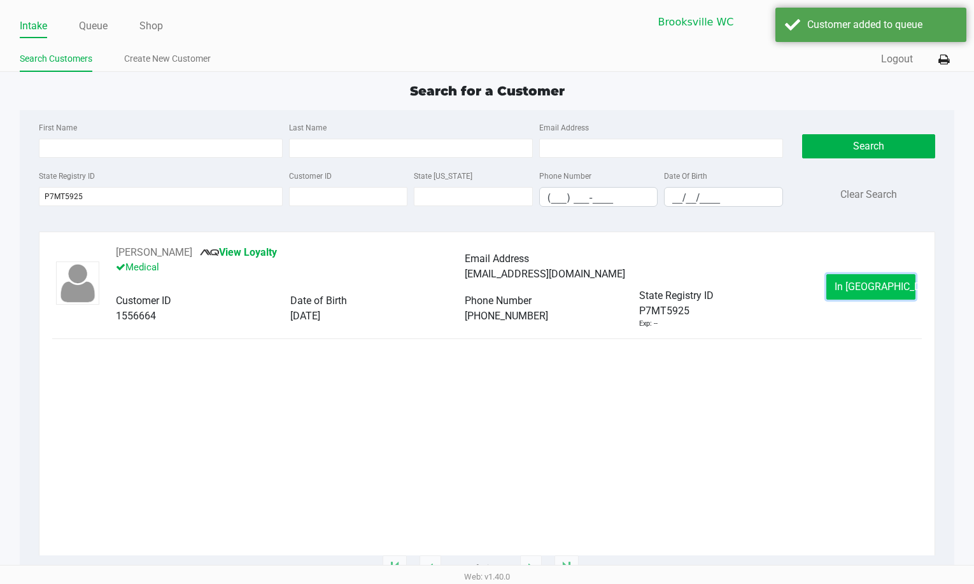
click at [842, 284] on button "In Queue" at bounding box center [870, 286] width 89 height 25
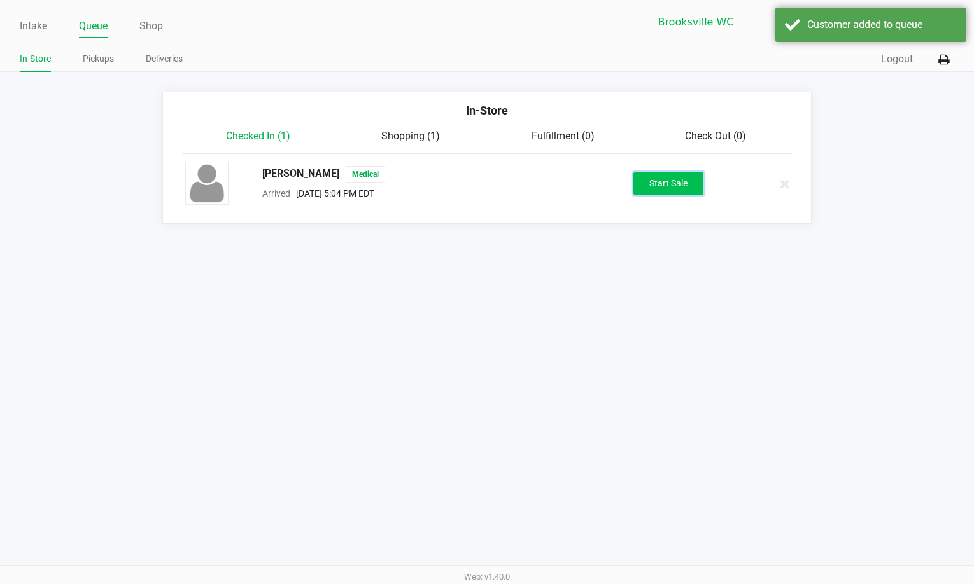
click at [657, 189] on button "Start Sale" at bounding box center [668, 183] width 70 height 22
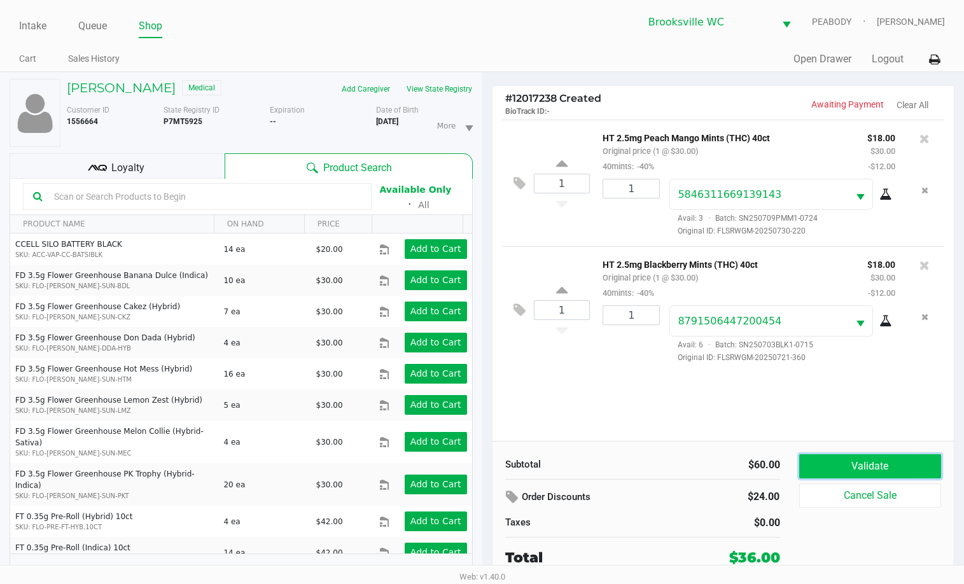
click at [855, 461] on button "Validate" at bounding box center [870, 466] width 143 height 24
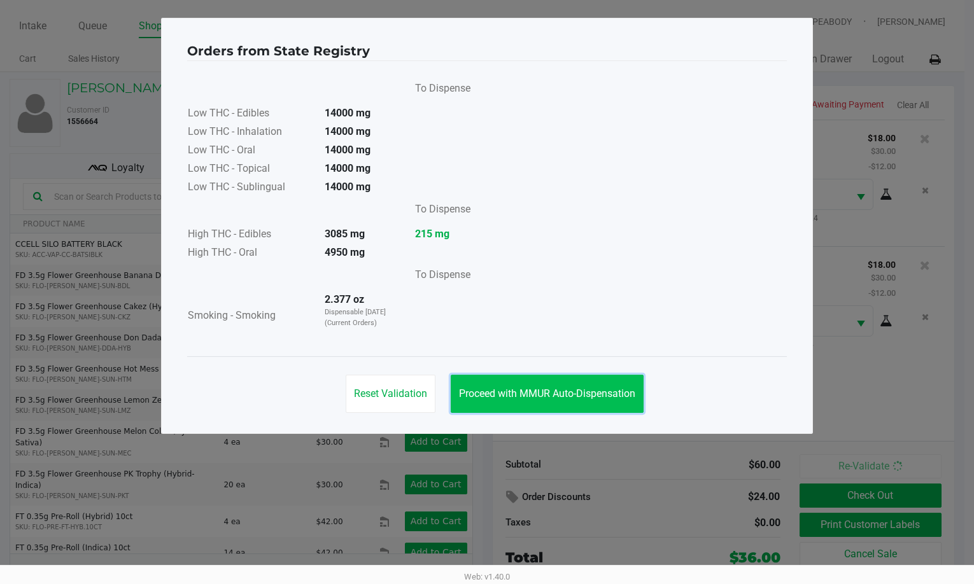
click at [591, 386] on button "Proceed with MMUR Auto-Dispensation" at bounding box center [547, 394] width 193 height 38
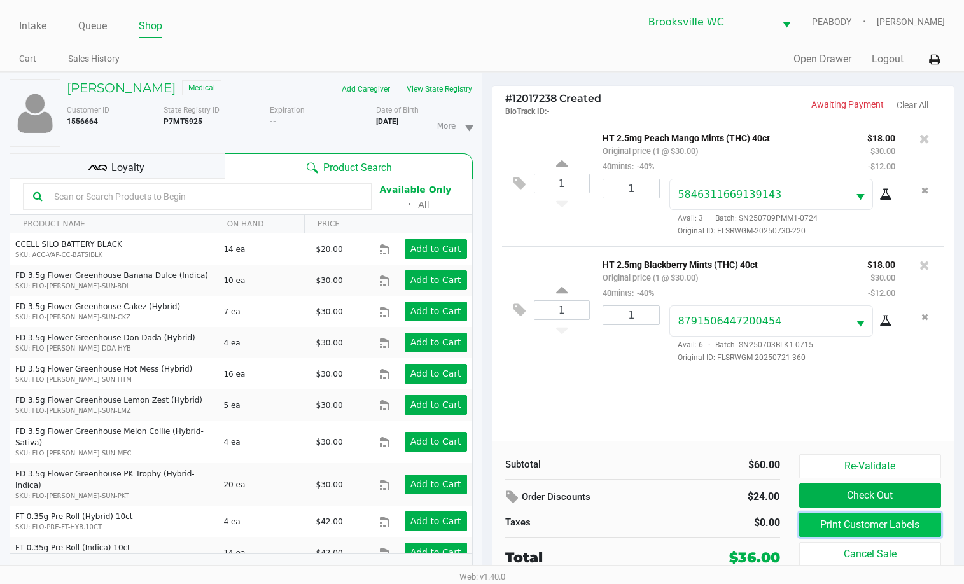
click at [835, 518] on button "Print Customer Labels" at bounding box center [870, 525] width 143 height 24
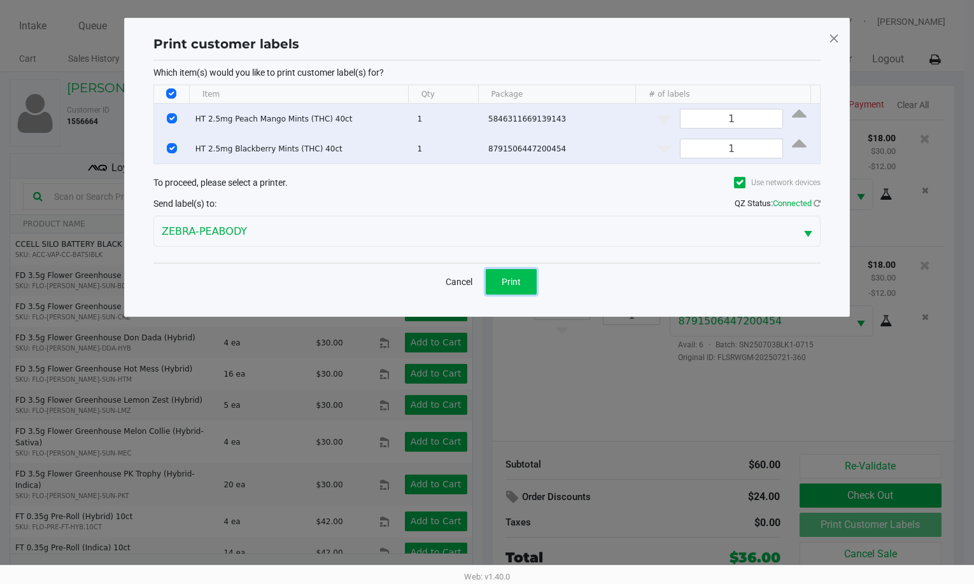
click at [513, 272] on button "Print" at bounding box center [511, 281] width 51 height 25
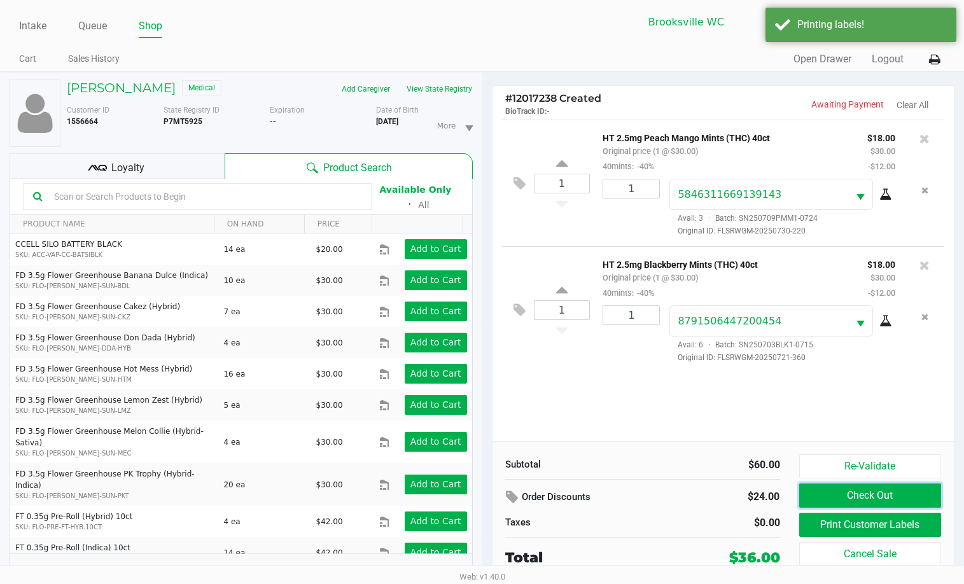
click at [852, 497] on button "Check Out" at bounding box center [870, 496] width 143 height 24
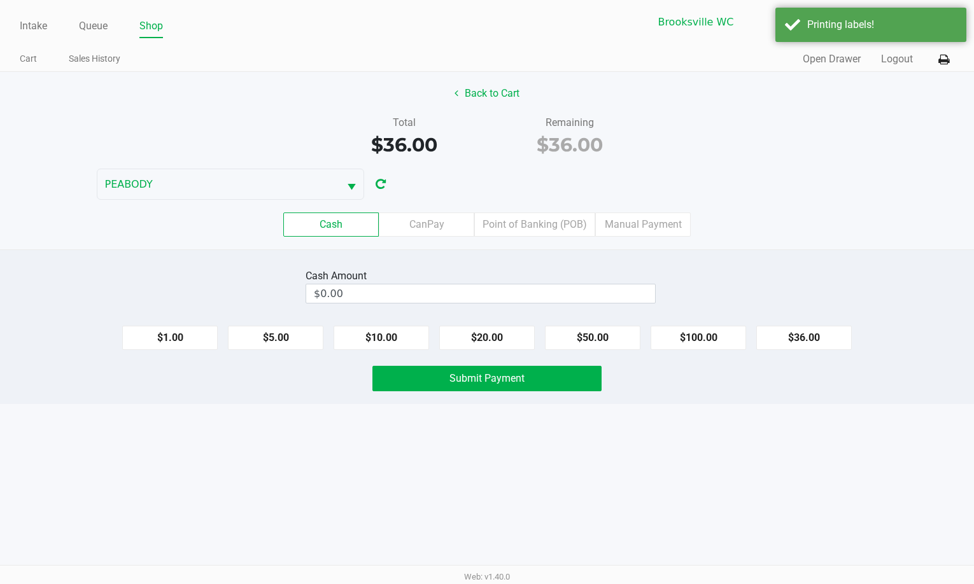
click at [501, 226] on label "Point of Banking (POB)" at bounding box center [534, 225] width 121 height 24
click at [0, 0] on 7 "Point of Banking (POB)" at bounding box center [0, 0] width 0 height 0
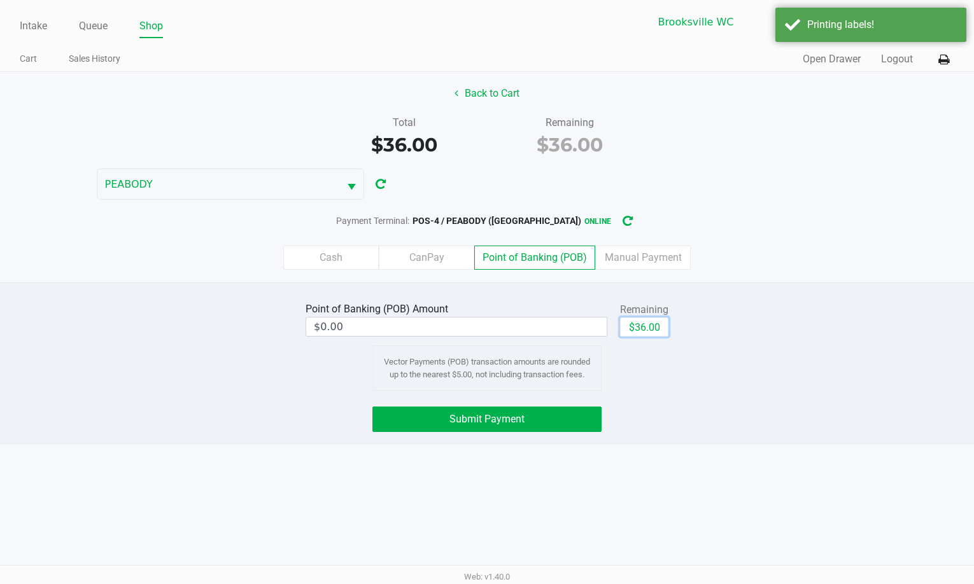
drag, startPoint x: 644, startPoint y: 327, endPoint x: 530, endPoint y: 395, distance: 132.7
click at [645, 327] on button "$36.00" at bounding box center [644, 327] width 48 height 19
type input "$36.00"
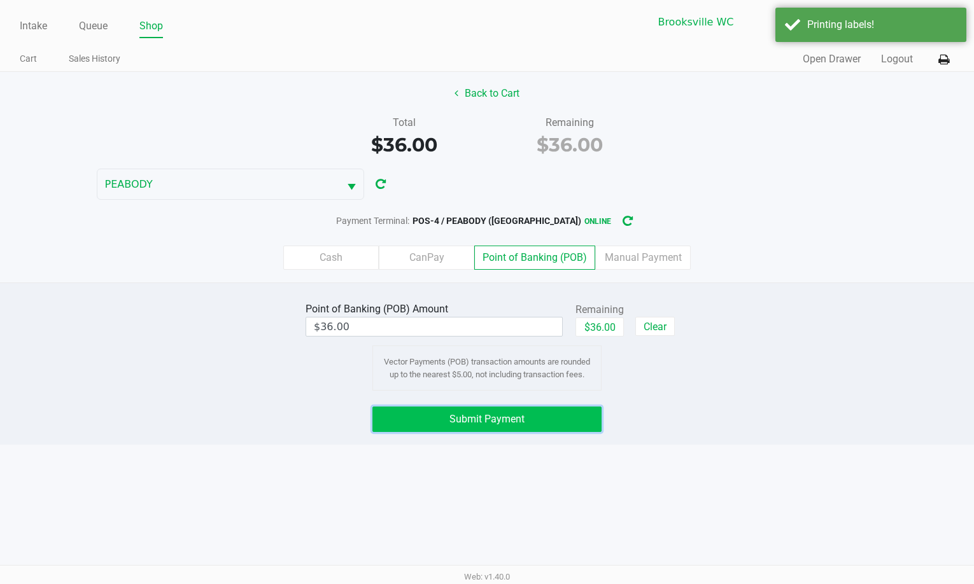
click at [514, 421] on span "Submit Payment" at bounding box center [486, 419] width 75 height 12
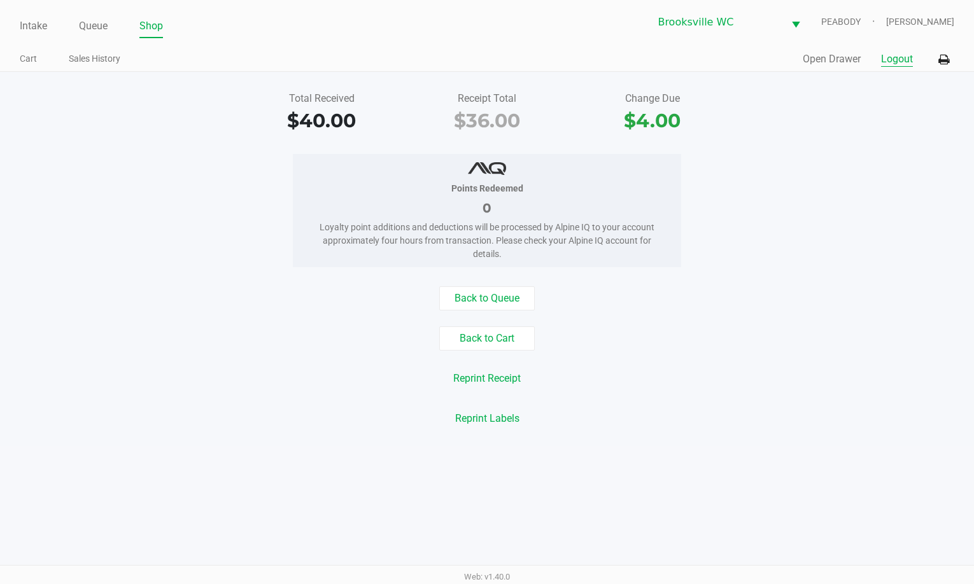
click at [896, 61] on button "Logout" at bounding box center [897, 59] width 32 height 15
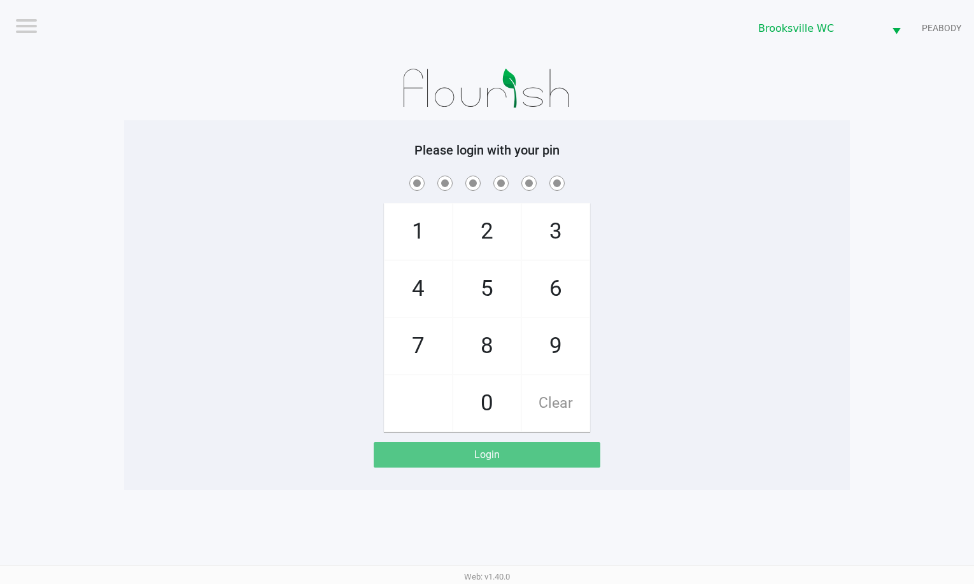
click at [24, 343] on app-pos-login-wrapper "Logout Brooksville WC PEABODY Please login with your pin 1 4 7 2 5 8 0 3 6 9 Cl…" at bounding box center [487, 245] width 974 height 490
click at [899, 234] on app-pos-login-wrapper "Logout Brooksville WC PEABODY Please login with your pin 1 4 7 2 5 8 0 3 6 9 Cl…" at bounding box center [487, 245] width 974 height 490
checkbox input "true"
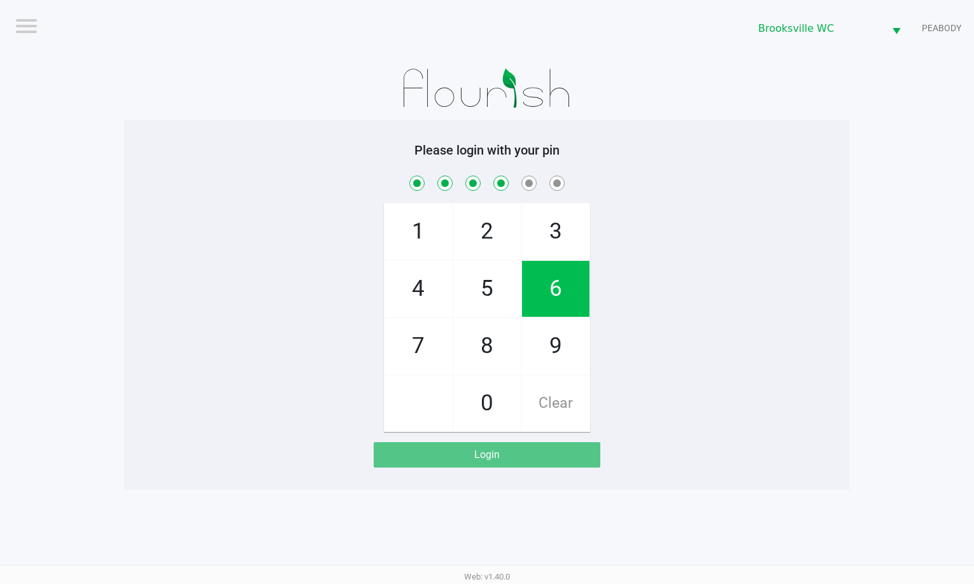
checkbox input "true"
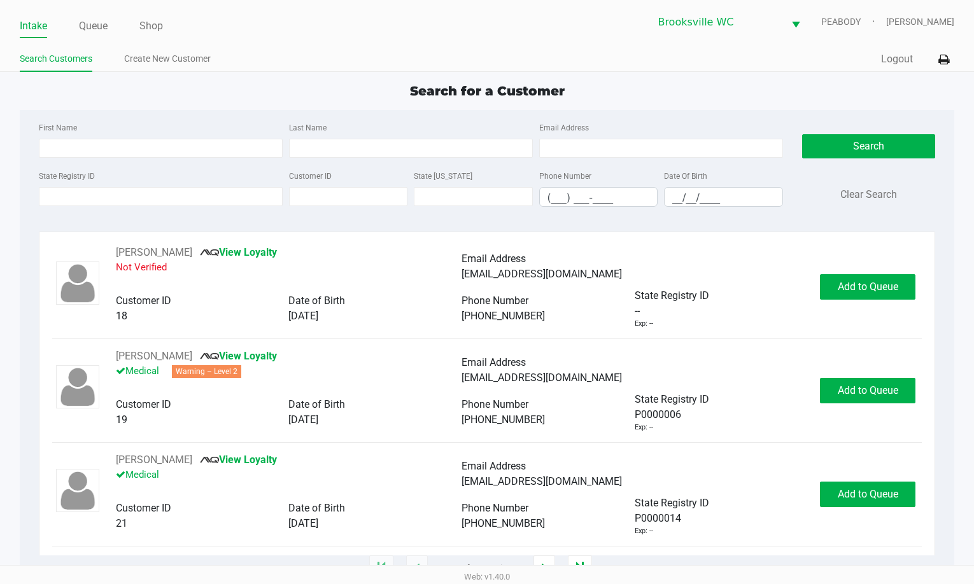
click at [834, 95] on div "Search for a Customer" at bounding box center [487, 90] width 954 height 19
click at [130, 184] on div "State Registry ID" at bounding box center [161, 187] width 250 height 39
click at [123, 199] on input "State Registry ID" at bounding box center [161, 196] width 244 height 19
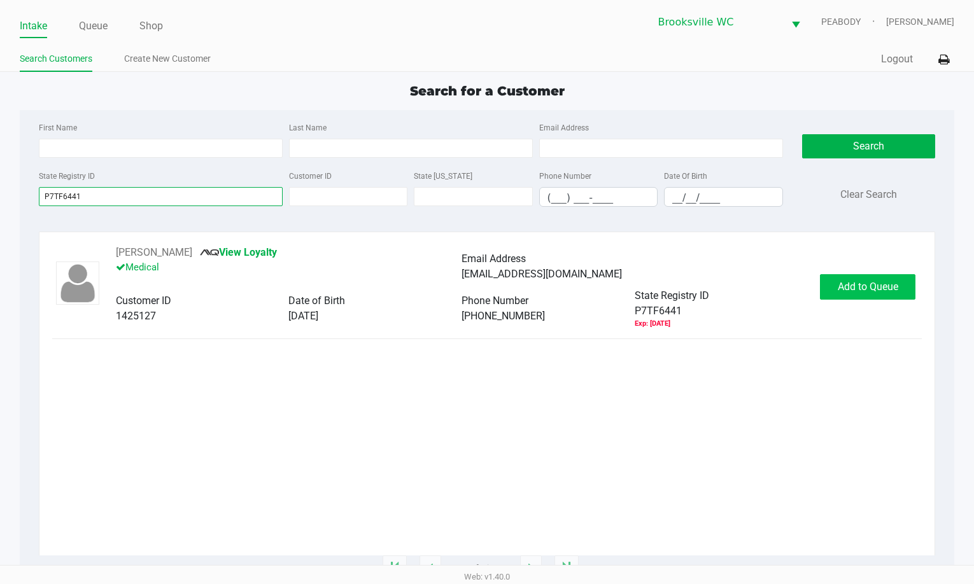
type input "P7TF6441"
click at [860, 283] on span "Add to Queue" at bounding box center [867, 287] width 60 height 12
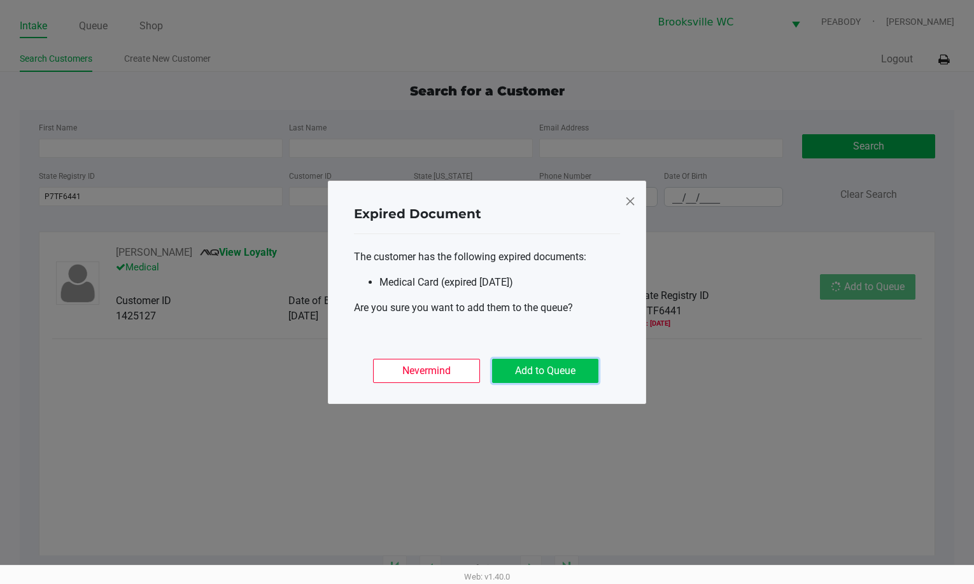
drag, startPoint x: 531, startPoint y: 372, endPoint x: 823, endPoint y: 354, distance: 293.3
click at [534, 372] on button "Add to Queue" at bounding box center [545, 371] width 106 height 24
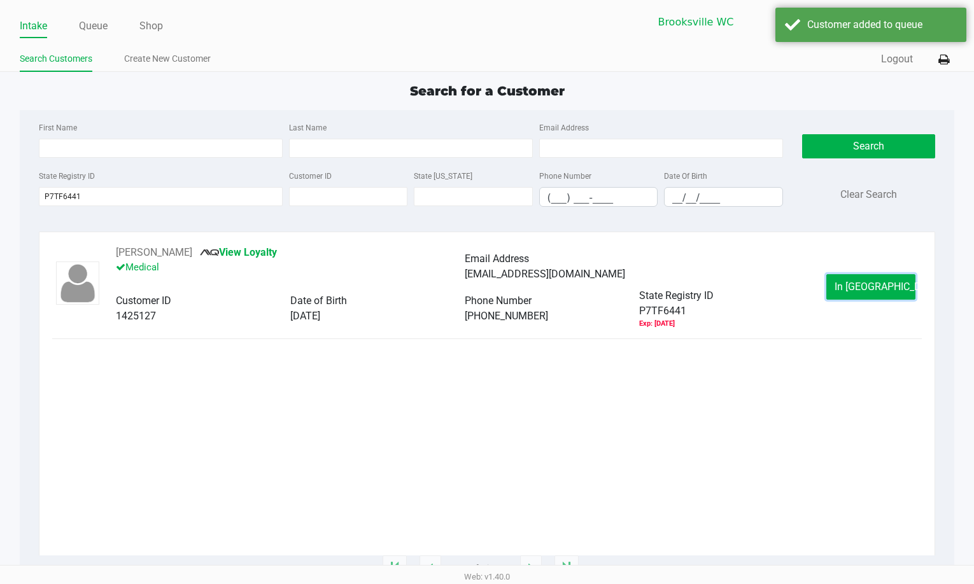
click at [857, 281] on span "In Queue" at bounding box center [887, 287] width 107 height 12
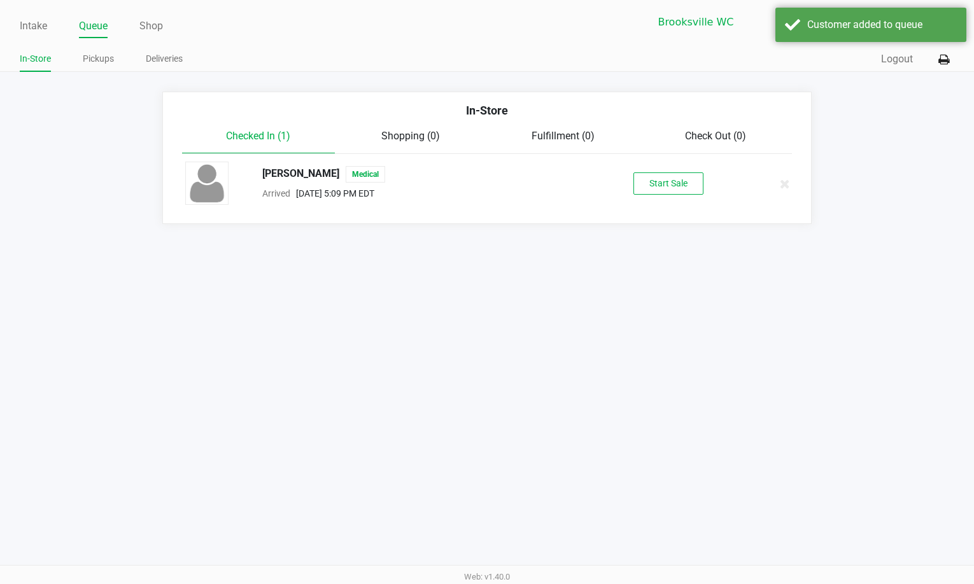
click at [682, 180] on button "Start Sale" at bounding box center [668, 183] width 70 height 22
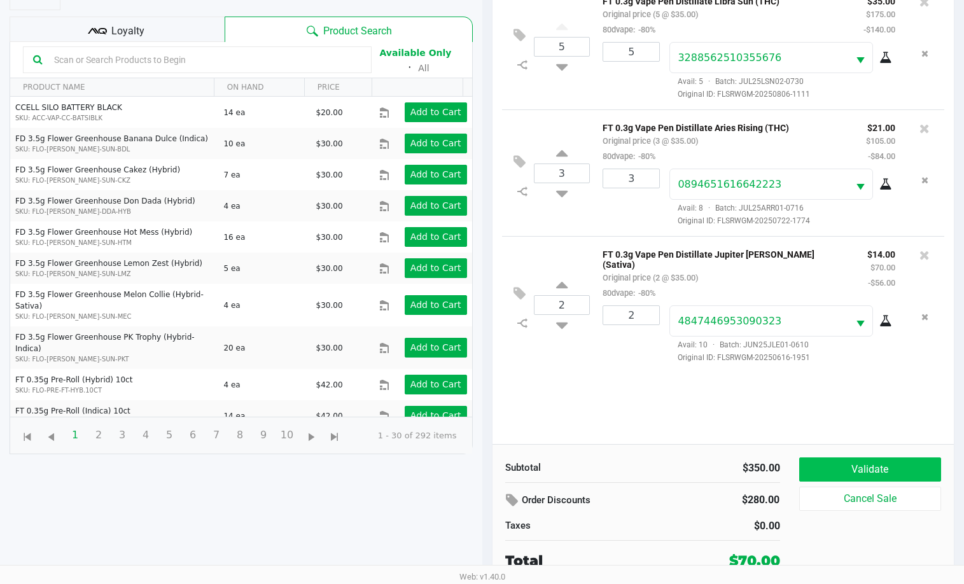
scroll to position [137, 0]
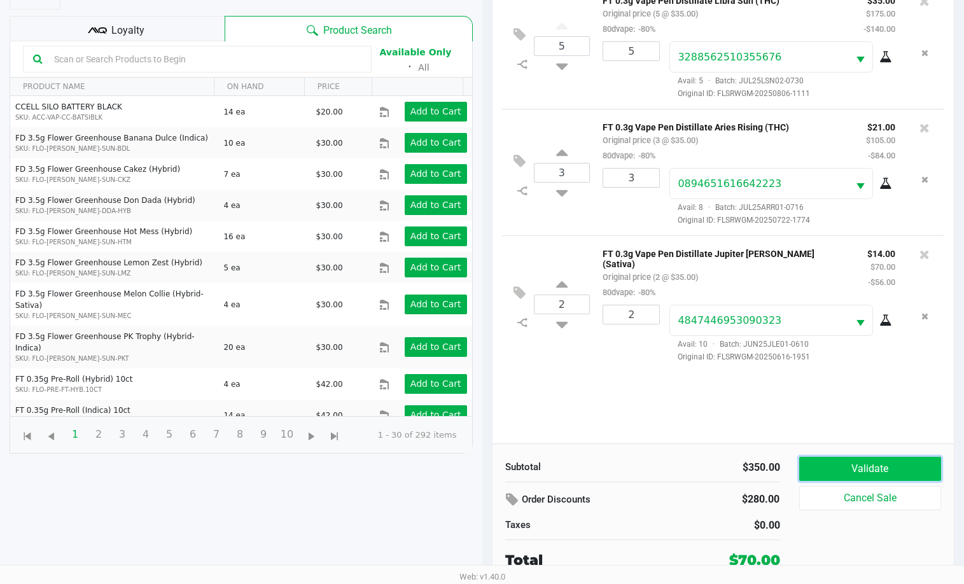
click at [902, 465] on button "Validate" at bounding box center [870, 469] width 143 height 24
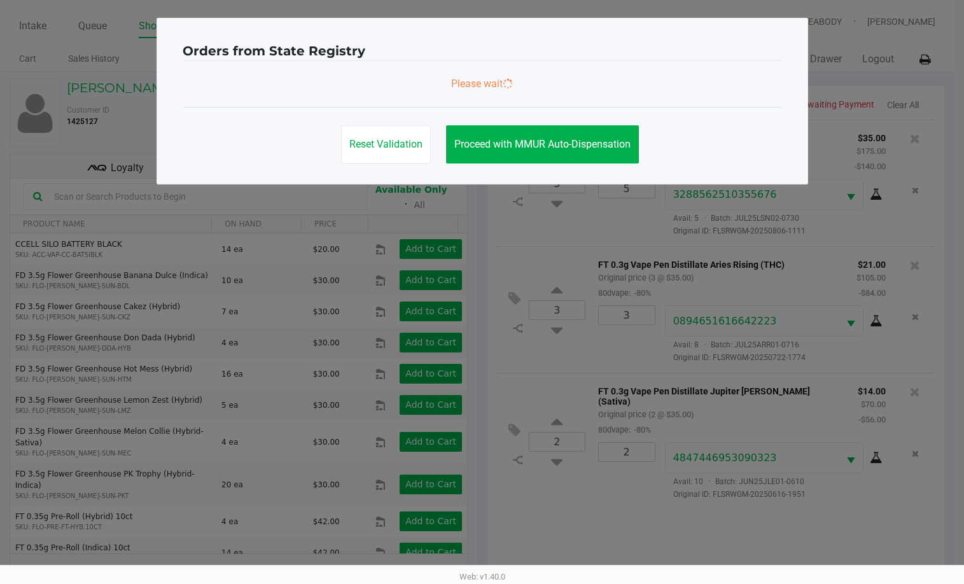
scroll to position [0, 0]
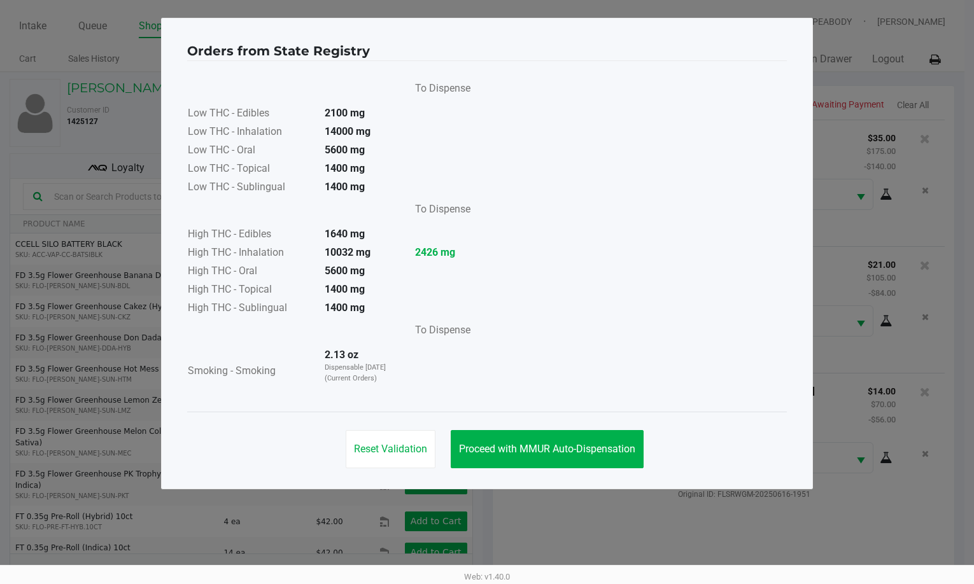
click at [551, 468] on div "Reset Validation Proceed with MMUR Auto-Dispensation" at bounding box center [486, 444] width 599 height 64
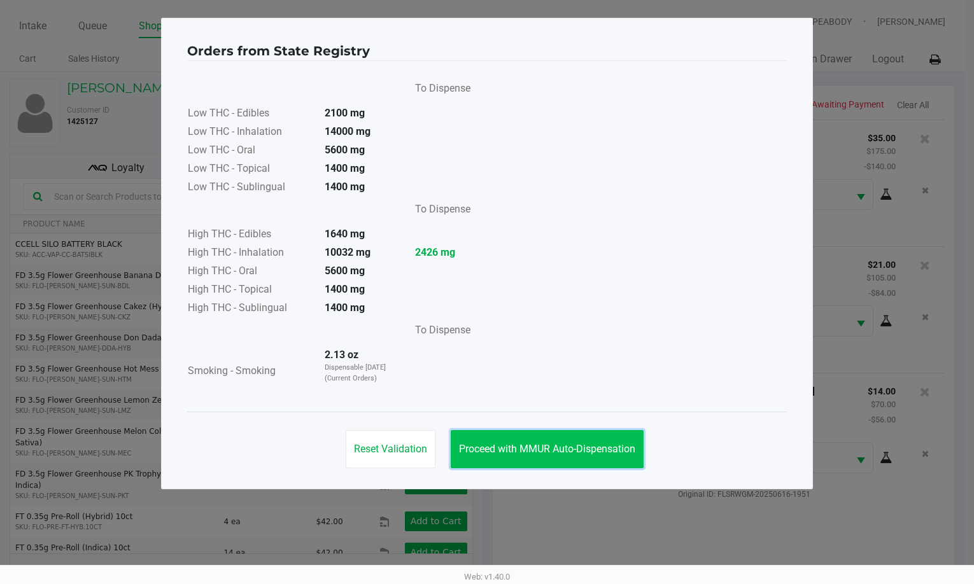
drag, startPoint x: 563, startPoint y: 448, endPoint x: 737, endPoint y: 466, distance: 175.3
click at [567, 447] on span "Proceed with MMUR Auto-Dispensation" at bounding box center [547, 449] width 176 height 12
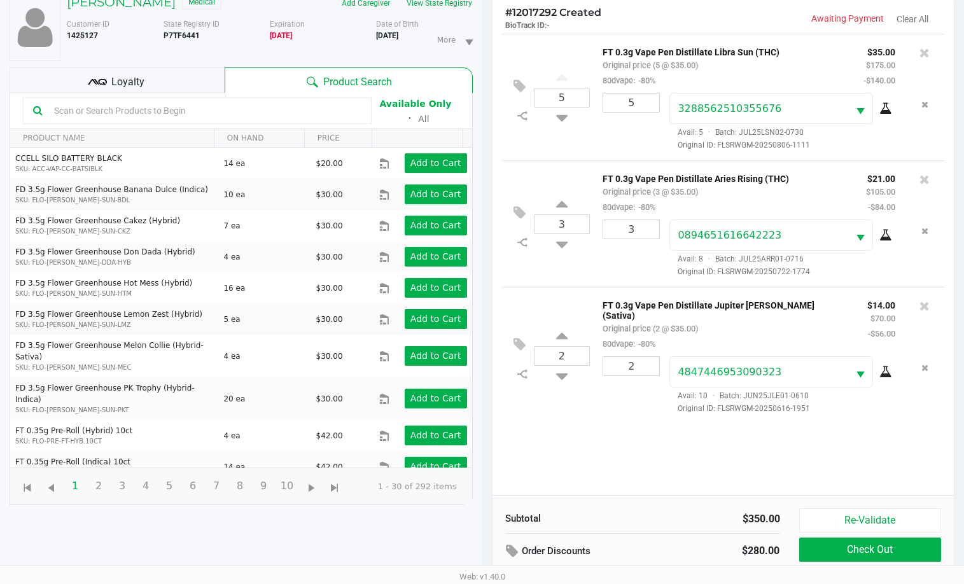
scroll to position [137, 0]
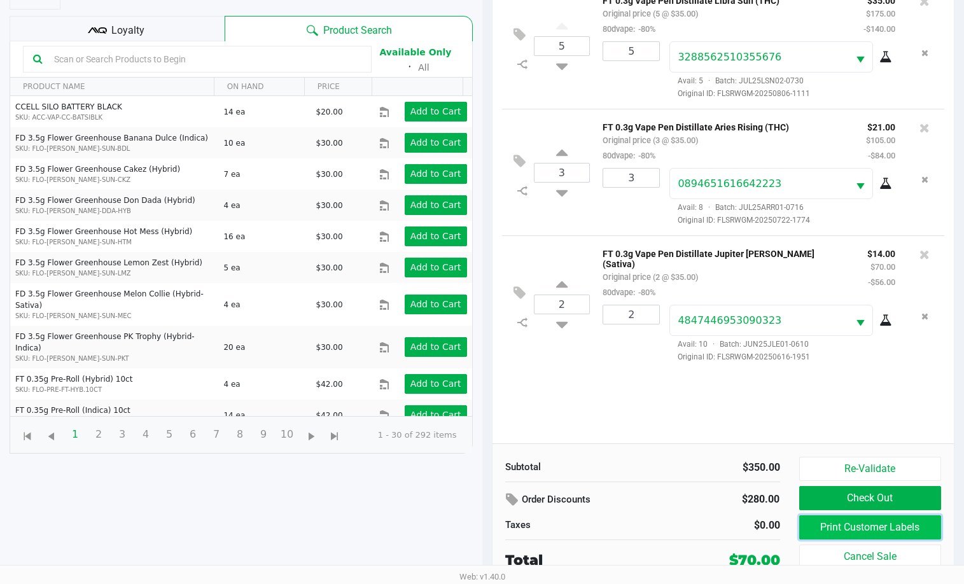
click at [813, 531] on button "Print Customer Labels" at bounding box center [870, 527] width 143 height 24
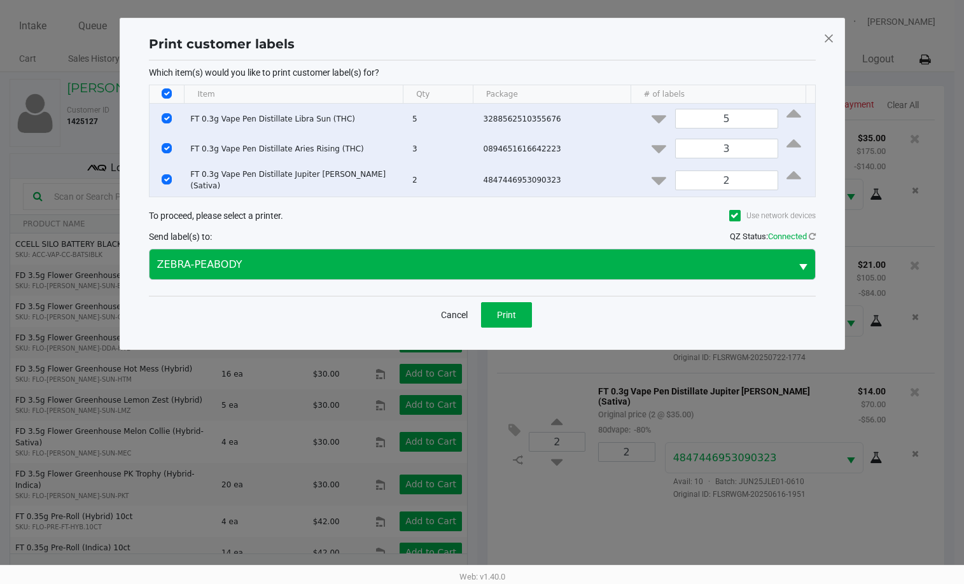
scroll to position [0, 0]
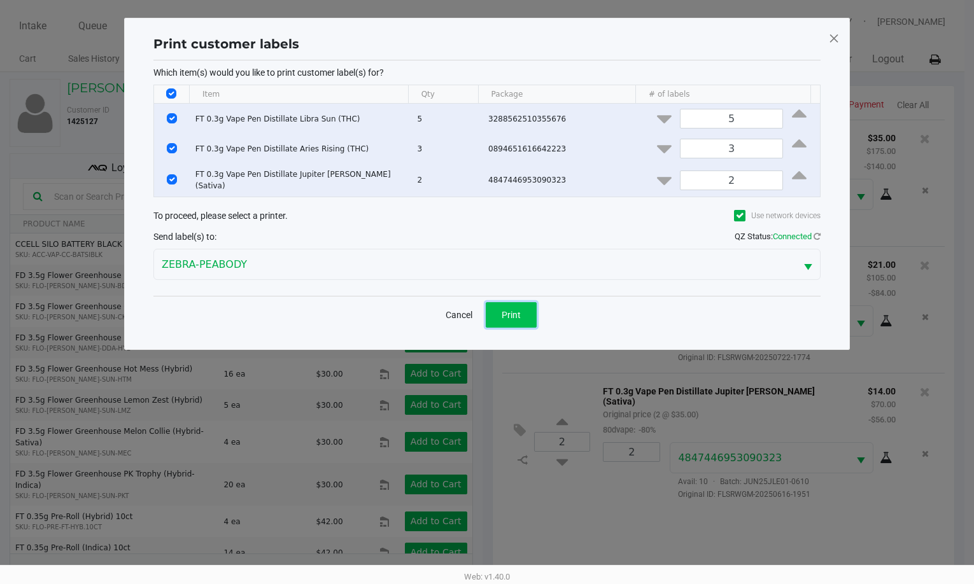
click at [529, 307] on button "Print" at bounding box center [511, 314] width 51 height 25
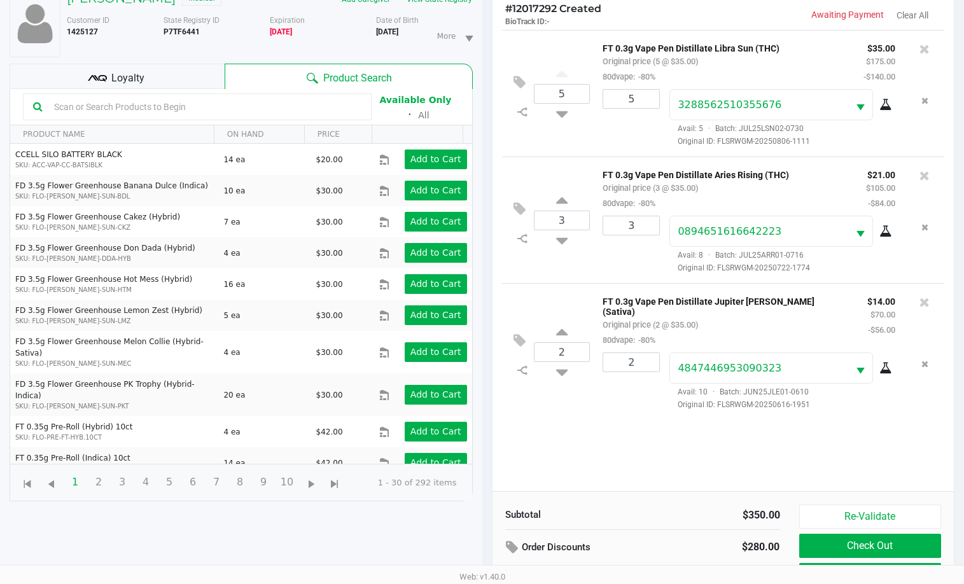
scroll to position [137, 0]
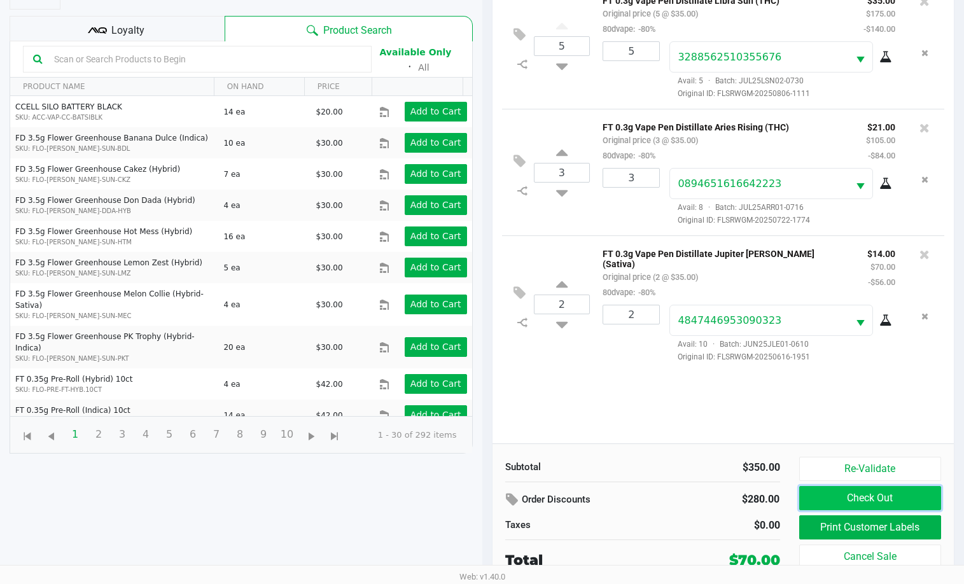
click at [814, 500] on button "Check Out" at bounding box center [870, 498] width 143 height 24
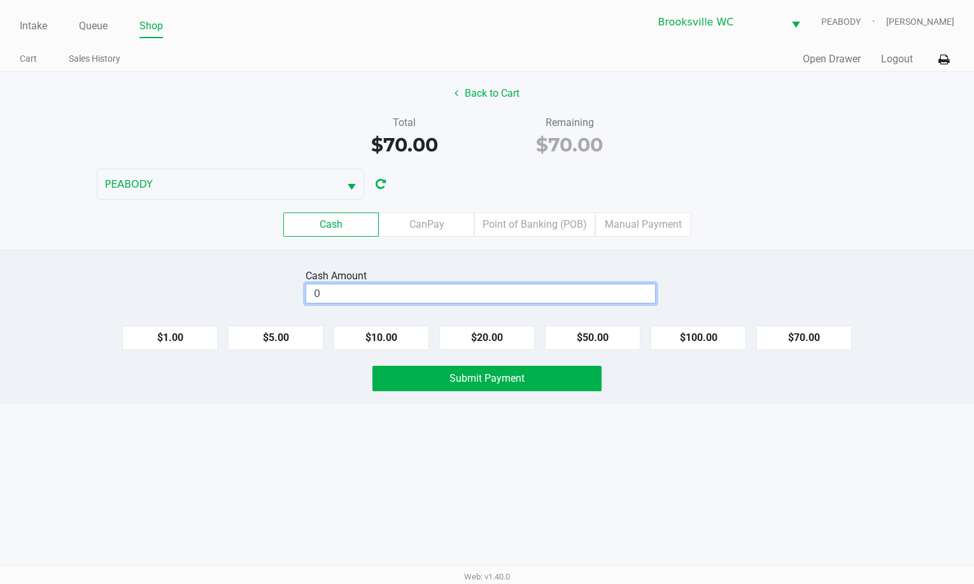
click at [422, 292] on input "0" at bounding box center [480, 293] width 349 height 18
type input "$80.00"
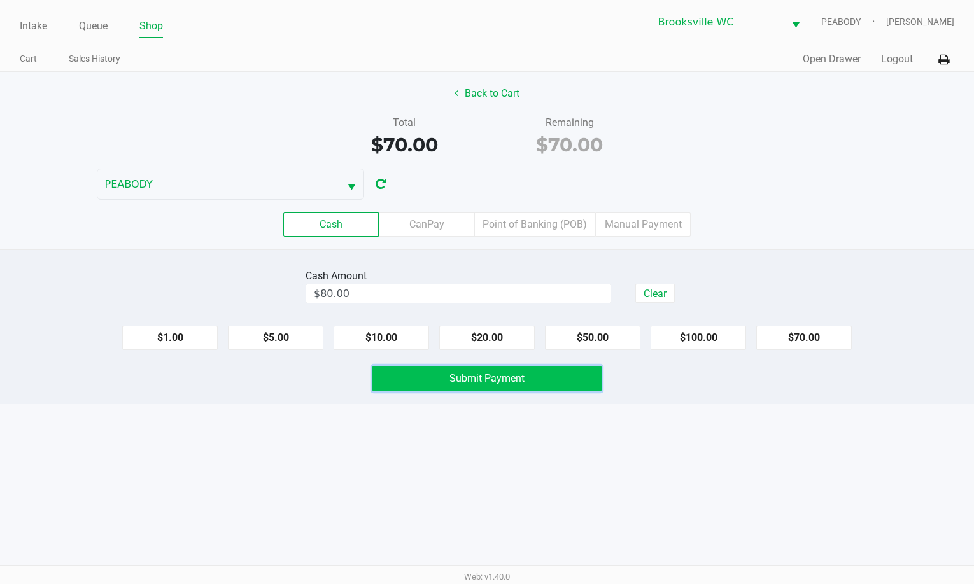
click at [435, 377] on button "Submit Payment" at bounding box center [486, 378] width 229 height 25
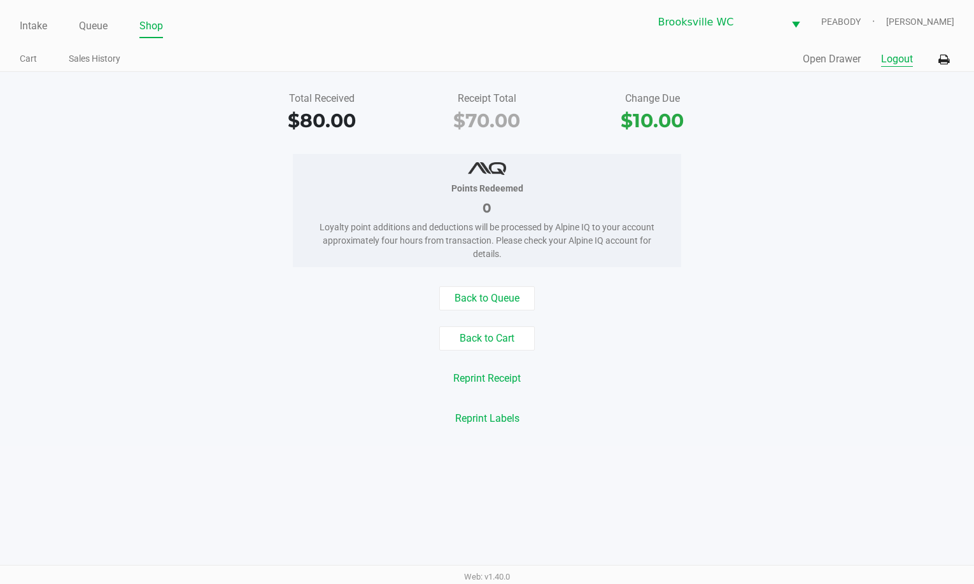
click at [881, 56] on div "Quick Sale Open Drawer Logout" at bounding box center [720, 60] width 467 height 24
click at [889, 55] on button "Logout" at bounding box center [897, 59] width 32 height 15
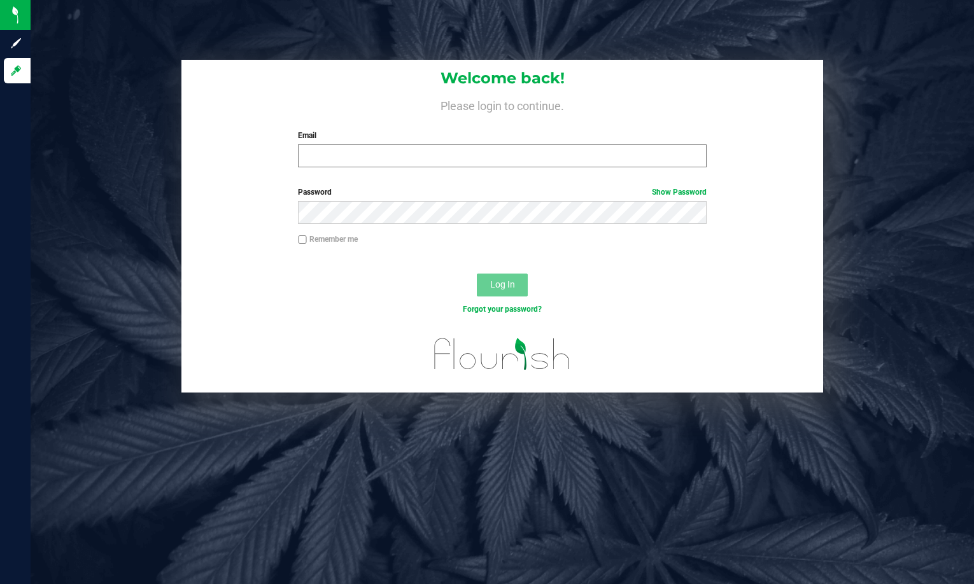
drag, startPoint x: 71, startPoint y: 248, endPoint x: 390, endPoint y: 164, distance: 330.3
click at [74, 253] on div "Welcome back! Please login to continue. Email Required Please format your email…" at bounding box center [502, 226] width 962 height 333
click at [436, 158] on input "Email" at bounding box center [502, 155] width 409 height 23
type input "[EMAIL_ADDRESS][DOMAIN_NAME]"
click at [477, 274] on button "Log In" at bounding box center [502, 285] width 51 height 23
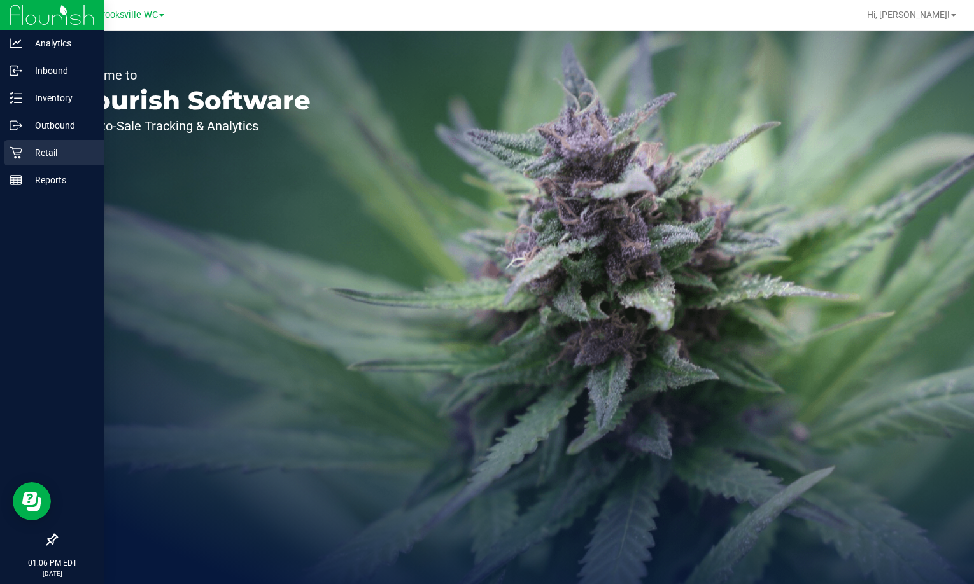
click at [19, 146] on div "Retail" at bounding box center [54, 152] width 101 height 25
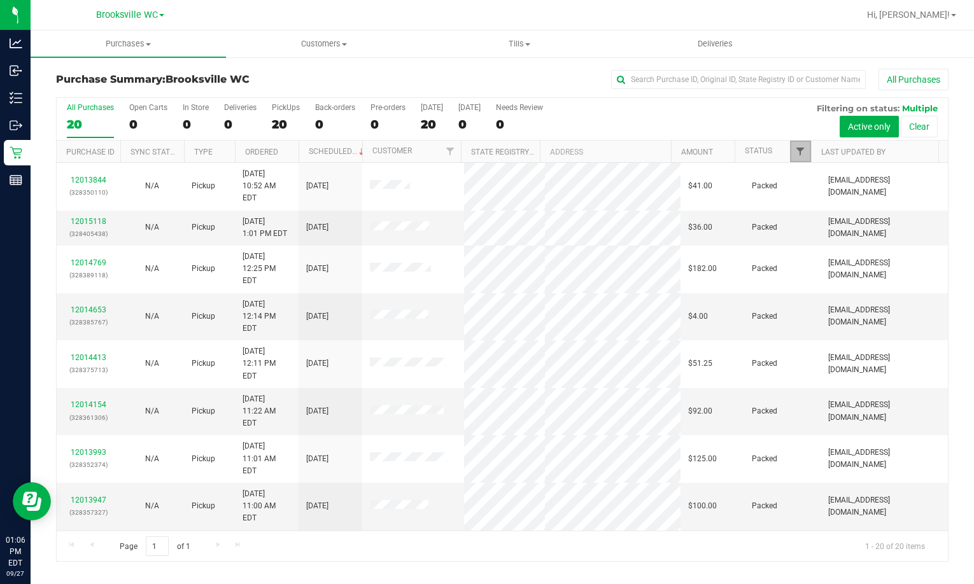
click at [801, 157] on span "Filter" at bounding box center [800, 151] width 10 height 10
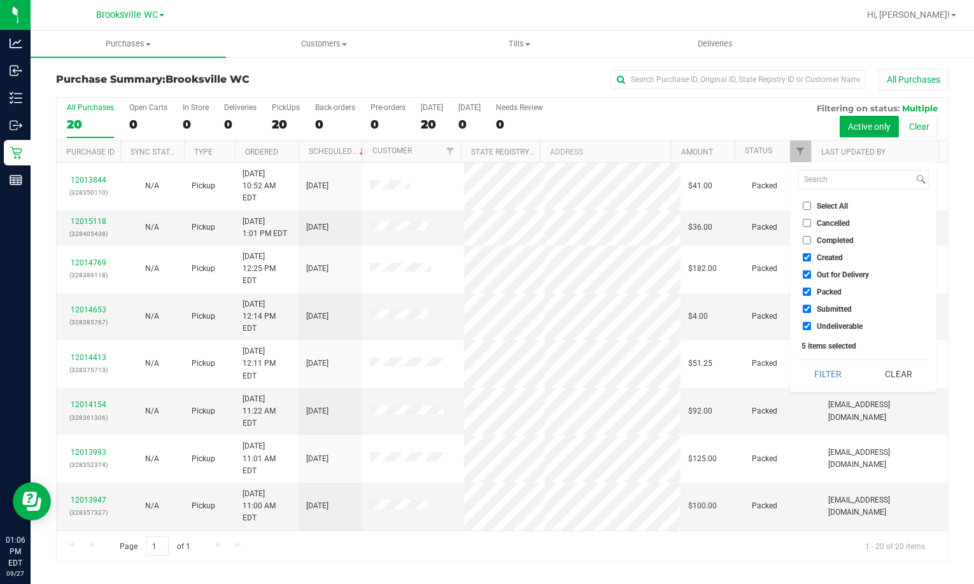
click at [818, 258] on span "Created" at bounding box center [829, 258] width 26 height 8
click at [811, 258] on input "Created" at bounding box center [806, 257] width 8 height 8
checkbox input "false"
click at [824, 275] on span "Out for Delivery" at bounding box center [842, 275] width 52 height 8
click at [811, 275] on input "Out for Delivery" at bounding box center [806, 274] width 8 height 8
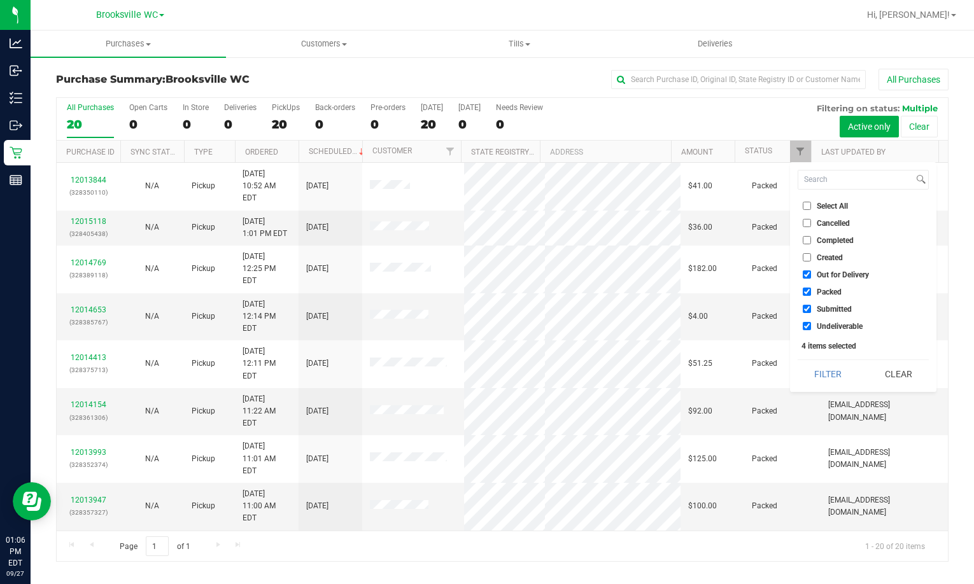
checkbox input "false"
click at [822, 291] on span "Packed" at bounding box center [828, 292] width 25 height 8
click at [811, 291] on input "Packed" at bounding box center [806, 292] width 8 height 8
checkbox input "false"
click at [819, 324] on span "Undeliverable" at bounding box center [839, 327] width 46 height 8
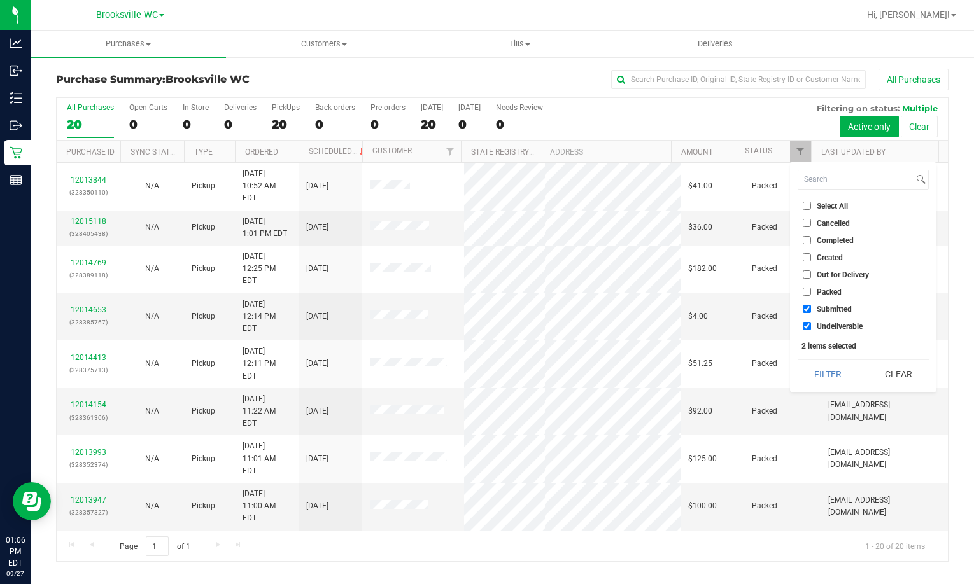
click at [811, 324] on input "Undeliverable" at bounding box center [806, 326] width 8 height 8
checkbox input "false"
click at [819, 369] on button "Filter" at bounding box center [827, 374] width 61 height 28
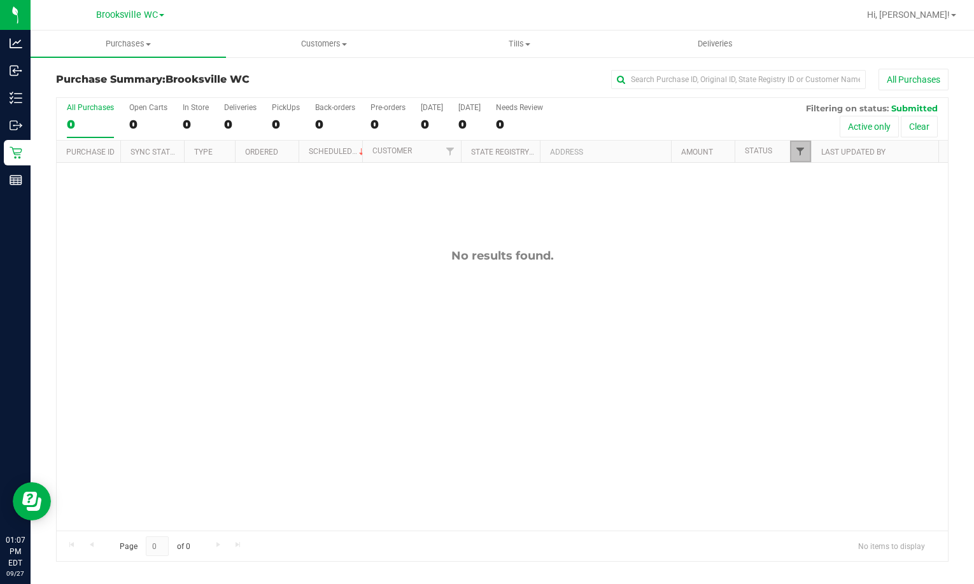
click at [797, 154] on span "Filter" at bounding box center [800, 151] width 10 height 10
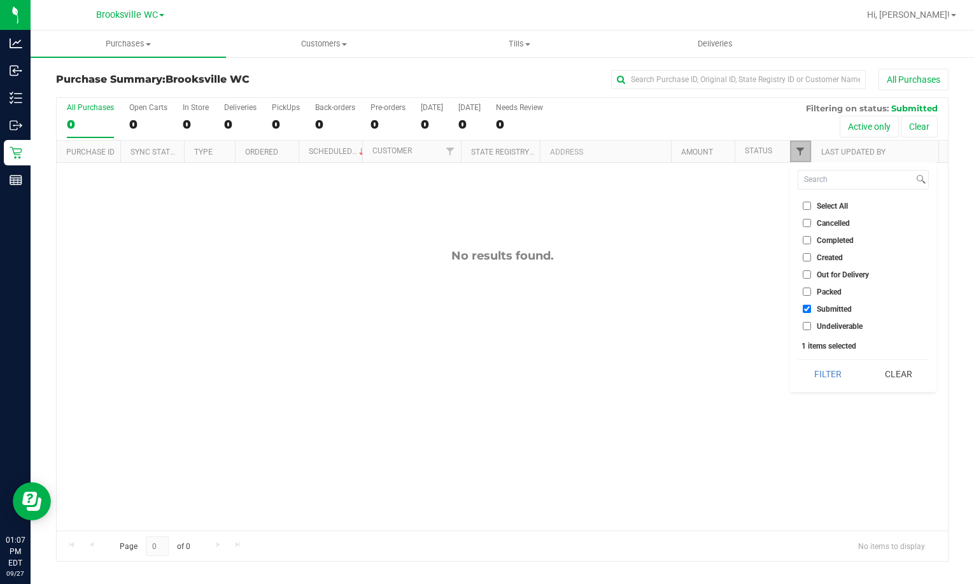
click at [797, 154] on span "Filter" at bounding box center [800, 151] width 10 height 10
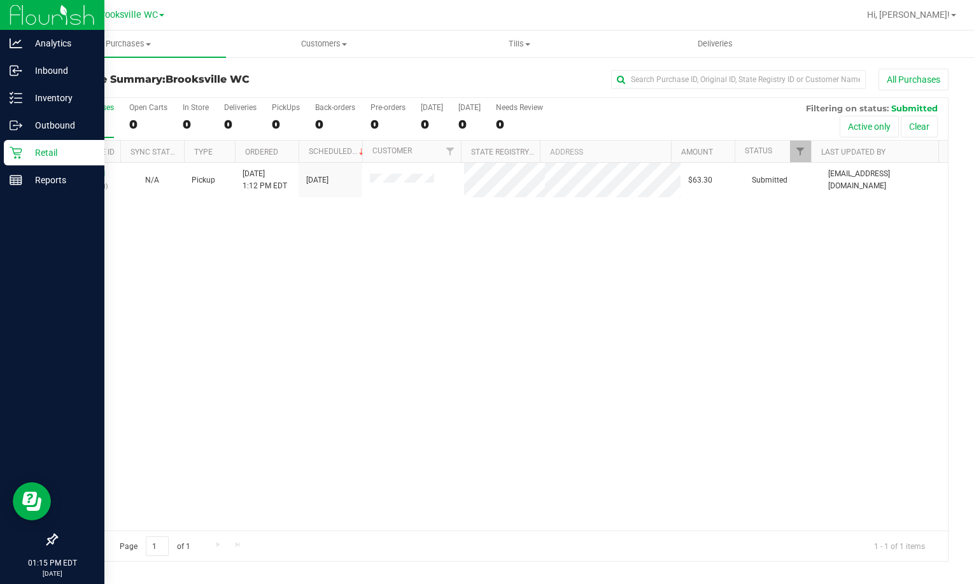
click at [101, 330] on div at bounding box center [52, 361] width 104 height 333
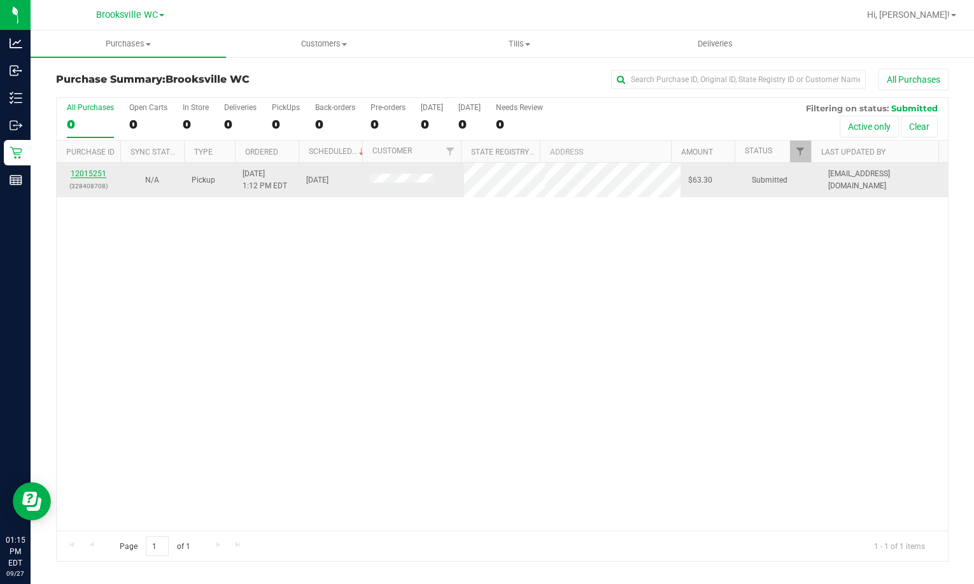
click at [95, 172] on link "12015251" at bounding box center [89, 173] width 36 height 9
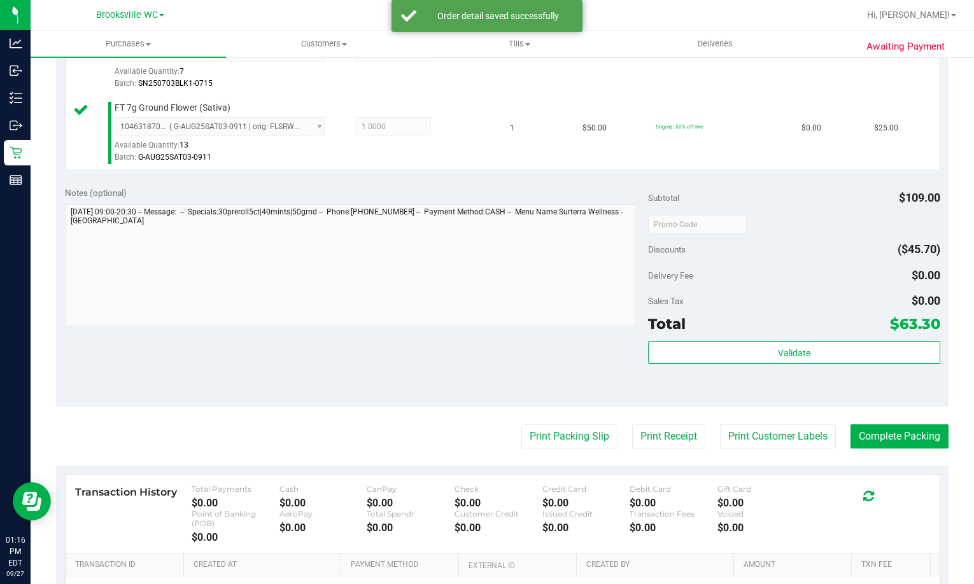
scroll to position [509, 0]
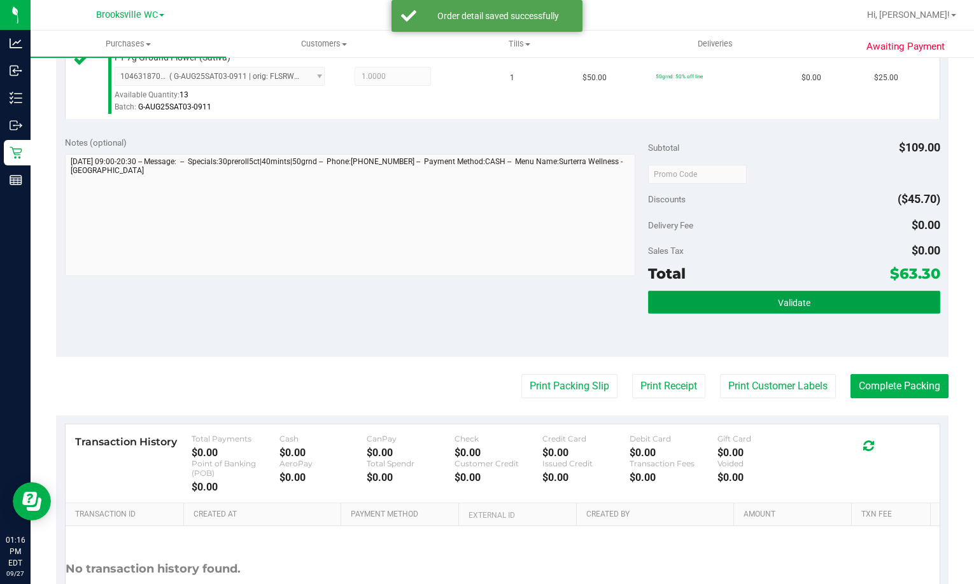
click at [711, 300] on button "Validate" at bounding box center [793, 302] width 291 height 23
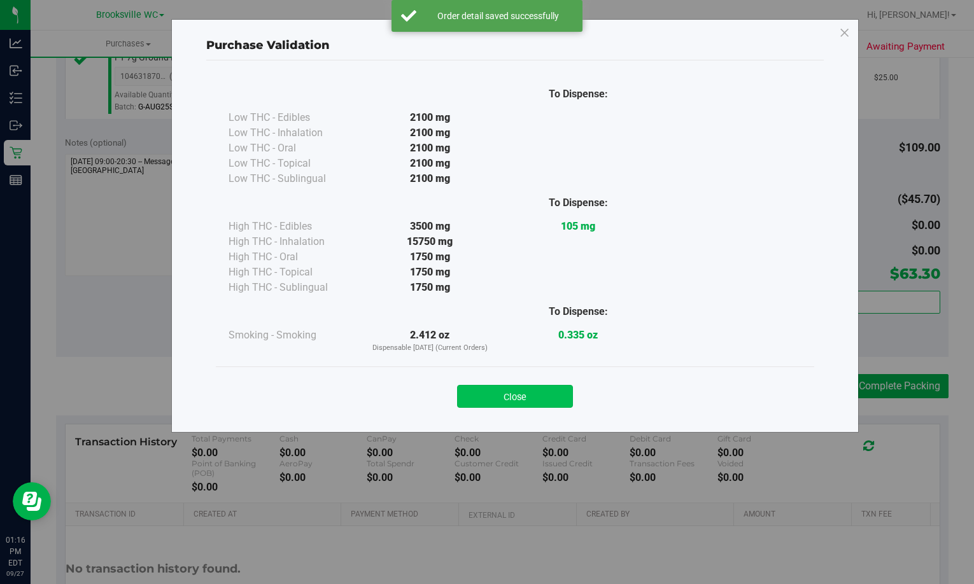
click at [519, 391] on button "Close" at bounding box center [515, 396] width 116 height 23
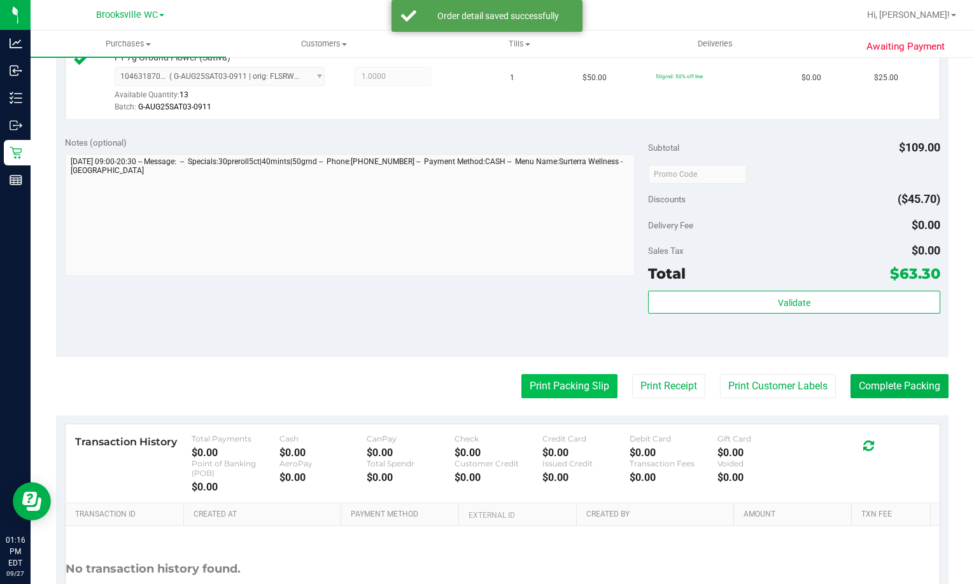
click at [552, 377] on button "Print Packing Slip" at bounding box center [569, 386] width 96 height 24
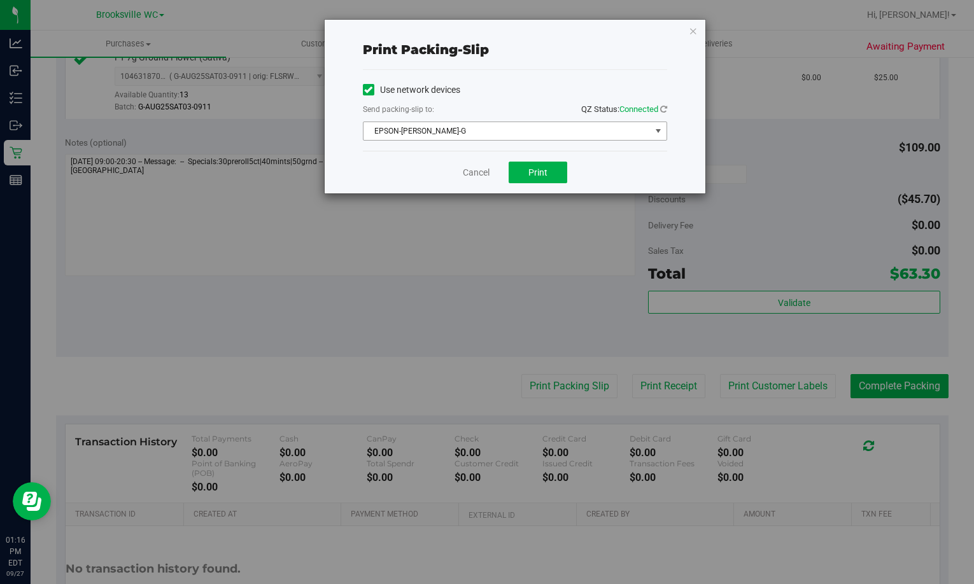
click at [510, 130] on span "EPSON-[PERSON_NAME]-G" at bounding box center [506, 131] width 287 height 18
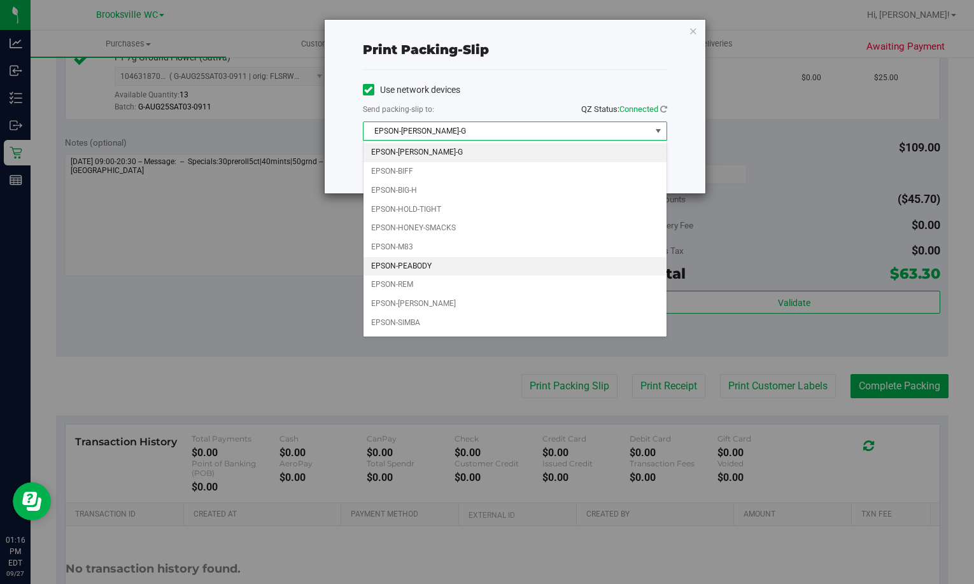
click at [416, 269] on li "EPSON-PEABODY" at bounding box center [514, 266] width 303 height 19
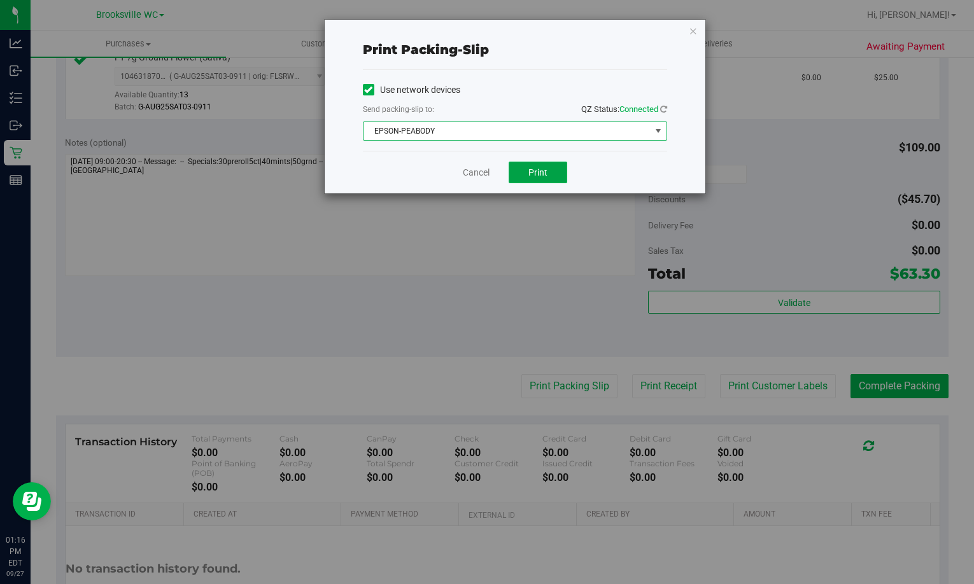
click at [541, 172] on span "Print" at bounding box center [537, 172] width 19 height 10
click at [694, 32] on icon "button" at bounding box center [693, 30] width 9 height 15
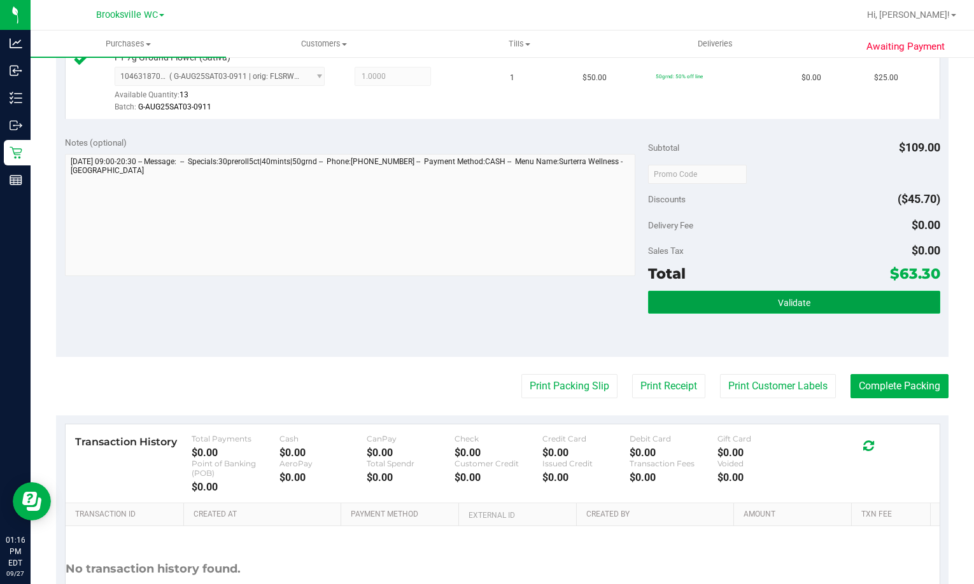
click at [746, 311] on button "Validate" at bounding box center [793, 302] width 291 height 23
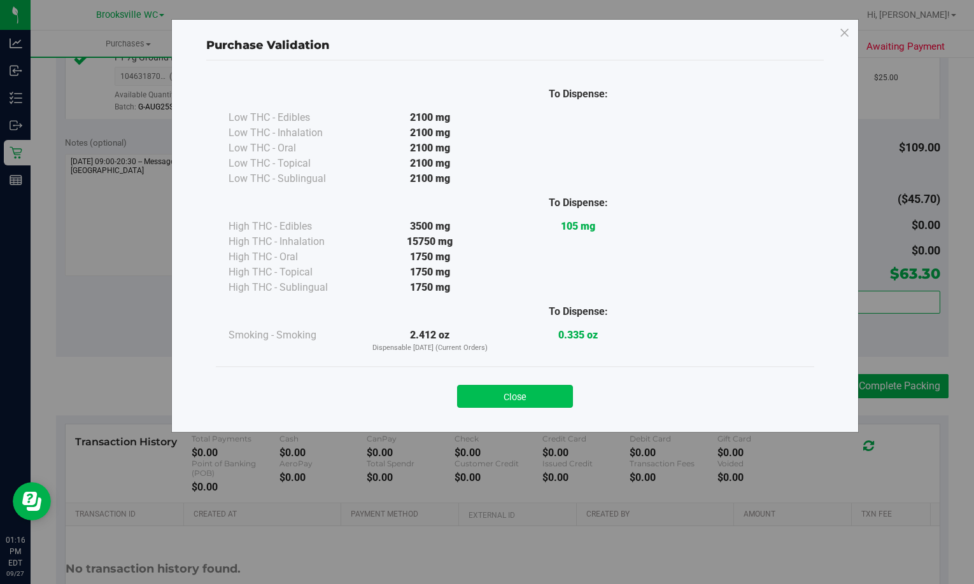
click at [526, 391] on button "Close" at bounding box center [515, 396] width 116 height 23
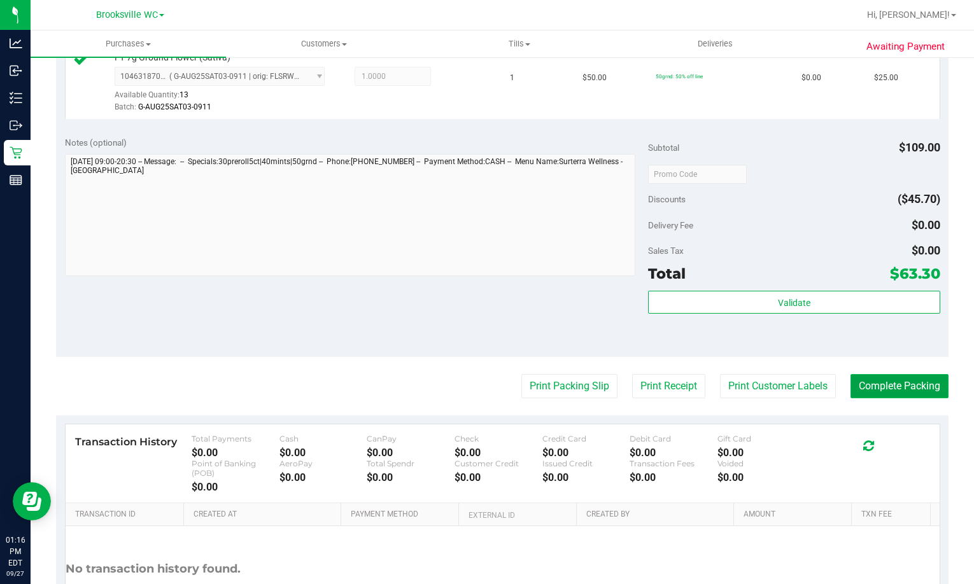
click at [881, 393] on button "Complete Packing" at bounding box center [899, 386] width 98 height 24
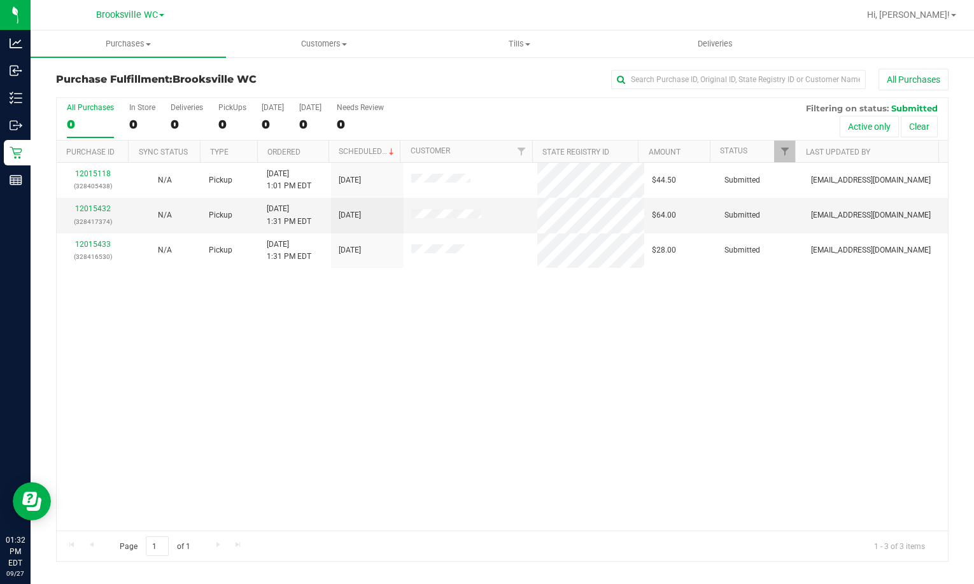
click at [183, 323] on div "12015118 (328405438) N/A Pickup 9/27/2025 1:01 PM EDT 9/27/2025 $44.50 Submitte…" at bounding box center [502, 347] width 891 height 368
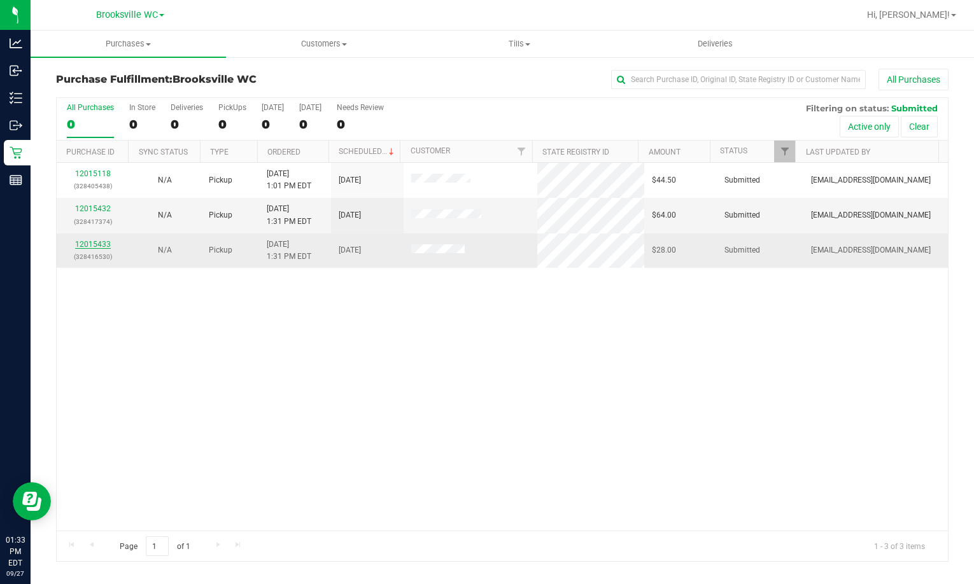
click at [99, 242] on link "12015433" at bounding box center [93, 244] width 36 height 9
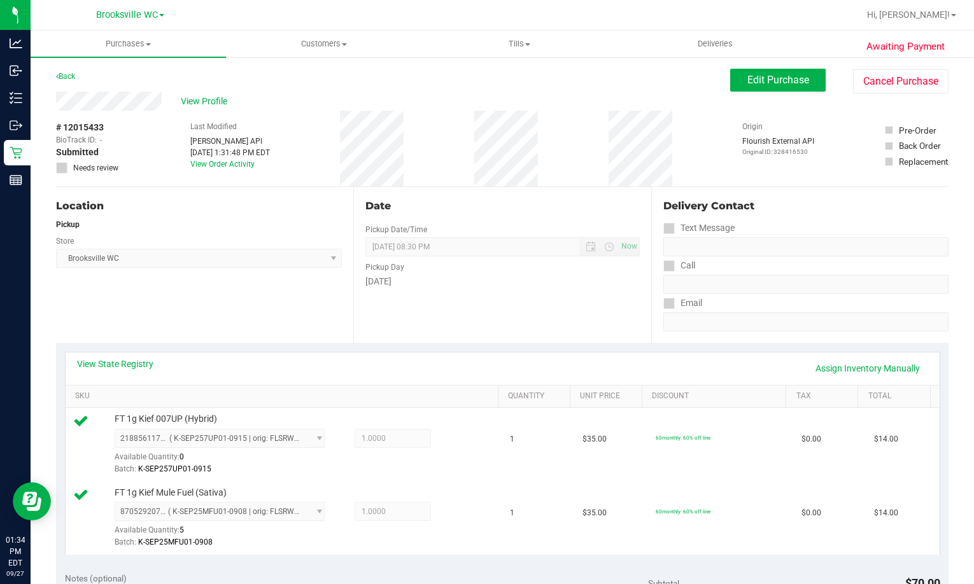
click at [213, 324] on div "Location Pickup Store [GEOGRAPHIC_DATA] WC Select Store [PERSON_NAME][GEOGRAPHI…" at bounding box center [204, 265] width 297 height 156
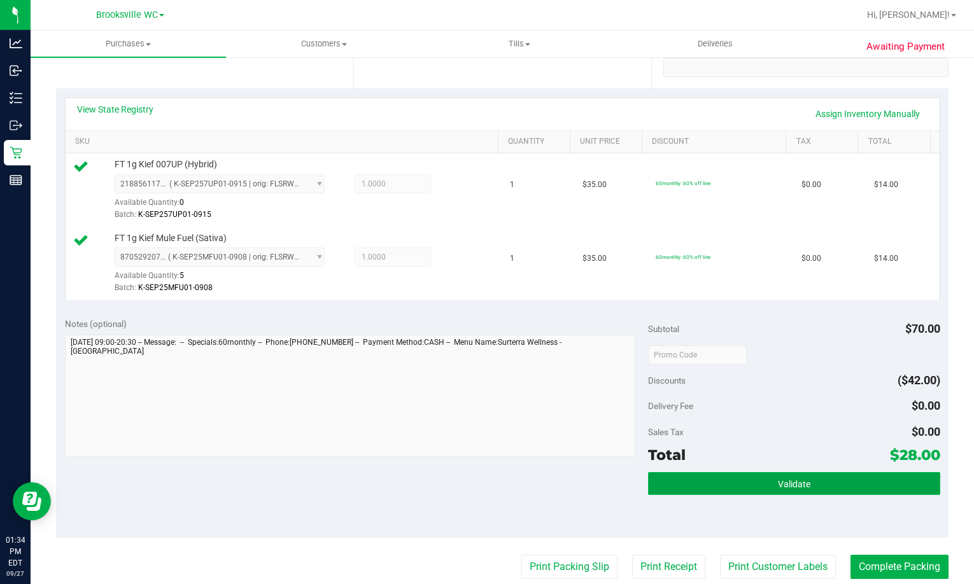
click at [729, 474] on button "Validate" at bounding box center [793, 483] width 291 height 23
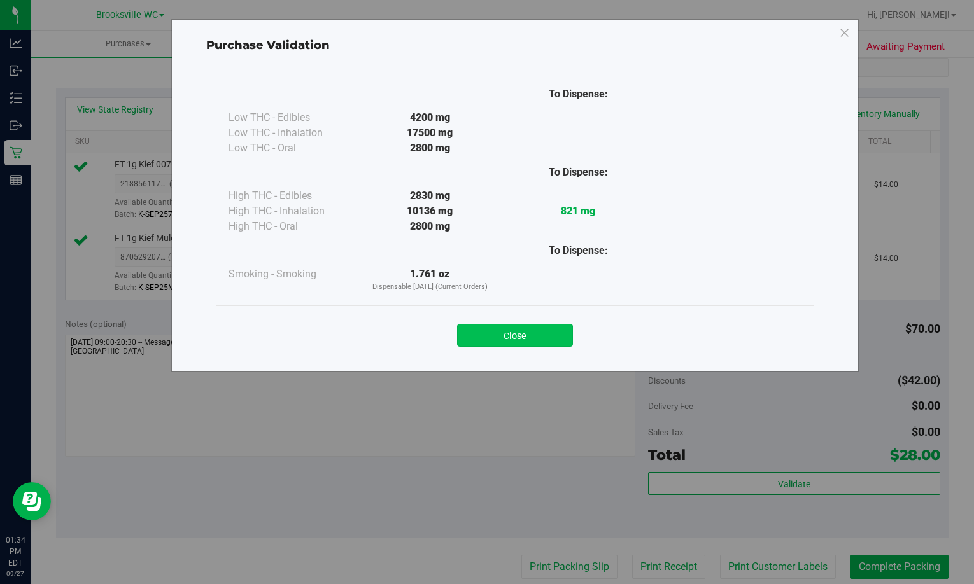
click at [538, 342] on button "Close" at bounding box center [515, 335] width 116 height 23
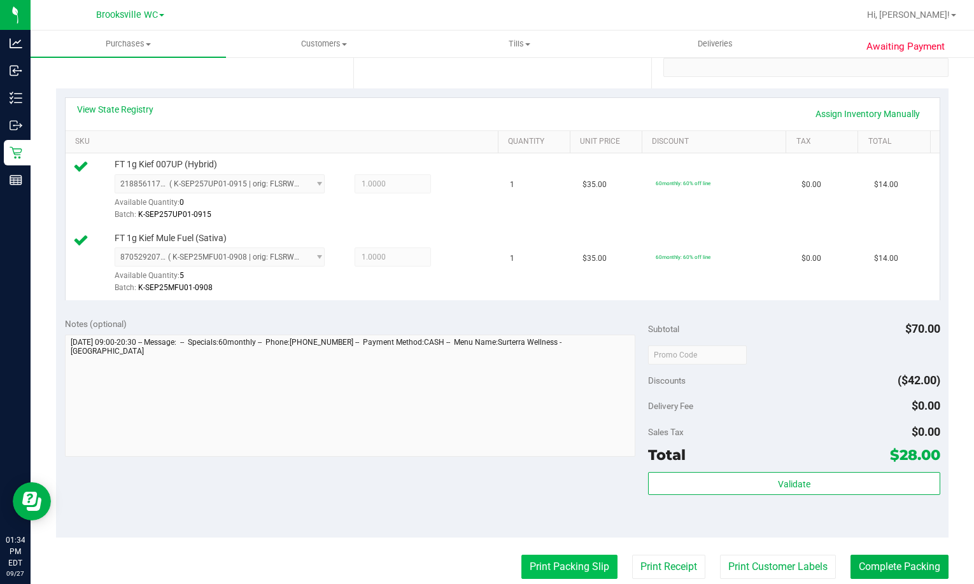
click at [578, 563] on button "Print Packing Slip" at bounding box center [569, 567] width 96 height 24
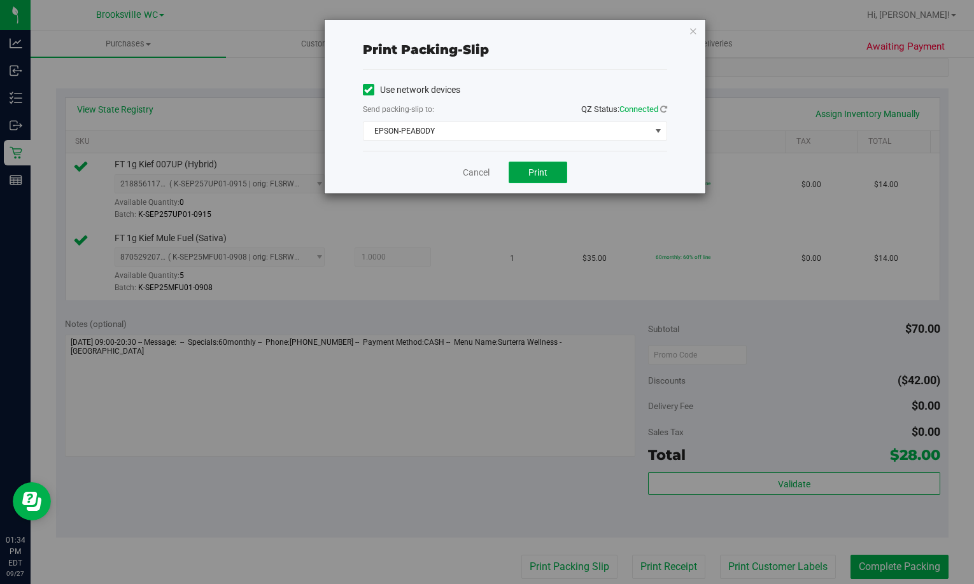
click at [538, 162] on button "Print" at bounding box center [537, 173] width 59 height 22
click at [689, 30] on icon "button" at bounding box center [693, 30] width 9 height 15
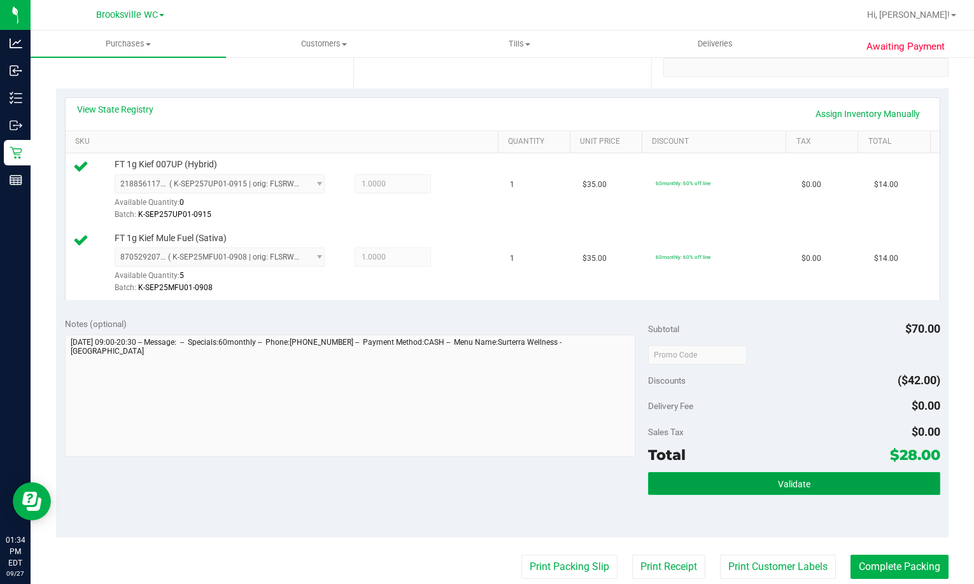
click at [789, 473] on button "Validate" at bounding box center [793, 483] width 291 height 23
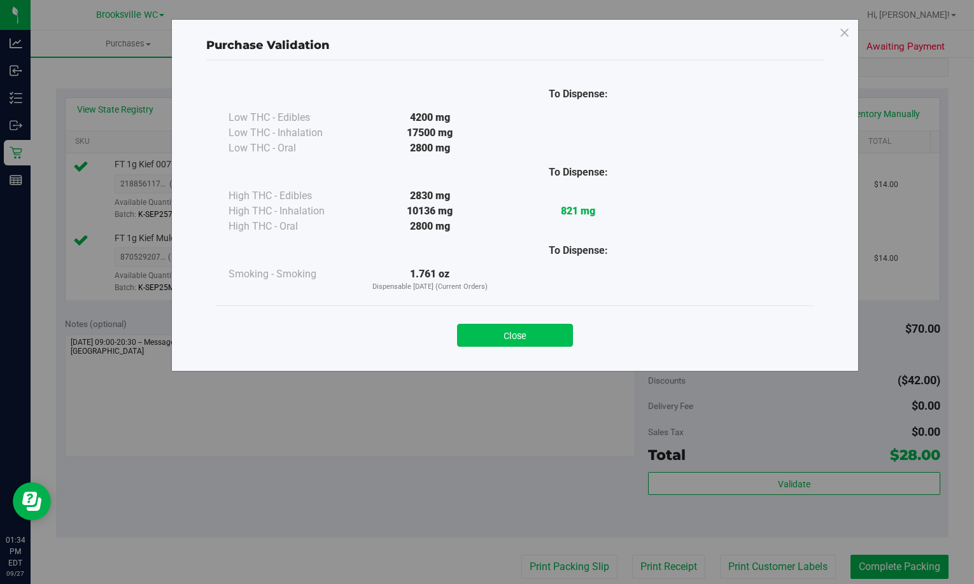
drag, startPoint x: 538, startPoint y: 312, endPoint x: 534, endPoint y: 343, distance: 31.5
click at [538, 313] on div "Close" at bounding box center [515, 331] width 598 height 52
click at [534, 343] on button "Close" at bounding box center [515, 335] width 116 height 23
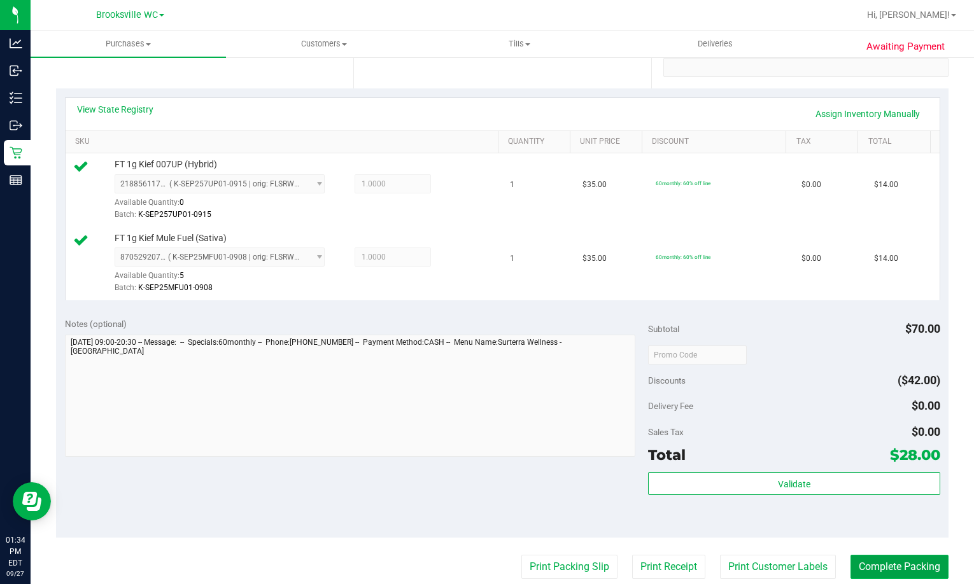
click at [863, 565] on button "Complete Packing" at bounding box center [899, 567] width 98 height 24
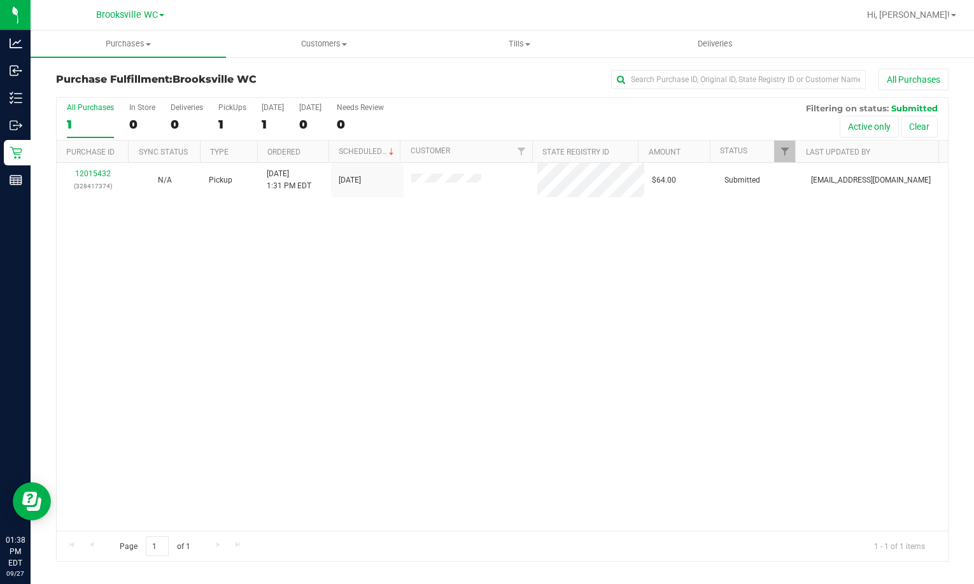
click at [108, 283] on div "12015432 (328417374) N/A Pickup 9/27/2025 1:31 PM EDT 9/27/2025 $64.00 Submitte…" at bounding box center [502, 347] width 891 height 368
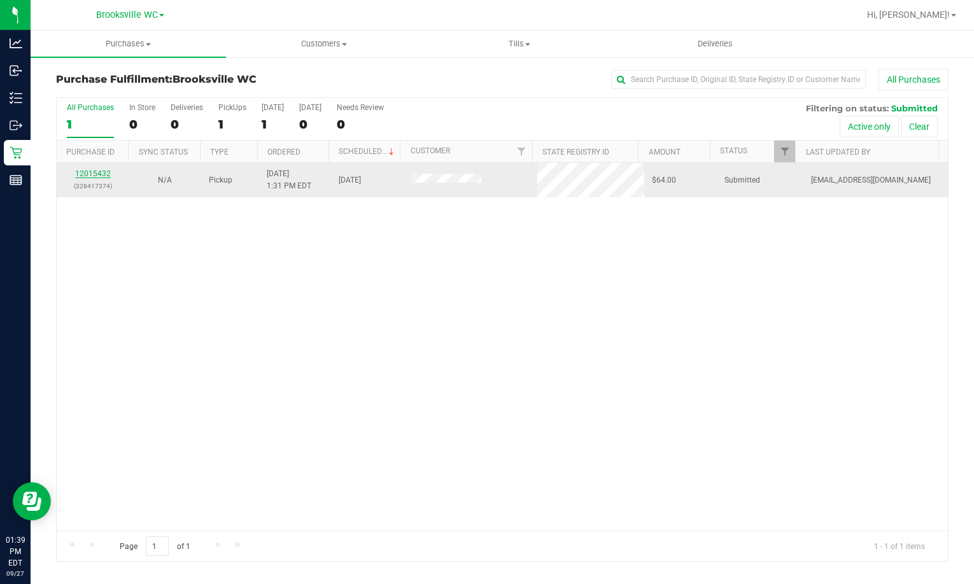
click at [101, 178] on link "12015432" at bounding box center [93, 173] width 36 height 9
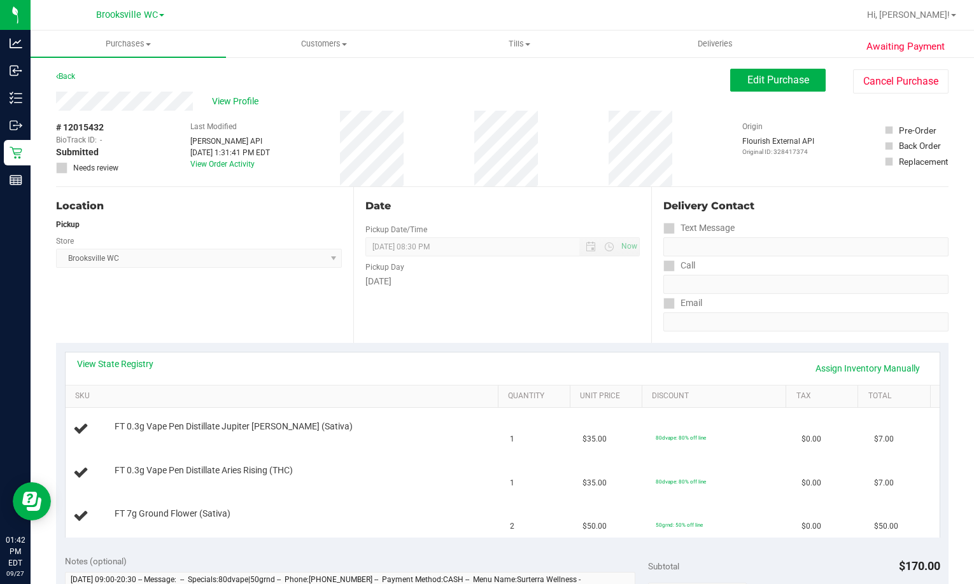
click at [194, 295] on div "Location Pickup Store Brooksville WC Select Store Bonita Springs WC Boynton Bea…" at bounding box center [204, 265] width 297 height 156
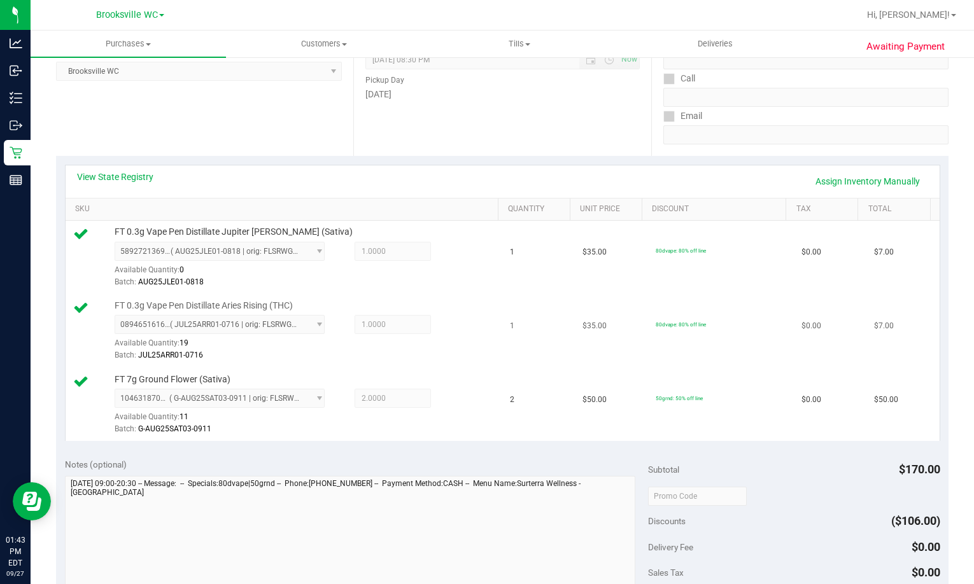
scroll to position [318, 0]
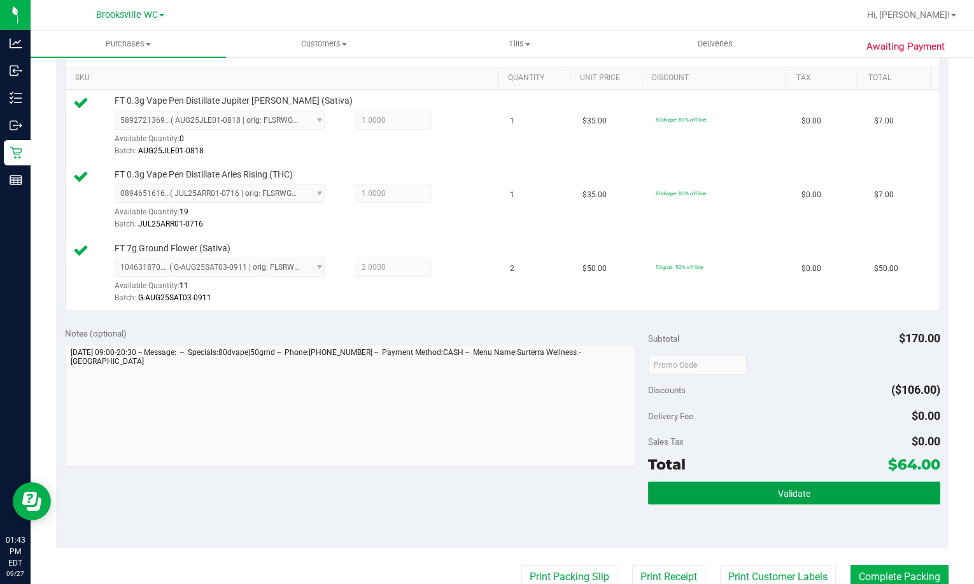
click at [672, 491] on button "Validate" at bounding box center [793, 493] width 291 height 23
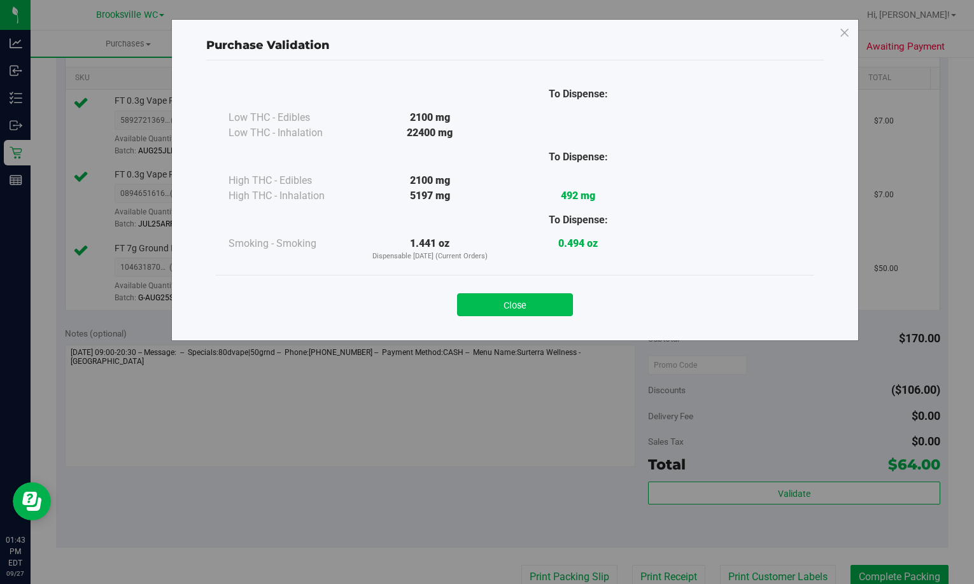
click at [521, 300] on button "Close" at bounding box center [515, 304] width 116 height 23
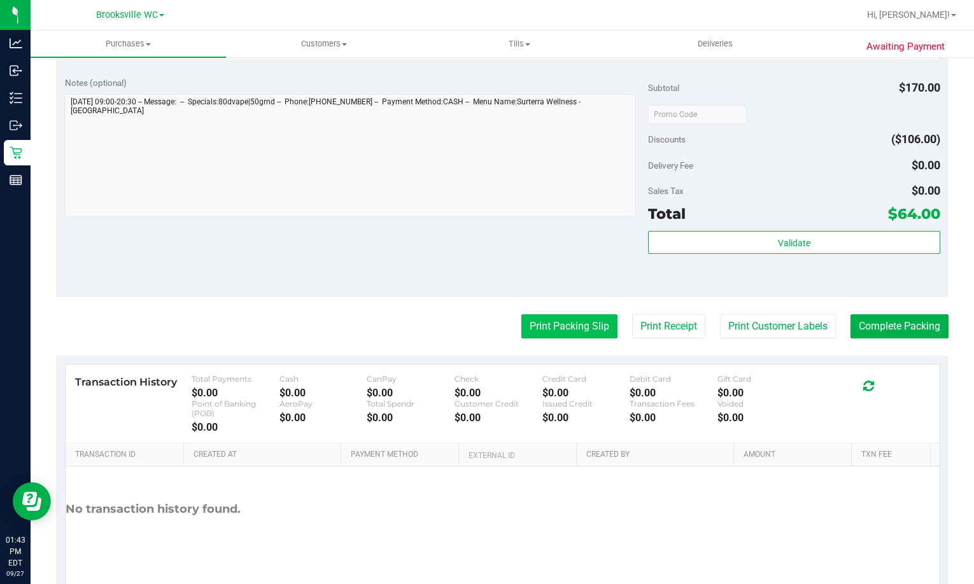
scroll to position [573, 0]
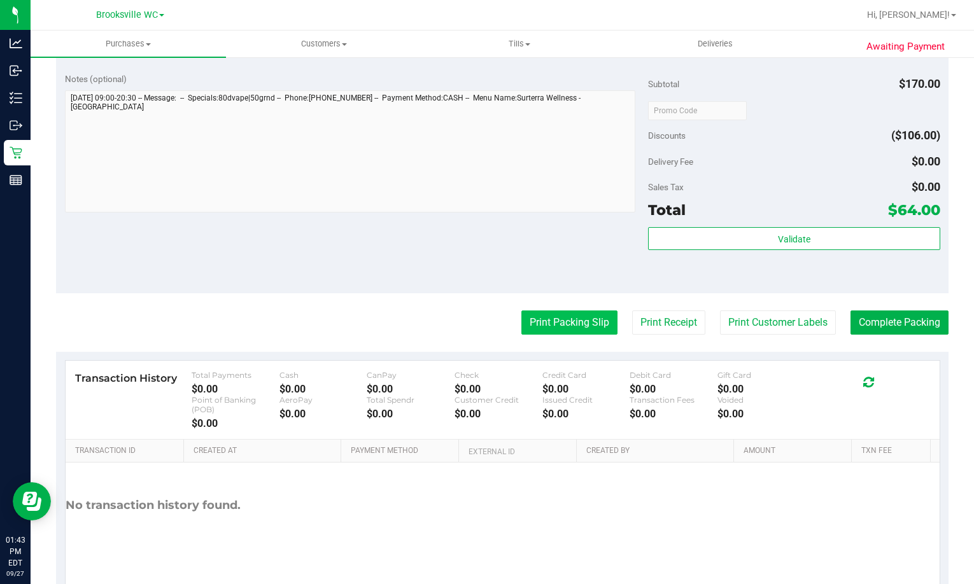
click at [567, 323] on button "Print Packing Slip" at bounding box center [569, 323] width 96 height 24
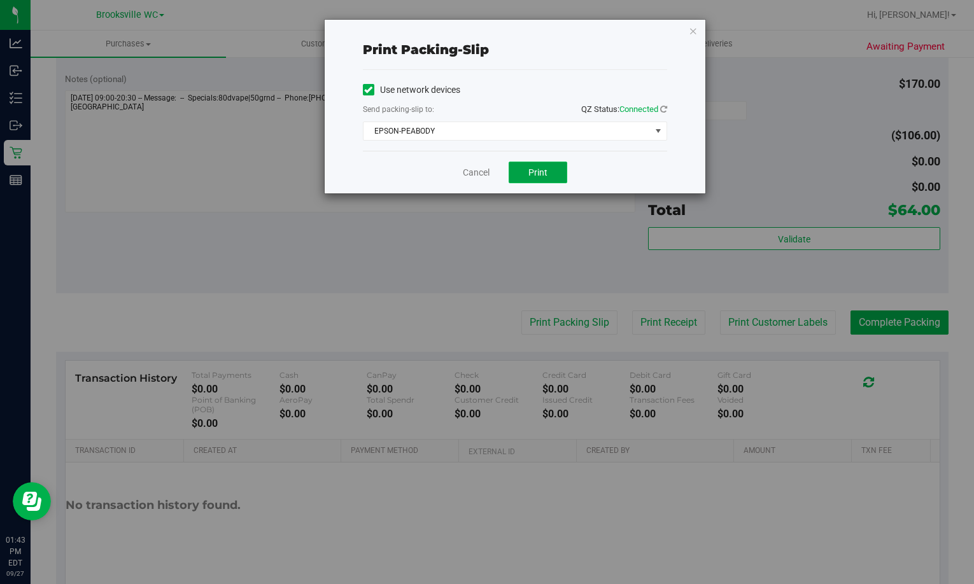
click at [540, 174] on span "Print" at bounding box center [537, 172] width 19 height 10
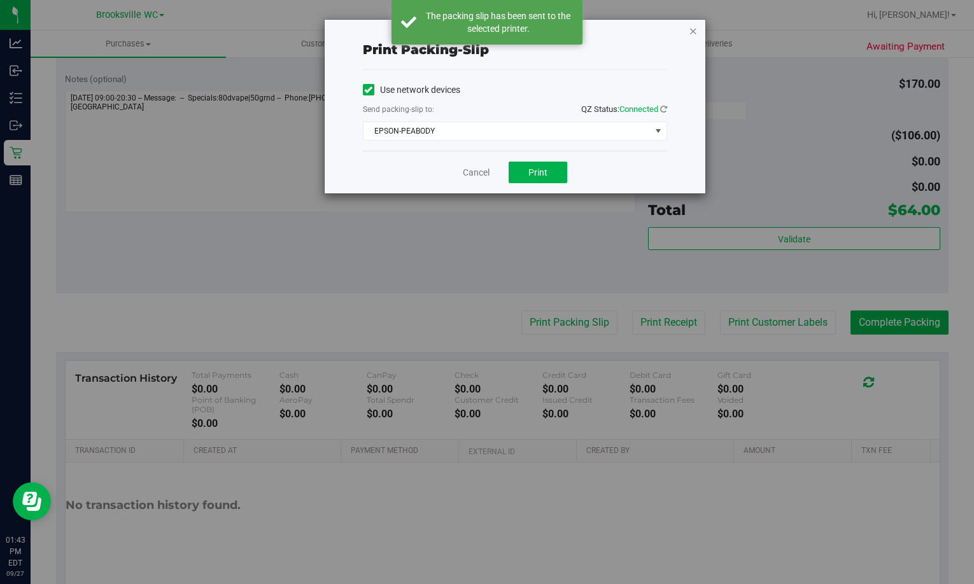
click at [690, 32] on icon "button" at bounding box center [693, 30] width 9 height 15
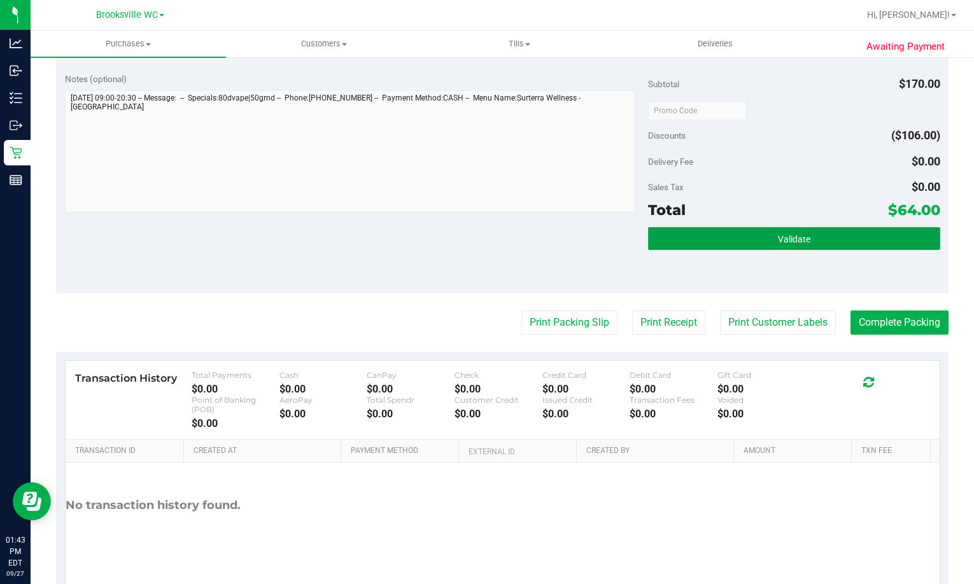
click at [733, 237] on button "Validate" at bounding box center [793, 238] width 291 height 23
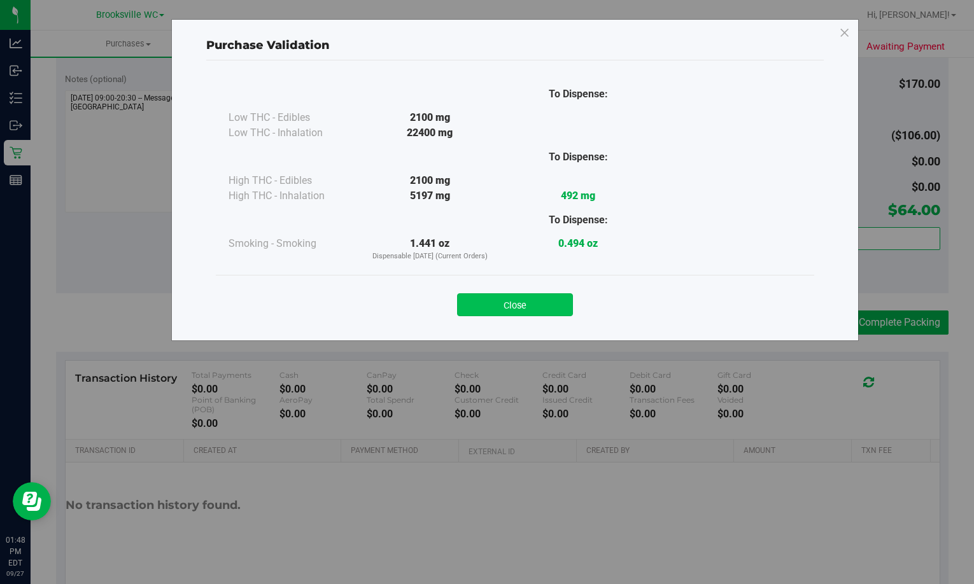
click at [517, 307] on button "Close" at bounding box center [515, 304] width 116 height 23
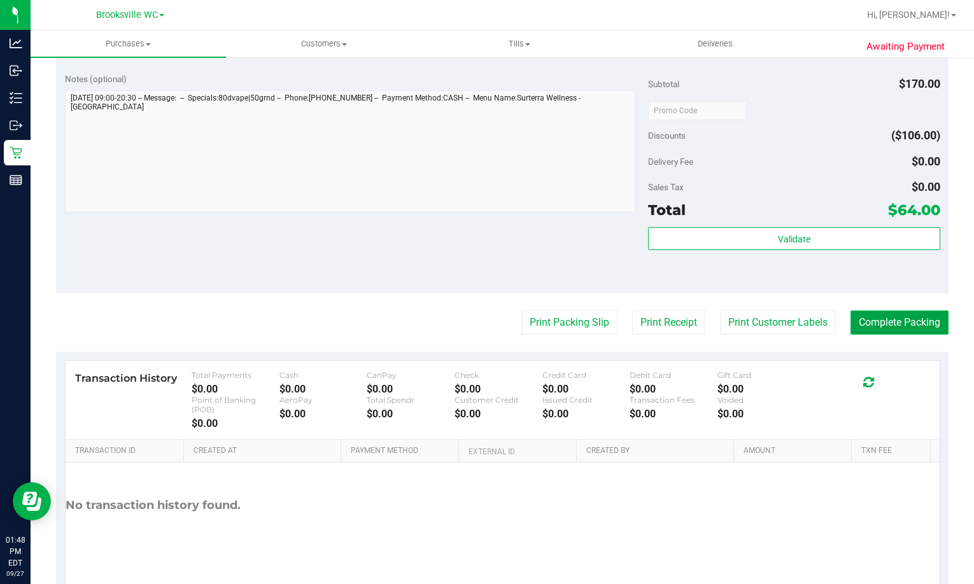
click at [858, 318] on button "Complete Packing" at bounding box center [899, 323] width 98 height 24
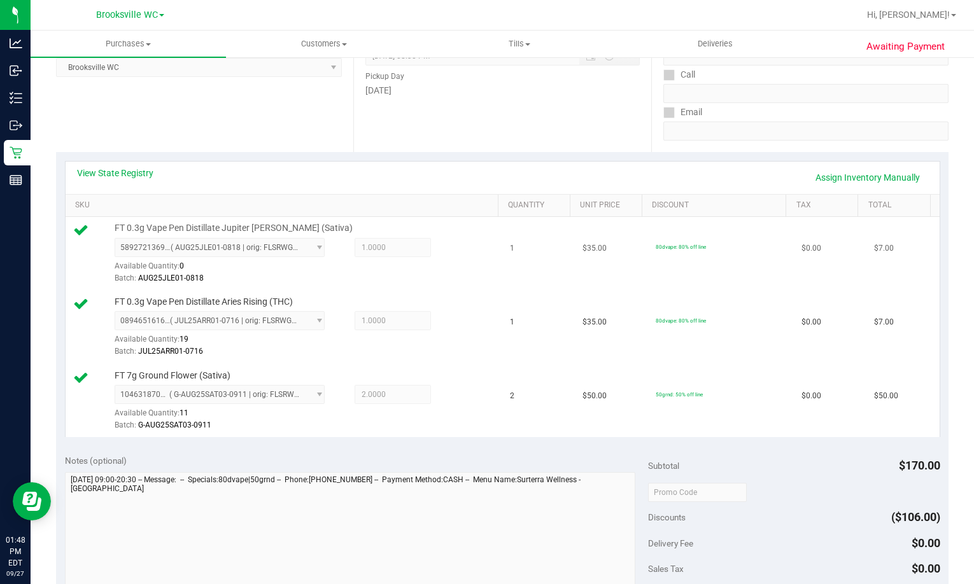
scroll to position [0, 0]
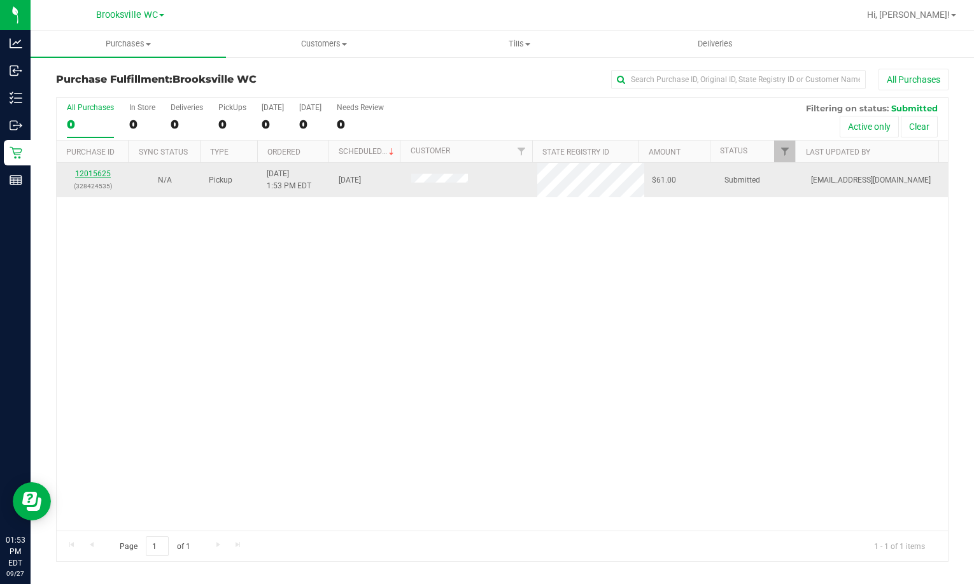
click at [102, 170] on link "12015625" at bounding box center [93, 173] width 36 height 9
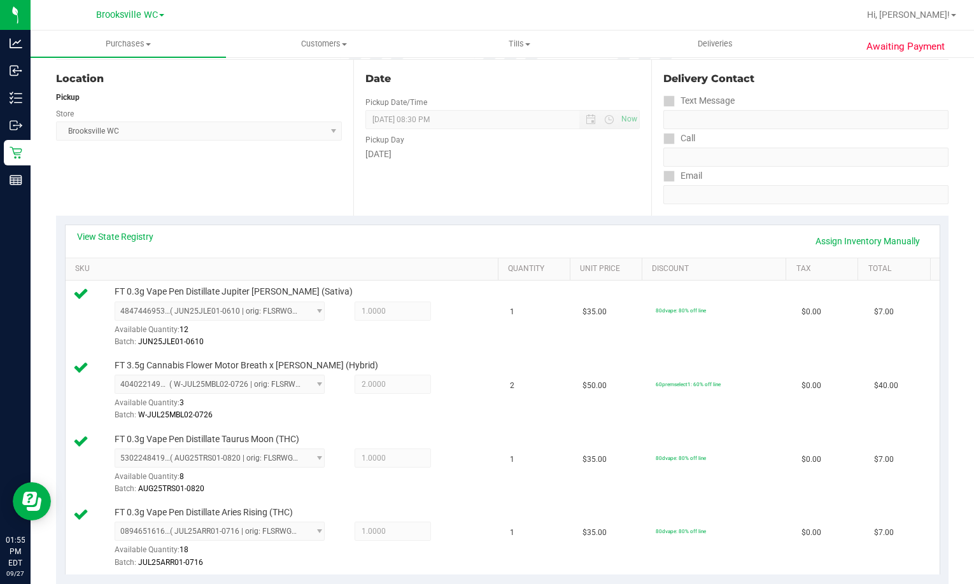
scroll to position [687, 0]
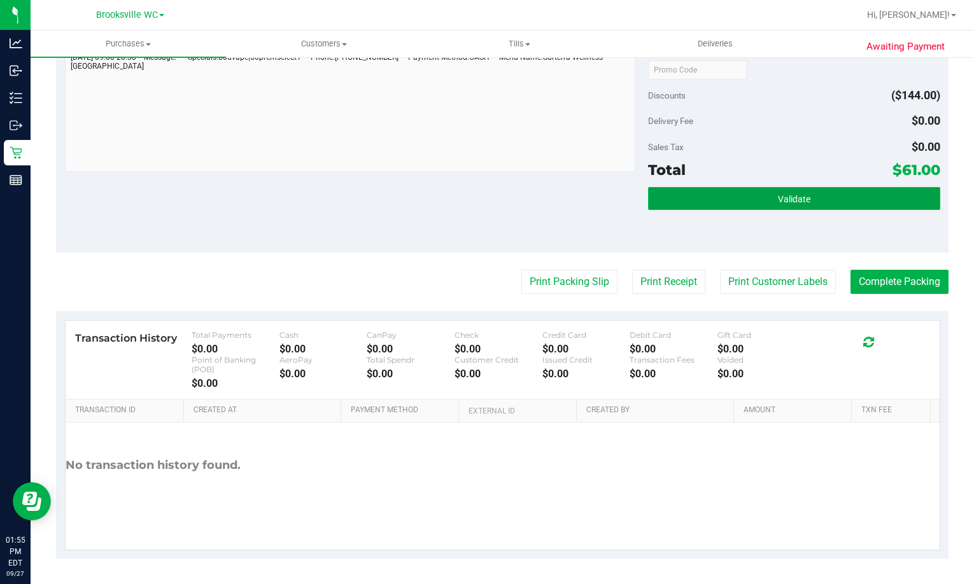
click at [676, 204] on button "Validate" at bounding box center [793, 198] width 291 height 23
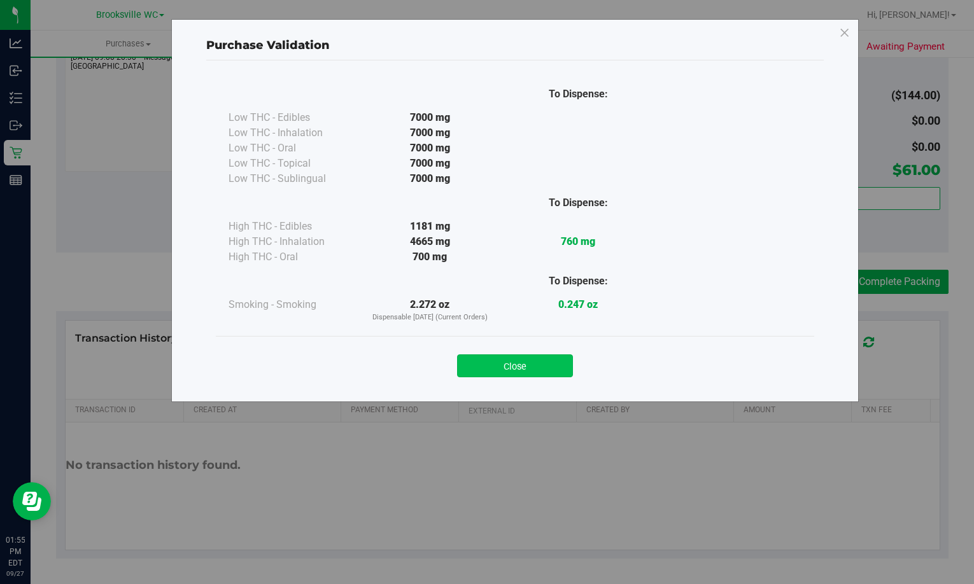
click at [500, 366] on button "Close" at bounding box center [515, 365] width 116 height 23
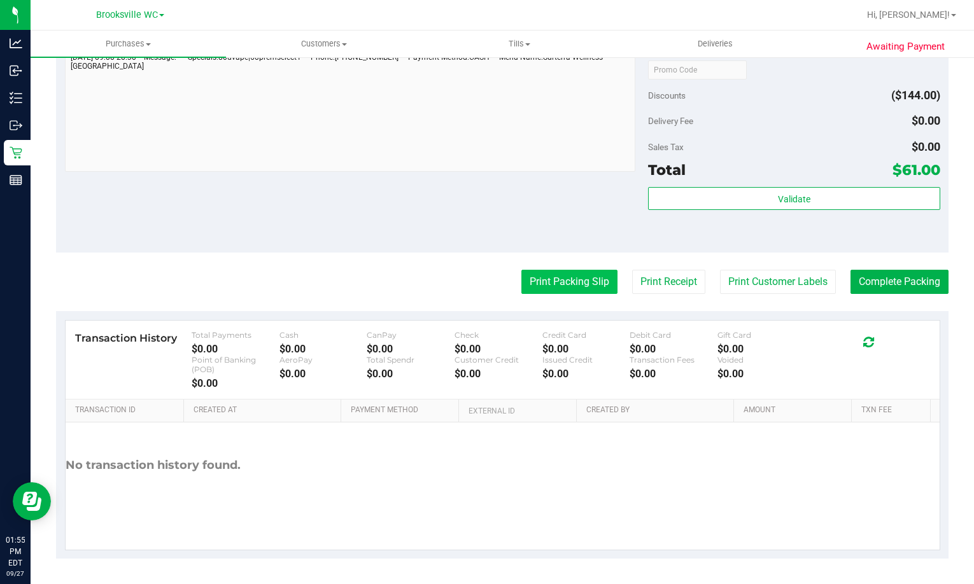
click at [540, 284] on button "Print Packing Slip" at bounding box center [569, 282] width 96 height 24
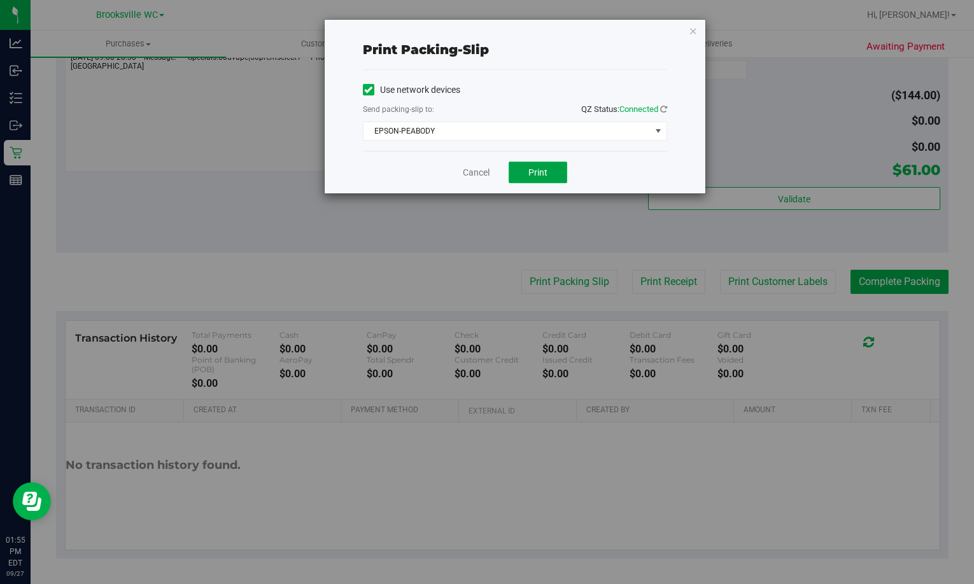
click at [543, 180] on button "Print" at bounding box center [537, 173] width 59 height 22
click at [689, 24] on icon "button" at bounding box center [693, 30] width 9 height 15
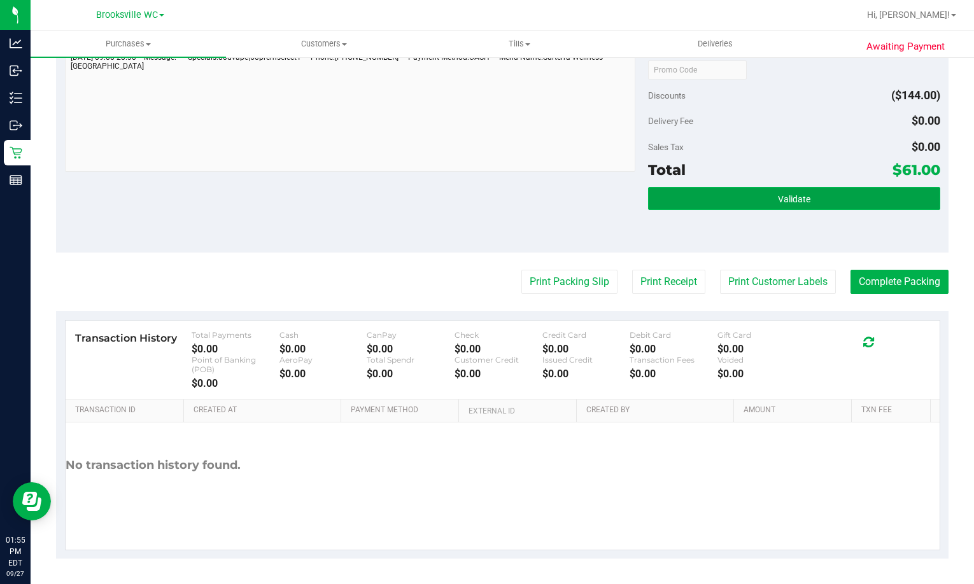
click at [746, 198] on button "Validate" at bounding box center [793, 198] width 291 height 23
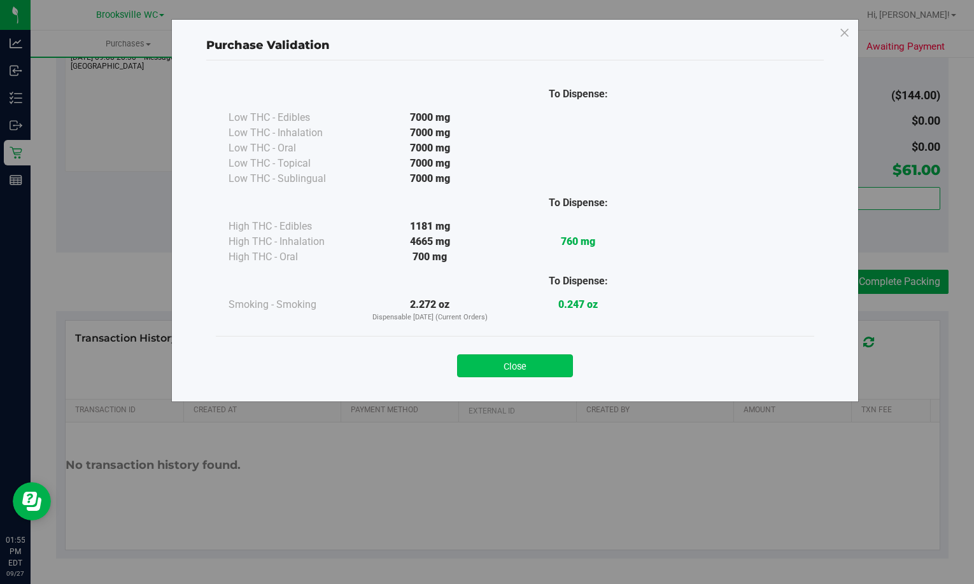
click at [521, 366] on button "Close" at bounding box center [515, 365] width 116 height 23
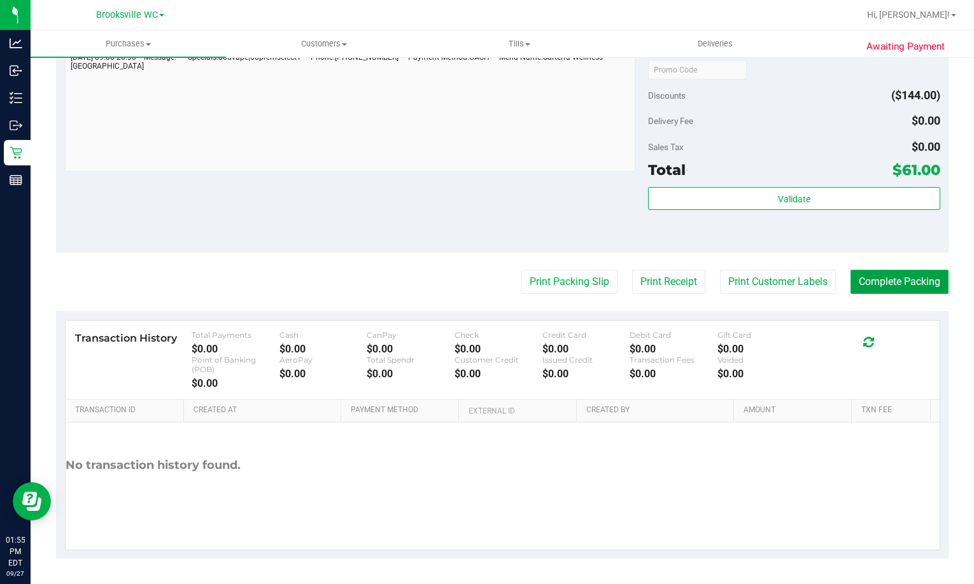
click at [904, 276] on button "Complete Packing" at bounding box center [899, 282] width 98 height 24
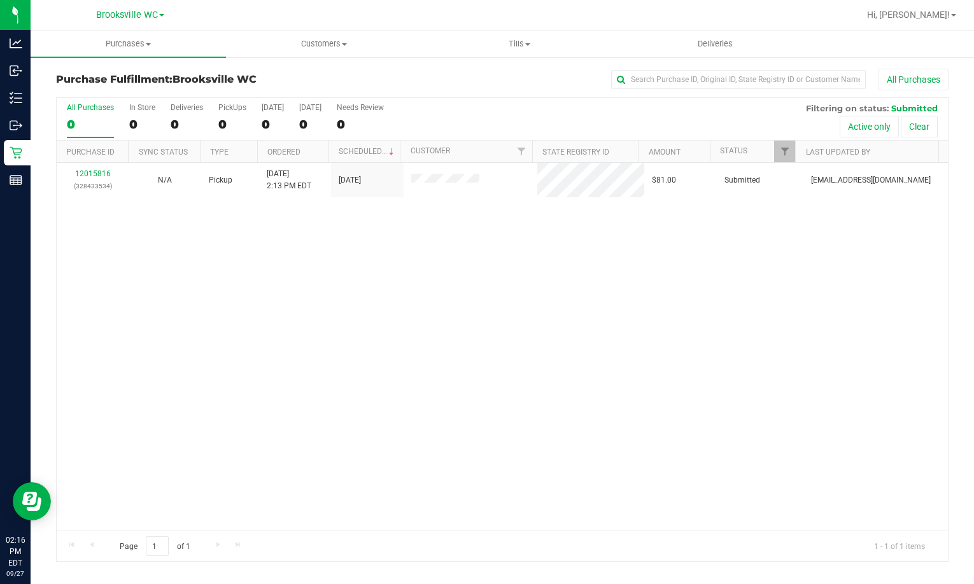
drag, startPoint x: 170, startPoint y: 295, endPoint x: 175, endPoint y: 287, distance: 9.2
click at [170, 295] on div "12015816 (328433534) N/A Pickup 9/27/2025 2:13 PM EDT 9/27/2025 $81.00 Submitte…" at bounding box center [502, 347] width 891 height 368
click at [183, 346] on div "12015816 (328433534) N/A Pickup 9/27/2025 2:13 PM EDT 9/27/2025 $81.00 Submitte…" at bounding box center [502, 347] width 891 height 368
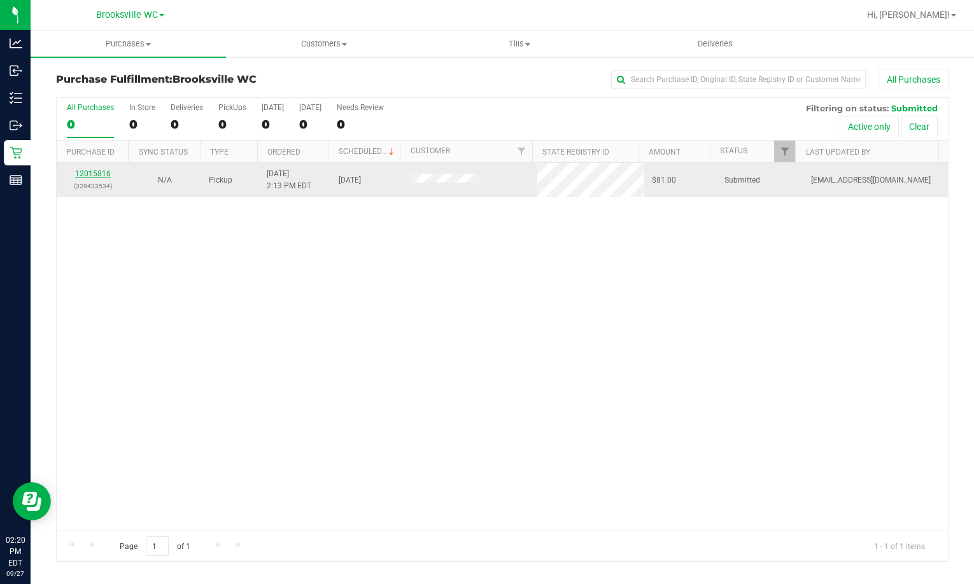
click at [99, 177] on link "12015816" at bounding box center [93, 173] width 36 height 9
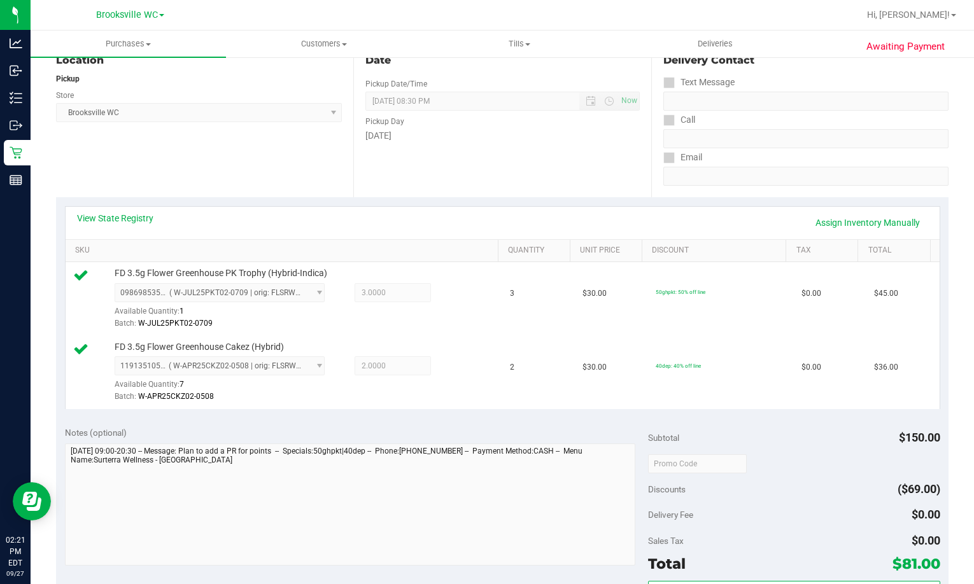
scroll to position [382, 0]
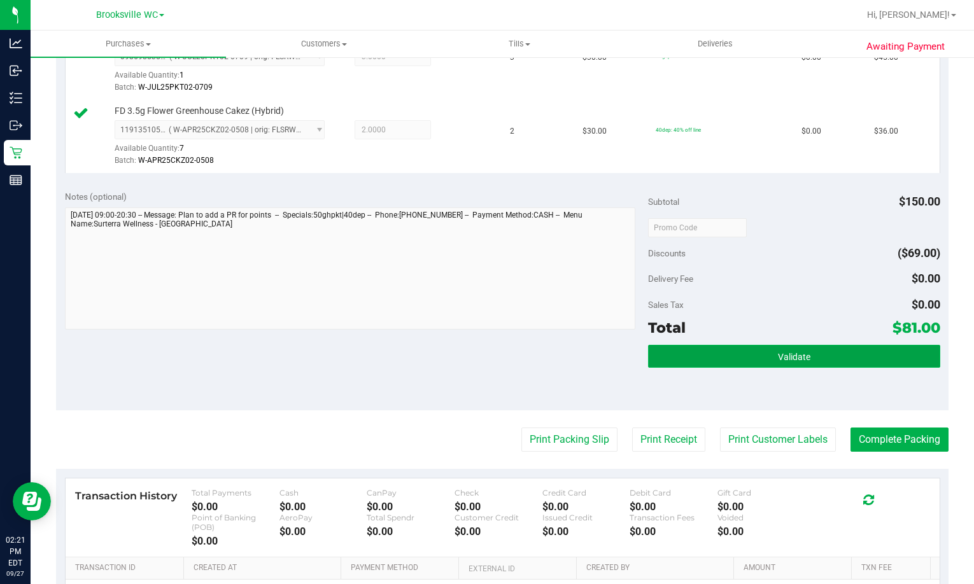
click at [724, 361] on button "Validate" at bounding box center [793, 356] width 291 height 23
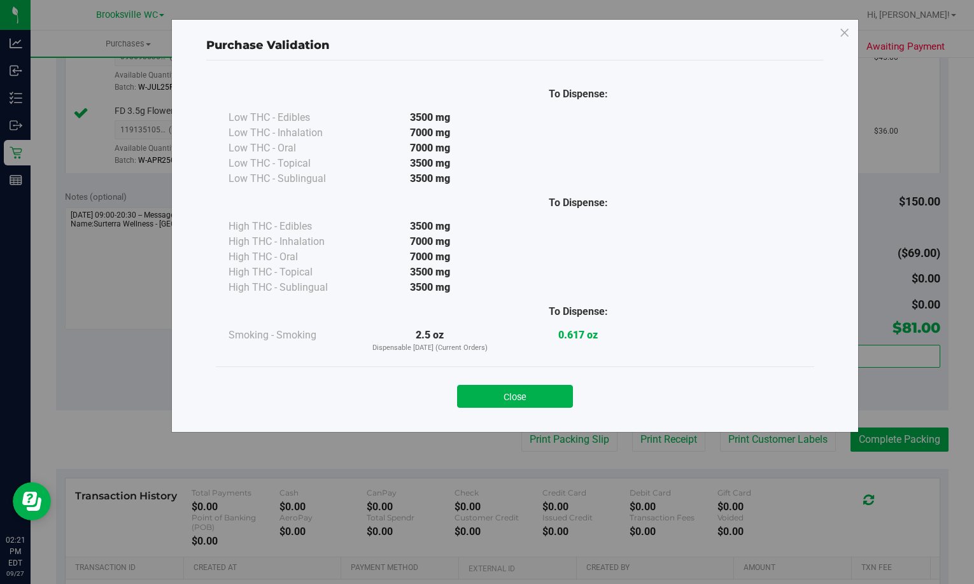
click at [514, 384] on div "Close" at bounding box center [514, 393] width 579 height 32
click at [536, 396] on button "Close" at bounding box center [515, 396] width 116 height 23
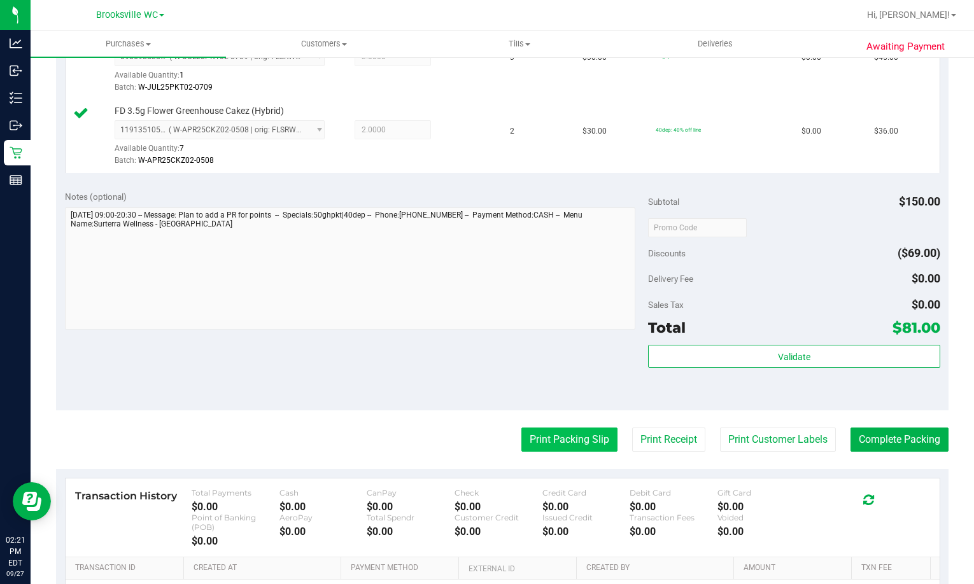
click at [547, 437] on button "Print Packing Slip" at bounding box center [569, 440] width 96 height 24
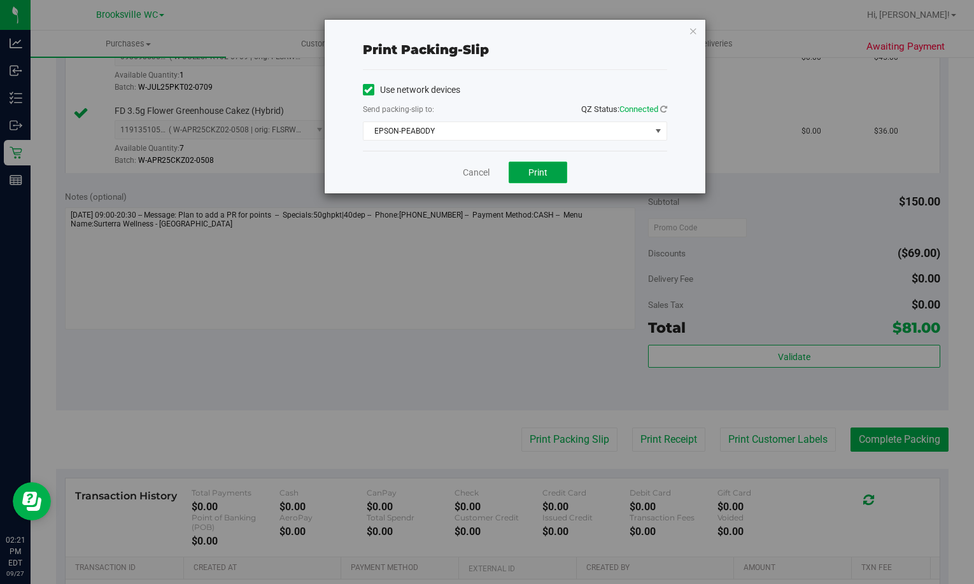
click at [536, 171] on span "Print" at bounding box center [537, 172] width 19 height 10
click at [694, 30] on icon "button" at bounding box center [693, 30] width 9 height 15
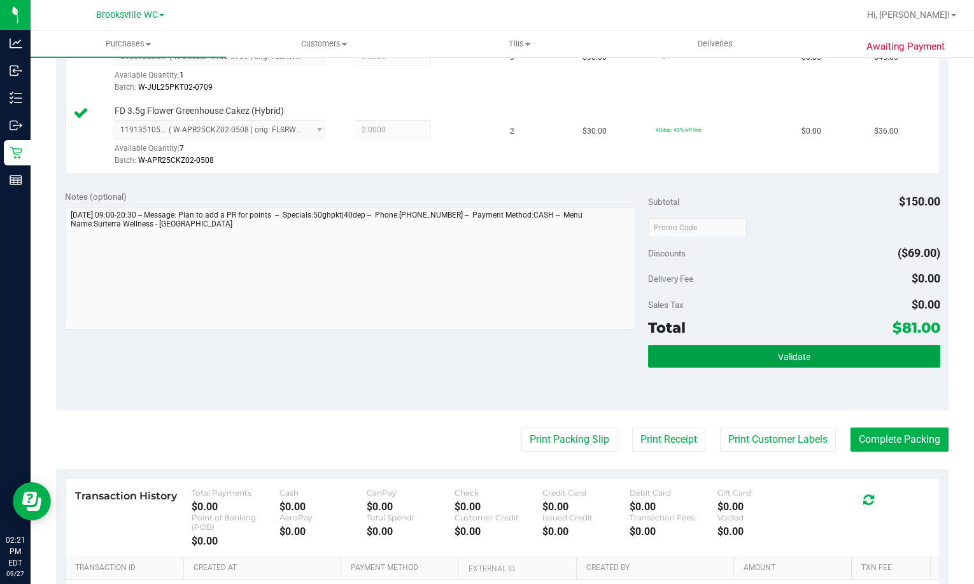
click at [723, 349] on button "Validate" at bounding box center [793, 356] width 291 height 23
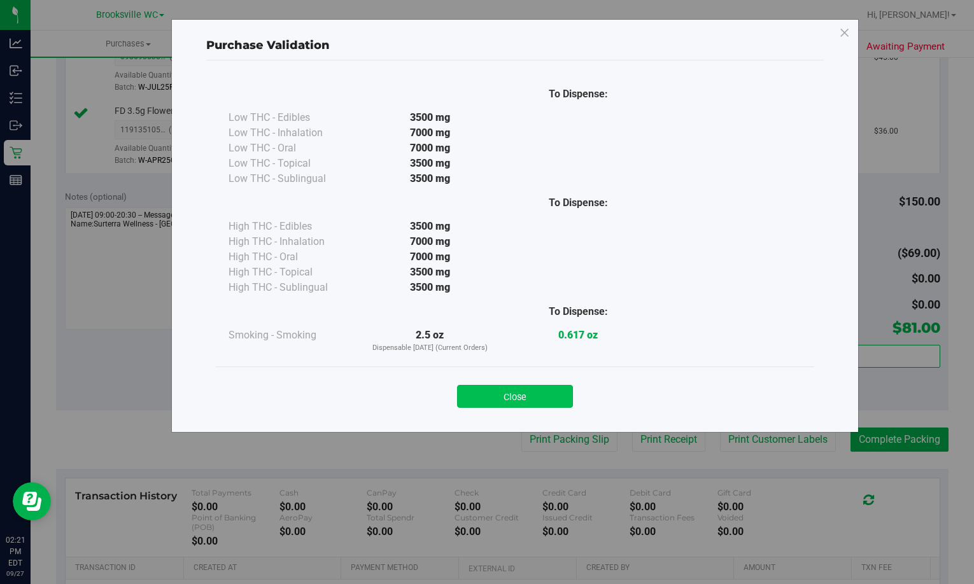
click at [531, 386] on button "Close" at bounding box center [515, 396] width 116 height 23
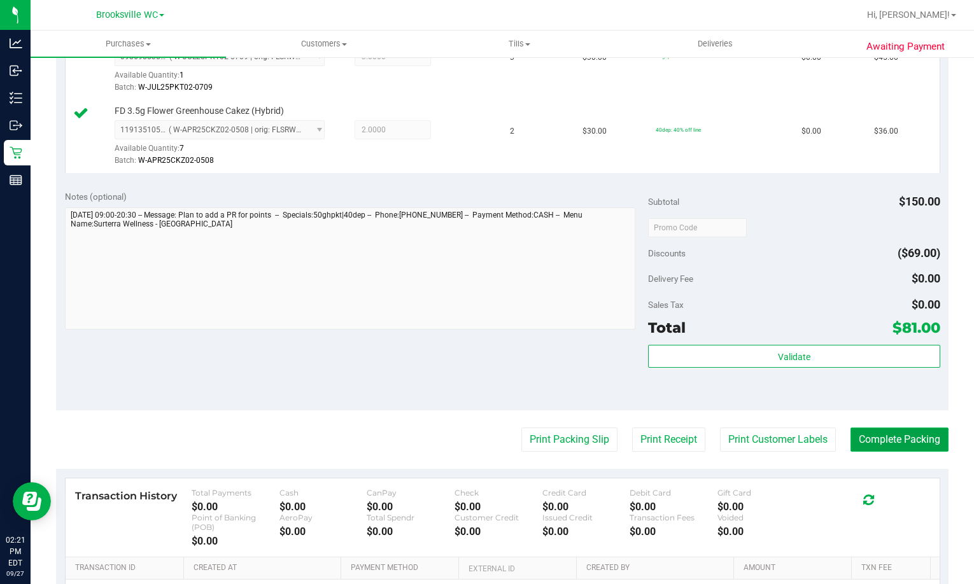
click at [873, 445] on button "Complete Packing" at bounding box center [899, 440] width 98 height 24
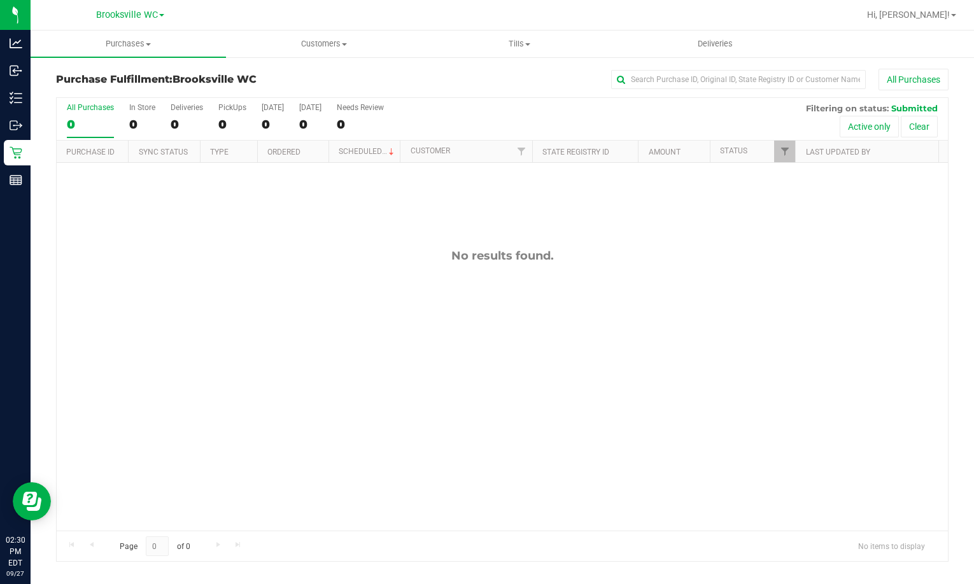
drag, startPoint x: 183, startPoint y: 255, endPoint x: 235, endPoint y: 10, distance: 251.1
click at [184, 253] on div "No results found." at bounding box center [502, 256] width 891 height 14
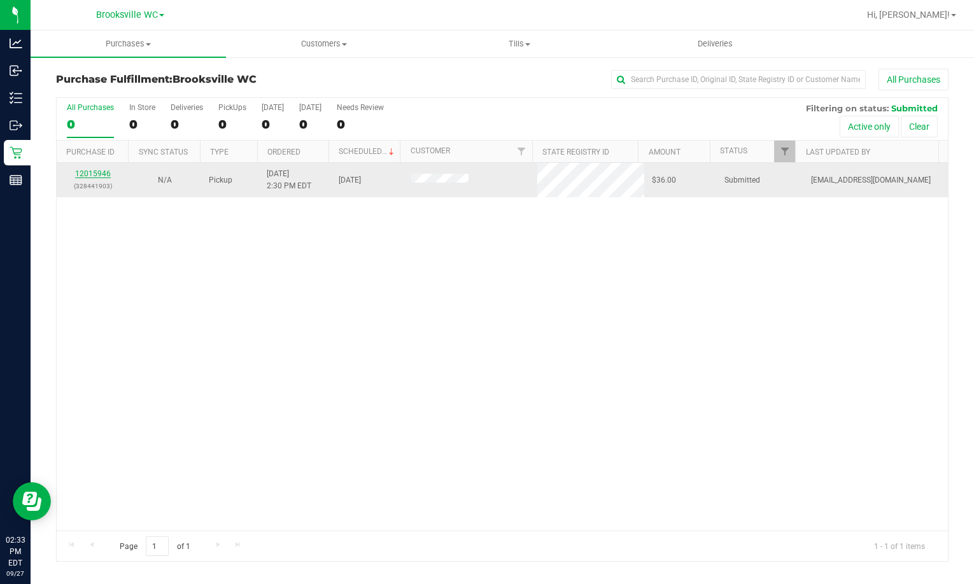
click at [88, 171] on link "12015946" at bounding box center [93, 173] width 36 height 9
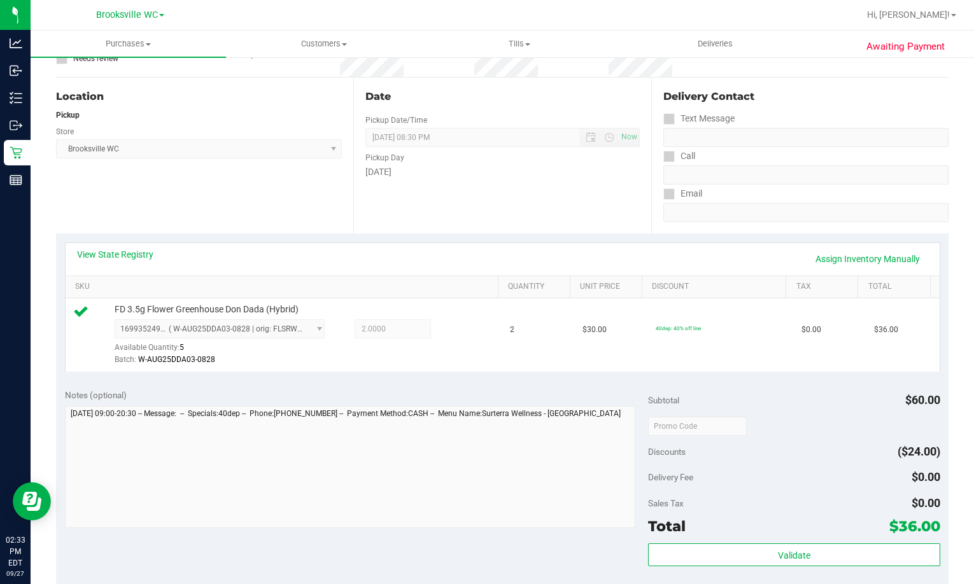
scroll to position [318, 0]
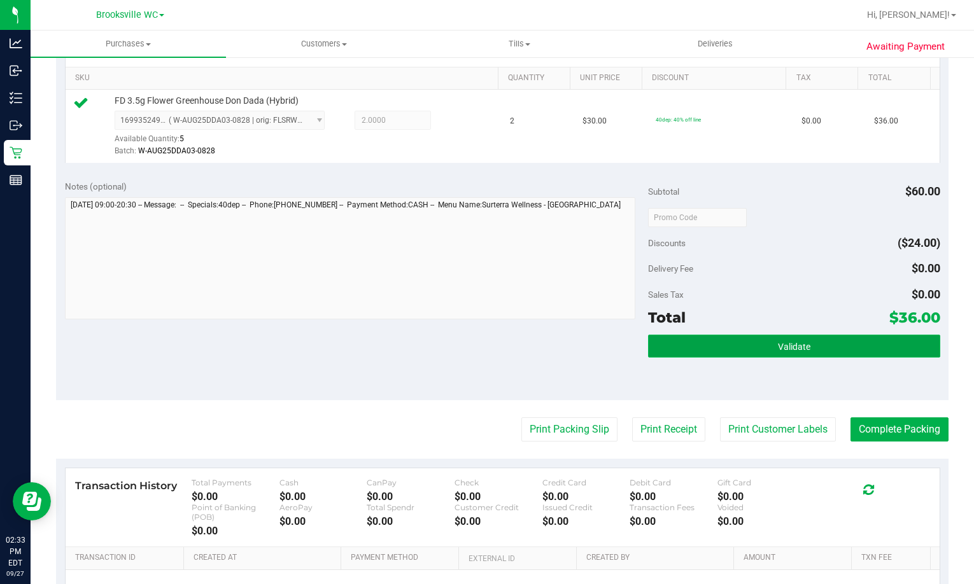
click at [671, 351] on button "Validate" at bounding box center [793, 346] width 291 height 23
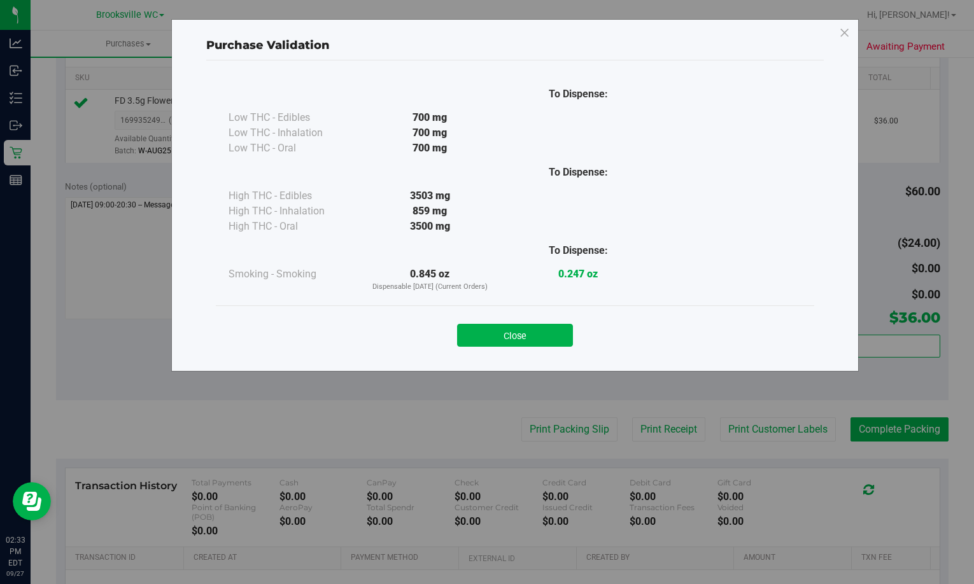
drag, startPoint x: 478, startPoint y: 332, endPoint x: 568, endPoint y: 394, distance: 109.3
click at [480, 332] on button "Close" at bounding box center [515, 335] width 116 height 23
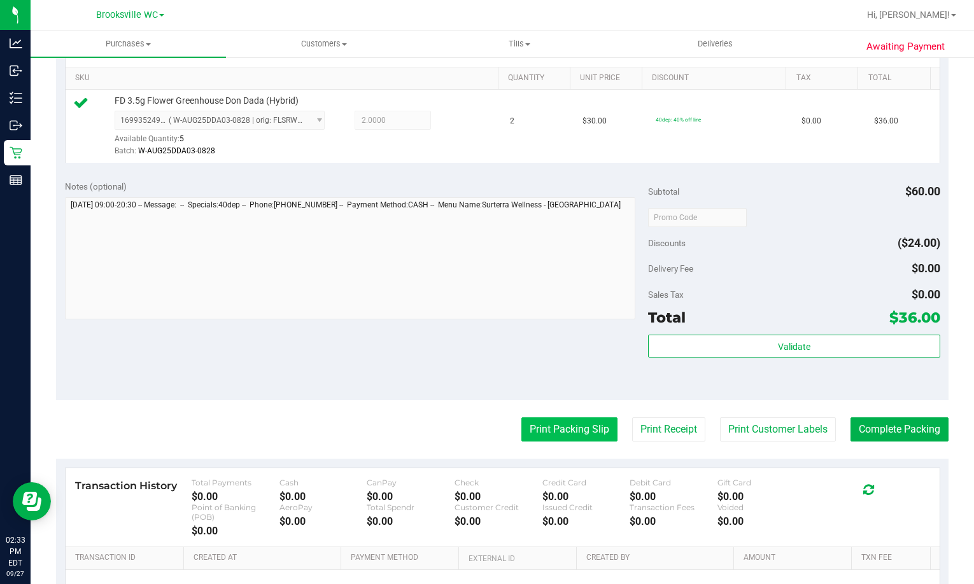
click at [549, 423] on button "Print Packing Slip" at bounding box center [569, 429] width 96 height 24
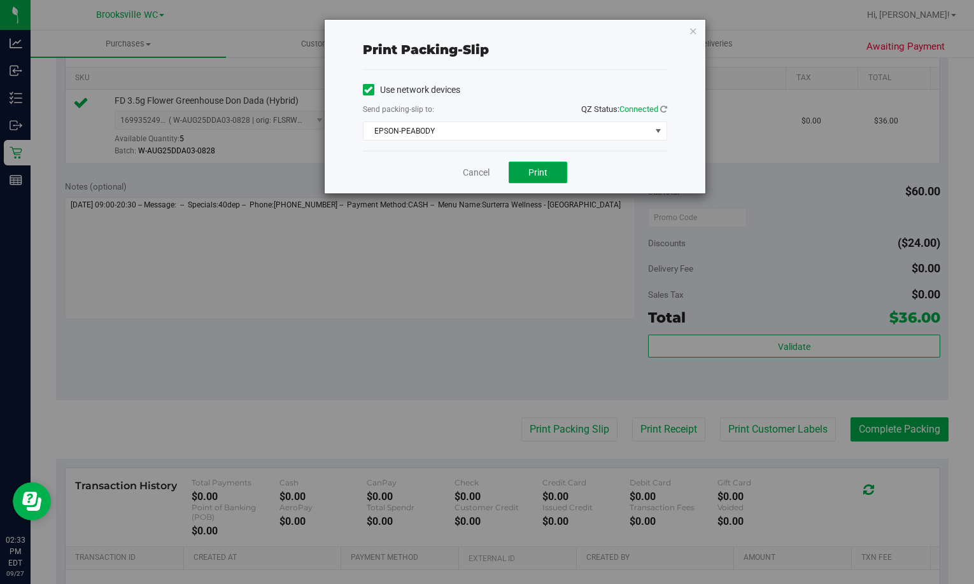
click at [542, 171] on span "Print" at bounding box center [537, 172] width 19 height 10
click at [694, 35] on icon "button" at bounding box center [693, 30] width 9 height 15
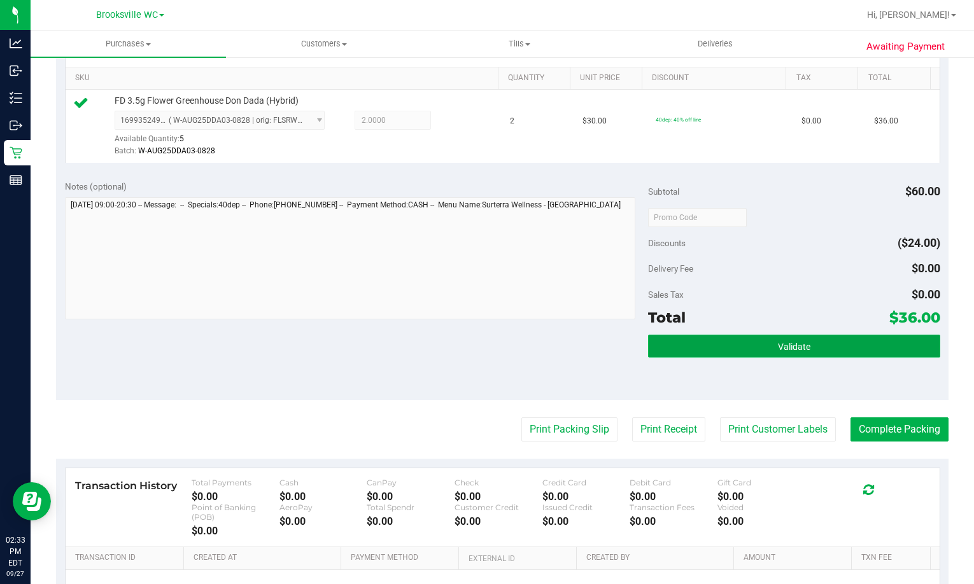
click at [819, 337] on button "Validate" at bounding box center [793, 346] width 291 height 23
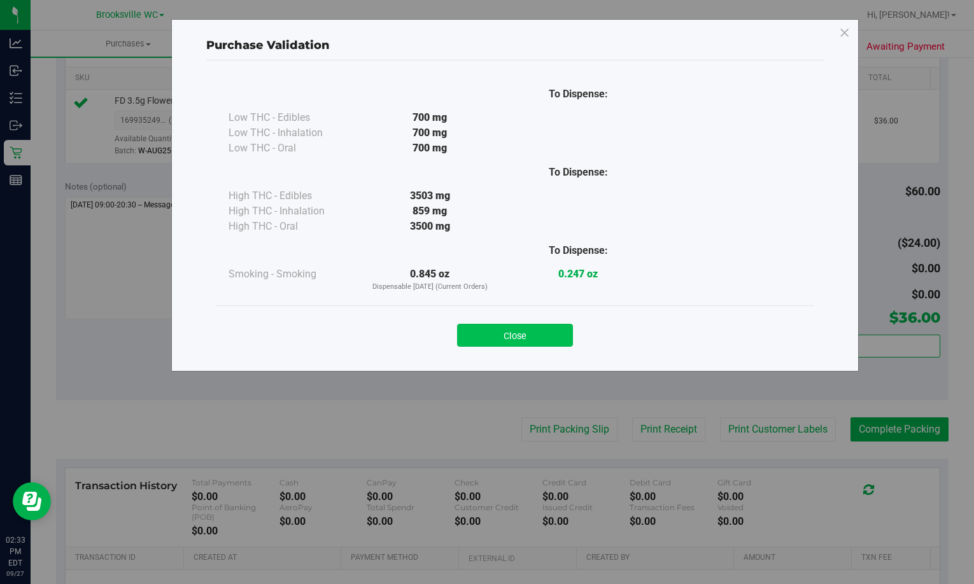
click at [531, 333] on button "Close" at bounding box center [515, 335] width 116 height 23
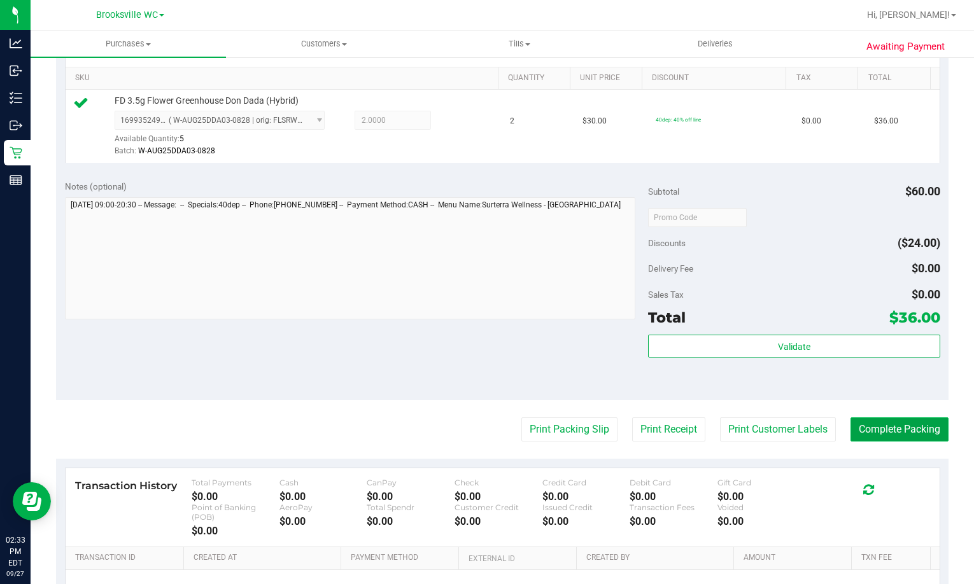
click at [881, 433] on button "Complete Packing" at bounding box center [899, 429] width 98 height 24
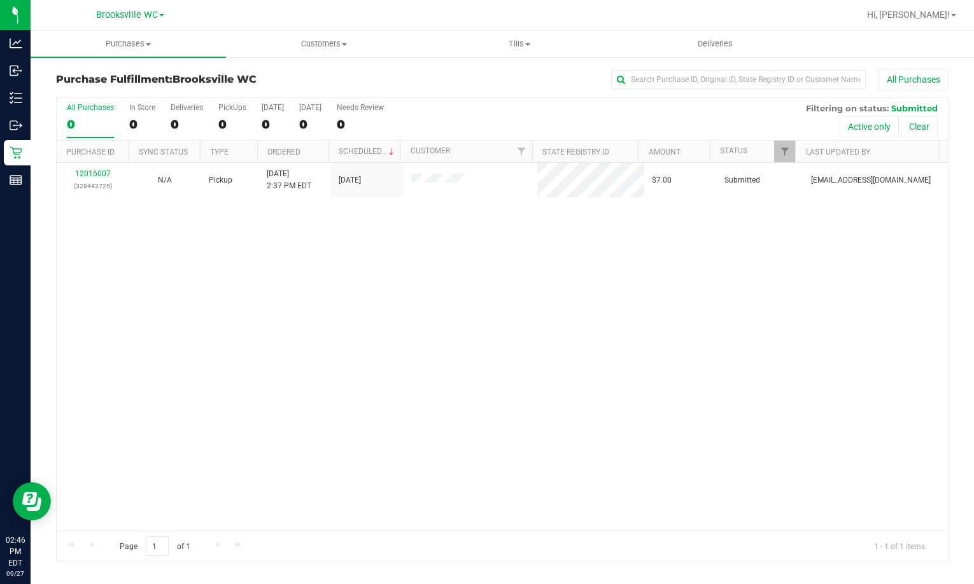
click at [161, 297] on div "12016007 (328443725) N/A Pickup 9/27/2025 2:37 PM EDT 9/27/2025 $7.00 Submitted…" at bounding box center [502, 347] width 891 height 368
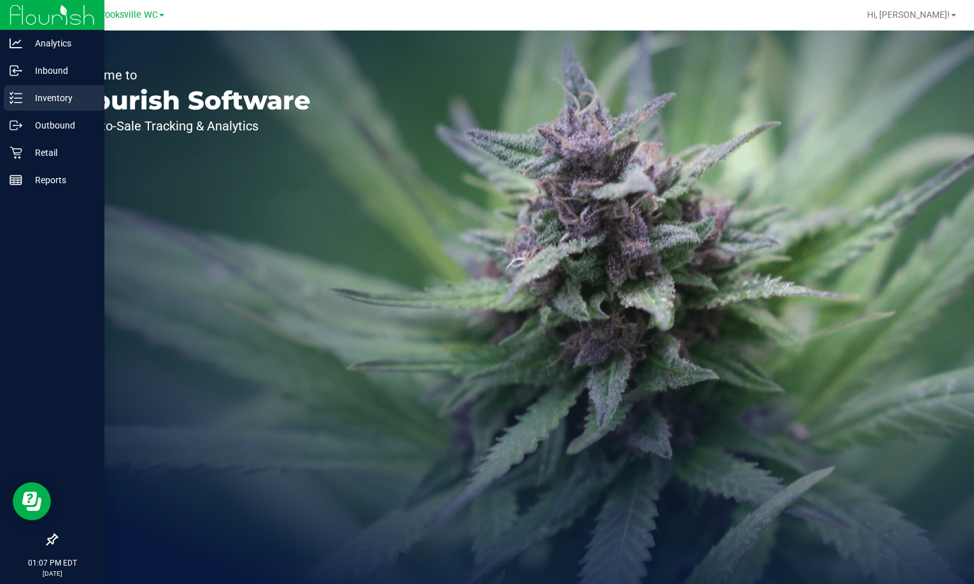
click at [27, 97] on p "Inventory" at bounding box center [60, 97] width 76 height 15
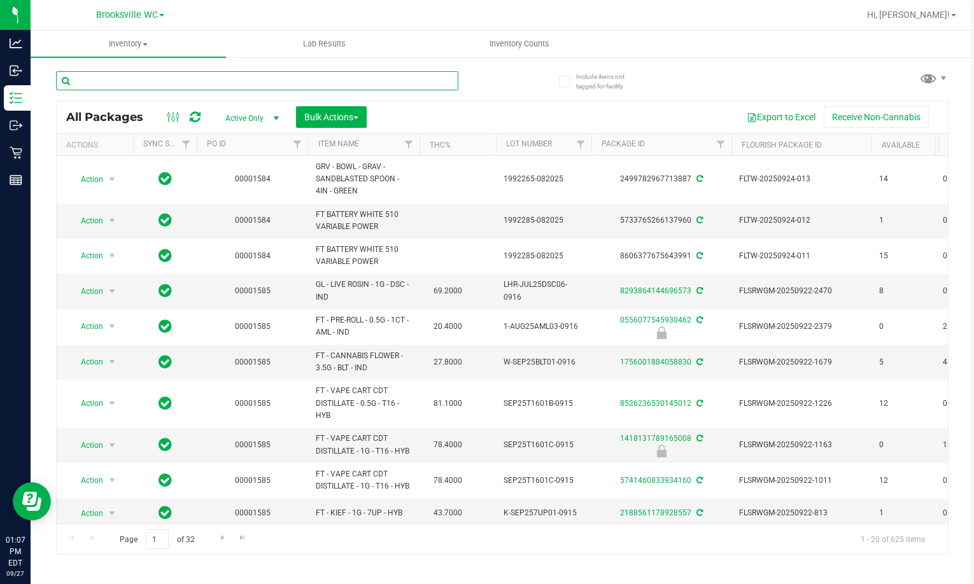
click at [134, 83] on input "text" at bounding box center [257, 80] width 402 height 19
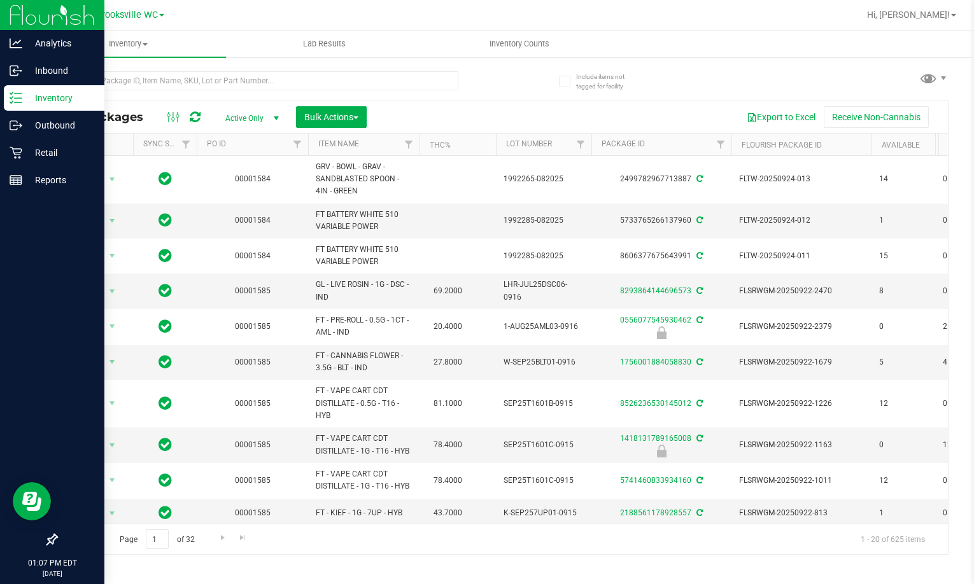
click at [43, 250] on div at bounding box center [52, 361] width 104 height 333
click at [18, 143] on div "Retail" at bounding box center [54, 152] width 101 height 25
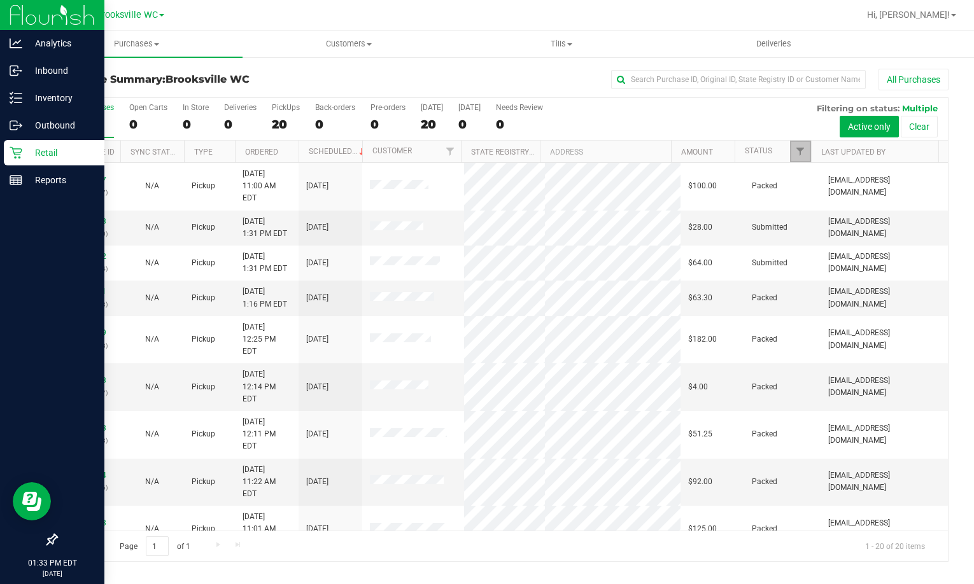
click at [801, 154] on span "Filter" at bounding box center [800, 151] width 10 height 10
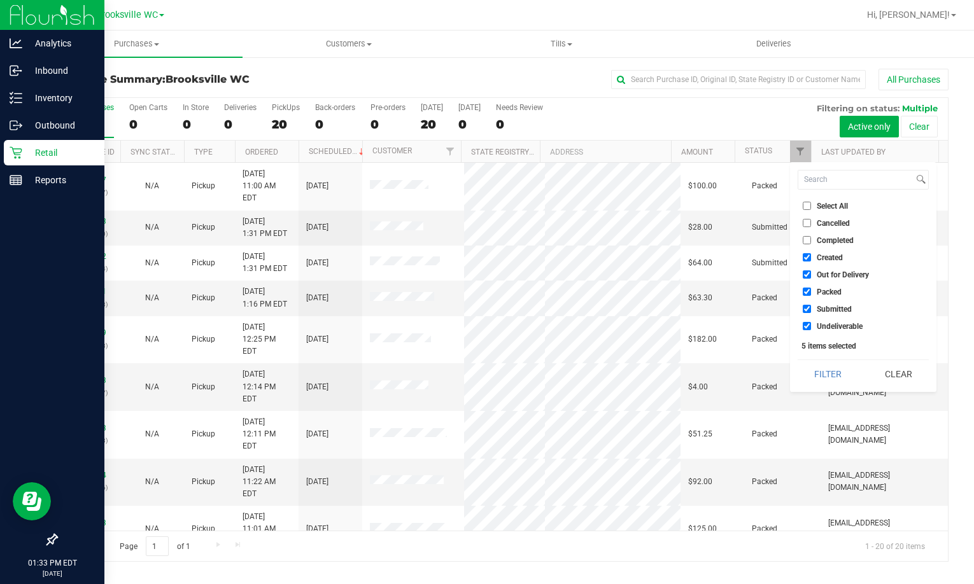
click at [827, 258] on span "Created" at bounding box center [829, 258] width 26 height 8
click at [811, 258] on input "Created" at bounding box center [806, 257] width 8 height 8
checkbox input "false"
click at [827, 274] on span "Out for Delivery" at bounding box center [842, 275] width 52 height 8
click at [811, 274] on input "Out for Delivery" at bounding box center [806, 274] width 8 height 8
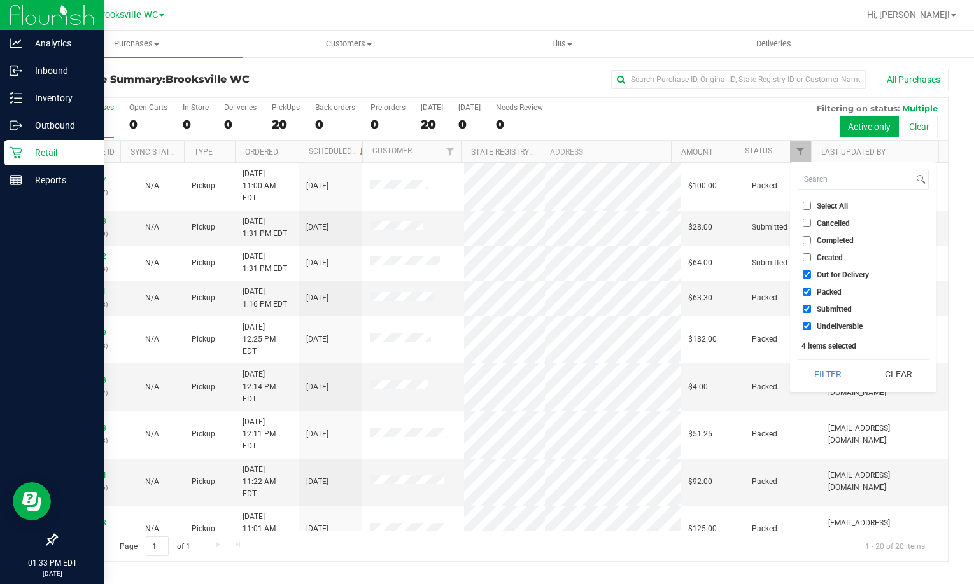
checkbox input "false"
click at [826, 291] on span "Packed" at bounding box center [828, 292] width 25 height 8
click at [811, 291] on input "Packed" at bounding box center [806, 292] width 8 height 8
checkbox input "false"
click at [824, 321] on li "Undeliverable" at bounding box center [862, 325] width 131 height 13
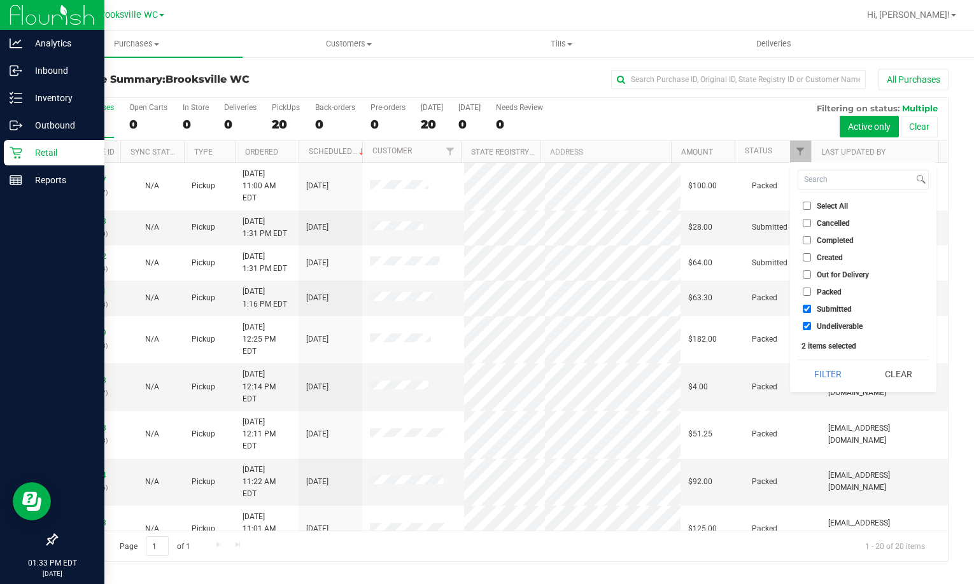
click at [823, 327] on span "Undeliverable" at bounding box center [839, 327] width 46 height 8
click at [811, 327] on input "Undeliverable" at bounding box center [806, 326] width 8 height 8
checkbox input "false"
click at [826, 367] on button "Filter" at bounding box center [827, 374] width 61 height 28
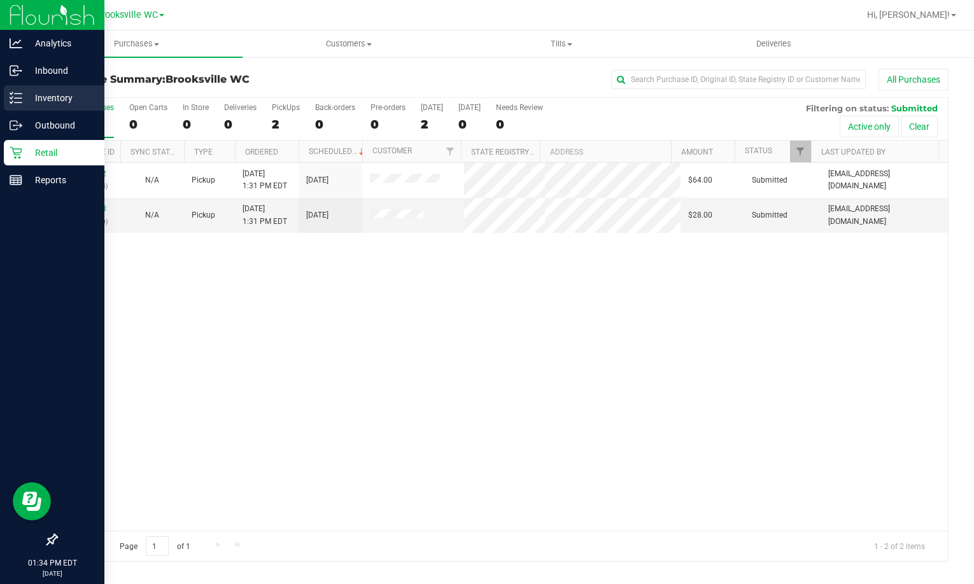
click at [15, 91] on div "Inventory" at bounding box center [54, 97] width 101 height 25
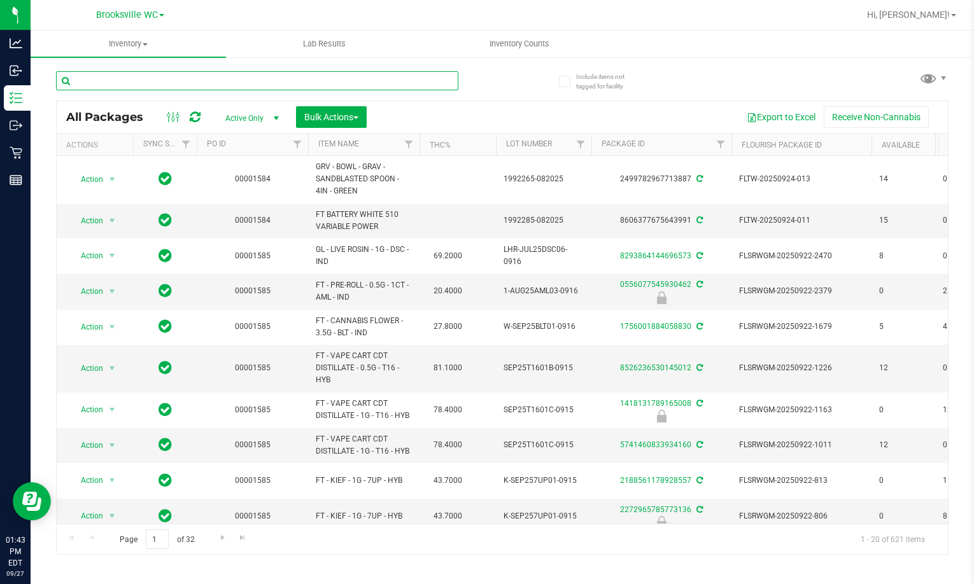
click at [224, 82] on input "text" at bounding box center [257, 80] width 402 height 19
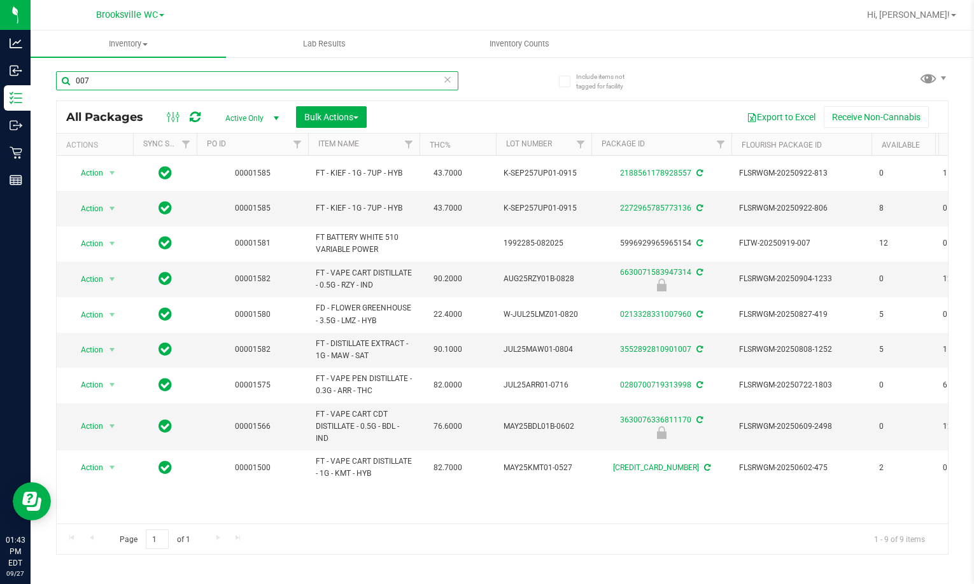
type input "007"
click at [262, 119] on span "Active Only" at bounding box center [249, 118] width 70 height 18
click at [249, 174] on li "Locked" at bounding box center [248, 176] width 69 height 19
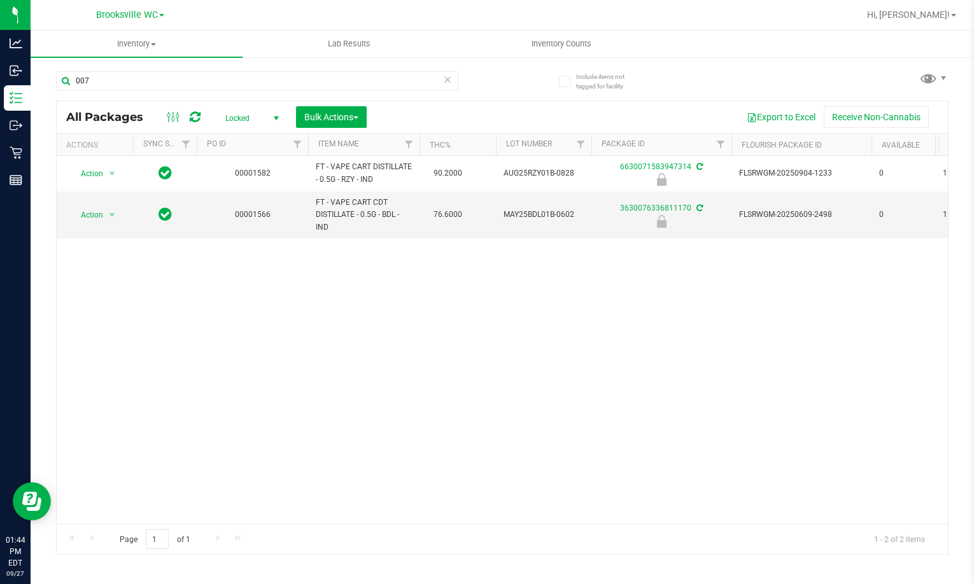
click at [244, 121] on span "Locked" at bounding box center [249, 118] width 70 height 18
click at [256, 143] on li "Active Only" at bounding box center [248, 138] width 69 height 19
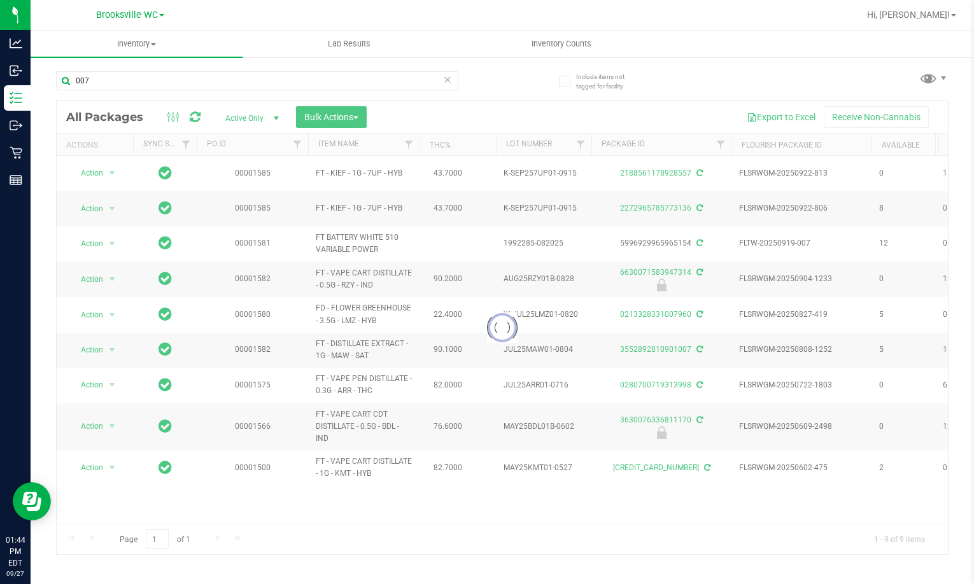
click at [444, 79] on icon at bounding box center [447, 78] width 9 height 15
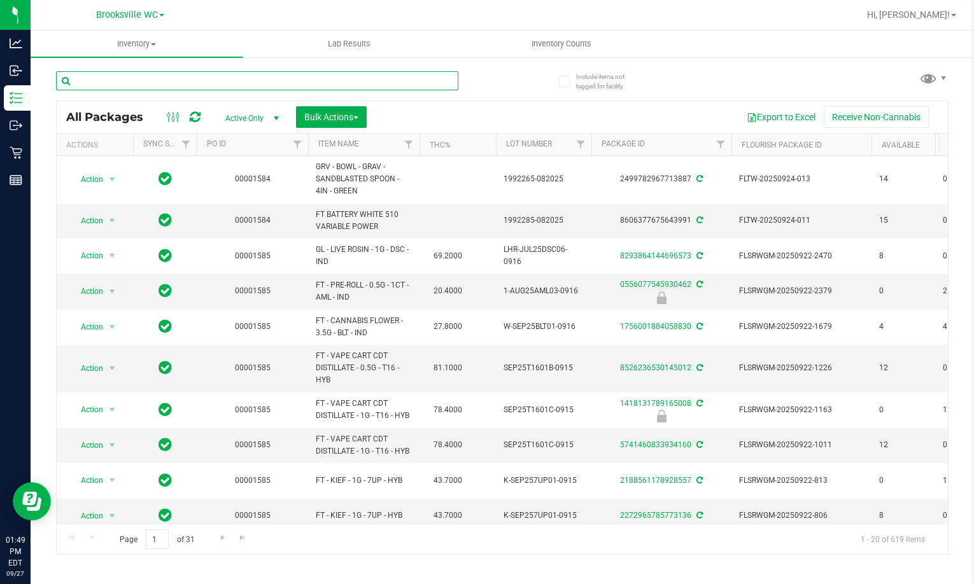
click at [303, 82] on input "text" at bounding box center [257, 80] width 402 height 19
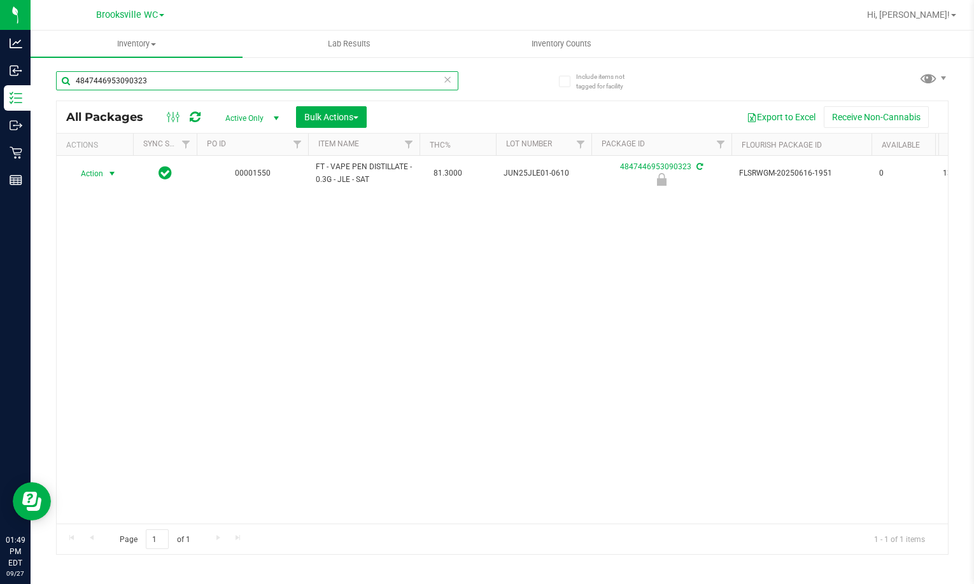
type input "4847446953090323"
click at [106, 176] on span "select" at bounding box center [112, 174] width 16 height 18
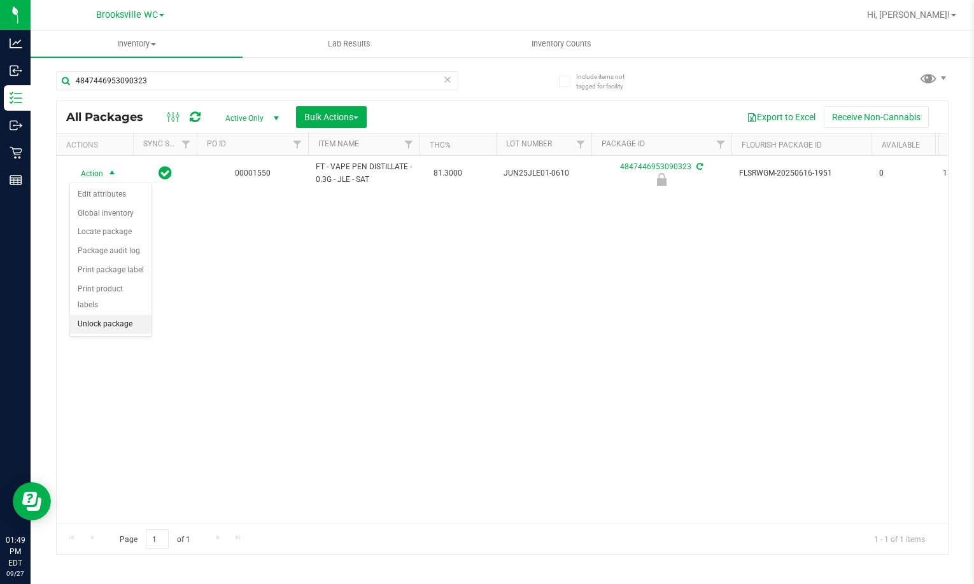
click at [132, 315] on li "Unlock package" at bounding box center [110, 324] width 81 height 19
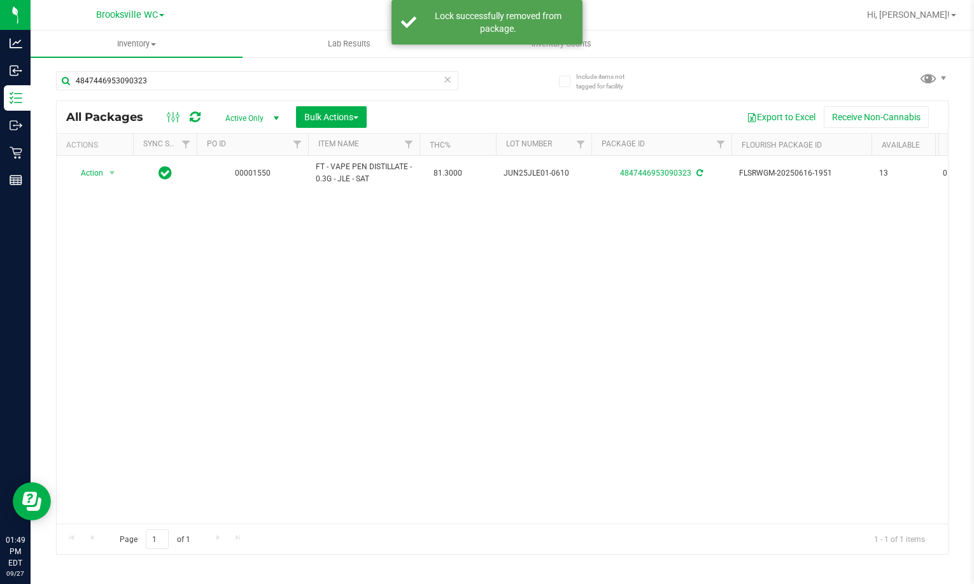
click at [447, 76] on icon at bounding box center [447, 78] width 9 height 15
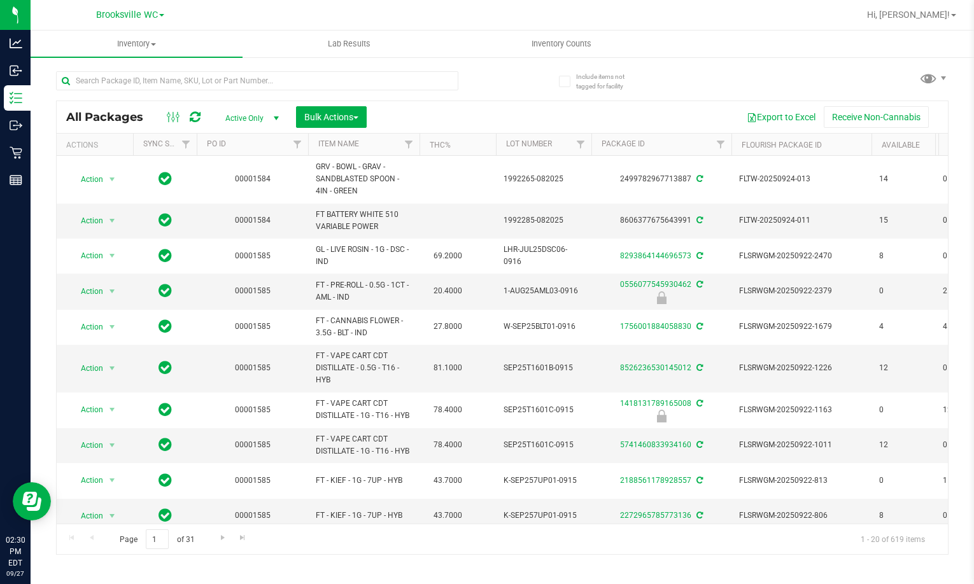
click at [210, 95] on div at bounding box center [257, 85] width 402 height 29
click at [206, 83] on input "text" at bounding box center [257, 80] width 402 height 19
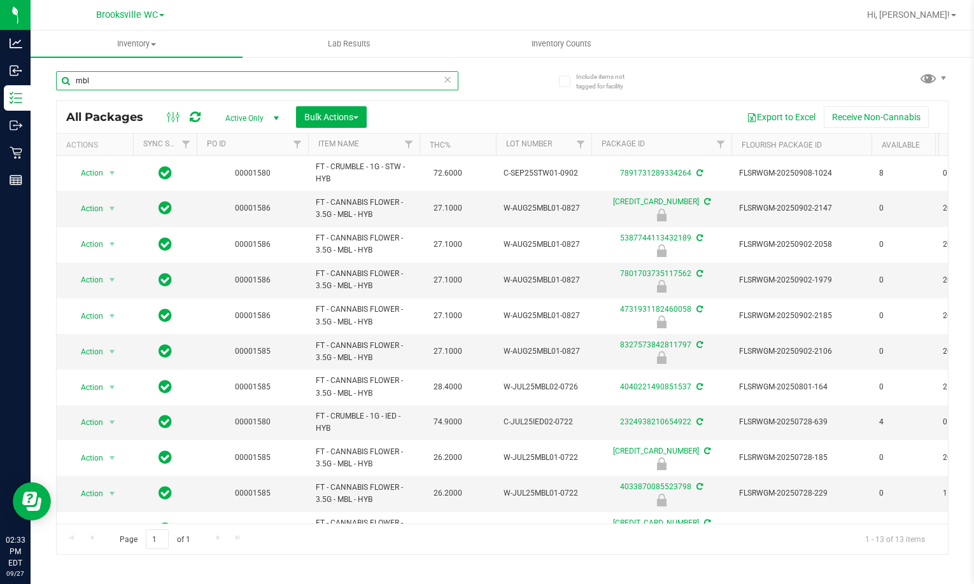
type input "mbl"
click at [444, 83] on icon at bounding box center [447, 78] width 9 height 15
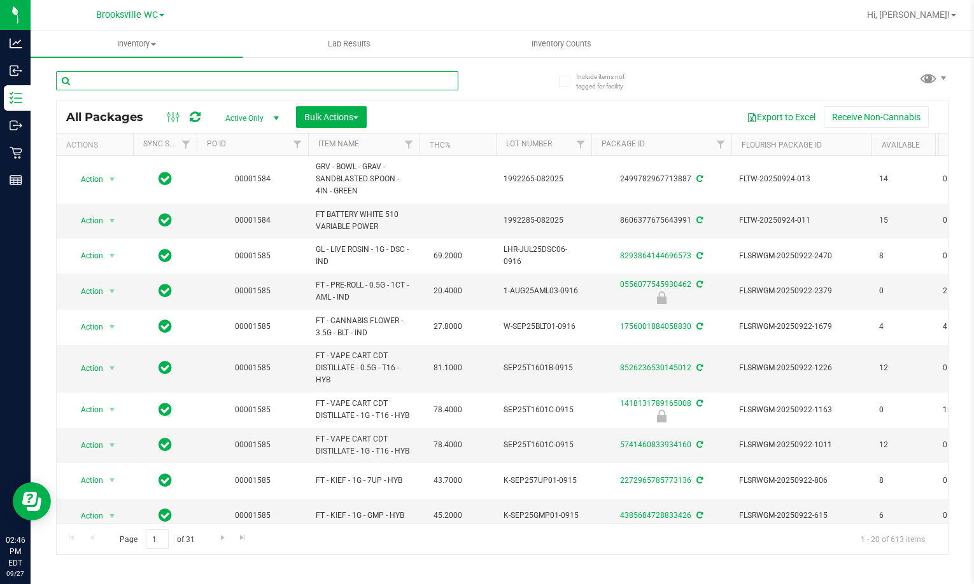
click at [206, 73] on input "text" at bounding box center [257, 80] width 402 height 19
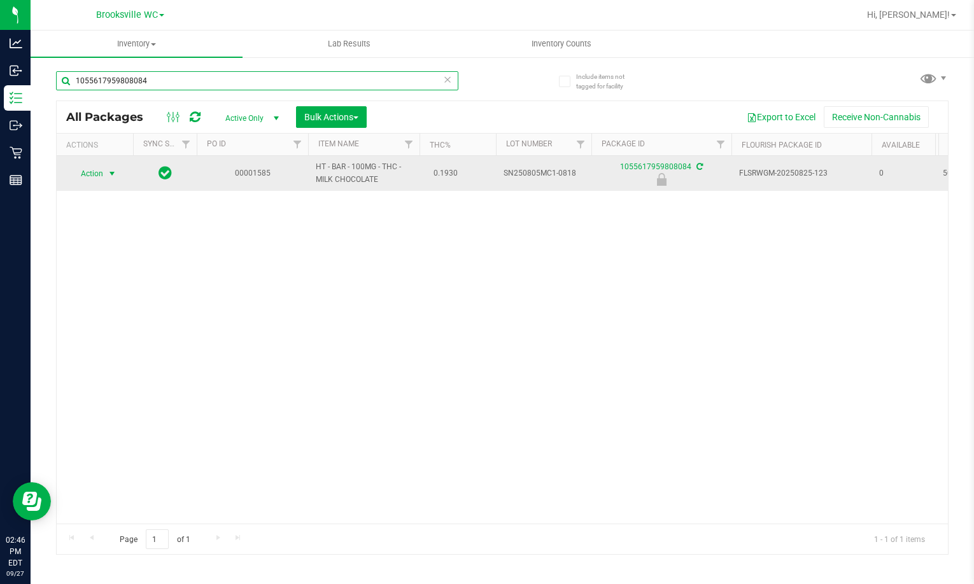
type input "1055617959808084"
click at [104, 176] on span "select" at bounding box center [112, 174] width 16 height 18
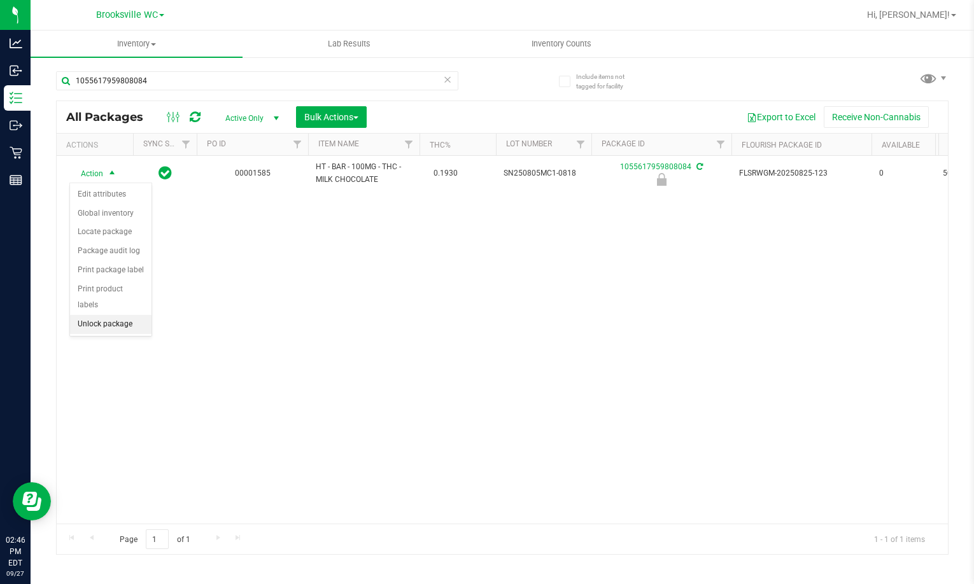
click at [97, 315] on li "Unlock package" at bounding box center [110, 324] width 81 height 19
click at [190, 248] on div "Action Action Adjust qty Create package Edit attributes Global inventory Locate…" at bounding box center [502, 340] width 891 height 368
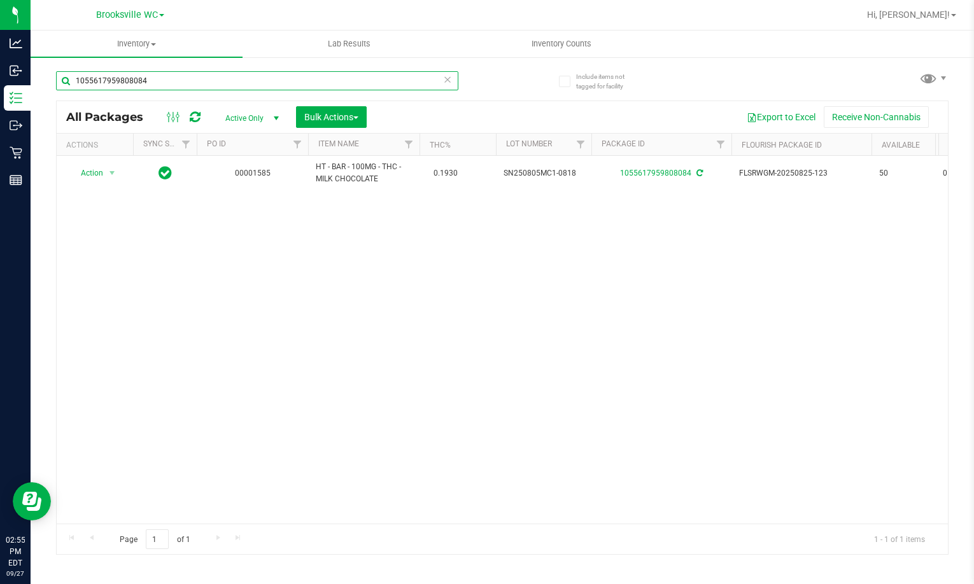
click at [452, 79] on input "1055617959808084" at bounding box center [257, 80] width 402 height 19
click at [446, 80] on icon at bounding box center [447, 78] width 9 height 15
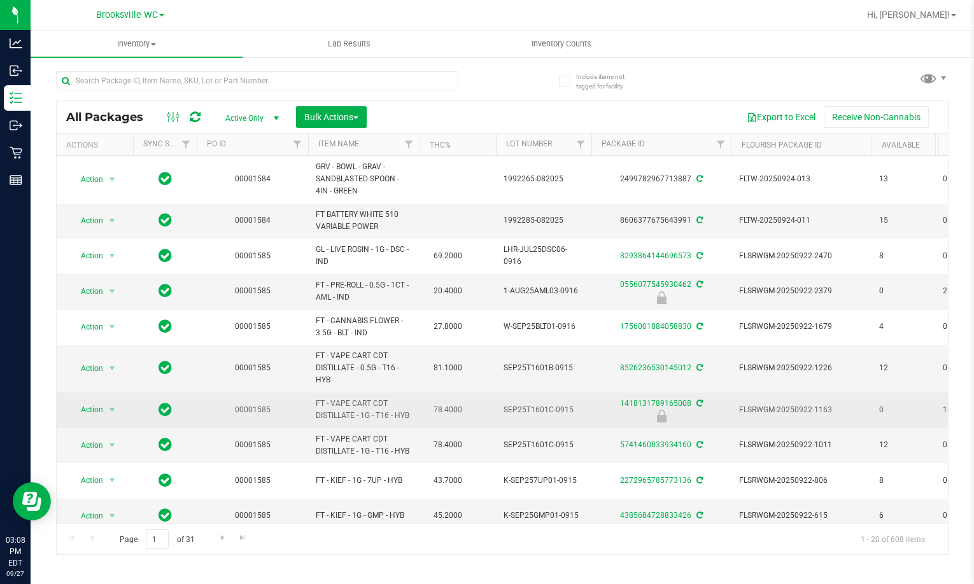
drag, startPoint x: 123, startPoint y: 566, endPoint x: 146, endPoint y: 421, distance: 146.4
click at [123, 566] on div "Inventory All packages All inventory Waste log Create inventory Lab Results Inv…" at bounding box center [502, 308] width 943 height 554
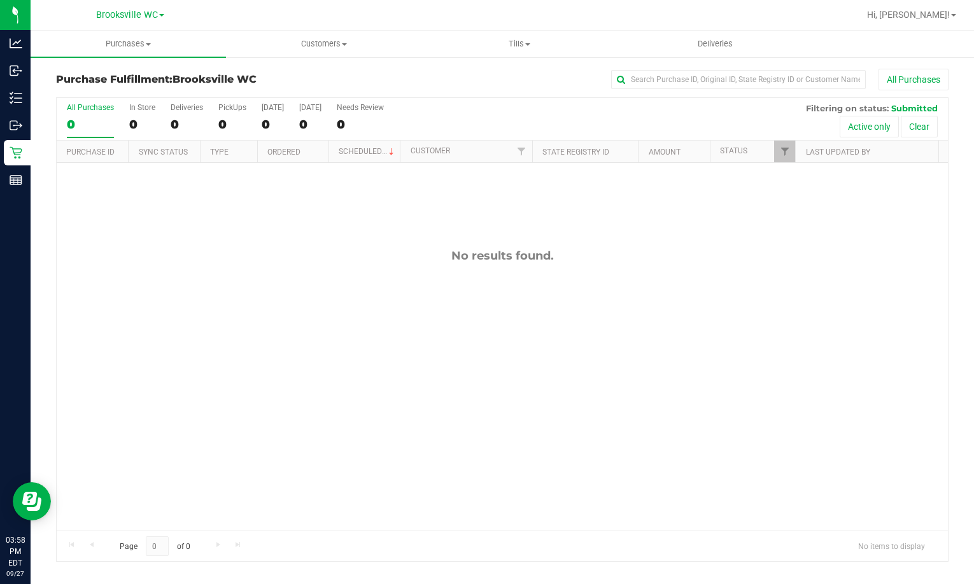
click at [227, 260] on div "No results found." at bounding box center [502, 256] width 891 height 14
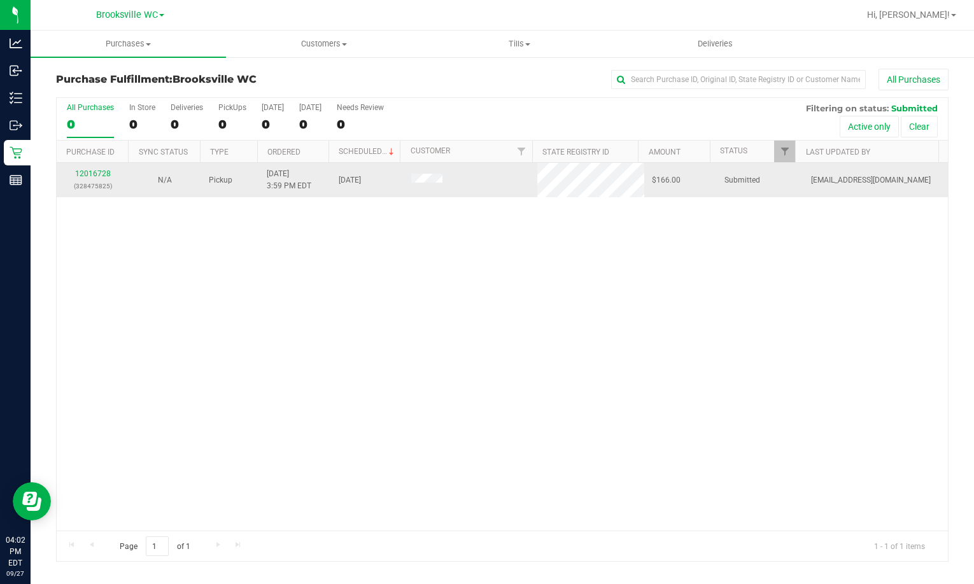
click at [106, 178] on div "12016728 (328475825)" at bounding box center [92, 180] width 57 height 24
click at [95, 176] on link "12016728" at bounding box center [93, 173] width 36 height 9
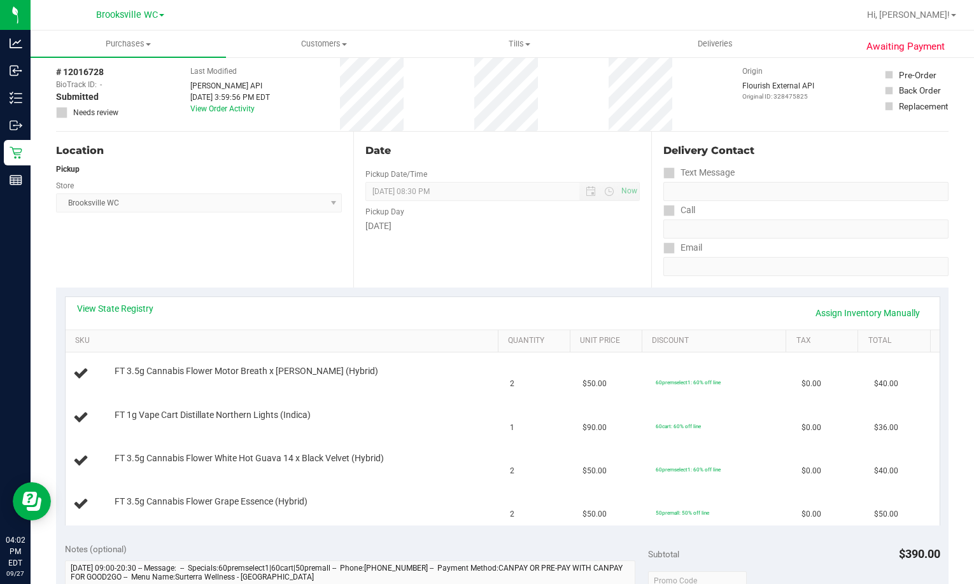
scroll to position [127, 0]
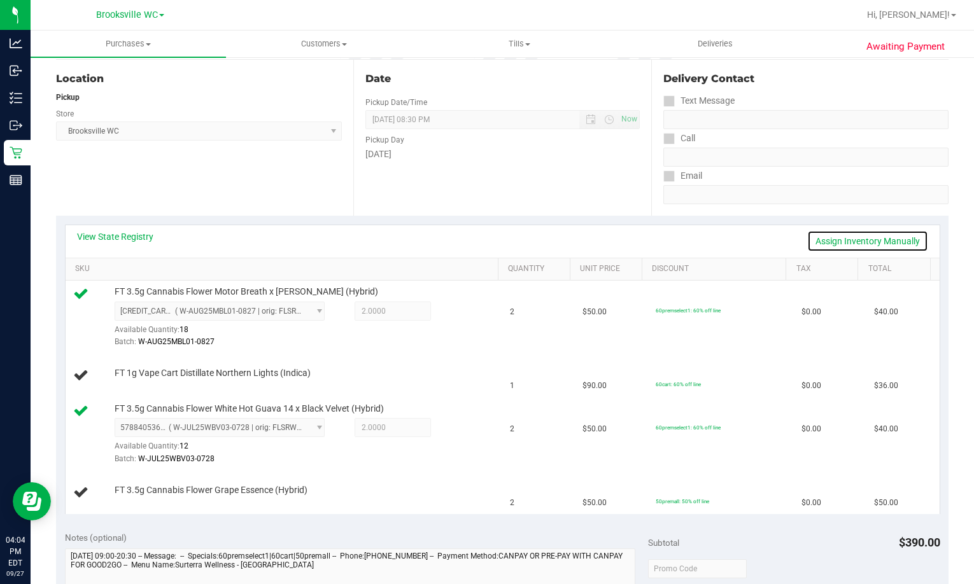
click at [818, 242] on link "Assign Inventory Manually" at bounding box center [867, 241] width 121 height 22
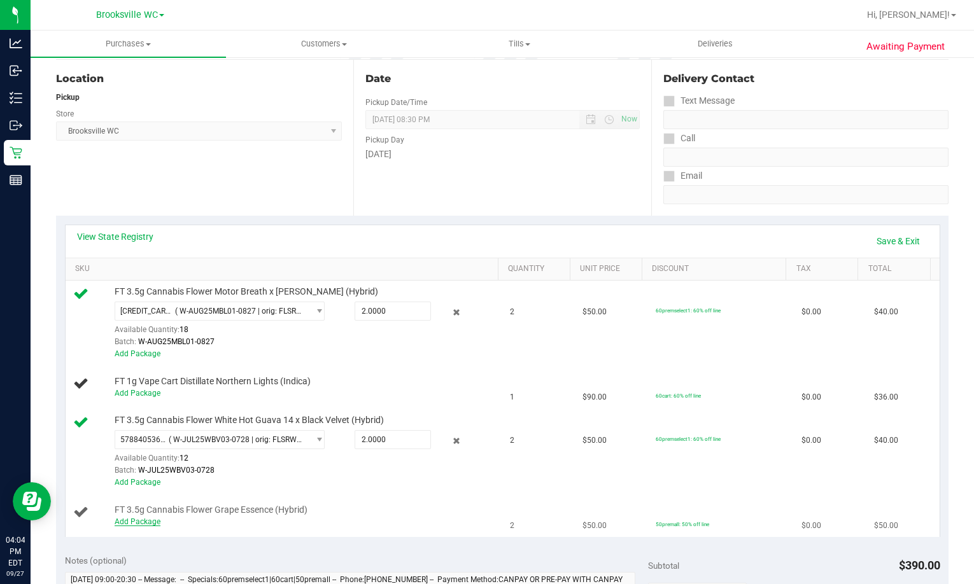
click at [145, 524] on link "Add Package" at bounding box center [138, 521] width 46 height 9
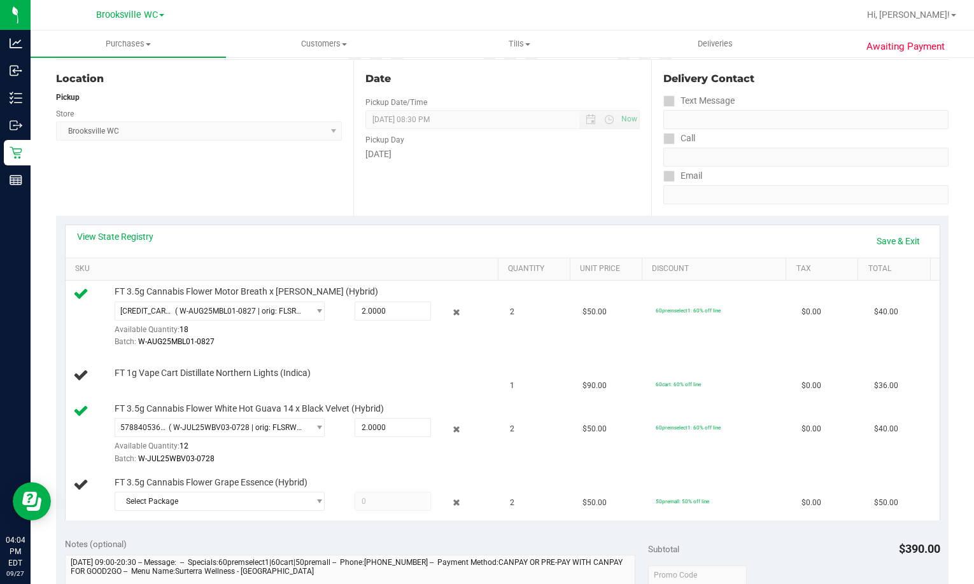
click at [223, 528] on div "View State Registry Save & Exit SKU Quantity Unit Price Discount Tax Total FT 3…" at bounding box center [502, 372] width 892 height 313
click at [241, 500] on span "Select Package" at bounding box center [211, 502] width 193 height 18
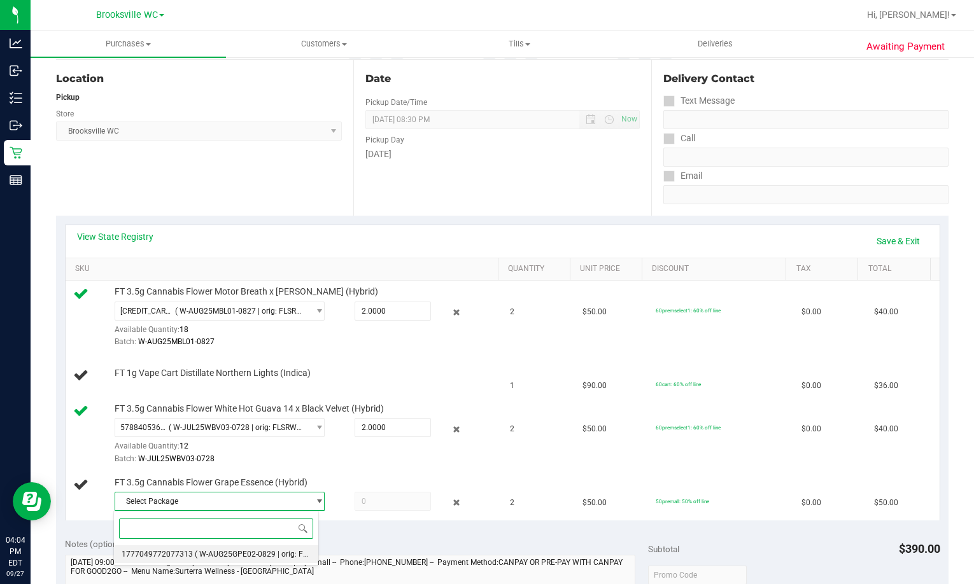
click at [286, 551] on span "( W-AUG25GPE02-0829 | orig: FLSRWGM-20250905-196 )" at bounding box center [293, 554] width 197 height 9
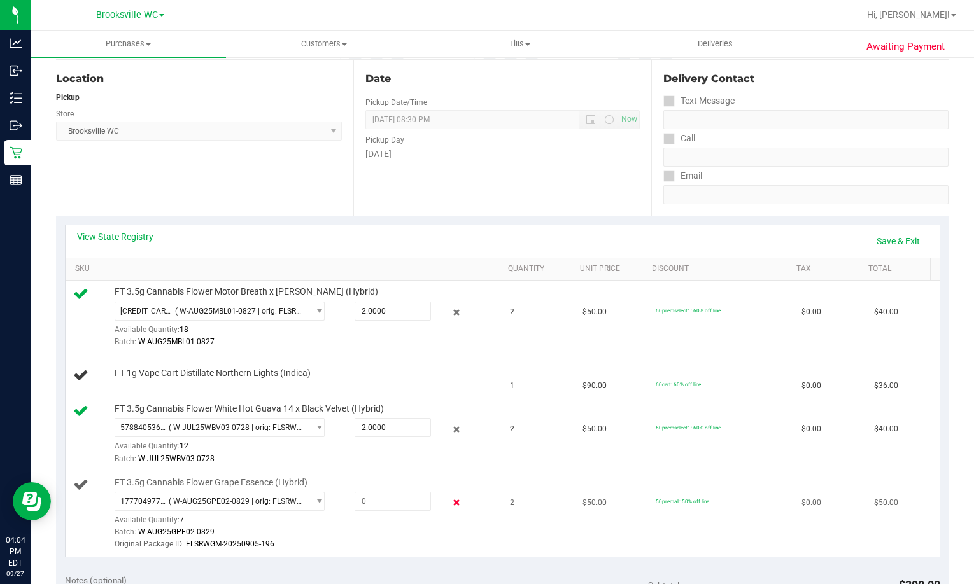
click at [450, 504] on icon at bounding box center [456, 503] width 13 height 15
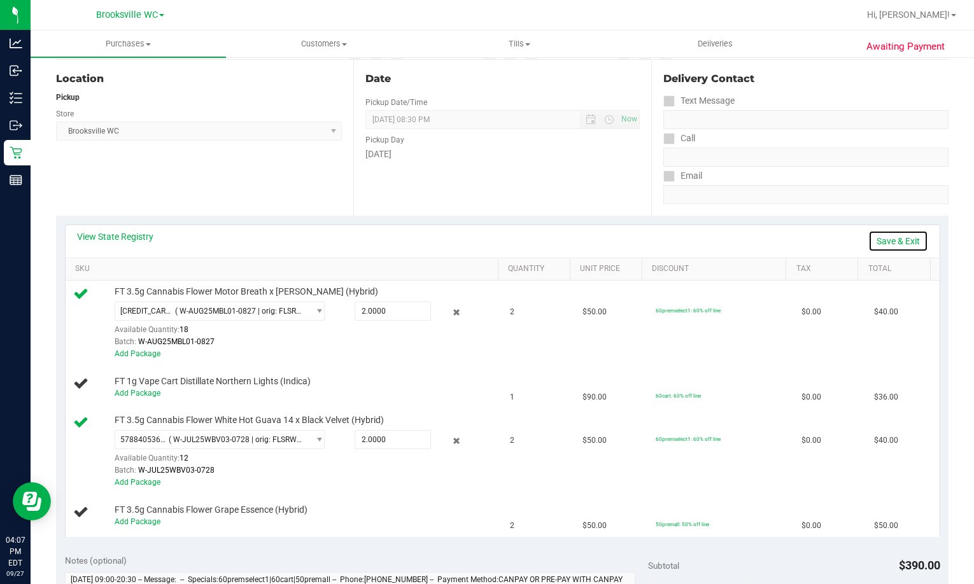
click at [893, 235] on link "Save & Exit" at bounding box center [898, 241] width 60 height 22
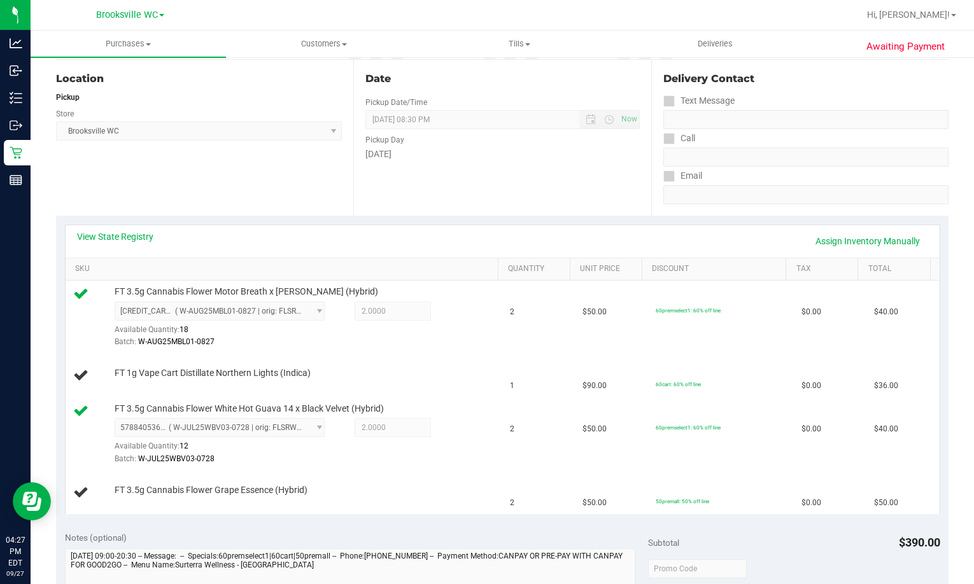
click at [197, 204] on div "Location Pickup Store [GEOGRAPHIC_DATA] WC Select Store [PERSON_NAME][GEOGRAPHI…" at bounding box center [204, 138] width 297 height 156
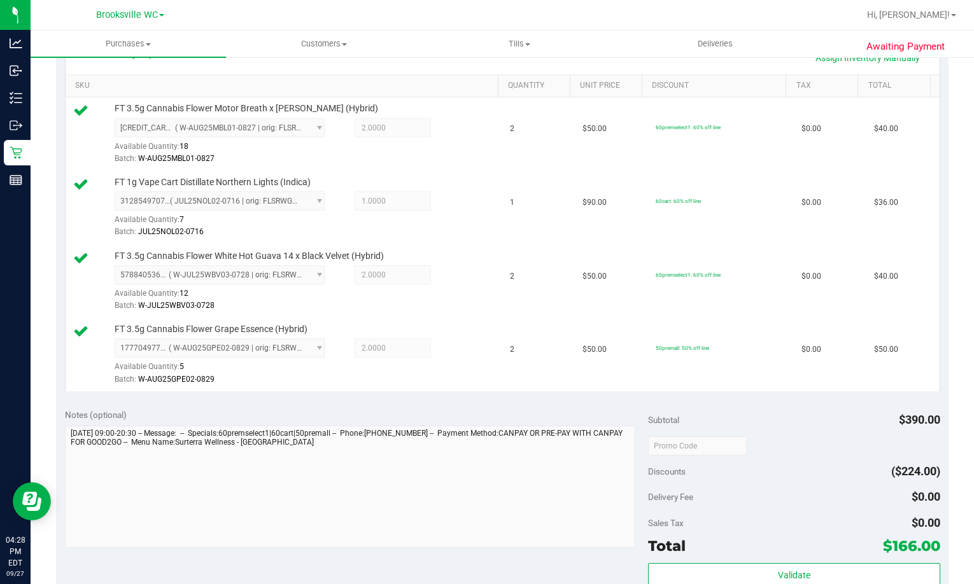
scroll to position [573, 0]
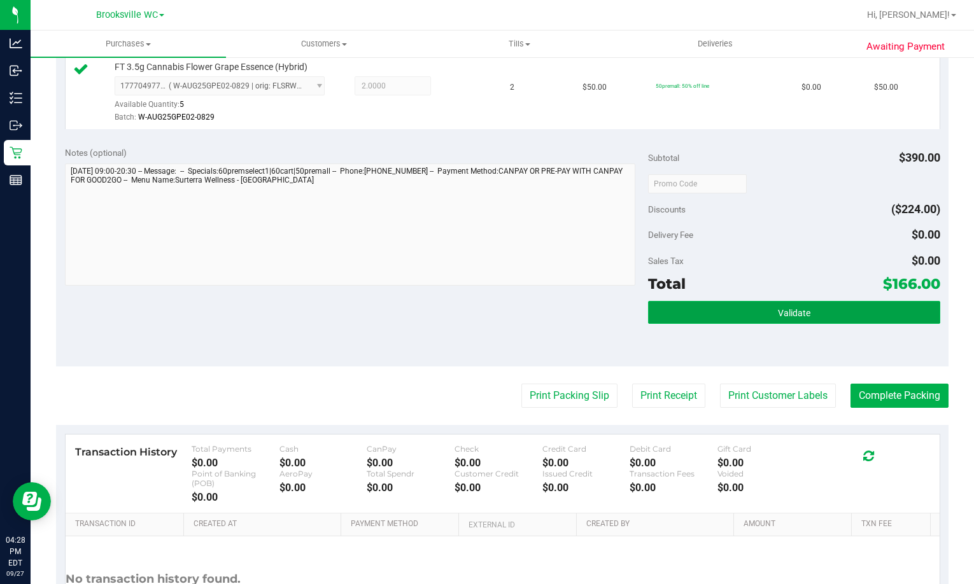
click at [713, 317] on button "Validate" at bounding box center [793, 312] width 291 height 23
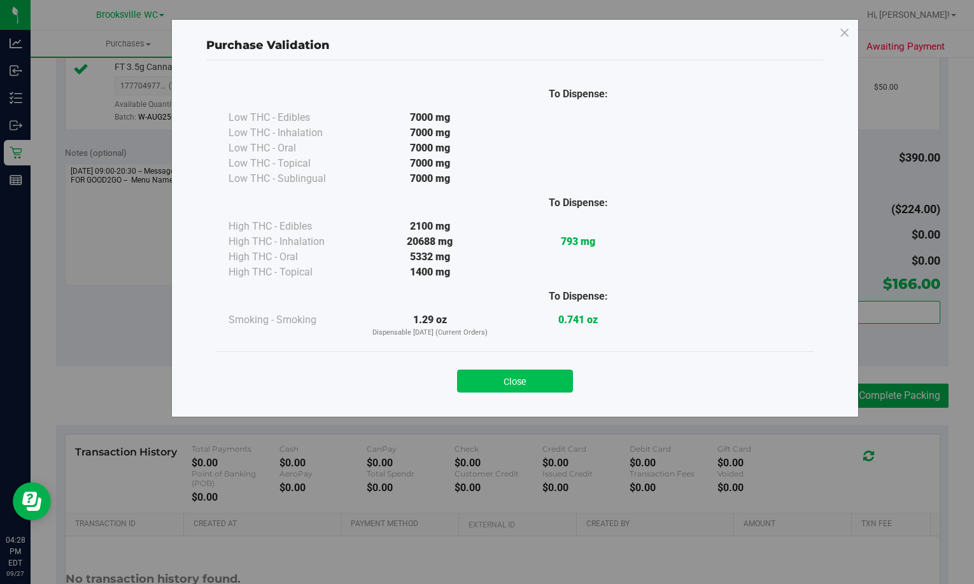
click at [500, 370] on button "Close" at bounding box center [515, 381] width 116 height 23
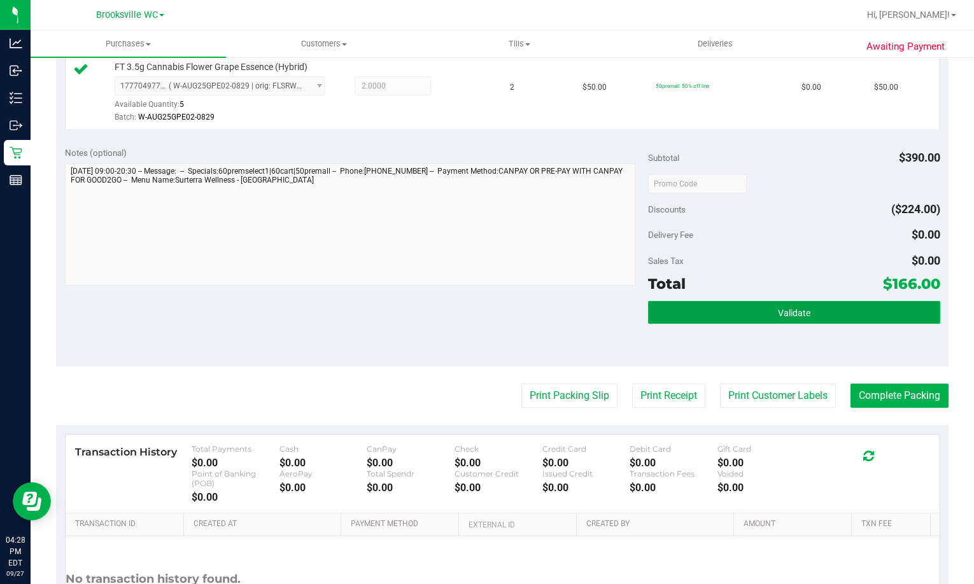
click at [669, 311] on button "Validate" at bounding box center [793, 312] width 291 height 23
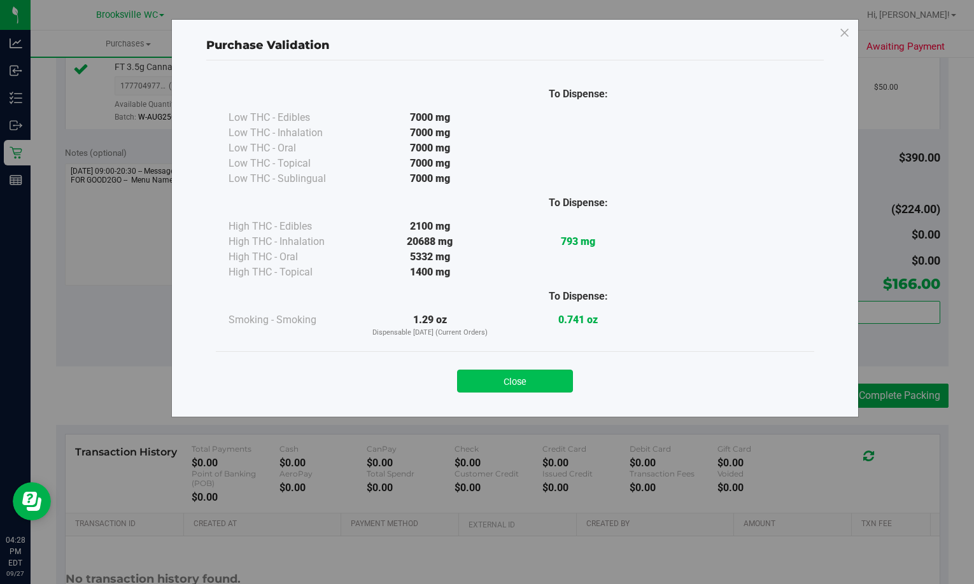
click at [529, 375] on button "Close" at bounding box center [515, 381] width 116 height 23
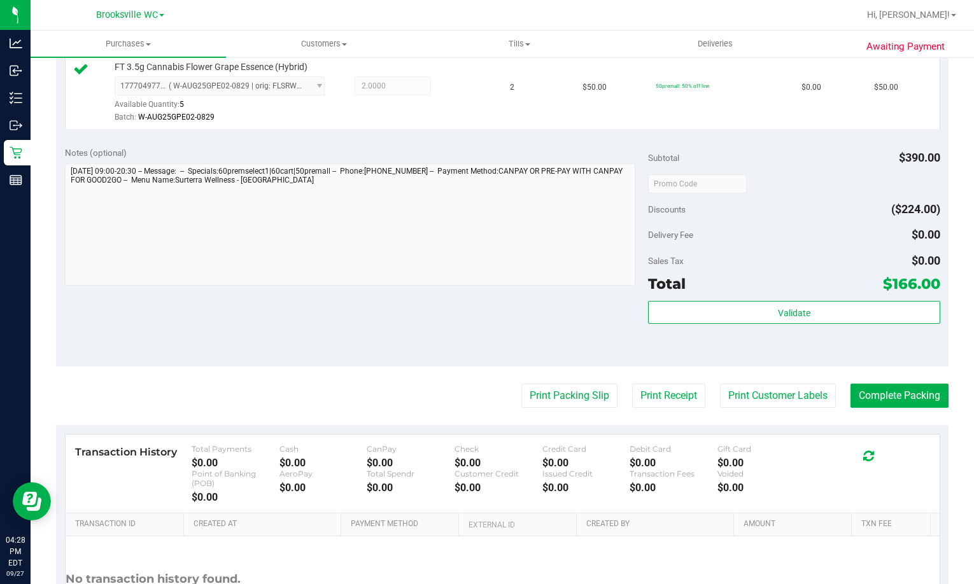
click at [543, 375] on purchase-details "Back Edit Purchase Cancel Purchase View Profile # 12016728 BioTrack ID: - Submi…" at bounding box center [502, 84] width 892 height 1177
click at [544, 382] on purchase-details "Back Edit Purchase Cancel Purchase View Profile # 12016728 BioTrack ID: - Submi…" at bounding box center [502, 84] width 892 height 1177
click at [545, 386] on button "Print Packing Slip" at bounding box center [569, 396] width 96 height 24
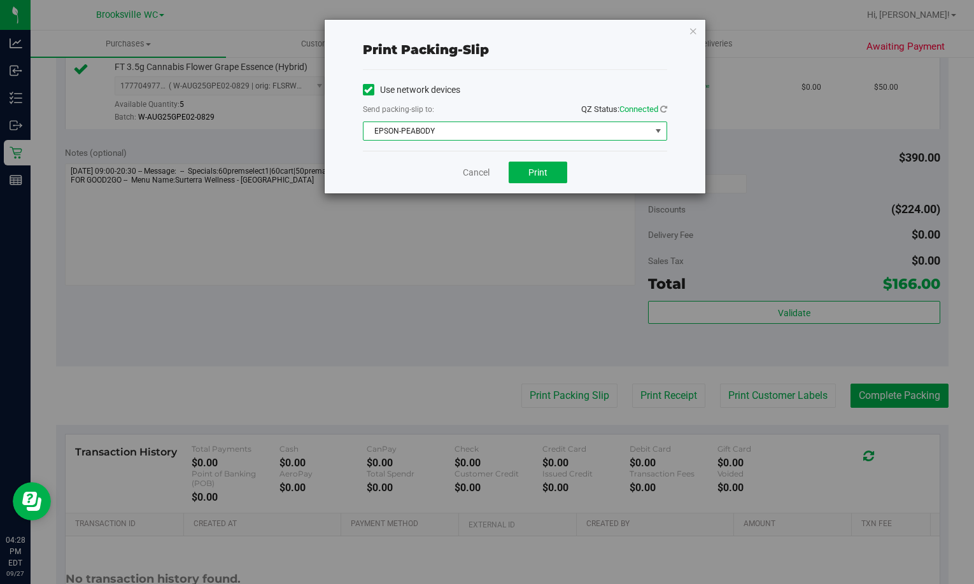
click at [455, 125] on span "EPSON-PEABODY" at bounding box center [506, 131] width 287 height 18
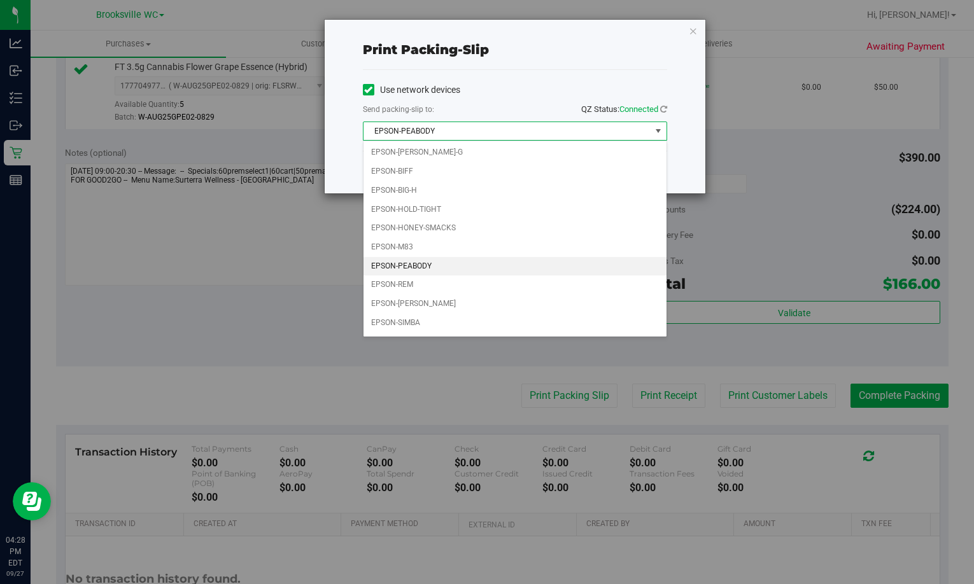
click at [416, 263] on li "EPSON-PEABODY" at bounding box center [514, 266] width 303 height 19
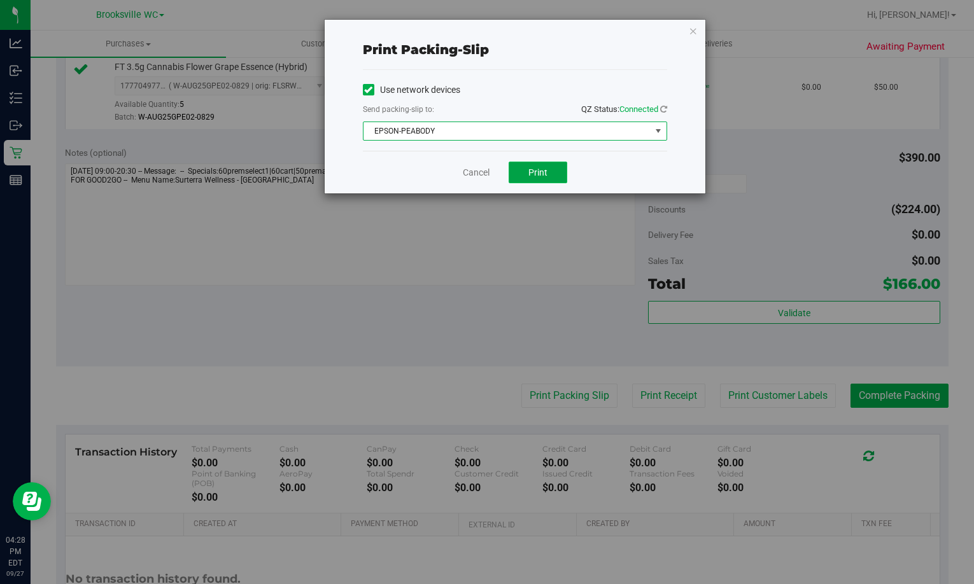
click at [539, 168] on span "Print" at bounding box center [537, 172] width 19 height 10
click at [694, 29] on icon "button" at bounding box center [693, 30] width 9 height 15
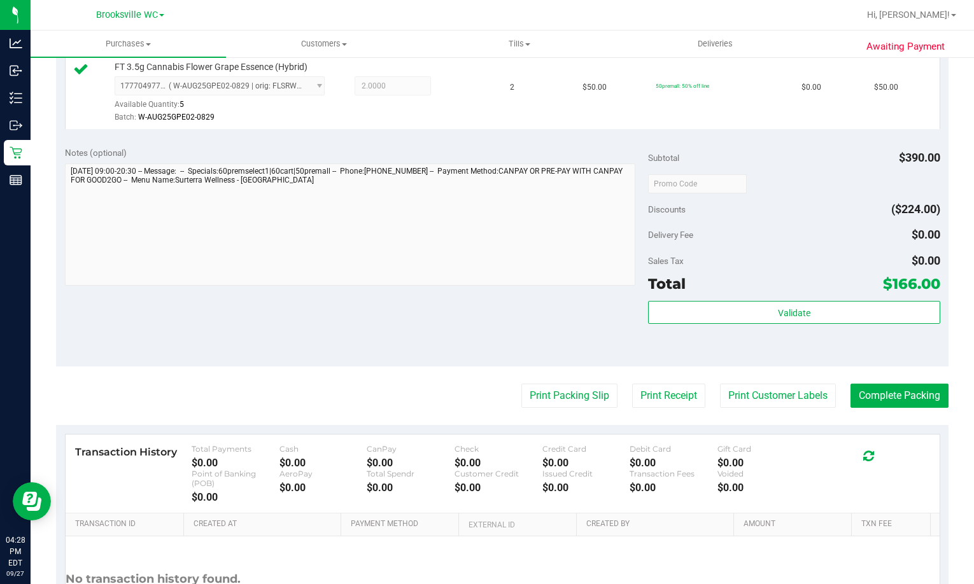
click at [713, 300] on div "Subtotal $390.00 Discounts ($224.00) Delivery Fee $0.00 Sales Tax $0.00 Total $…" at bounding box center [793, 252] width 291 height 212
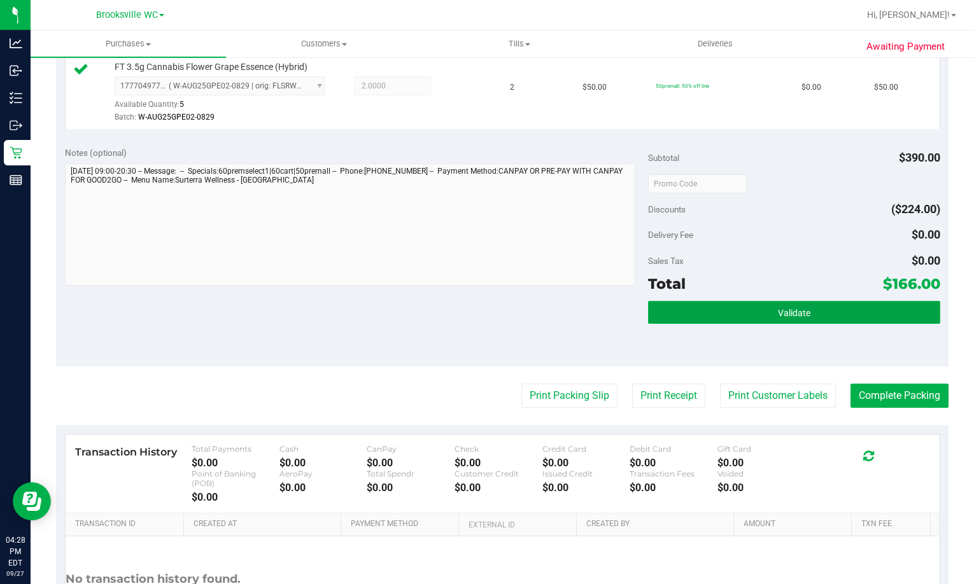
click at [710, 311] on button "Validate" at bounding box center [793, 312] width 291 height 23
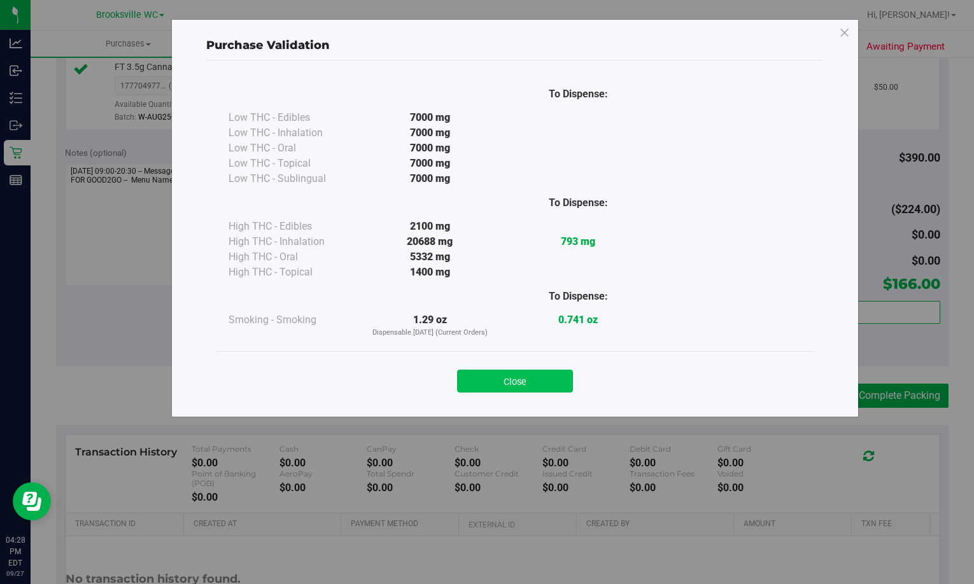
click at [542, 383] on button "Close" at bounding box center [515, 381] width 116 height 23
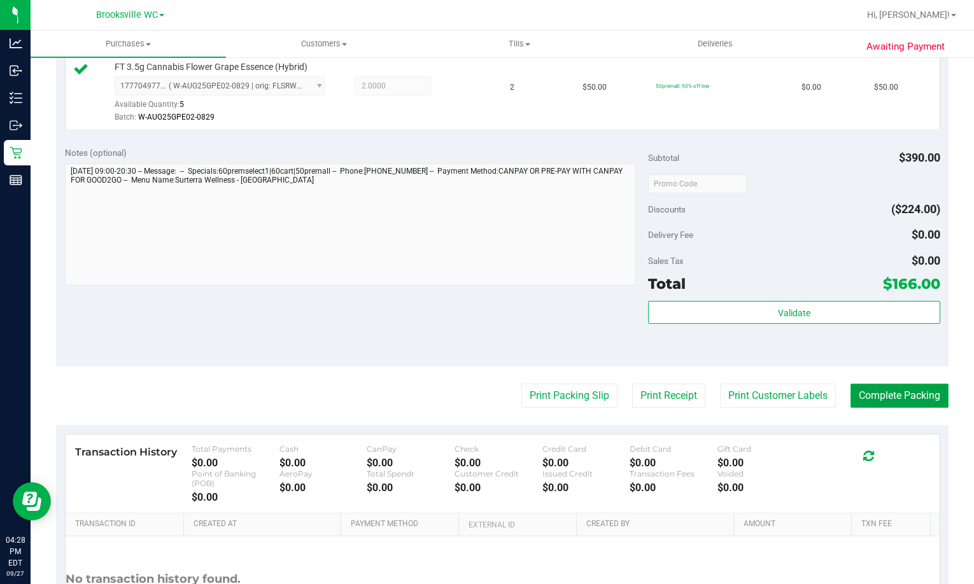
click at [894, 404] on button "Complete Packing" at bounding box center [899, 396] width 98 height 24
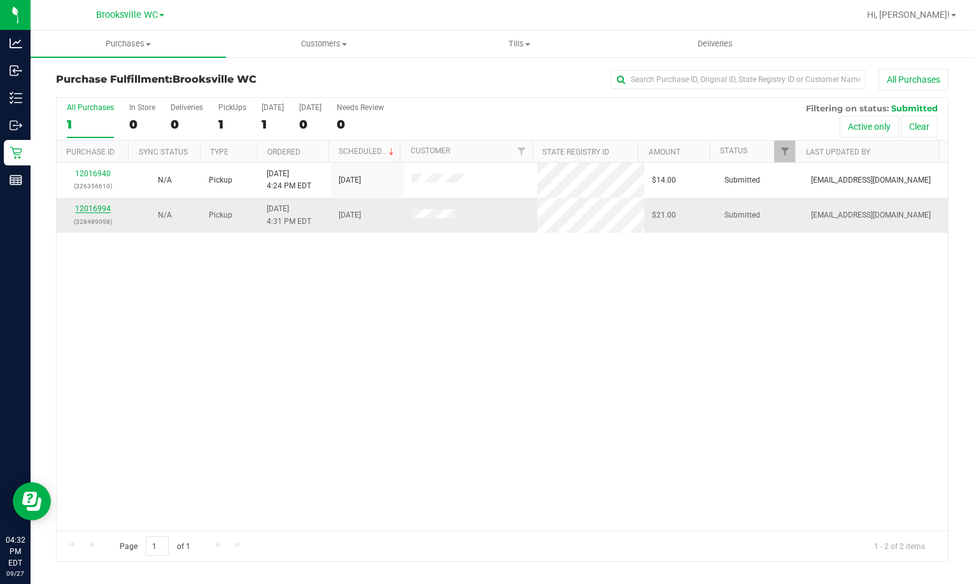
click at [85, 209] on link "12016994" at bounding box center [93, 208] width 36 height 9
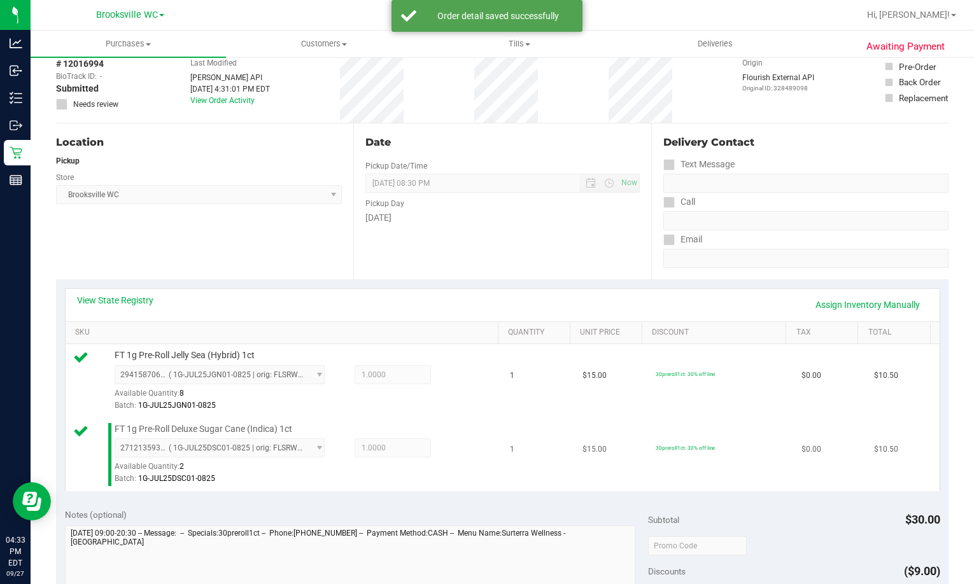
scroll to position [255, 0]
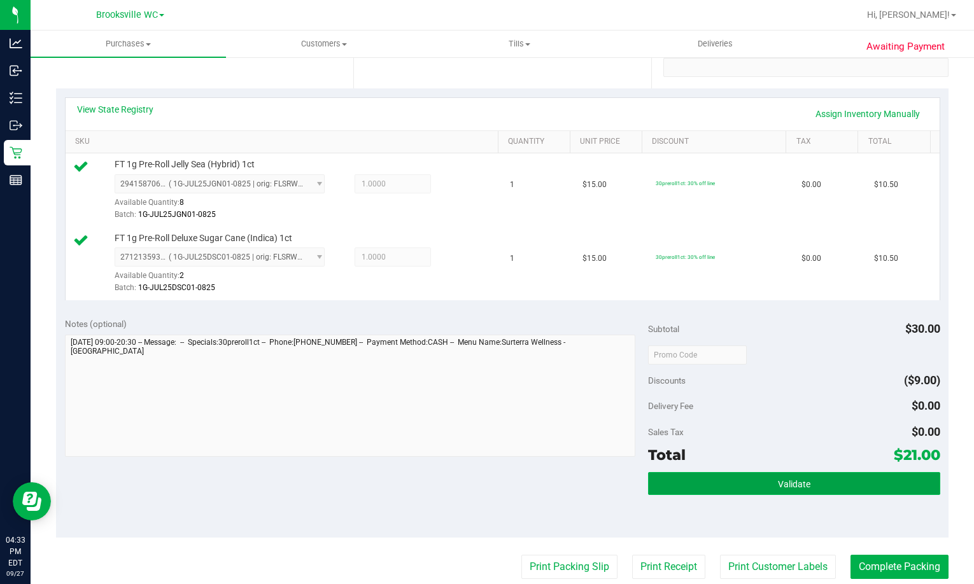
click at [750, 479] on button "Validate" at bounding box center [793, 483] width 291 height 23
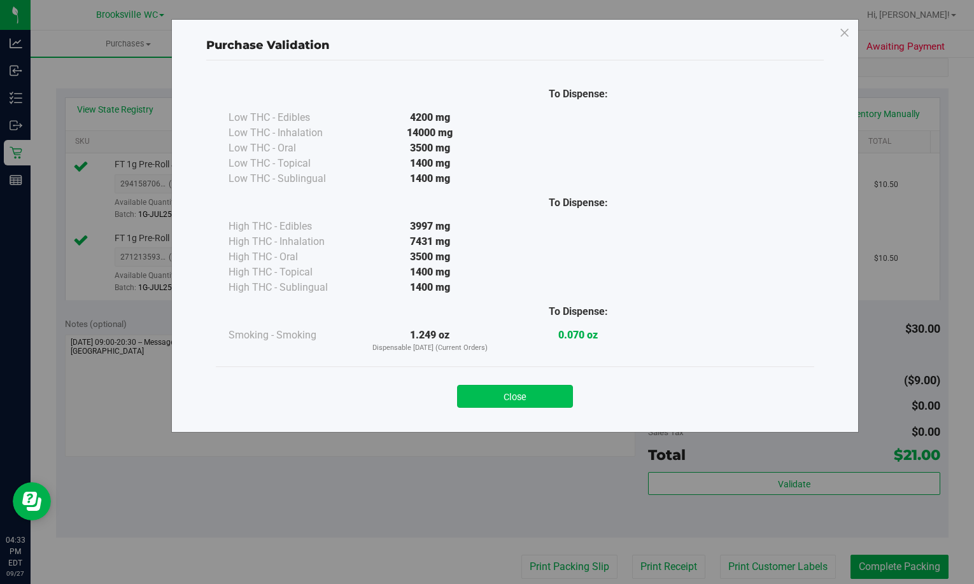
click at [528, 393] on button "Close" at bounding box center [515, 396] width 116 height 23
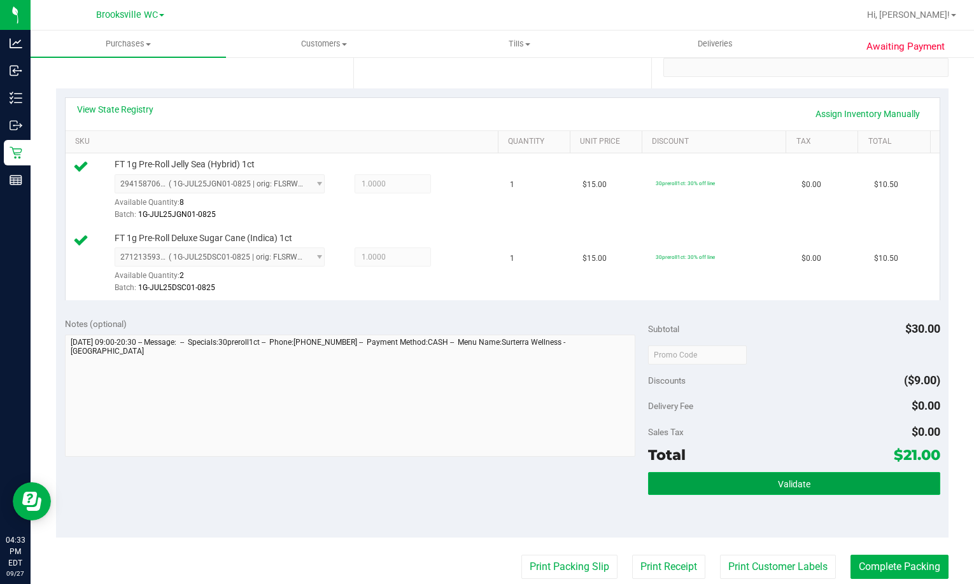
click at [722, 480] on button "Validate" at bounding box center [793, 483] width 291 height 23
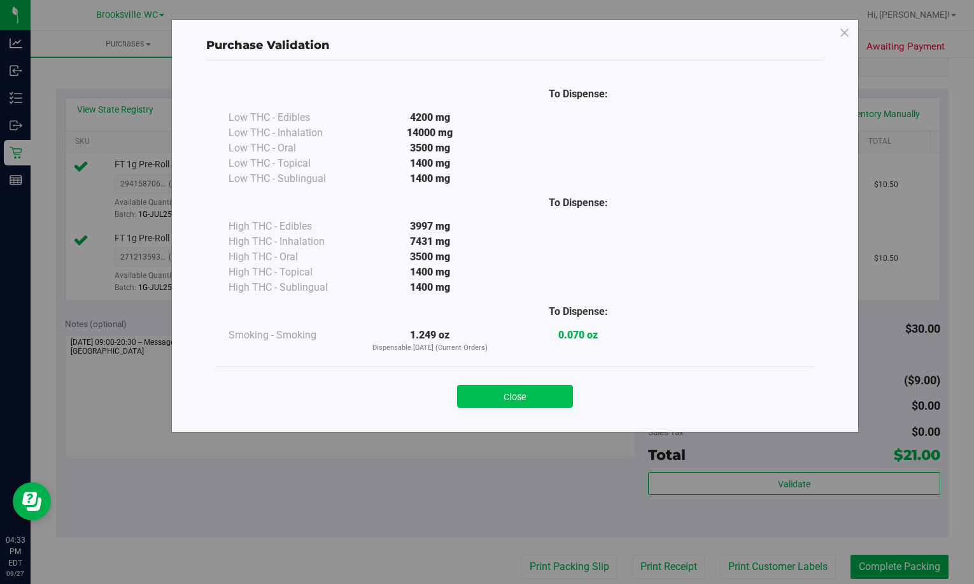
click at [551, 393] on button "Close" at bounding box center [515, 396] width 116 height 23
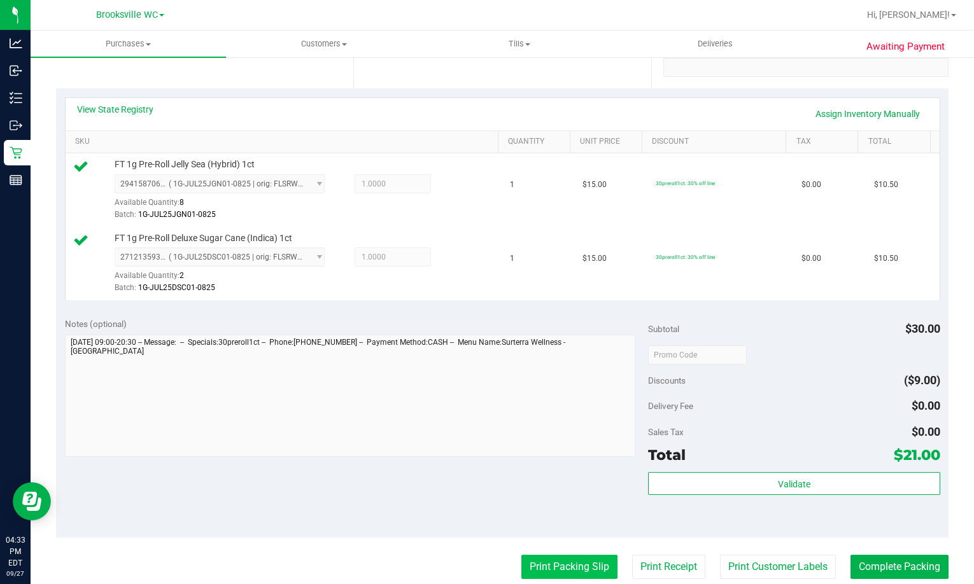
click at [543, 558] on button "Print Packing Slip" at bounding box center [569, 567] width 96 height 24
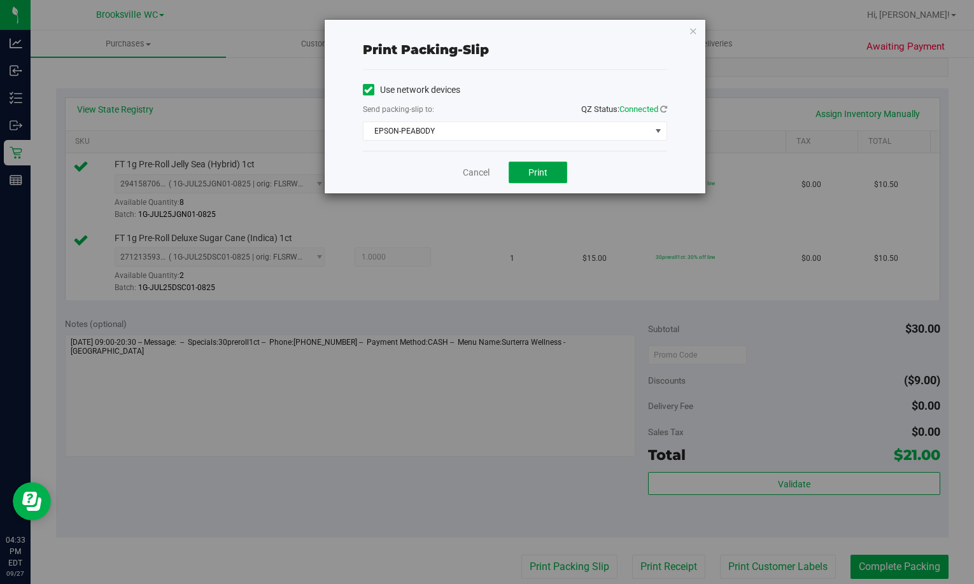
click at [540, 170] on span "Print" at bounding box center [537, 172] width 19 height 10
click at [694, 33] on icon "button" at bounding box center [693, 30] width 9 height 15
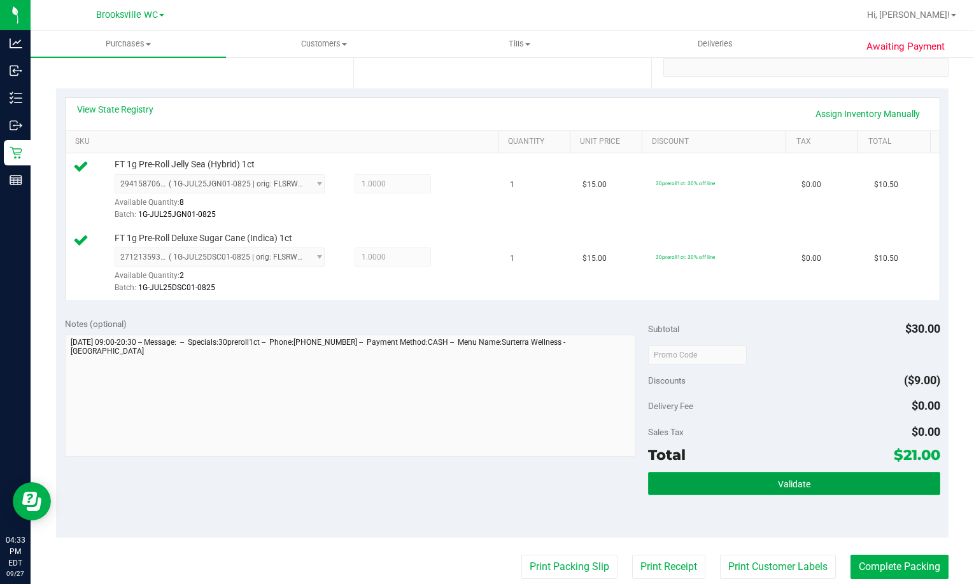
click at [711, 486] on button "Validate" at bounding box center [793, 483] width 291 height 23
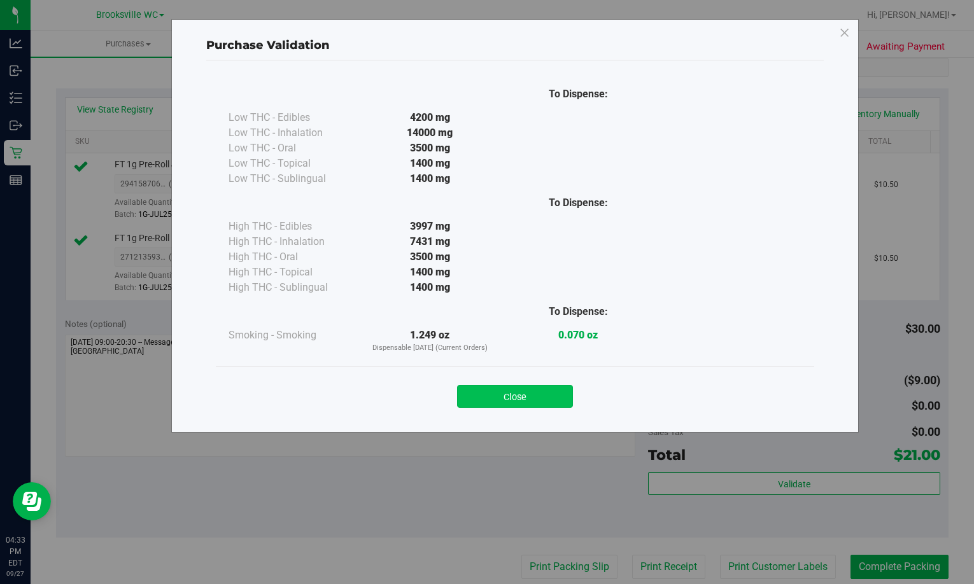
click at [508, 391] on button "Close" at bounding box center [515, 396] width 116 height 23
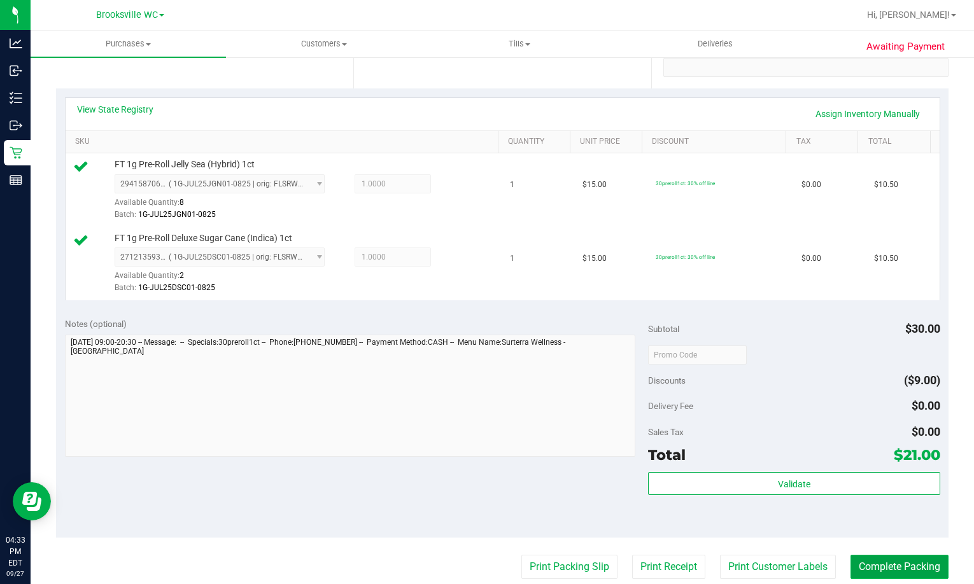
click at [874, 561] on button "Complete Packing" at bounding box center [899, 567] width 98 height 24
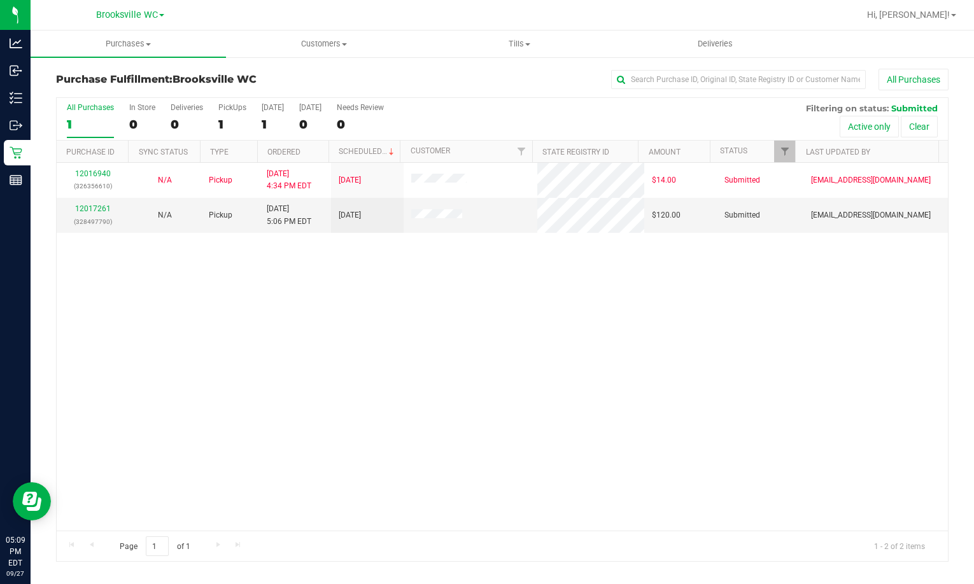
drag, startPoint x: 203, startPoint y: 343, endPoint x: 209, endPoint y: 316, distance: 27.3
click at [203, 343] on div "12016940 (326356610) N/A Pickup [DATE] 4:34 PM EDT 9/27/2025 $14.00 Submitted […" at bounding box center [502, 347] width 891 height 368
drag, startPoint x: 115, startPoint y: 357, endPoint x: 122, endPoint y: 115, distance: 241.9
click at [115, 352] on div "12016940 (326356610) N/A Pickup [DATE] 4:34 PM EDT 9/27/2025 $14.00 Submitted […" at bounding box center [502, 347] width 891 height 368
click at [62, 371] on div "12016940 (326356610) N/A Pickup [DATE] 4:34 PM EDT 9/27/2025 $14.00 Submitted […" at bounding box center [502, 347] width 891 height 368
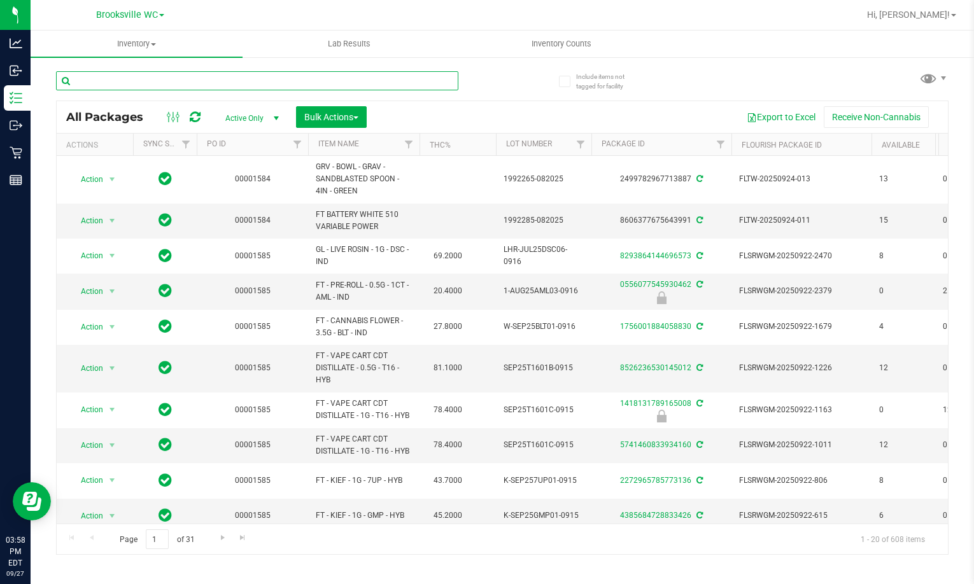
click at [275, 89] on input "text" at bounding box center [257, 80] width 402 height 19
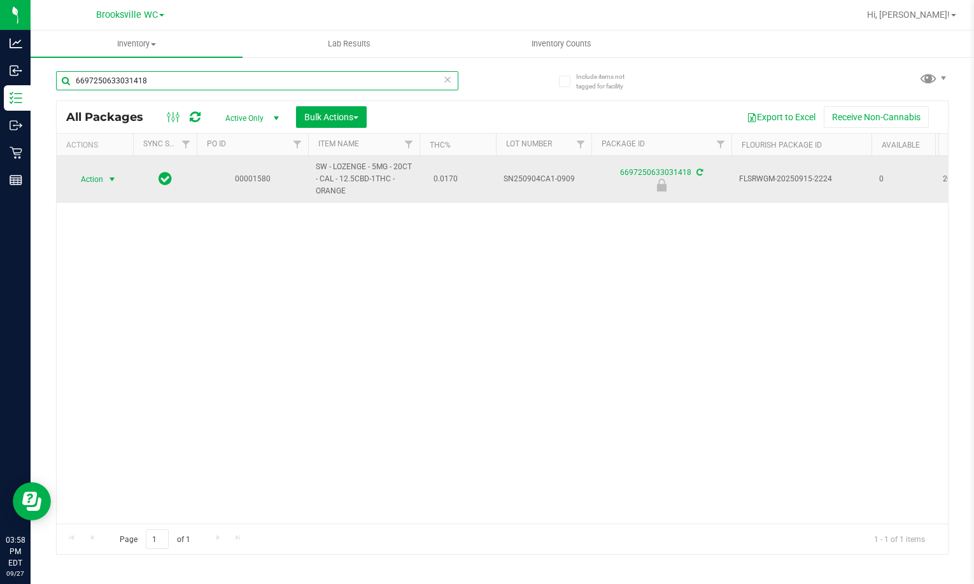
type input "6697250633031418"
click at [108, 175] on span "select" at bounding box center [112, 179] width 10 height 10
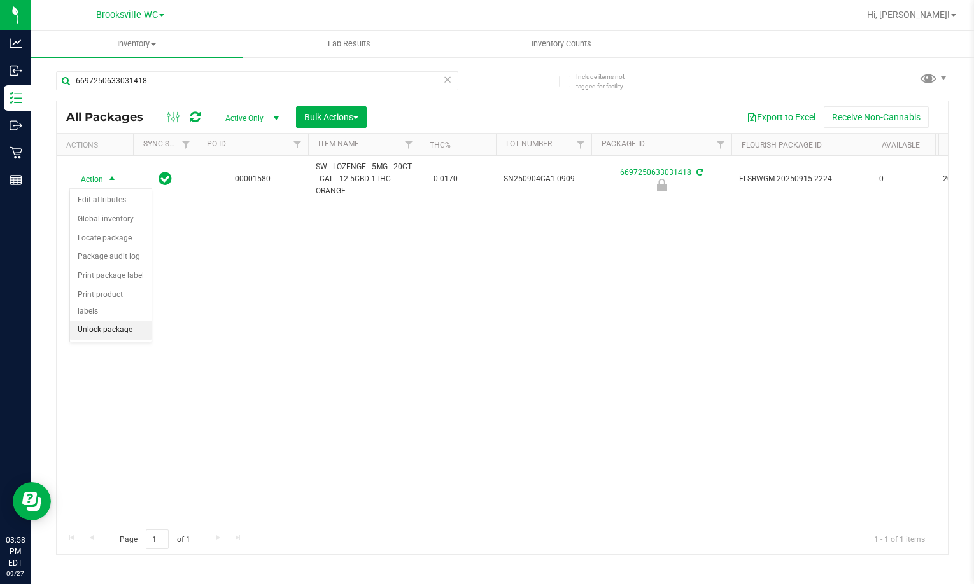
click at [119, 321] on li "Unlock package" at bounding box center [110, 330] width 81 height 19
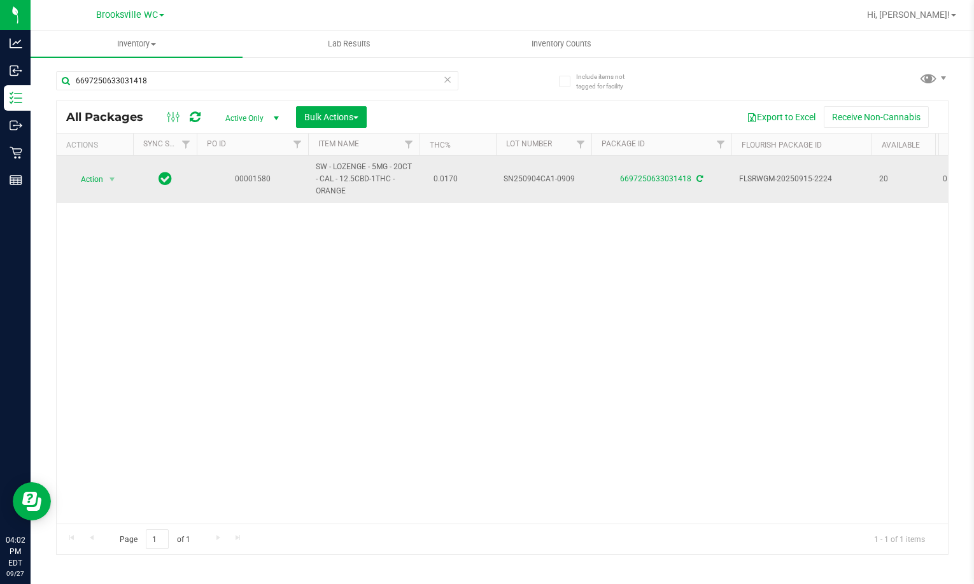
drag, startPoint x: 171, startPoint y: 286, endPoint x: 369, endPoint y: 170, distance: 229.8
click at [171, 284] on div "Action Action Adjust qty Create package Edit attributes Global inventory Locate…" at bounding box center [502, 340] width 891 height 368
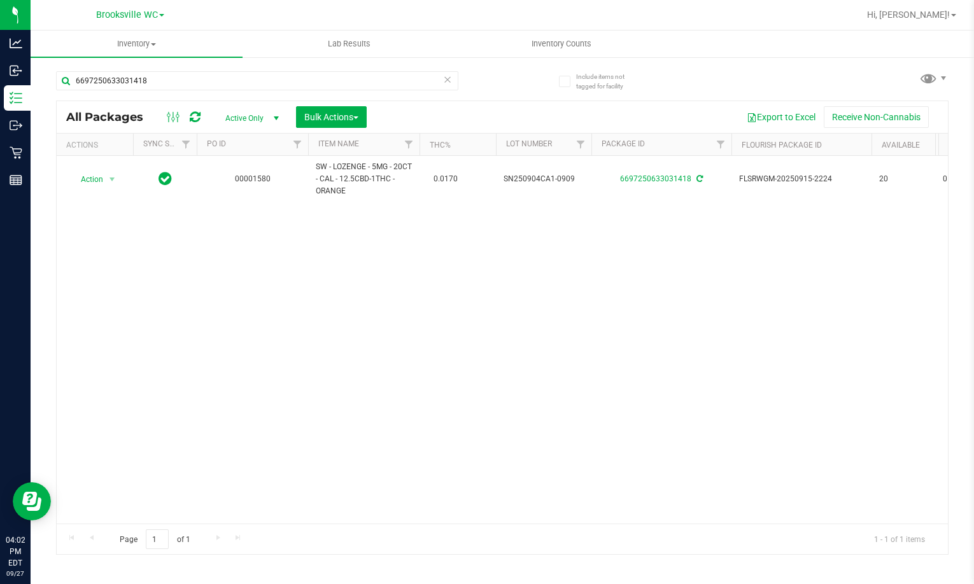
click at [449, 81] on icon at bounding box center [447, 78] width 9 height 15
